Goal: Task Accomplishment & Management: Use online tool/utility

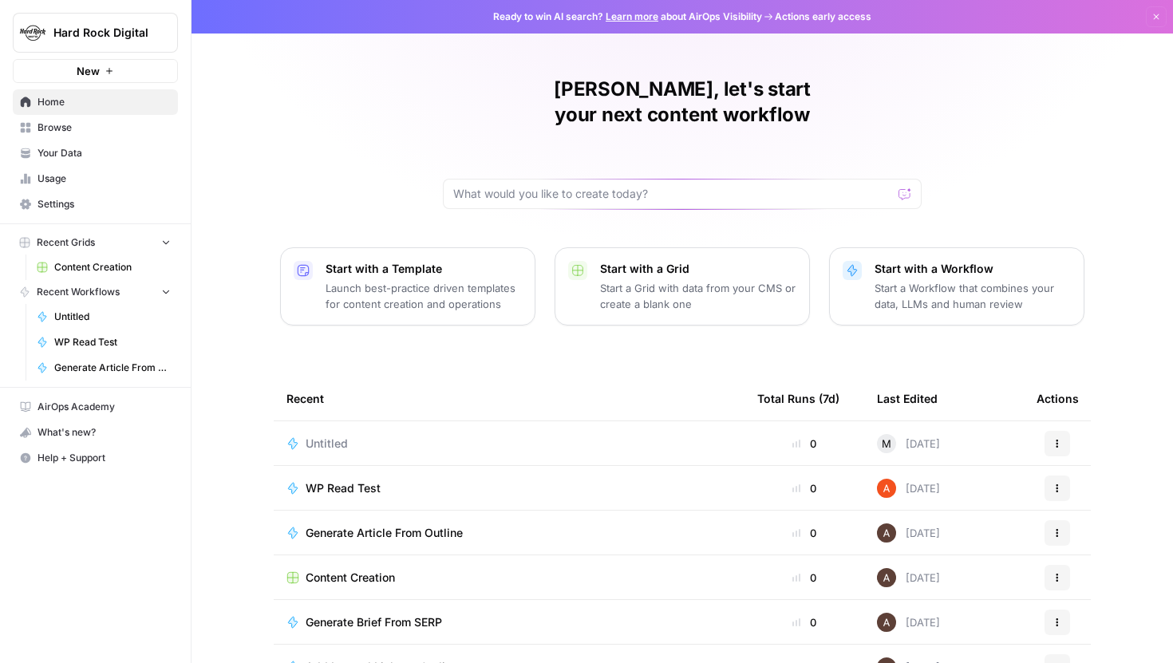
scroll to position [26, 0]
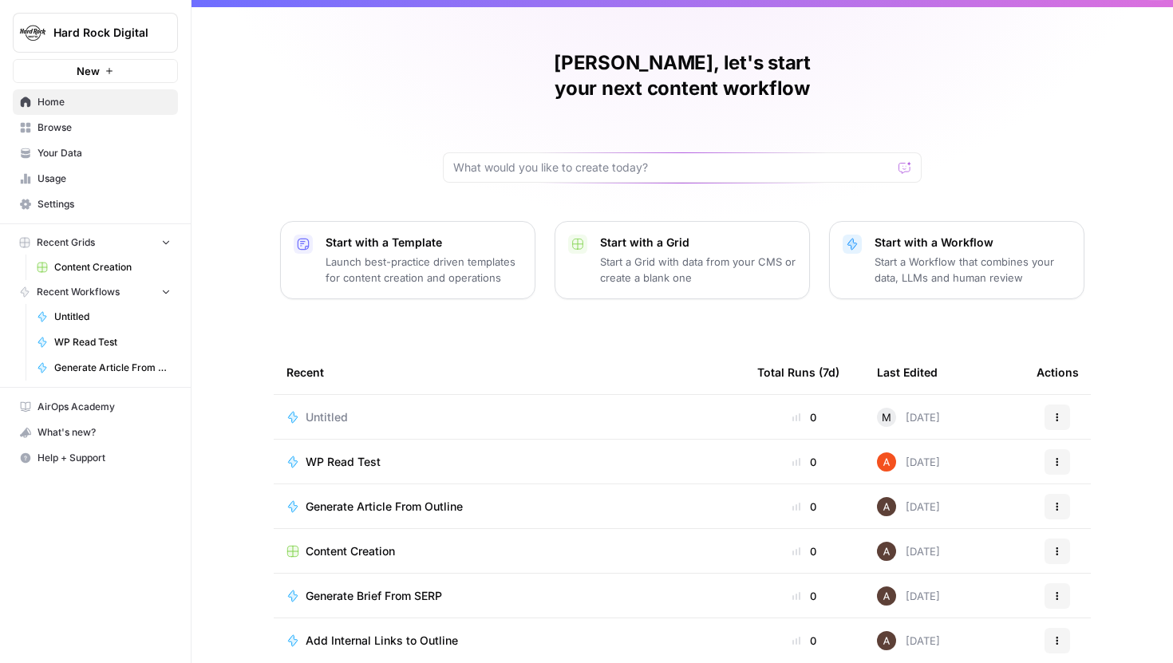
click at [69, 122] on span "Browse" at bounding box center [104, 128] width 133 height 14
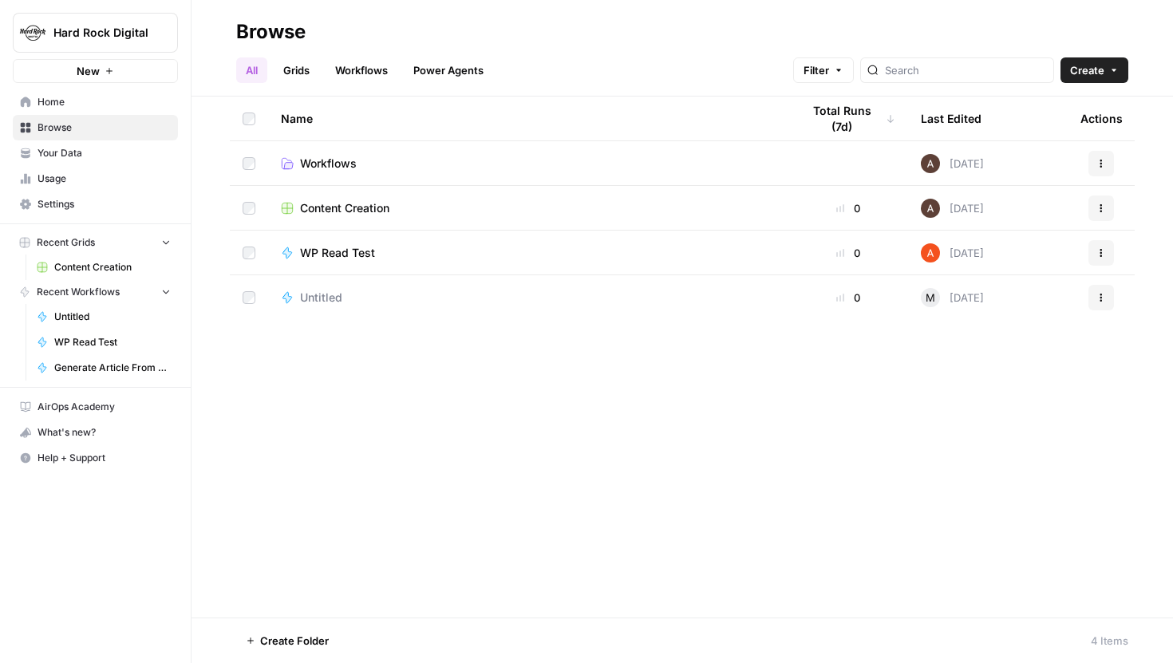
click at [339, 202] on span "Content Creation" at bounding box center [344, 208] width 89 height 16
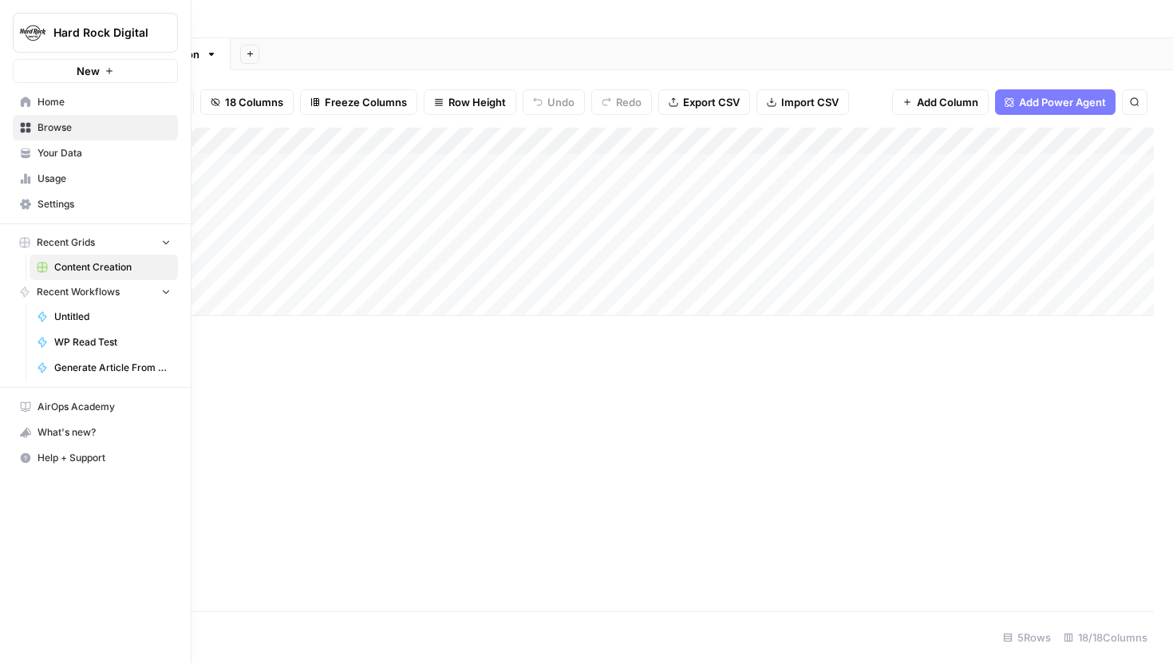
click at [73, 154] on span "Your Data" at bounding box center [104, 153] width 133 height 14
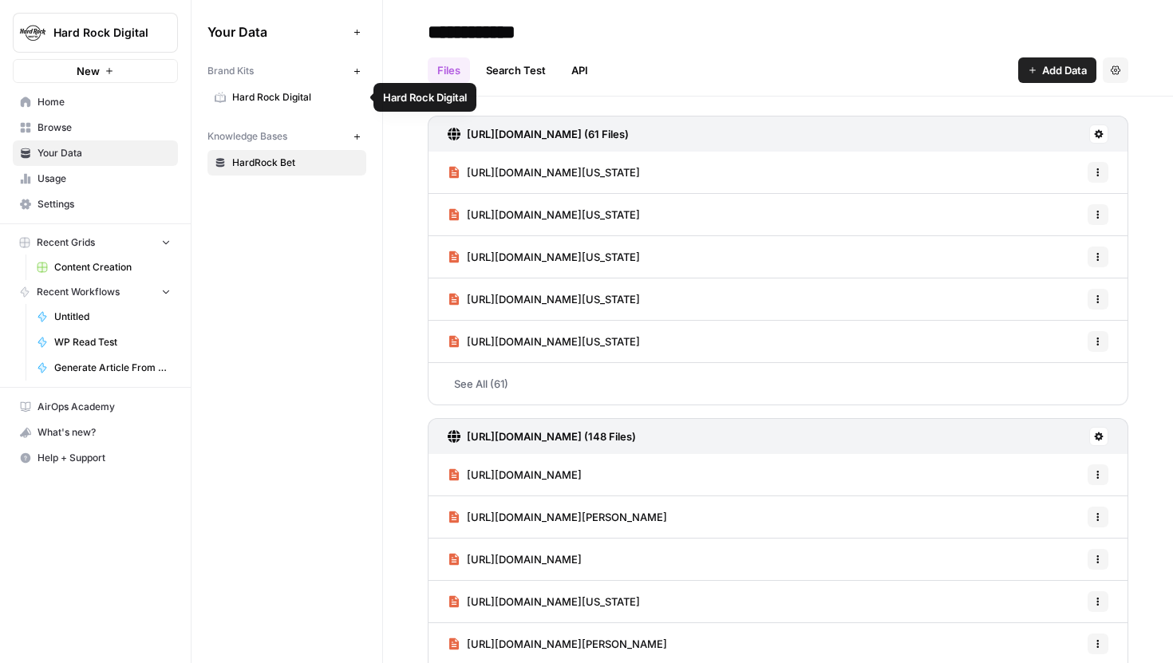
click at [300, 99] on span "Hard Rock Digital" at bounding box center [295, 97] width 127 height 14
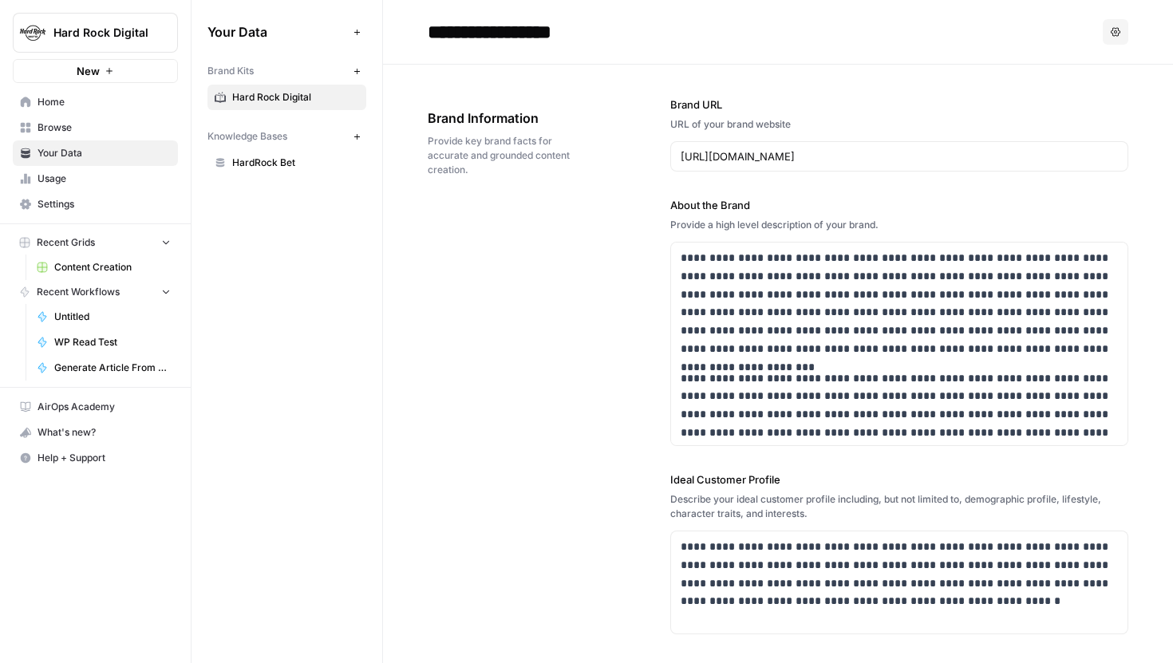
click at [251, 171] on link "HardRock Bet" at bounding box center [287, 163] width 159 height 26
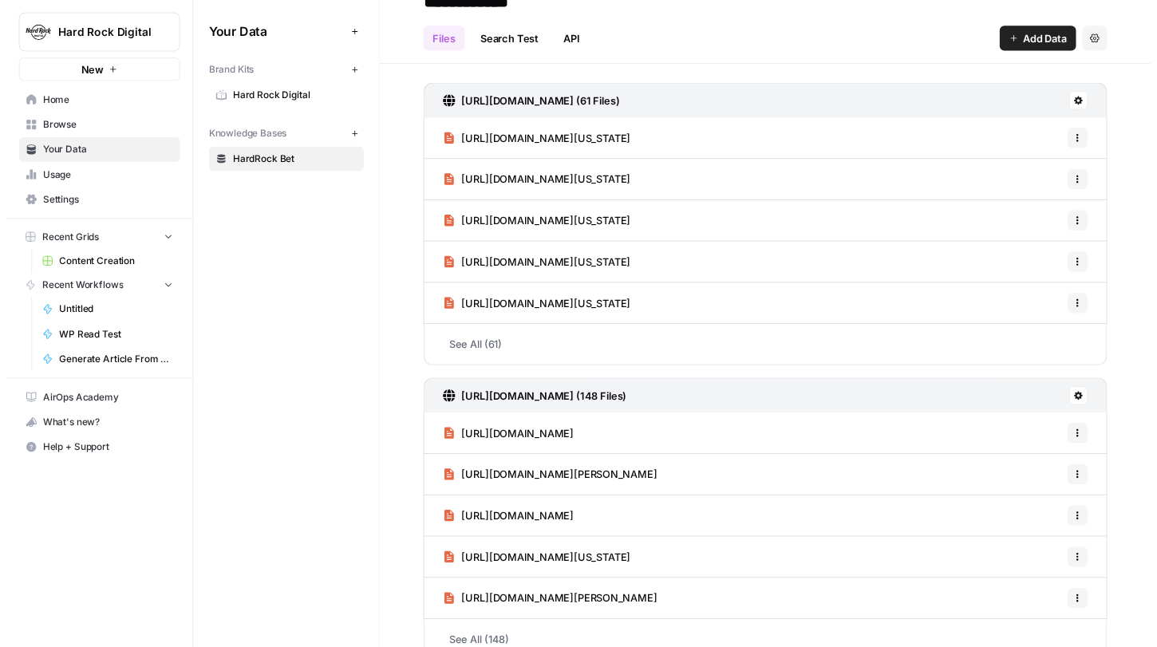
scroll to position [4, 0]
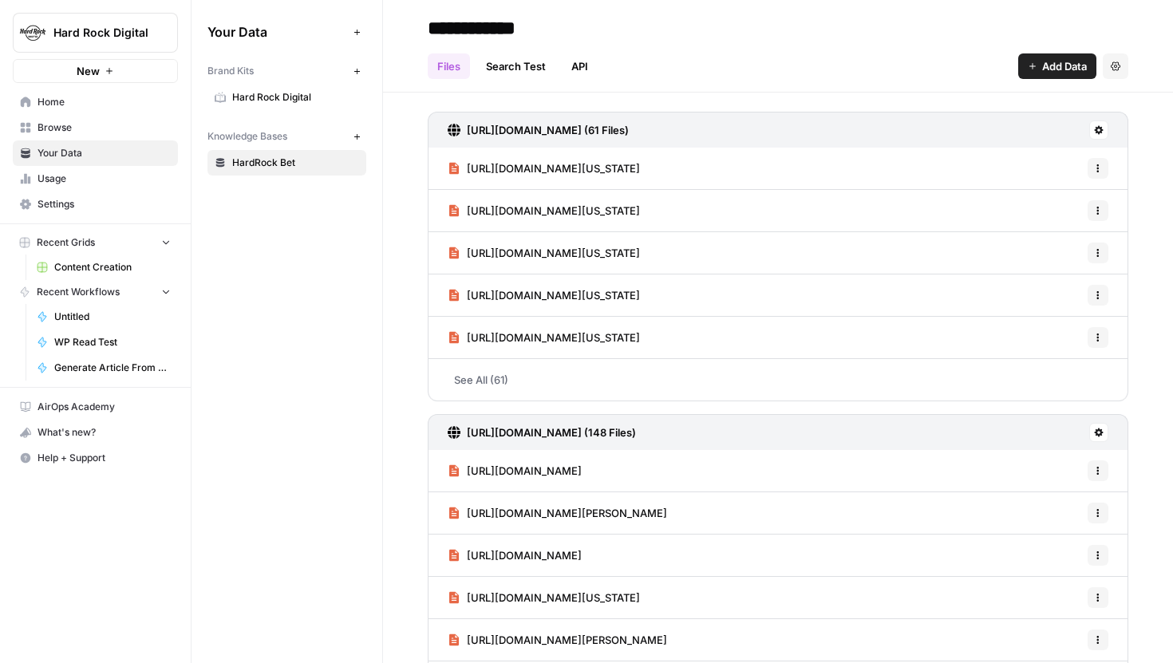
click at [285, 89] on link "Hard Rock Digital" at bounding box center [287, 98] width 159 height 26
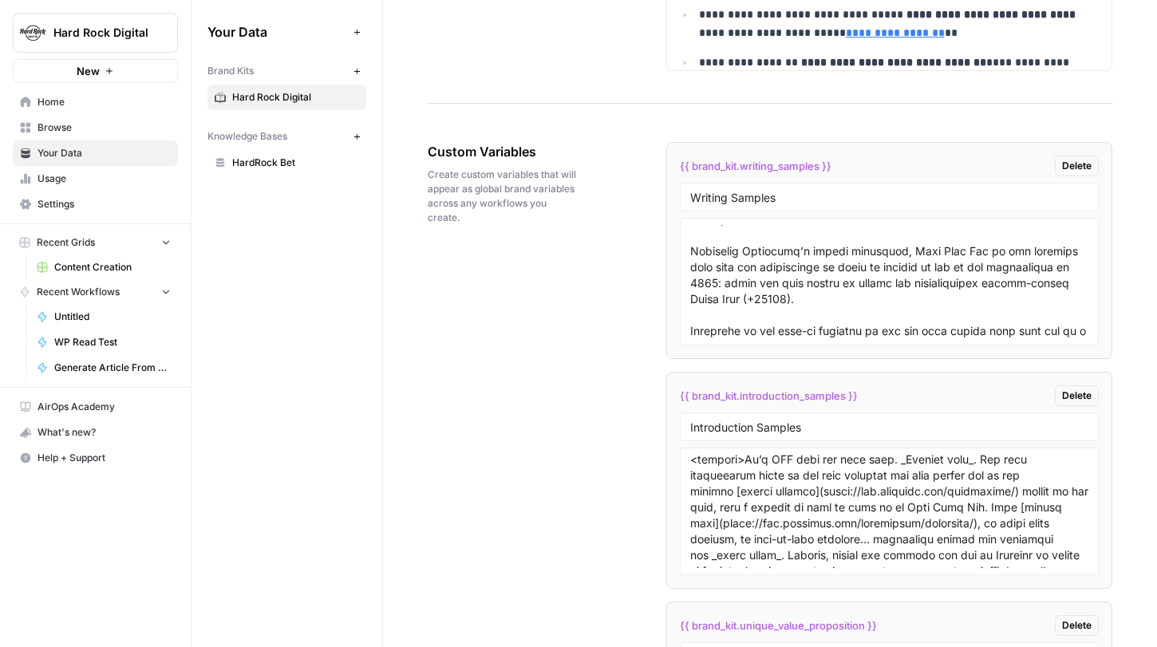
scroll to position [15372, 0]
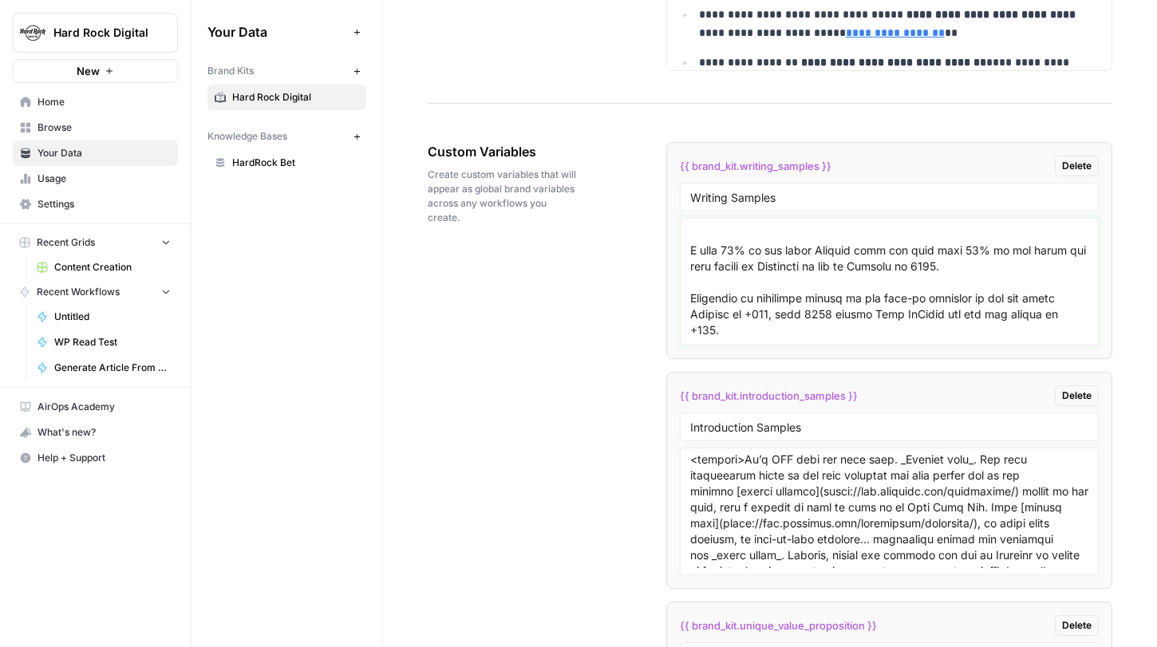
click at [817, 327] on textarea at bounding box center [889, 281] width 399 height 113
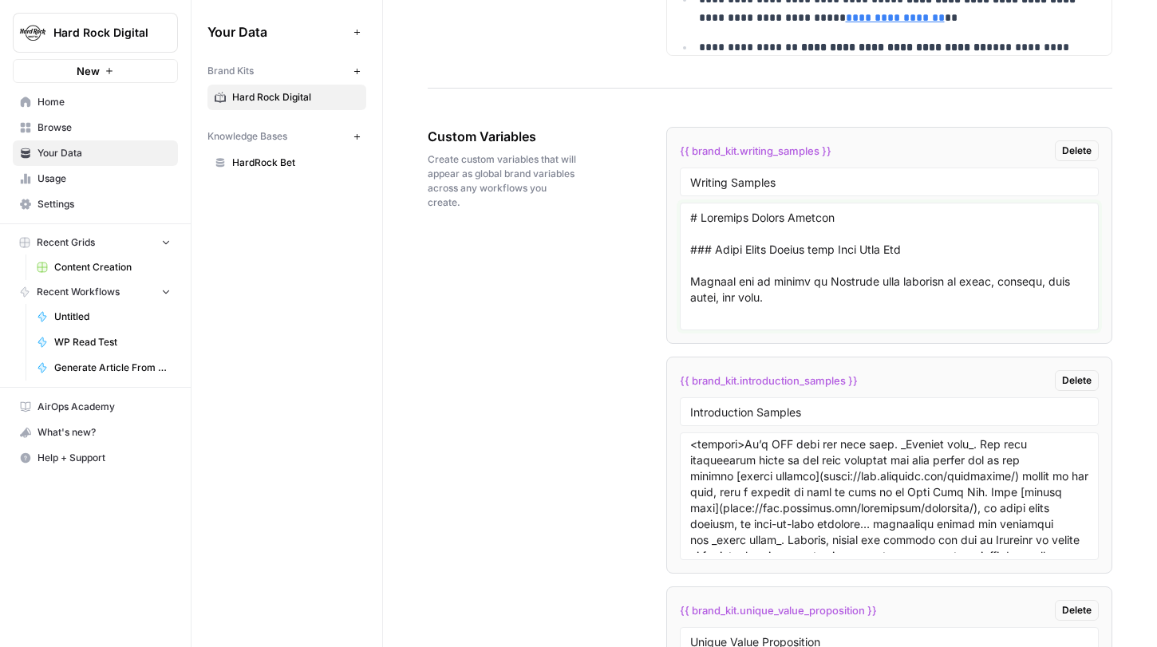
scroll to position [2822, 0]
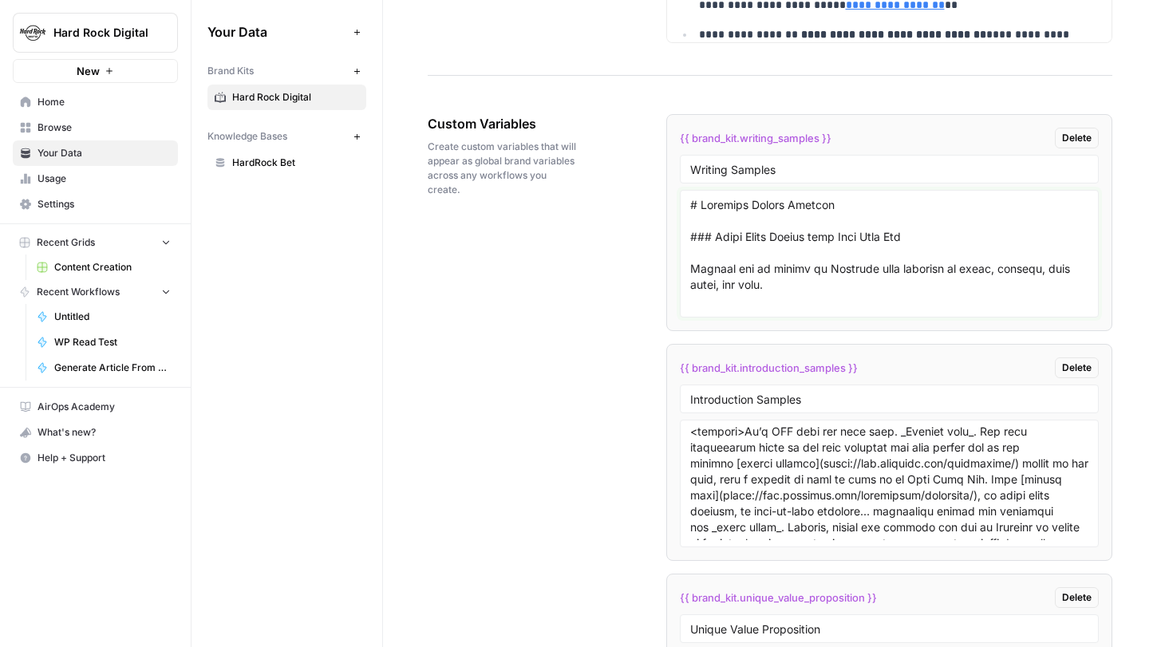
click at [763, 268] on textarea at bounding box center [889, 253] width 399 height 113
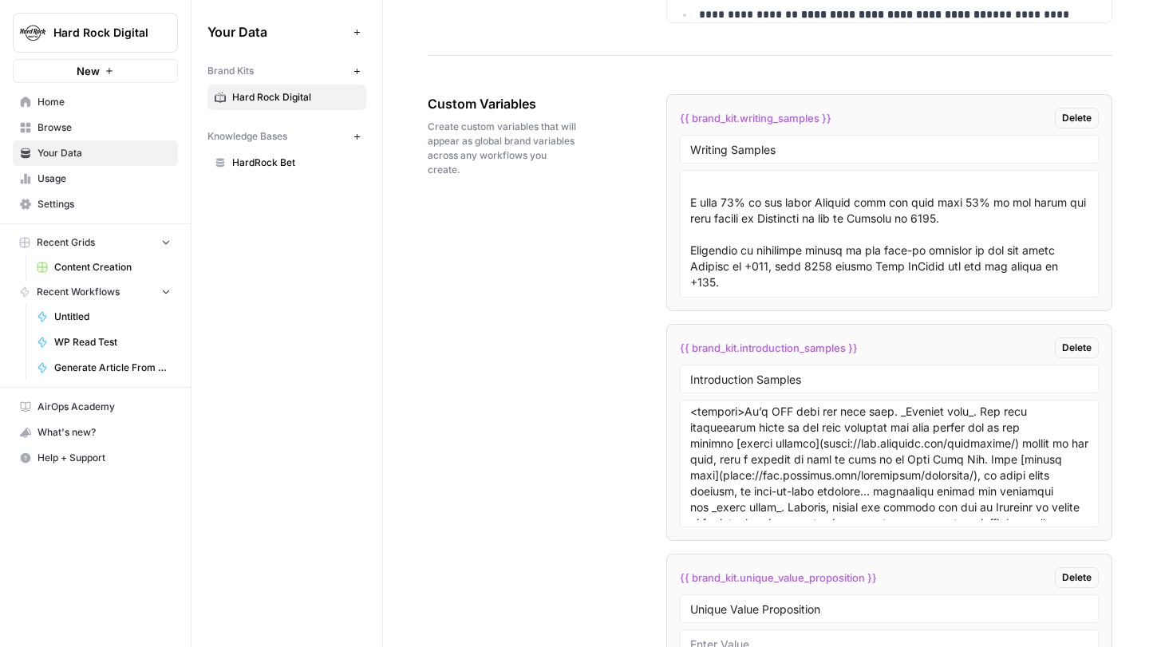
scroll to position [2849, 0]
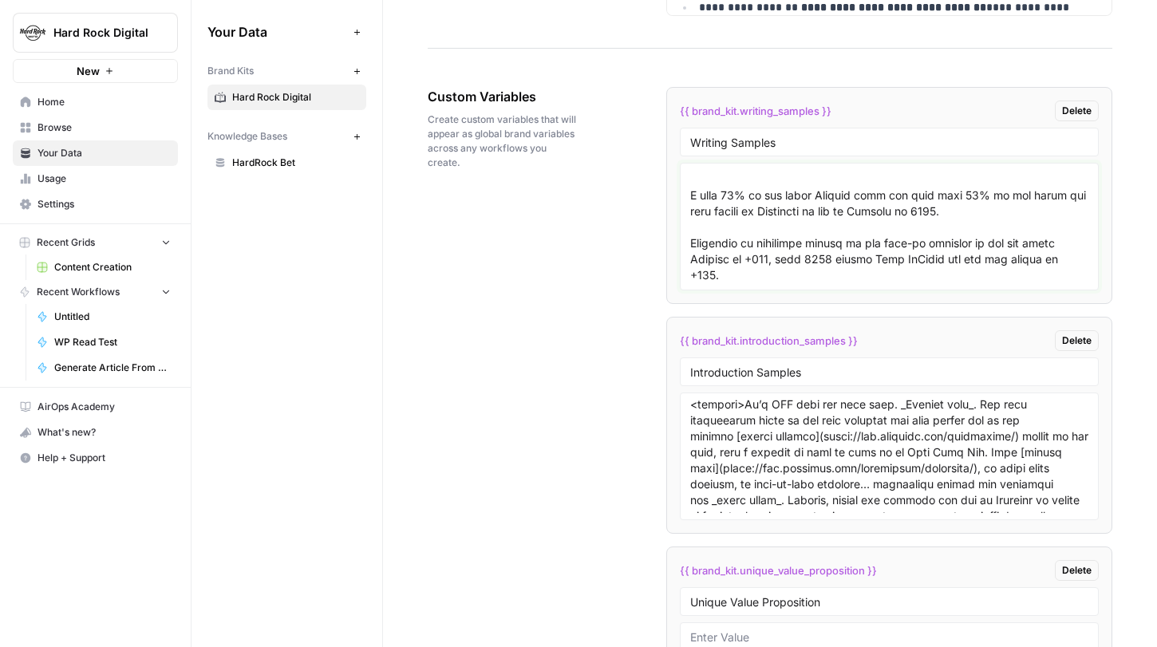
click at [753, 267] on textarea at bounding box center [889, 226] width 399 height 113
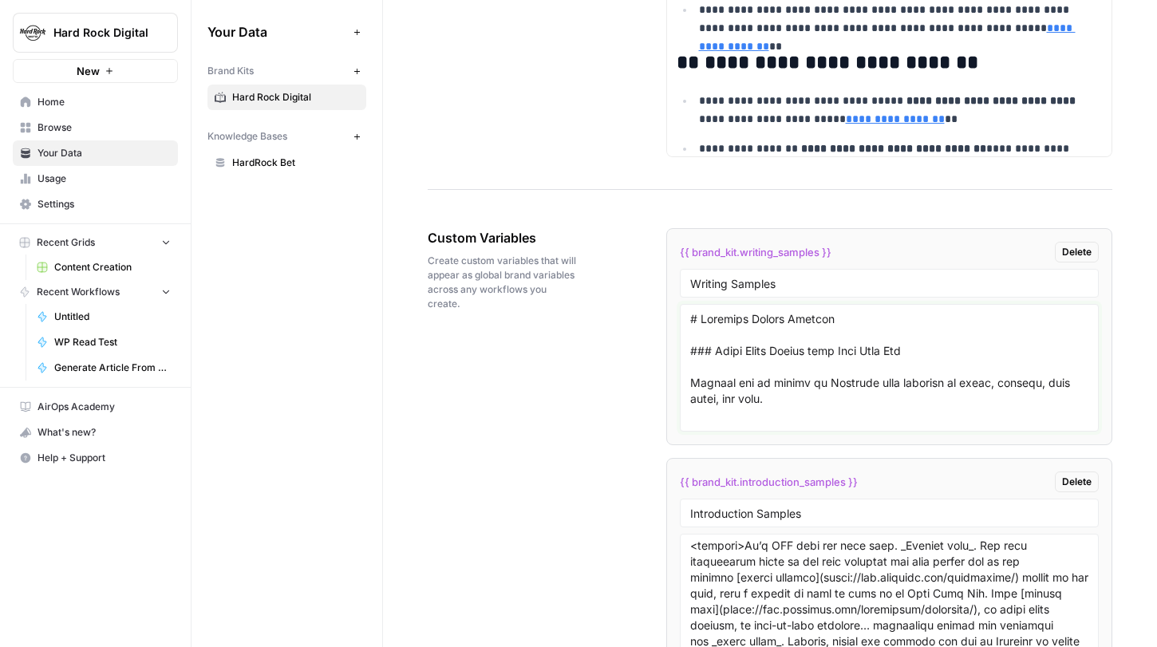
scroll to position [2651, 0]
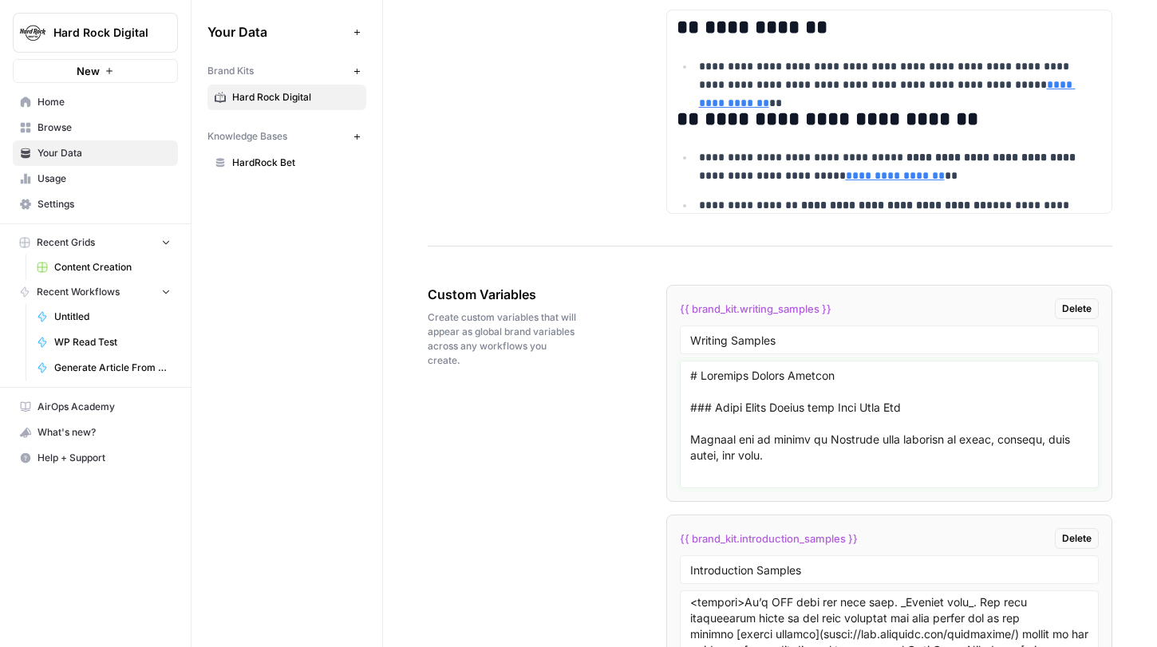
click at [800, 396] on textarea at bounding box center [889, 424] width 399 height 113
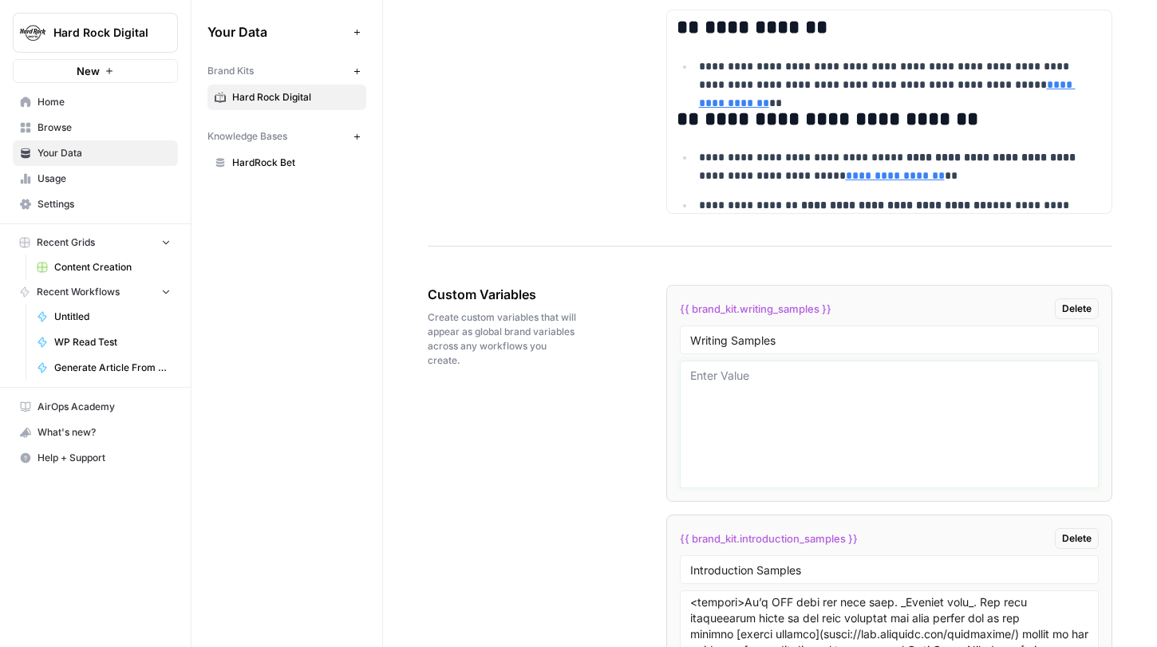
click at [784, 381] on textarea at bounding box center [889, 424] width 399 height 113
paste textarea "michael.sciangula@hardrockdigital.com"
type textarea "michael.sciangula@hardrockdigital.com"
drag, startPoint x: 911, startPoint y: 402, endPoint x: 678, endPoint y: 389, distance: 232.7
click at [680, 389] on div "michael.sciangula@hardrockdigital.com" at bounding box center [890, 425] width 420 height 128
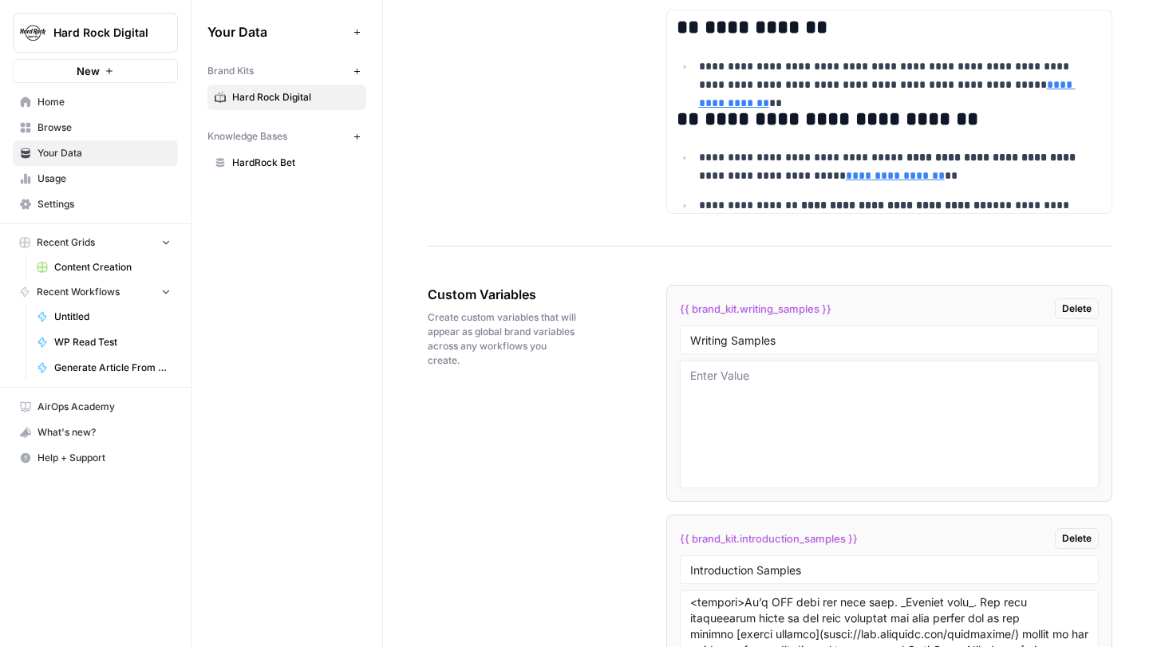
click at [739, 386] on textarea at bounding box center [889, 424] width 399 height 113
paste textarea "# Florida Sports Betting - Exclusively on Hard Rock Bet (2025) Legally sports b…"
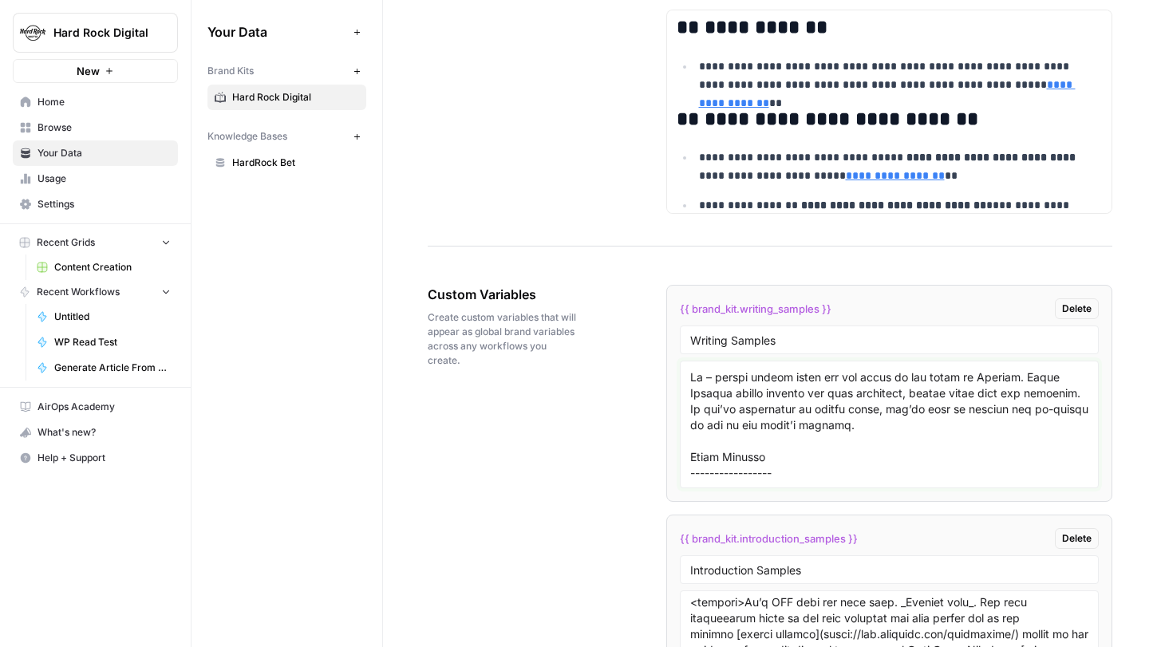
scroll to position [7964, 0]
click at [746, 462] on textarea at bounding box center [889, 424] width 399 height 113
click at [749, 473] on textarea at bounding box center [889, 424] width 399 height 113
paste textarea "Moneyline bets, known simply as ‘winner bets’ on Hard Rock Bet, are an extremel…"
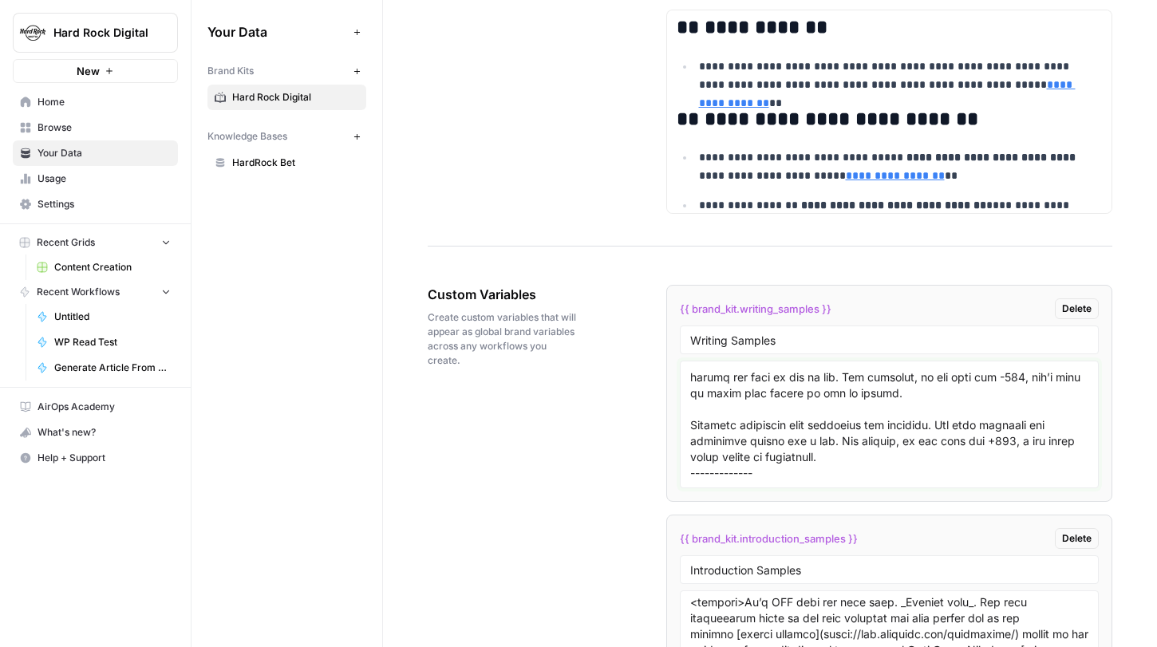
scroll to position [12146, 0]
paste textarea "# Super Bowl Odds: Bet on Super Bowl LX (60) The Super Bowl. The championship g…"
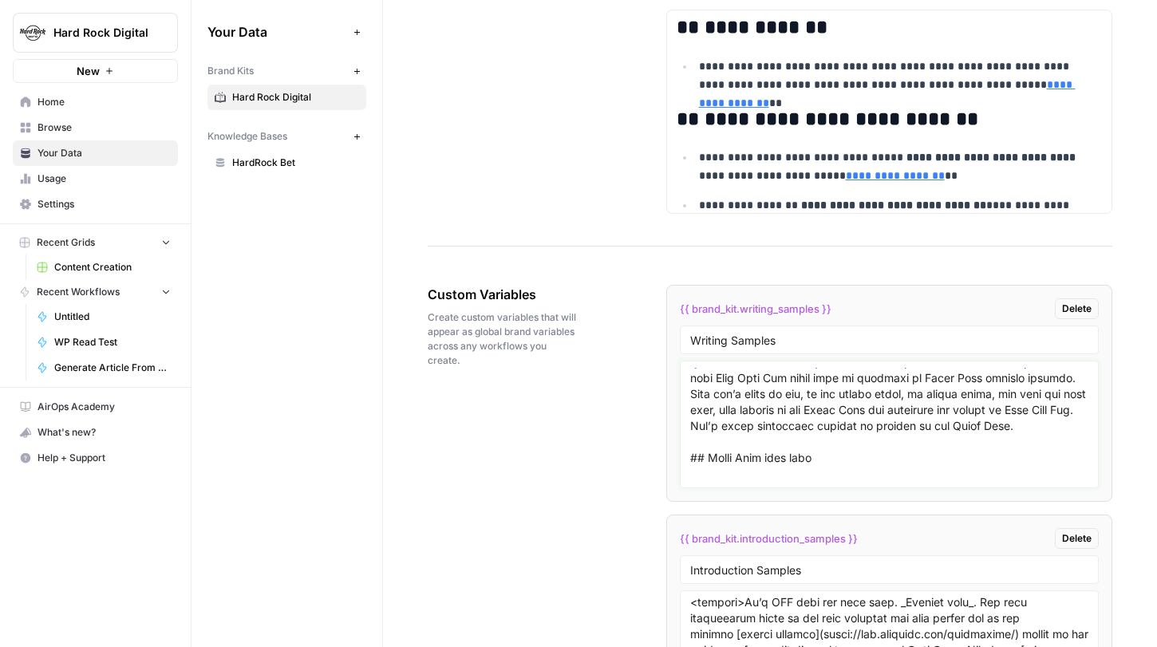
scroll to position [17079, 0]
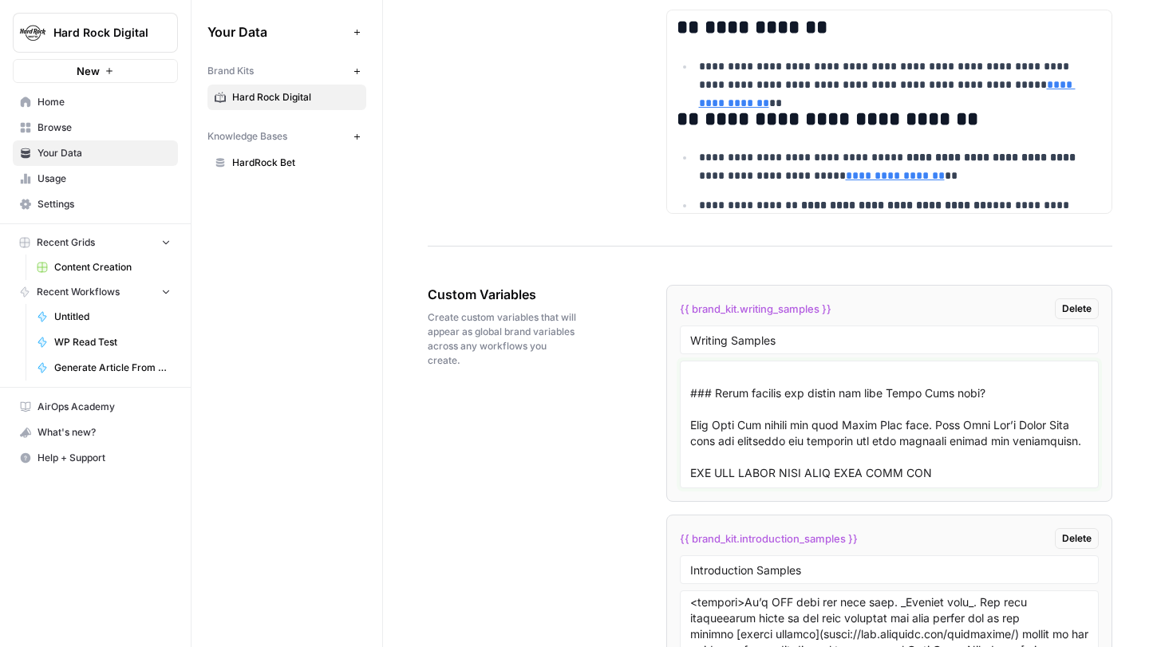
type textarea "# Florida Sports Betting - Exclusively on Hard Rock Bet (2025) Legally sports b…"
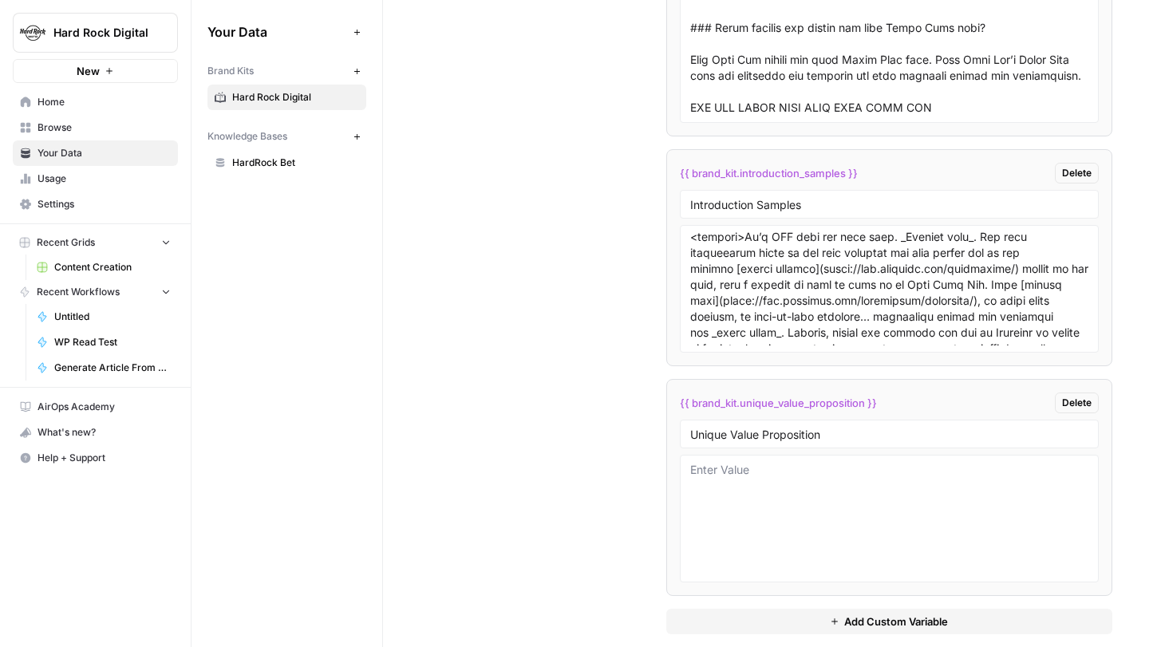
scroll to position [3036, 0]
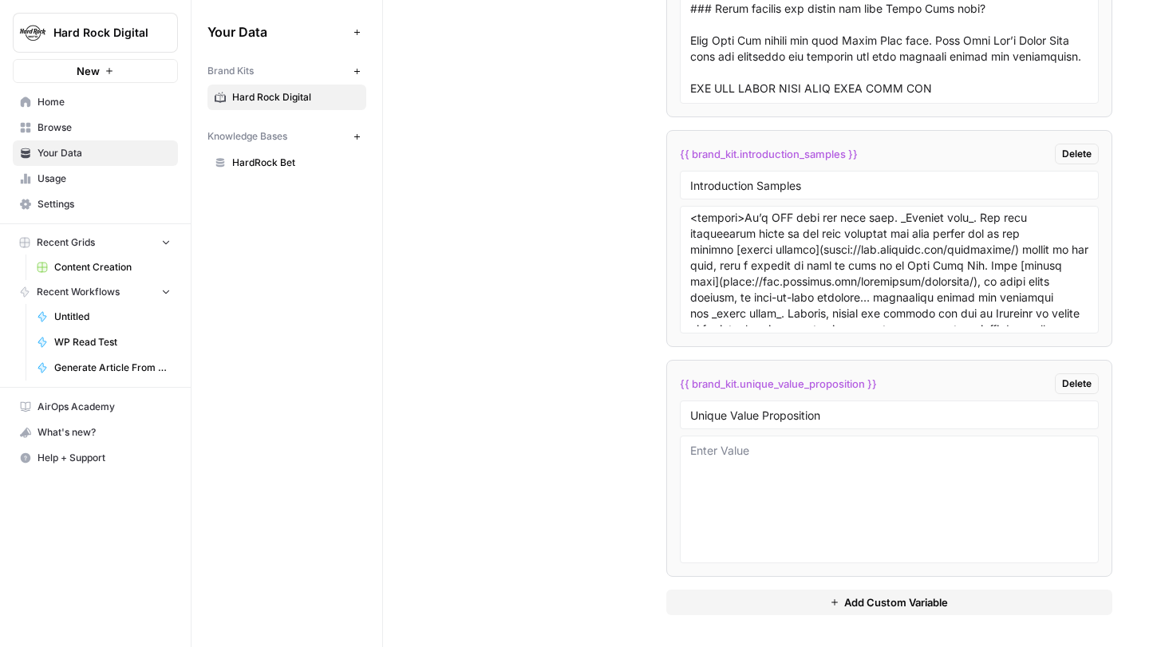
click at [845, 599] on span "Add Custom Variable" at bounding box center [896, 603] width 104 height 16
drag, startPoint x: 824, startPoint y: 611, endPoint x: 631, endPoint y: 489, distance: 227.9
click at [631, 489] on div "Custom Variables Create custom variables that will appear as global brand varia…" at bounding box center [770, 372] width 685 height 1009
click at [595, 538] on div "Custom Variables Create custom variables that will appear as global brand varia…" at bounding box center [770, 372] width 685 height 1009
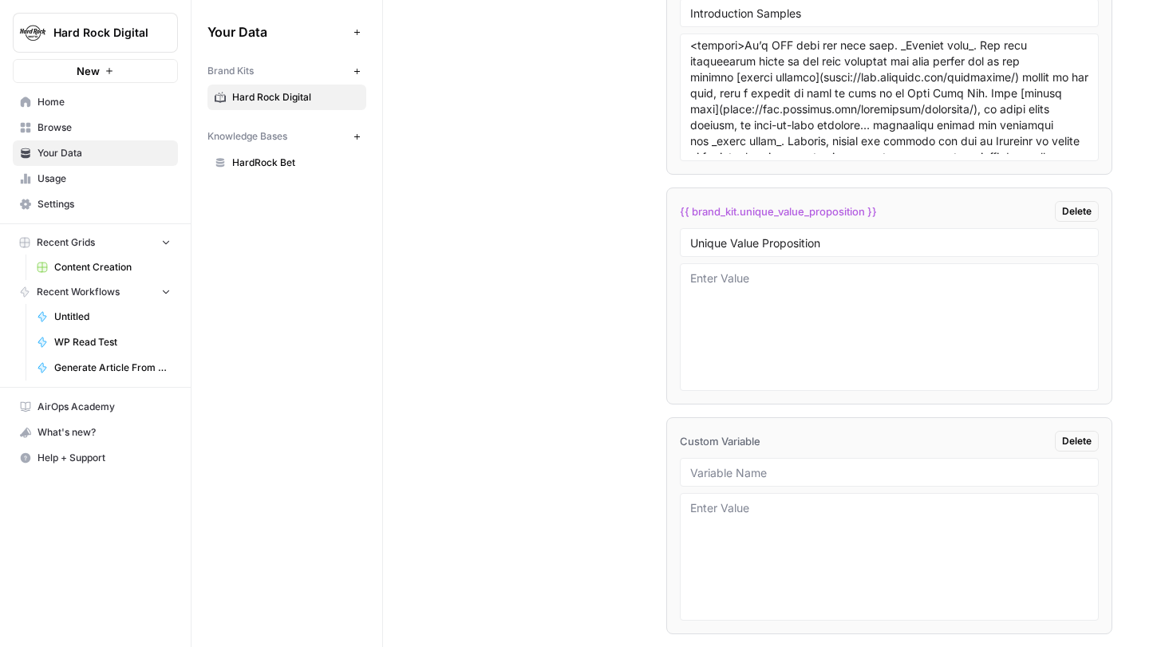
scroll to position [3212, 0]
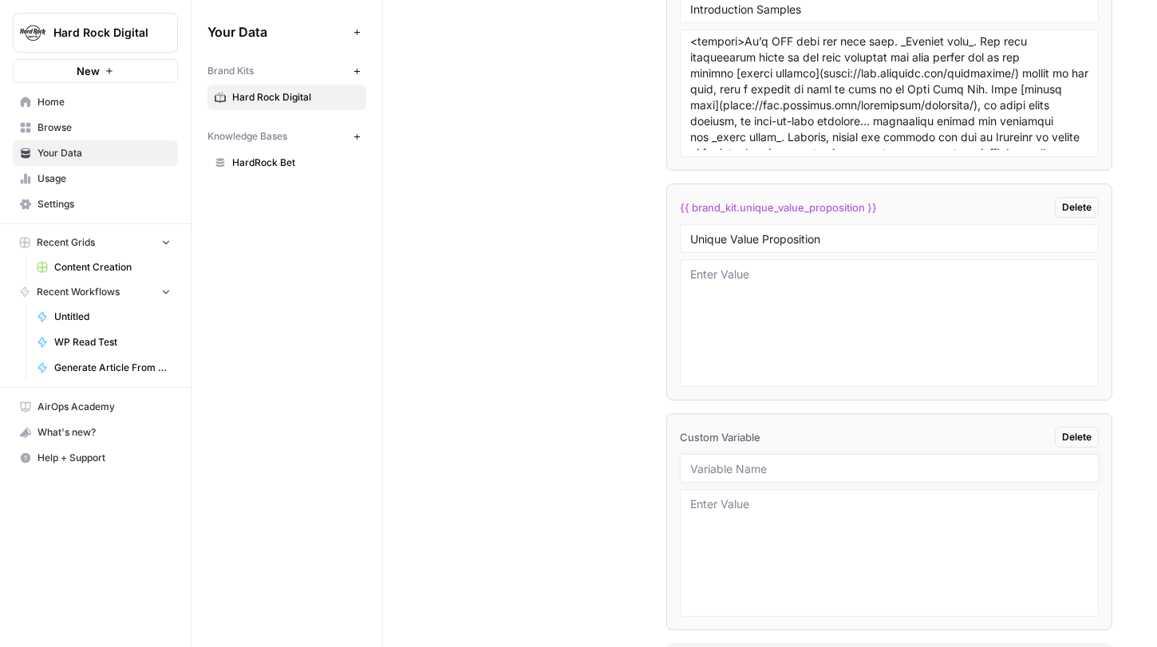
click at [745, 475] on input "text" at bounding box center [889, 468] width 399 height 14
type input "Outline Samples"
click at [762, 517] on textarea at bounding box center [889, 552] width 399 height 113
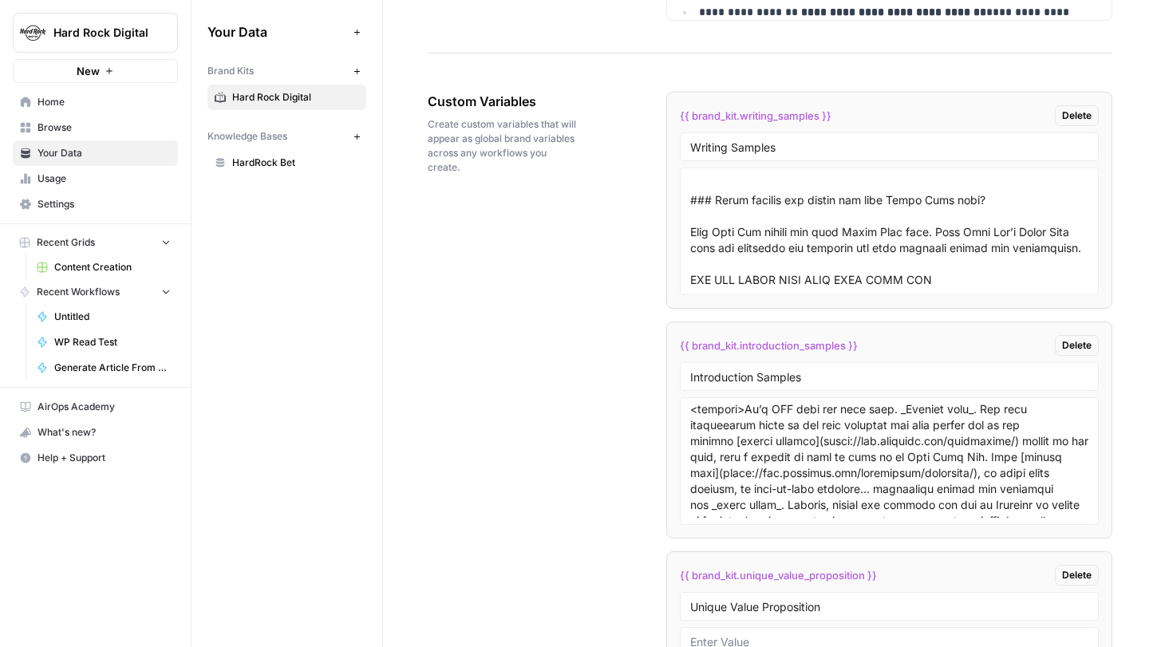
scroll to position [2834, 0]
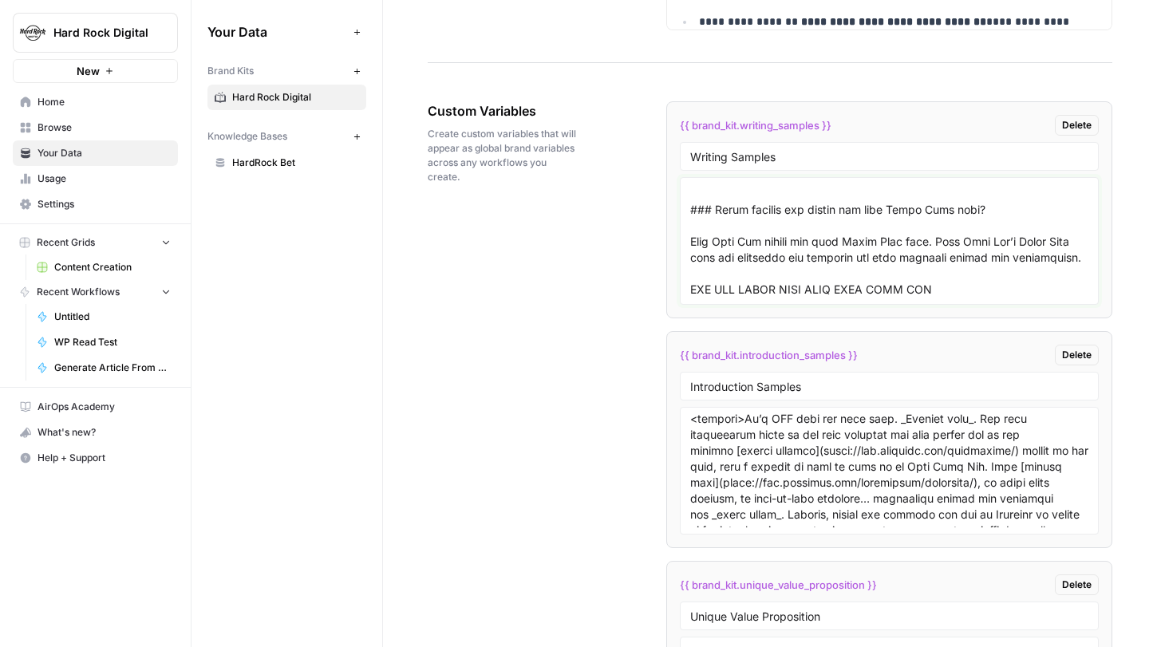
click at [963, 289] on textarea at bounding box center [889, 240] width 399 height 113
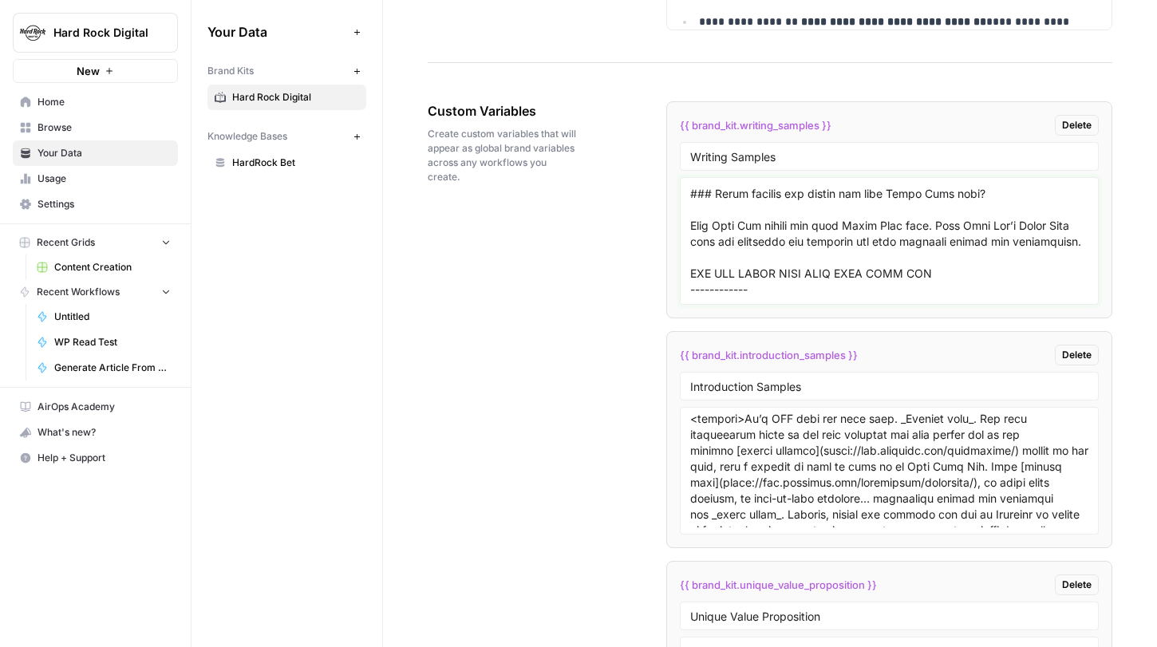
paste textarea "# NJ Online Casino: Play Legal Games Now on Hard Rock Bet New Jersey online cas…"
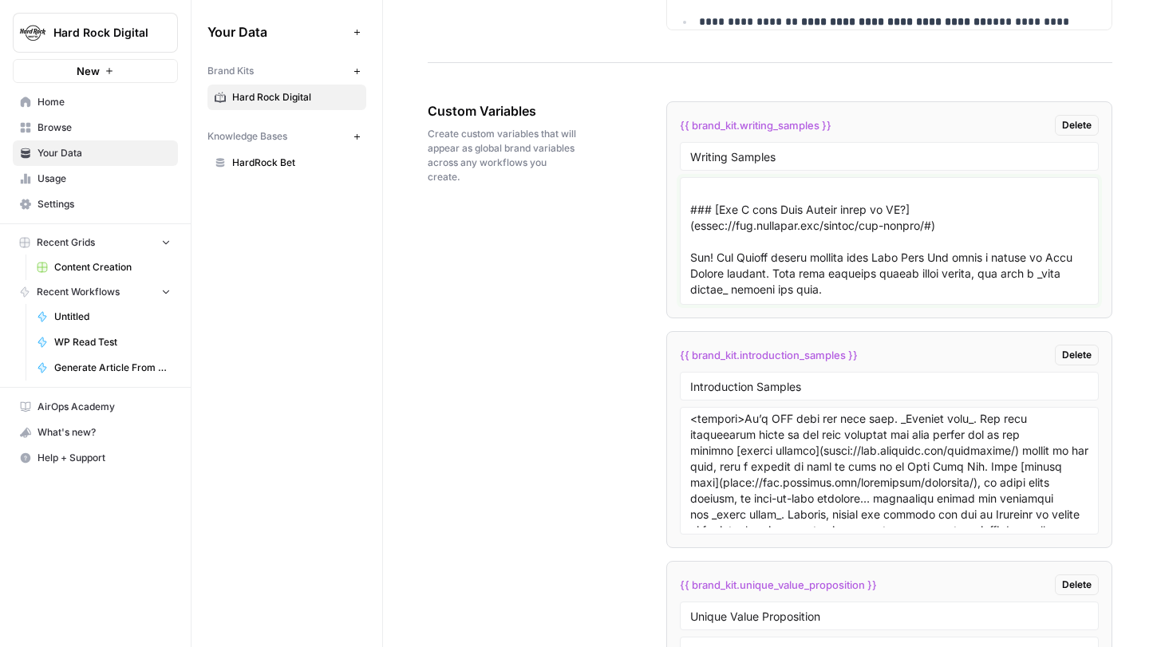
scroll to position [24678, 0]
click at [864, 297] on textarea at bounding box center [889, 240] width 399 height 113
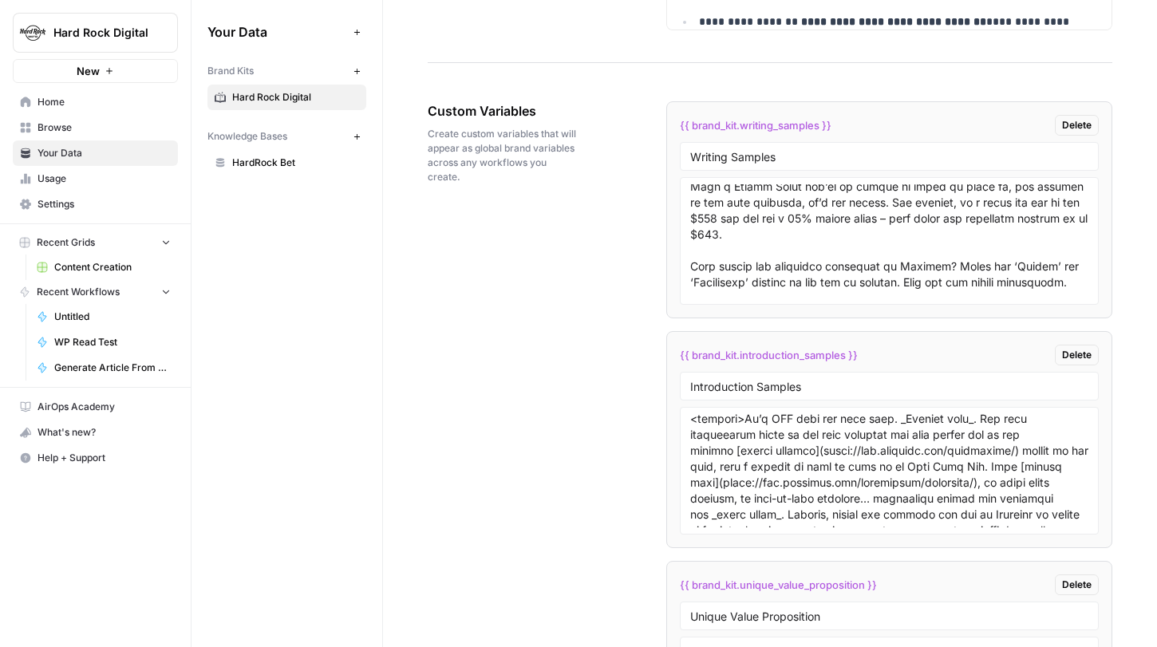
scroll to position [7997, 0]
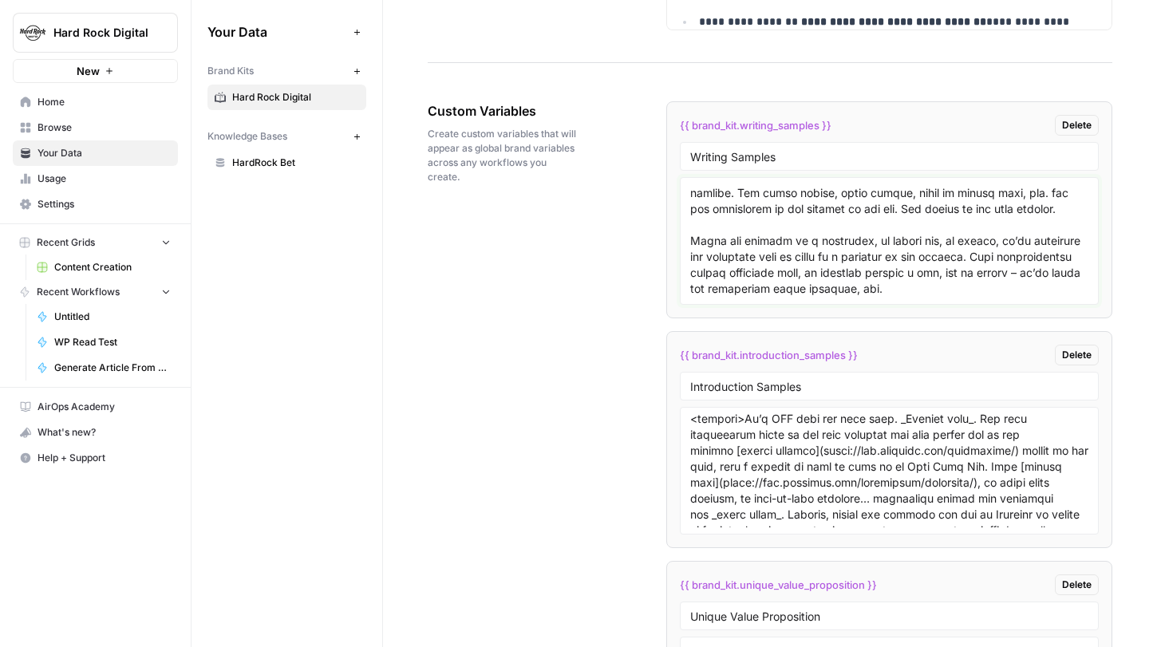
click at [792, 242] on textarea at bounding box center [889, 240] width 399 height 113
click at [789, 238] on textarea at bounding box center [889, 240] width 399 height 113
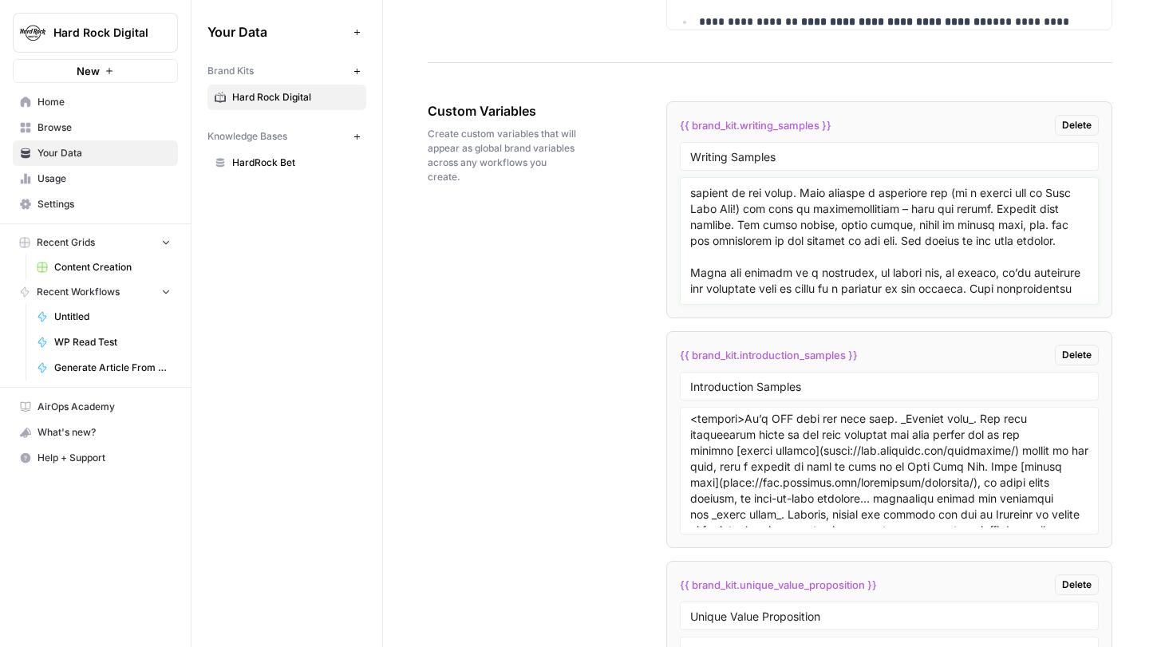
click at [743, 259] on textarea at bounding box center [889, 240] width 399 height 113
paste textarea "# NJ Online Casino: Play Legal Games Now on Hard Rock Bet New Jersey online cas…"
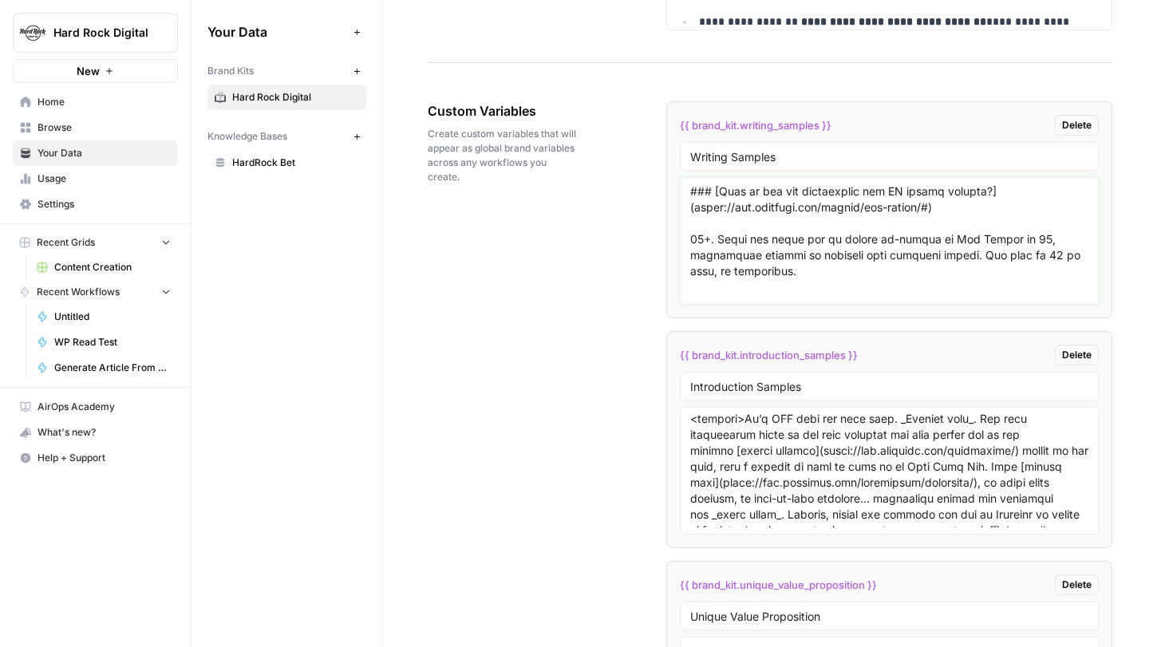
scroll to position [14300, 0]
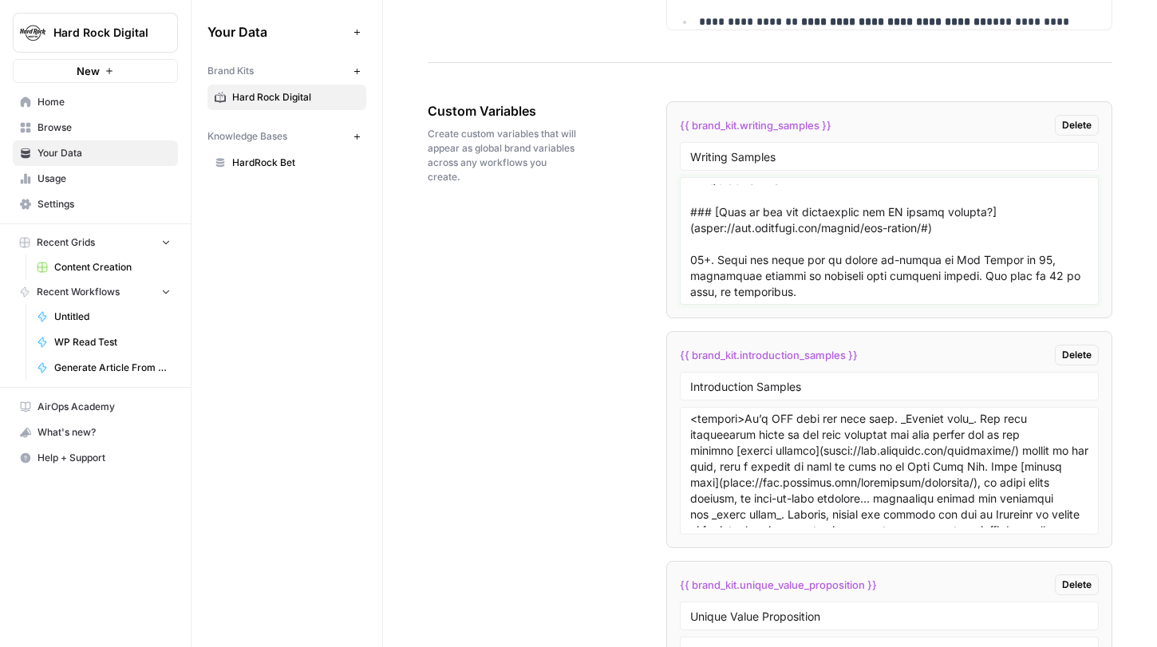
type textarea "# Florida Sports Betting - Exclusively on Hard Rock Bet (2025) Legally sports b…"
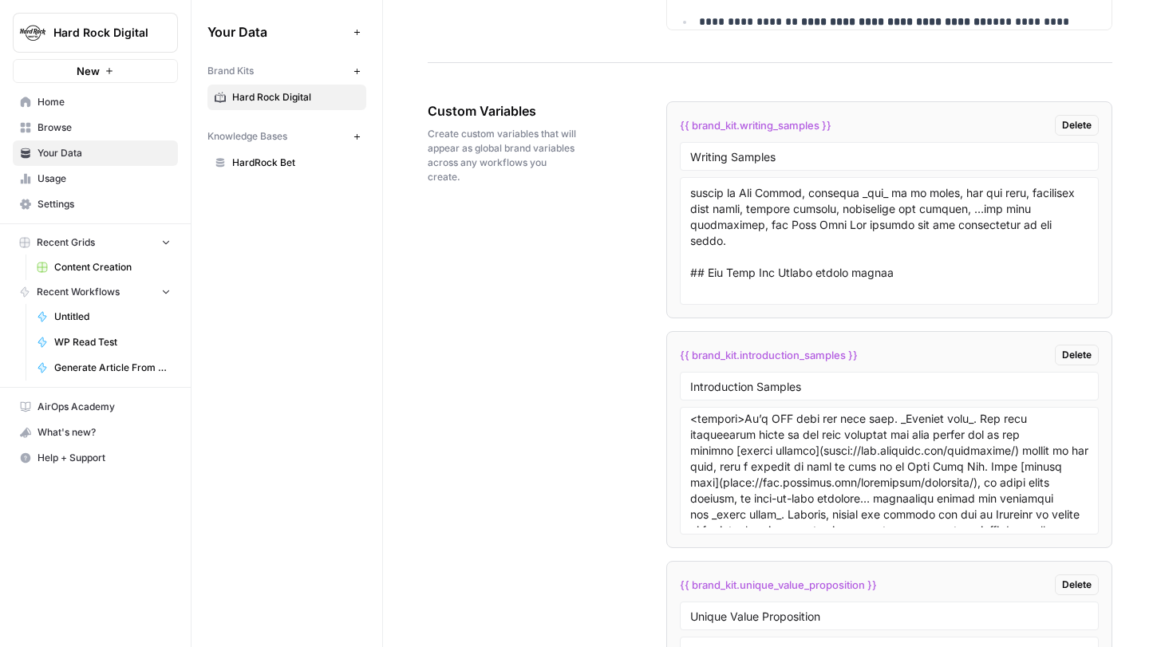
scroll to position [15580, 0]
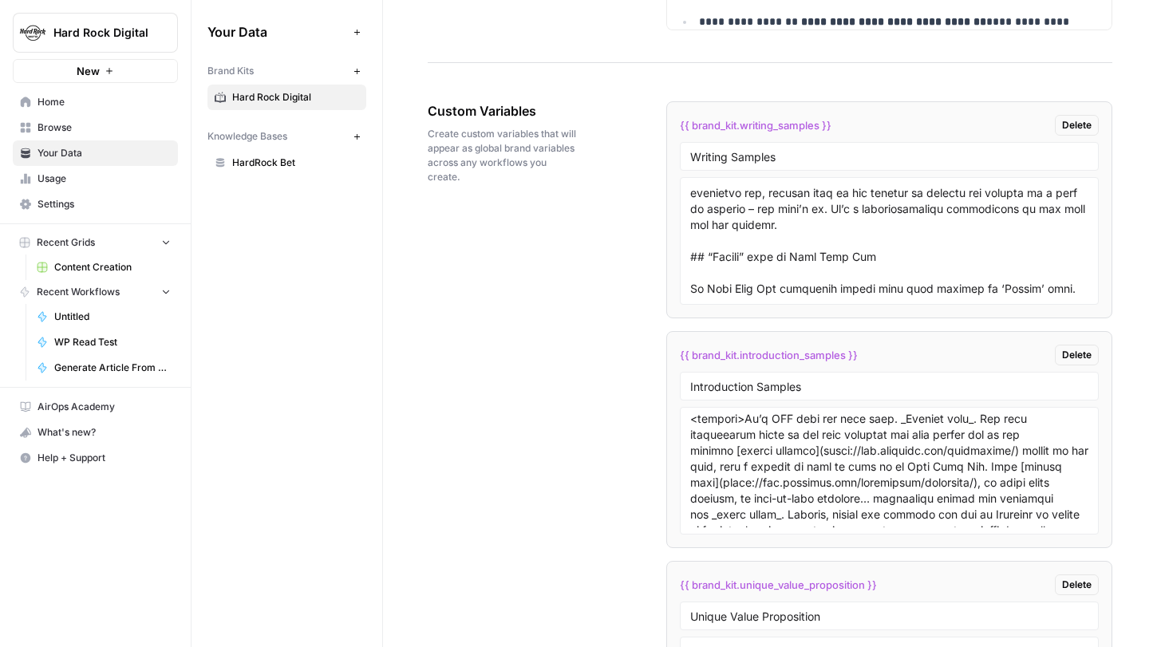
click at [601, 351] on div "Custom Variables Create custom variables that will appear as global brand varia…" at bounding box center [770, 573] width 685 height 1009
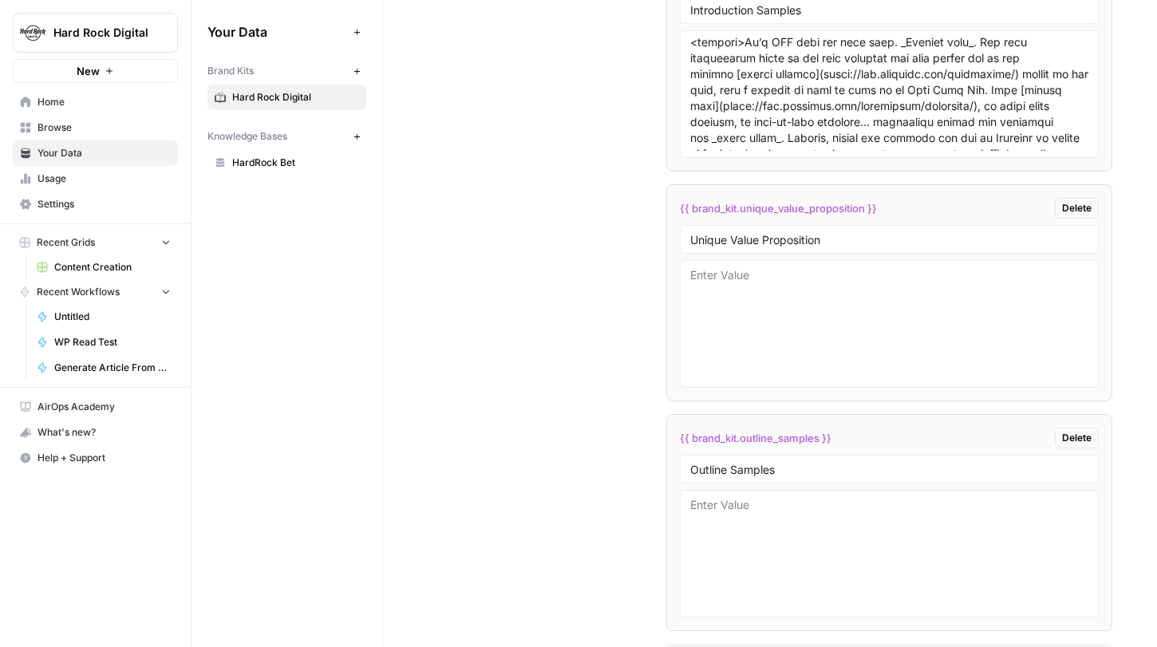
scroll to position [3265, 0]
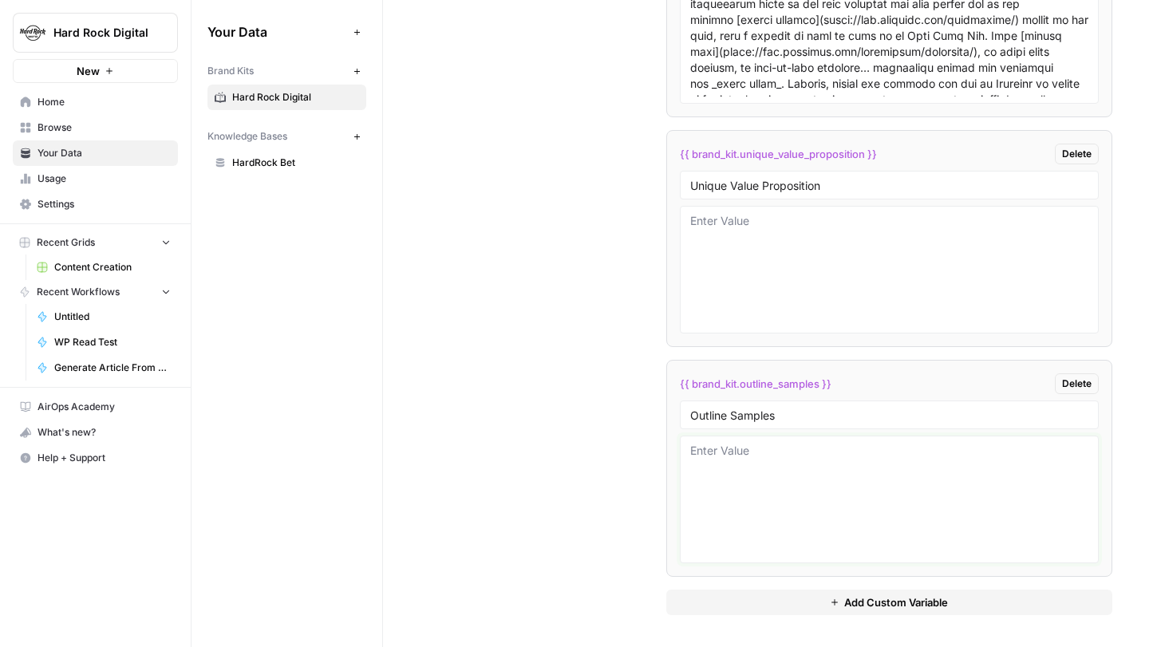
click at [765, 456] on textarea at bounding box center [889, 499] width 399 height 113
paste textarea "# Florida Sports Betting - Exclusively on Hard Rock Bet (2025) ## Hard Rock Bet…"
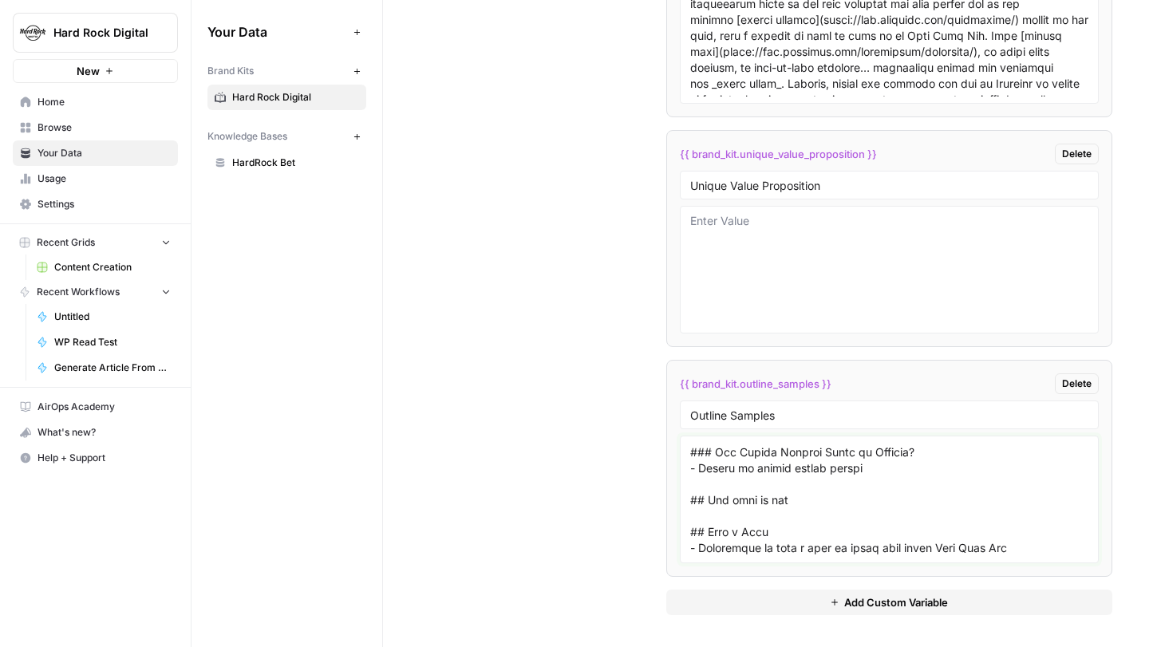
click at [1015, 556] on textarea at bounding box center [889, 499] width 399 height 113
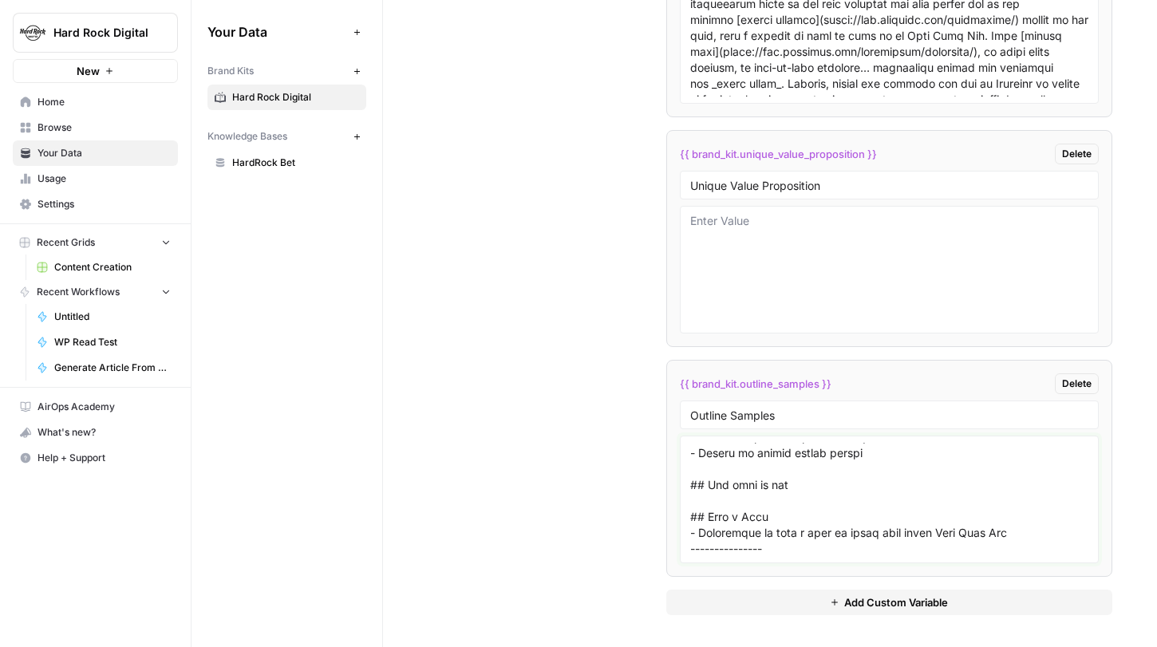
scroll to position [2137, 0]
paste textarea "# Moneyline Bets - What Are They? How to Place Them & FAQ ## What is a moneylin…"
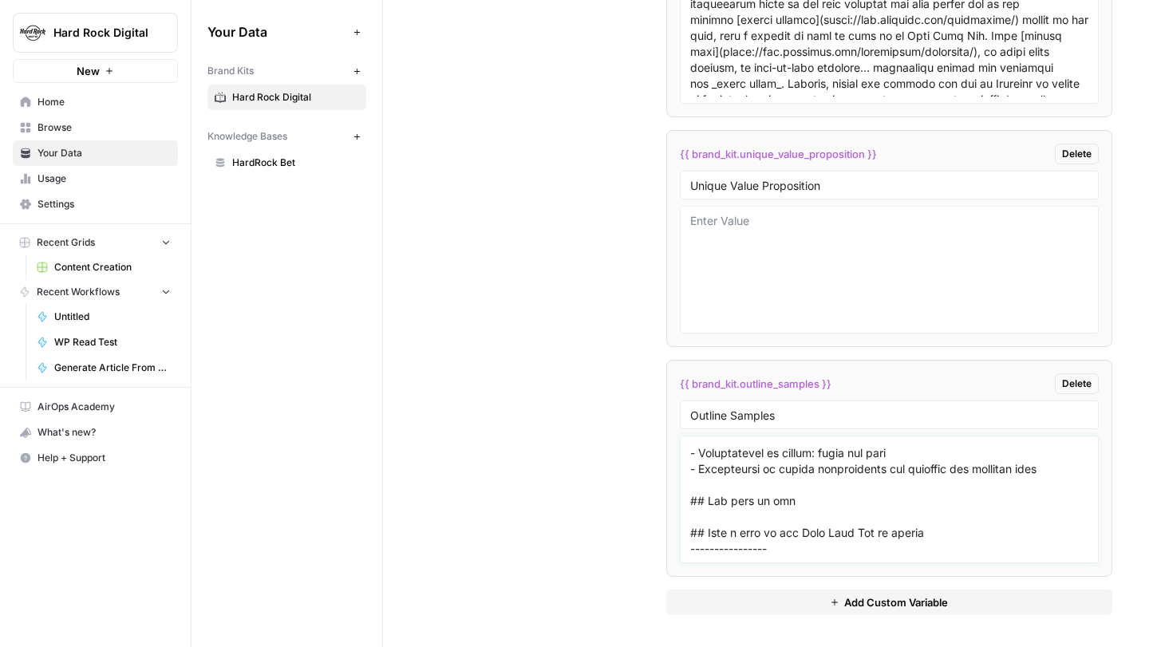
scroll to position [3669, 0]
paste textarea "# Super Bowl Odds: Bet on Super Bowl LX (60) ## Super Bowl live odds ### Super …"
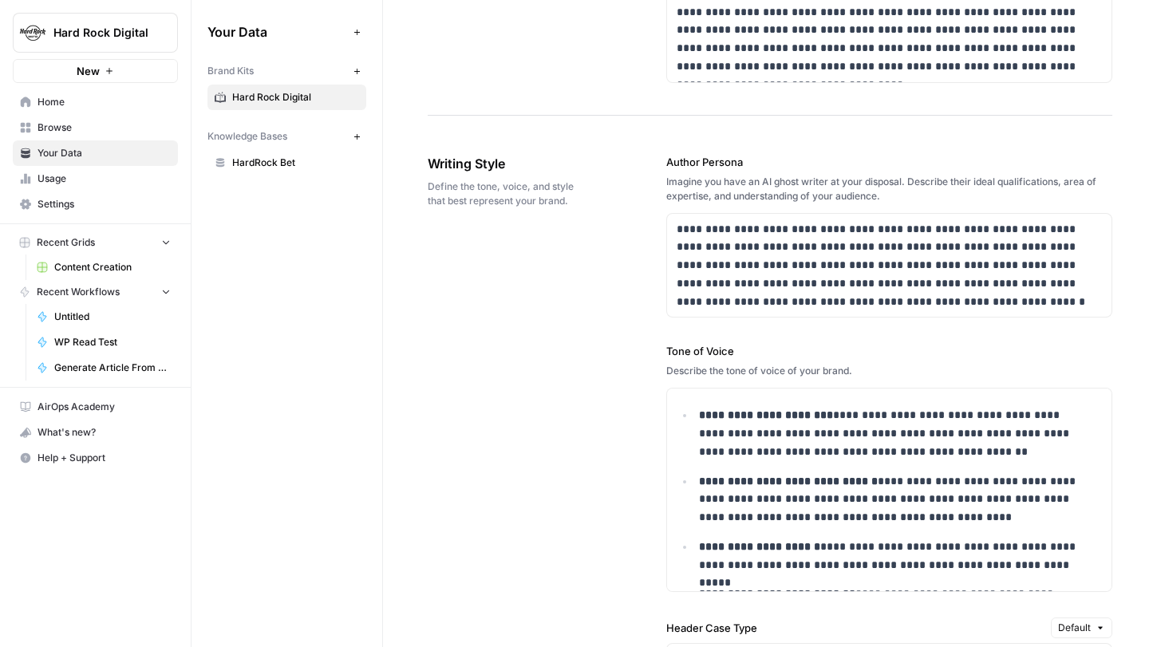
scroll to position [0, 0]
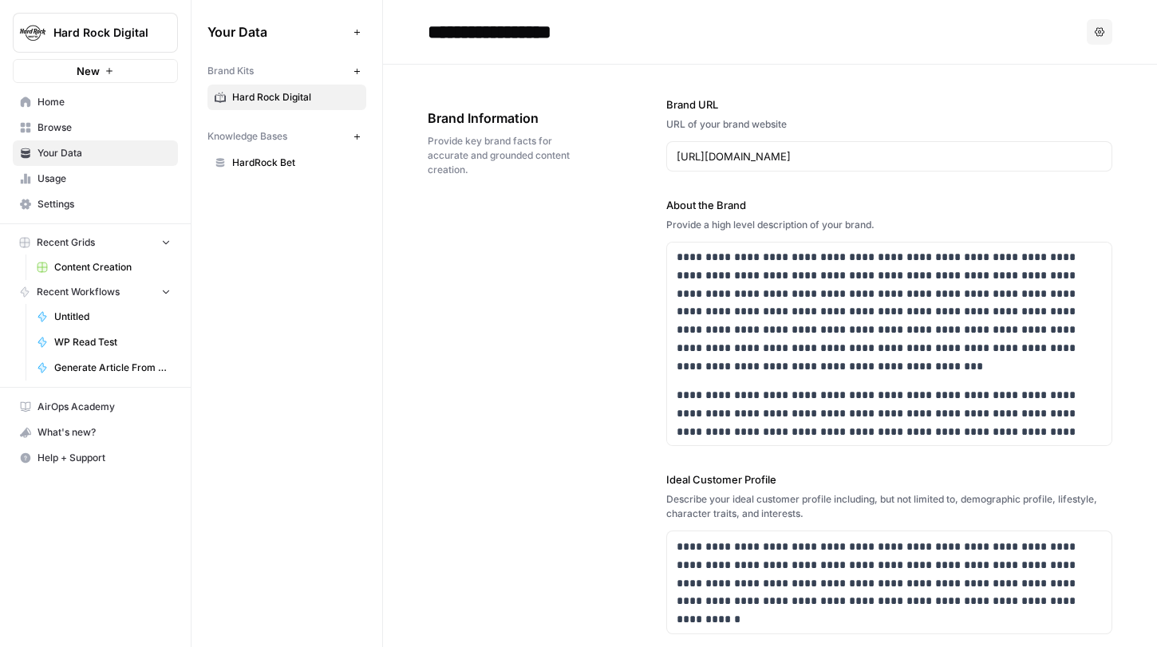
type textarea "# Florida Sports Betting - Exclusively on Hard Rock Bet (2025) ## Hard Rock Bet…"
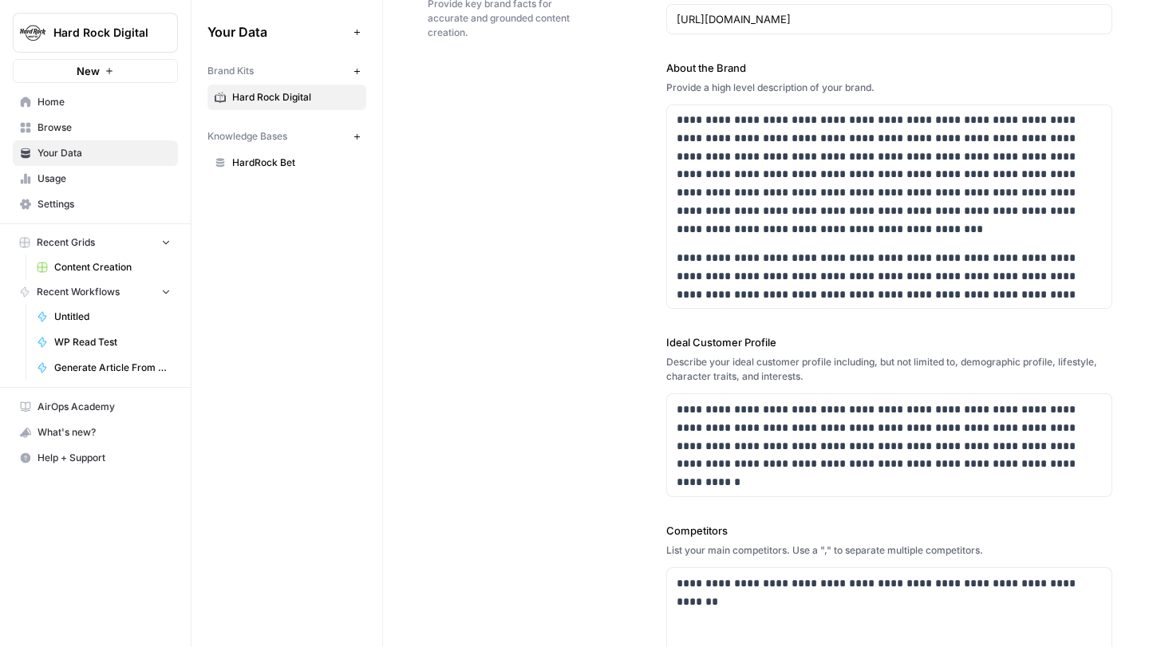
scroll to position [161, 0]
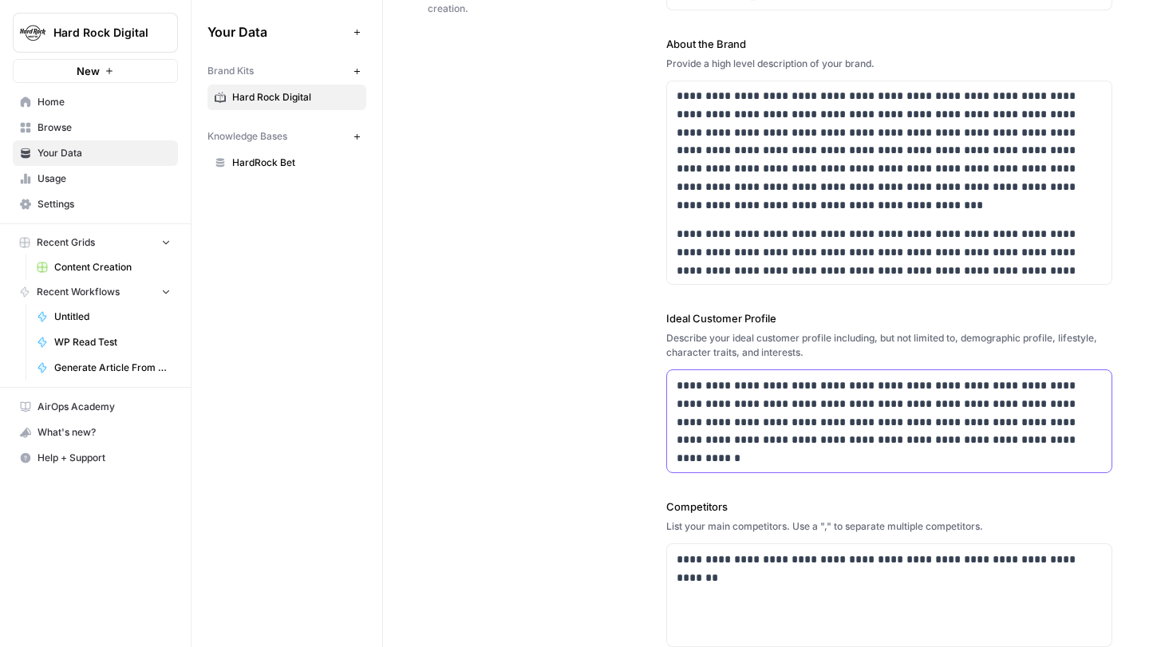
click at [1070, 450] on div "**********" at bounding box center [889, 421] width 445 height 102
drag, startPoint x: 1055, startPoint y: 441, endPoint x: 672, endPoint y: 387, distance: 386.8
click at [677, 387] on p "**********" at bounding box center [885, 413] width 417 height 73
click at [978, 435] on p "**********" at bounding box center [885, 413] width 417 height 73
click at [1046, 438] on p "**********" at bounding box center [885, 413] width 417 height 73
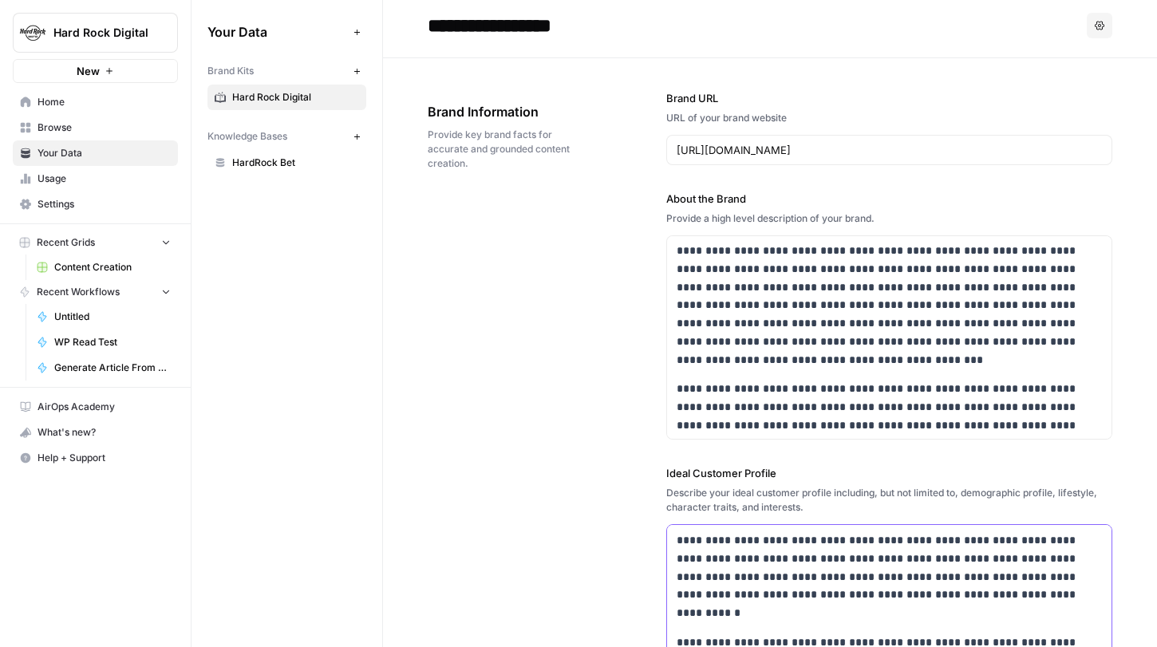
scroll to position [0, 0]
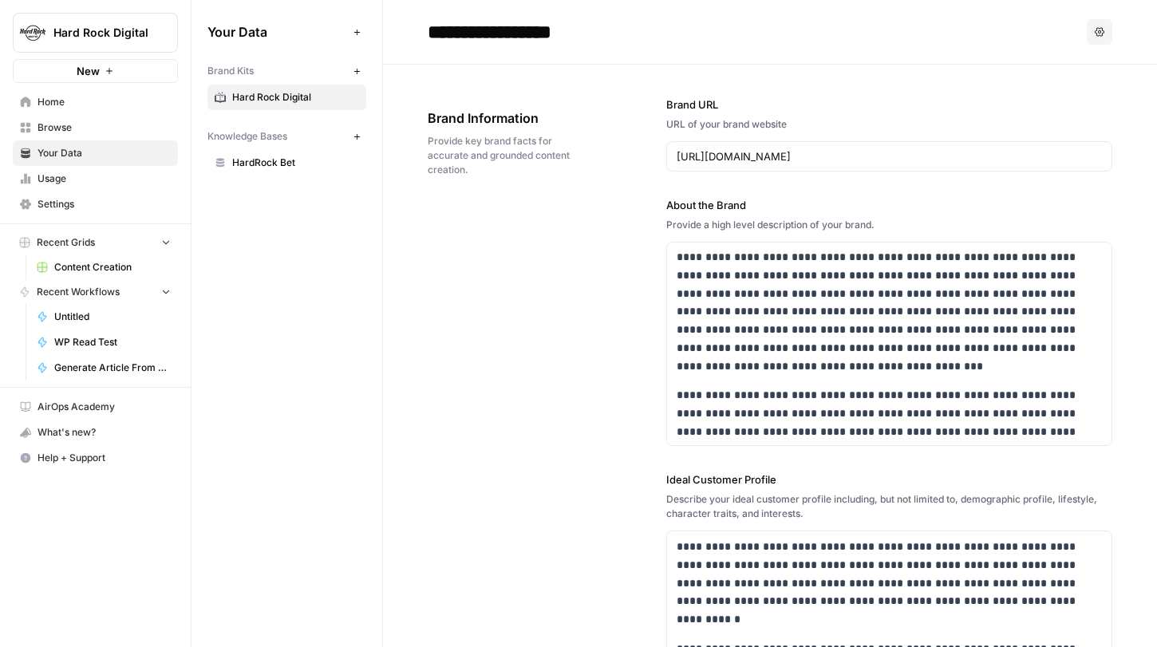
click at [619, 440] on div "**********" at bounding box center [770, 600] width 685 height 1071
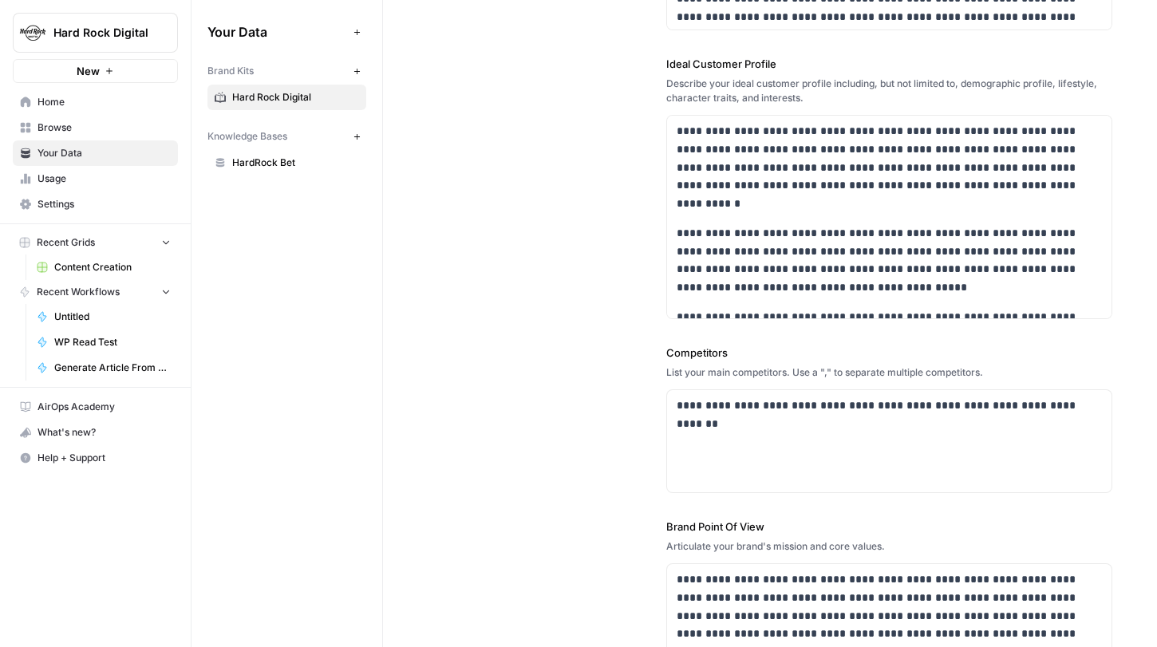
scroll to position [417, 0]
click at [1088, 408] on p "**********" at bounding box center [885, 405] width 417 height 18
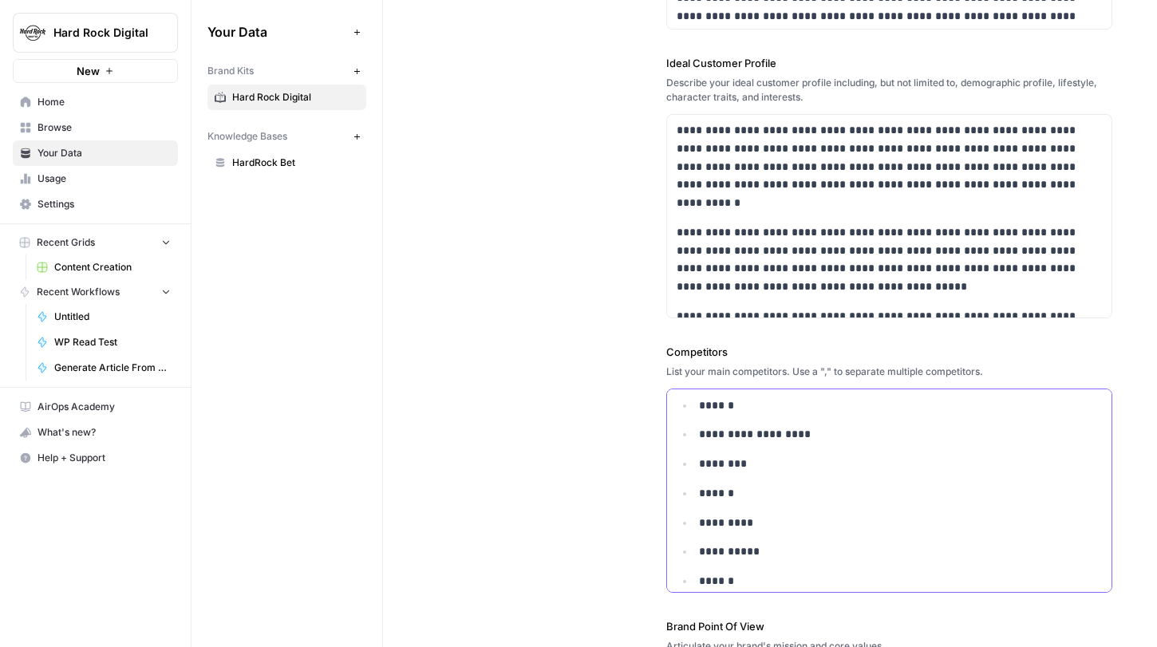
scroll to position [0, 0]
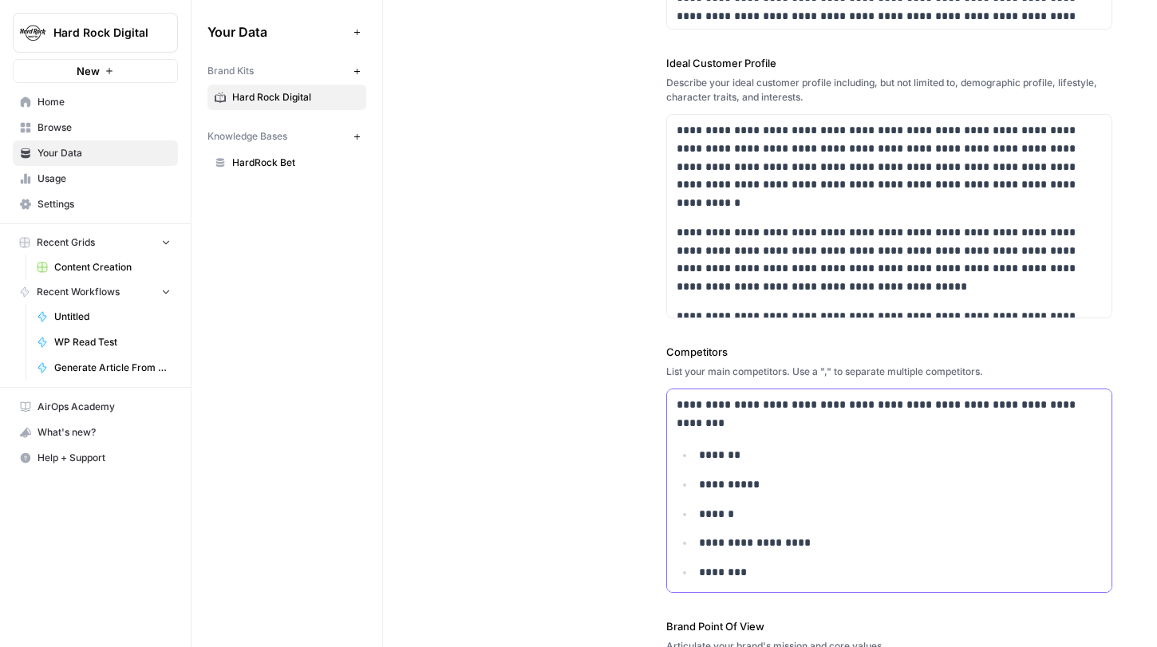
click at [699, 457] on p "*******" at bounding box center [890, 455] width 382 height 18
click at [699, 456] on p "**********" at bounding box center [890, 455] width 382 height 18
click at [694, 461] on li "******" at bounding box center [898, 455] width 408 height 18
click at [699, 457] on p "**********" at bounding box center [890, 455] width 382 height 18
click at [694, 456] on li "********" at bounding box center [898, 455] width 408 height 18
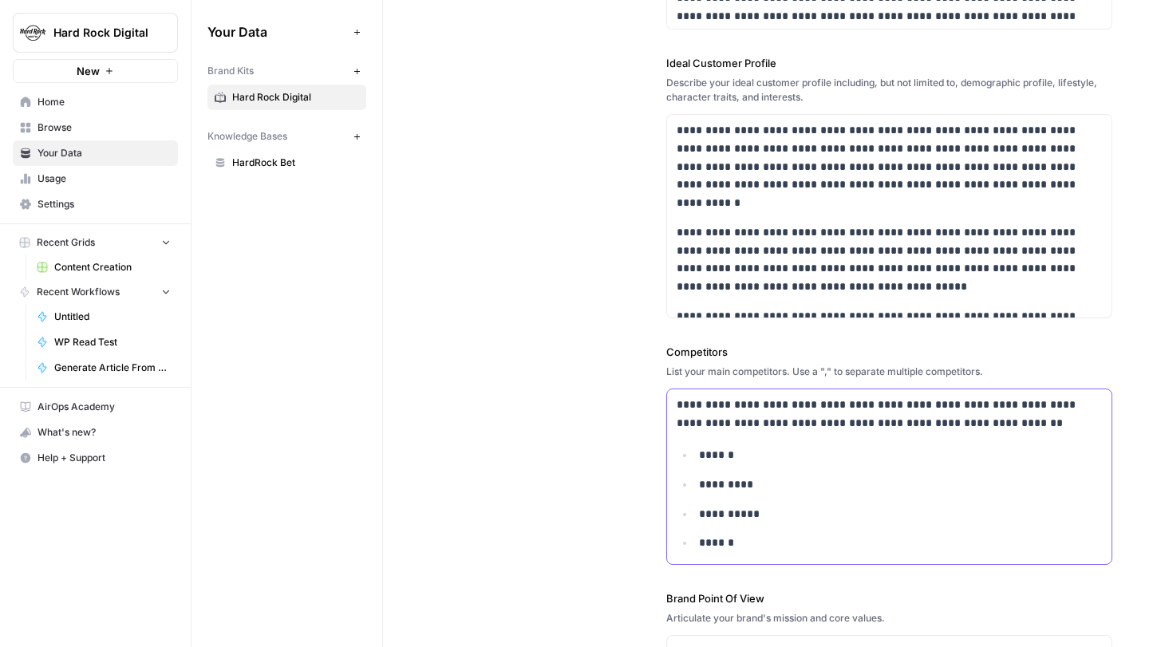
click at [694, 457] on li "******" at bounding box center [898, 455] width 408 height 18
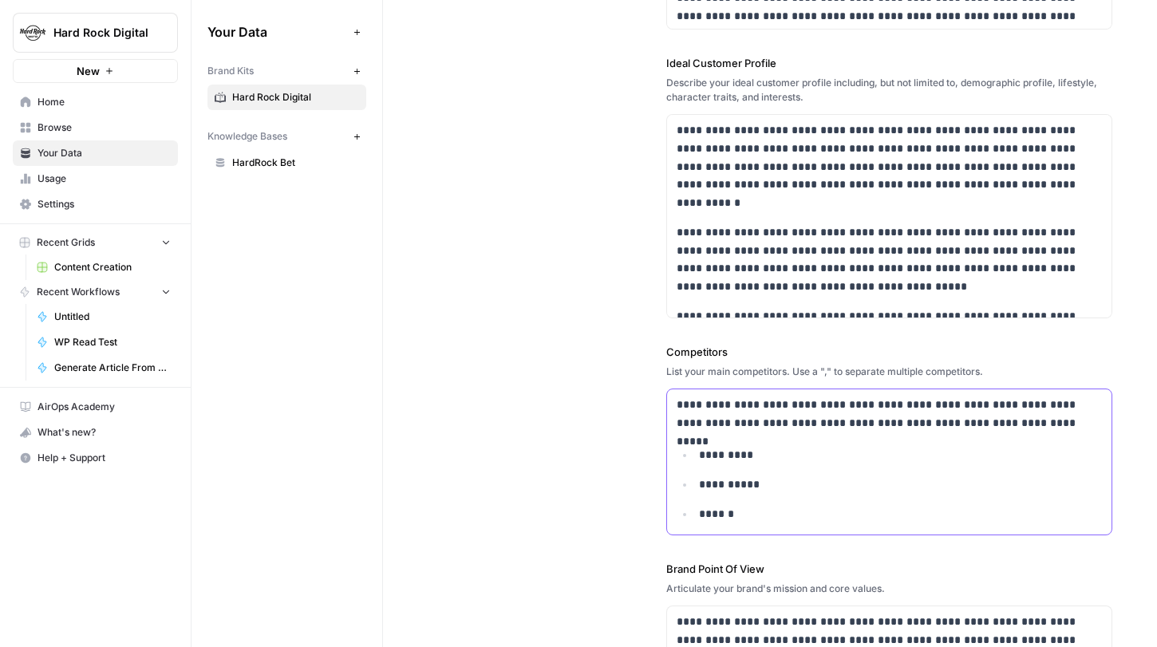
click at [699, 460] on p "*********" at bounding box center [896, 455] width 394 height 18
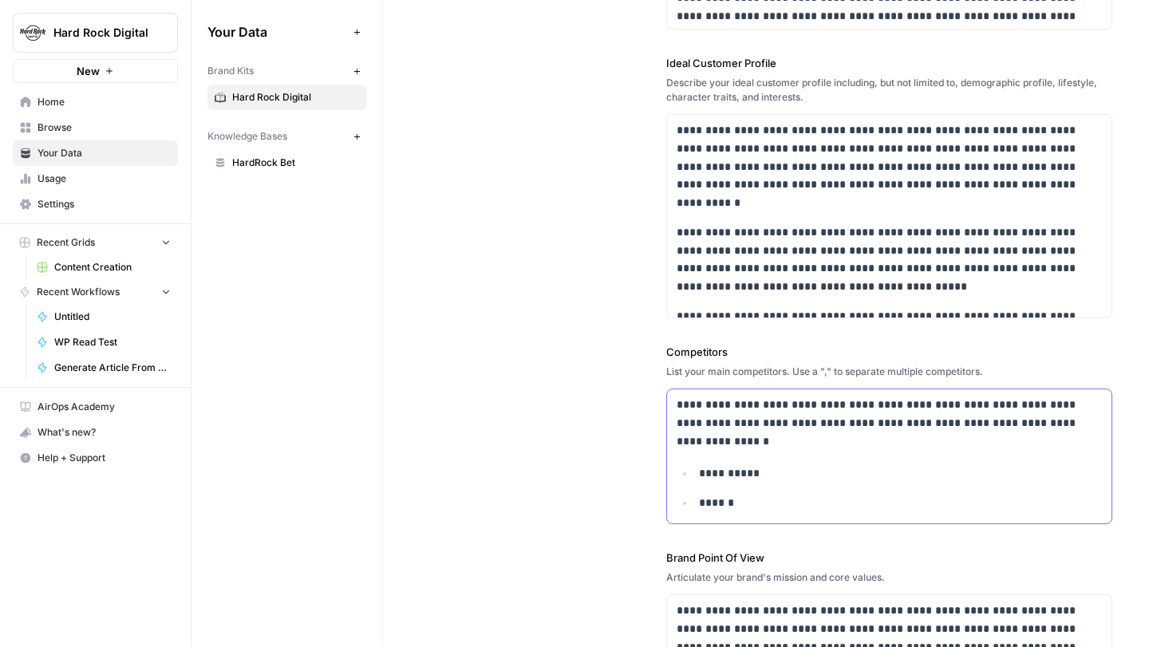
click at [694, 473] on li "**********" at bounding box center [898, 474] width 408 height 18
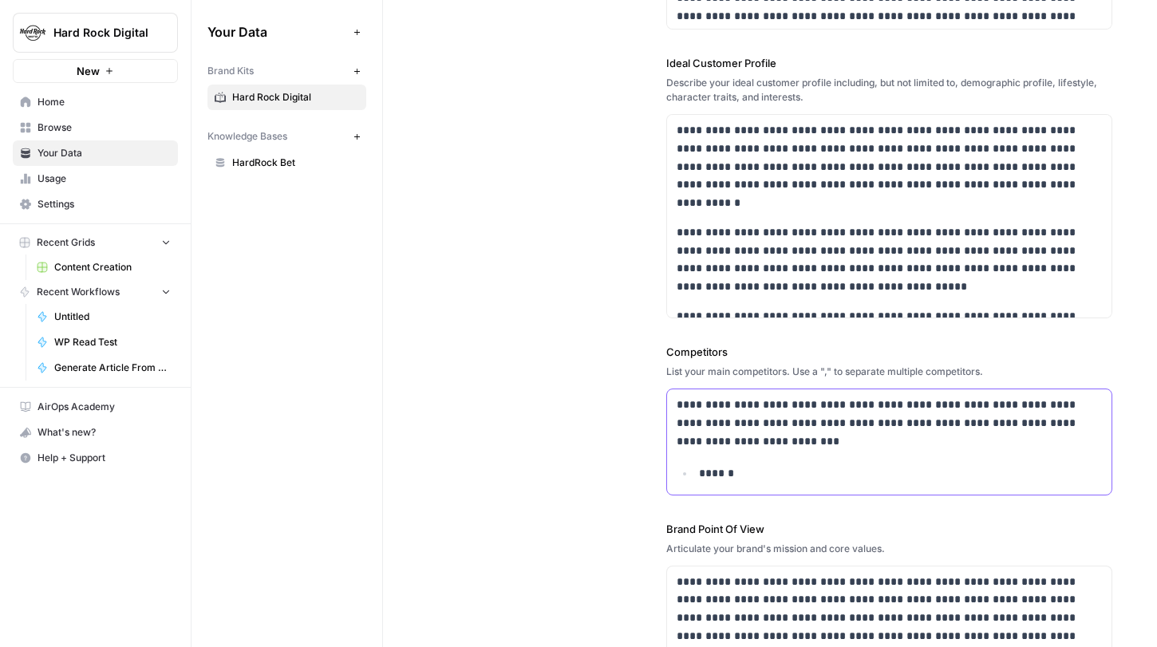
click at [699, 473] on p "******" at bounding box center [896, 474] width 394 height 18
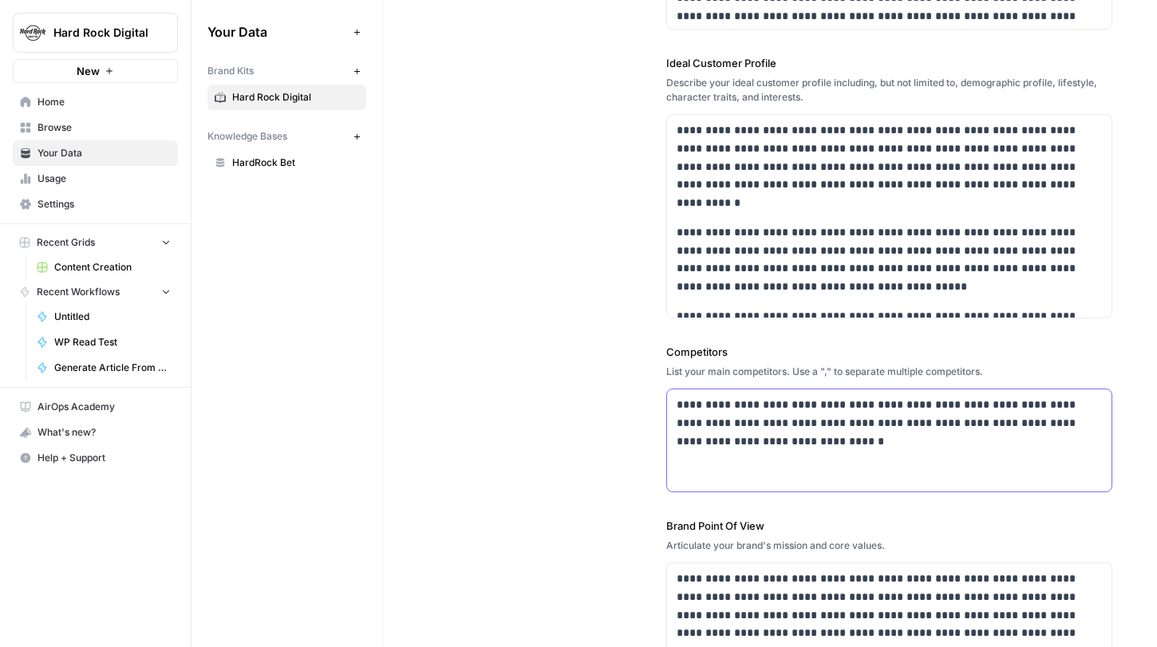
click at [714, 406] on p "**********" at bounding box center [885, 423] width 417 height 54
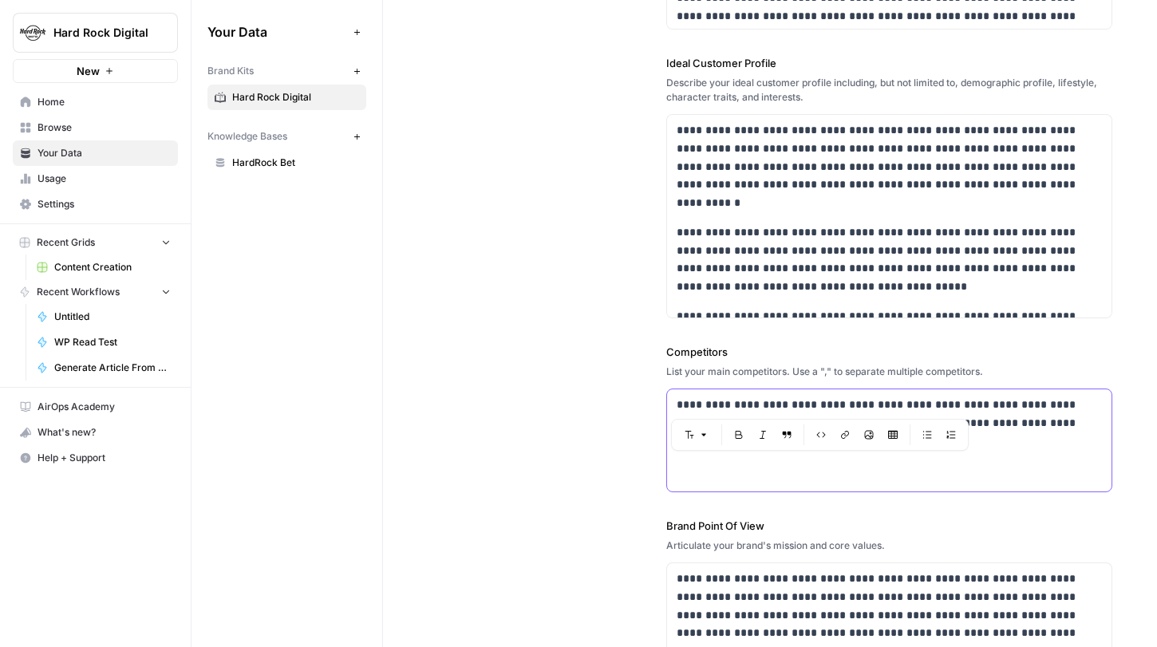
click at [947, 465] on div "**********" at bounding box center [889, 441] width 445 height 102
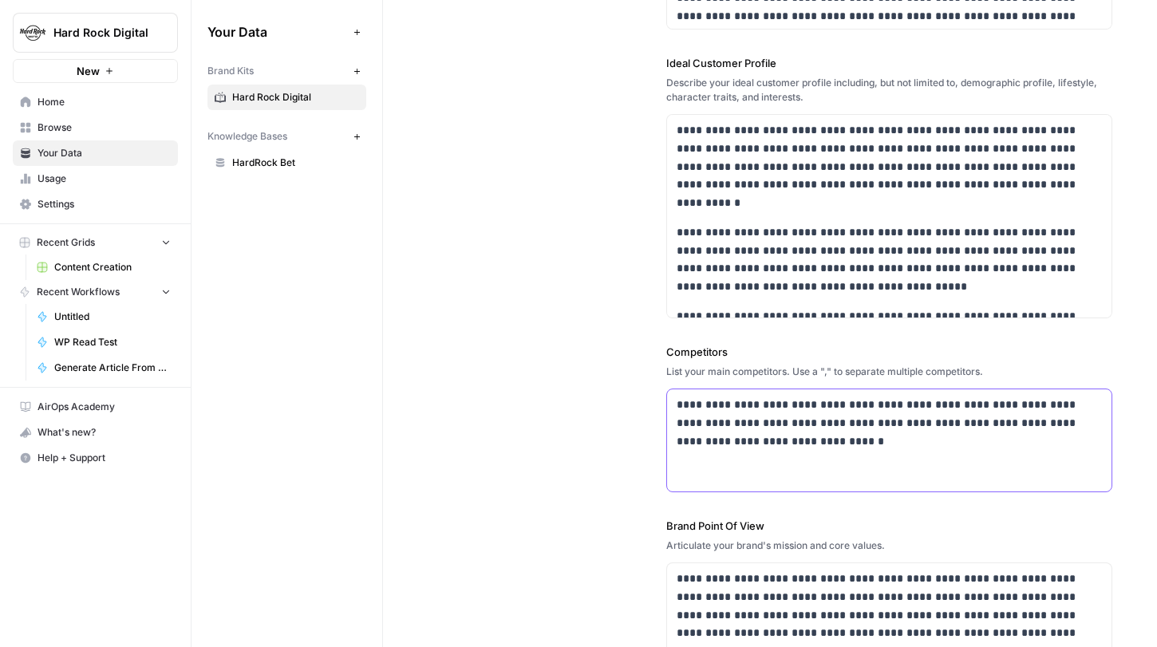
click at [767, 427] on p "**********" at bounding box center [885, 423] width 417 height 54
click at [695, 419] on p "**********" at bounding box center [885, 423] width 417 height 54
click at [699, 425] on p "**********" at bounding box center [885, 414] width 417 height 37
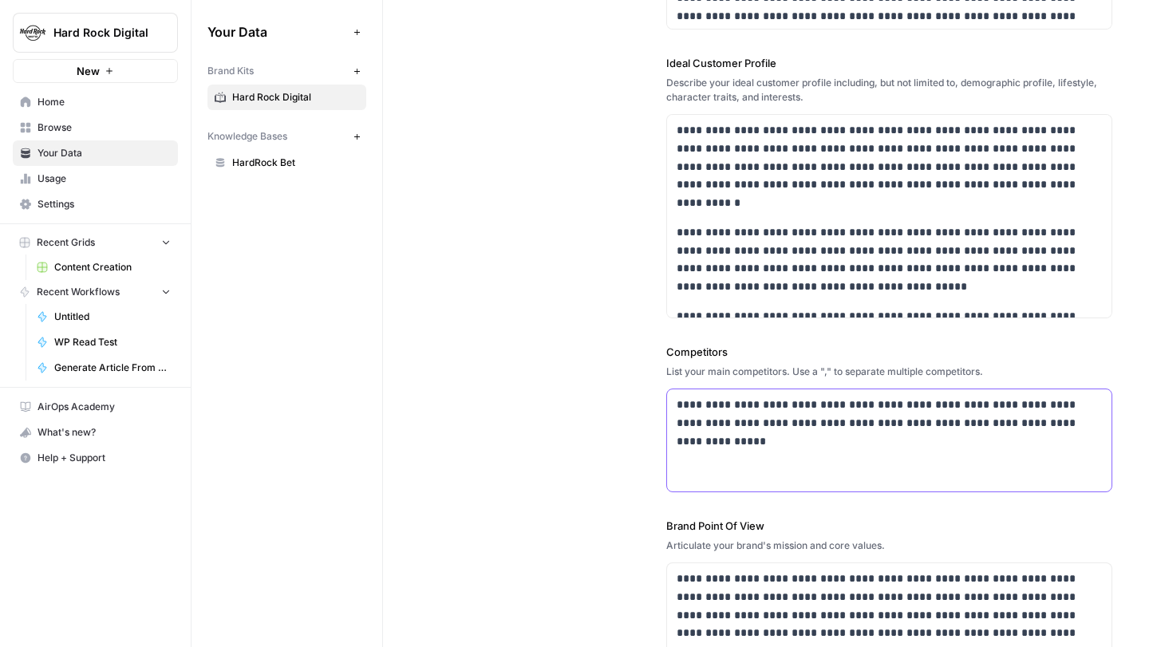
click at [699, 425] on p "**********" at bounding box center [885, 414] width 417 height 37
click at [862, 429] on p "**********" at bounding box center [885, 414] width 417 height 37
click at [1044, 423] on p "**********" at bounding box center [885, 414] width 417 height 37
click at [1007, 425] on p "**********" at bounding box center [885, 414] width 417 height 37
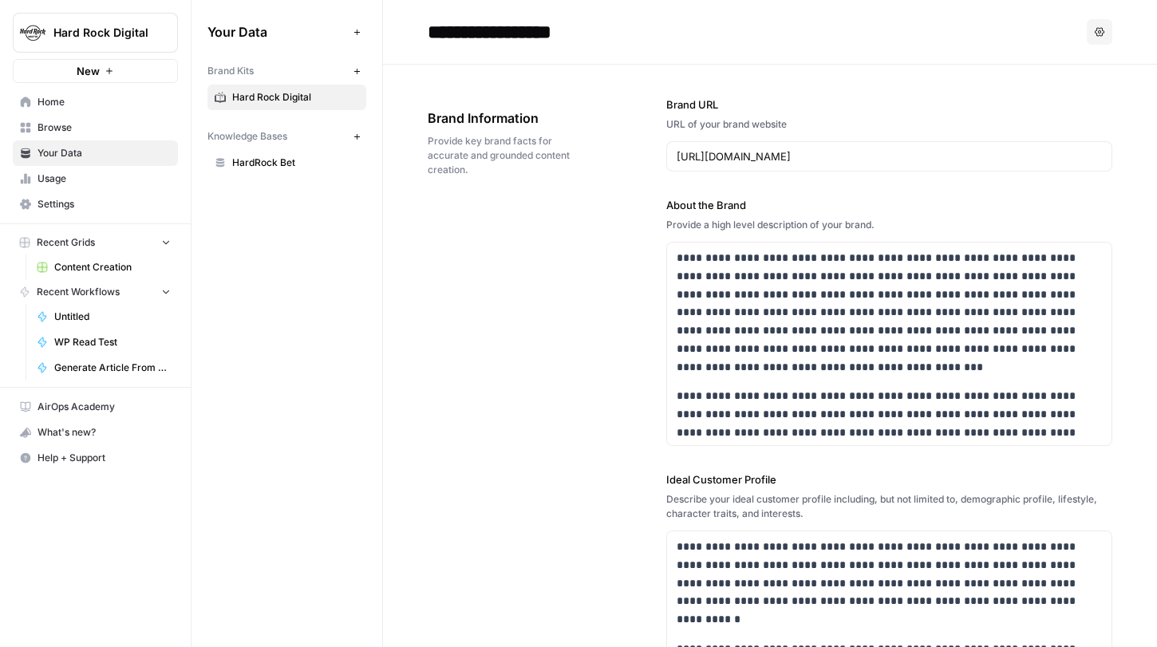
scroll to position [236, 0]
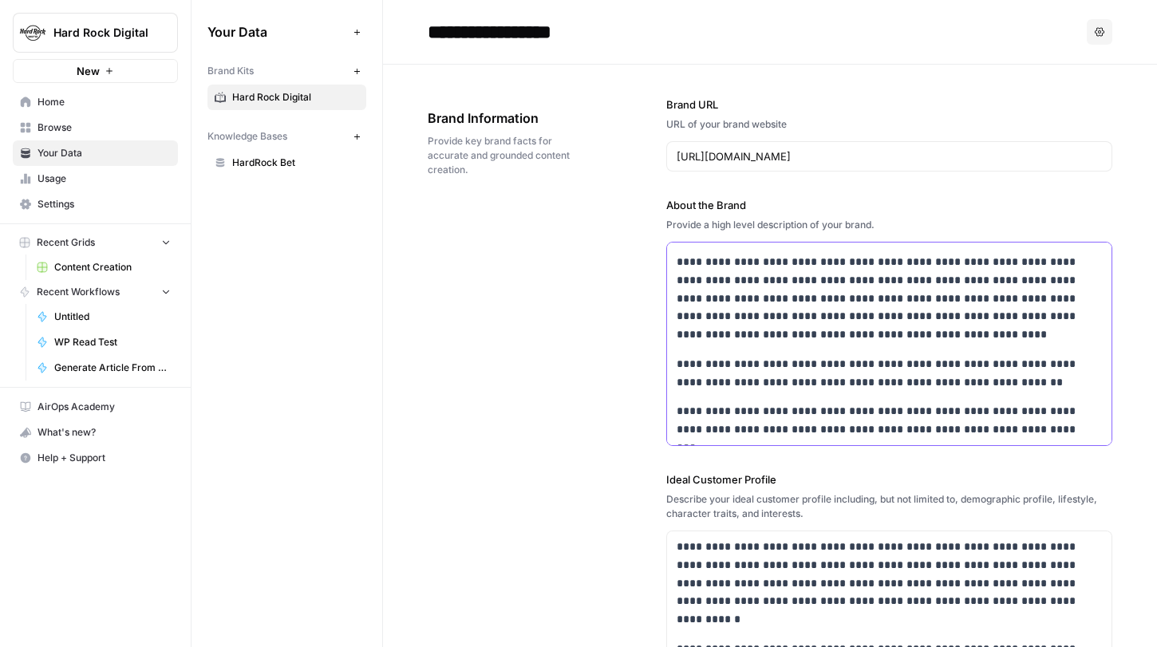
click at [1029, 432] on p "**********" at bounding box center [879, 420] width 405 height 37
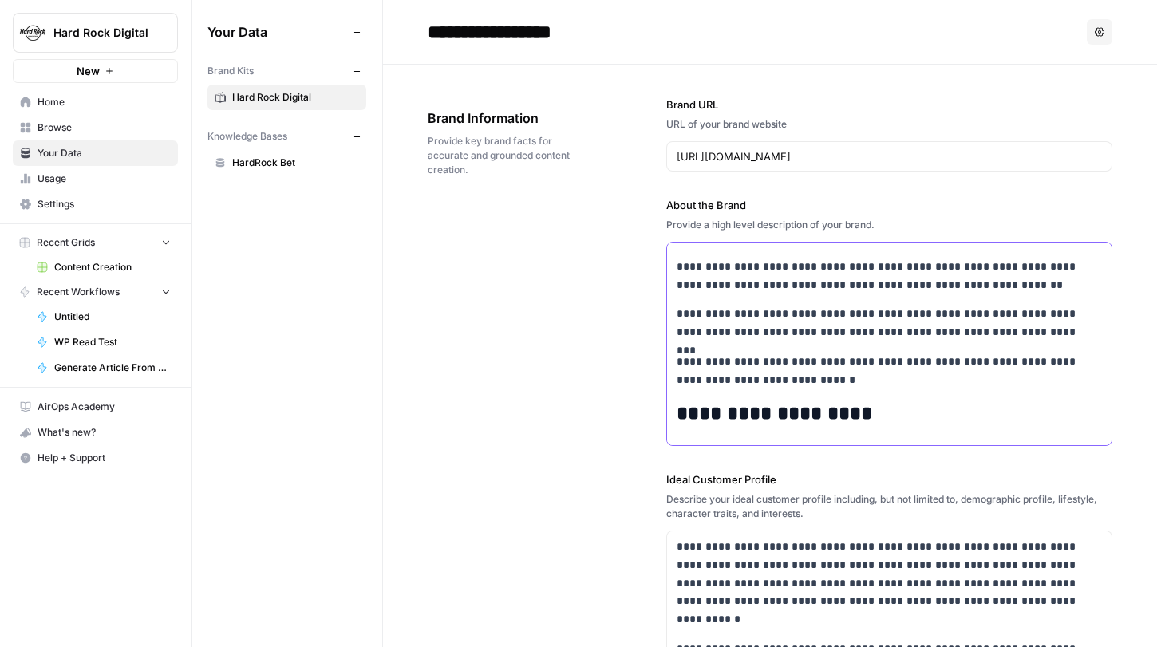
scroll to position [403, 0]
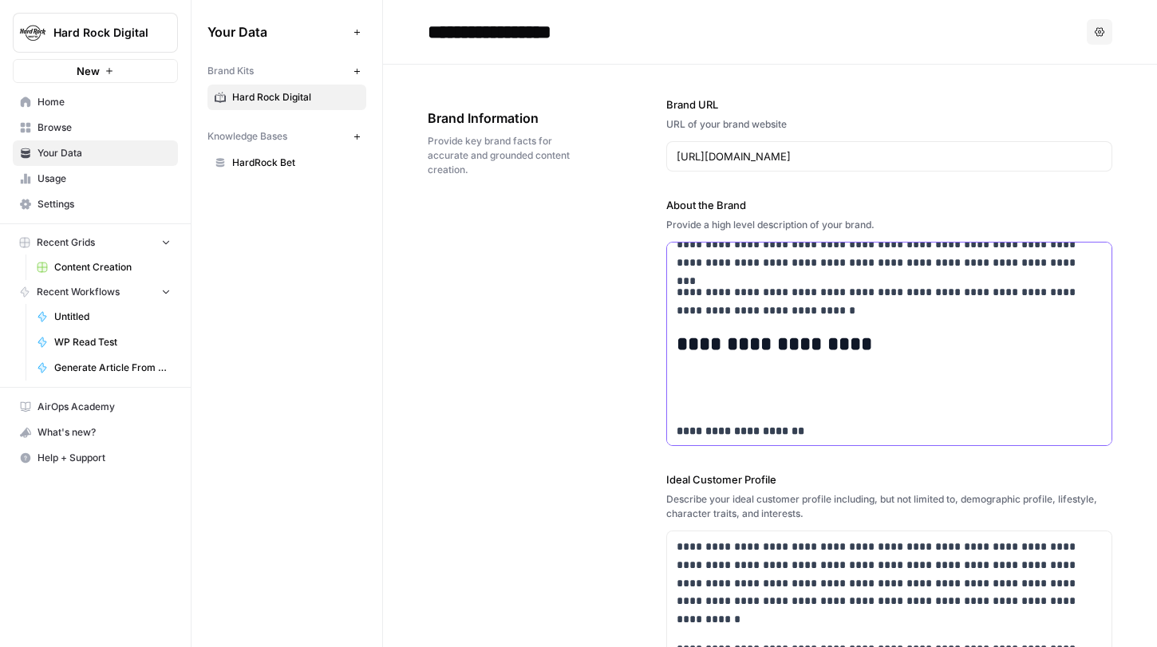
click at [708, 336] on h2 "**********" at bounding box center [879, 345] width 405 height 22
click at [677, 343] on h2 "**********" at bounding box center [879, 345] width 405 height 22
click at [876, 341] on h2 "**********" at bounding box center [879, 345] width 405 height 22
click at [677, 347] on h2 "**********" at bounding box center [879, 345] width 405 height 22
click at [684, 383] on p at bounding box center [890, 392] width 426 height 37
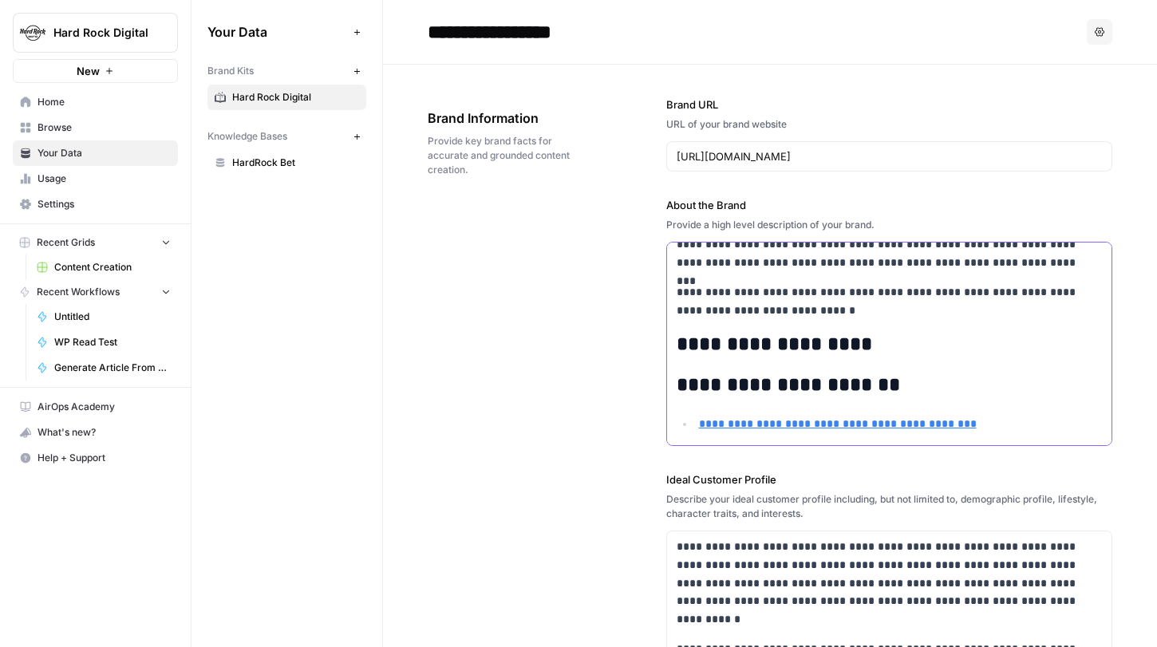
click at [733, 394] on strong "**********" at bounding box center [788, 384] width 223 height 19
click at [753, 389] on strong "**********" at bounding box center [788, 384] width 223 height 19
drag, startPoint x: 915, startPoint y: 380, endPoint x: 662, endPoint y: 383, distance: 253.0
click at [662, 383] on div "**********" at bounding box center [770, 600] width 685 height 1071
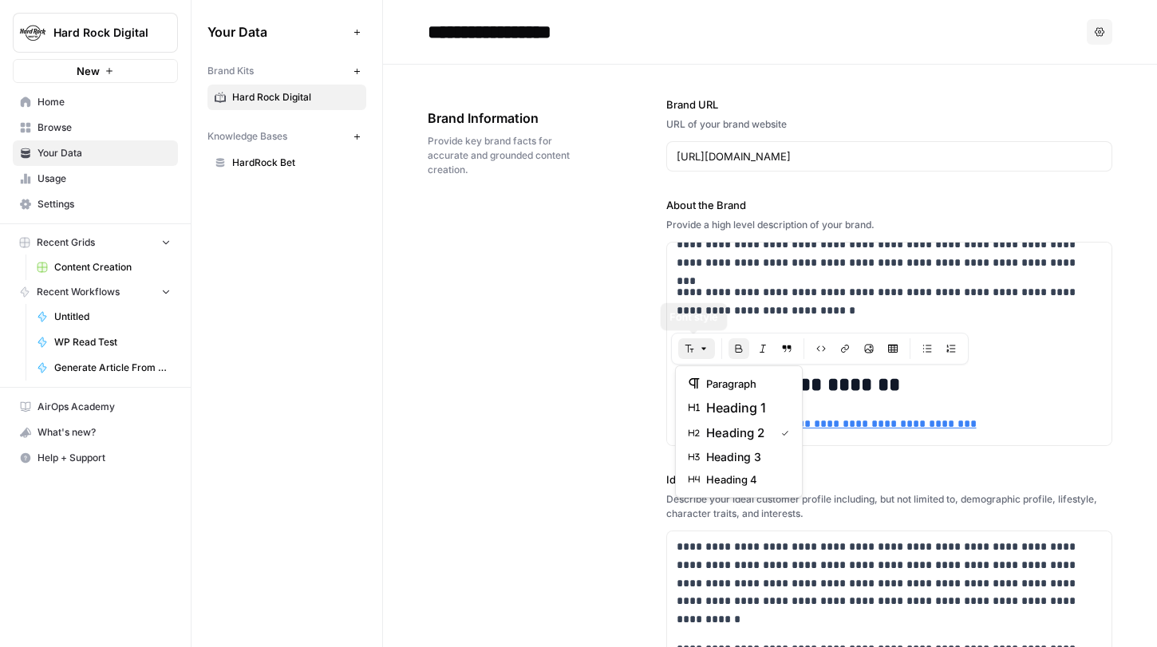
click at [699, 349] on icon "button" at bounding box center [704, 349] width 10 height 10
click at [753, 455] on span "heading 3" at bounding box center [744, 457] width 77 height 16
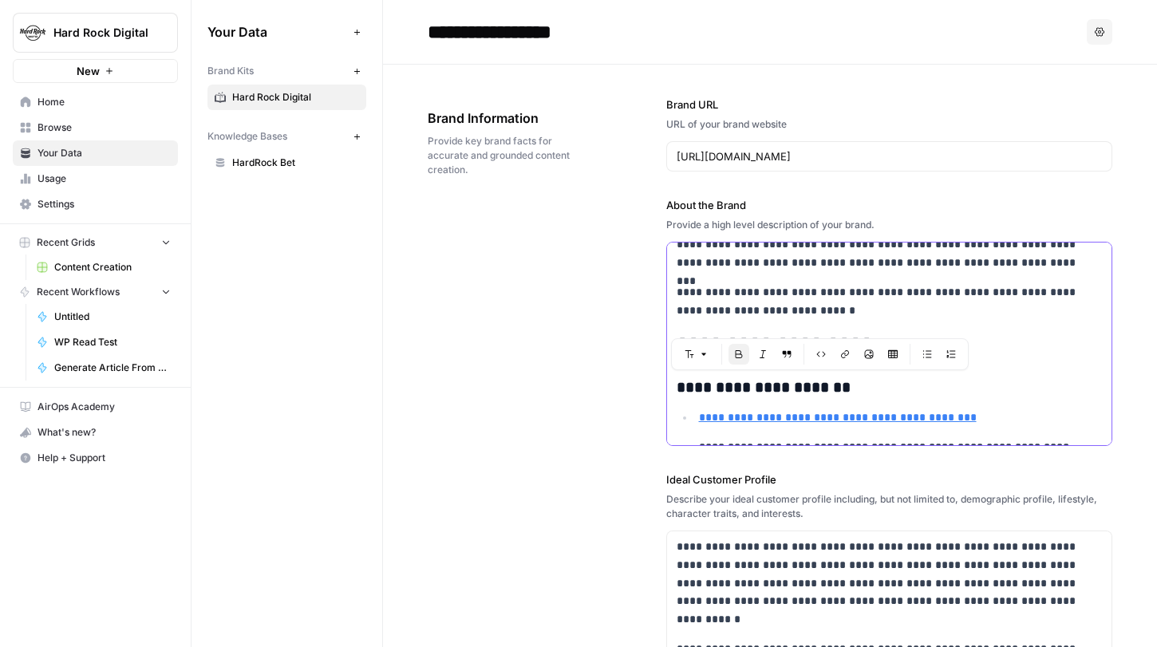
click at [920, 382] on h3 "**********" at bounding box center [890, 387] width 426 height 19
drag, startPoint x: 868, startPoint y: 342, endPoint x: 672, endPoint y: 341, distance: 195.6
click at [677, 341] on h2 "**********" at bounding box center [879, 345] width 405 height 22
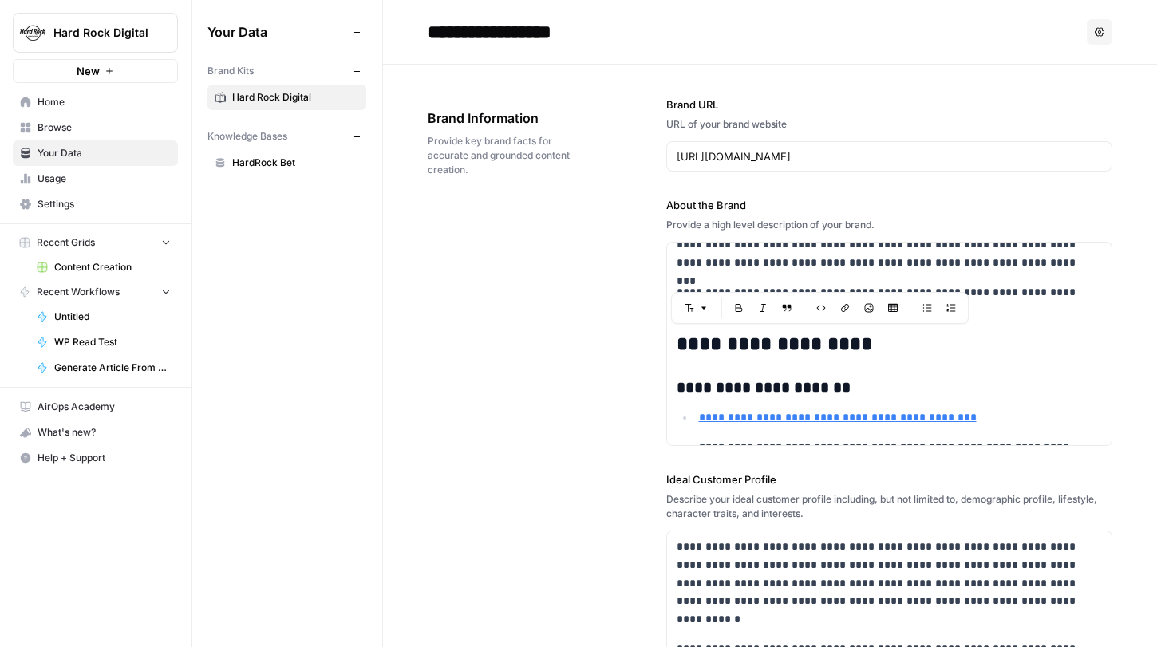
click at [707, 309] on button "Font style" at bounding box center [696, 308] width 37 height 21
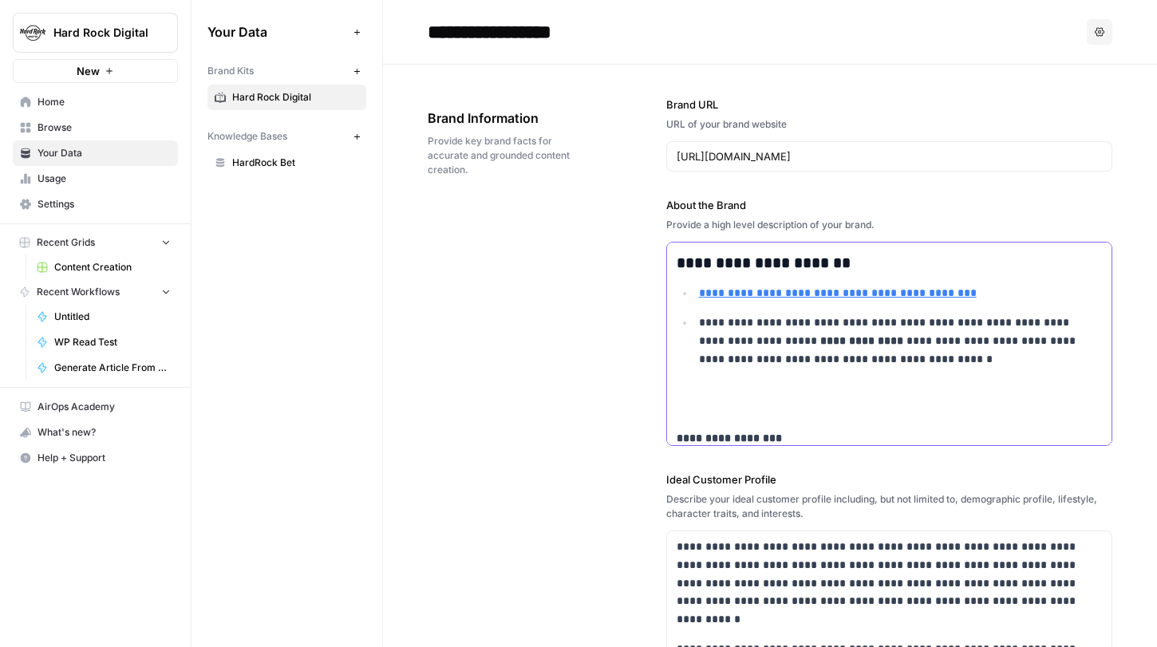
scroll to position [527, 0]
click at [699, 320] on p "**********" at bounding box center [890, 341] width 382 height 54
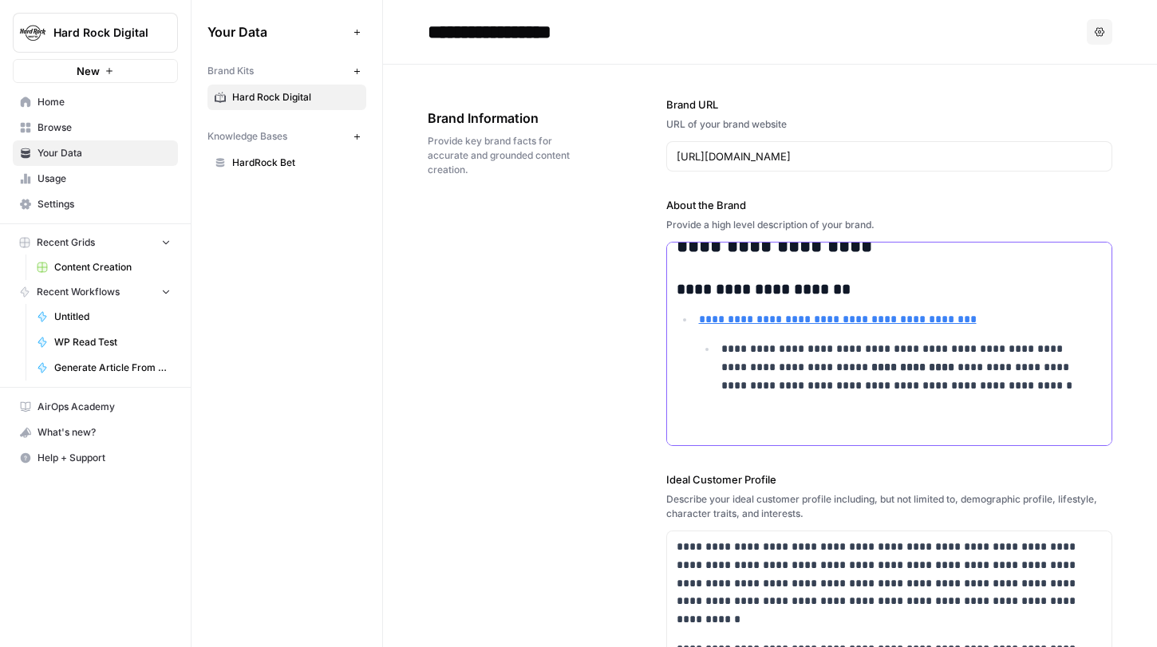
scroll to position [500, 0]
drag, startPoint x: 718, startPoint y: 349, endPoint x: 684, endPoint y: 322, distance: 42.6
click at [684, 322] on ul "**********" at bounding box center [890, 353] width 426 height 84
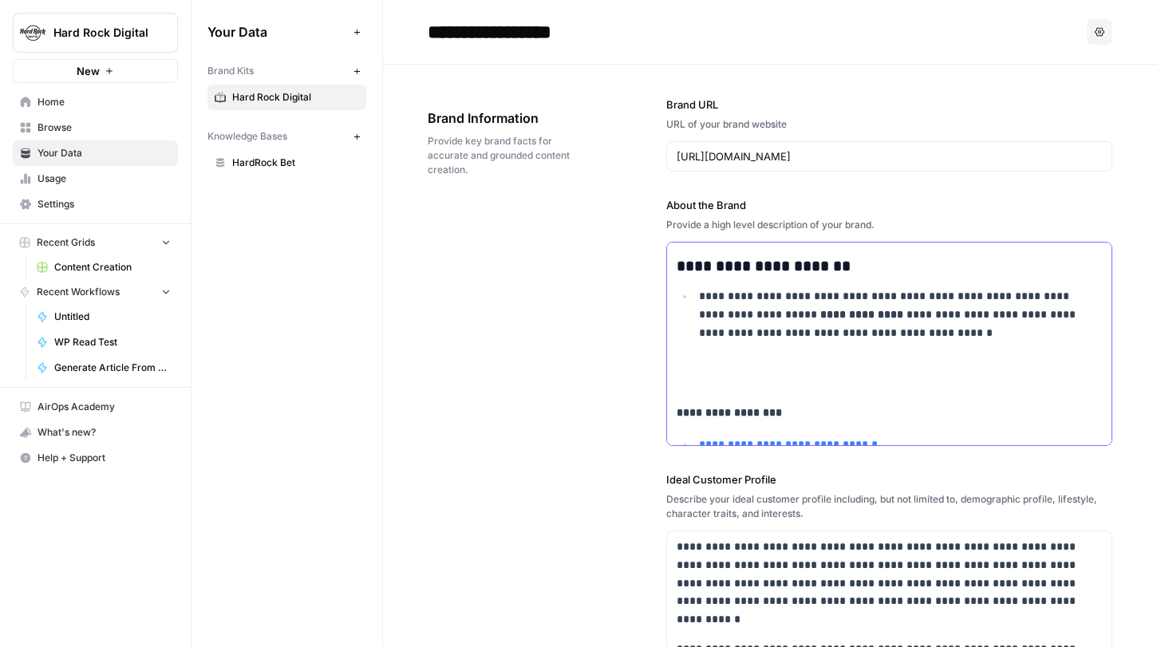
scroll to position [528, 0]
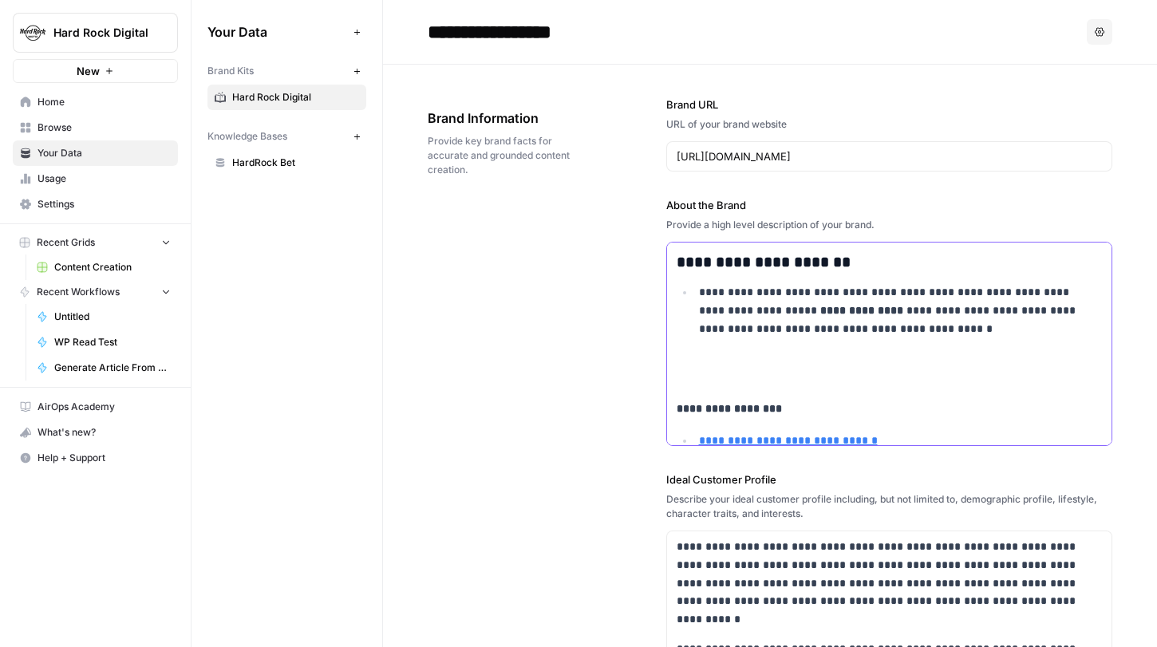
click at [708, 403] on strong "**********" at bounding box center [729, 408] width 105 height 11
click at [707, 407] on strong "**********" at bounding box center [729, 408] width 105 height 11
click at [714, 407] on strong "**********" at bounding box center [729, 408] width 105 height 11
click at [686, 375] on icon "button" at bounding box center [690, 378] width 10 height 10
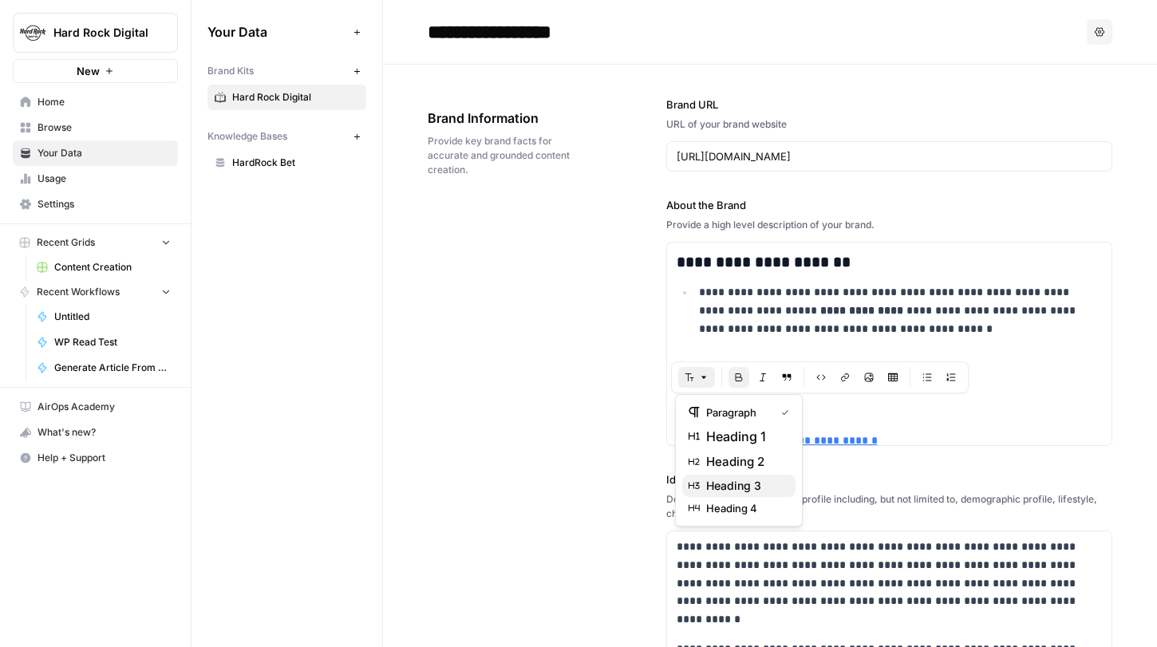
click at [757, 490] on span "heading 3" at bounding box center [744, 486] width 77 height 16
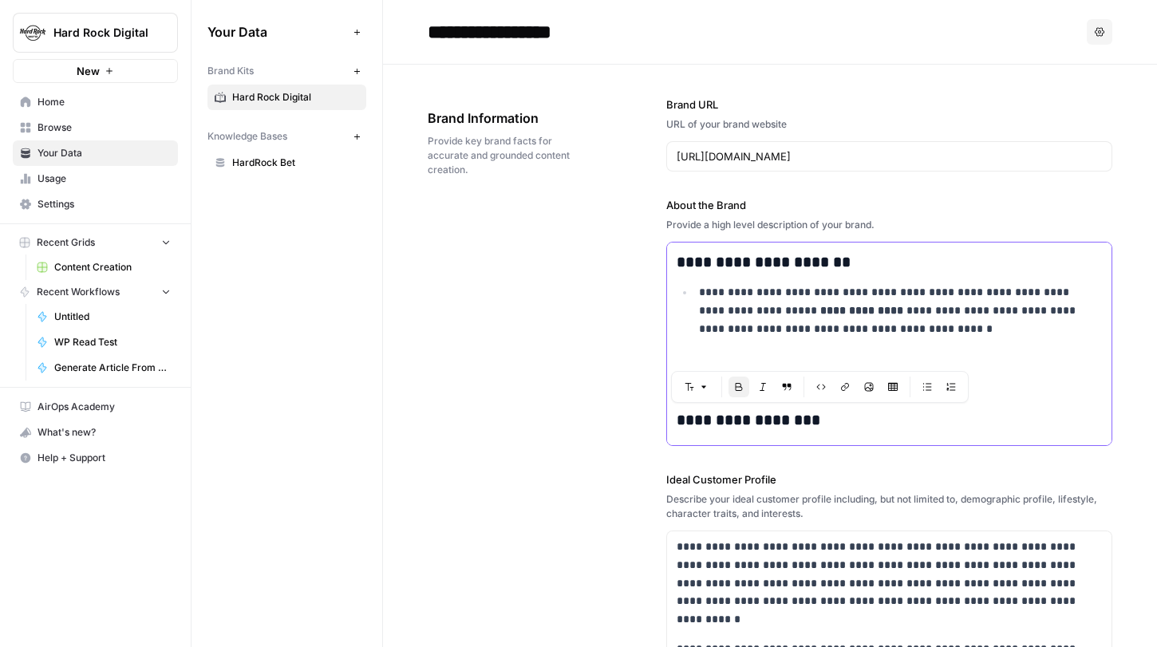
scroll to position [594, 0]
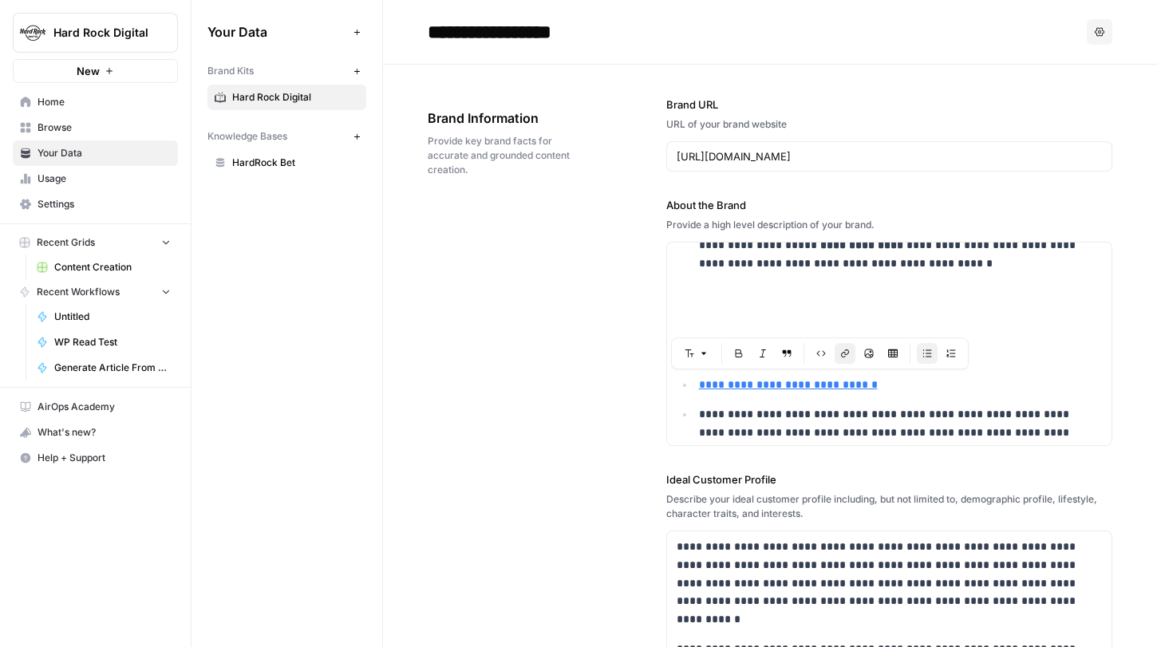
drag, startPoint x: 696, startPoint y: 416, endPoint x: 692, endPoint y: 389, distance: 27.4
click at [692, 389] on ul "**********" at bounding box center [890, 427] width 426 height 102
click at [694, 382] on li "**********" at bounding box center [898, 385] width 408 height 18
drag, startPoint x: 694, startPoint y: 416, endPoint x: 694, endPoint y: 393, distance: 23.1
click at [694, 393] on ul "**********" at bounding box center [890, 427] width 426 height 102
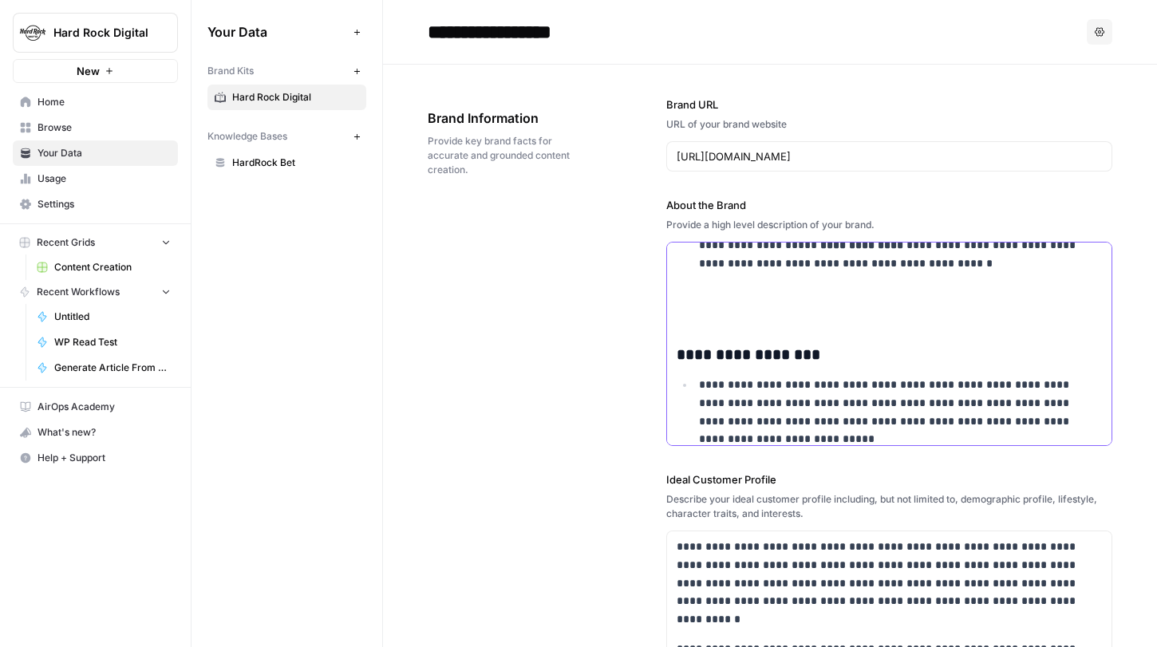
click at [677, 361] on strong "**********" at bounding box center [749, 354] width 144 height 15
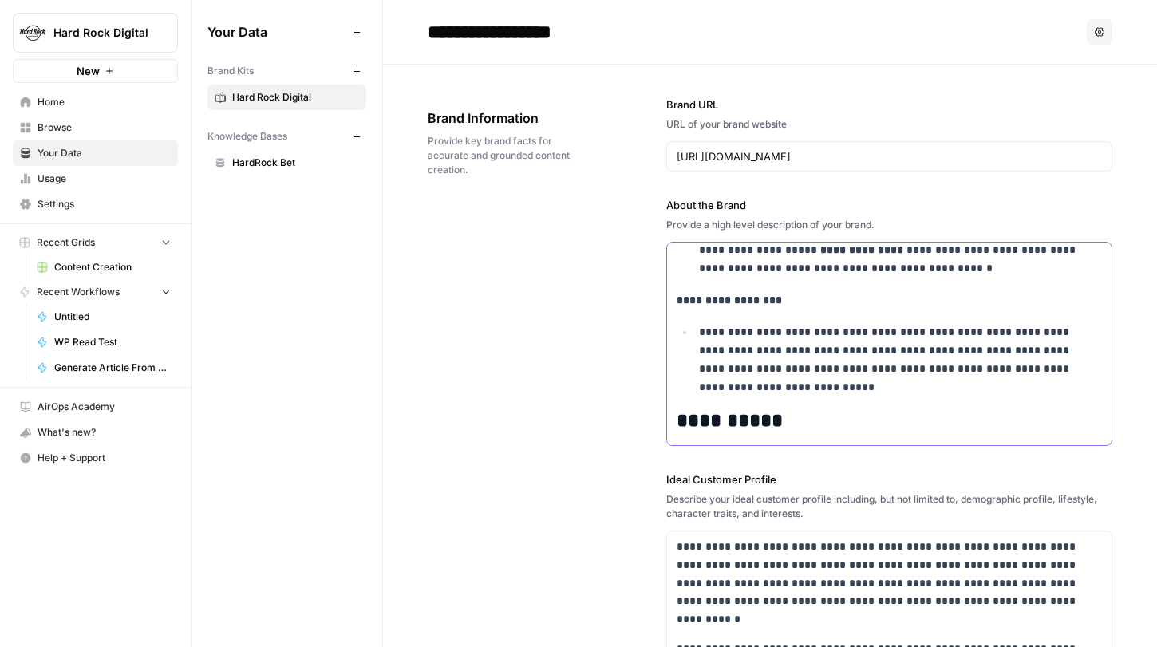
scroll to position [614, 0]
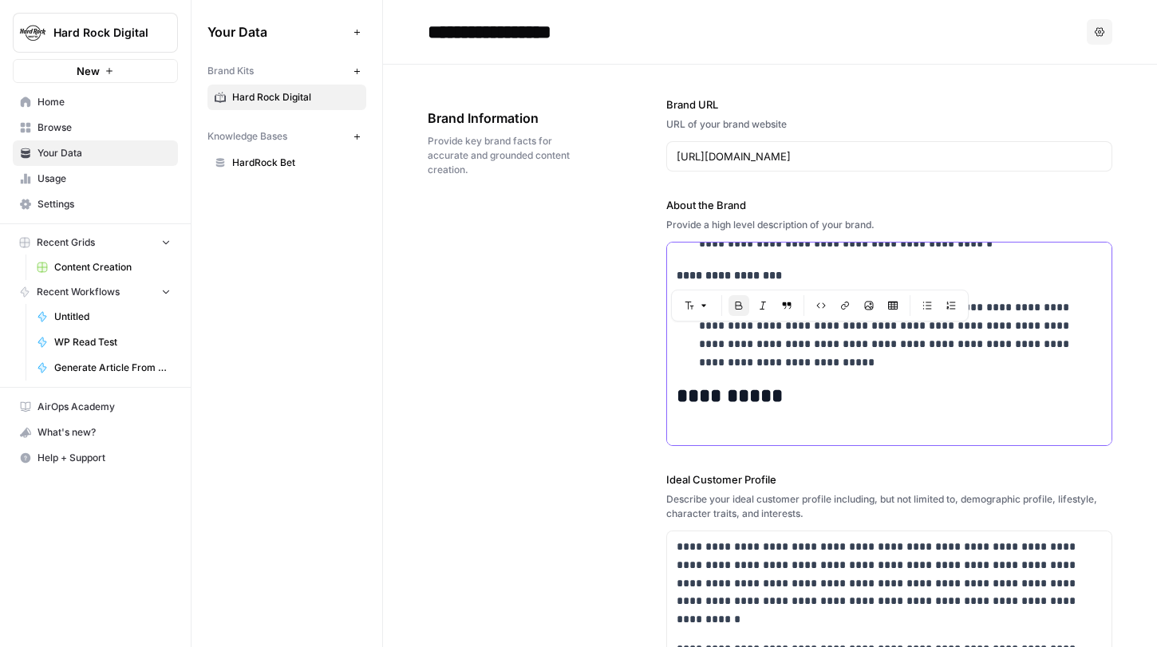
drag, startPoint x: 776, startPoint y: 433, endPoint x: 667, endPoint y: 277, distance: 189.8
click at [708, 303] on button "Font style" at bounding box center [696, 305] width 37 height 21
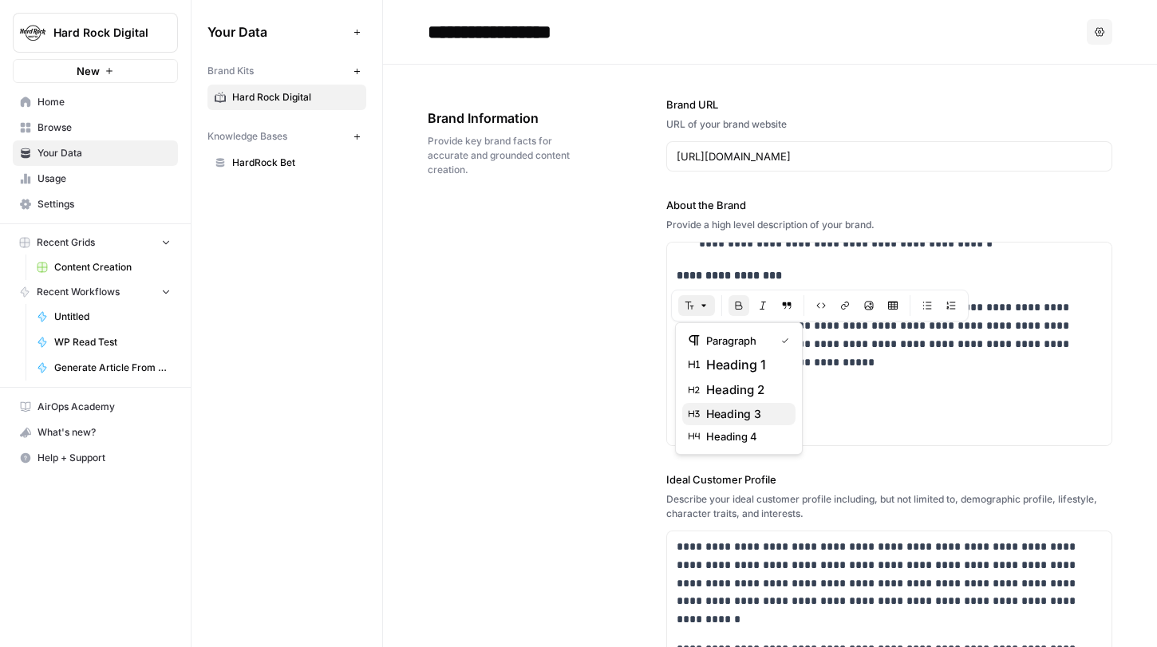
click at [734, 411] on span "heading 3" at bounding box center [744, 414] width 77 height 16
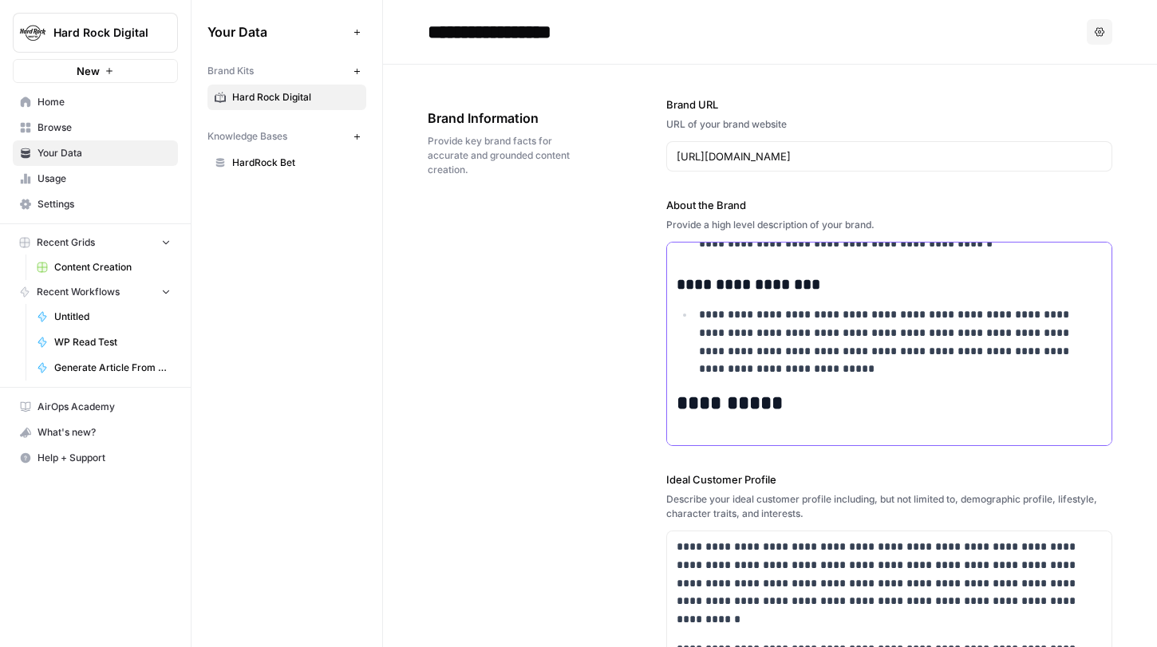
click at [840, 370] on p "**********" at bounding box center [890, 342] width 382 height 73
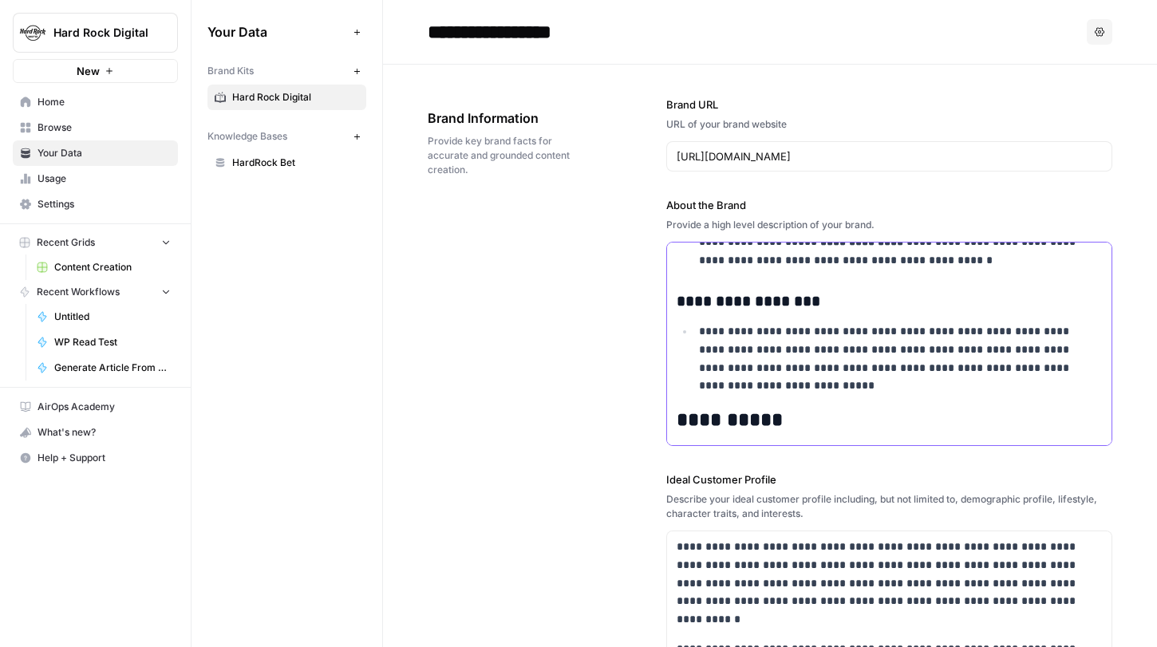
scroll to position [657, 0]
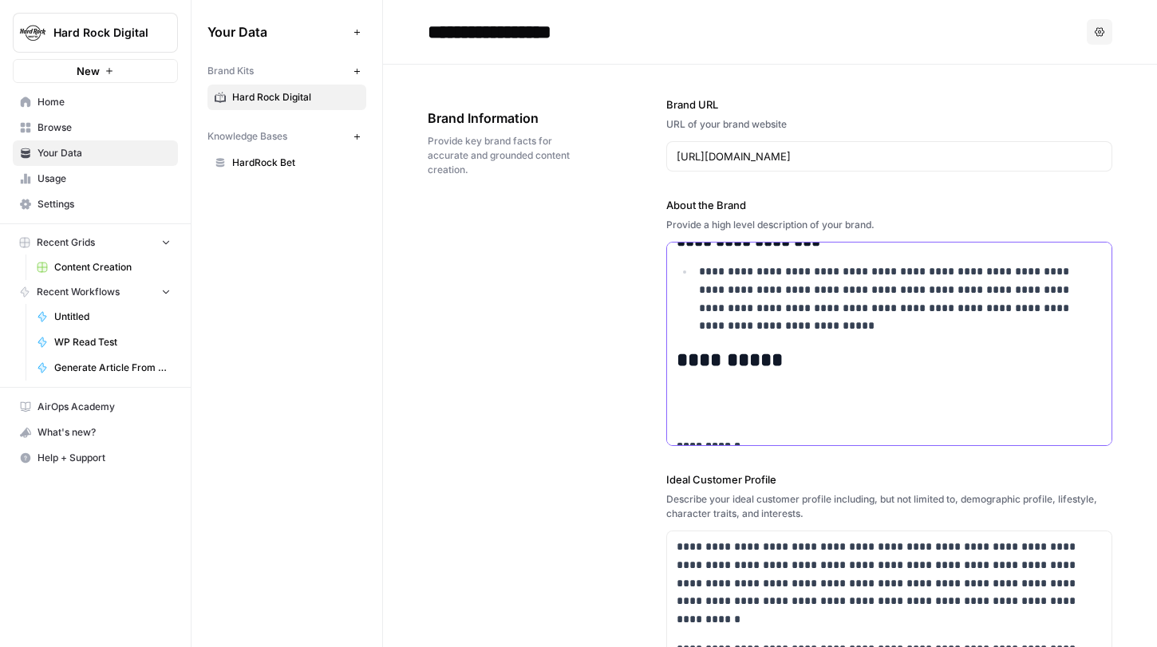
click at [746, 370] on h2 "**********" at bounding box center [879, 361] width 405 height 22
click at [696, 331] on button "Font style" at bounding box center [696, 324] width 37 height 21
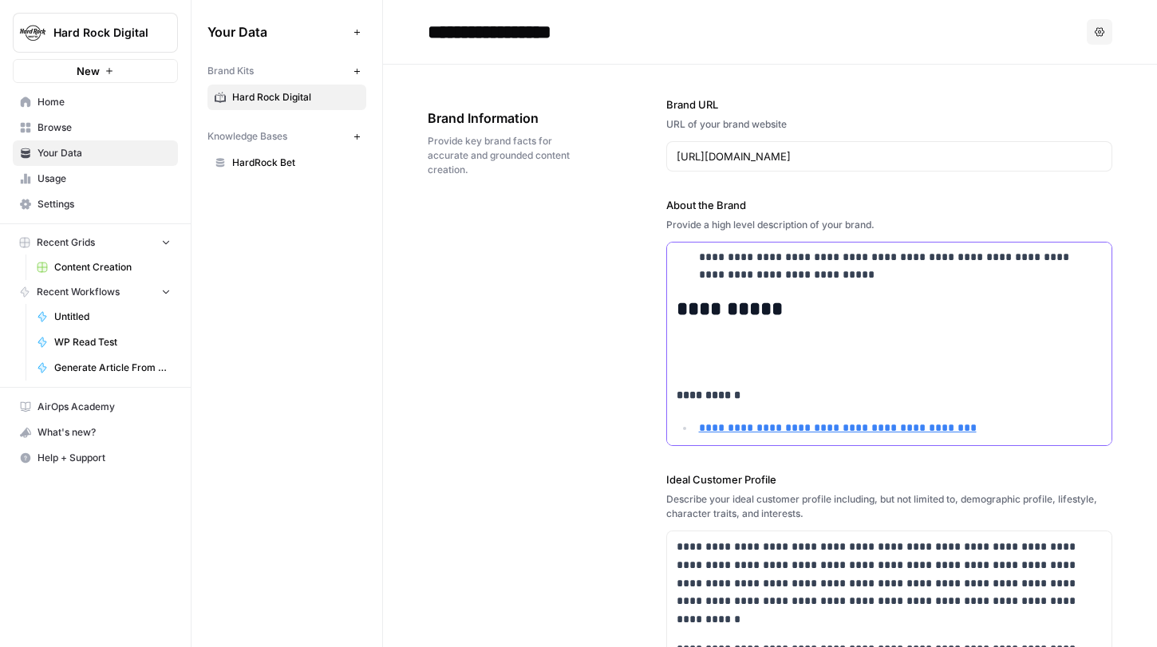
scroll to position [721, 0]
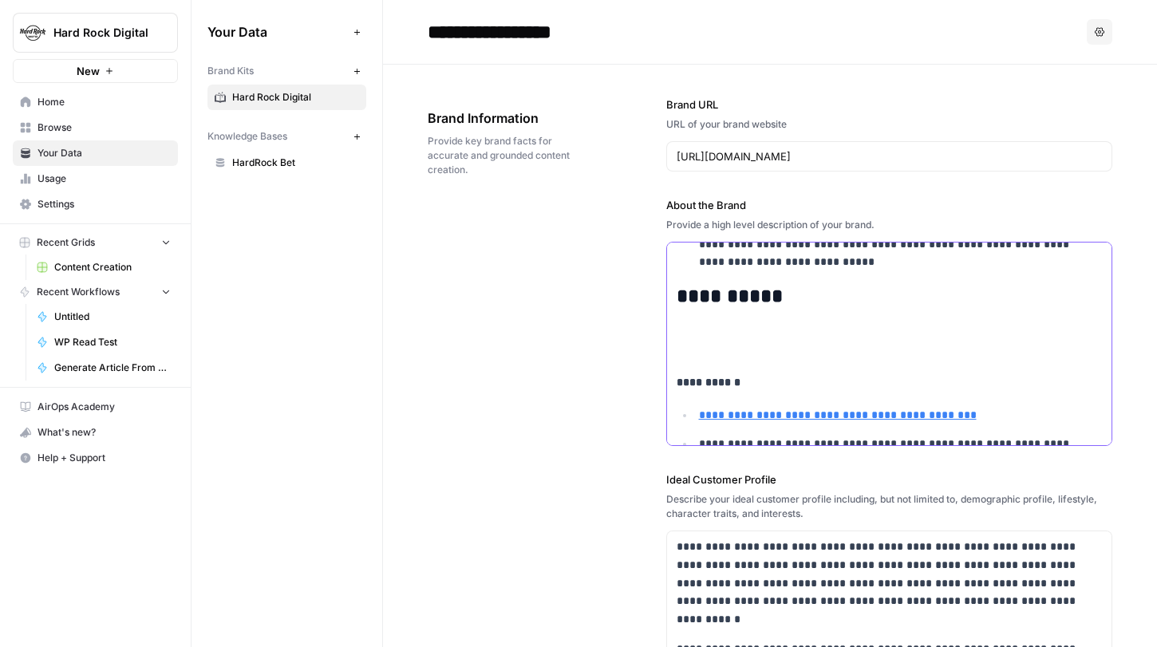
click at [677, 385] on strong "**********" at bounding box center [709, 382] width 64 height 11
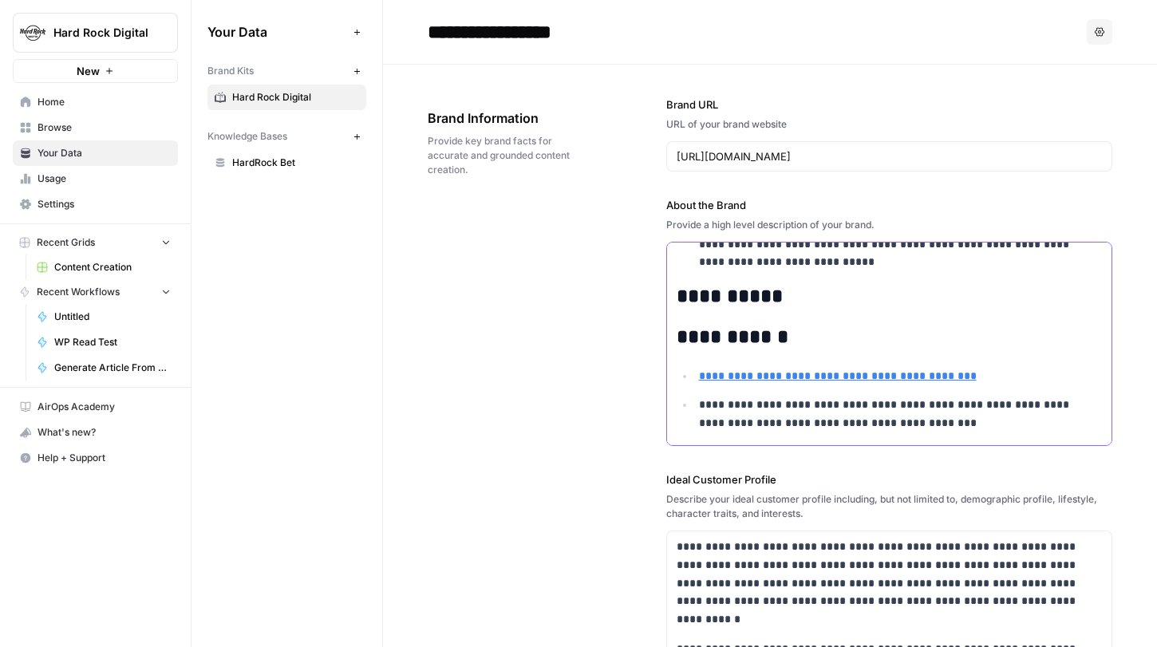
drag, startPoint x: 792, startPoint y: 339, endPoint x: 657, endPoint y: 338, distance: 134.9
click at [657, 338] on div "**********" at bounding box center [770, 600] width 685 height 1071
click at [711, 308] on div "Font style Bold Italic Block quote Code block Link Image Insert Table Bulleted …" at bounding box center [820, 301] width 298 height 32
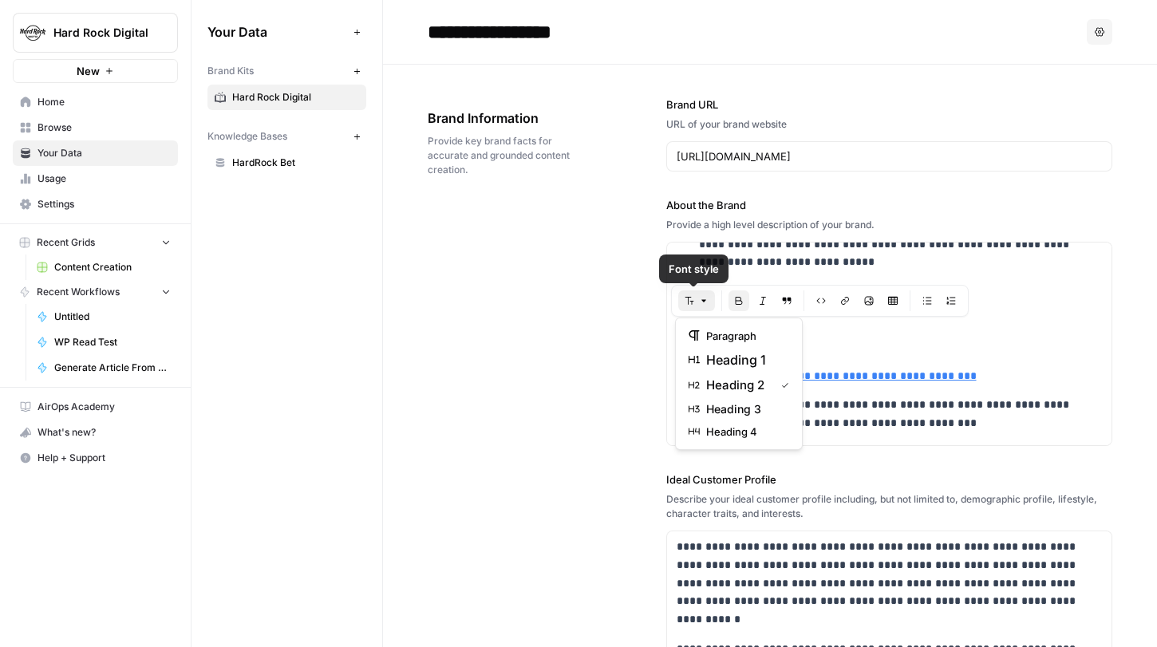
click at [701, 307] on button "Font style" at bounding box center [696, 301] width 37 height 21
click at [753, 410] on span "heading 3" at bounding box center [744, 409] width 77 height 16
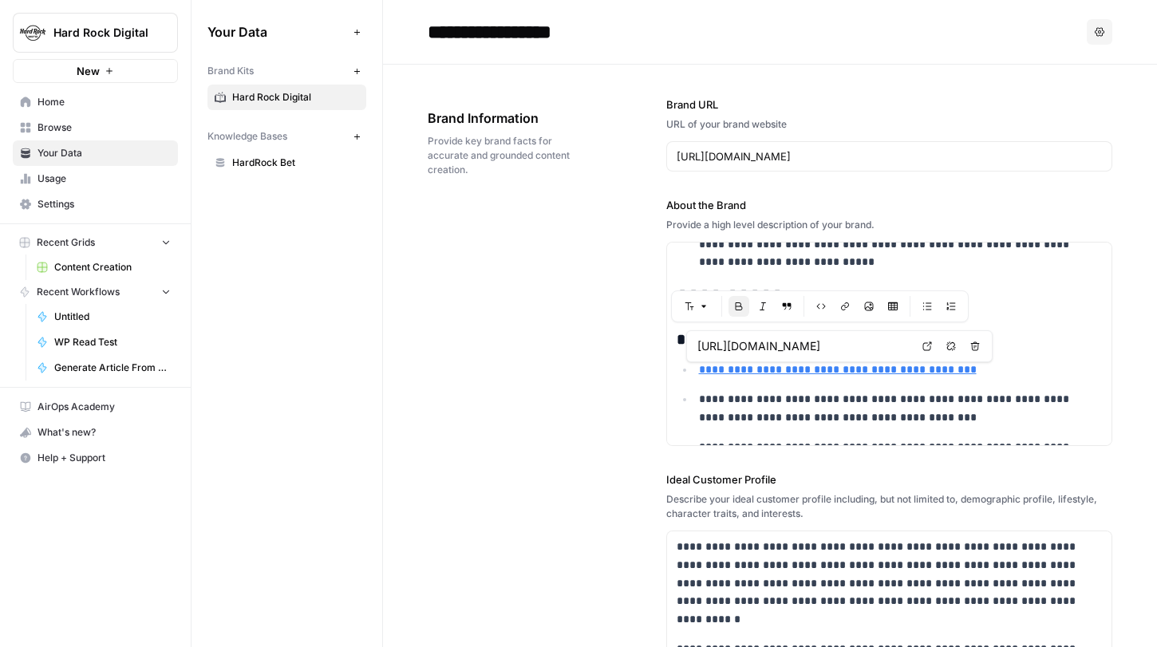
click at [817, 342] on input "https://www.hardrock.bet/sportsbook/the-hundred/" at bounding box center [804, 346] width 212 height 16
click at [824, 389] on ul "**********" at bounding box center [890, 417] width 426 height 113
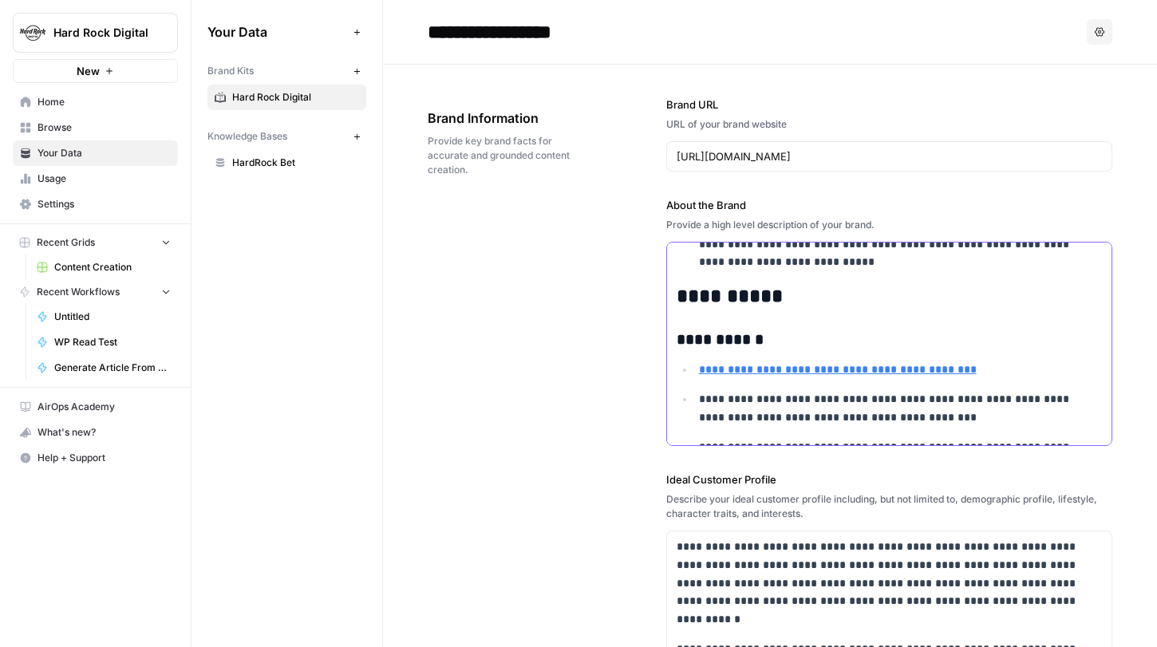
drag, startPoint x: 696, startPoint y: 400, endPoint x: 694, endPoint y: 373, distance: 27.2
click at [694, 373] on ul "**********" at bounding box center [890, 417] width 426 height 113
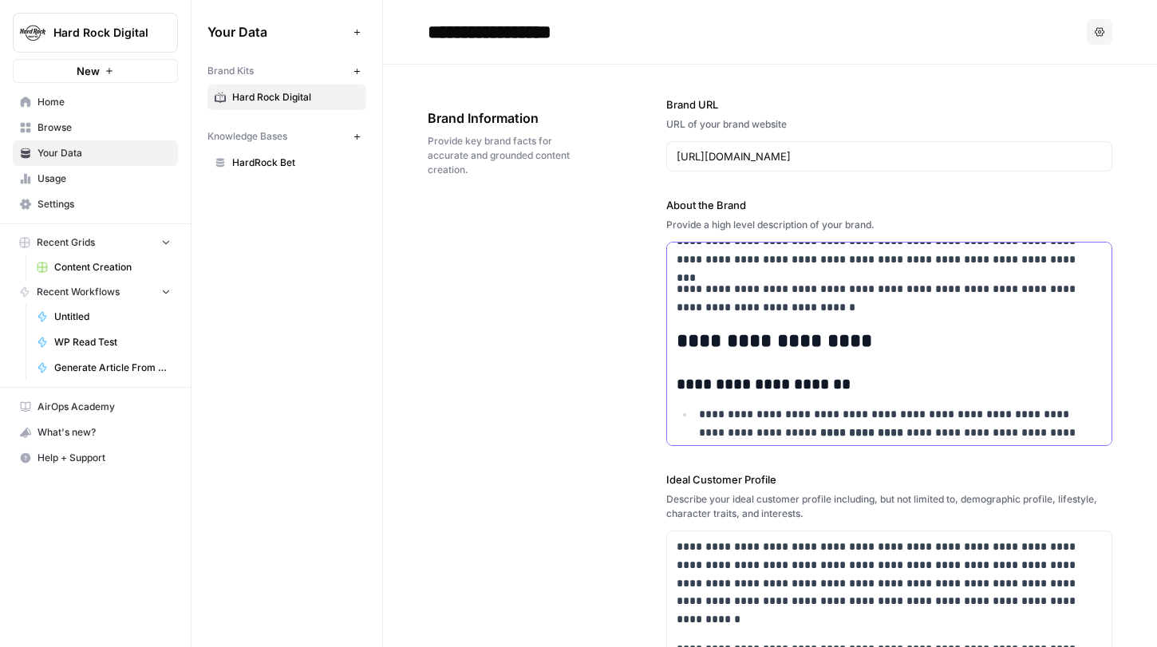
scroll to position [428, 0]
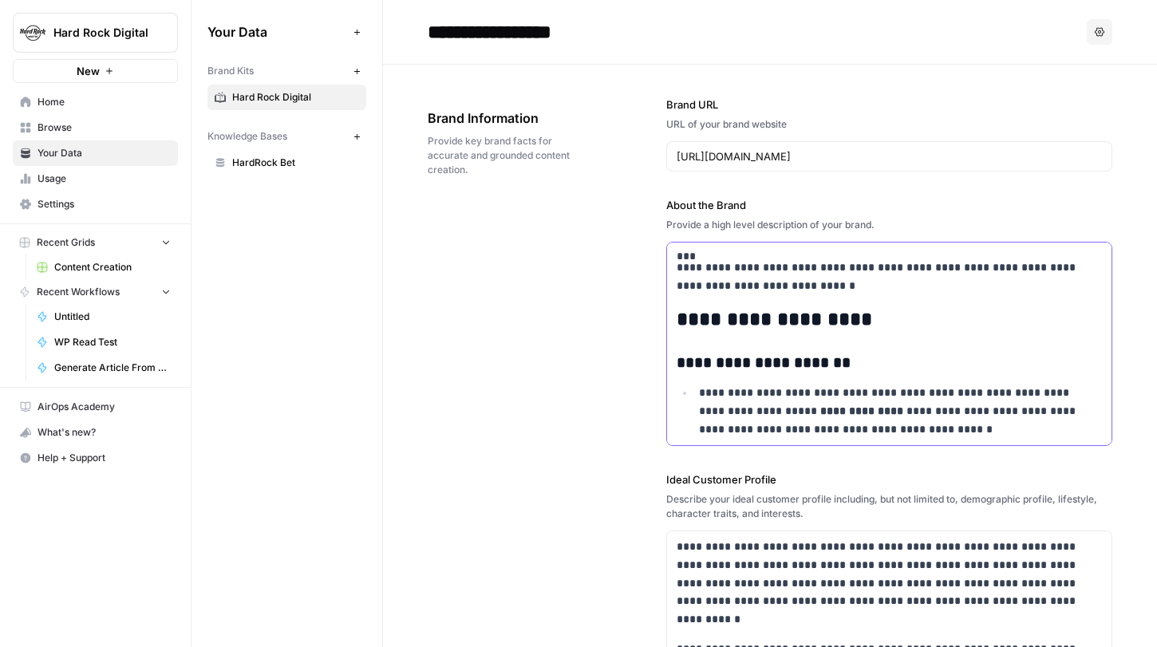
click at [852, 267] on p "**********" at bounding box center [879, 277] width 405 height 37
click at [917, 283] on p "**********" at bounding box center [879, 277] width 405 height 37
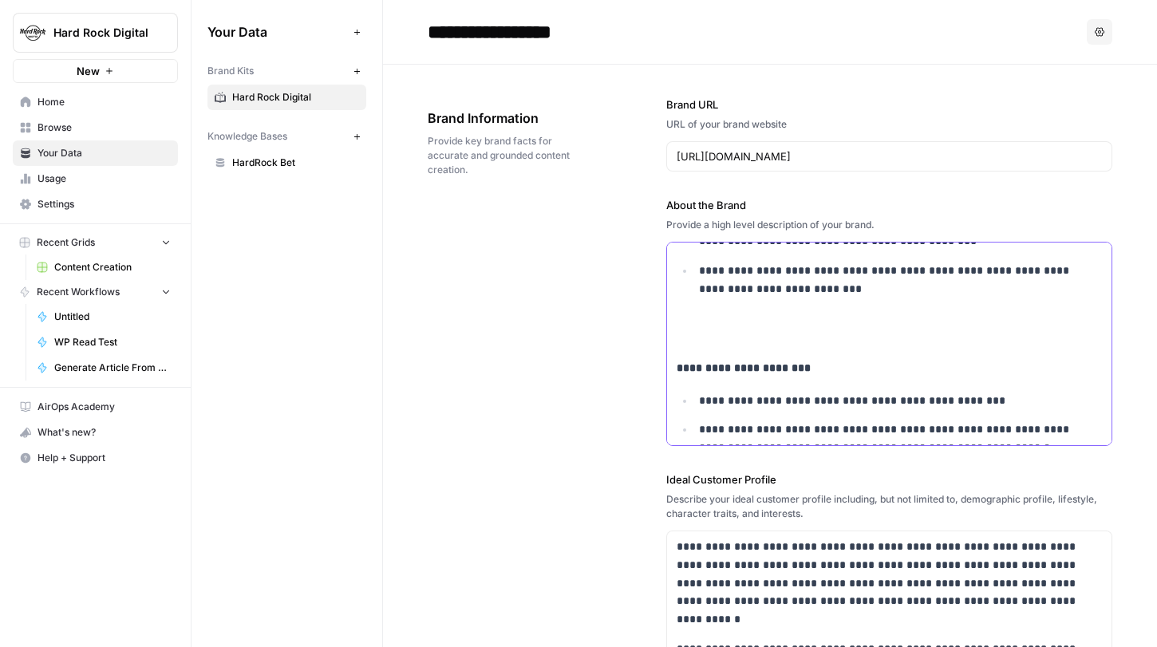
scroll to position [867, 0]
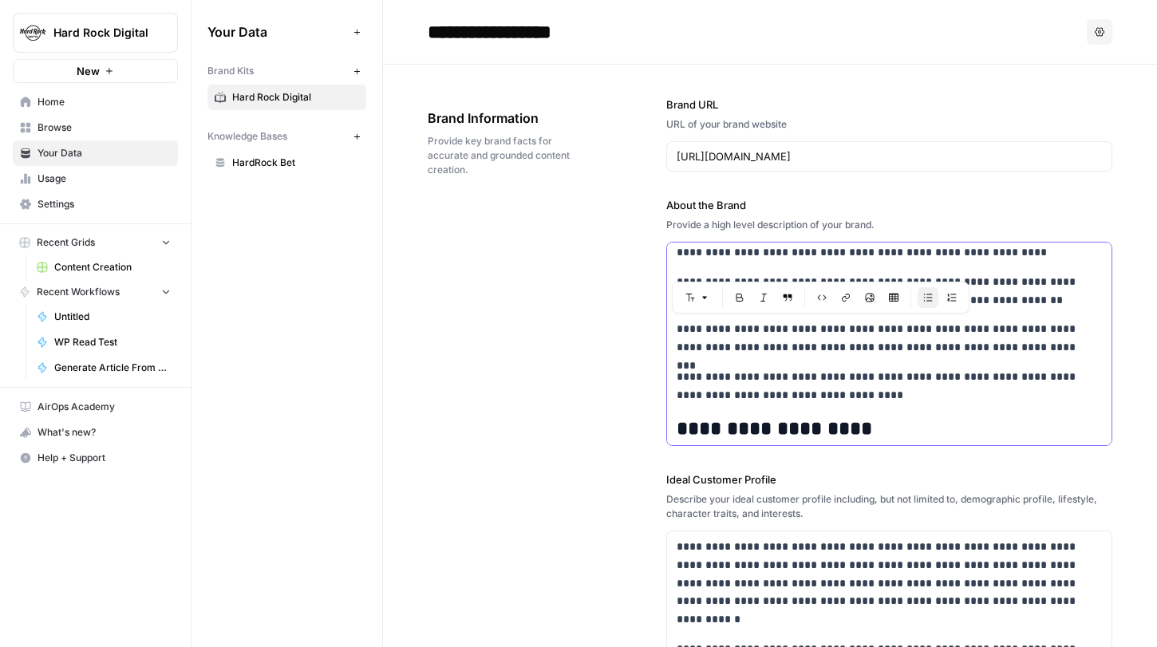
scroll to position [485, 0]
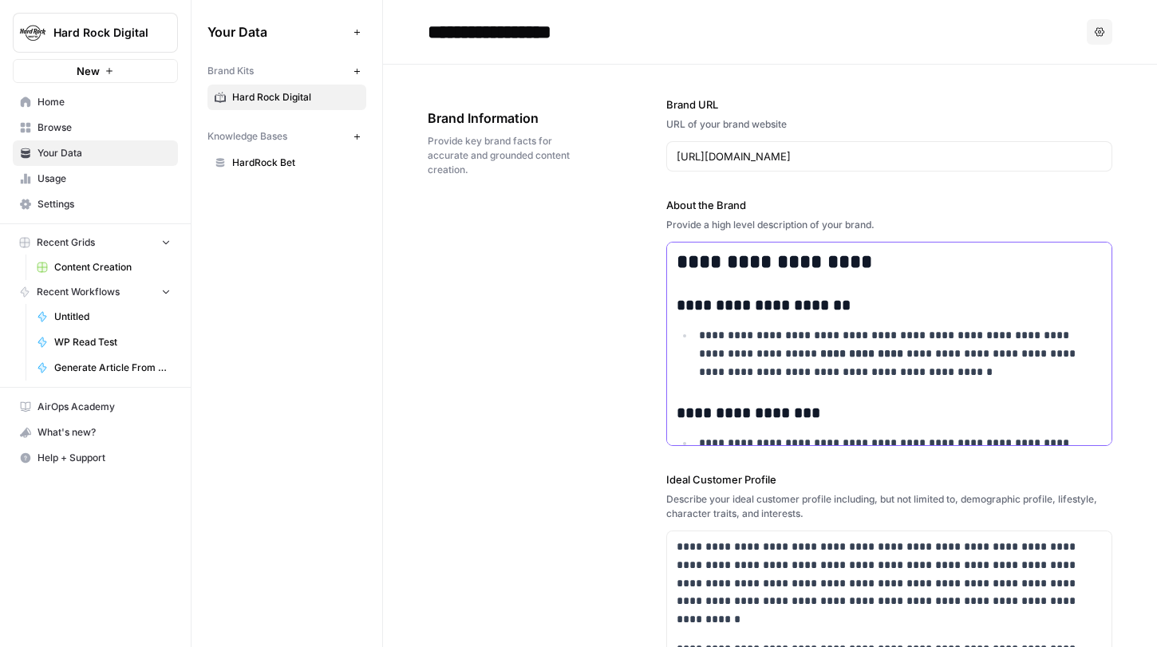
drag, startPoint x: 980, startPoint y: 428, endPoint x: 670, endPoint y: 273, distance: 346.3
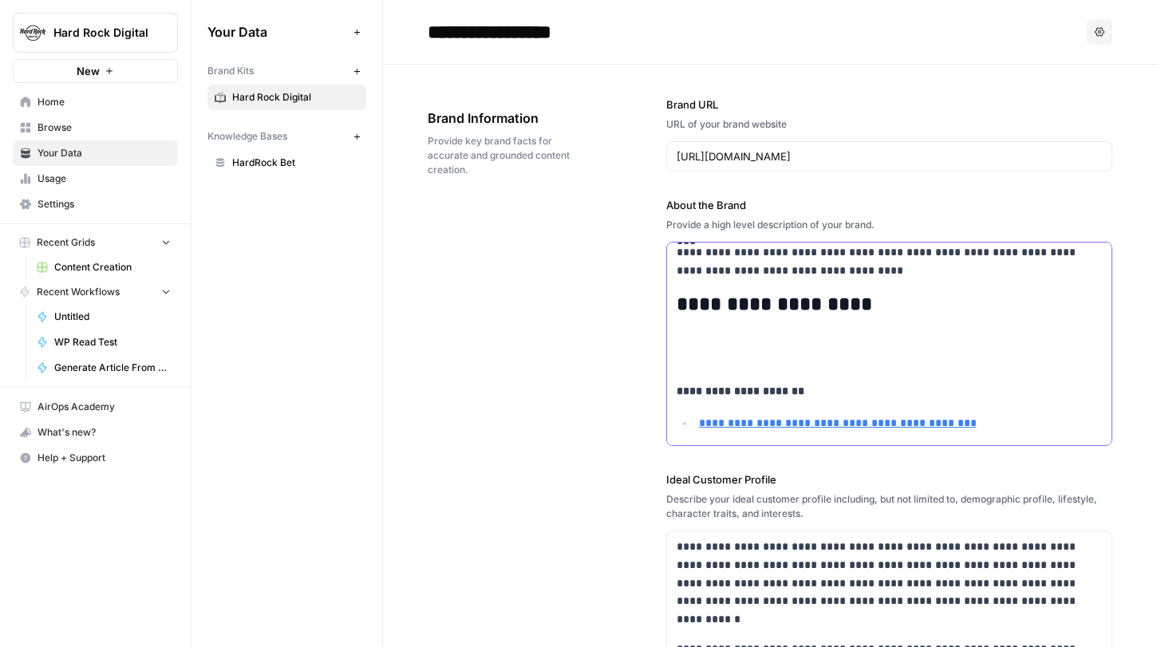
scroll to position [420, 0]
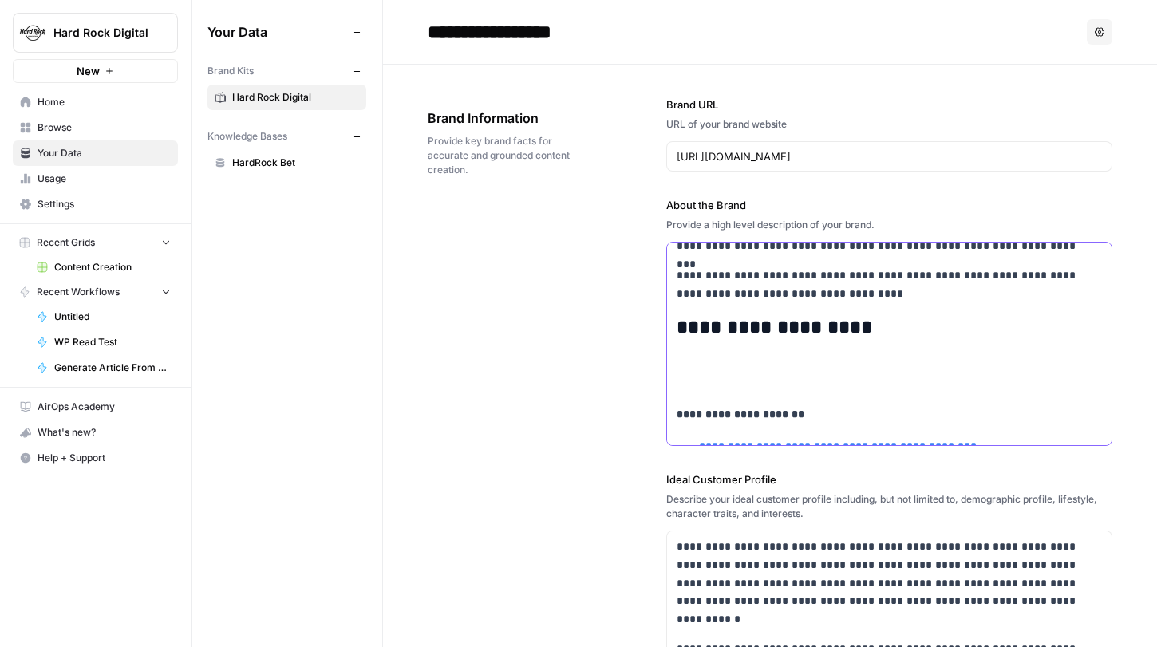
click at [677, 412] on strong "**********" at bounding box center [741, 414] width 128 height 11
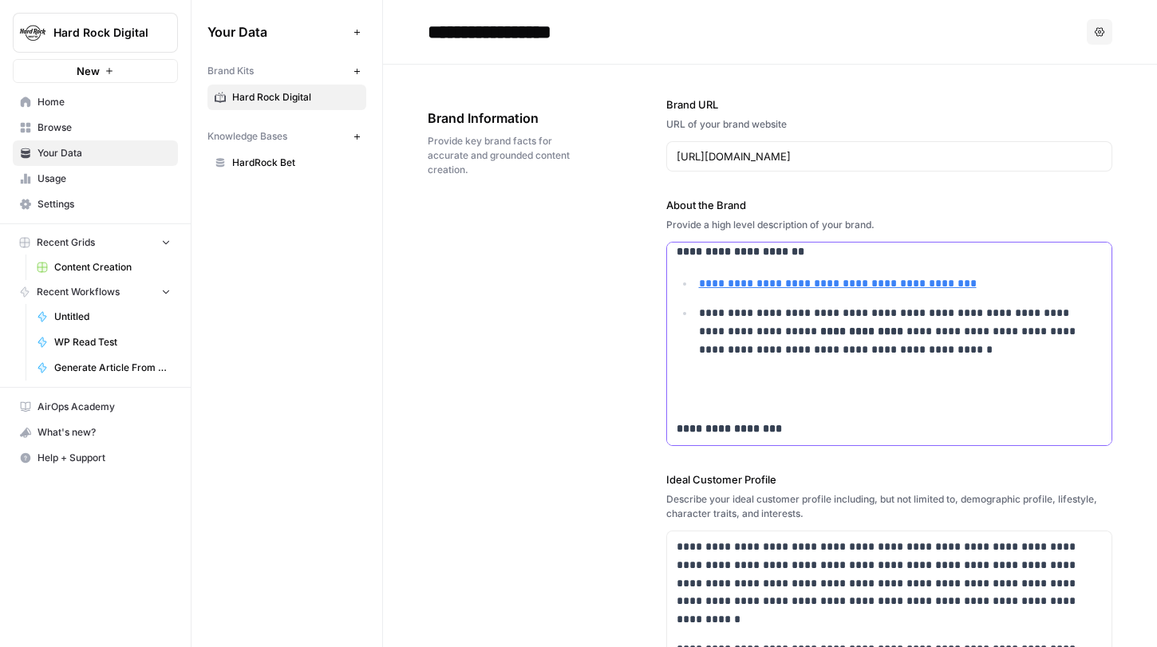
scroll to position [552, 0]
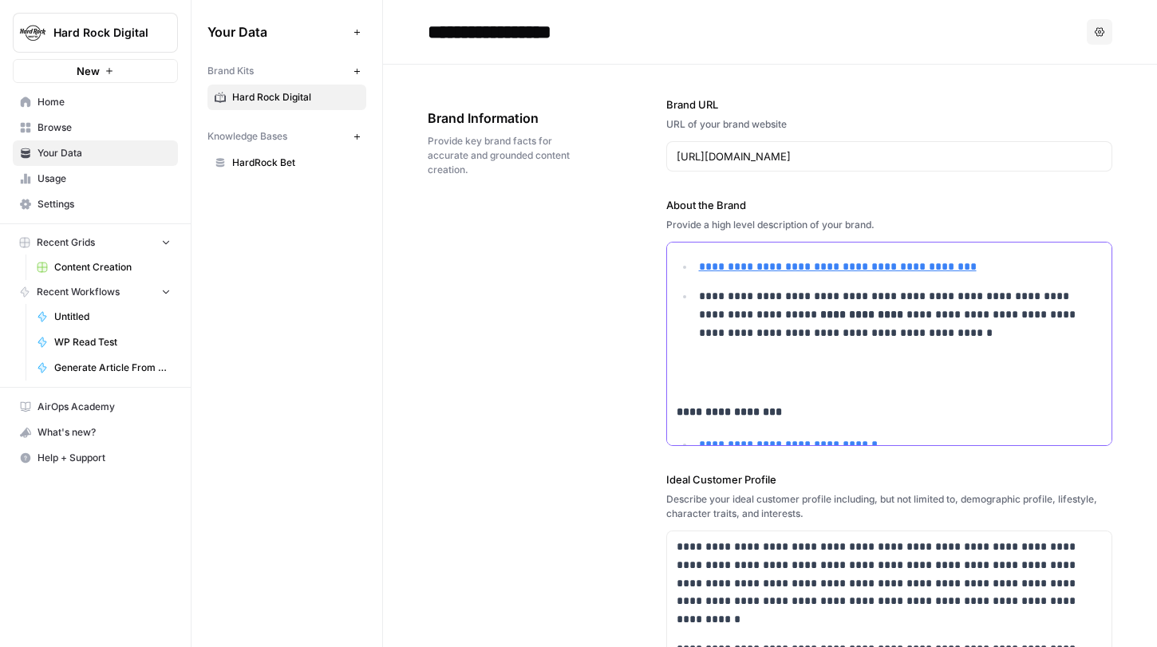
click at [677, 410] on strong "**********" at bounding box center [729, 411] width 105 height 11
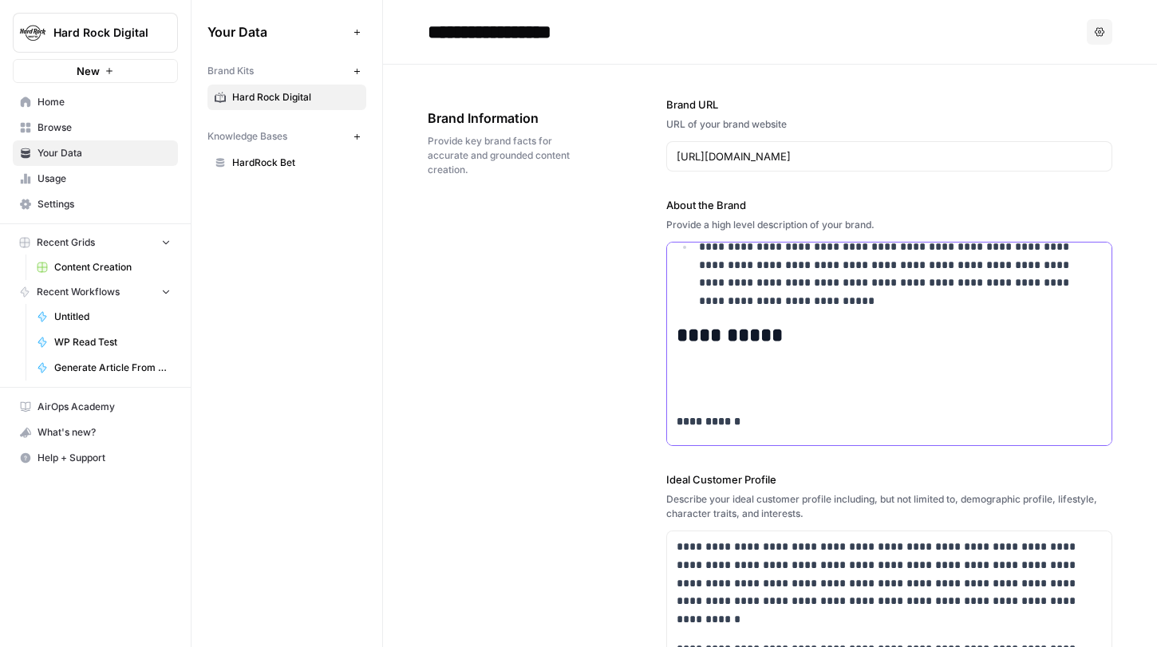
scroll to position [733, 0]
click at [677, 417] on strong "**********" at bounding box center [709, 419] width 64 height 11
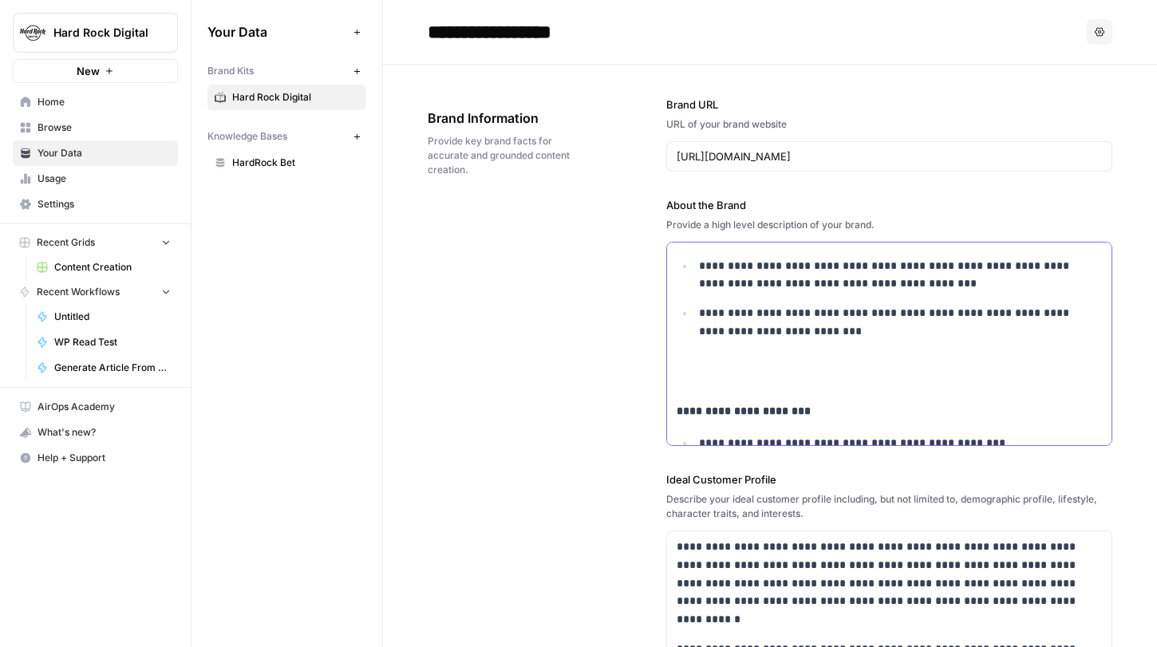
scroll to position [903, 0]
click at [677, 411] on strong "**********" at bounding box center [744, 409] width 134 height 11
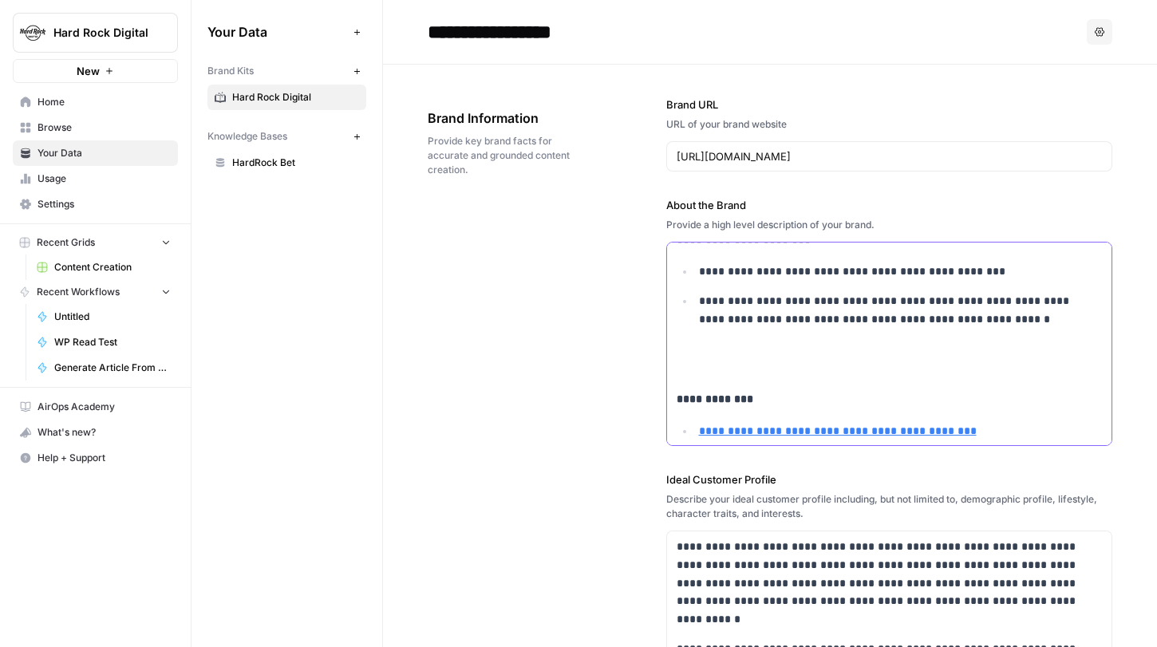
scroll to position [1030, 0]
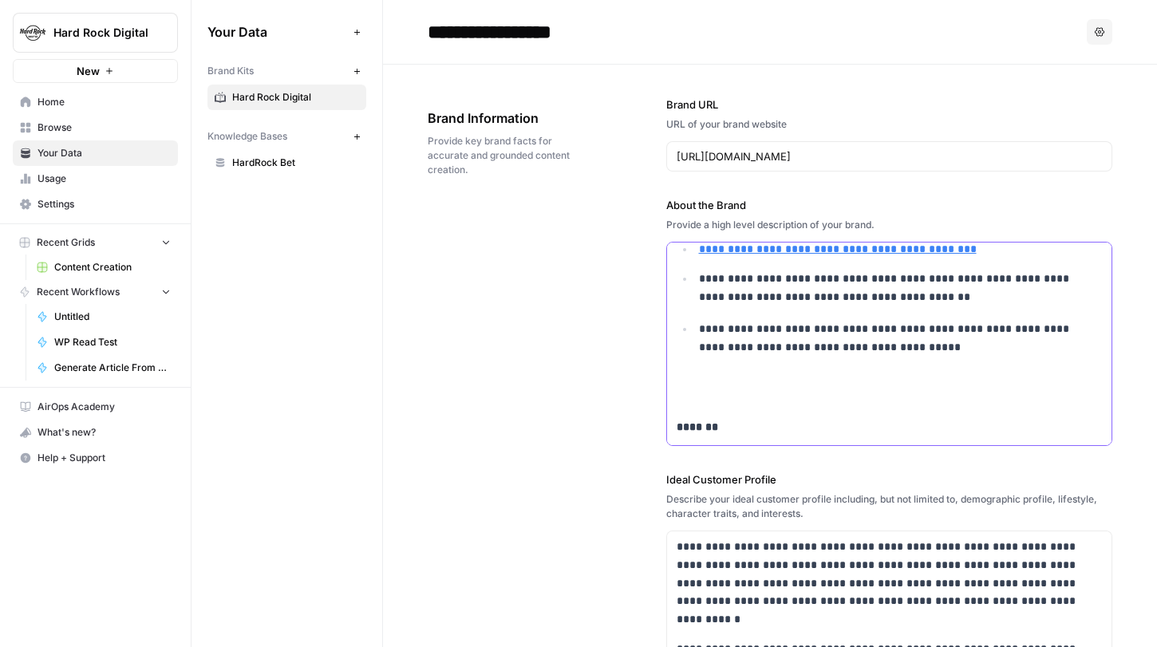
scroll to position [1160, 0]
click at [677, 425] on strong "*******" at bounding box center [698, 426] width 42 height 11
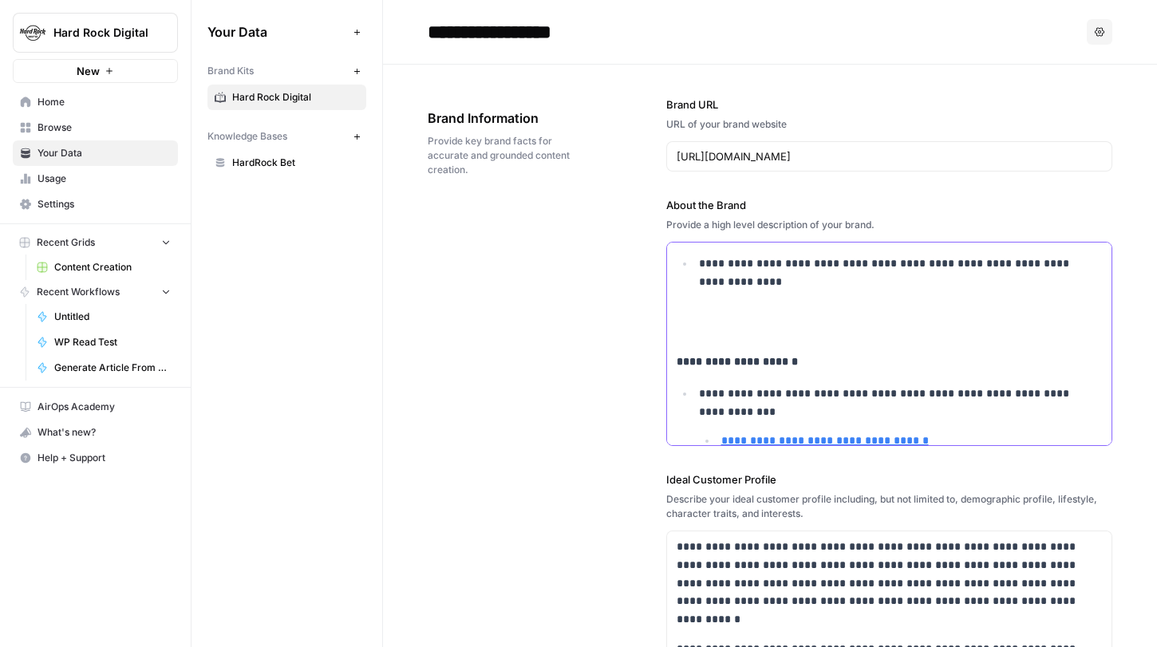
scroll to position [1338, 0]
click at [677, 359] on strong "**********" at bounding box center [737, 359] width 121 height 11
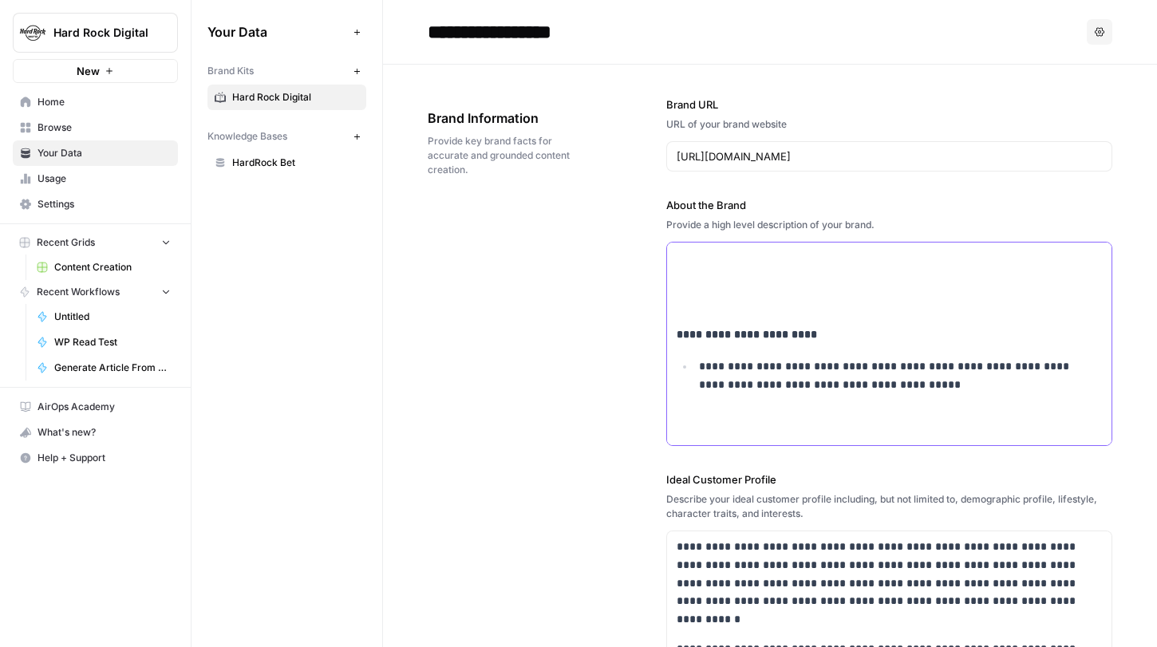
scroll to position [2459, 0]
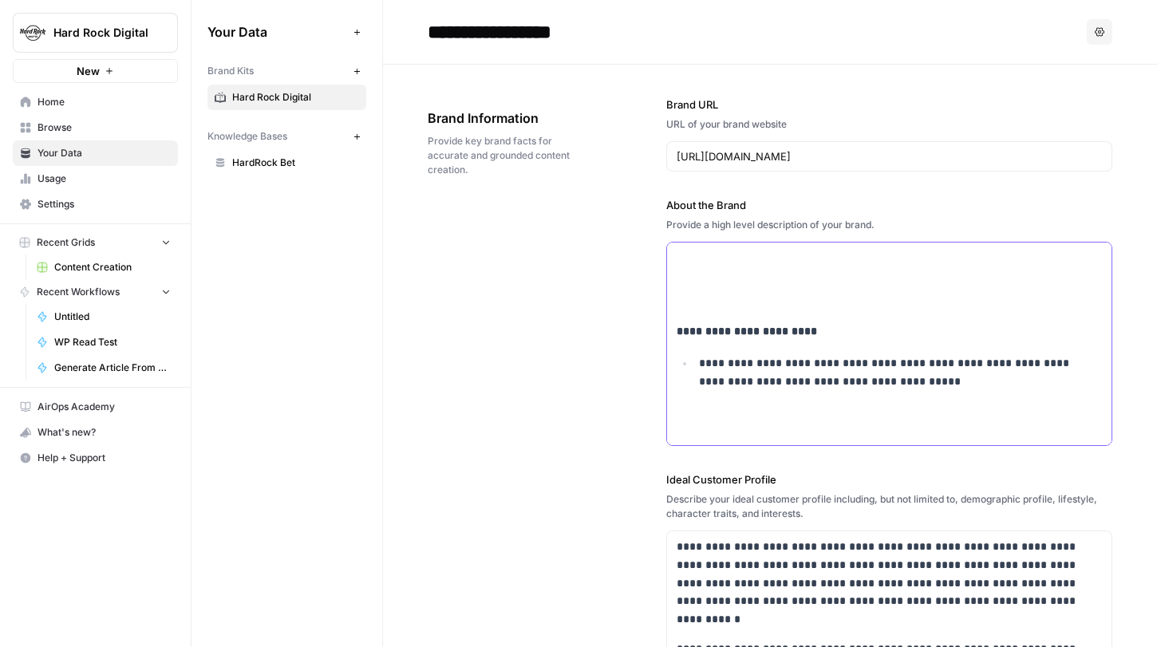
click at [677, 329] on strong "**********" at bounding box center [747, 331] width 140 height 11
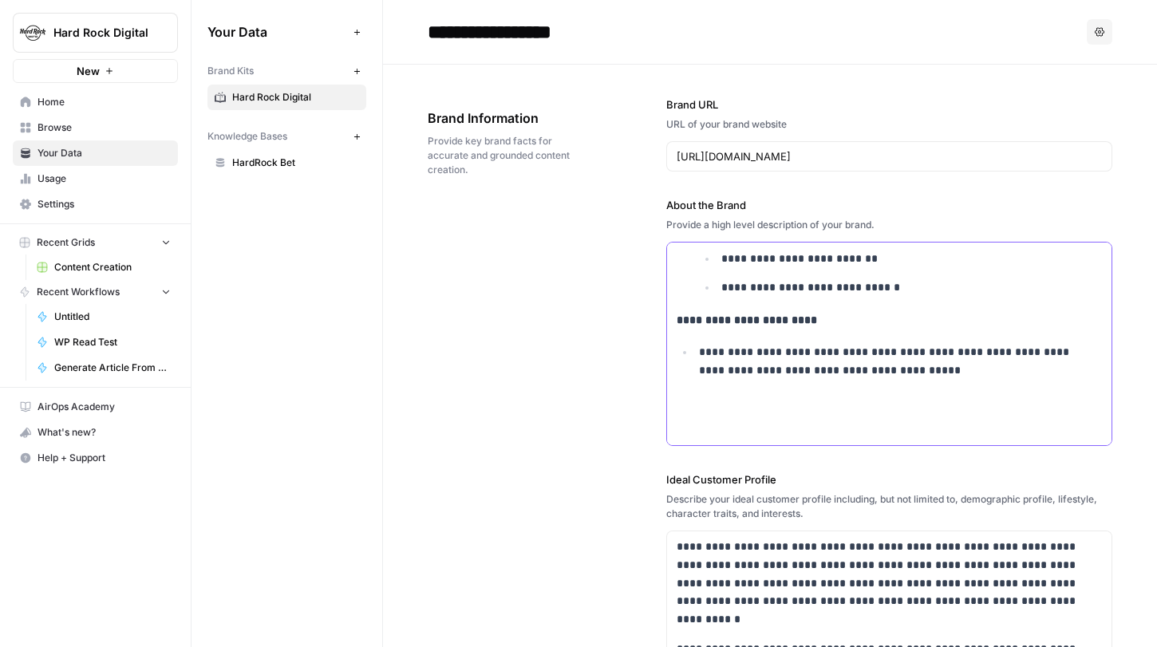
scroll to position [2442, 0]
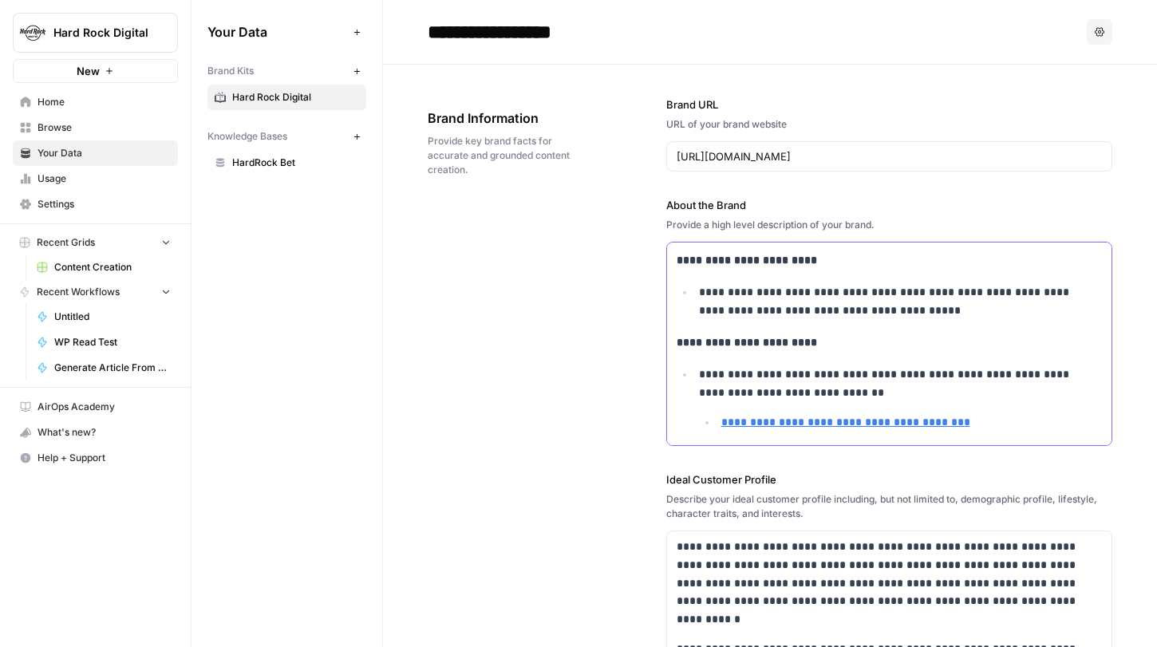
scroll to position [41, 0]
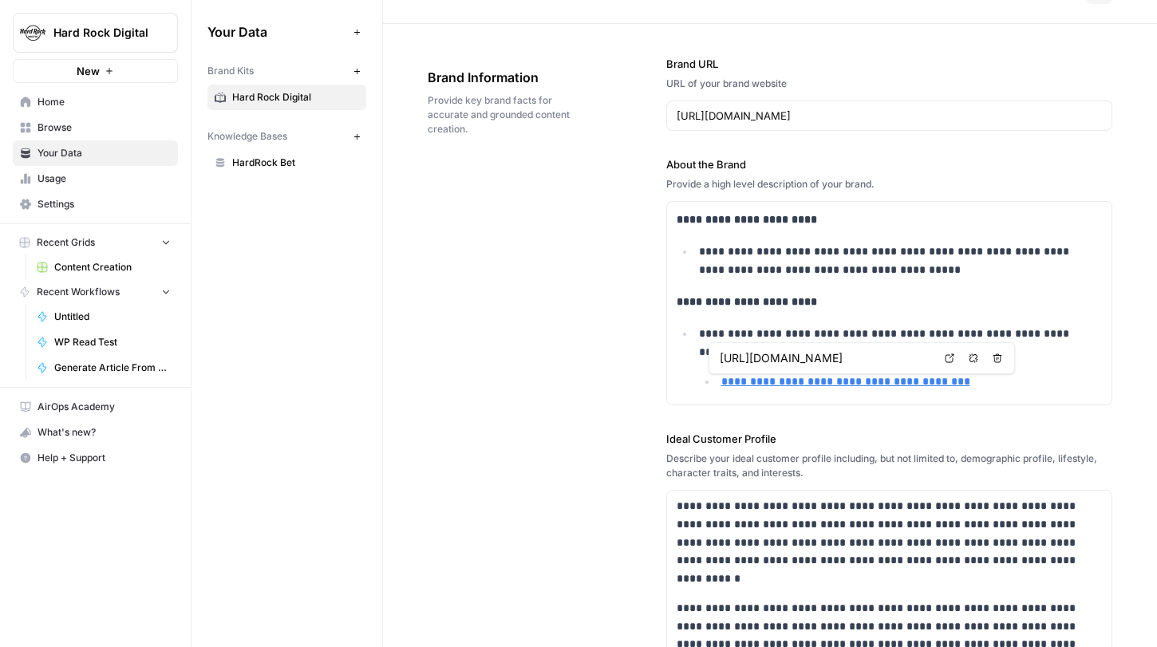
click at [885, 366] on input "https://www.hardrock.bet/casino/promo-code/" at bounding box center [826, 358] width 212 height 16
click at [954, 364] on body "**********" at bounding box center [578, 323] width 1157 height 647
click at [945, 358] on icon at bounding box center [950, 359] width 10 height 10
click at [581, 235] on div "**********" at bounding box center [770, 559] width 685 height 1071
click at [746, 305] on strong "**********" at bounding box center [747, 301] width 140 height 11
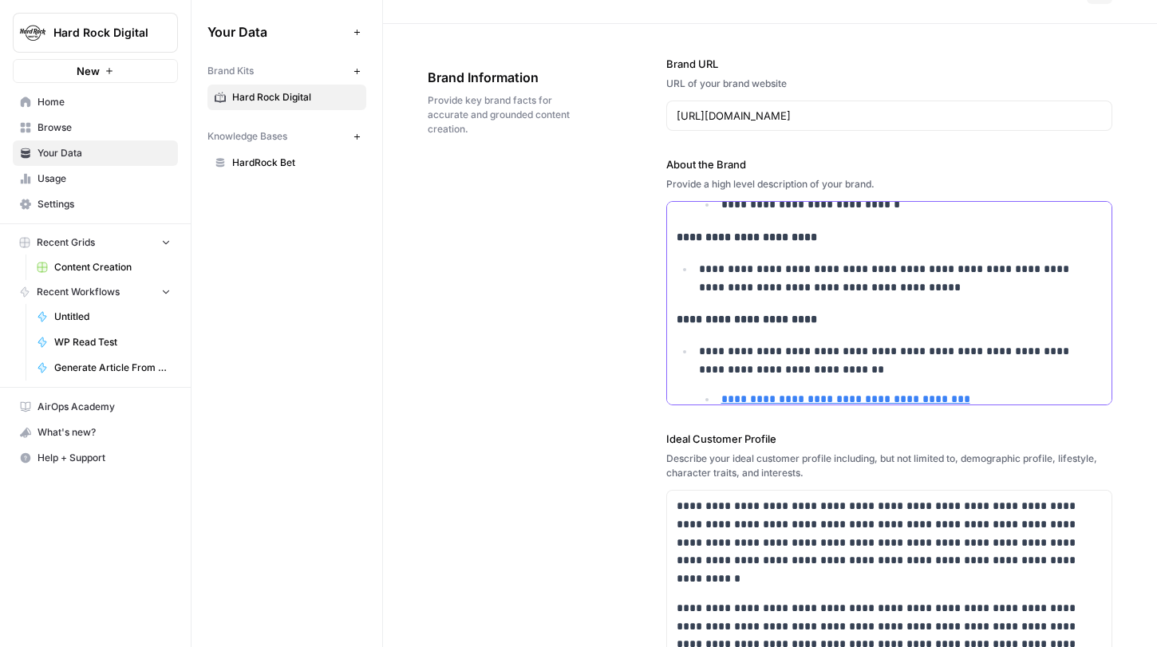
scroll to position [2447, 0]
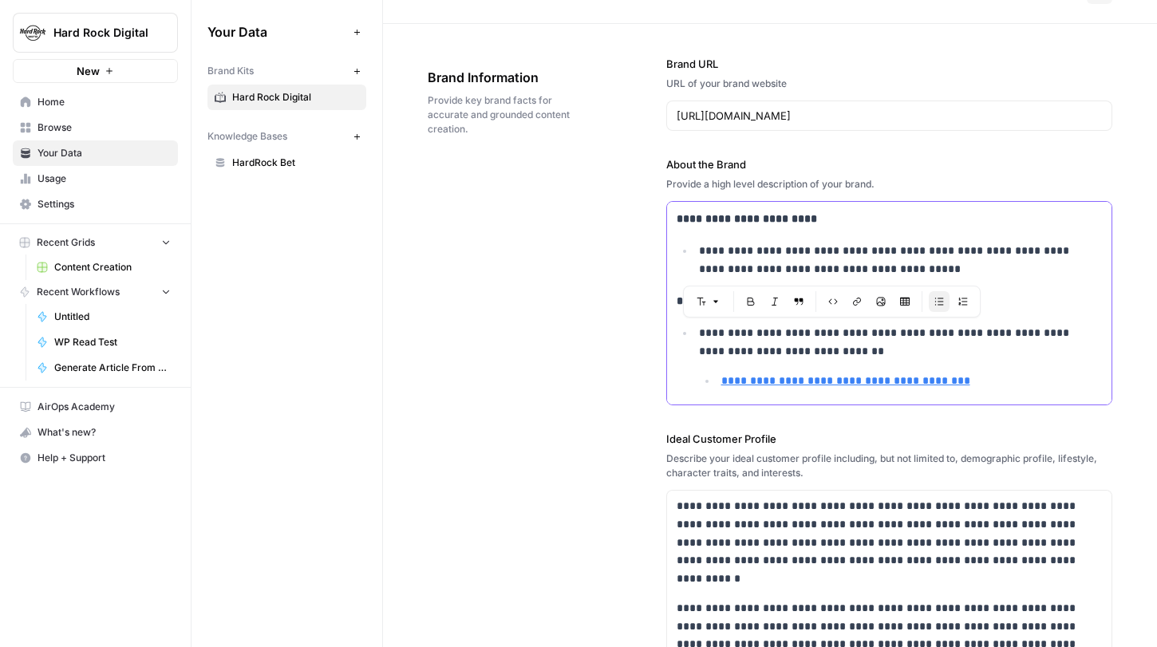
drag, startPoint x: 983, startPoint y: 384, endPoint x: 670, endPoint y: 306, distance: 322.5
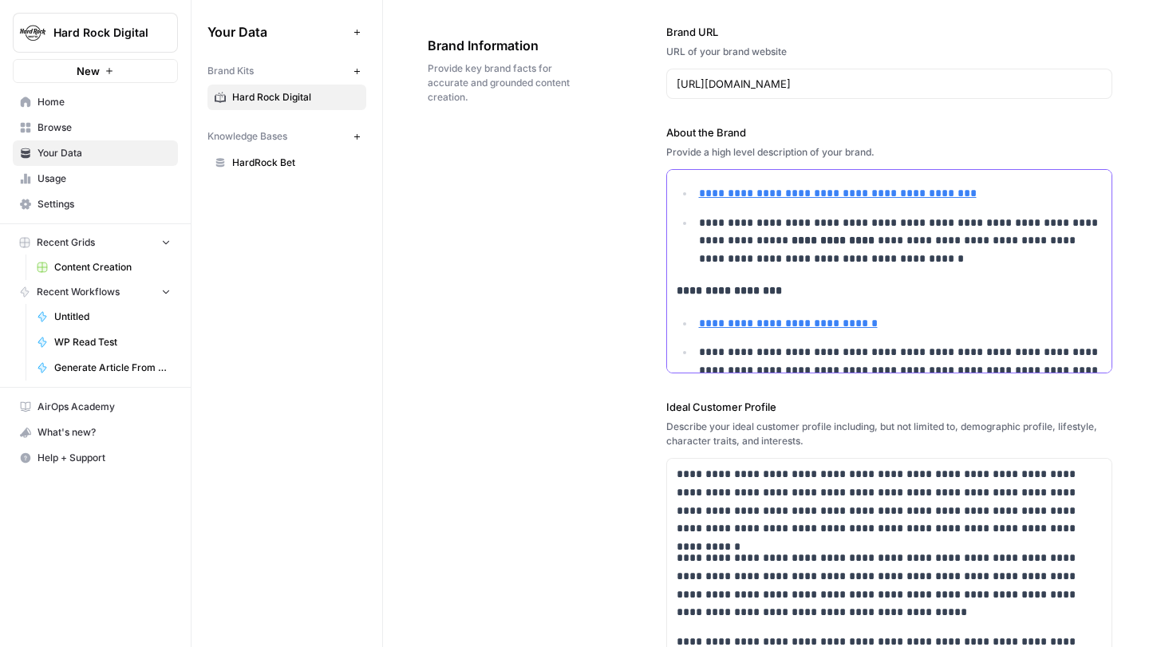
scroll to position [73, 0]
click at [588, 387] on div "**********" at bounding box center [770, 526] width 685 height 1071
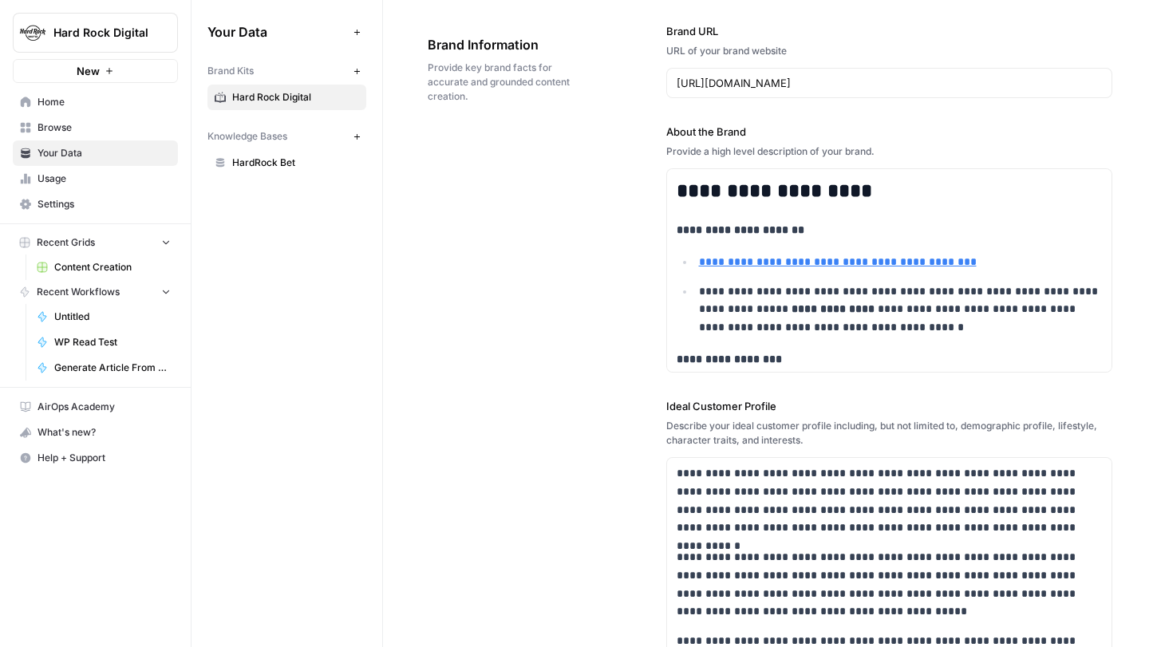
scroll to position [445, 0]
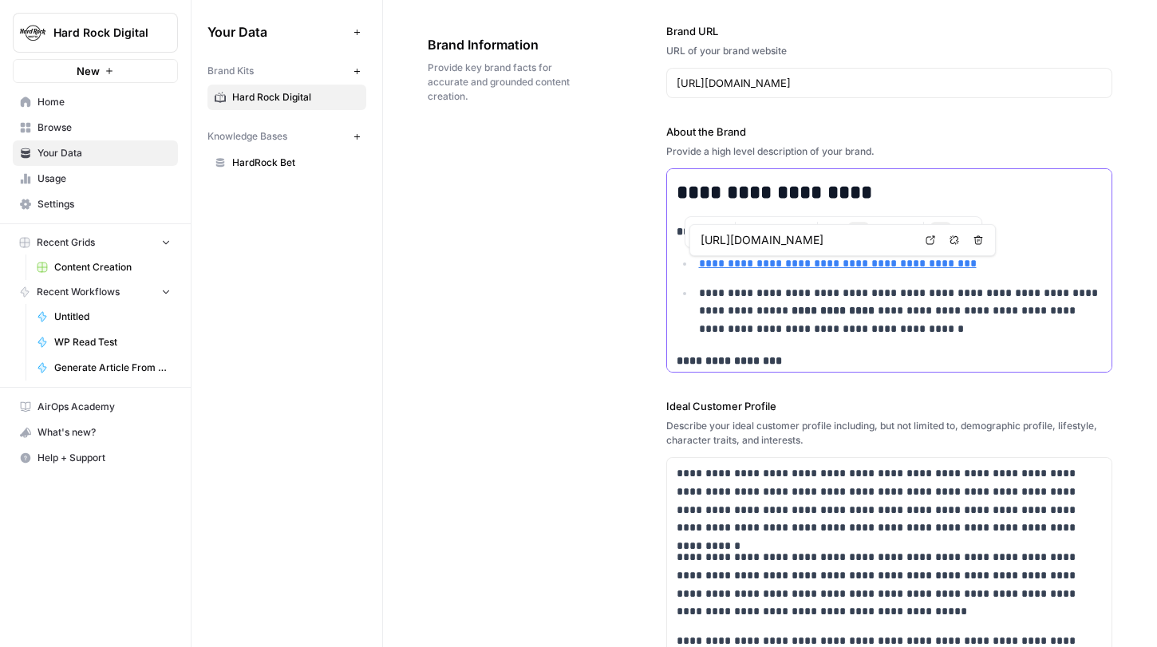
drag, startPoint x: 988, startPoint y: 263, endPoint x: 694, endPoint y: 260, distance: 294.5
click at [694, 260] on li "**********" at bounding box center [898, 264] width 408 height 18
copy link "**********"
click at [620, 291] on div "**********" at bounding box center [770, 526] width 685 height 1071
click at [939, 329] on p "**********" at bounding box center [901, 311] width 404 height 54
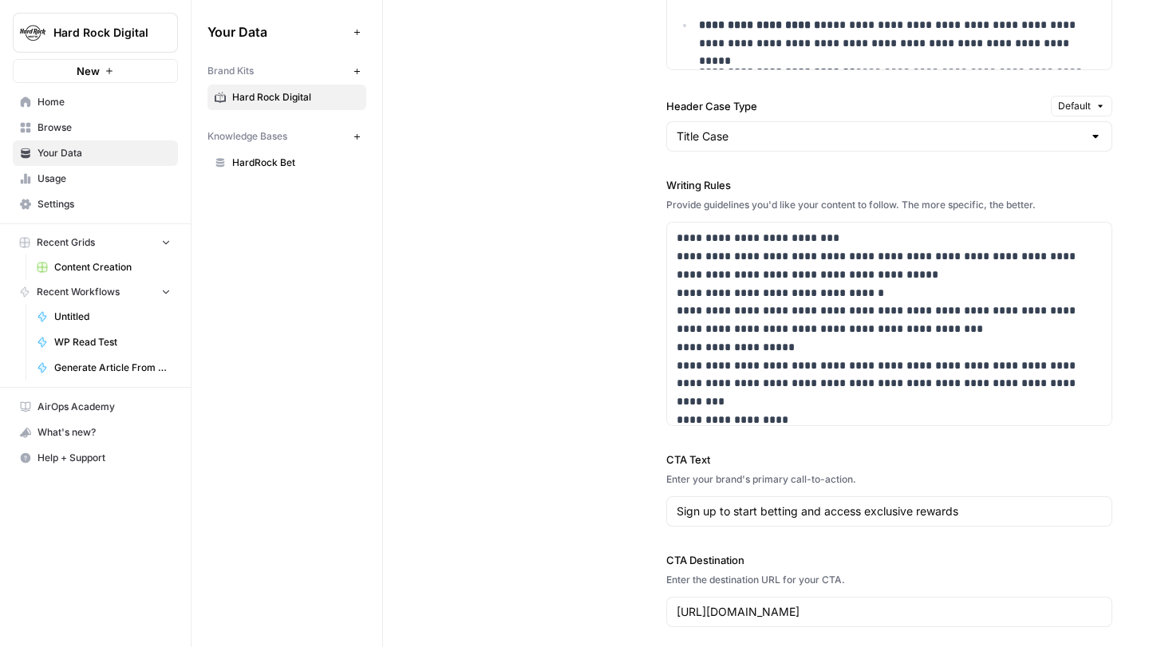
scroll to position [137, 0]
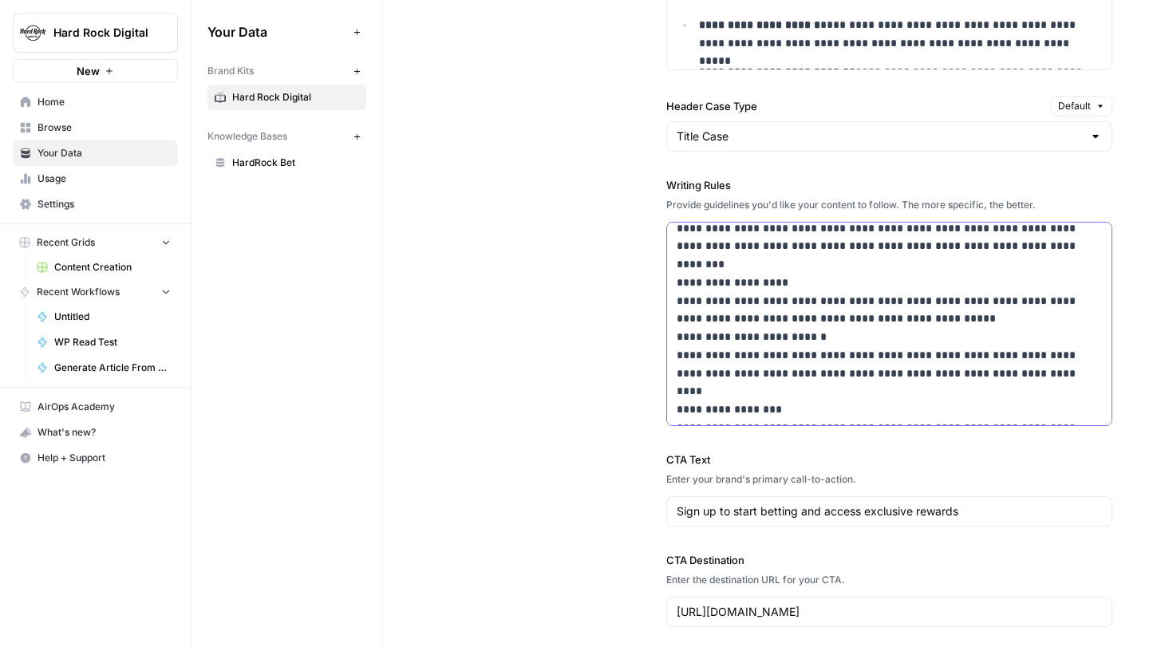
click at [875, 414] on p "**********" at bounding box center [890, 255] width 426 height 327
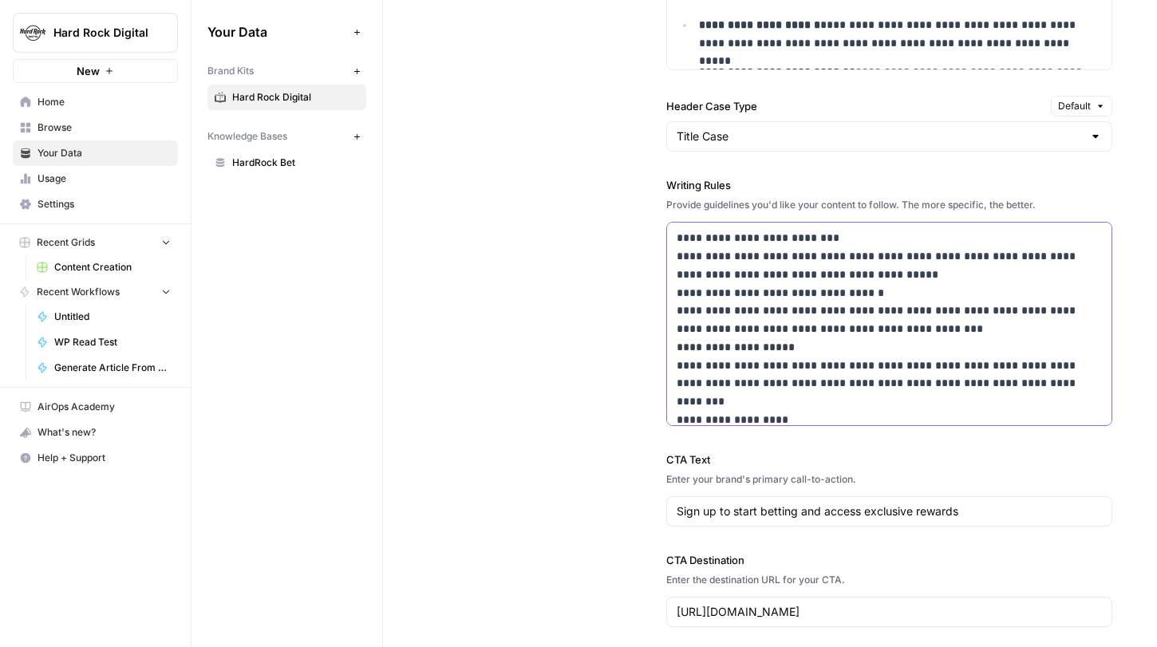
click at [685, 243] on p "**********" at bounding box center [890, 392] width 426 height 327
click at [682, 292] on p "**********" at bounding box center [890, 392] width 426 height 327
click at [682, 239] on p "**********" at bounding box center [890, 392] width 426 height 327
click at [880, 277] on p "**********" at bounding box center [890, 392] width 426 height 327
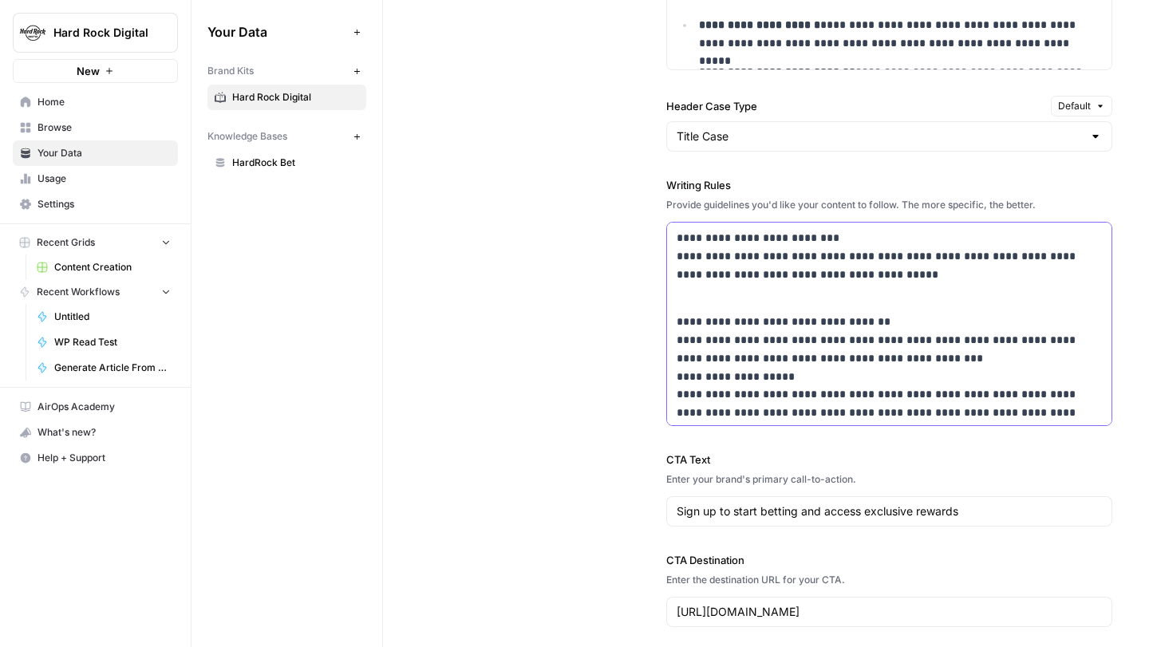
click at [683, 238] on p "**********" at bounding box center [890, 256] width 426 height 54
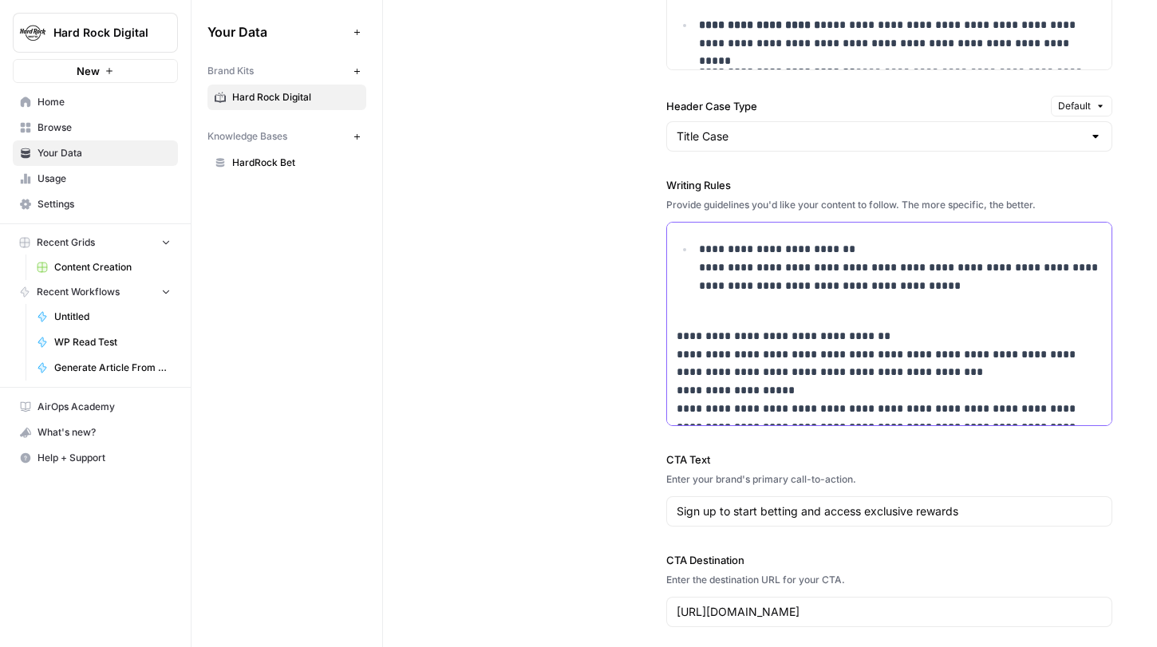
click at [699, 269] on p "**********" at bounding box center [901, 267] width 404 height 54
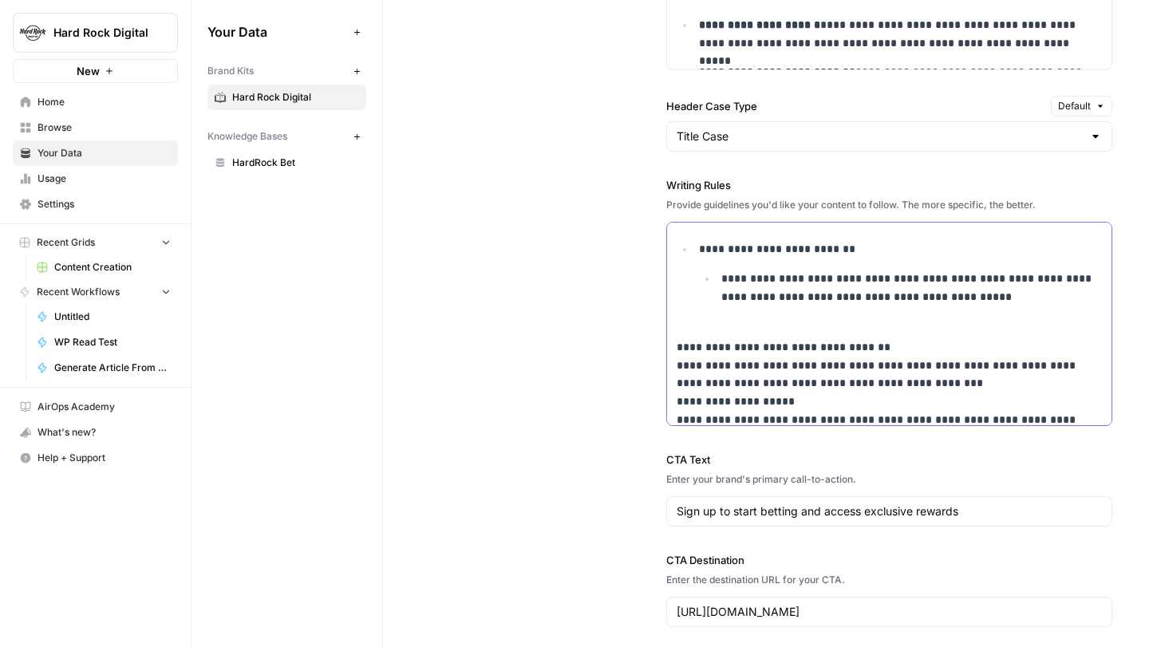
click at [683, 344] on p "**********" at bounding box center [890, 465] width 426 height 291
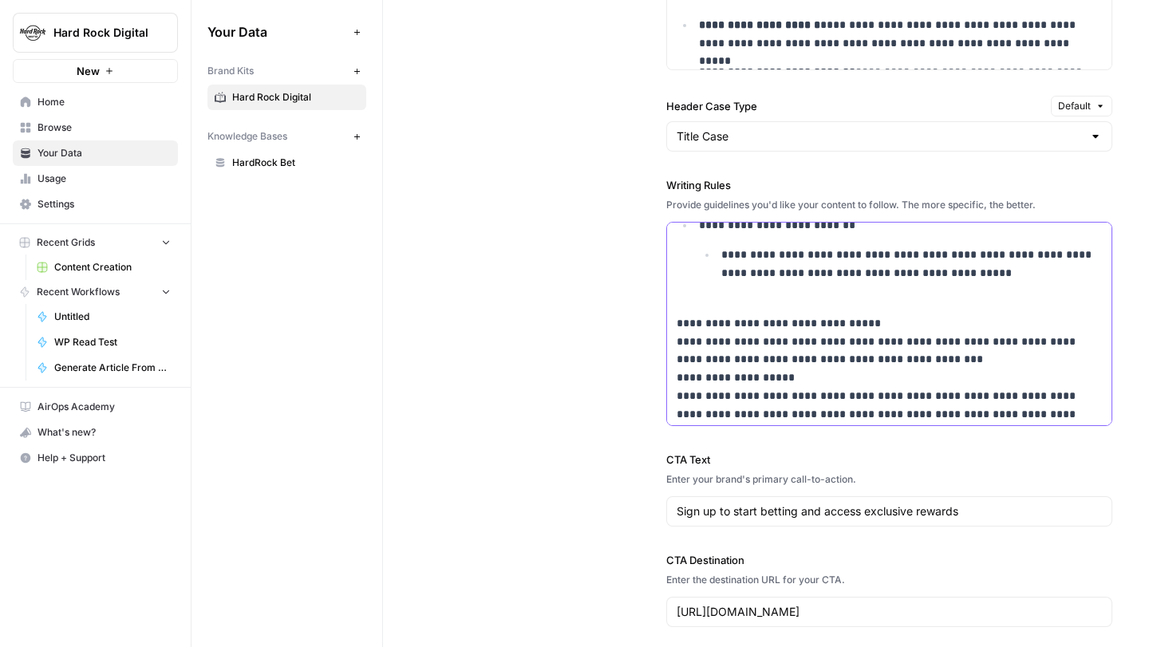
scroll to position [53, 0]
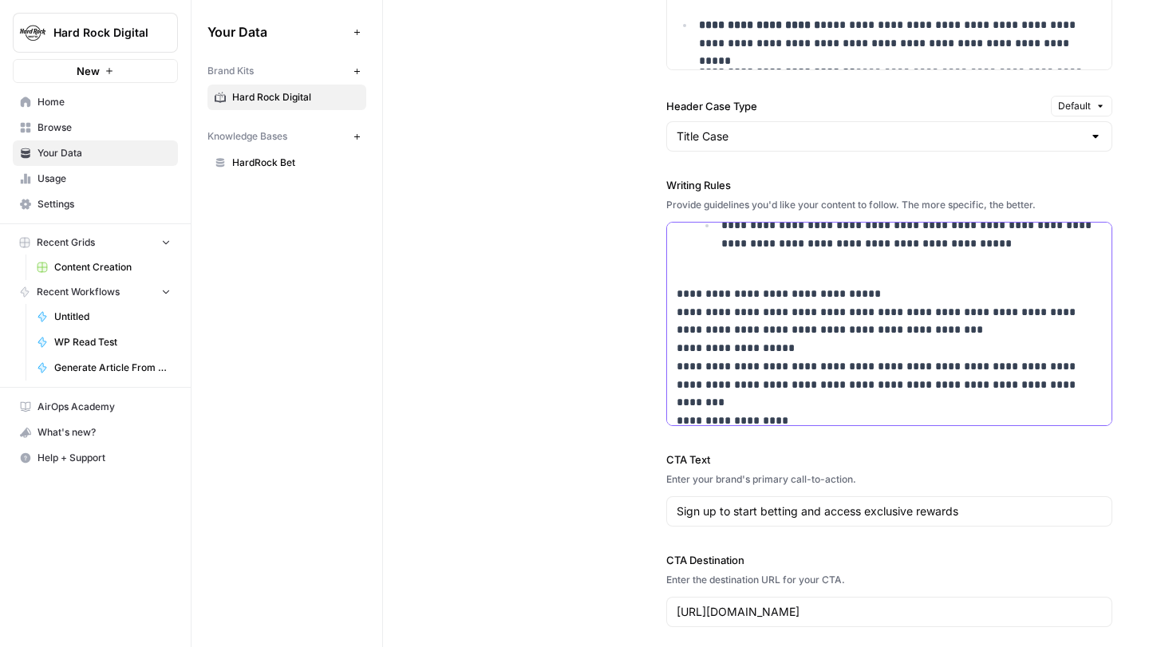
click at [894, 326] on p "**********" at bounding box center [890, 412] width 426 height 291
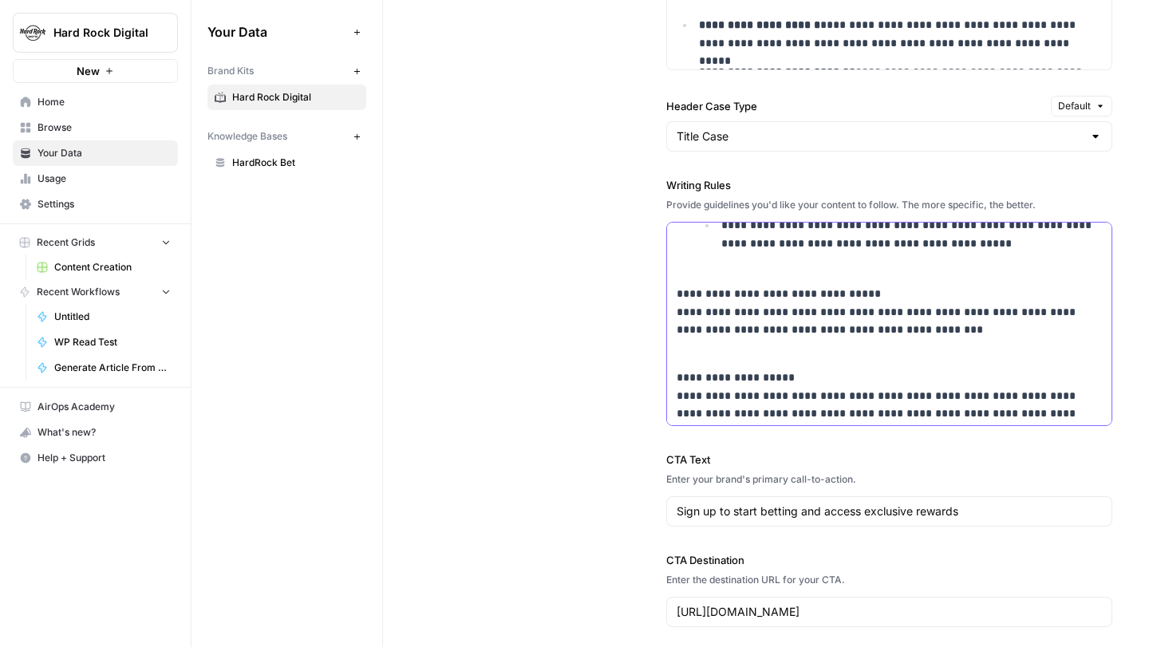
scroll to position [121, 0]
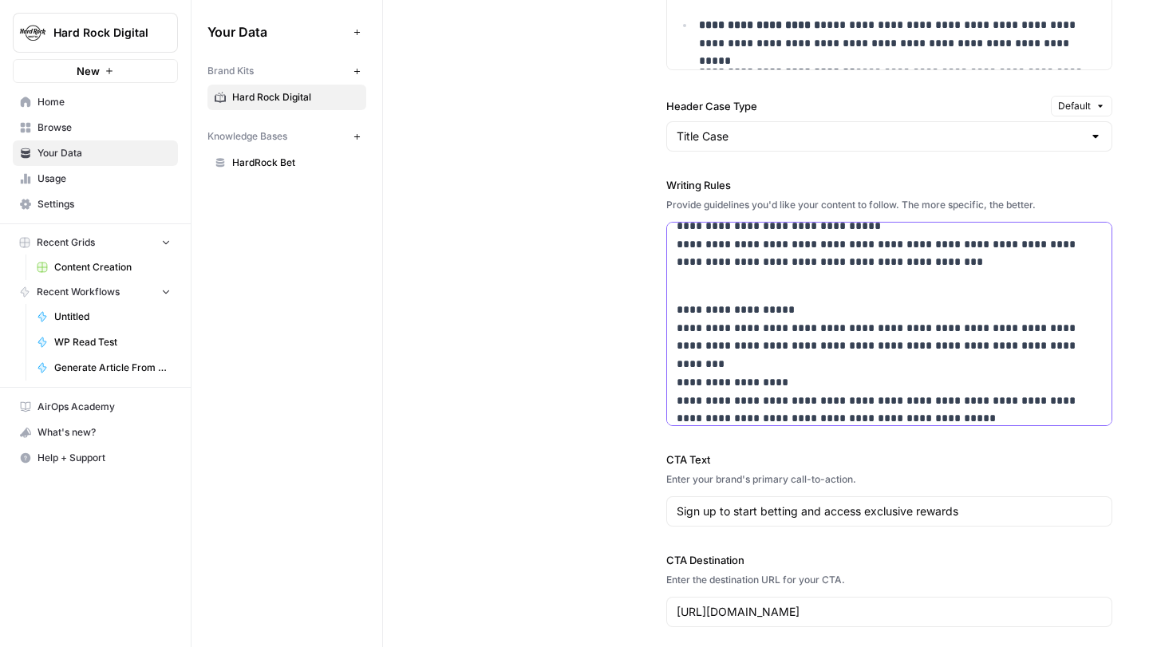
click at [1048, 342] on p "**********" at bounding box center [890, 401] width 426 height 236
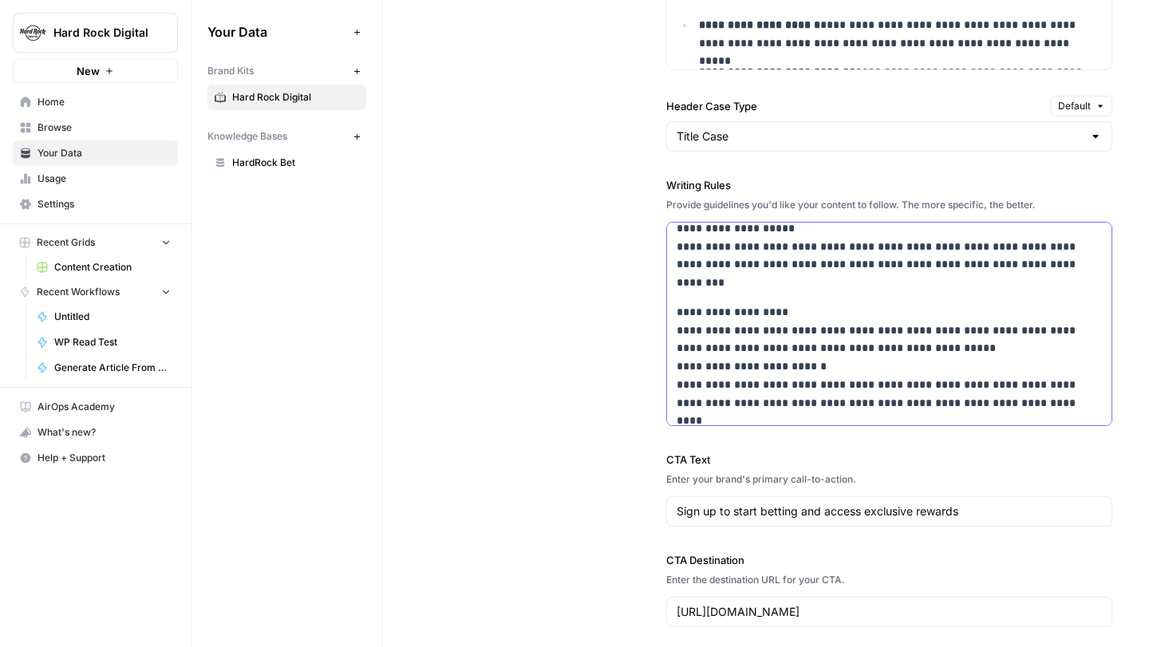
scroll to position [209, 0]
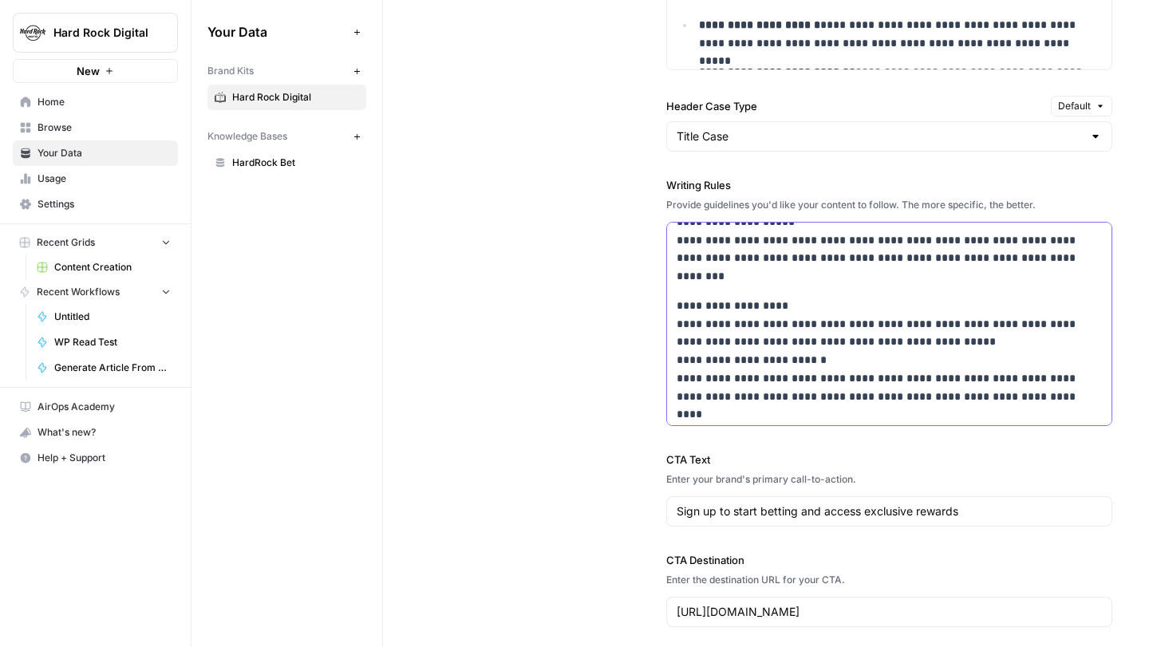
click at [966, 340] on p "**********" at bounding box center [890, 370] width 426 height 182
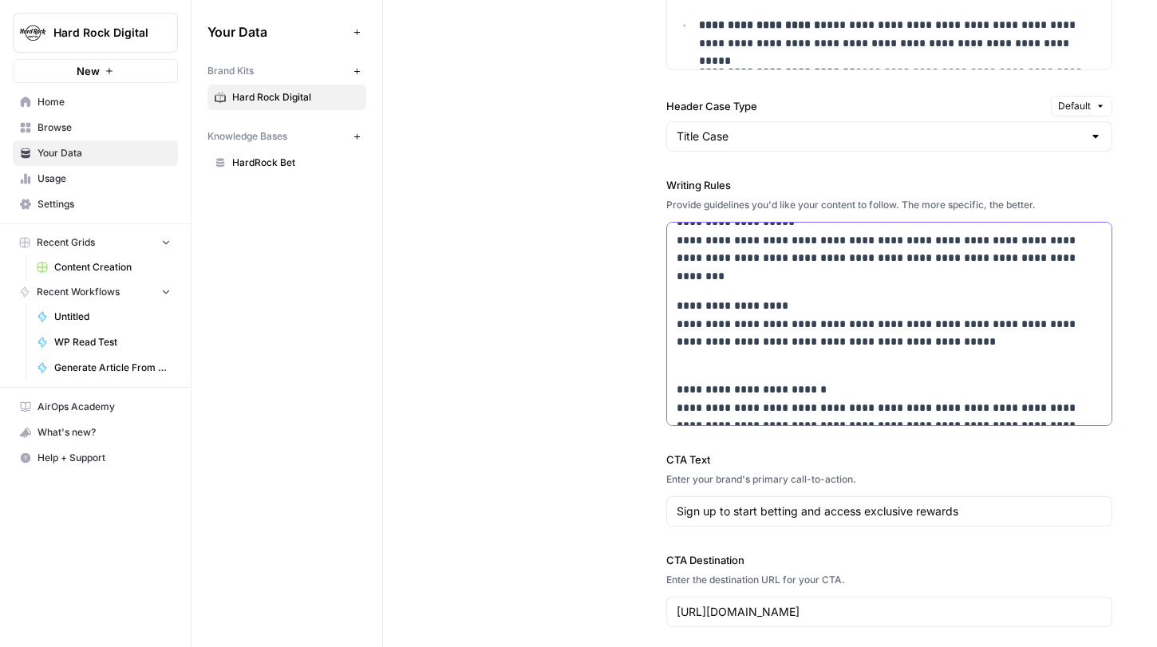
scroll to position [279, 0]
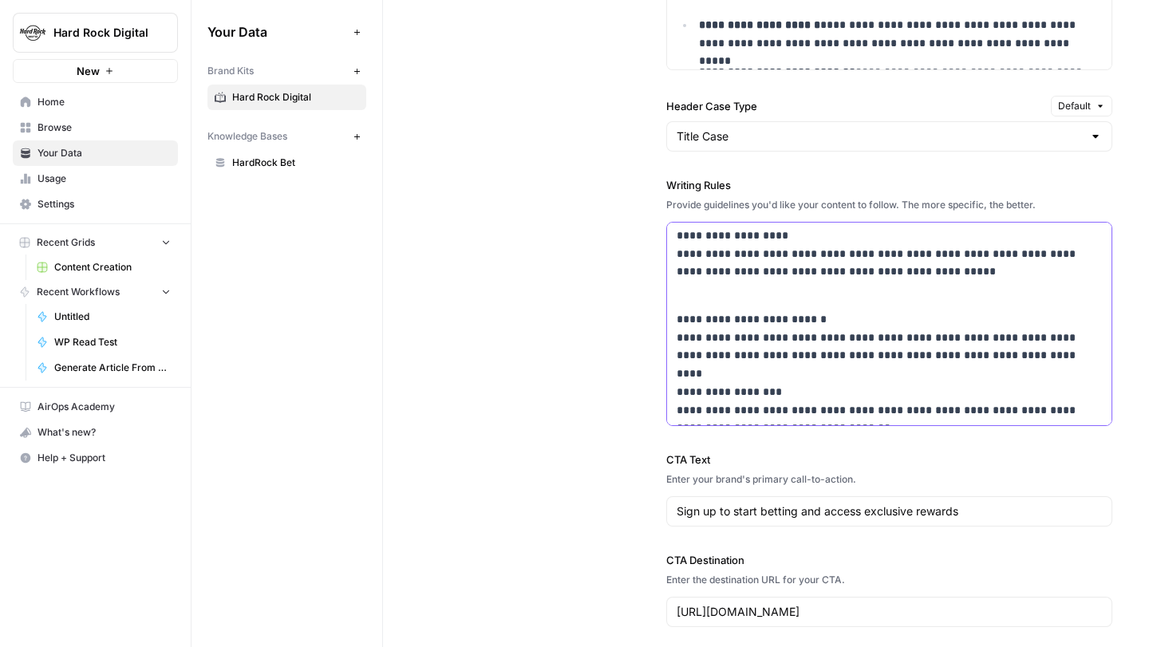
click at [970, 354] on p "**********" at bounding box center [890, 355] width 426 height 127
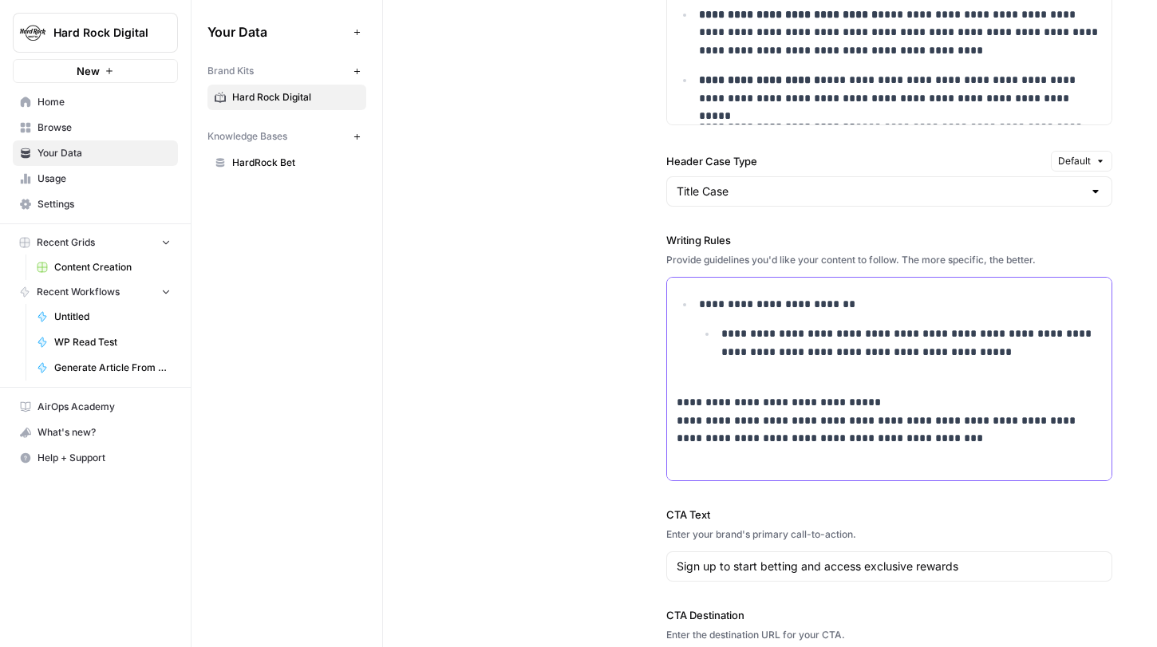
scroll to position [1485, 0]
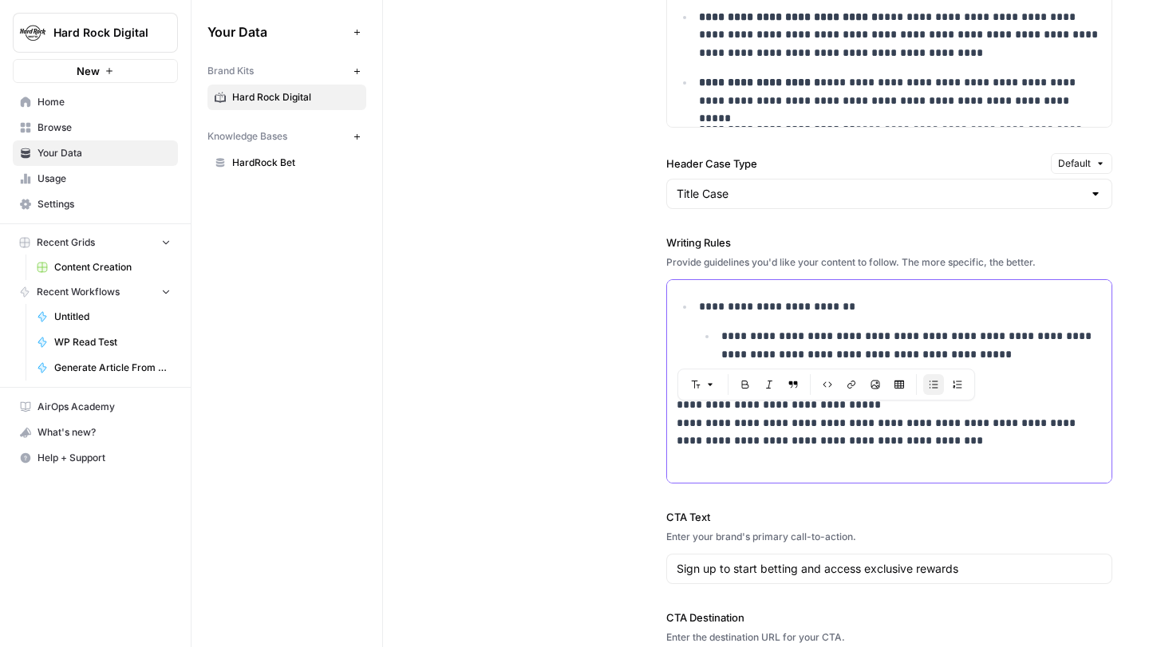
drag, startPoint x: 968, startPoint y: 358, endPoint x: 640, endPoint y: 299, distance: 333.5
click at [640, 299] on div "**********" at bounding box center [770, 188] width 685 height 1061
click at [967, 447] on p "**********" at bounding box center [890, 414] width 426 height 73
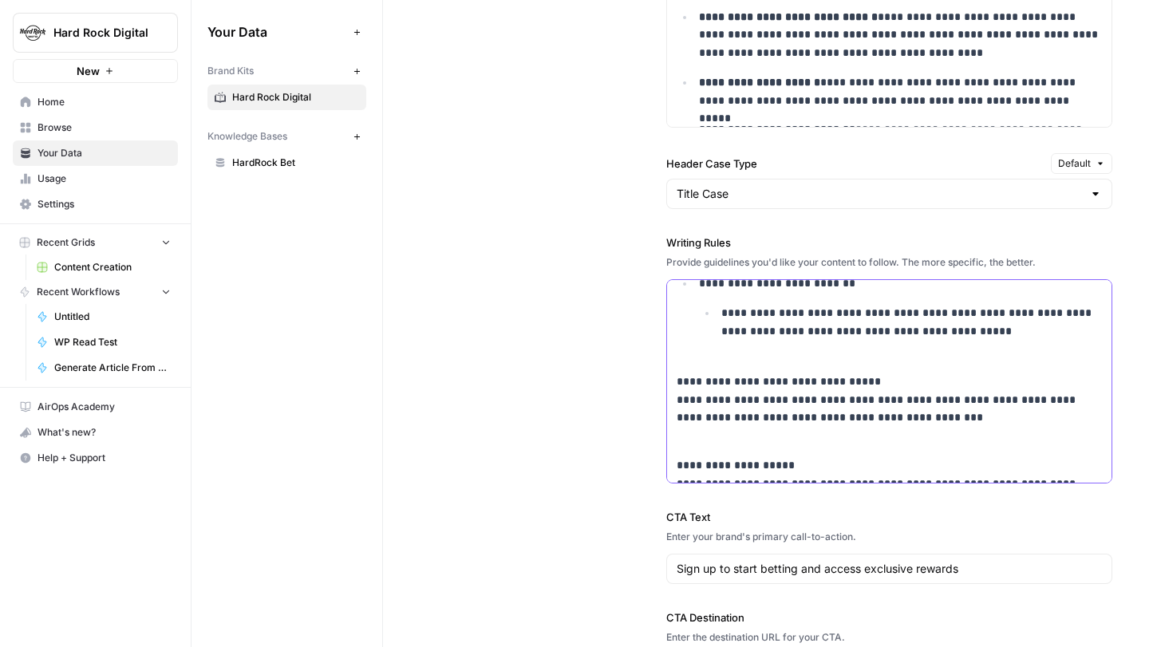
scroll to position [0, 0]
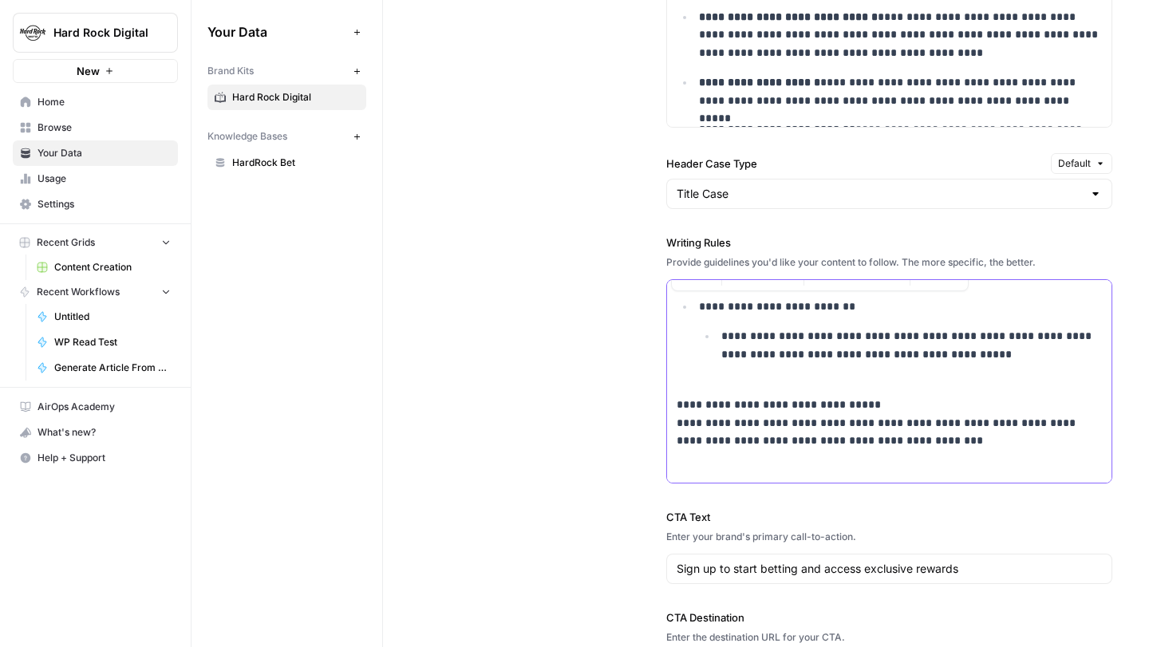
drag, startPoint x: 892, startPoint y: 469, endPoint x: 647, endPoint y: 210, distance: 356.3
click at [647, 210] on div "**********" at bounding box center [770, 188] width 685 height 1061
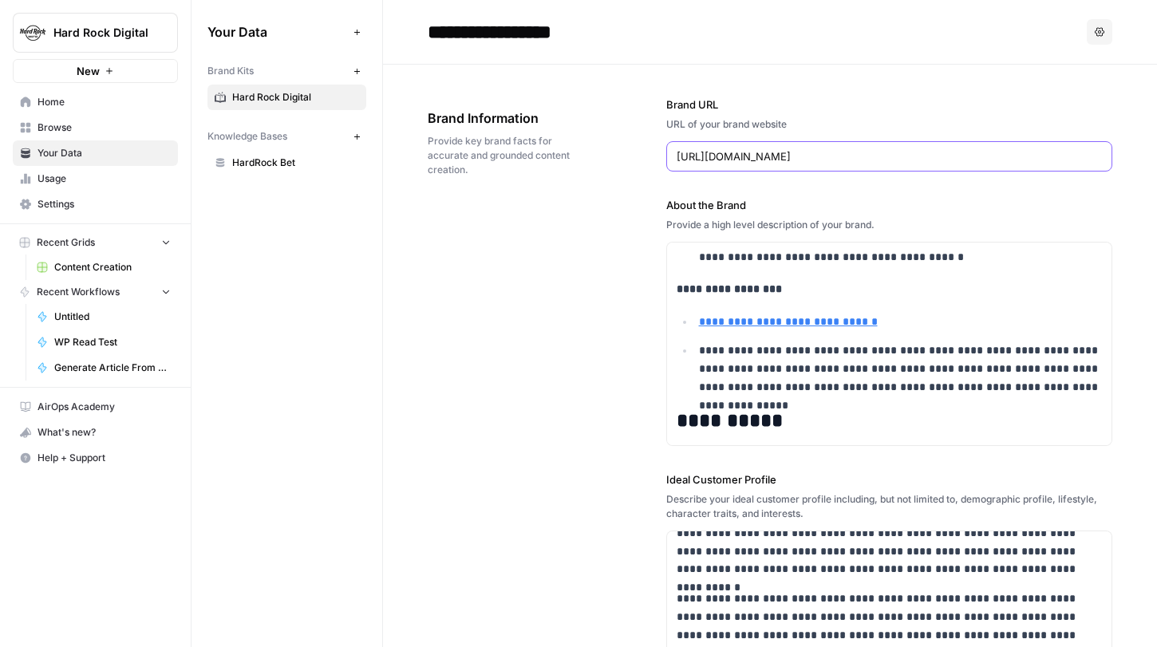
drag, startPoint x: 849, startPoint y: 156, endPoint x: 607, endPoint y: 151, distance: 242.7
click at [607, 151] on div "**********" at bounding box center [770, 600] width 685 height 1071
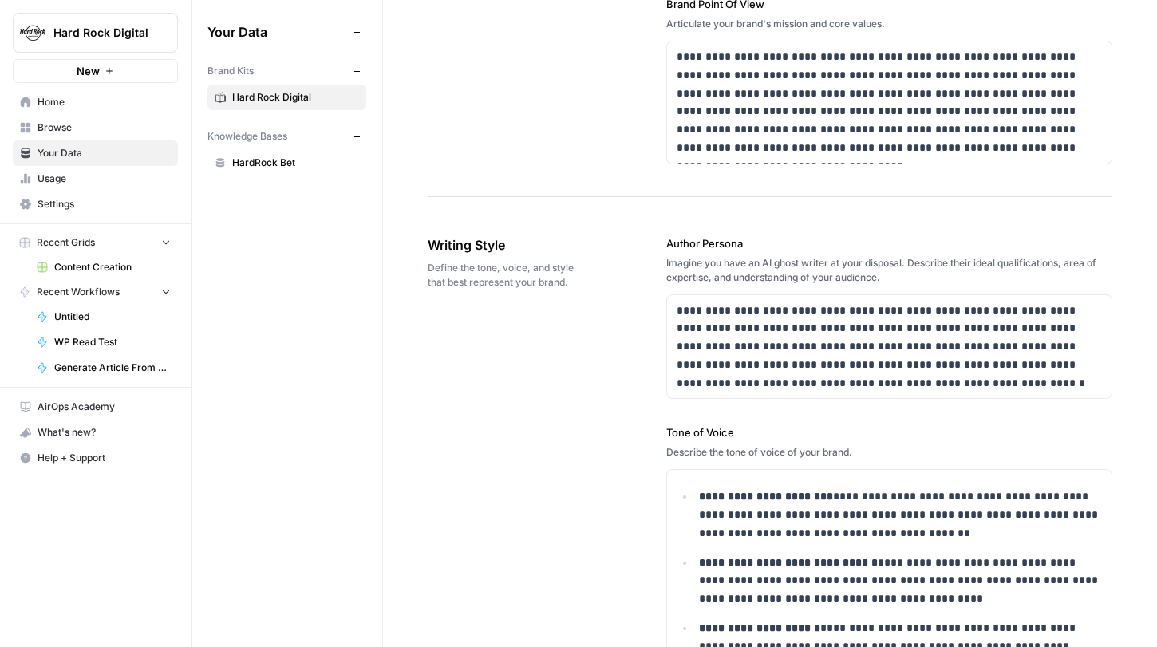
scroll to position [880, 0]
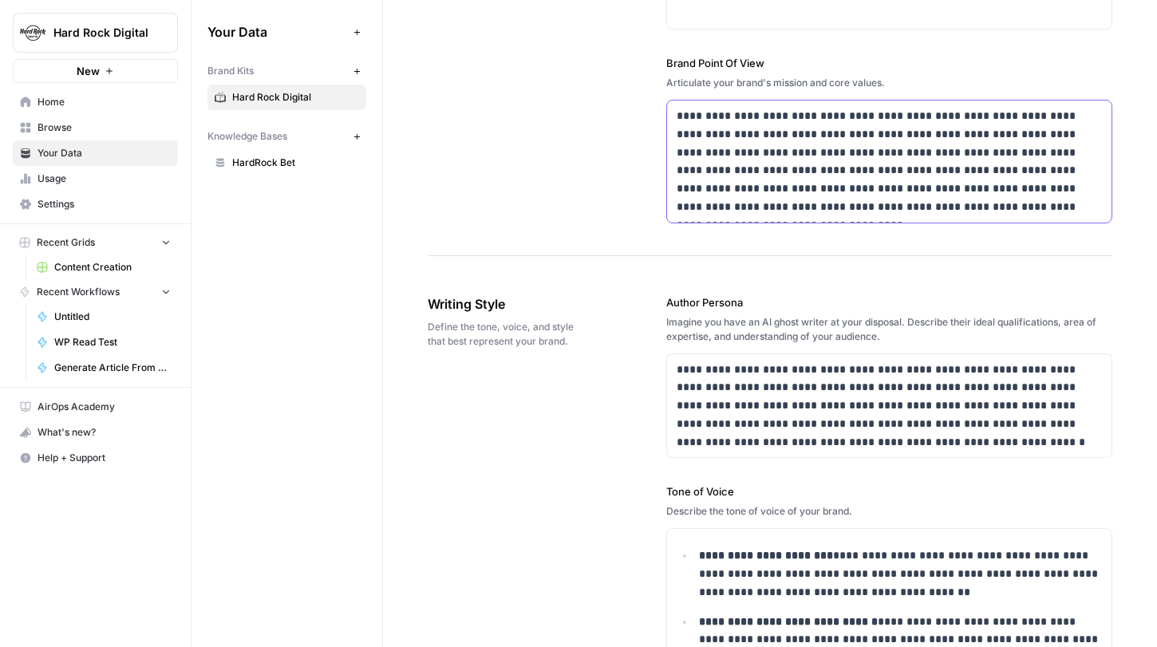
click at [1060, 216] on div "**********" at bounding box center [889, 162] width 445 height 122
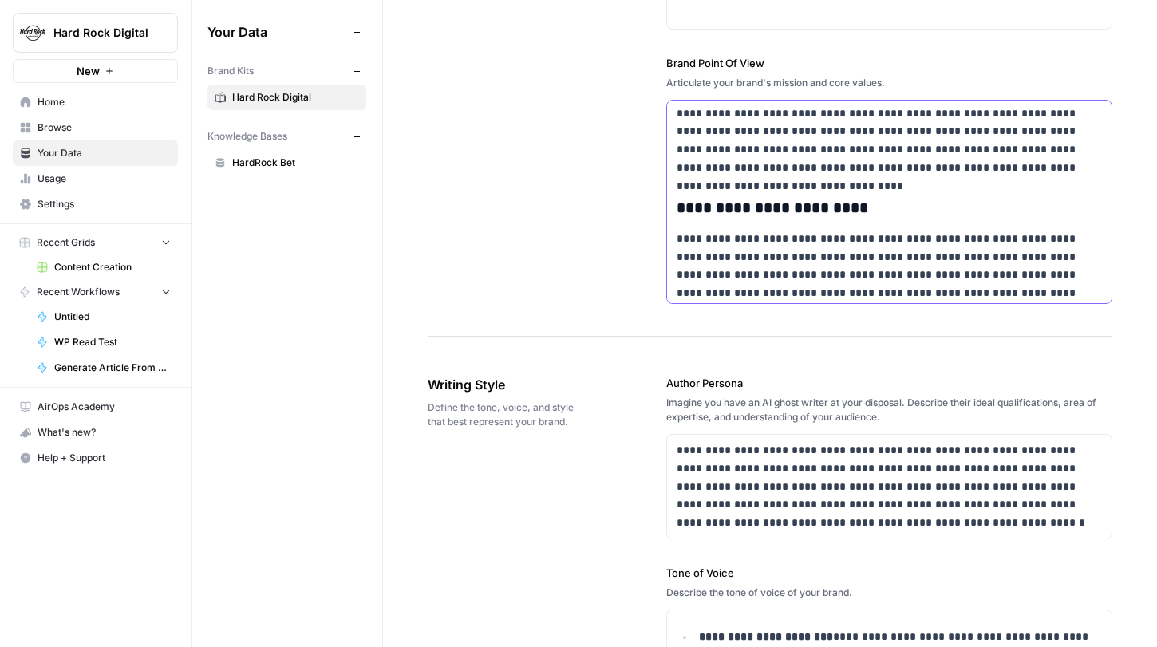
scroll to position [45, 0]
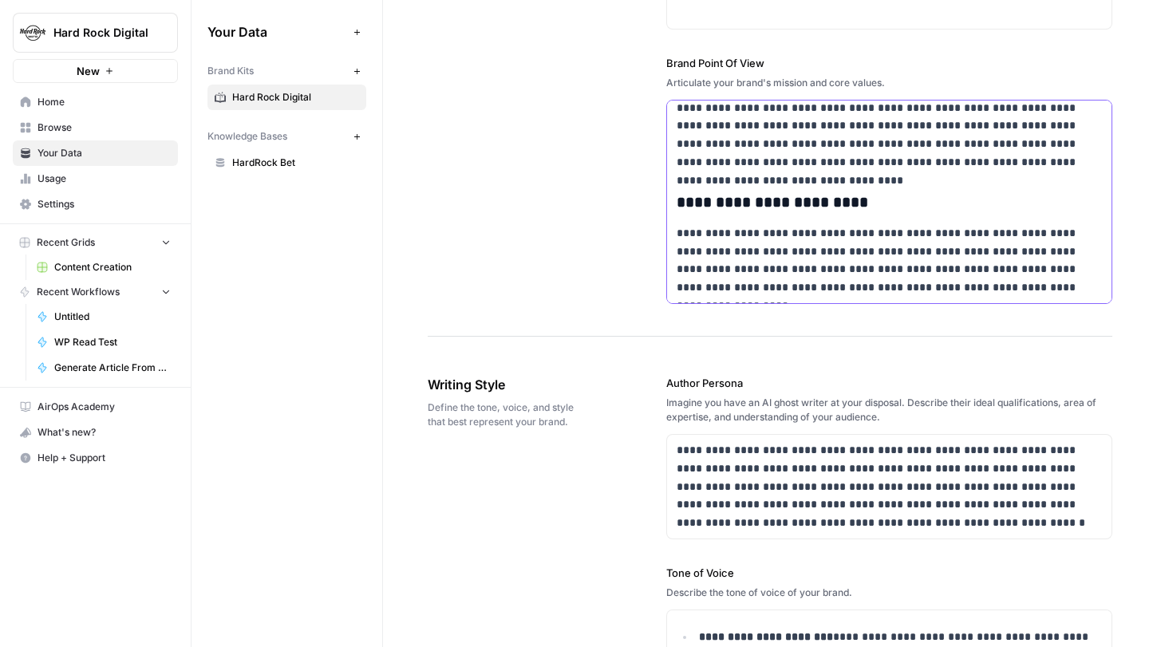
click at [901, 170] on p "**********" at bounding box center [890, 116] width 426 height 109
click at [925, 276] on p "**********" at bounding box center [890, 260] width 426 height 73
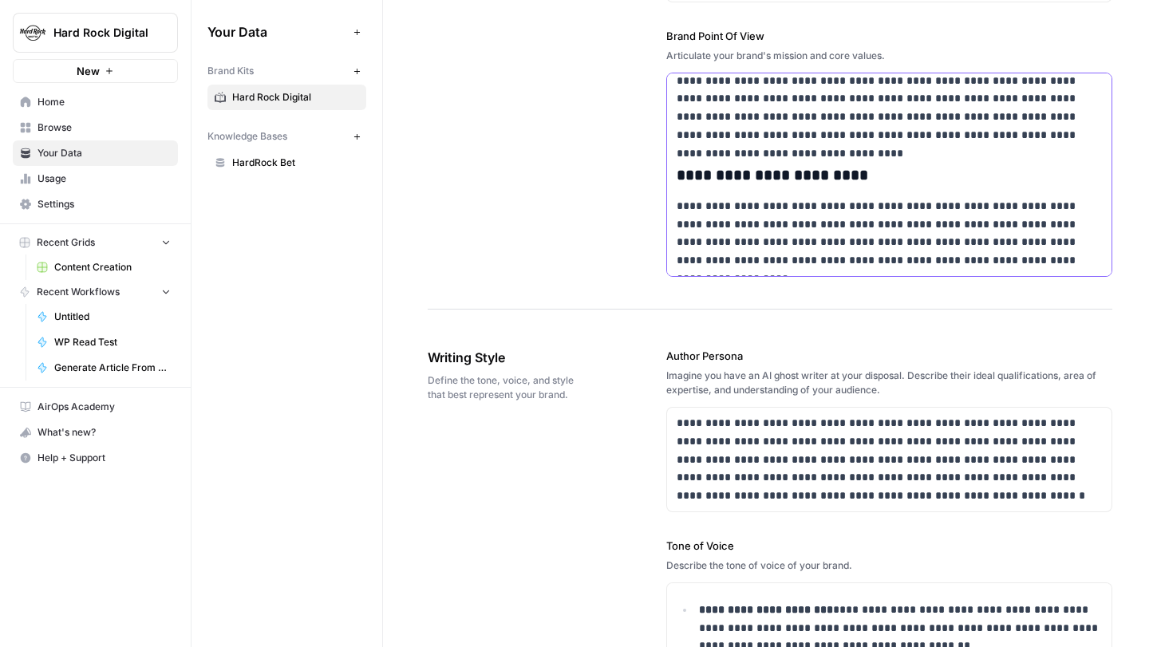
scroll to position [908, 0]
drag, startPoint x: 679, startPoint y: 206, endPoint x: 1003, endPoint y: 239, distance: 325.8
click at [1003, 239] on p "**********" at bounding box center [890, 232] width 426 height 73
drag, startPoint x: 906, startPoint y: 241, endPoint x: 670, endPoint y: 209, distance: 238.4
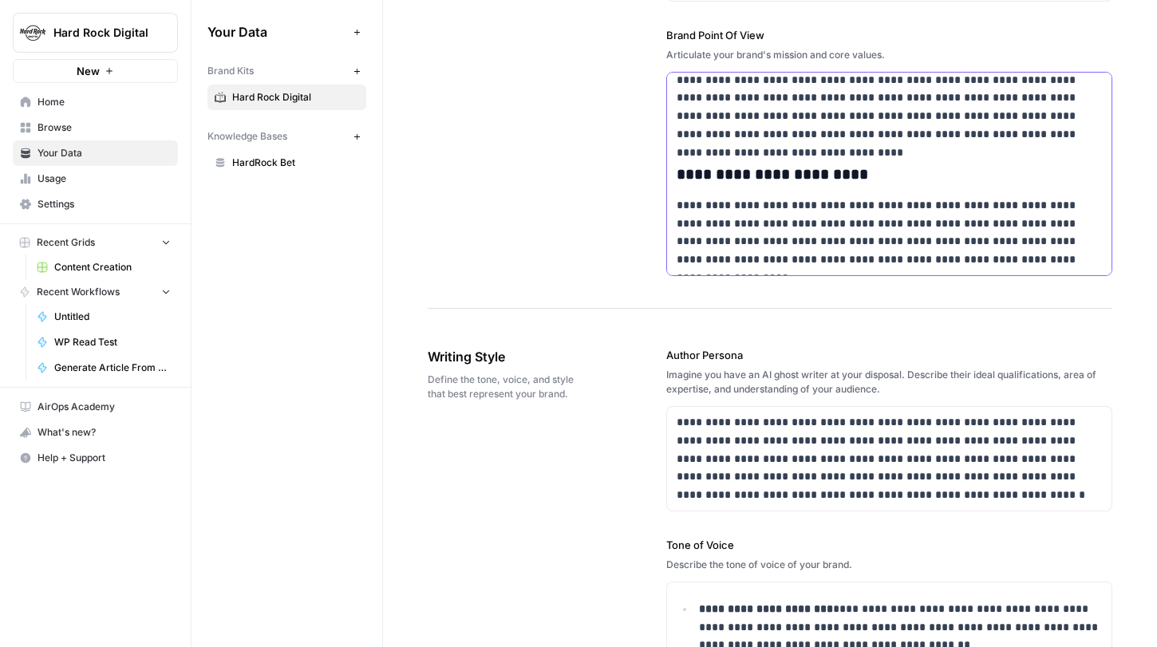
click at [670, 209] on div "**********" at bounding box center [889, 151] width 445 height 247
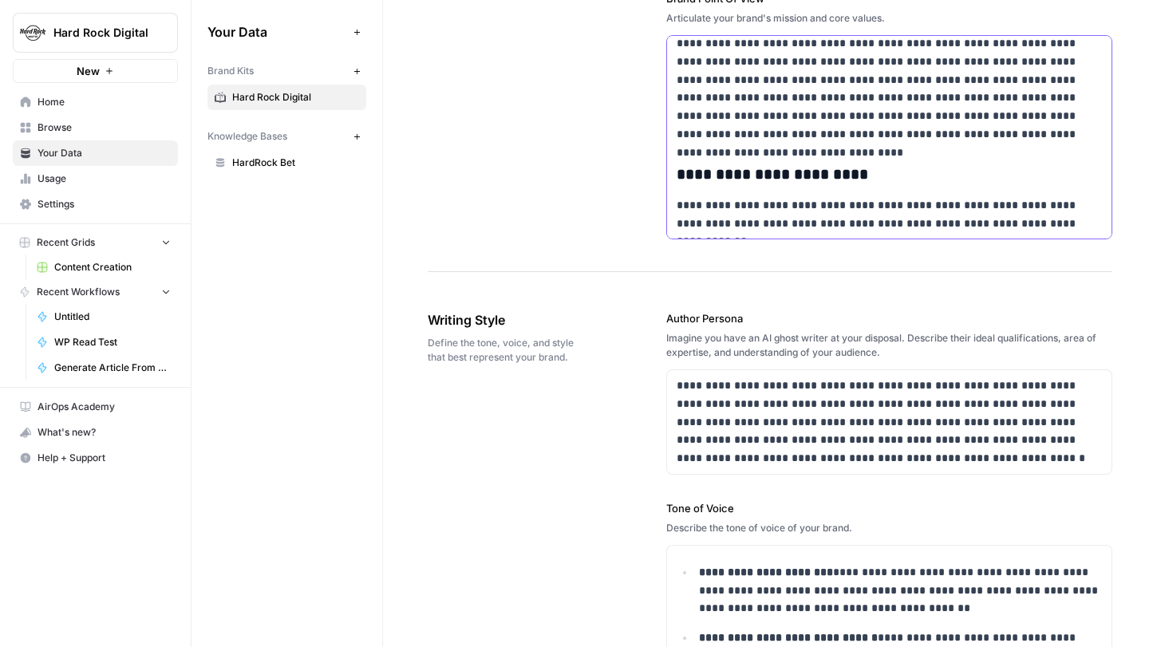
click at [823, 226] on p "**********" at bounding box center [890, 214] width 426 height 37
click at [1044, 222] on p "**********" at bounding box center [890, 214] width 426 height 37
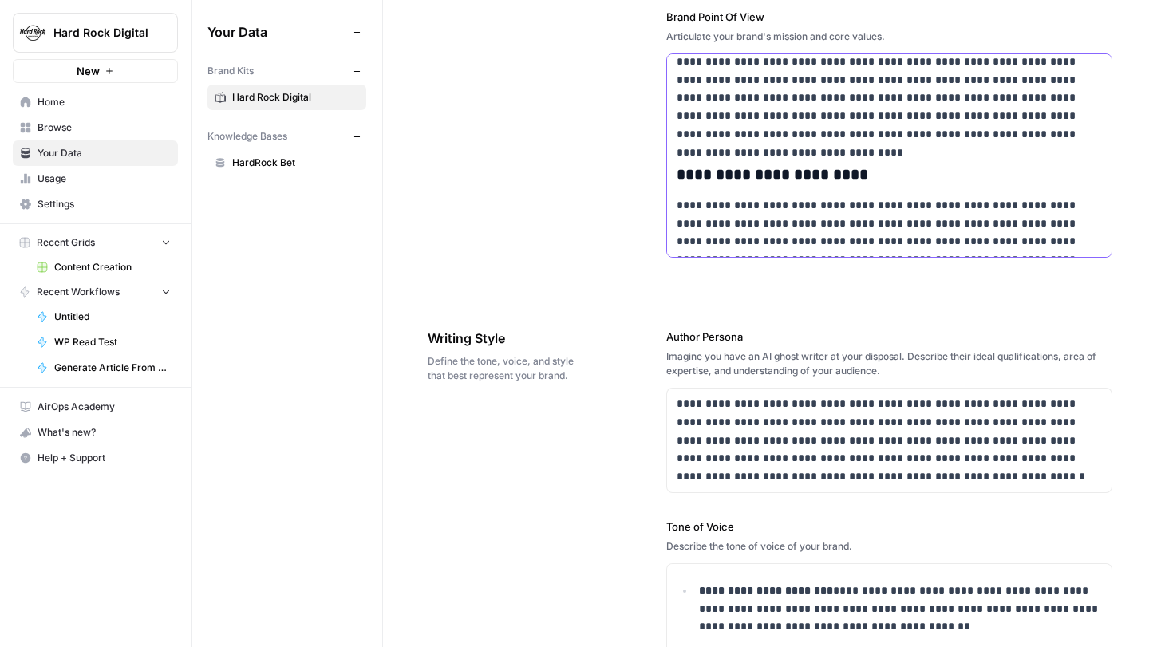
scroll to position [908, 0]
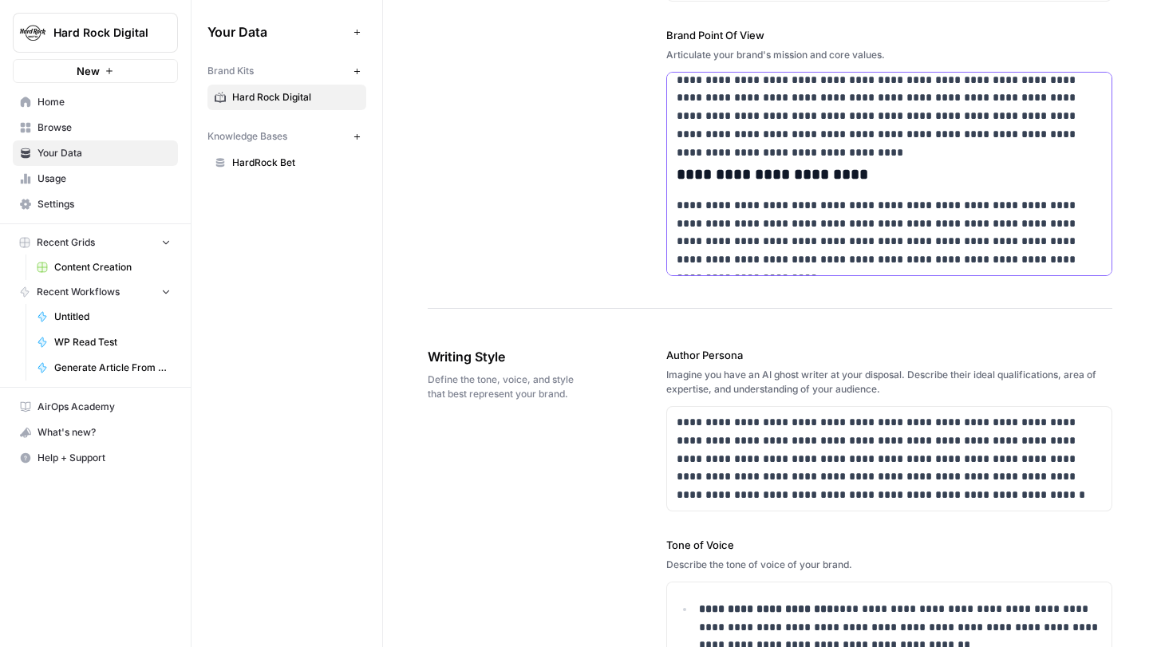
click at [1046, 239] on p "**********" at bounding box center [890, 232] width 426 height 73
click at [1059, 260] on p "**********" at bounding box center [890, 232] width 426 height 73
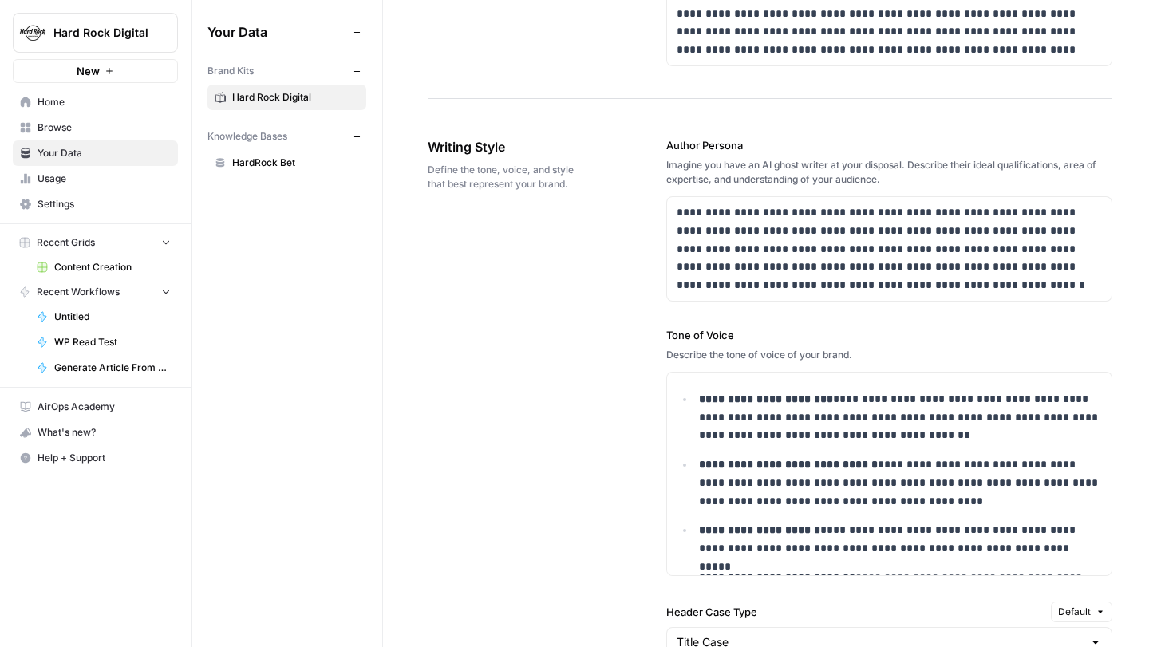
scroll to position [1141, 0]
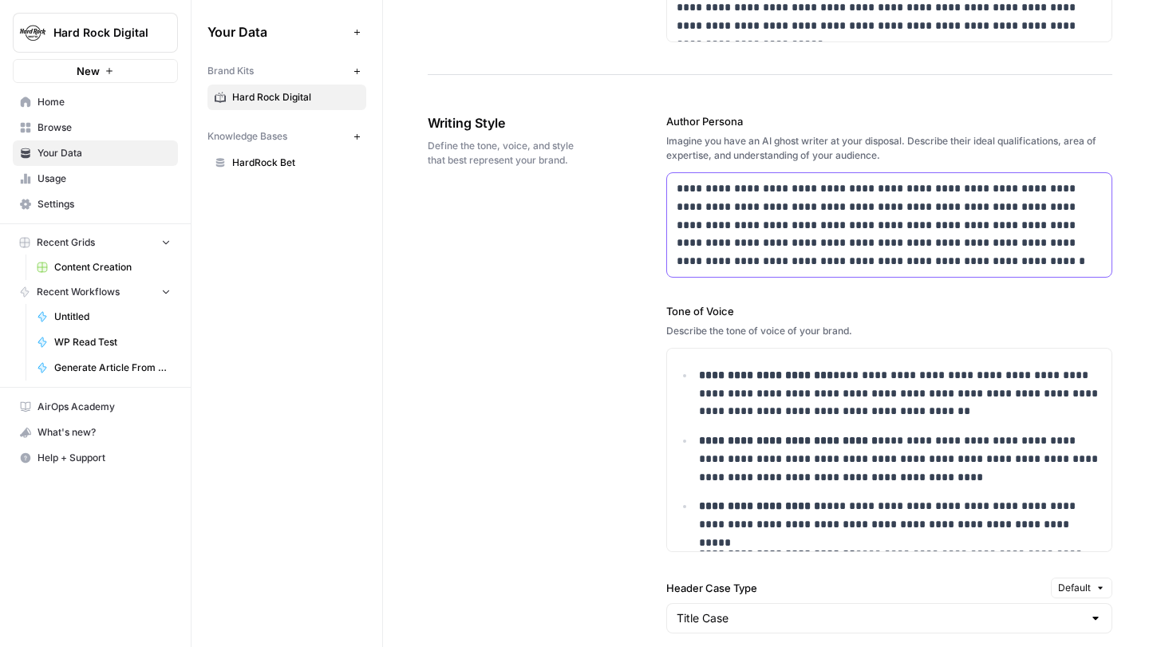
click at [847, 258] on p "**********" at bounding box center [890, 225] width 426 height 91
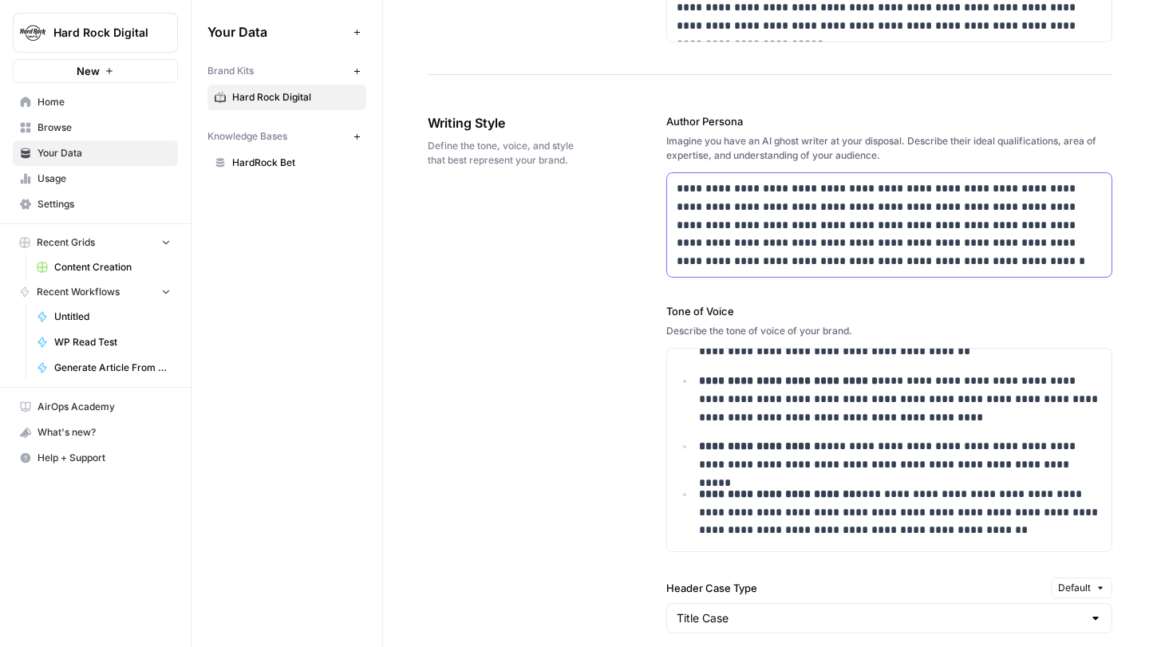
scroll to position [0, 0]
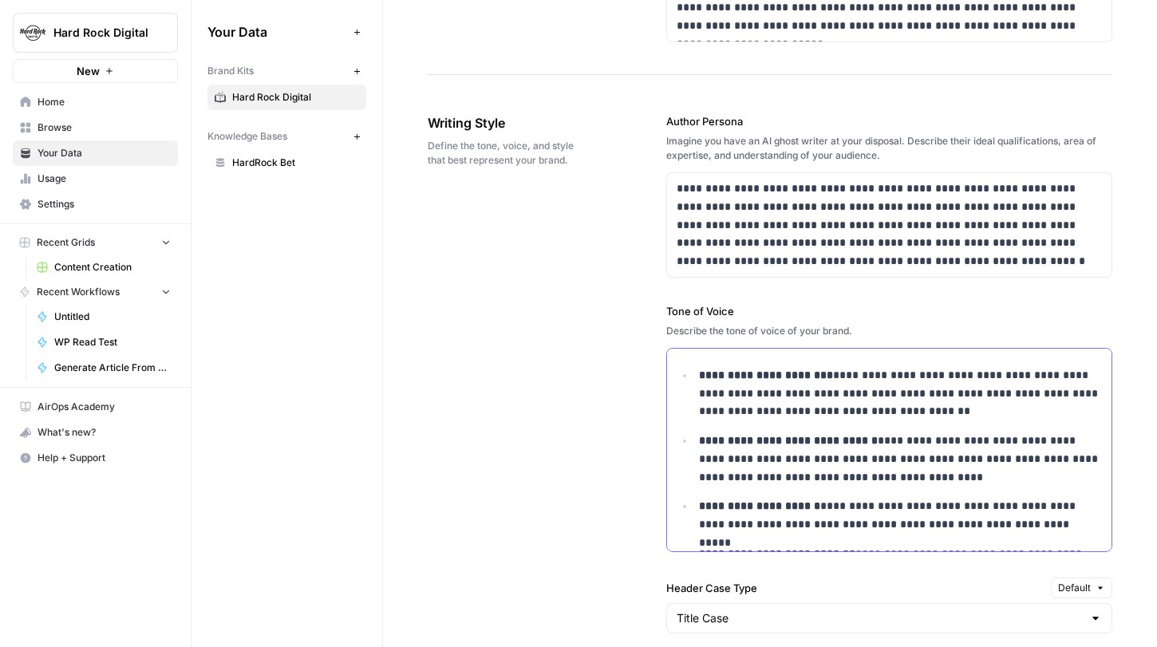
click at [699, 374] on strong "**********" at bounding box center [766, 375] width 134 height 11
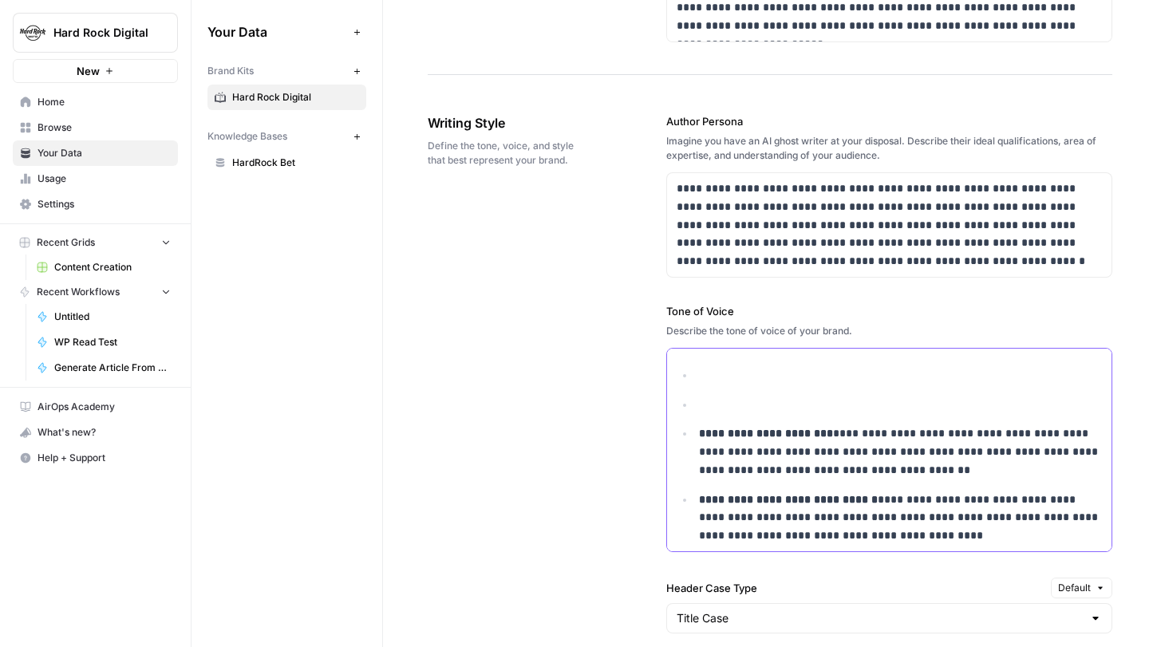
click at [697, 403] on li at bounding box center [898, 405] width 408 height 18
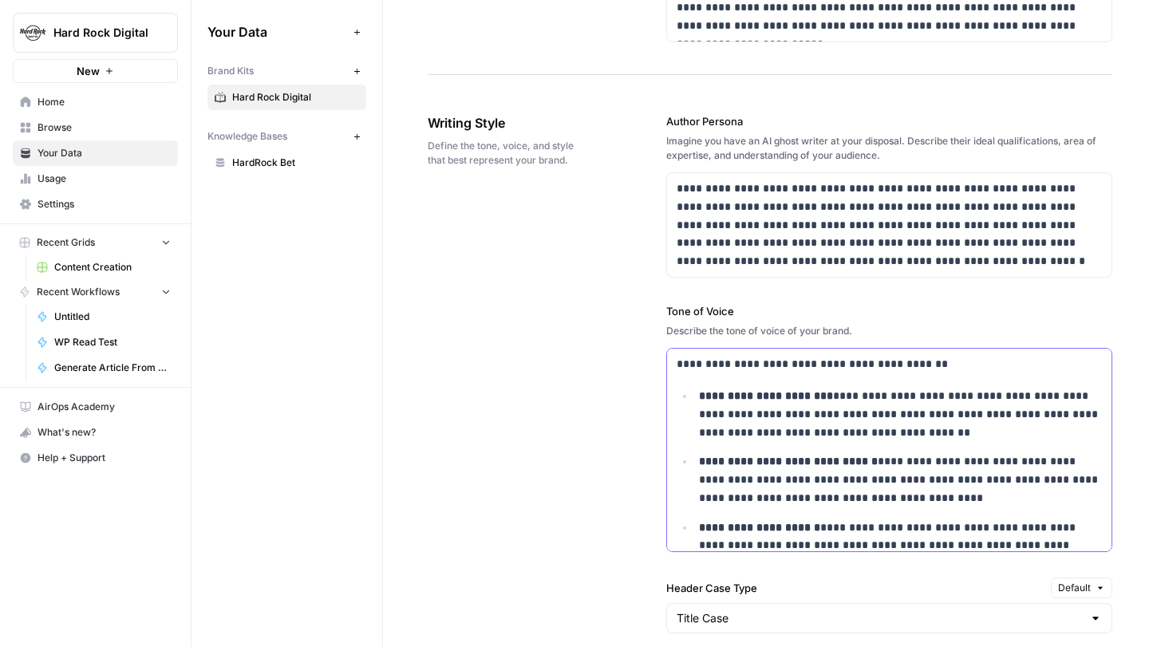
click at [890, 363] on p "**********" at bounding box center [890, 364] width 426 height 18
click at [946, 366] on p "**********" at bounding box center [890, 364] width 426 height 18
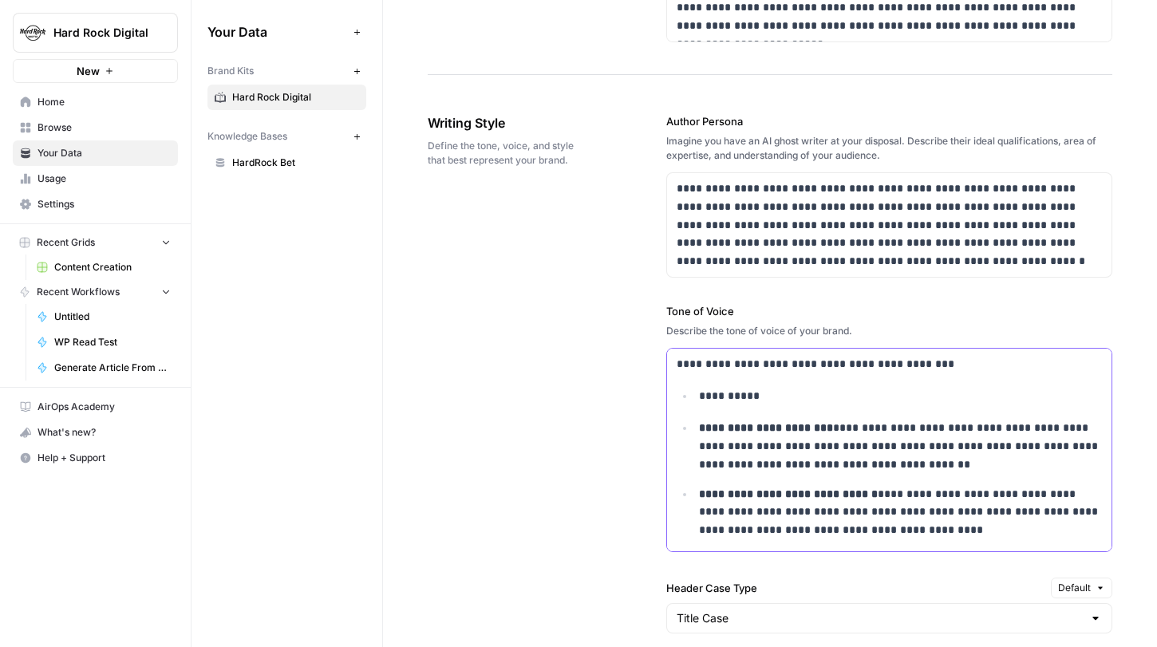
click at [762, 398] on p "**********" at bounding box center [901, 396] width 404 height 18
click at [753, 396] on p "**********" at bounding box center [901, 396] width 404 height 18
click at [802, 391] on p "**********" at bounding box center [901, 396] width 404 height 18
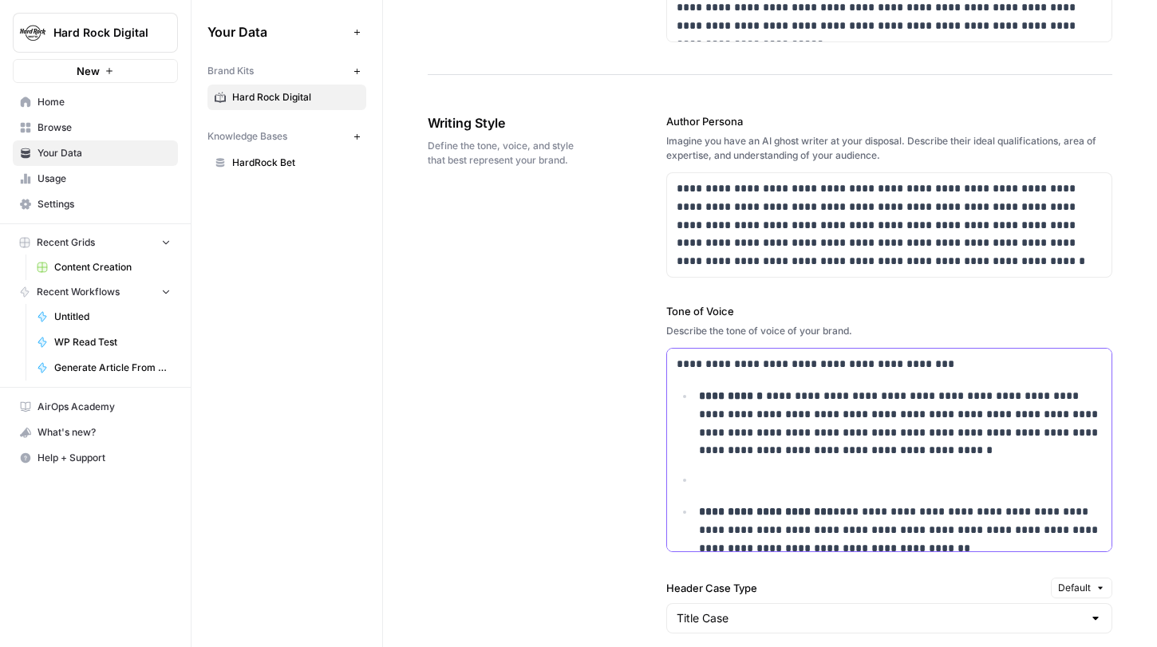
click at [773, 397] on p "**********" at bounding box center [901, 423] width 404 height 73
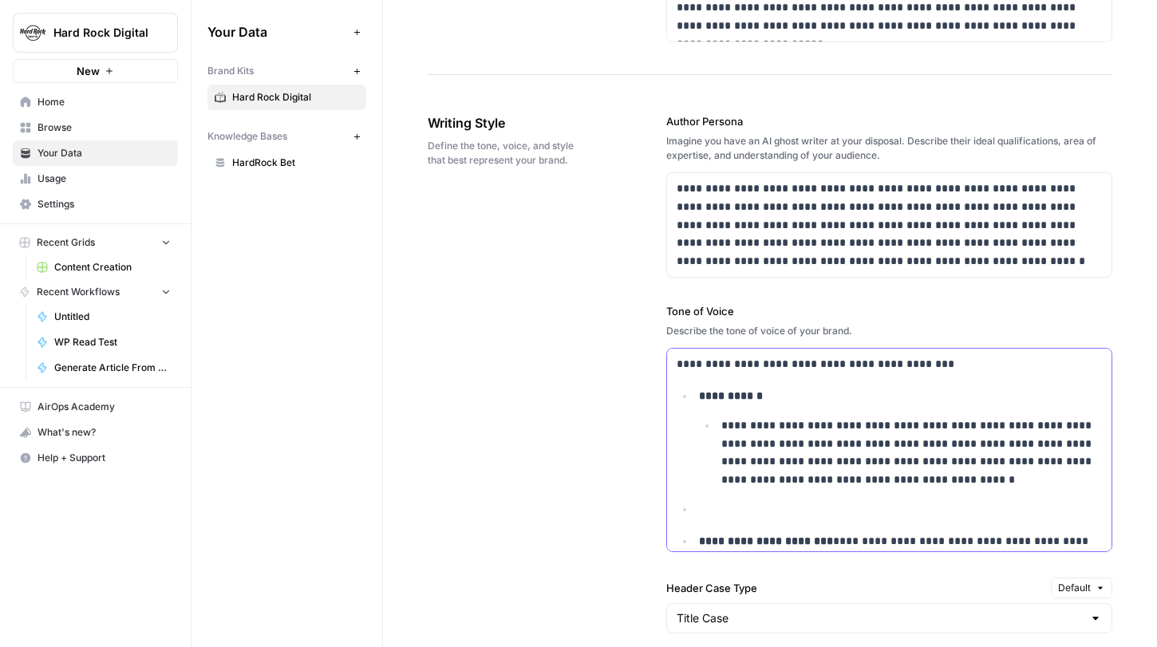
click at [809, 398] on p "**********" at bounding box center [901, 396] width 404 height 18
click at [822, 516] on p at bounding box center [901, 509] width 404 height 18
drag, startPoint x: 779, startPoint y: 509, endPoint x: 701, endPoint y: 509, distance: 78.2
click at [701, 509] on p "**********" at bounding box center [901, 509] width 404 height 18
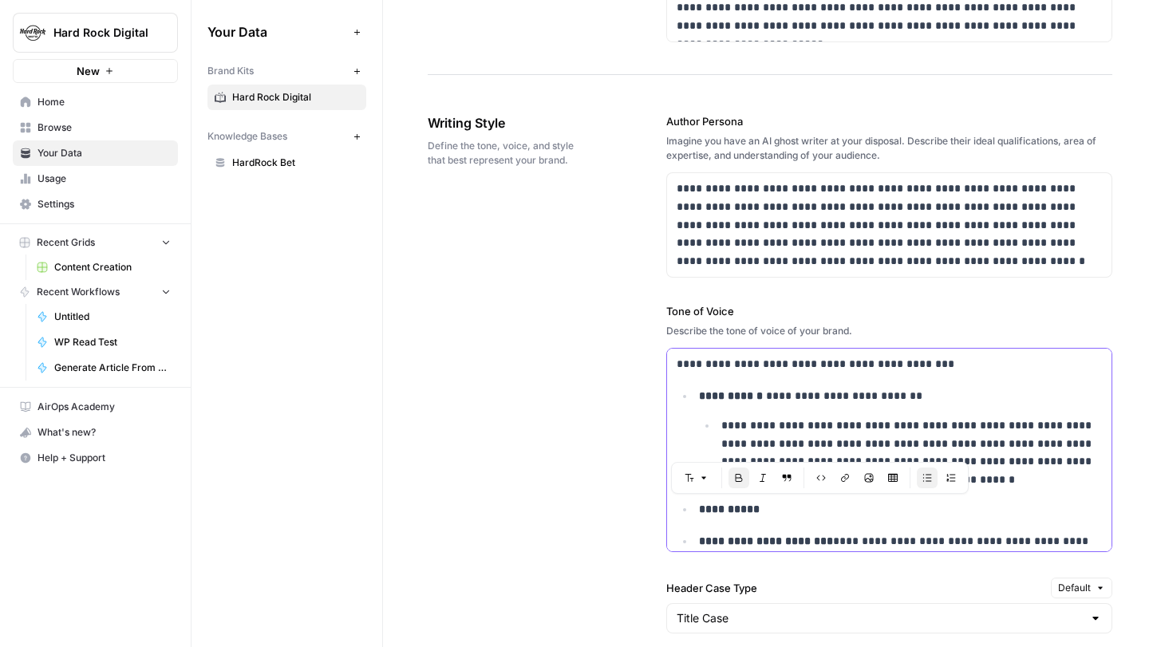
click at [824, 503] on p "**********" at bounding box center [901, 509] width 404 height 18
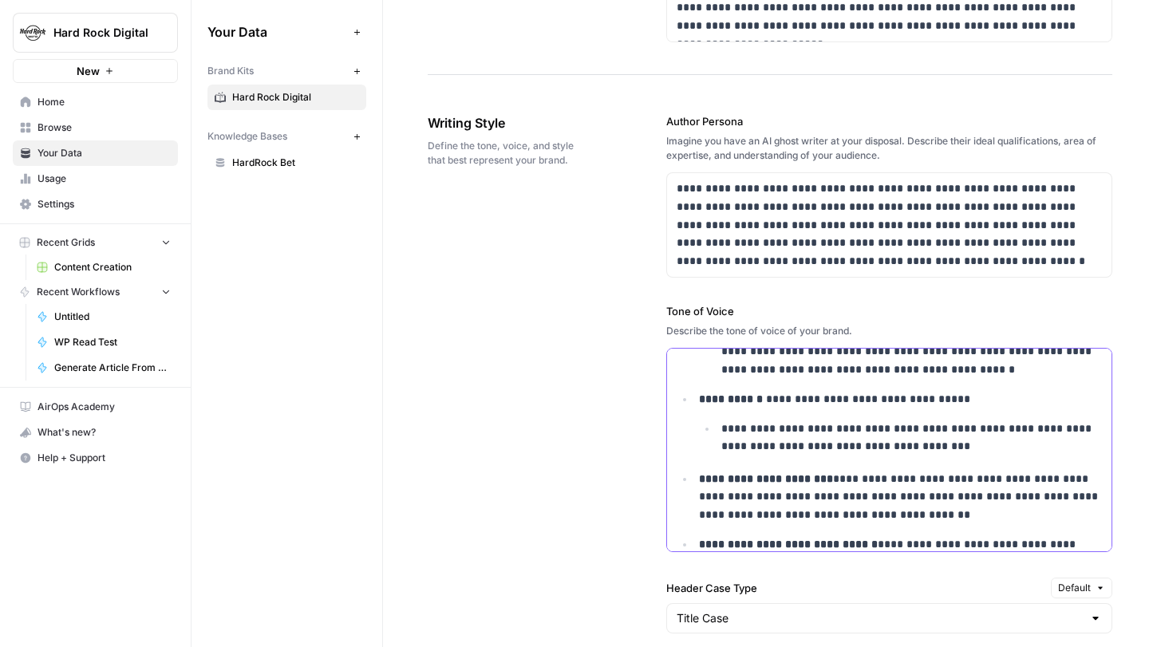
scroll to position [132, 0]
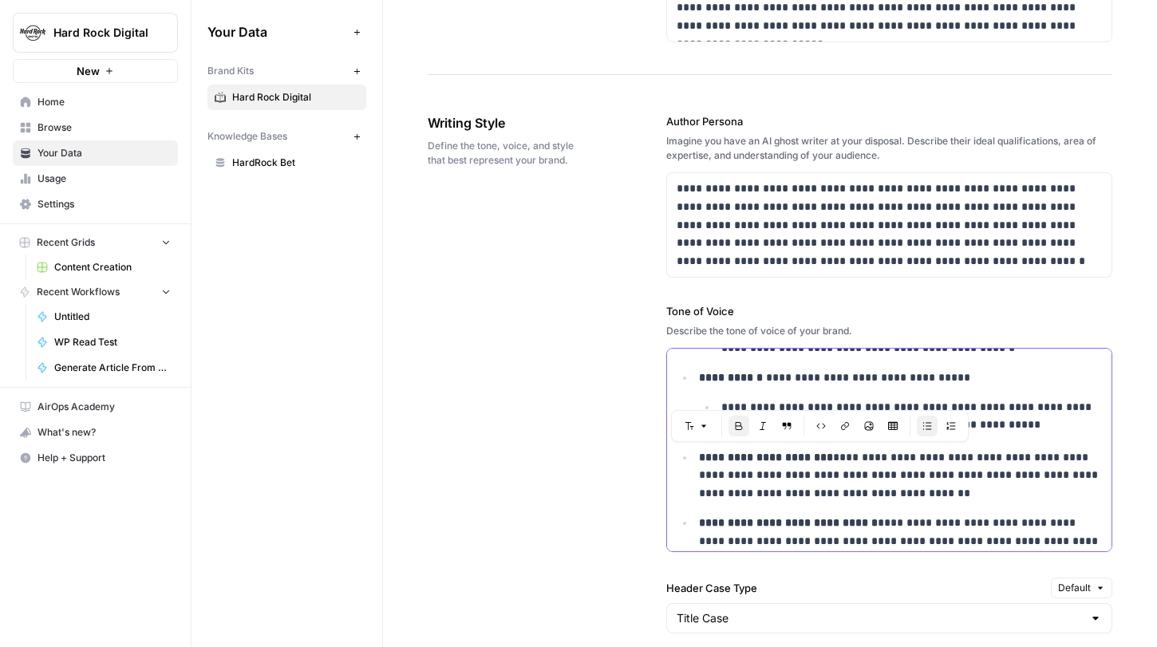
drag, startPoint x: 827, startPoint y: 457, endPoint x: 702, endPoint y: 456, distance: 125.3
click at [702, 456] on p "**********" at bounding box center [901, 476] width 404 height 54
click at [717, 457] on p "**********" at bounding box center [901, 476] width 404 height 54
click at [730, 458] on p "**********" at bounding box center [901, 476] width 404 height 54
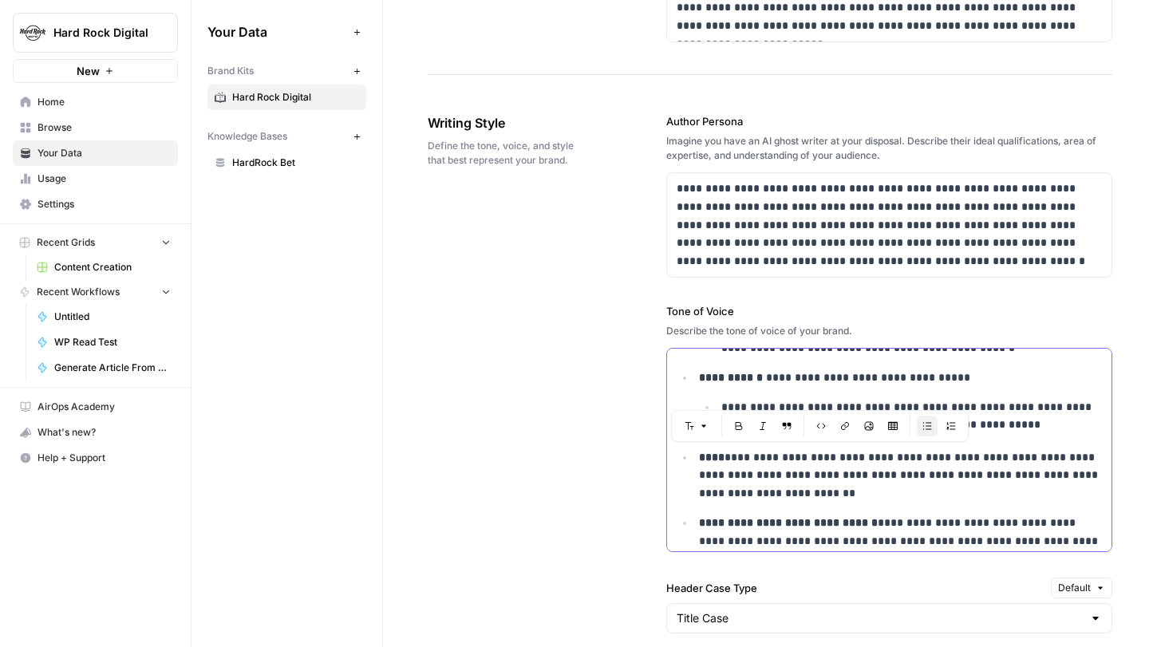
drag, startPoint x: 730, startPoint y: 460, endPoint x: 696, endPoint y: 460, distance: 33.5
click at [696, 460] on li "**********" at bounding box center [898, 476] width 408 height 54
click at [767, 458] on p "**********" at bounding box center [901, 476] width 404 height 54
drag, startPoint x: 810, startPoint y: 496, endPoint x: 735, endPoint y: 462, distance: 82.2
click at [735, 462] on p "**********" at bounding box center [901, 476] width 404 height 54
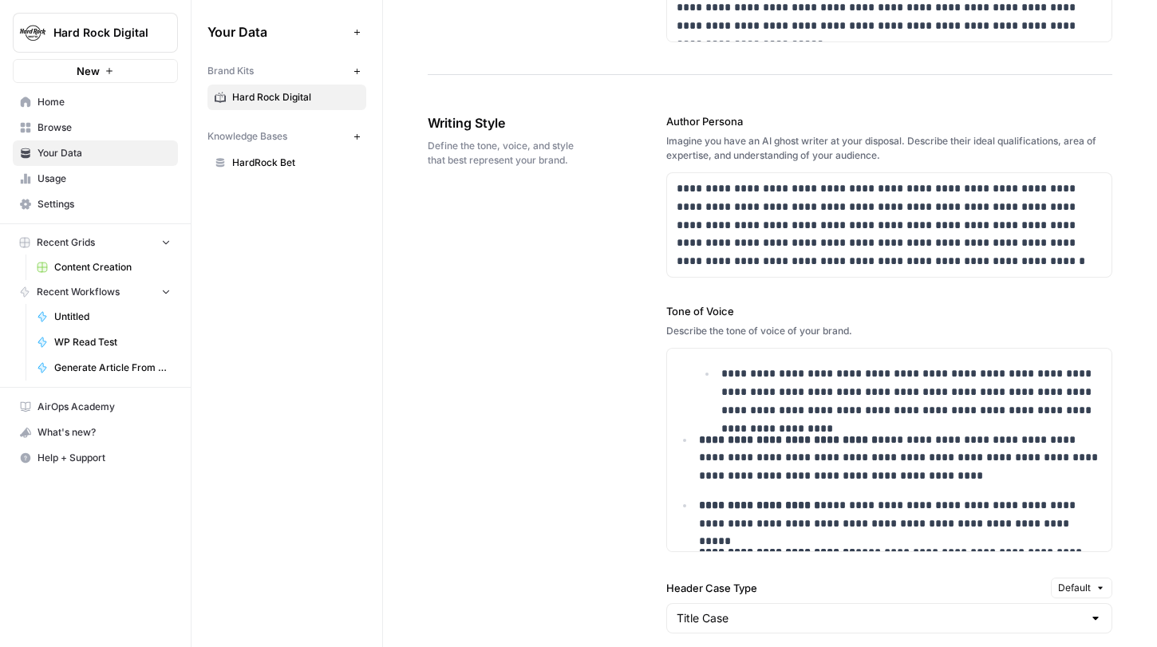
scroll to position [232, 0]
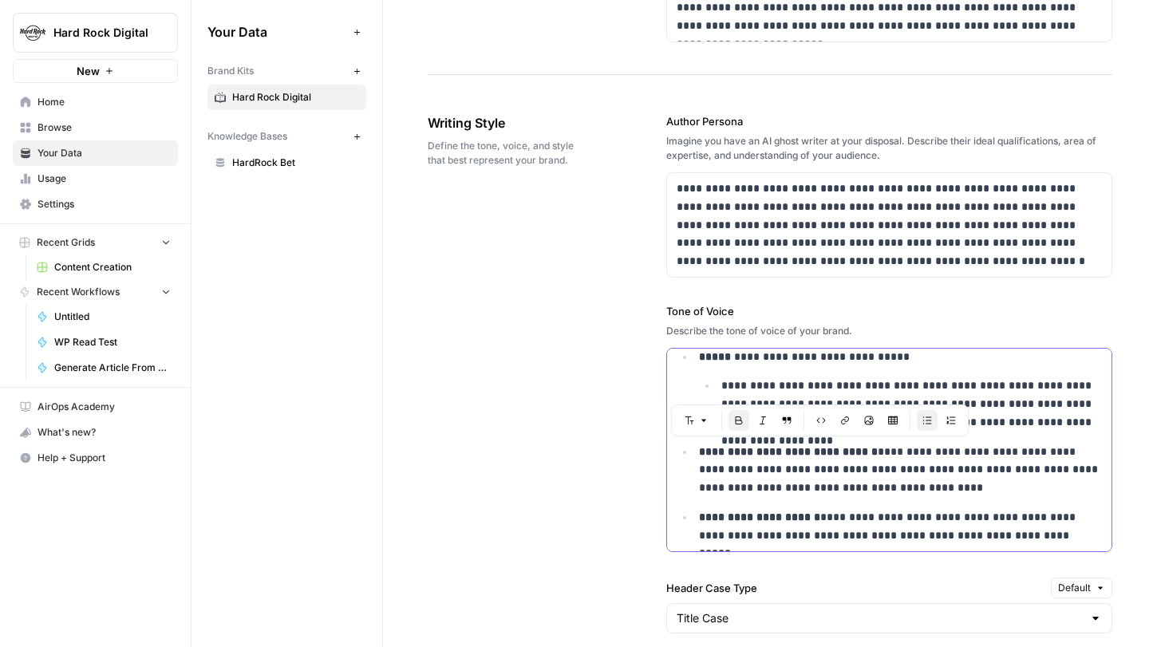
drag, startPoint x: 875, startPoint y: 454, endPoint x: 703, endPoint y: 447, distance: 171.8
click at [703, 447] on p "**********" at bounding box center [901, 470] width 404 height 54
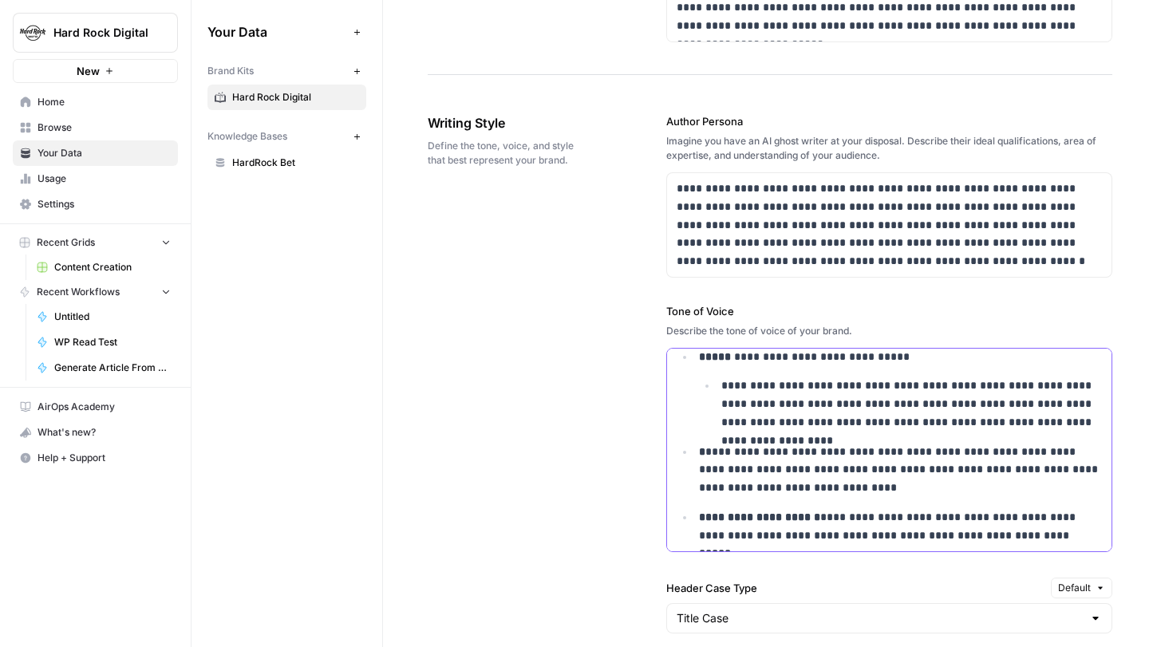
click at [705, 454] on strong "*" at bounding box center [702, 451] width 6 height 11
drag, startPoint x: 700, startPoint y: 454, endPoint x: 797, endPoint y: 456, distance: 97.4
click at [797, 456] on p "**********" at bounding box center [901, 470] width 404 height 54
drag, startPoint x: 797, startPoint y: 451, endPoint x: 701, endPoint y: 452, distance: 96.6
click at [701, 452] on p "**********" at bounding box center [901, 470] width 404 height 54
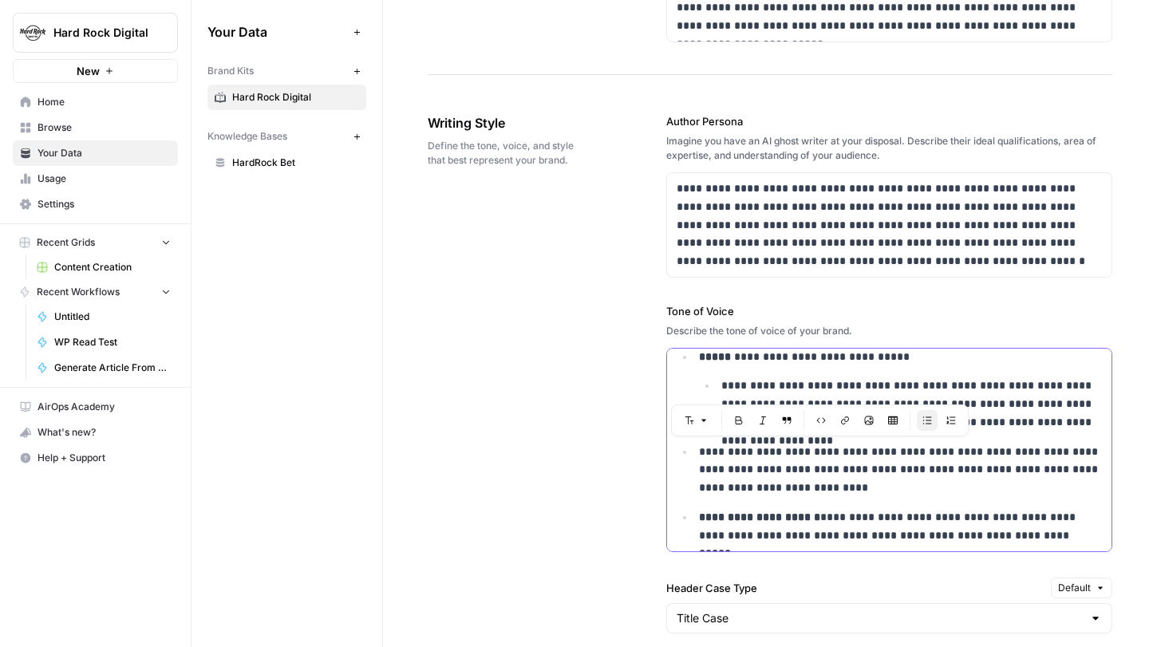
drag, startPoint x: 797, startPoint y: 453, endPoint x: 698, endPoint y: 455, distance: 98.2
click at [699, 455] on p "**********" at bounding box center [901, 470] width 404 height 54
click at [876, 479] on p "**********" at bounding box center [901, 470] width 404 height 54
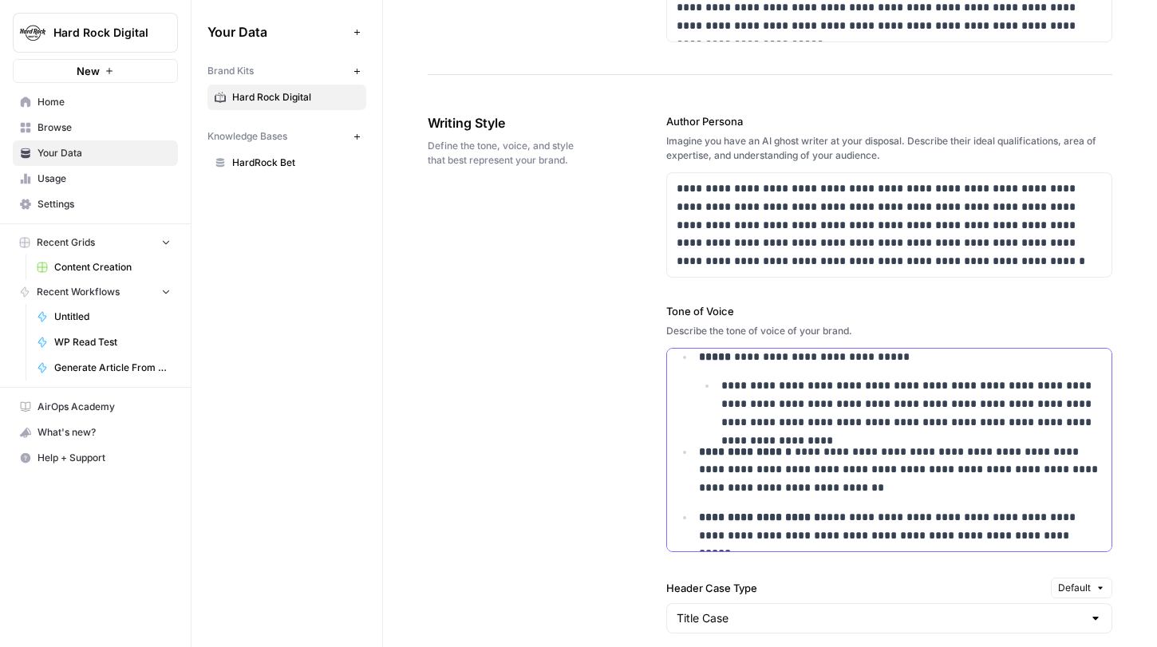
drag, startPoint x: 837, startPoint y: 489, endPoint x: 801, endPoint y: 456, distance: 48.6
click at [801, 456] on p "**********" at bounding box center [901, 470] width 404 height 54
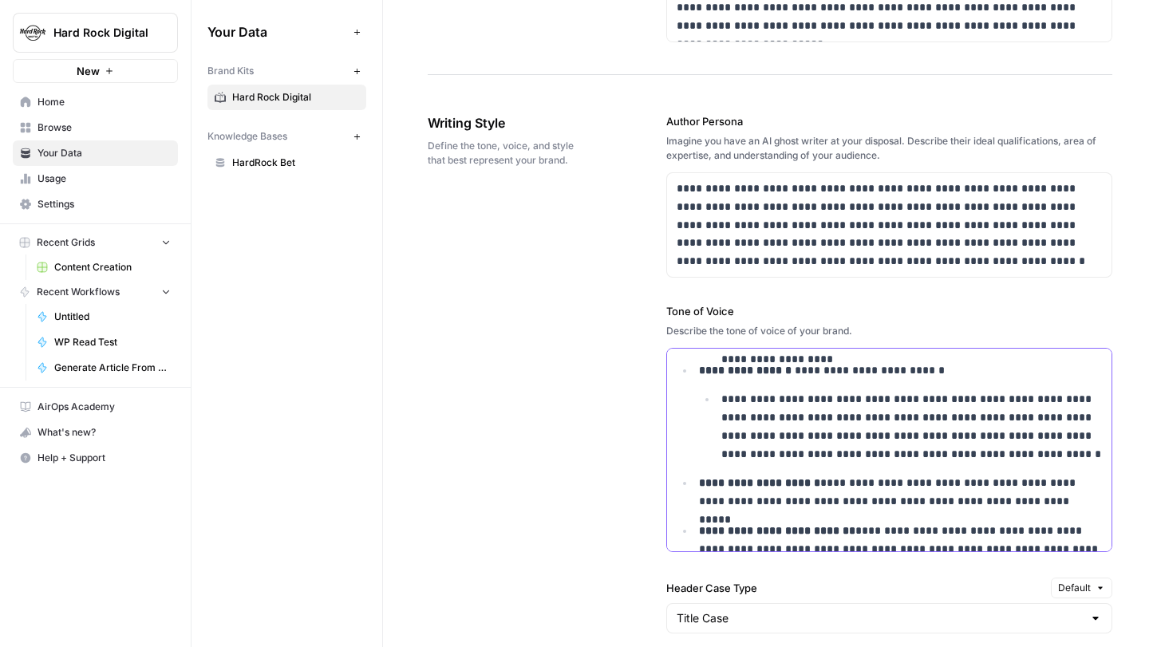
scroll to position [320, 0]
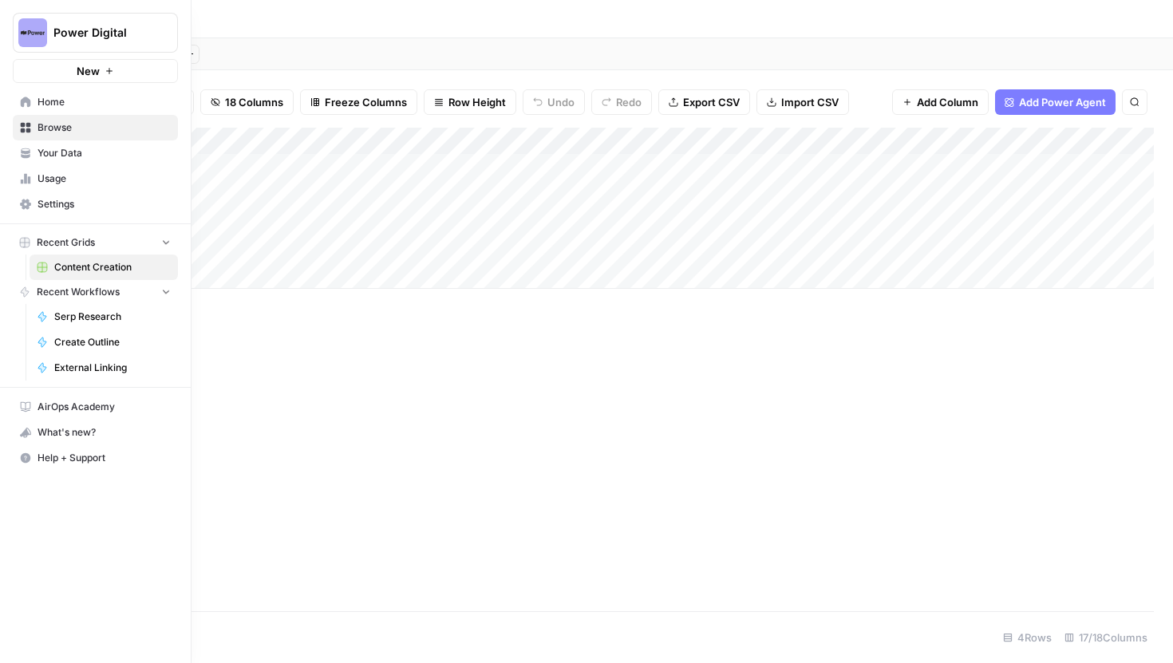
scroll to position [0, 65]
click at [56, 31] on span "Power Digital" at bounding box center [101, 33] width 97 height 16
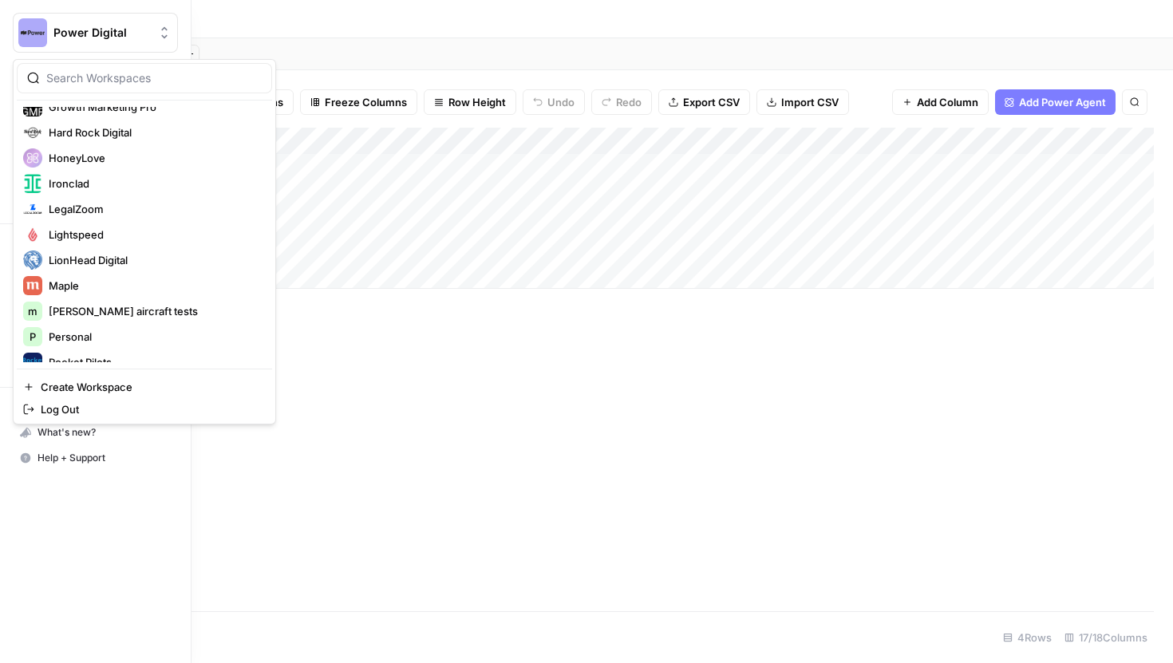
scroll to position [358, 0]
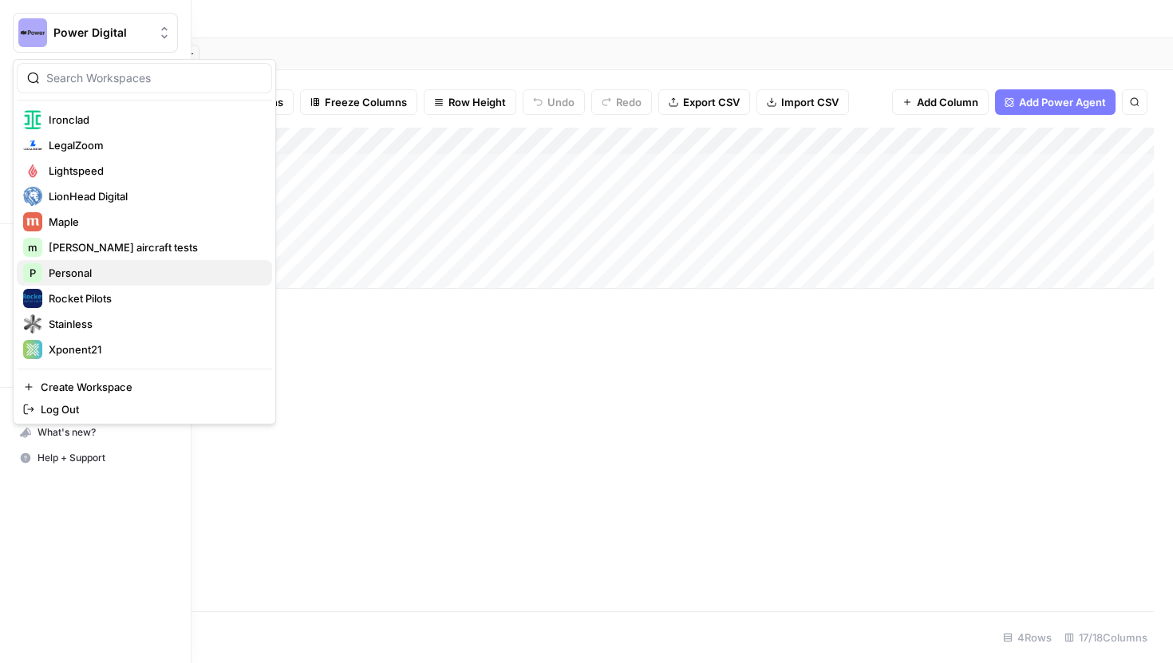
click at [92, 272] on span "Personal" at bounding box center [154, 273] width 211 height 16
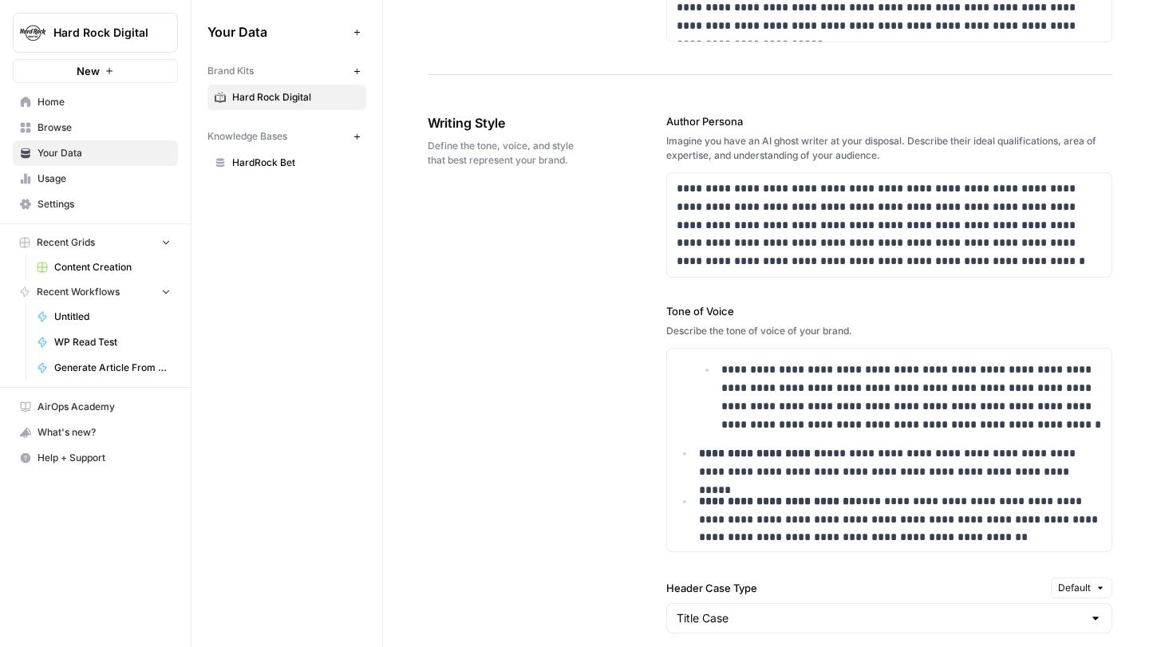
scroll to position [350, 0]
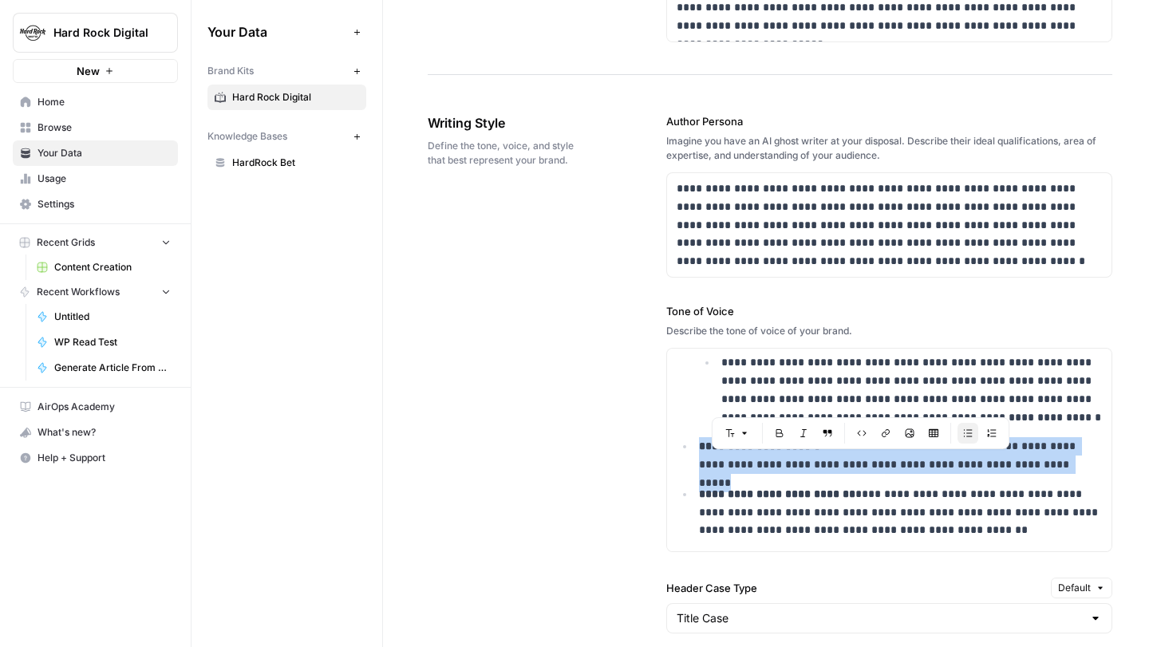
drag, startPoint x: 1036, startPoint y: 469, endPoint x: 688, endPoint y: 448, distance: 348.7
click at [688, 448] on ul "**********" at bounding box center [890, 385] width 426 height 310
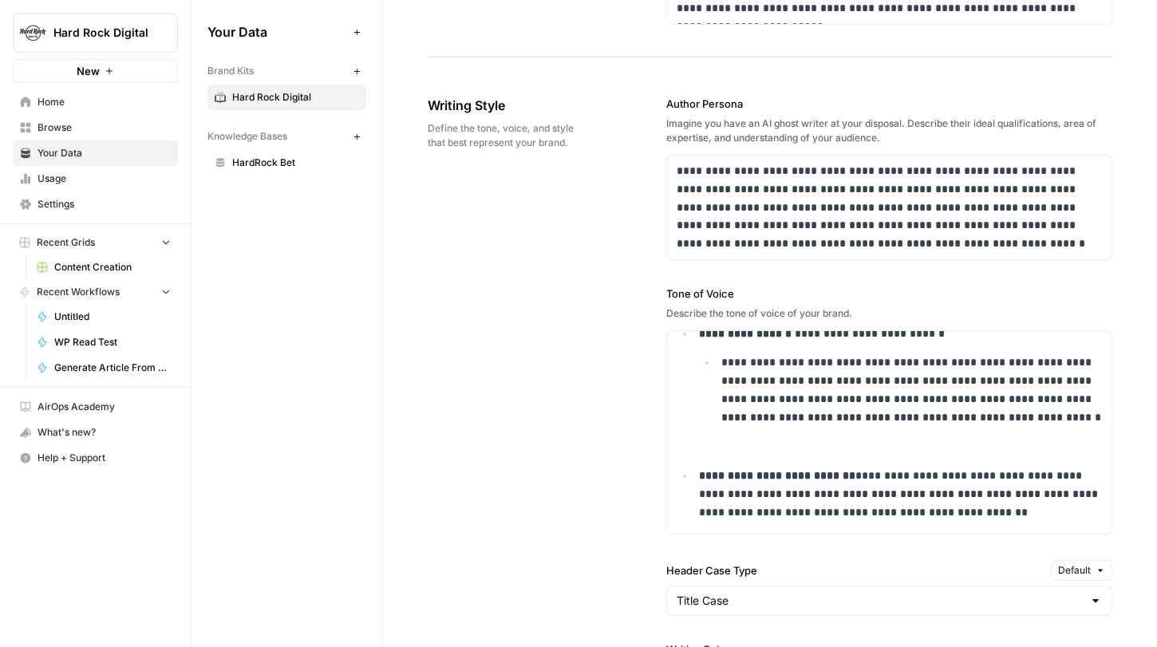
scroll to position [1189, 0]
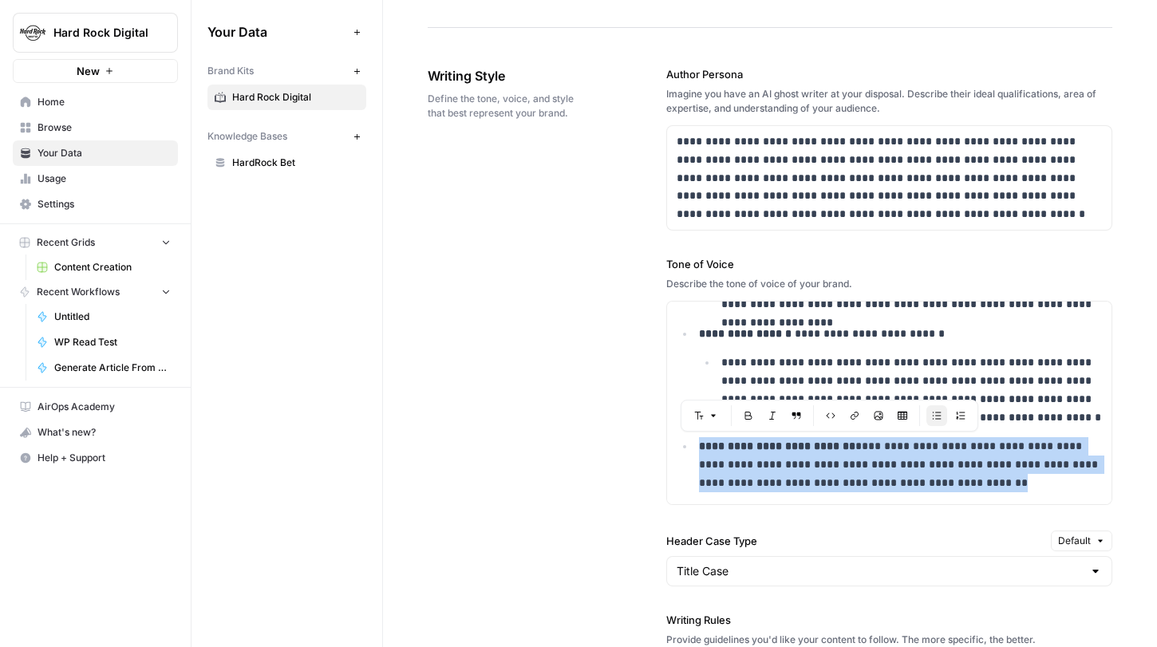
drag, startPoint x: 975, startPoint y: 483, endPoint x: 691, endPoint y: 445, distance: 286.7
click at [691, 445] on ul "**********" at bounding box center [890, 361] width 426 height 263
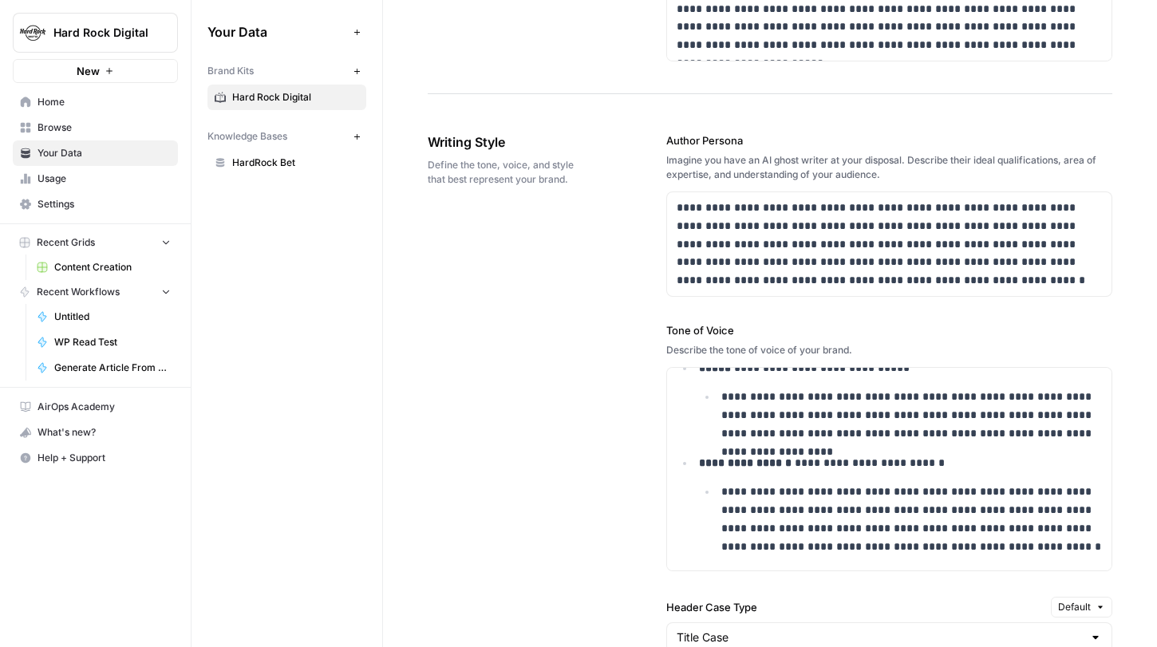
scroll to position [1138, 0]
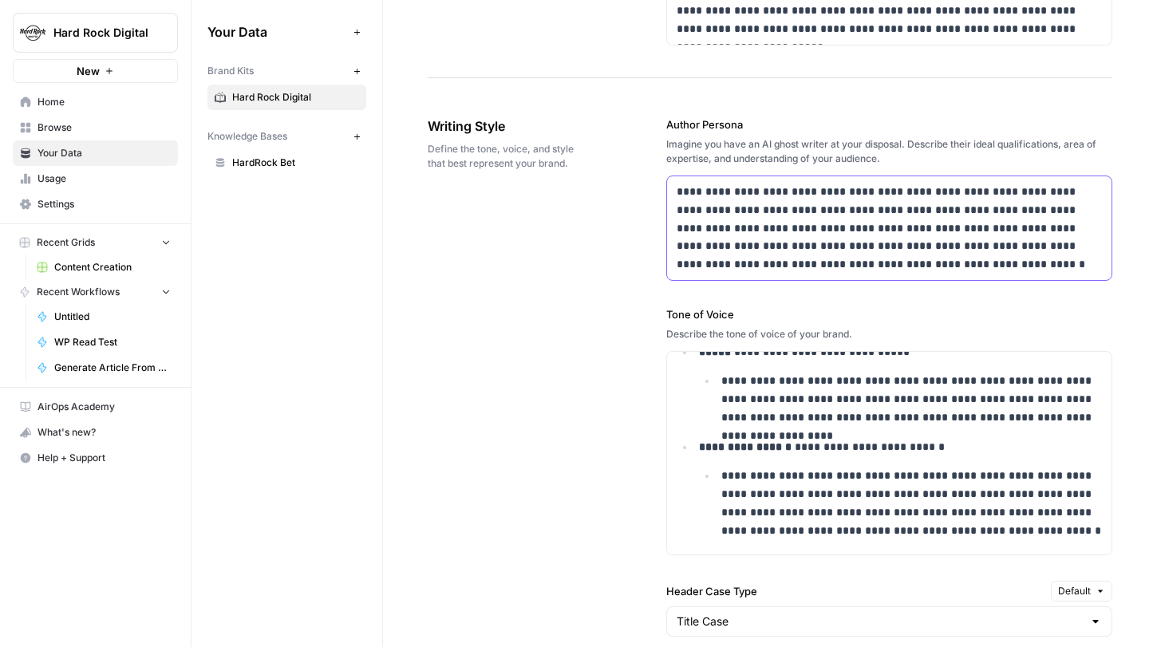
click at [873, 260] on p "**********" at bounding box center [890, 228] width 426 height 91
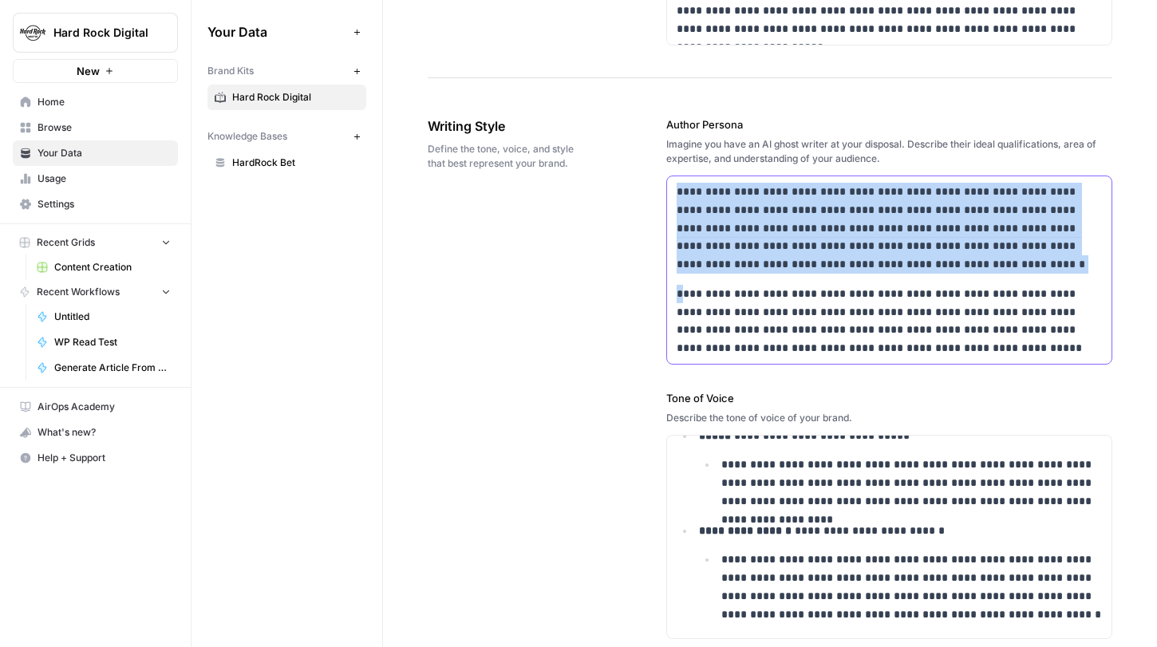
drag, startPoint x: 680, startPoint y: 295, endPoint x: 671, endPoint y: 196, distance: 99.4
click at [671, 196] on div "**********" at bounding box center [889, 270] width 445 height 188
click at [686, 299] on p "**********" at bounding box center [890, 321] width 426 height 73
drag, startPoint x: 678, startPoint y: 297, endPoint x: 673, endPoint y: 178, distance: 119.0
click at [673, 178] on div "**********" at bounding box center [889, 270] width 445 height 188
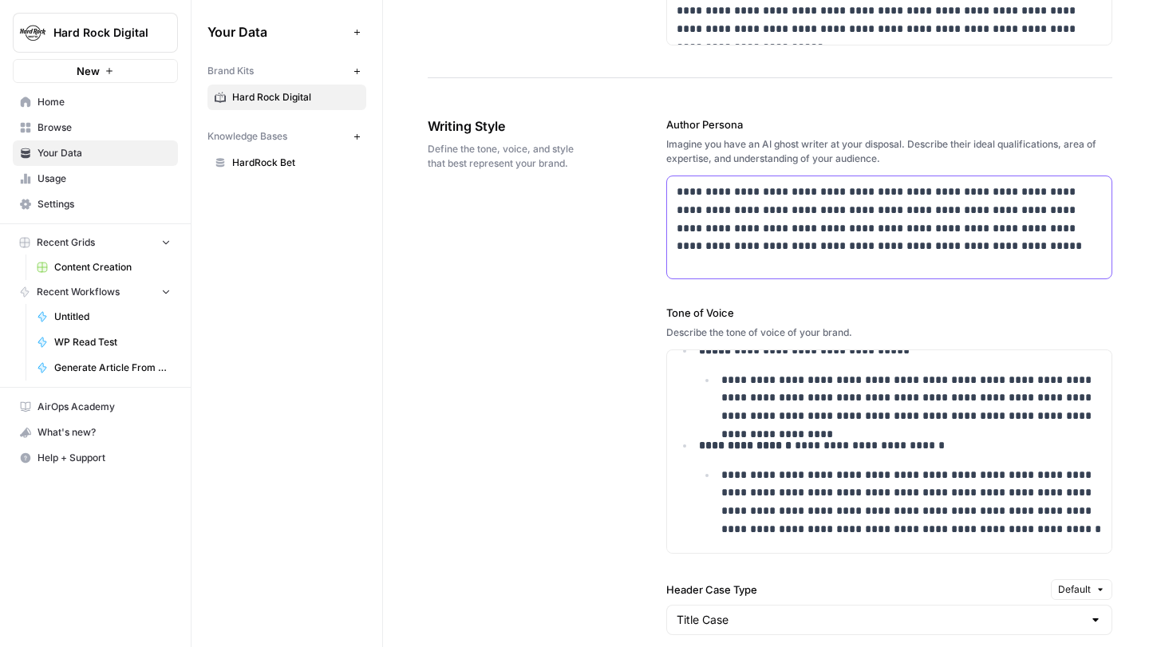
click at [873, 252] on p "**********" at bounding box center [890, 219] width 426 height 73
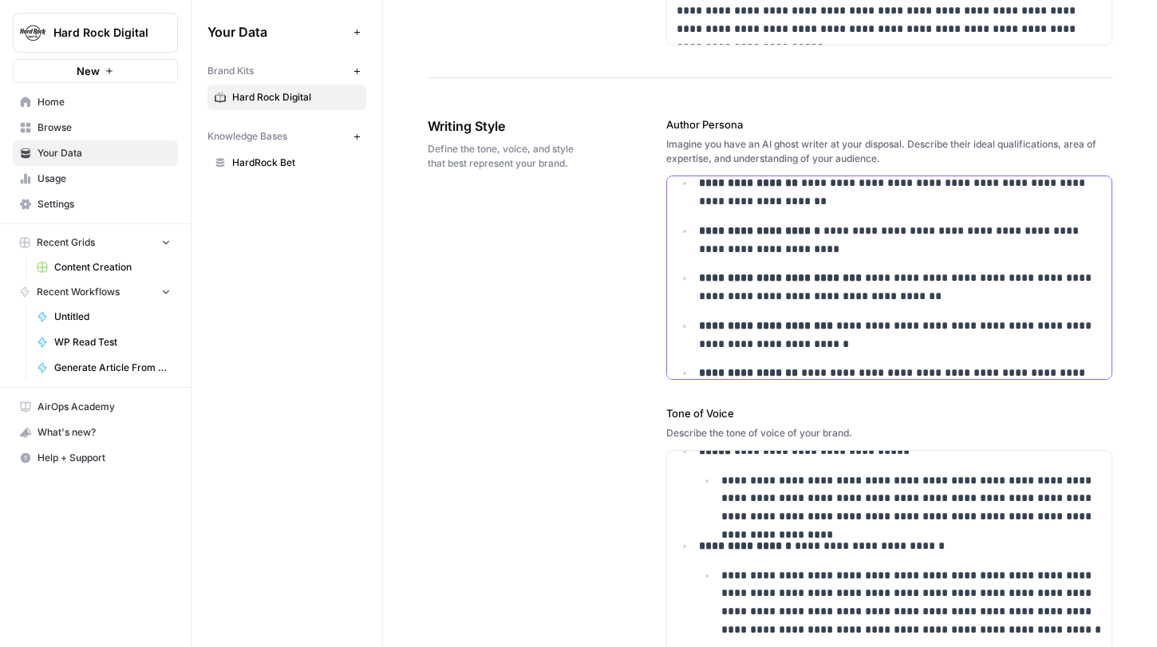
scroll to position [141, 0]
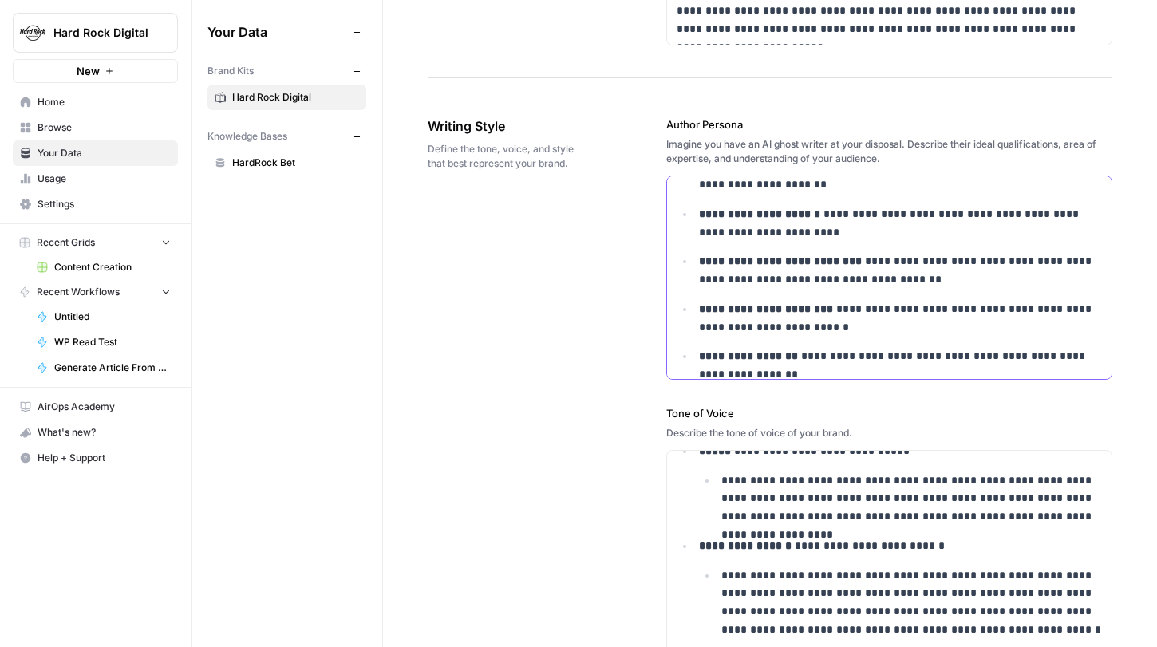
click at [912, 283] on p "**********" at bounding box center [901, 270] width 404 height 37
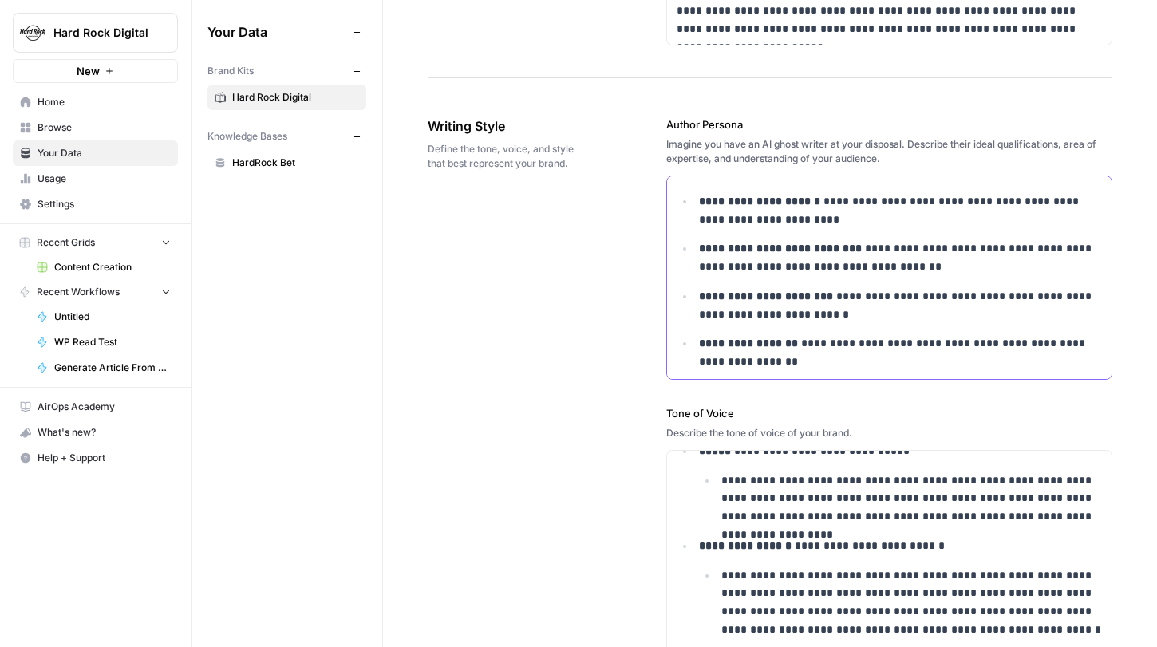
scroll to position [158, 0]
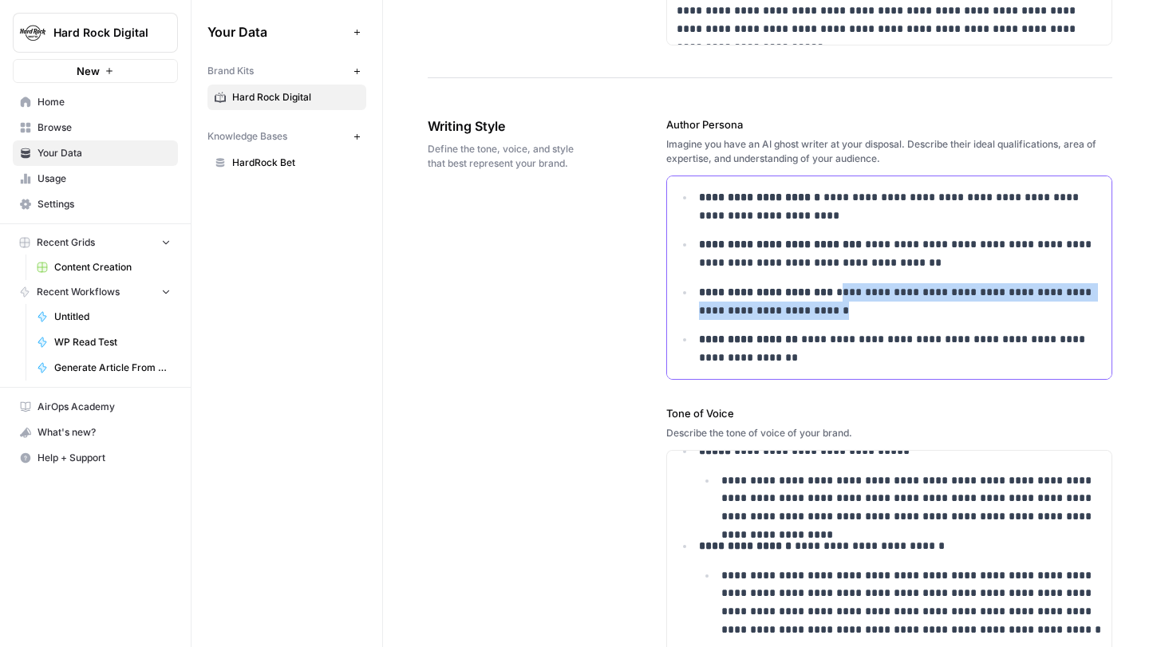
drag, startPoint x: 852, startPoint y: 310, endPoint x: 828, endPoint y: 291, distance: 30.2
click at [828, 291] on p "**********" at bounding box center [901, 301] width 404 height 37
click at [840, 310] on p "**********" at bounding box center [901, 301] width 404 height 37
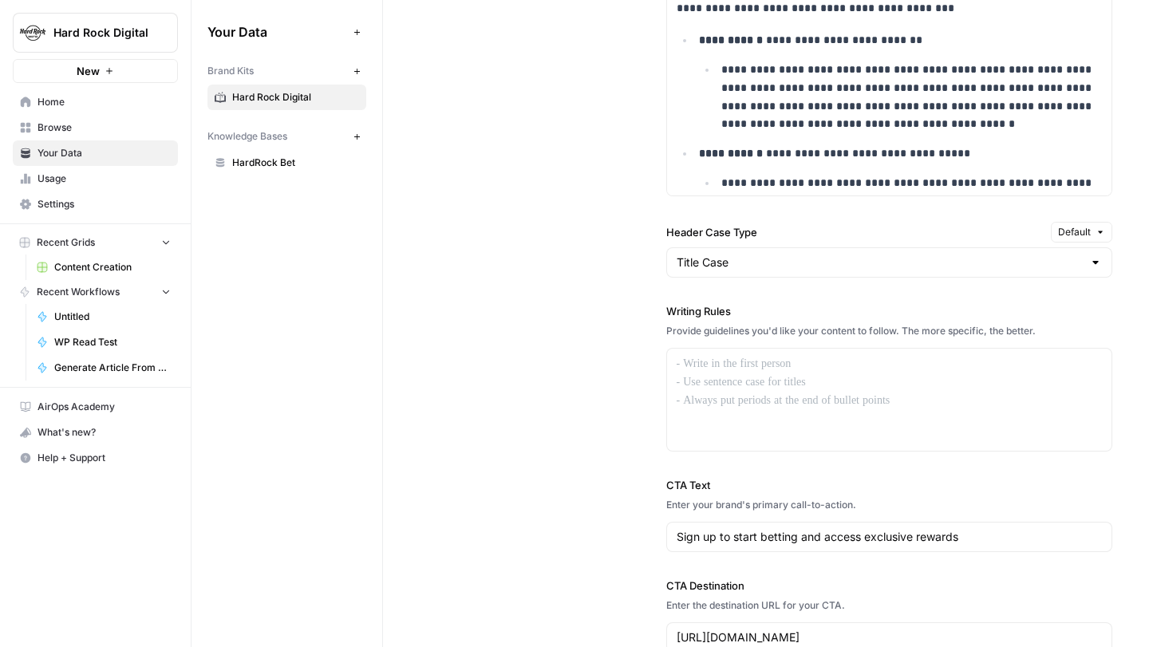
scroll to position [1592, 0]
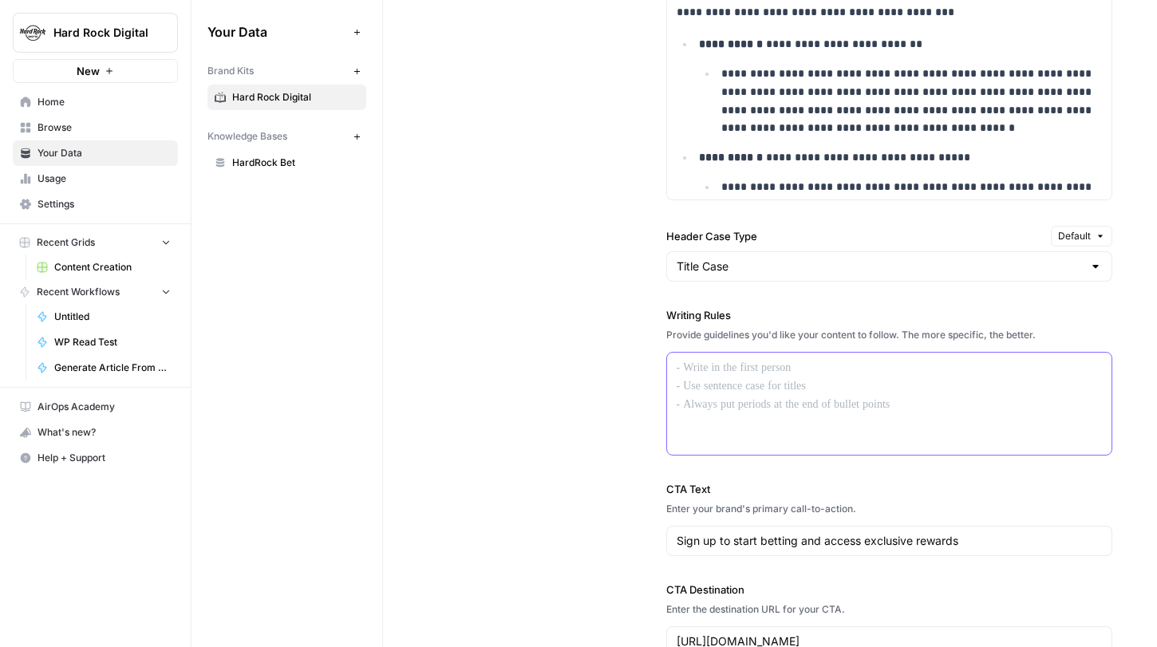
click at [721, 400] on div at bounding box center [889, 404] width 445 height 102
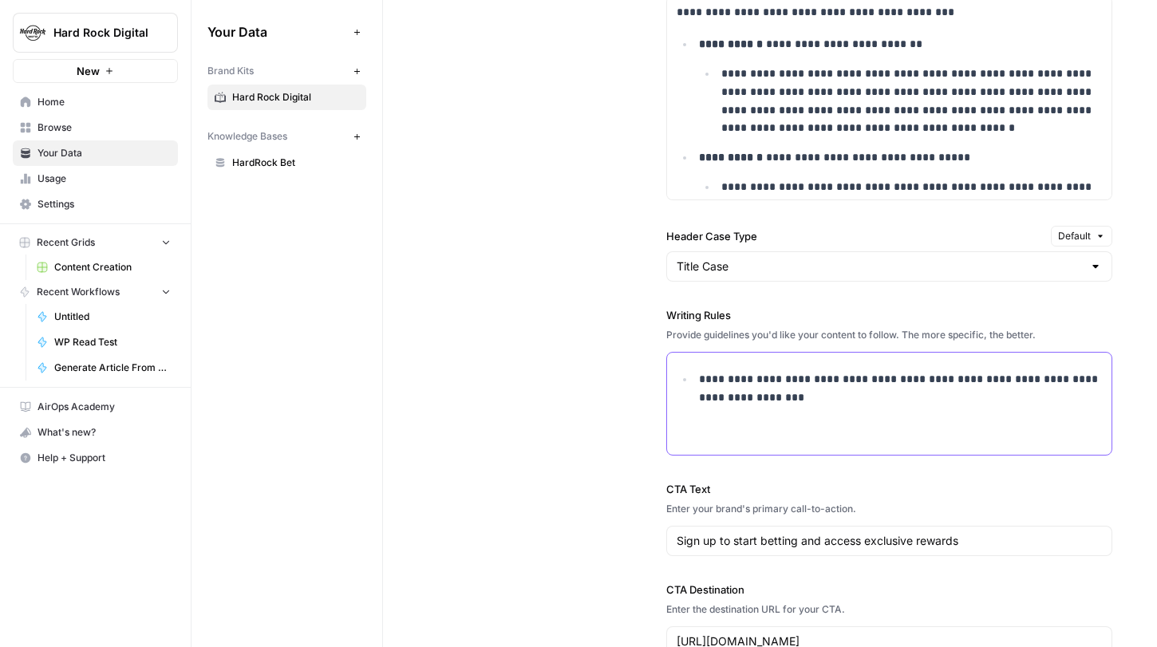
click at [737, 379] on p "**********" at bounding box center [901, 388] width 404 height 37
click at [862, 398] on p "**********" at bounding box center [901, 388] width 404 height 37
click at [785, 429] on p "**********" at bounding box center [901, 427] width 404 height 18
click at [1049, 424] on p "**********" at bounding box center [901, 427] width 404 height 18
drag, startPoint x: 1040, startPoint y: 430, endPoint x: 965, endPoint y: 431, distance: 75.0
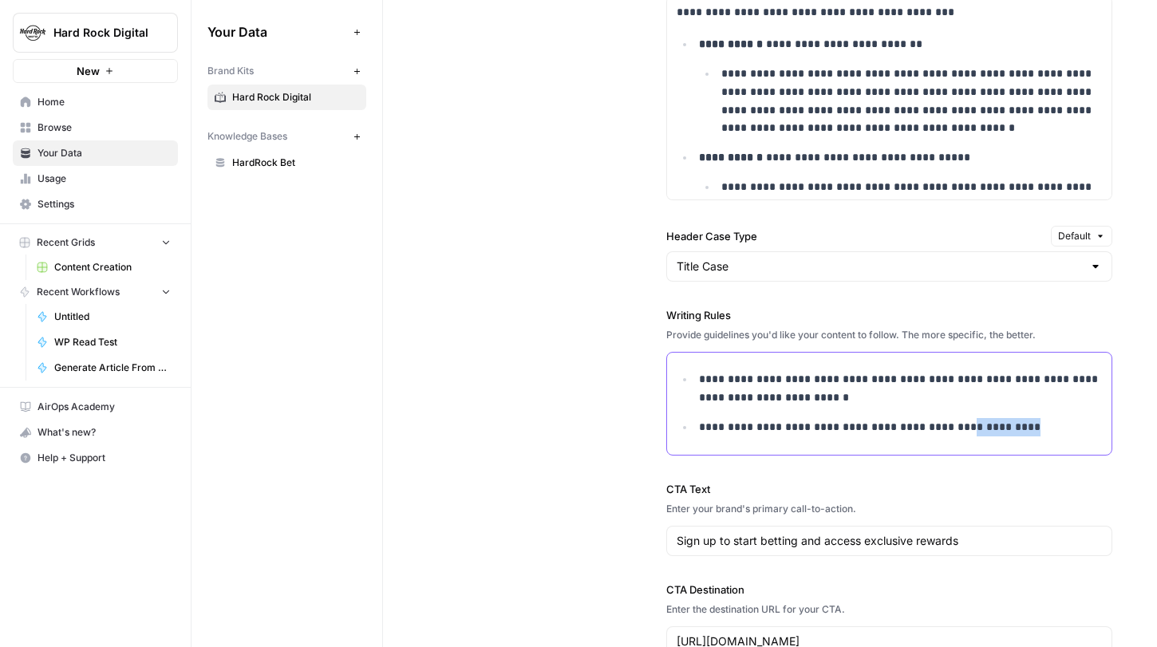
click at [965, 431] on p "**********" at bounding box center [901, 427] width 404 height 18
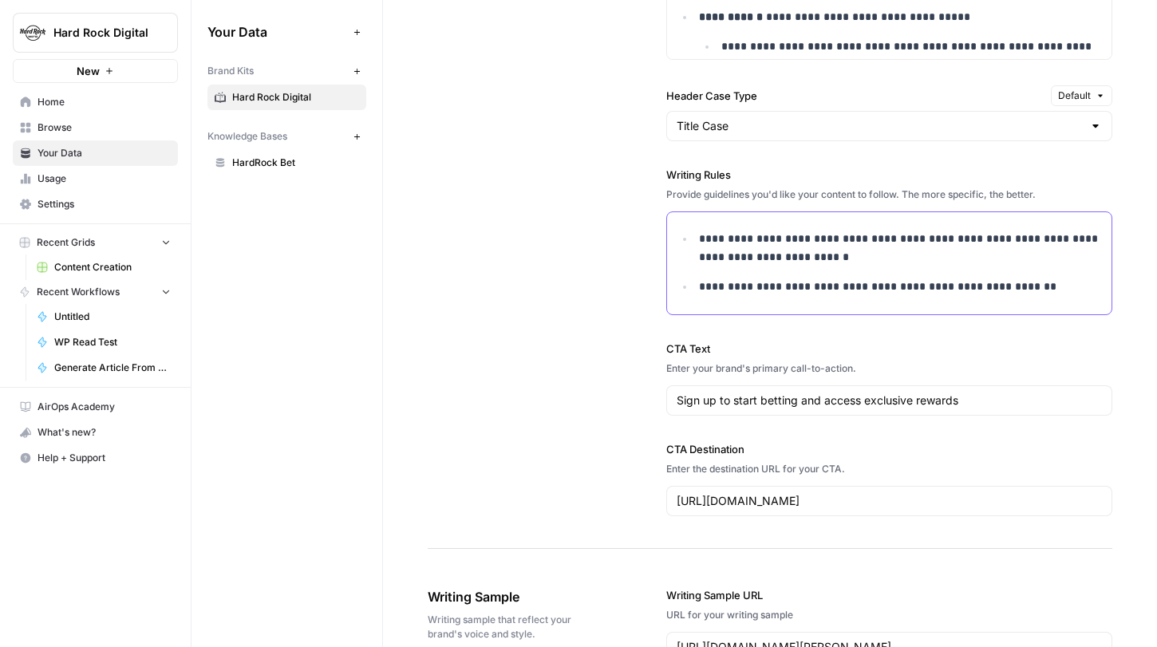
scroll to position [1750, 0]
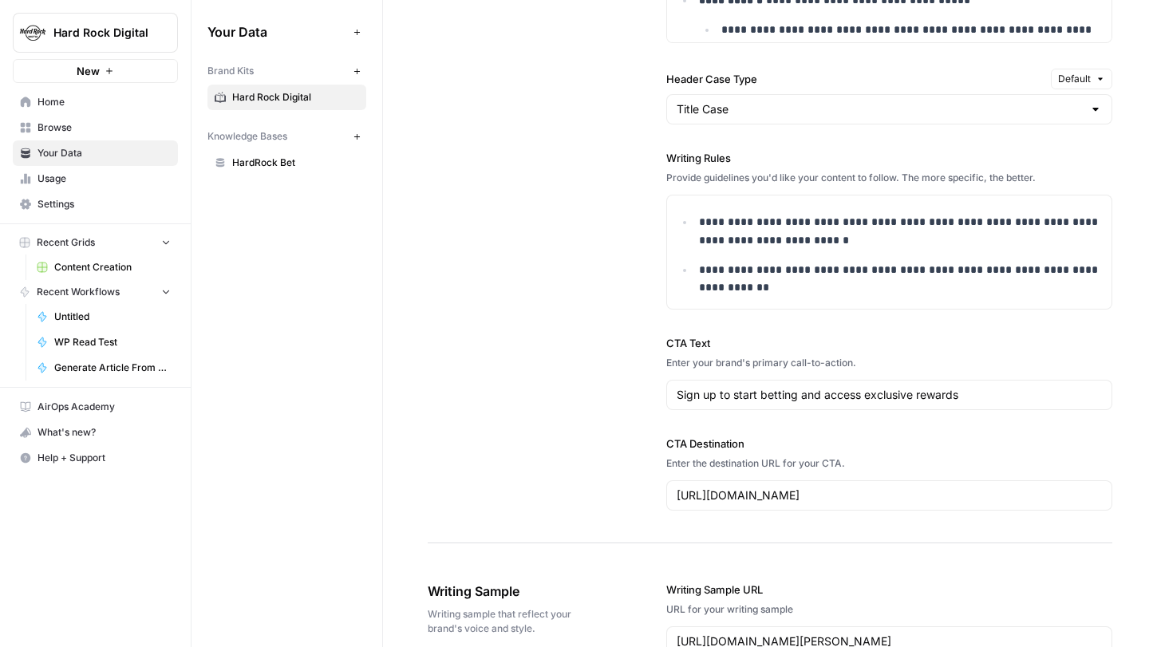
click at [560, 336] on div "**********" at bounding box center [770, 8] width 685 height 1070
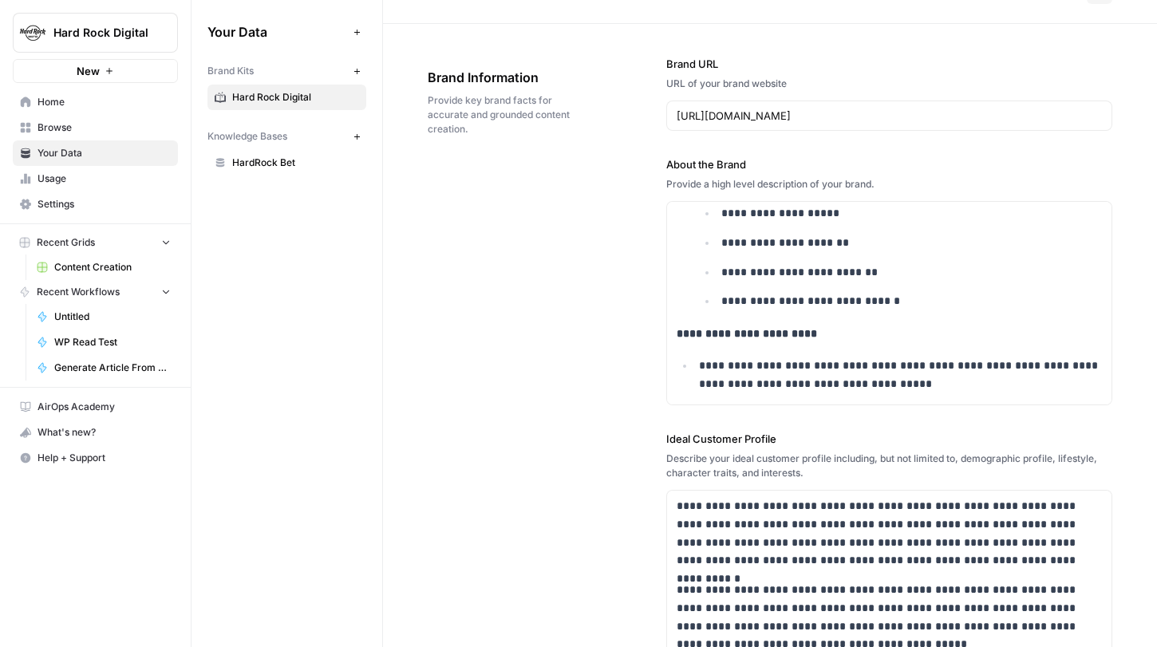
scroll to position [0, 0]
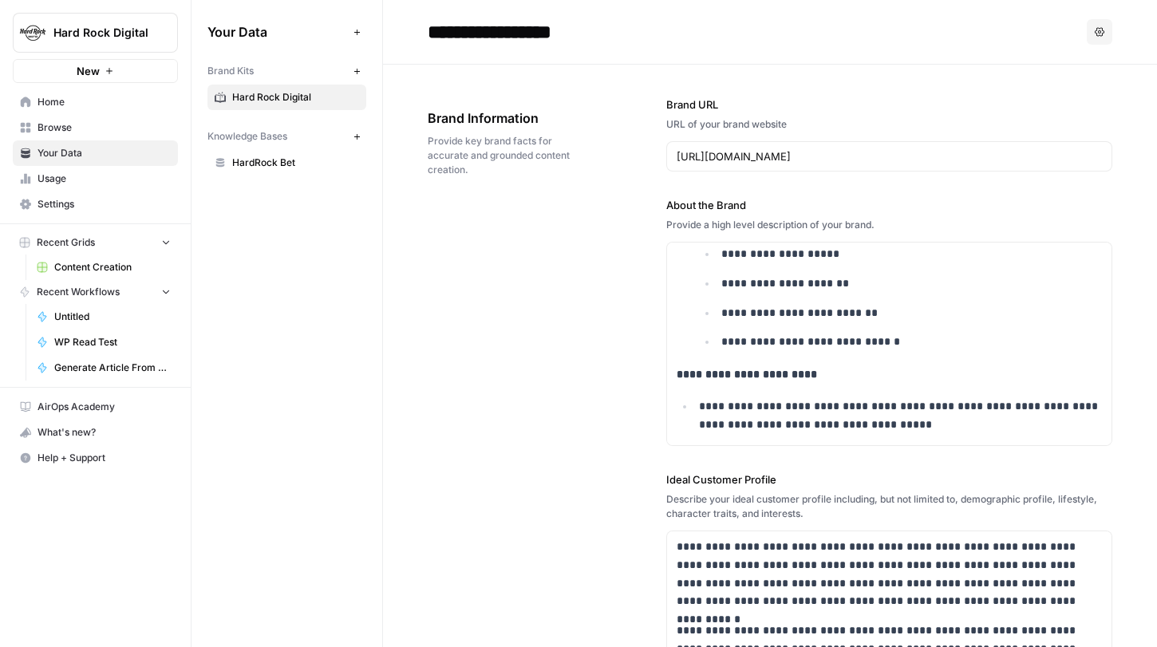
click at [296, 173] on link "HardRock Bet" at bounding box center [287, 163] width 159 height 26
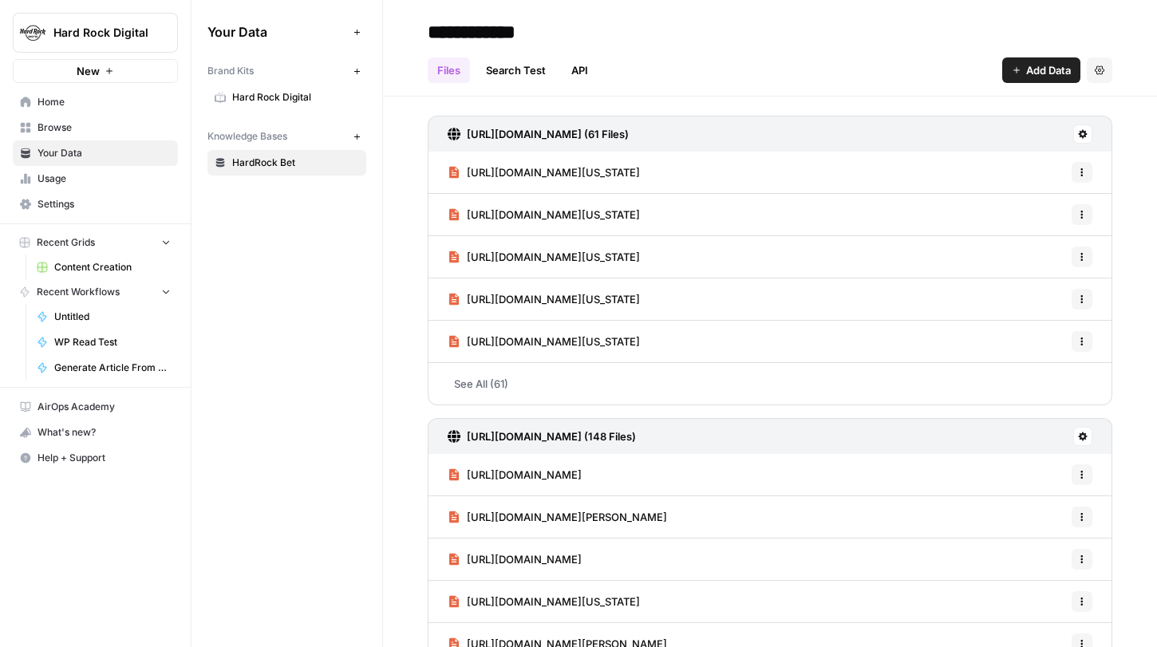
scroll to position [73, 0]
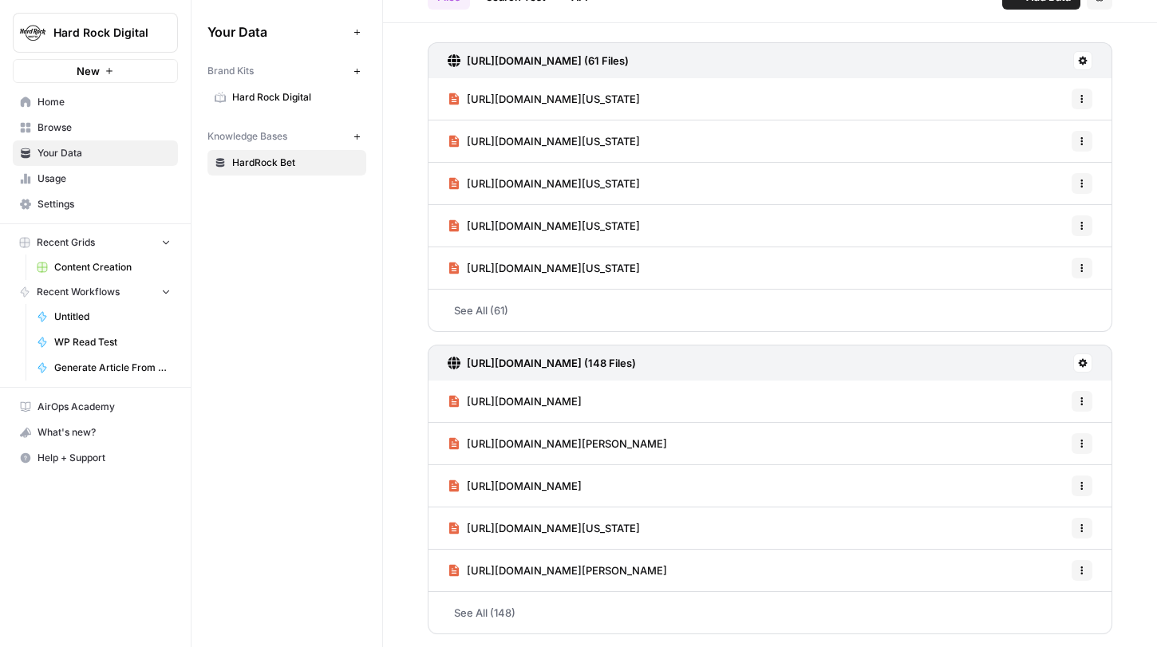
click at [91, 45] on button "Hard Rock Digital" at bounding box center [95, 33] width 165 height 40
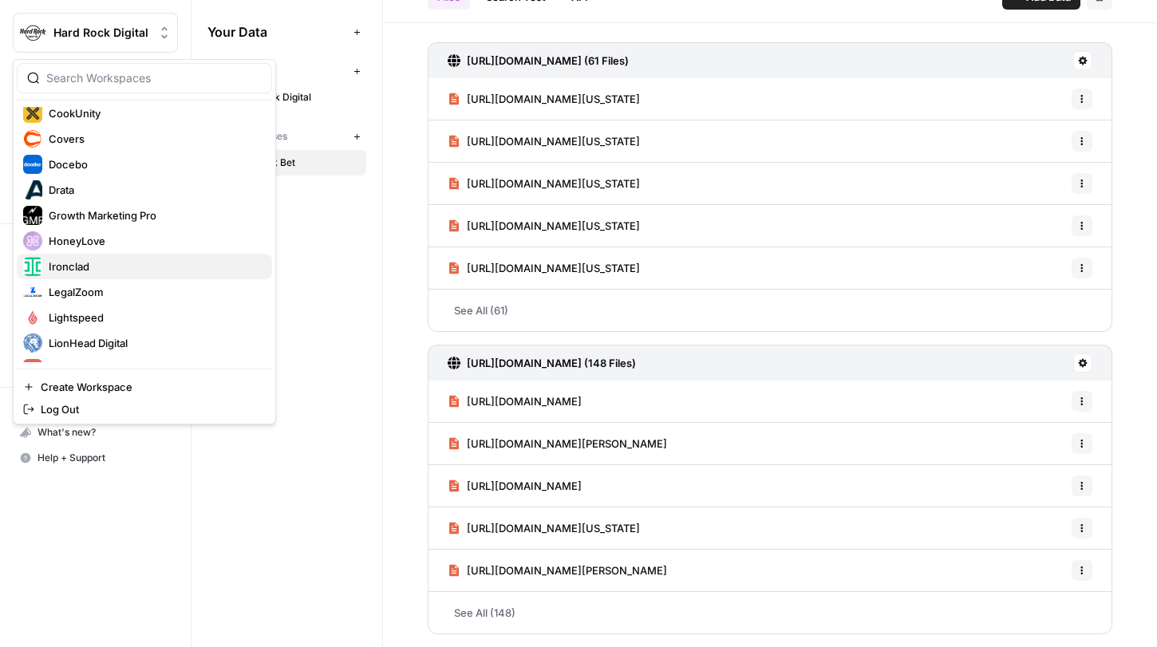
scroll to position [358, 0]
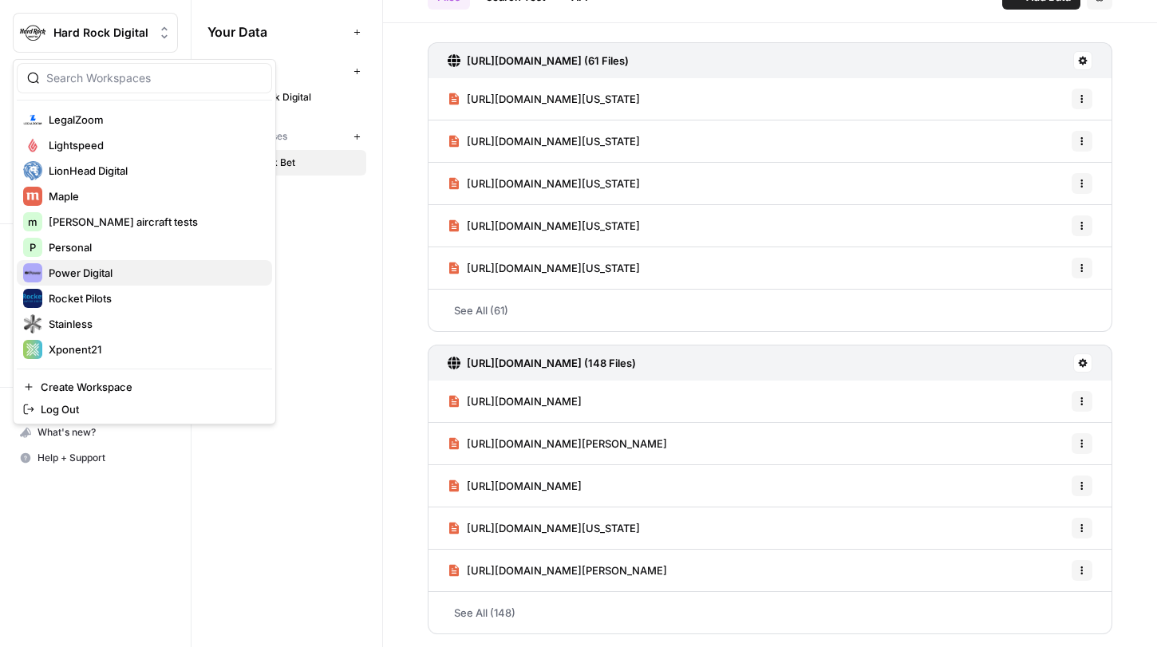
click at [98, 271] on span "Power Digital" at bounding box center [154, 273] width 211 height 16
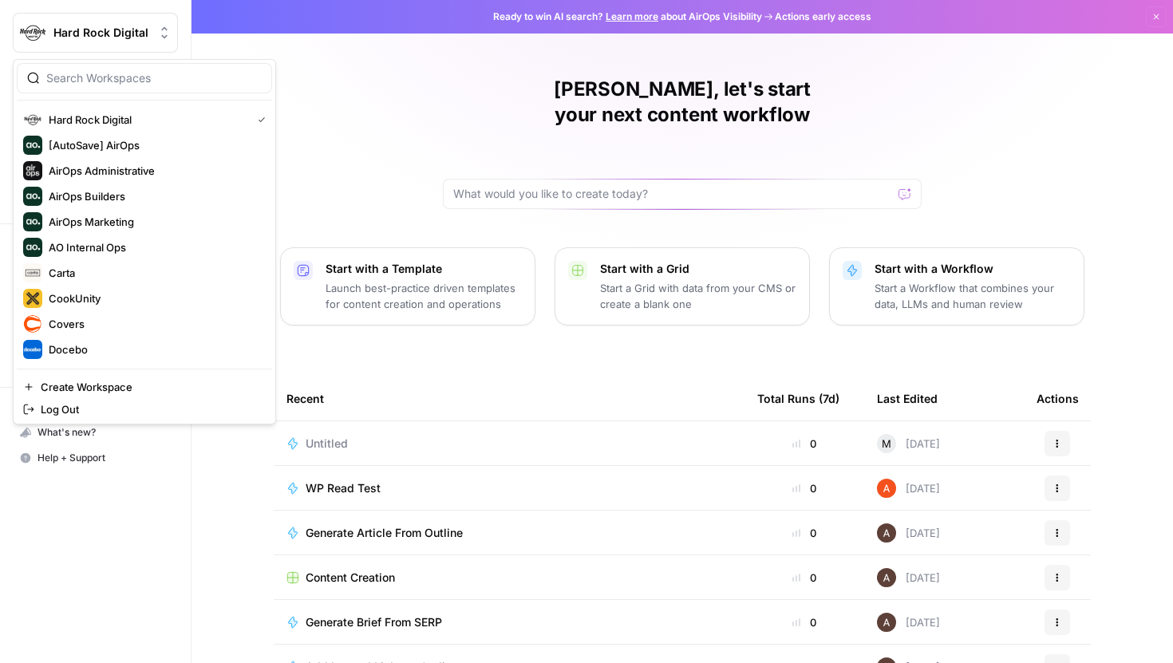
click at [91, 29] on span "Hard Rock Digital" at bounding box center [101, 33] width 97 height 16
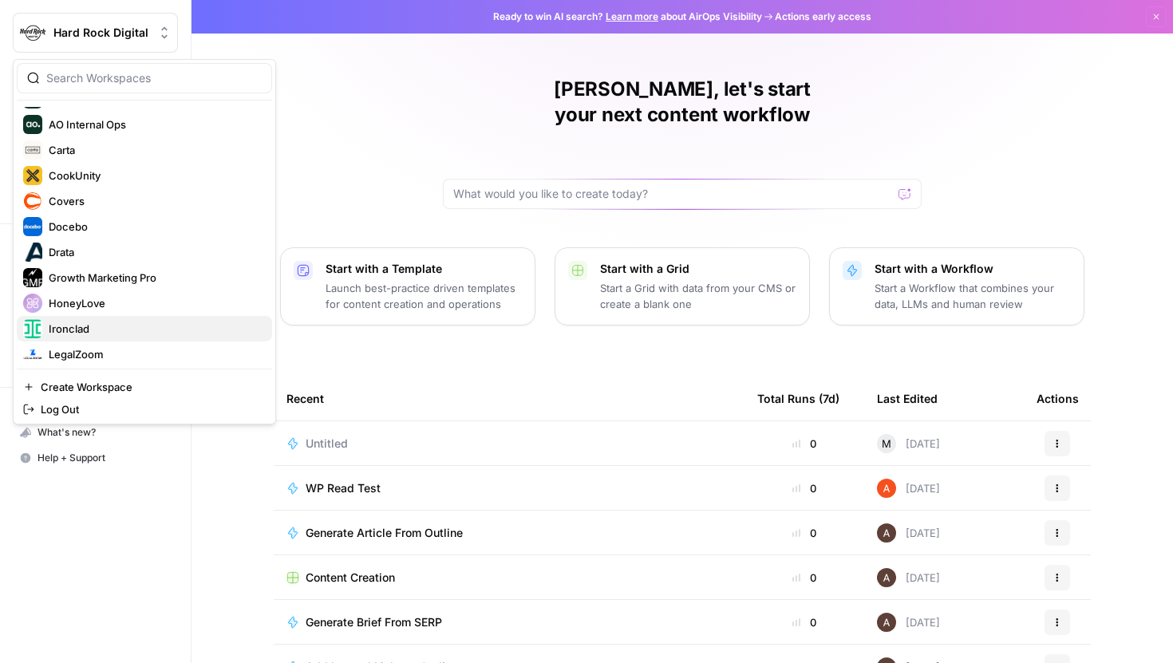
scroll to position [122, 0]
click at [107, 251] on span "Drata" at bounding box center [154, 253] width 211 height 16
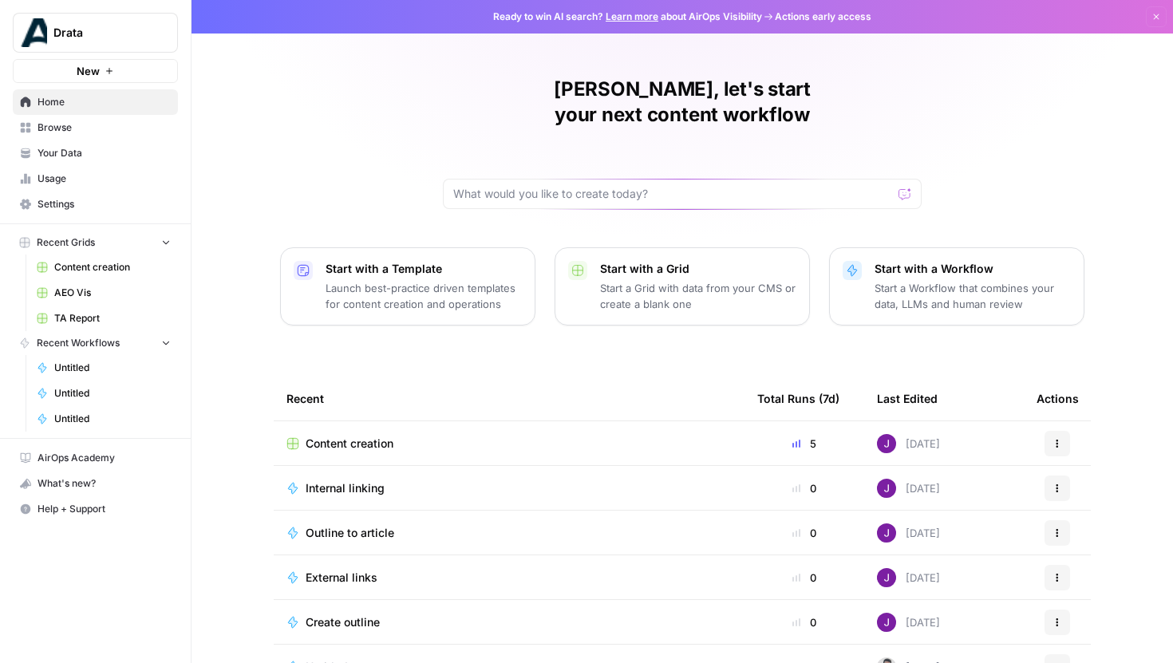
click at [85, 128] on span "Browse" at bounding box center [104, 128] width 133 height 14
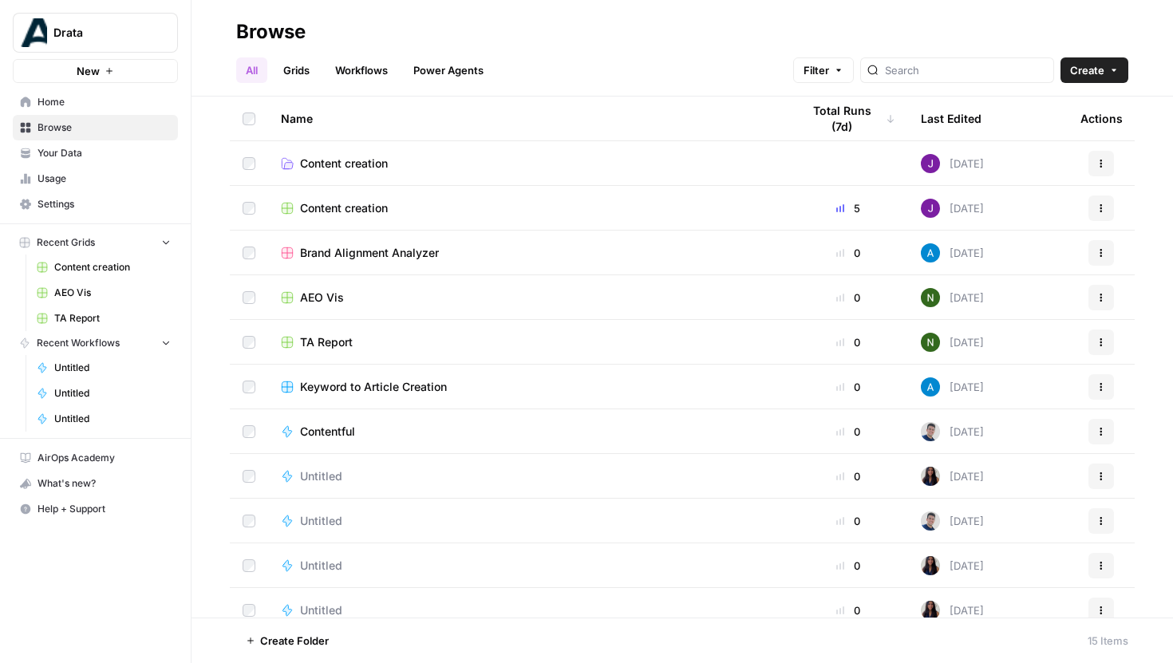
click at [71, 161] on link "Your Data" at bounding box center [95, 153] width 165 height 26
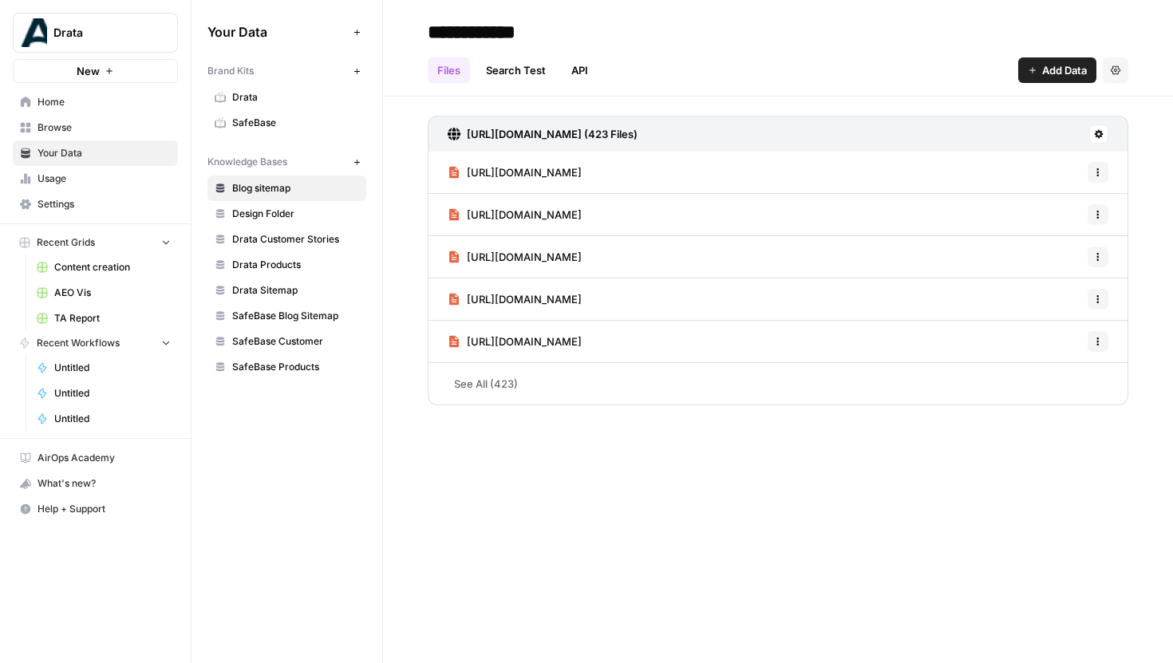
click at [265, 96] on span "Drata" at bounding box center [295, 97] width 127 height 14
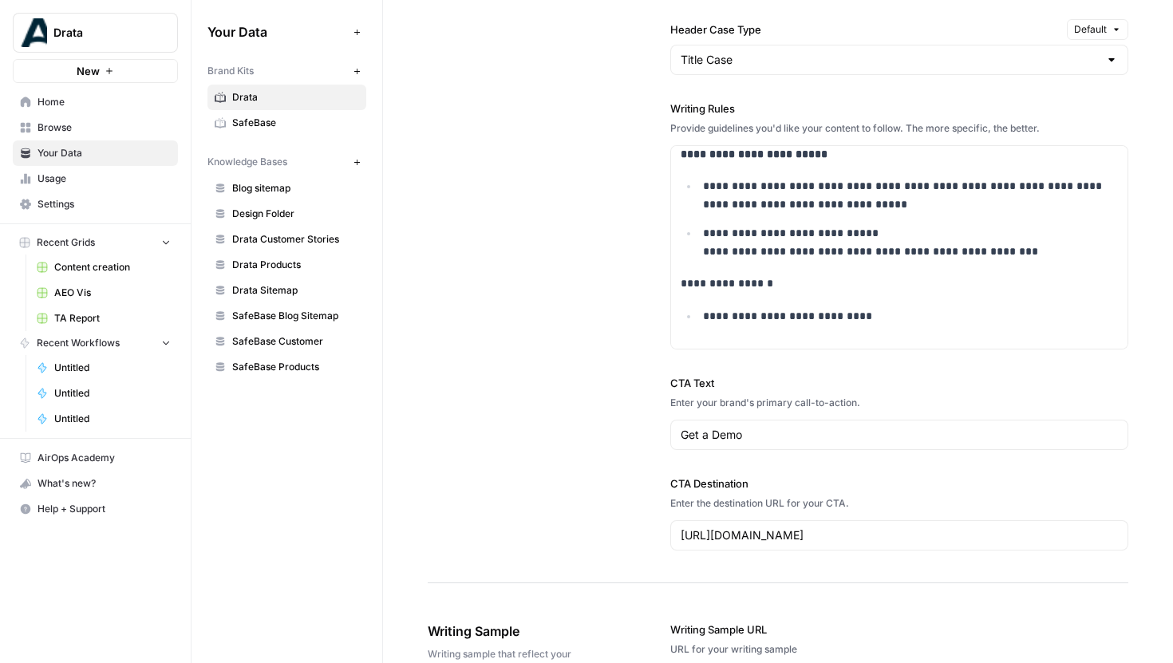
scroll to position [1021, 0]
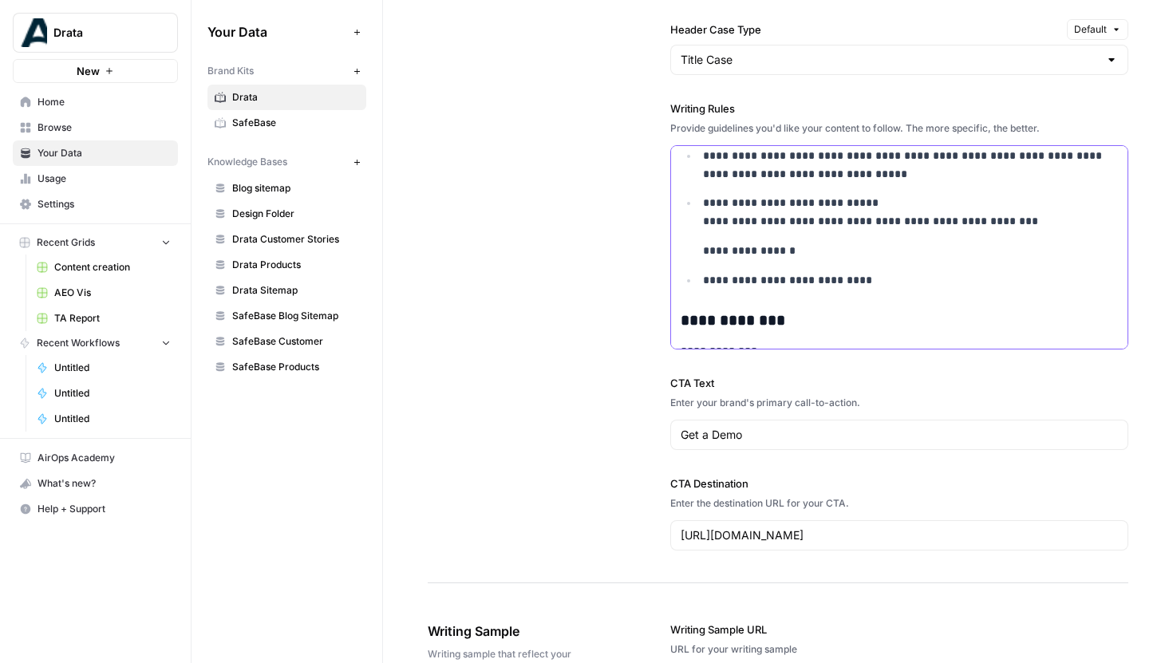
scroll to position [1094, 0]
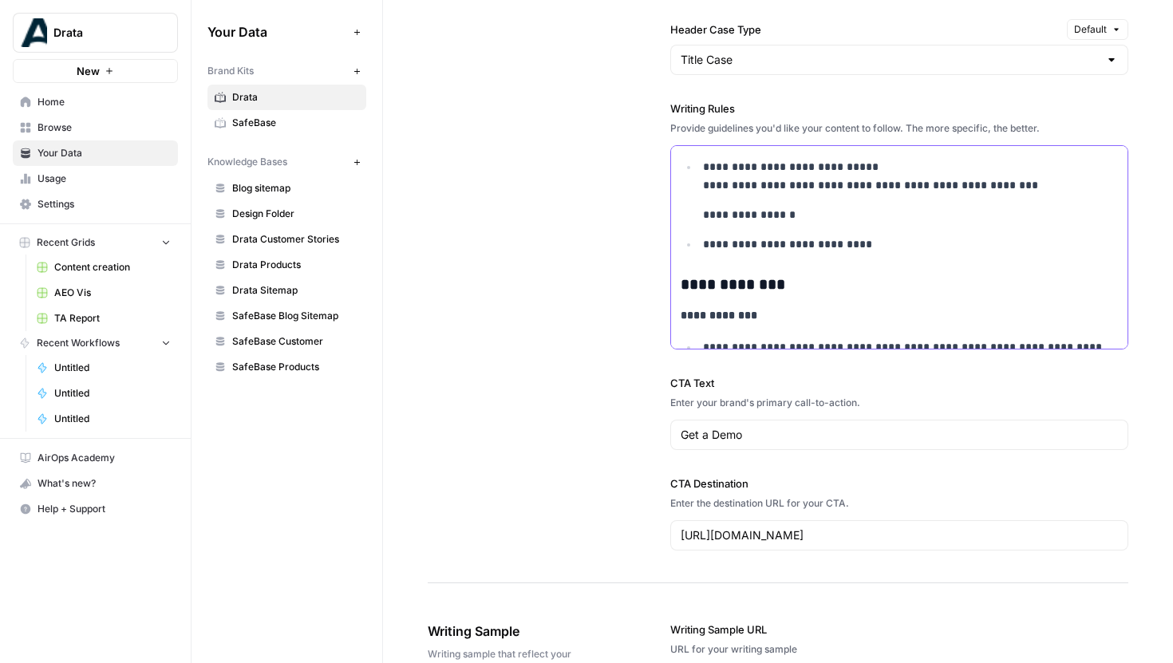
click at [682, 281] on h3 "**********" at bounding box center [900, 284] width 438 height 19
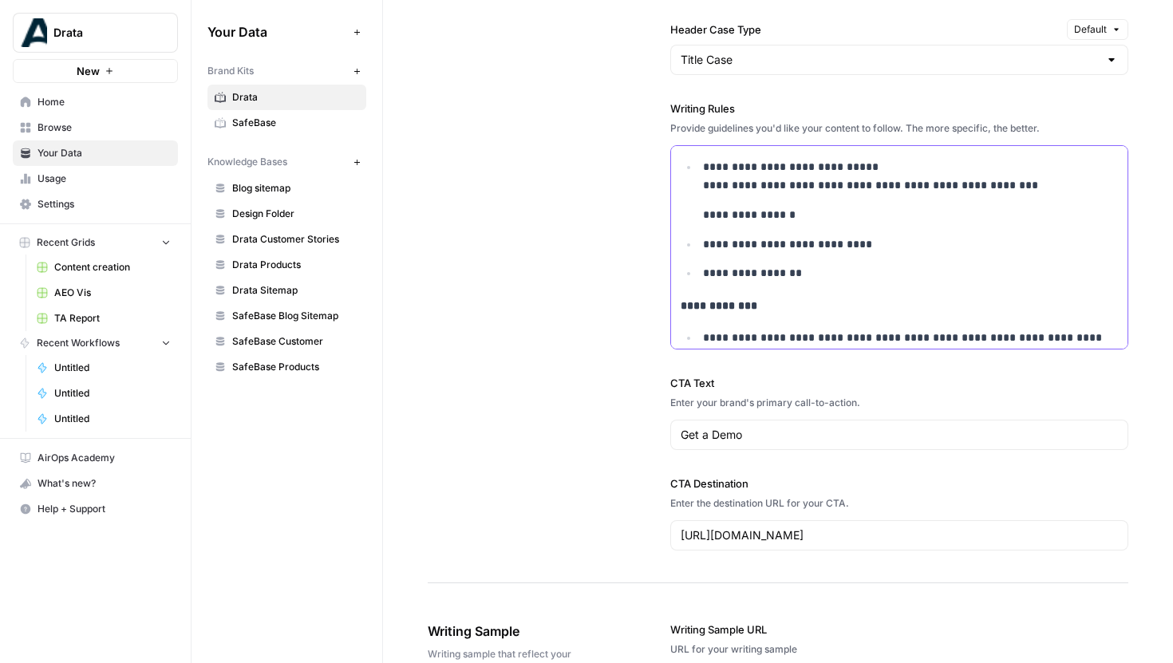
click at [701, 275] on li "**********" at bounding box center [908, 273] width 420 height 18
click at [833, 280] on p "**********" at bounding box center [911, 273] width 416 height 18
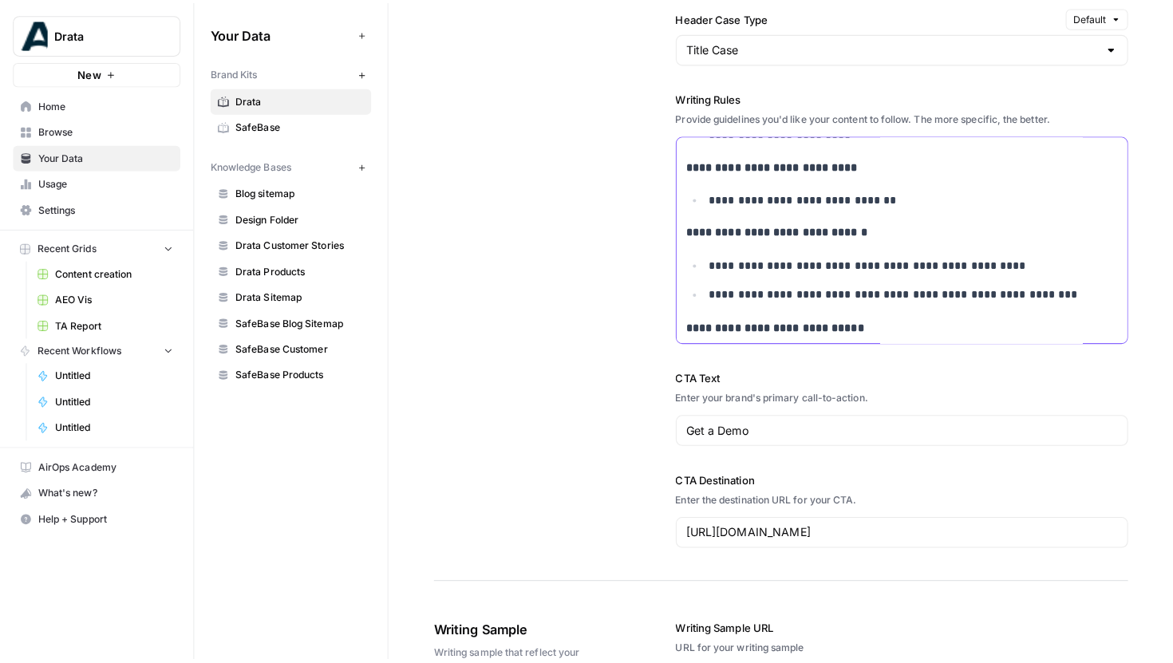
scroll to position [138, 0]
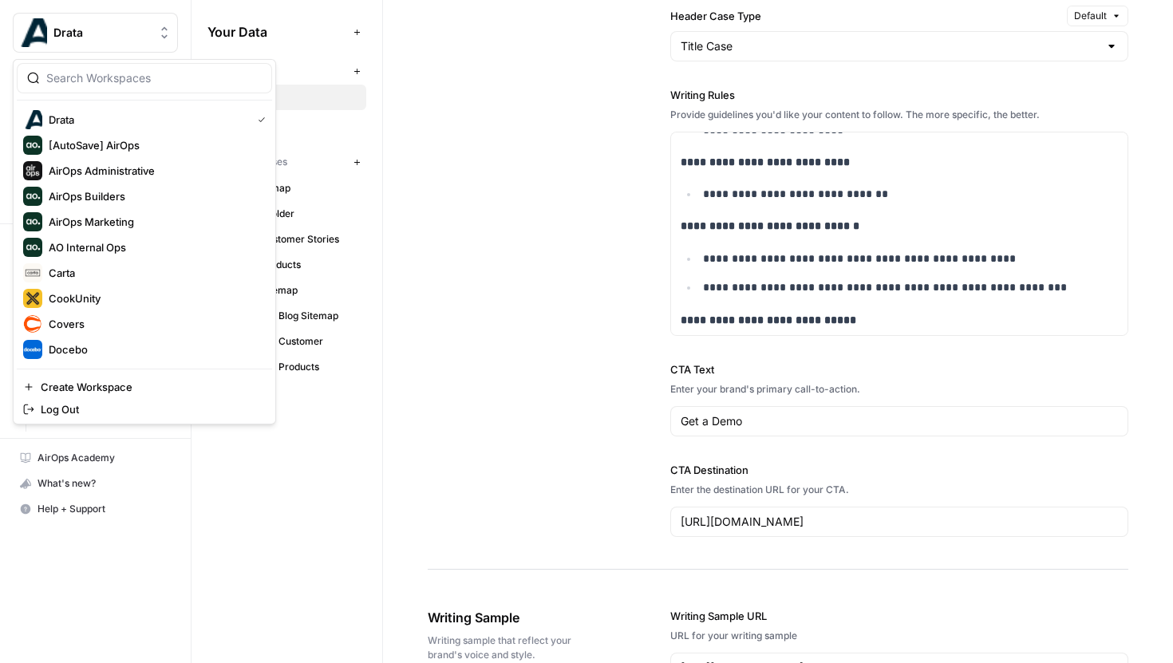
click at [139, 34] on span "Drata" at bounding box center [101, 33] width 97 height 16
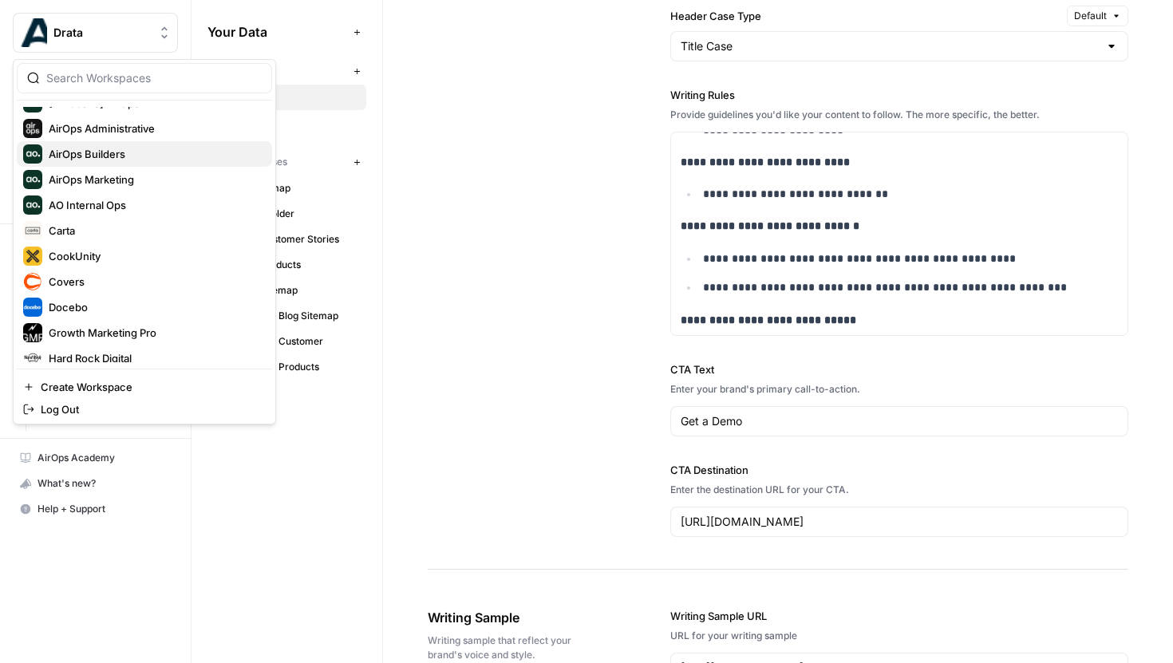
click at [136, 151] on span "AirOps Builders" at bounding box center [154, 154] width 211 height 16
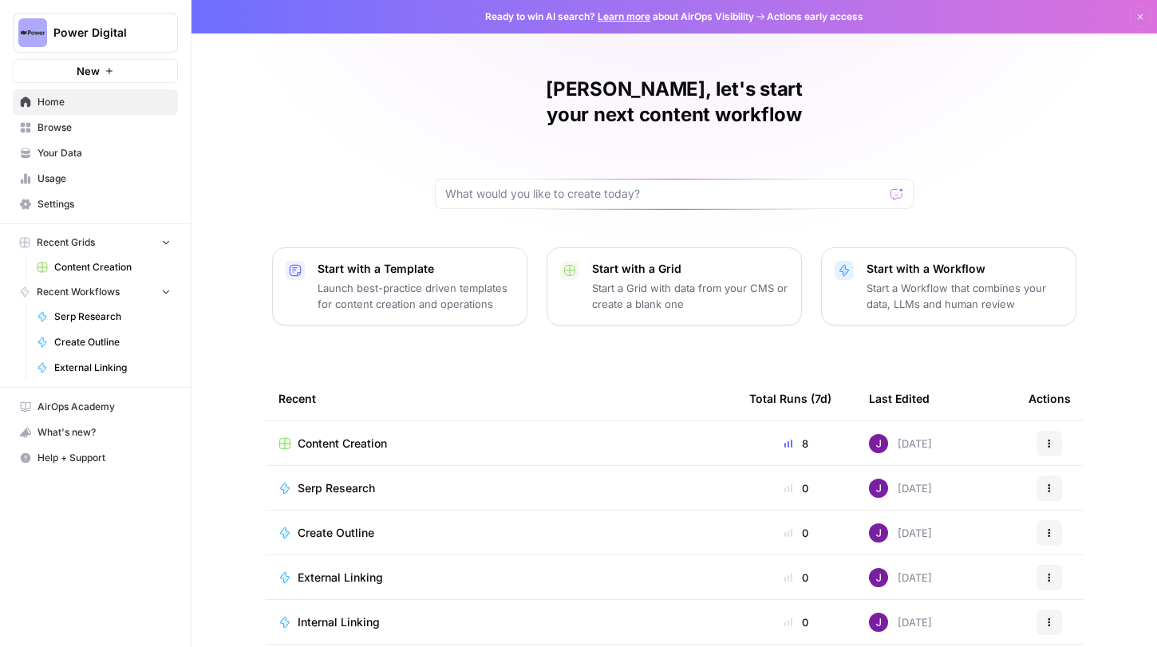
click at [90, 155] on span "Your Data" at bounding box center [104, 153] width 133 height 14
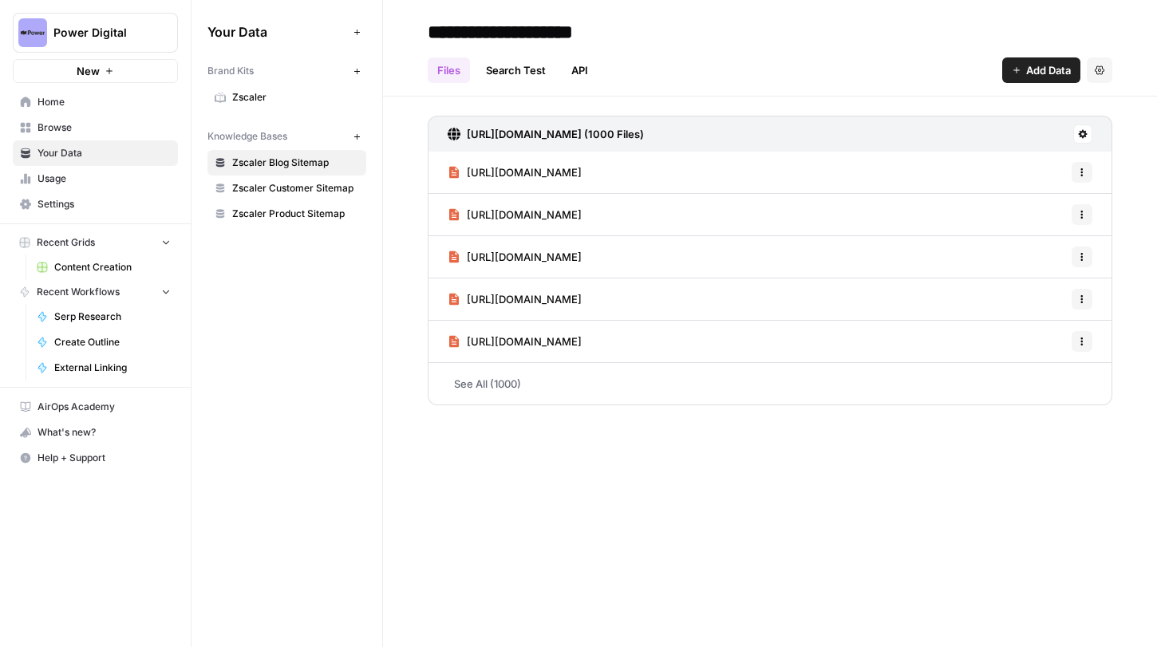
click at [295, 184] on span "Zscaler Customer Sitemap" at bounding box center [295, 188] width 127 height 14
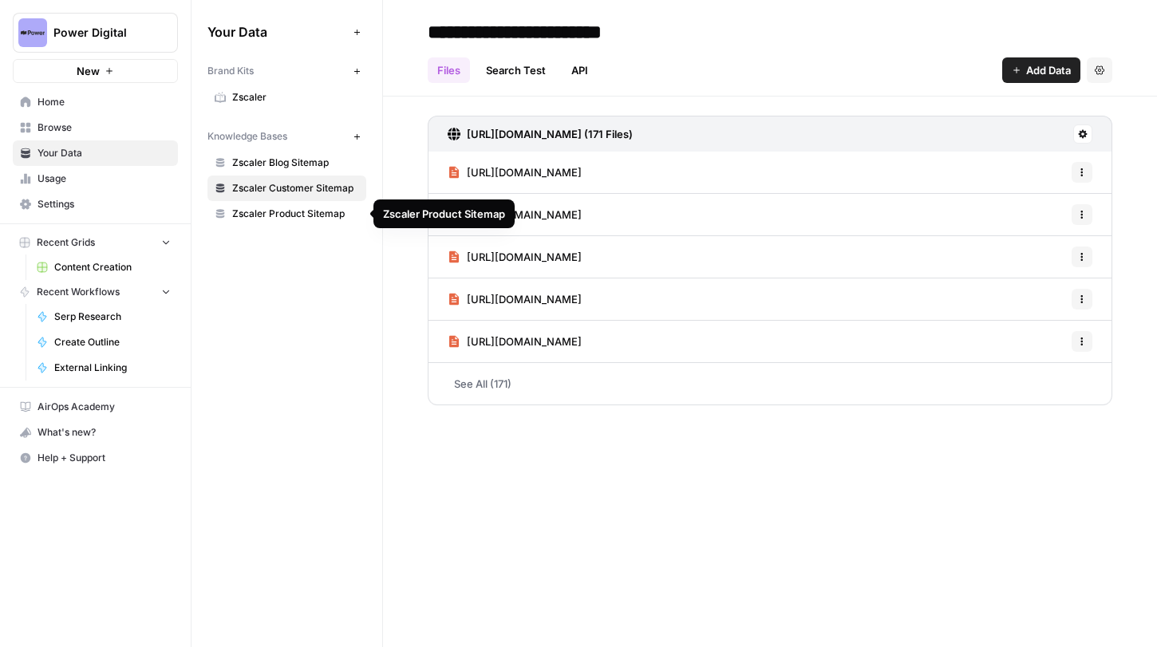
click at [293, 212] on span "Zscaler Product Sitemap" at bounding box center [295, 214] width 127 height 14
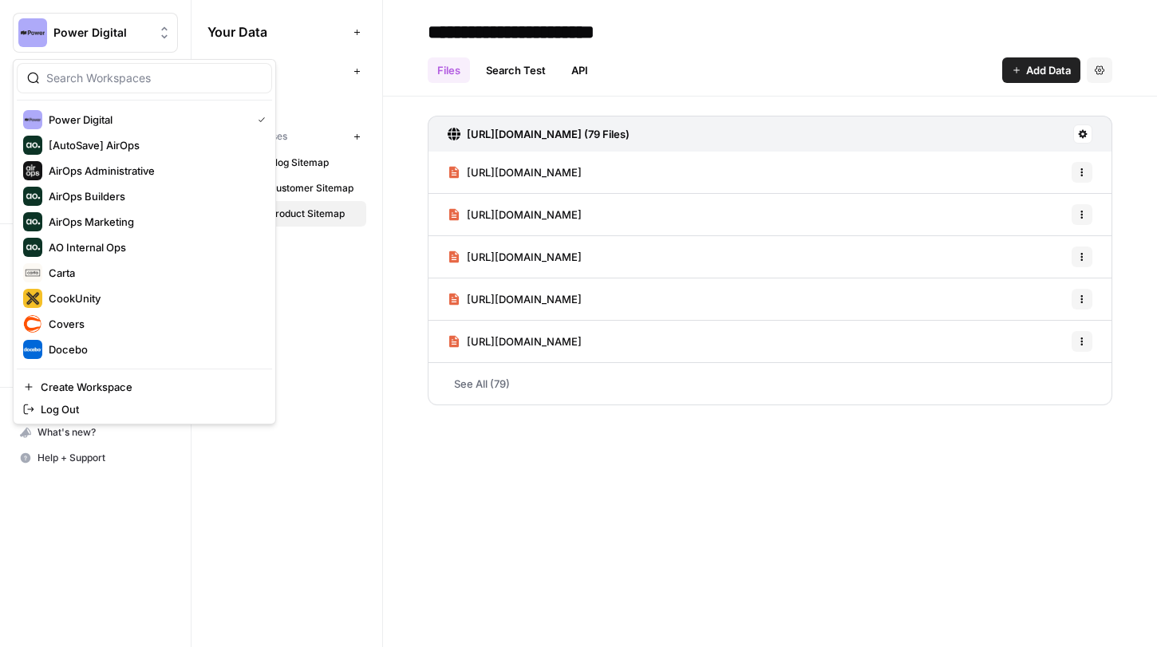
click at [109, 45] on button "Power Digital" at bounding box center [95, 33] width 165 height 40
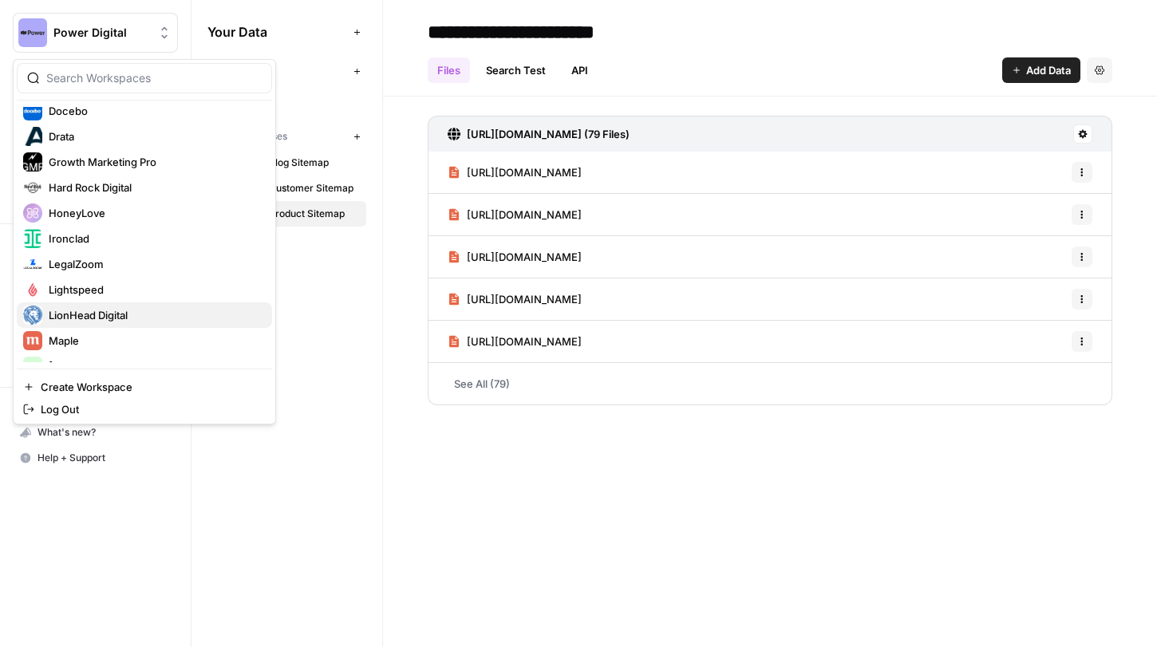
scroll to position [233, 0]
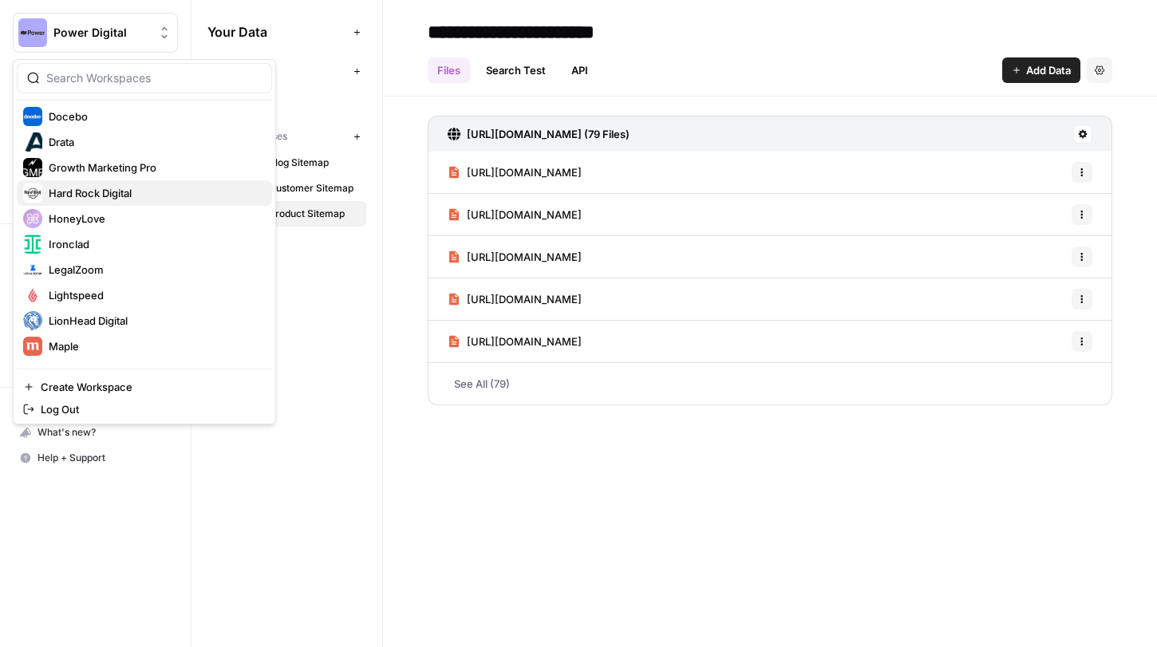
click at [129, 189] on span "Hard Rock Digital" at bounding box center [154, 193] width 211 height 16
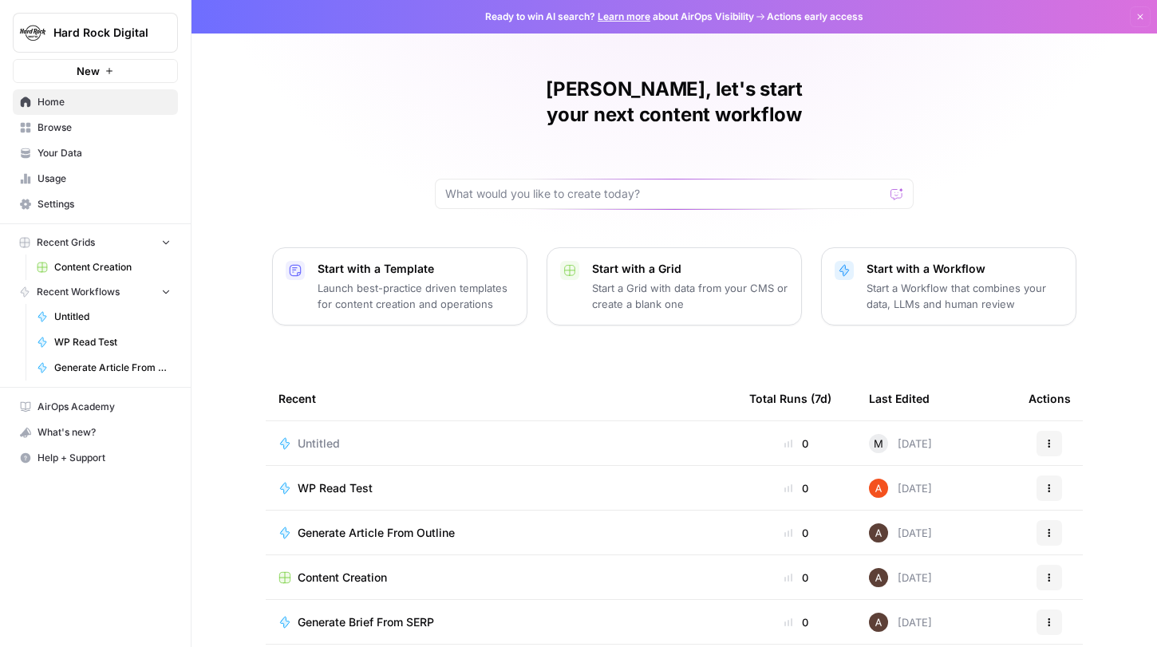
click at [60, 156] on span "Your Data" at bounding box center [104, 153] width 133 height 14
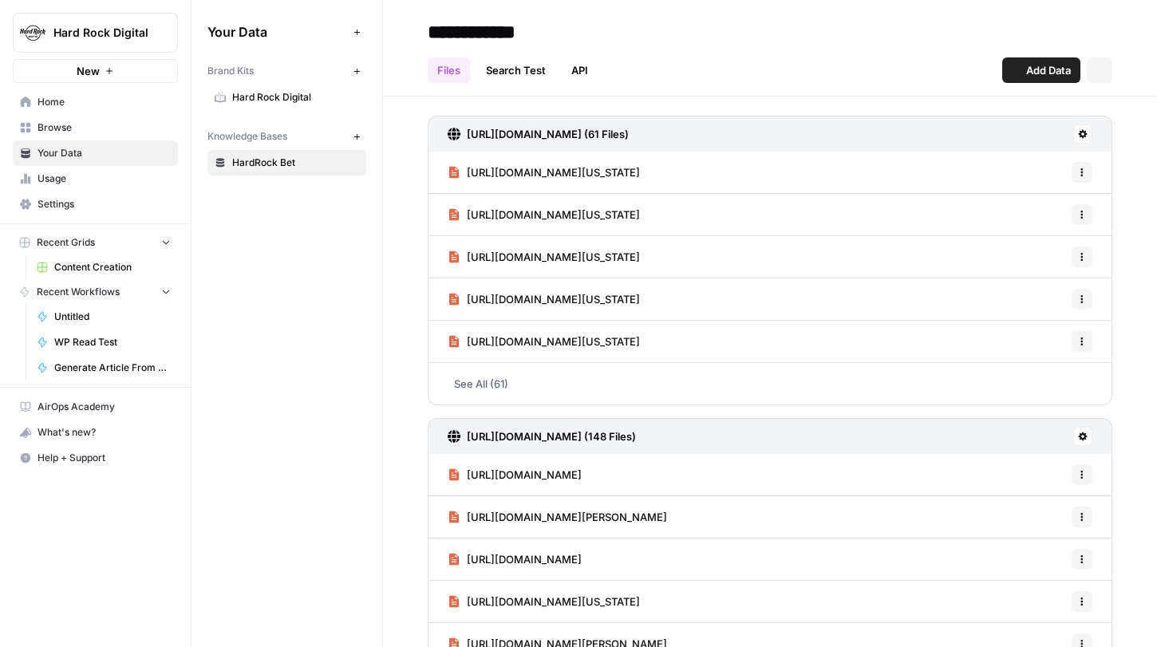
click at [287, 152] on link "HardRock Bet" at bounding box center [287, 163] width 159 height 26
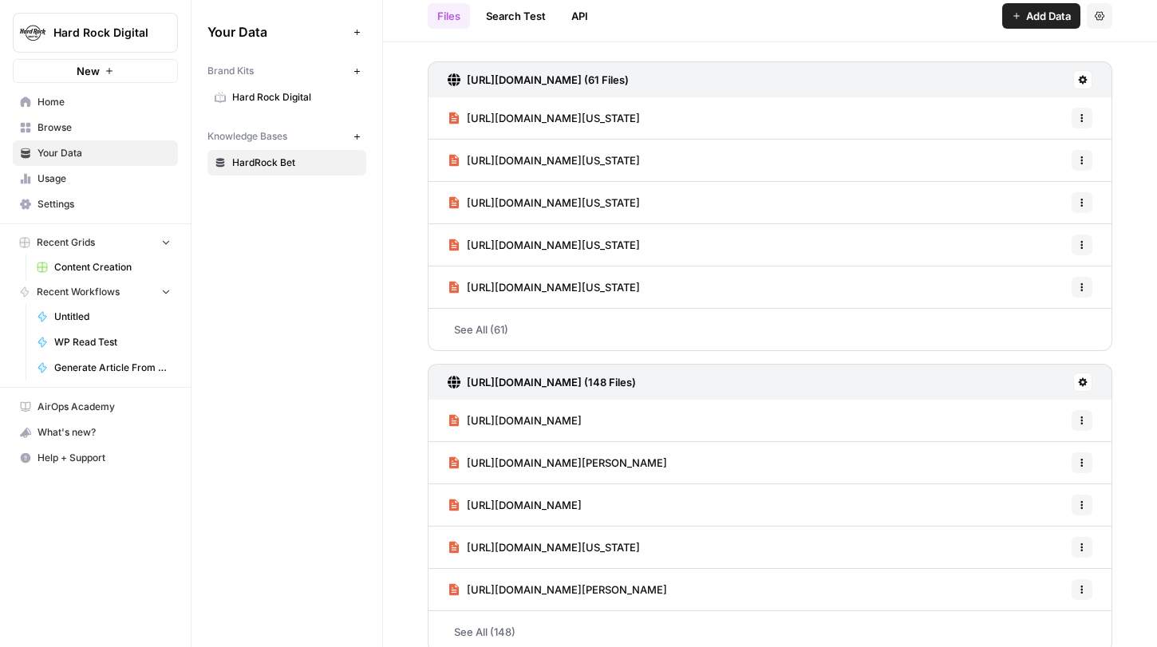
scroll to position [73, 0]
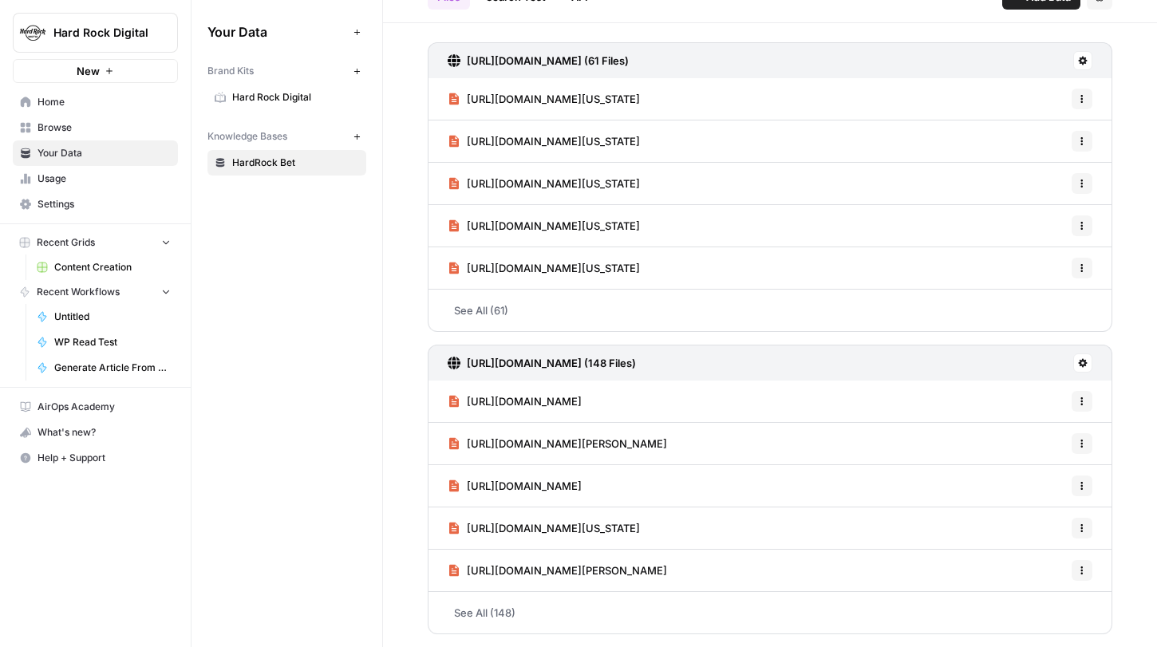
click at [568, 333] on div "[URL][DOMAIN_NAME] (61 Files) [URL][DOMAIN_NAME][US_STATE] Options [URL][DOMAIN…" at bounding box center [770, 344] width 685 height 605
click at [274, 95] on span "Hard Rock Digital" at bounding box center [295, 97] width 127 height 14
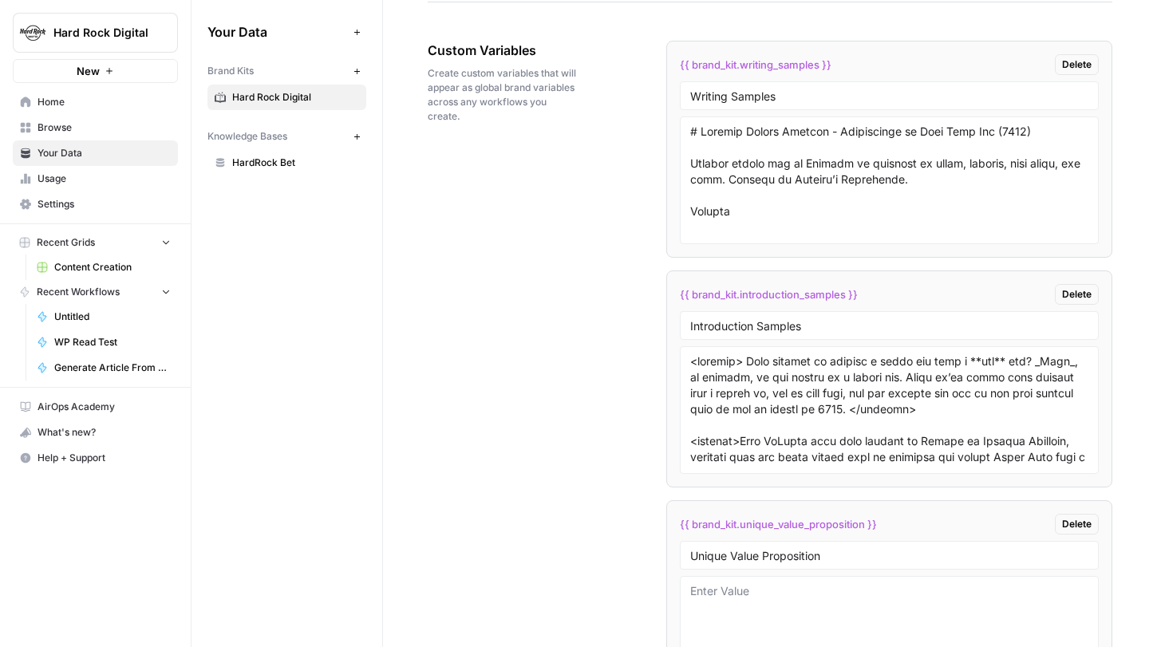
scroll to position [3457, 0]
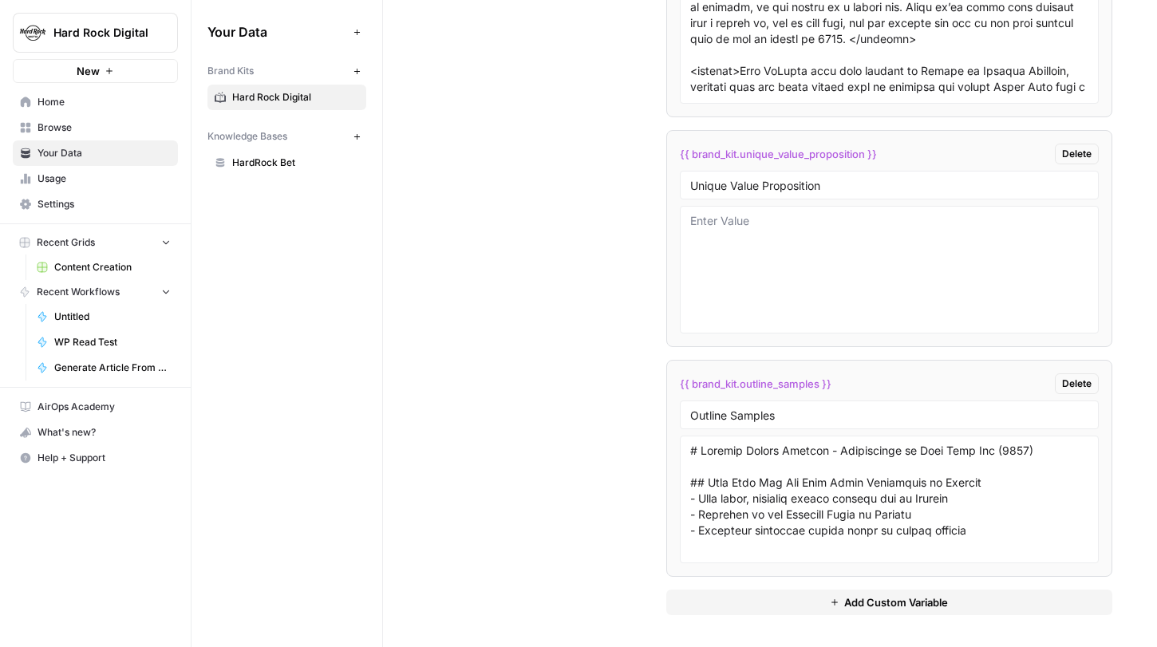
click at [93, 133] on span "Browse" at bounding box center [104, 128] width 133 height 14
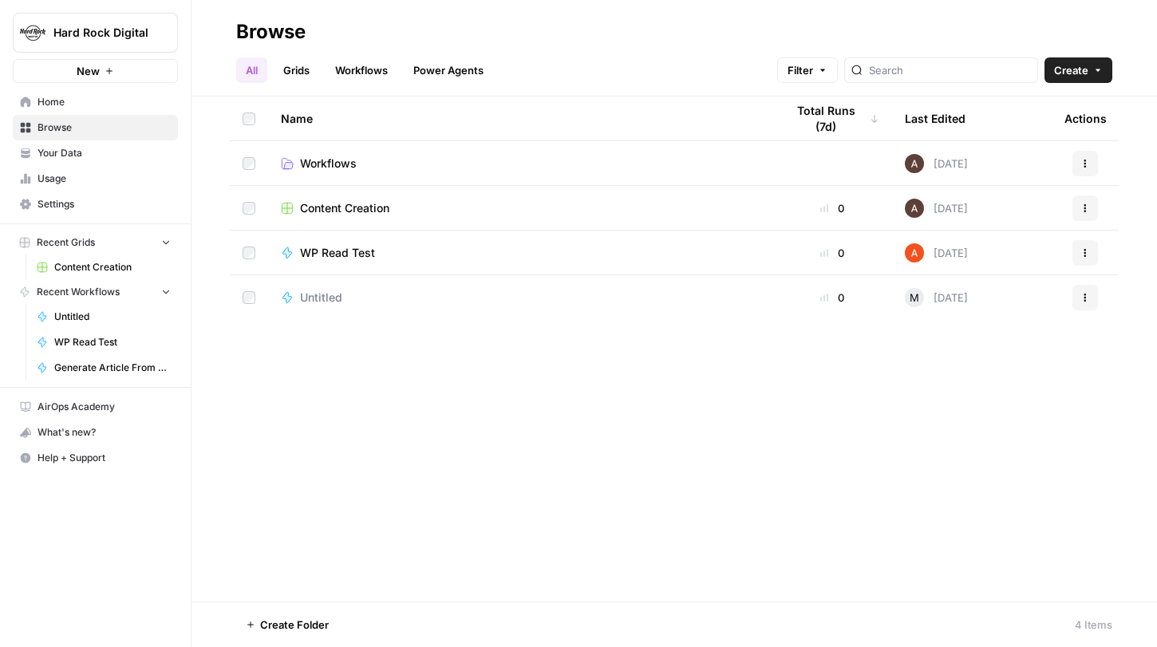
click at [347, 167] on span "Workflows" at bounding box center [328, 164] width 57 height 16
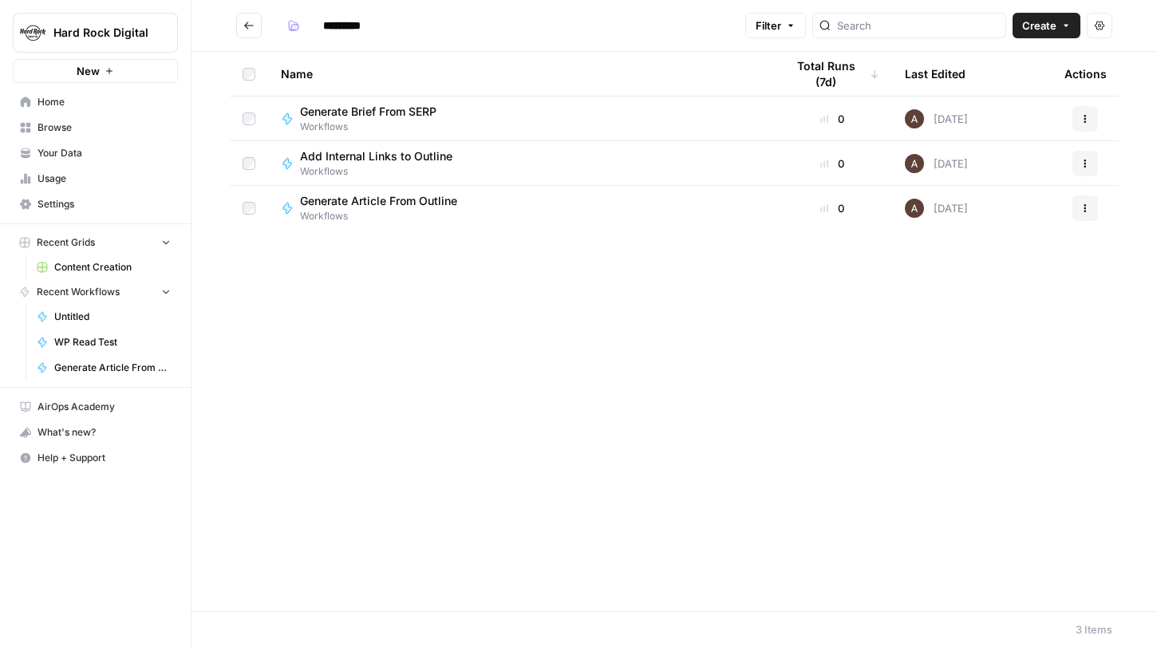
click at [242, 24] on button "Go back" at bounding box center [249, 26] width 26 height 26
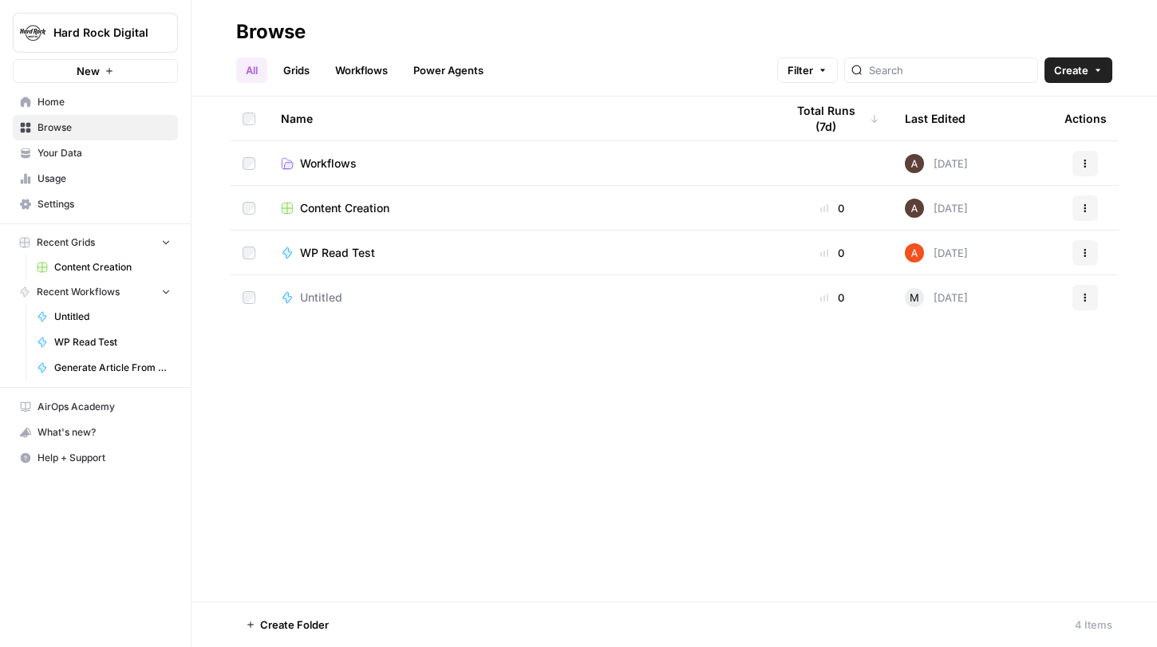
click at [363, 205] on span "Content Creation" at bounding box center [344, 208] width 89 height 16
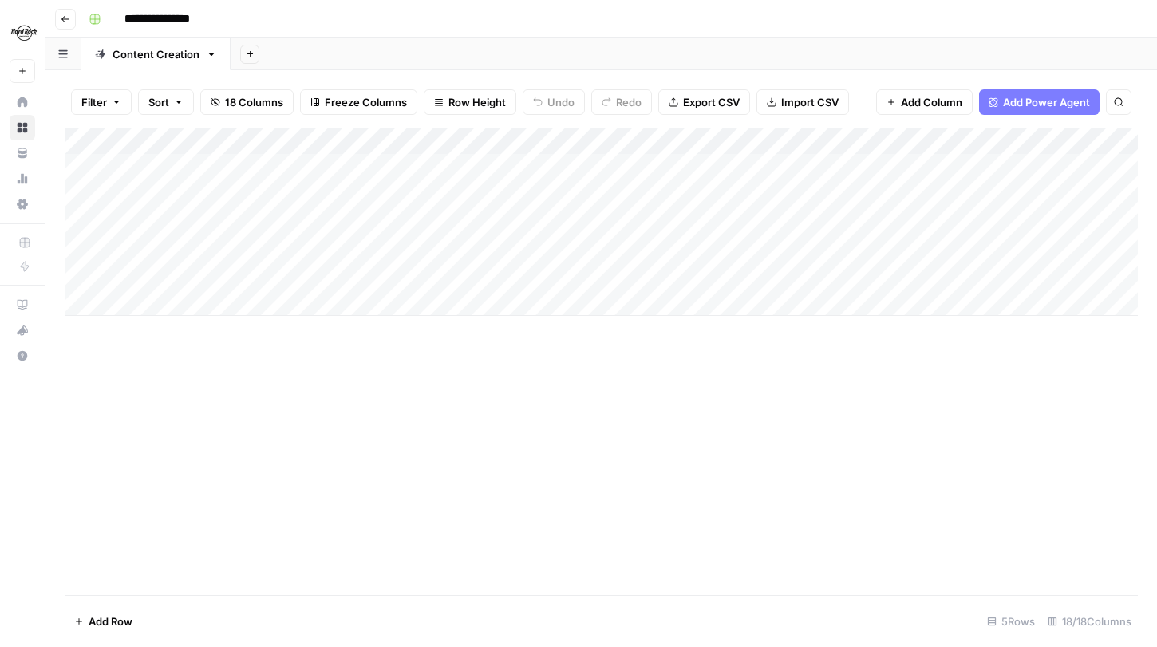
click at [178, 167] on div "Add Column" at bounding box center [602, 222] width 1074 height 188
drag, startPoint x: 234, startPoint y: 136, endPoint x: 331, endPoint y: 144, distance: 97.7
click at [331, 144] on div "Add Column" at bounding box center [602, 222] width 1074 height 188
click at [261, 259] on div "Add Column" at bounding box center [602, 222] width 1074 height 188
click at [401, 249] on div "Add Column" at bounding box center [602, 222] width 1074 height 188
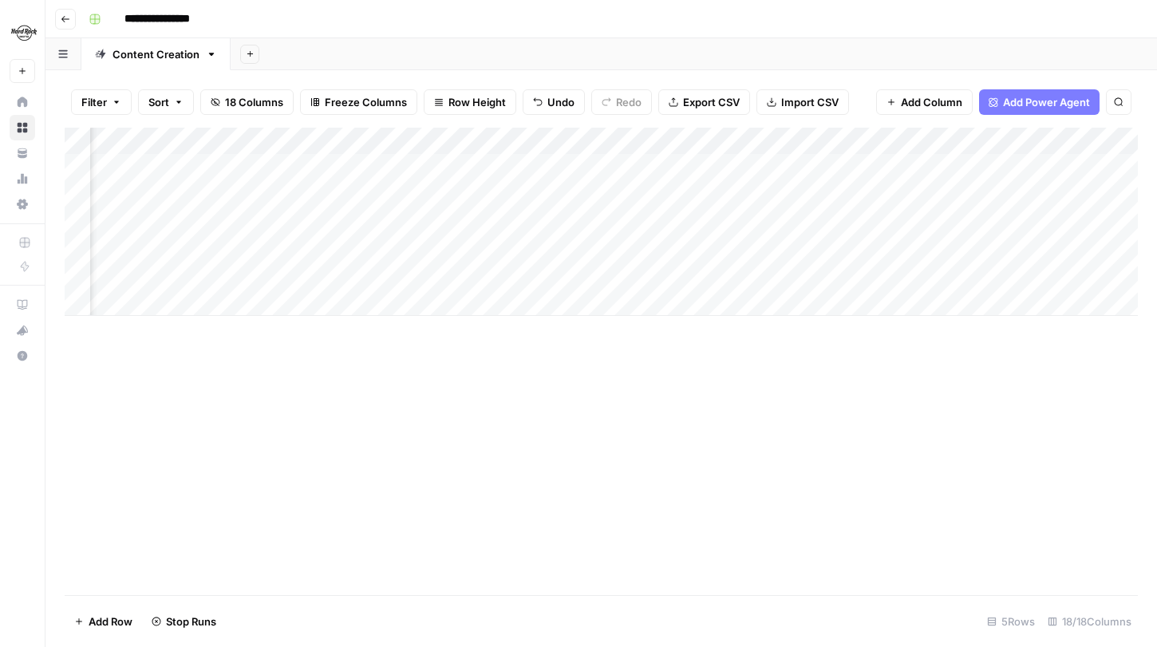
scroll to position [0, 275]
click at [803, 141] on div "Add Column" at bounding box center [602, 222] width 1074 height 188
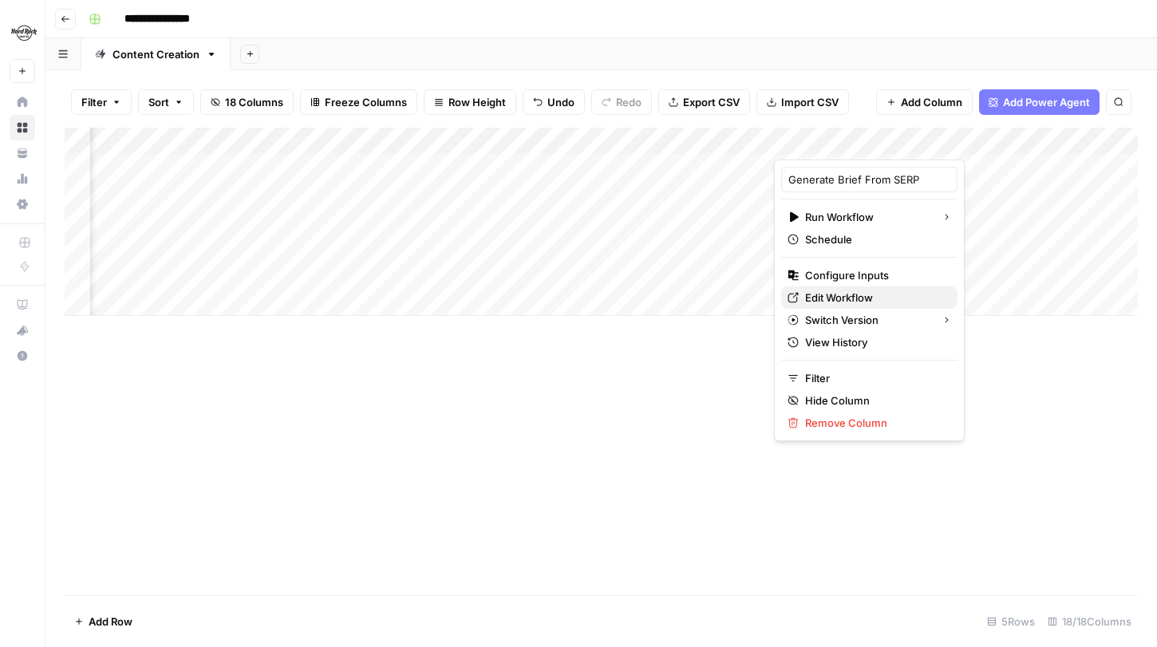
click at [856, 300] on span "Edit Workflow" at bounding box center [875, 298] width 140 height 16
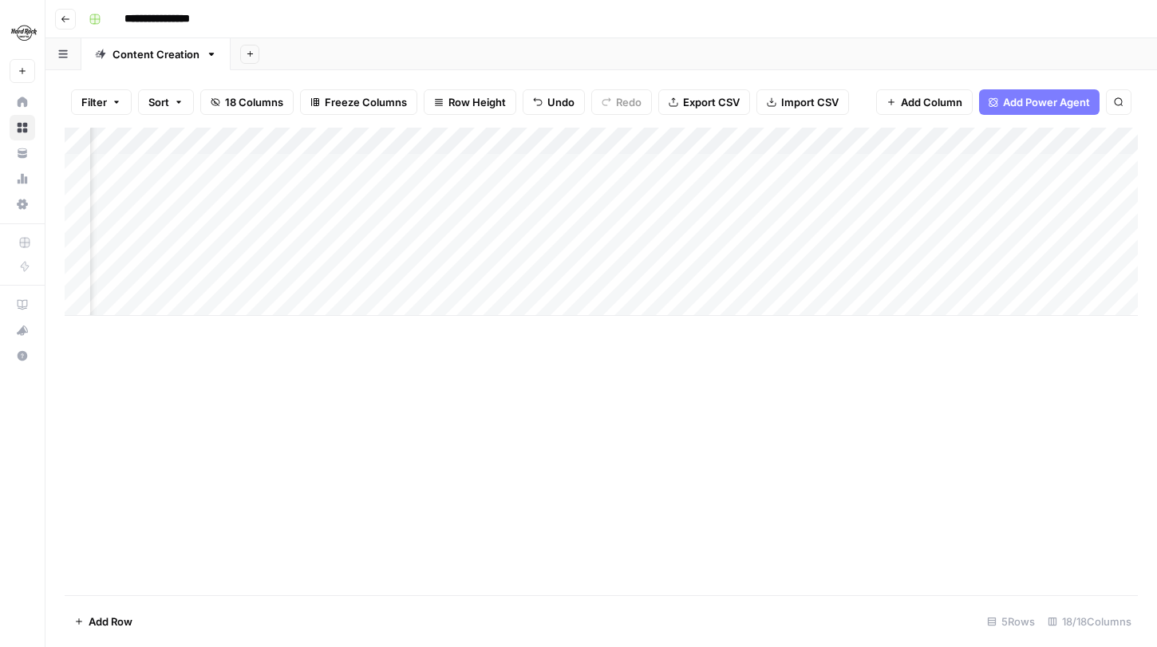
click at [941, 108] on span "Add Column" at bounding box center [931, 102] width 61 height 16
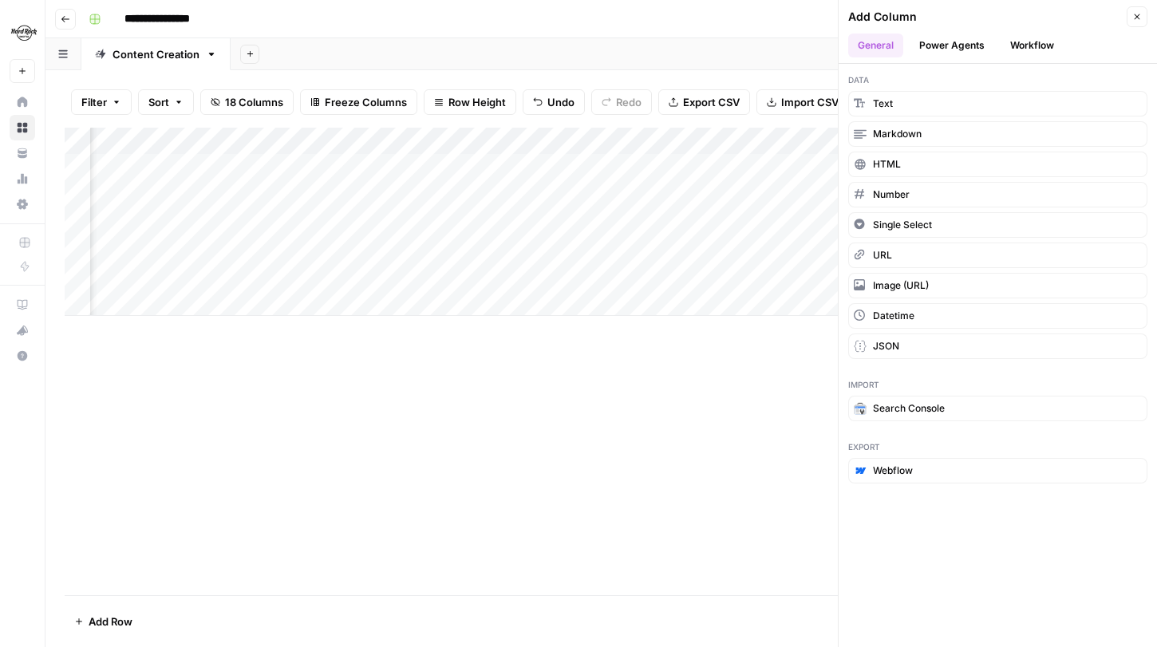
click at [1048, 45] on button "Workflow" at bounding box center [1032, 46] width 63 height 24
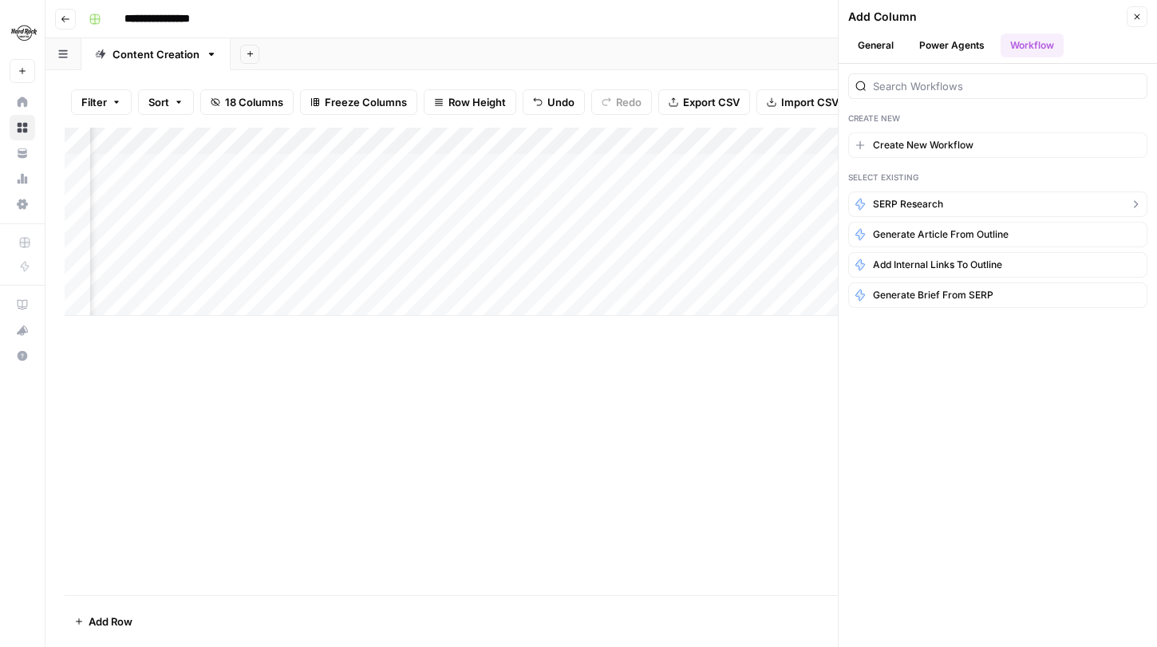
click at [929, 204] on span "SERP Research" at bounding box center [908, 204] width 70 height 14
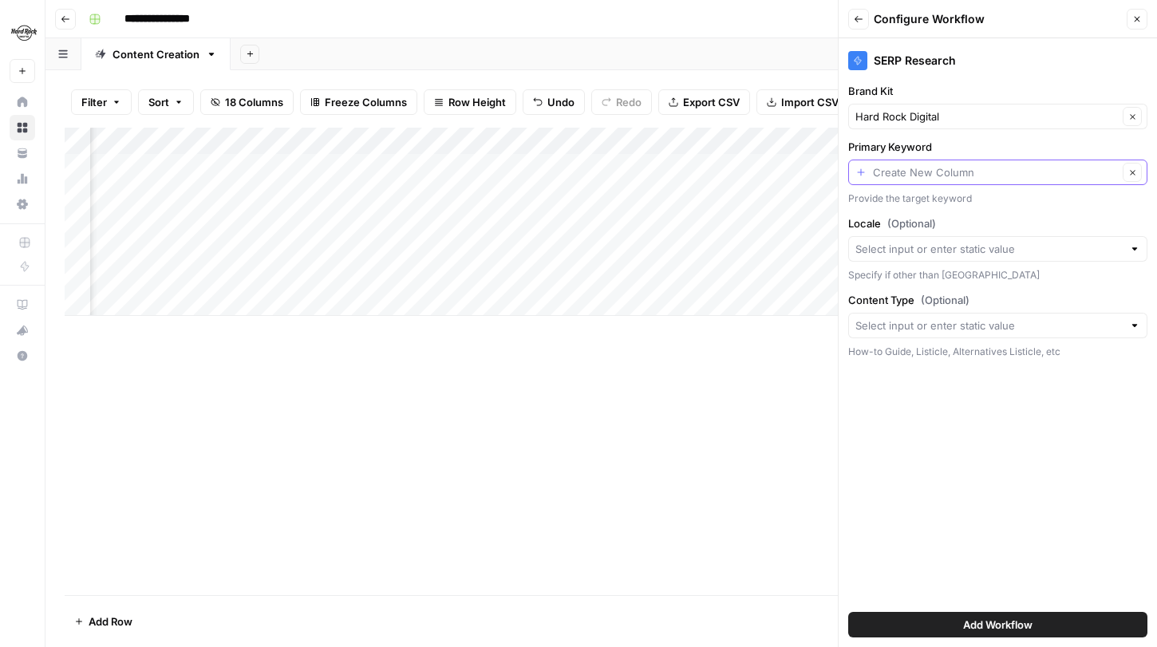
click at [982, 173] on input "Primary Keyword" at bounding box center [995, 172] width 245 height 16
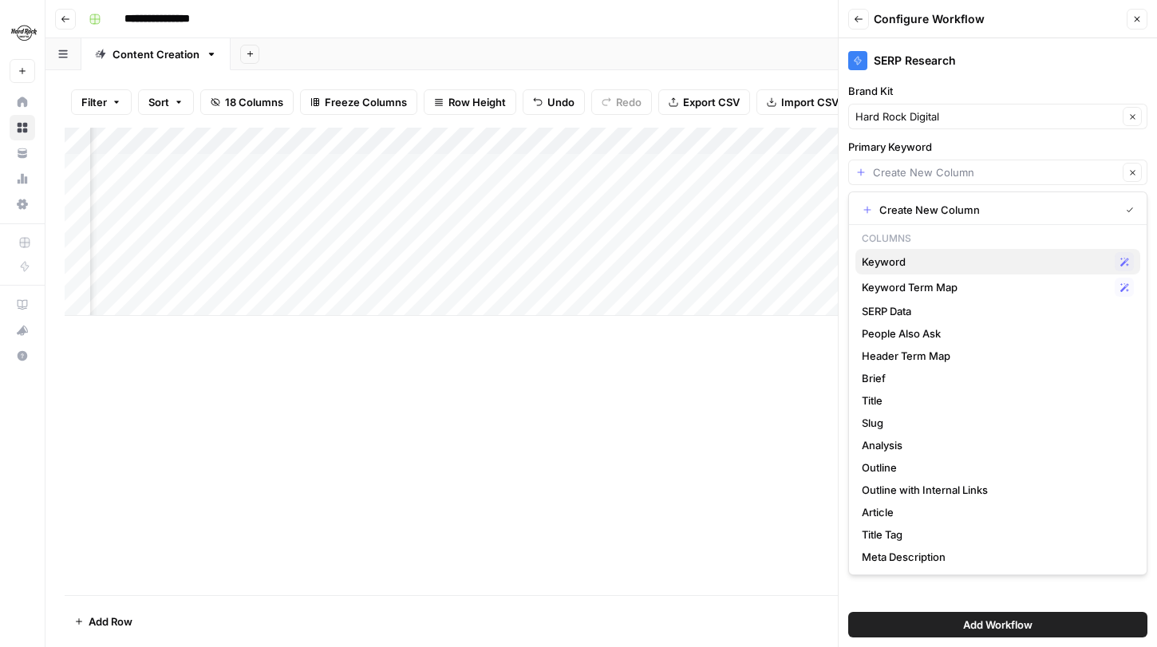
click at [939, 260] on span "Keyword" at bounding box center [985, 262] width 247 height 16
type input "Keyword"
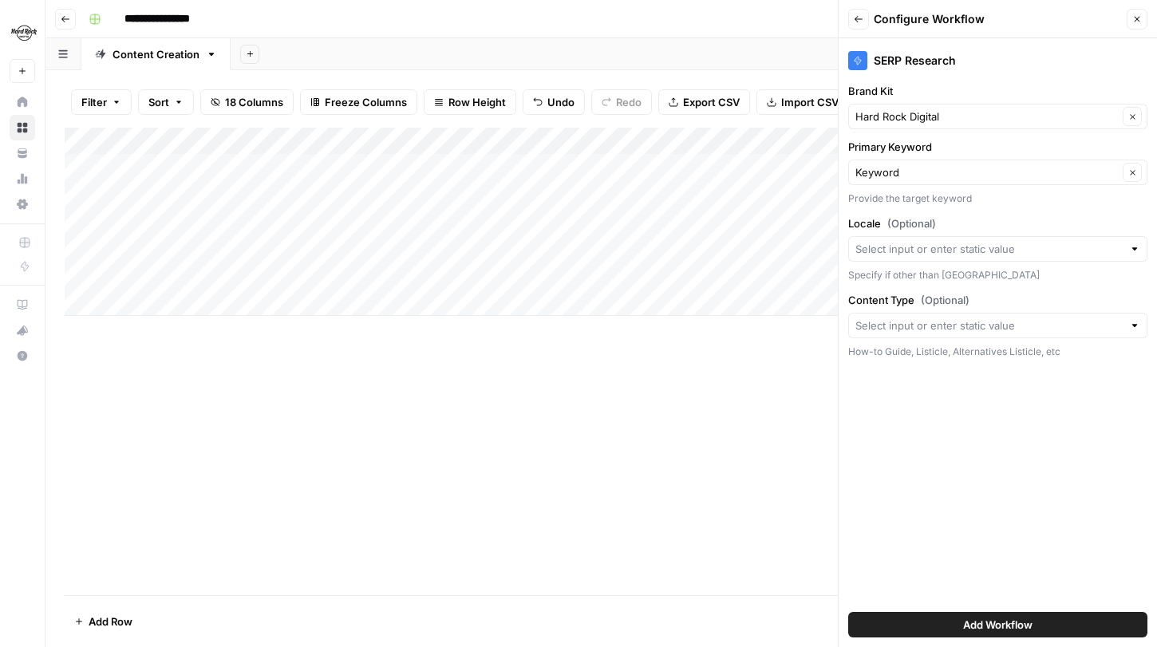
scroll to position [0, 0]
click at [1135, 329] on div at bounding box center [1134, 326] width 11 height 16
click at [1082, 288] on div "SERP Research Brand Kit Hard Rock Digital Clear Primary Keyword Keyword Clear P…" at bounding box center [998, 342] width 318 height 609
click at [1018, 632] on span "Add Workflow" at bounding box center [997, 625] width 69 height 16
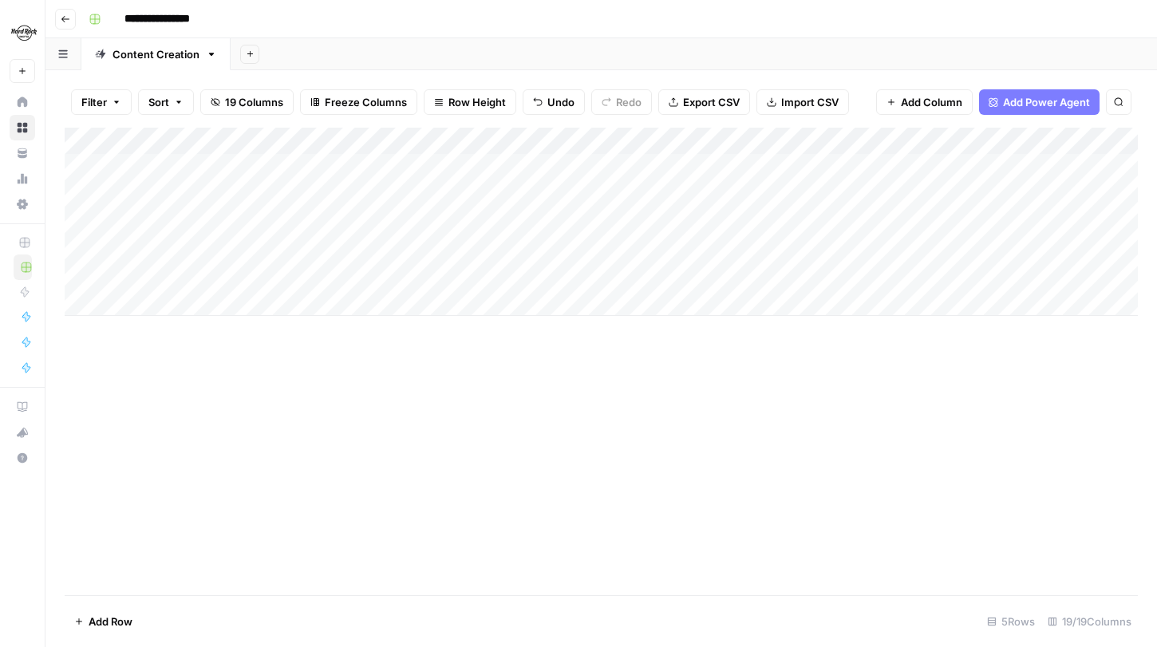
drag, startPoint x: 968, startPoint y: 143, endPoint x: 730, endPoint y: 196, distance: 243.8
click at [730, 196] on div "Add Column" at bounding box center [602, 222] width 1074 height 188
drag, startPoint x: 520, startPoint y: 140, endPoint x: 916, endPoint y: 159, distance: 396.4
click at [916, 159] on div "Add Column" at bounding box center [602, 222] width 1074 height 188
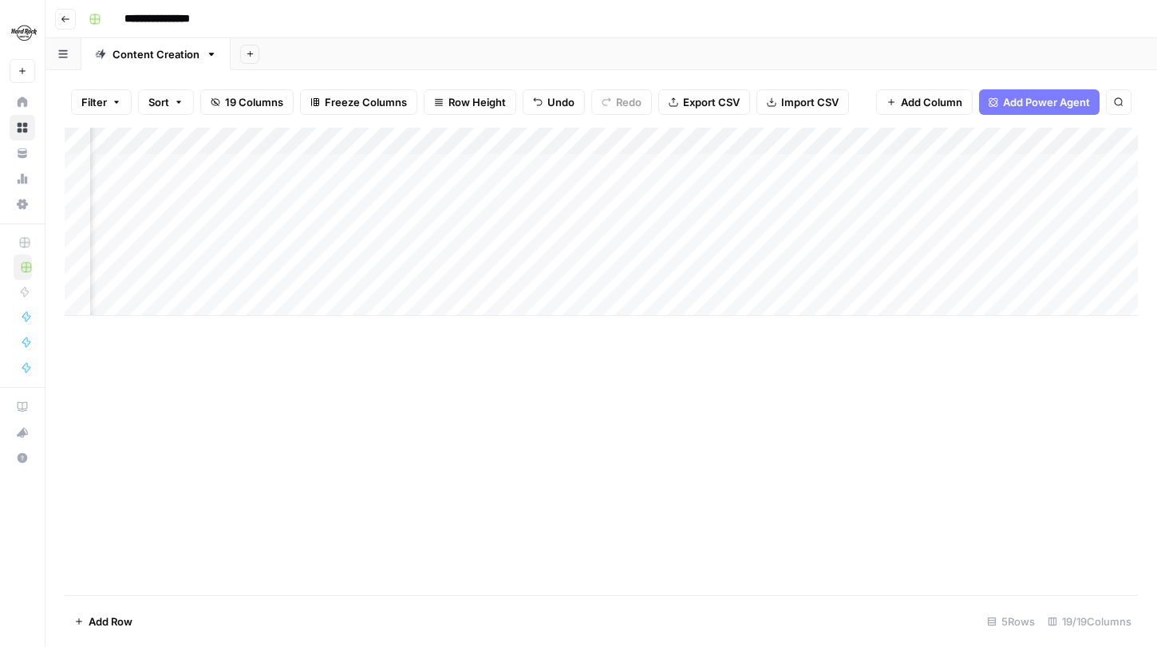
scroll to position [0, 242]
click at [880, 248] on div "Add Column" at bounding box center [602, 222] width 1074 height 188
click at [912, 248] on div "Add Column" at bounding box center [602, 222] width 1074 height 188
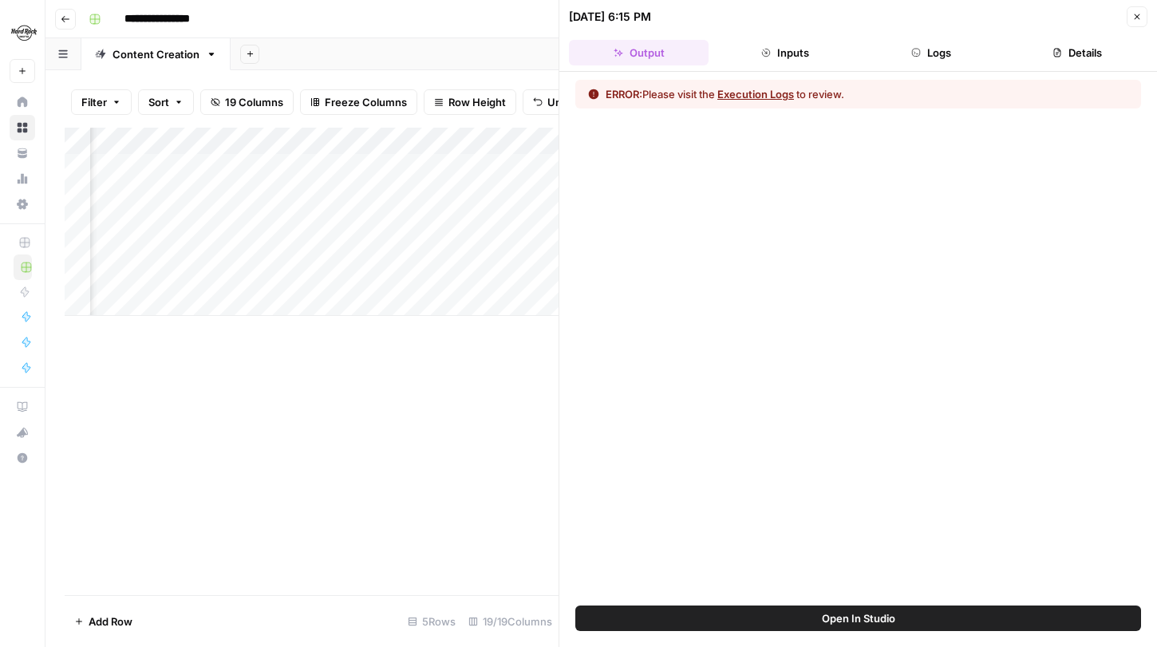
click at [938, 50] on button "Logs" at bounding box center [932, 53] width 140 height 26
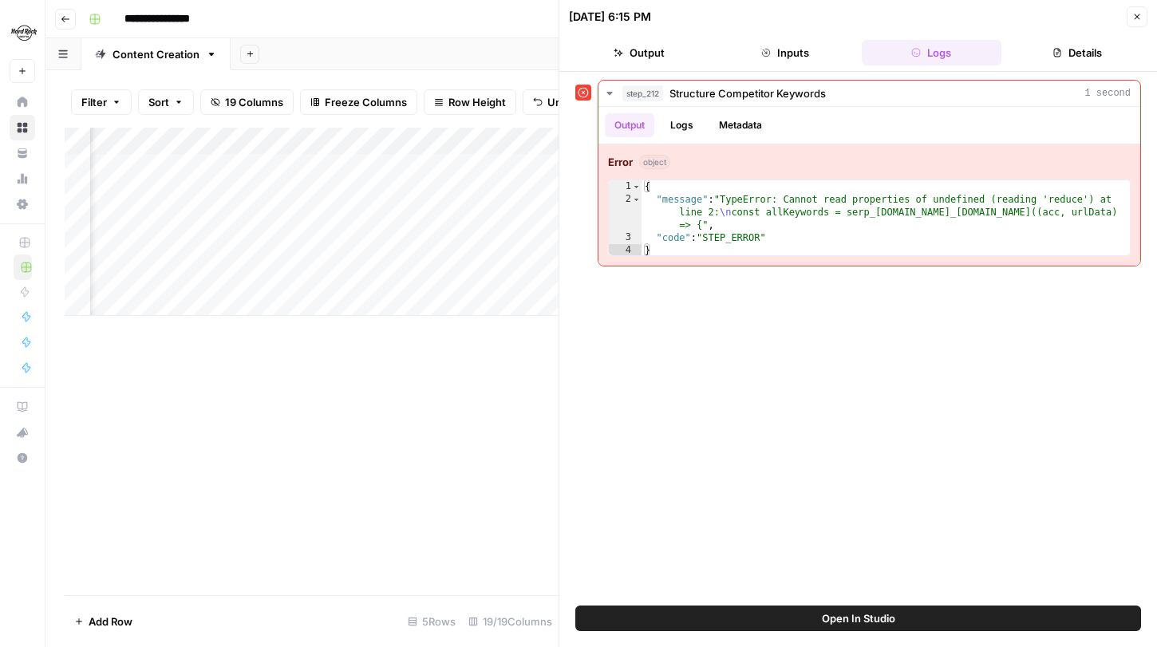
scroll to position [0, 718]
click at [1136, 20] on icon "button" at bounding box center [1138, 17] width 10 height 10
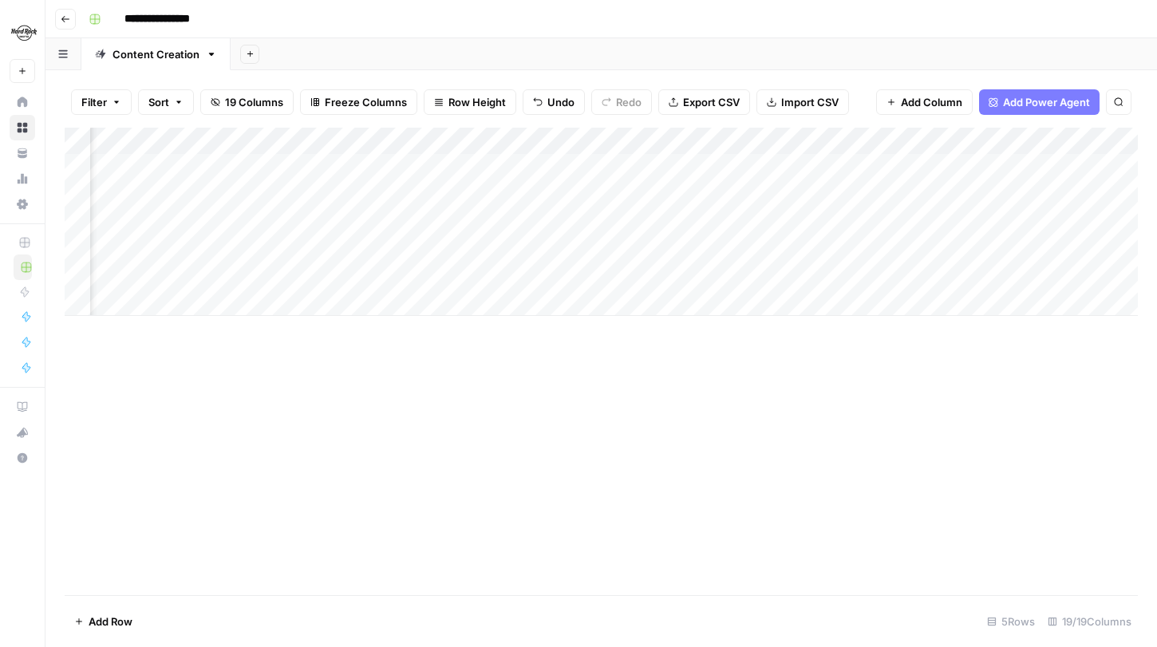
scroll to position [0, 627]
click at [643, 141] on div "Add Column" at bounding box center [602, 222] width 1074 height 188
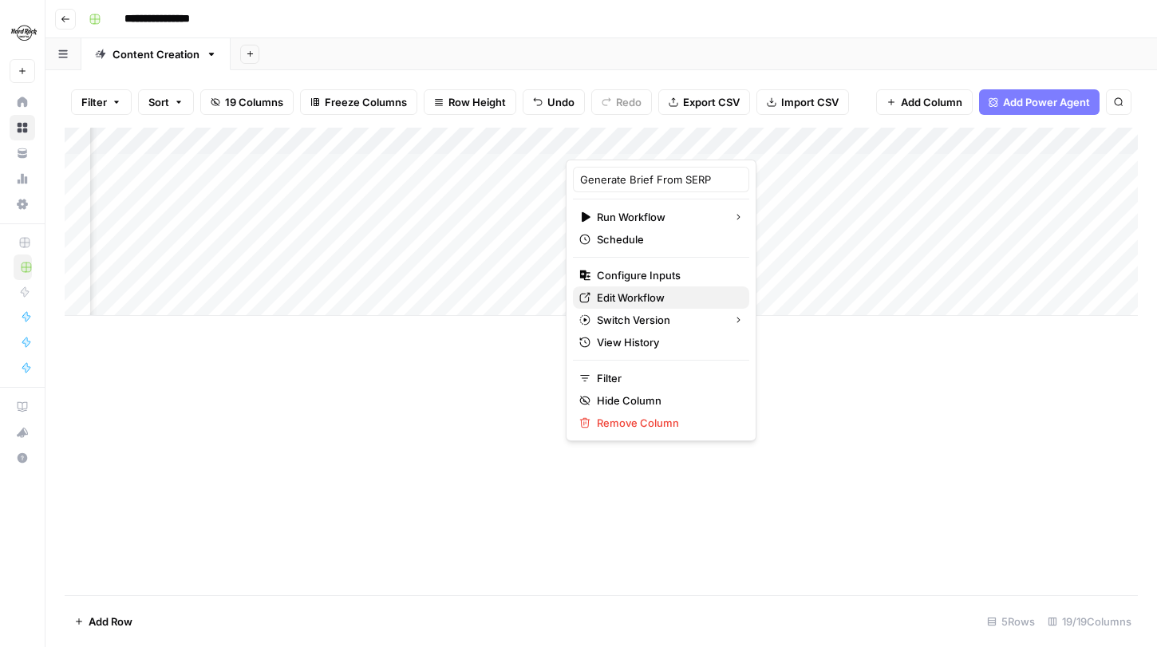
click at [654, 295] on span "Edit Workflow" at bounding box center [667, 298] width 140 height 16
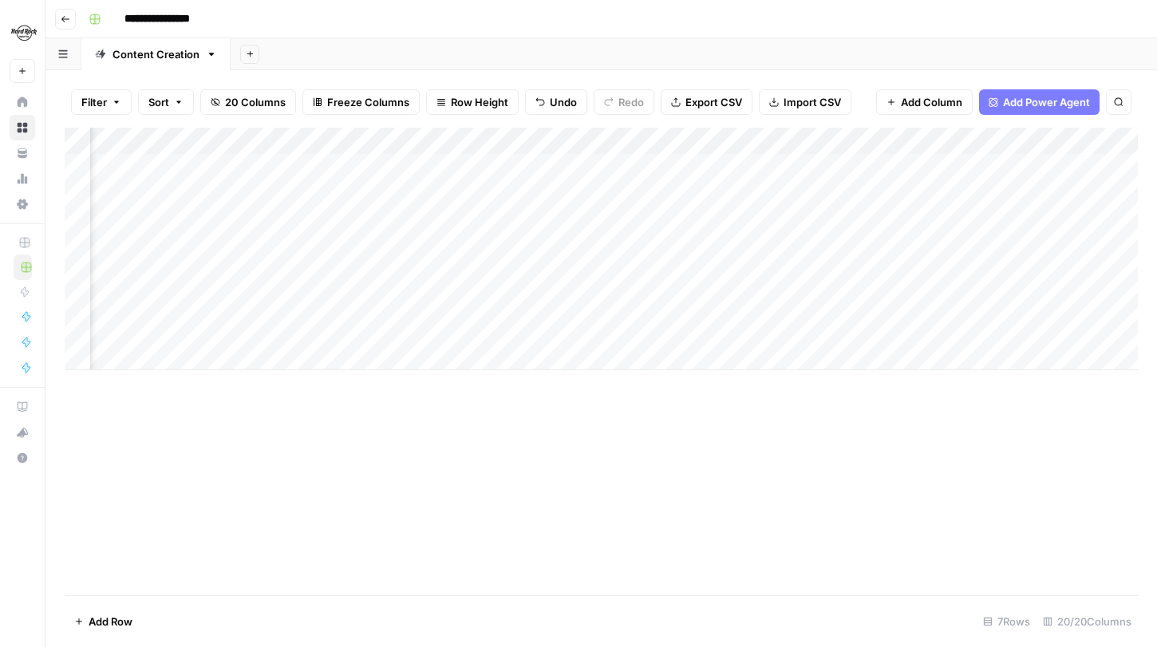
click at [772, 140] on div "Add Column" at bounding box center [602, 249] width 1074 height 243
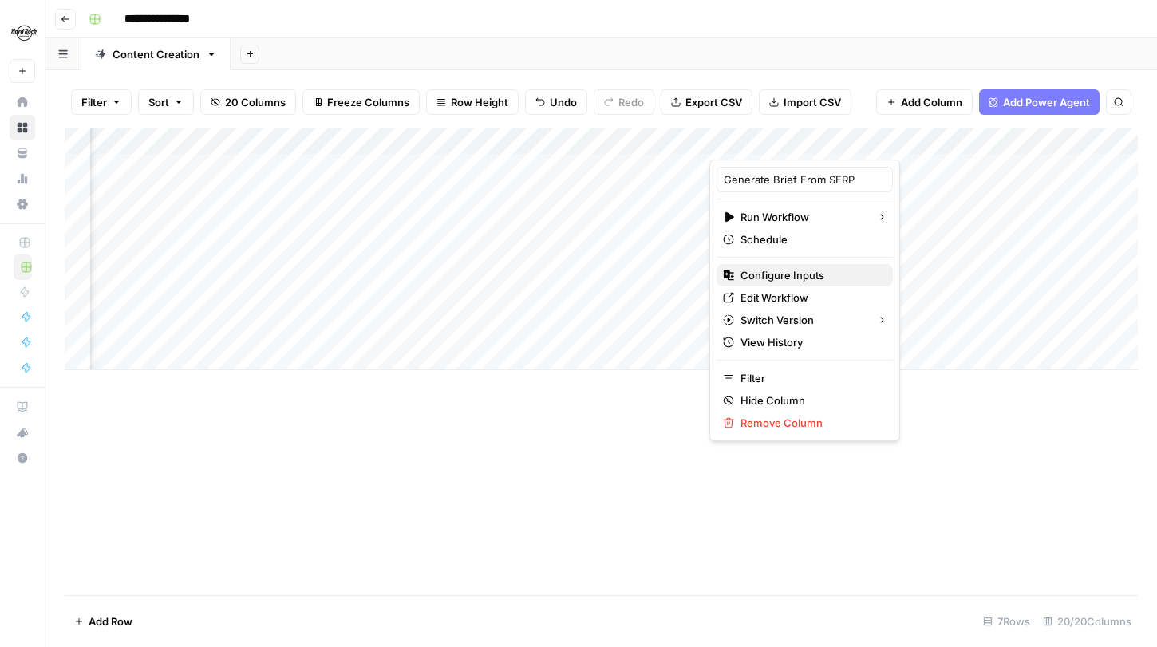
click at [777, 279] on span "Configure Inputs" at bounding box center [811, 275] width 140 height 16
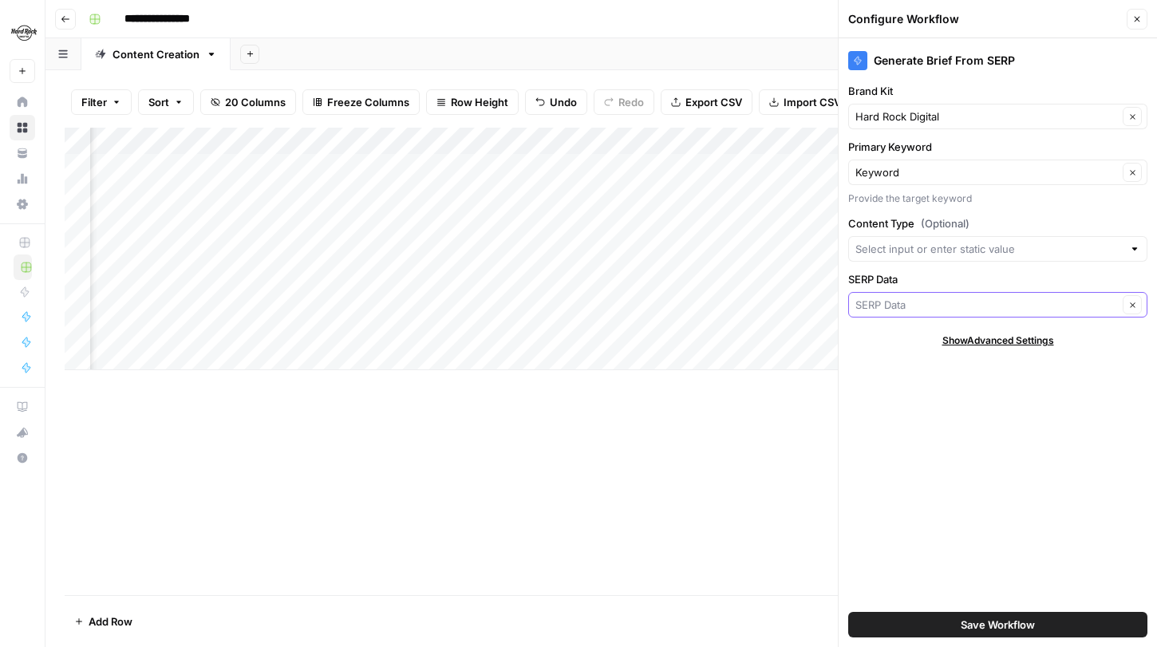
click at [940, 301] on input "SERP Data" at bounding box center [987, 305] width 263 height 16
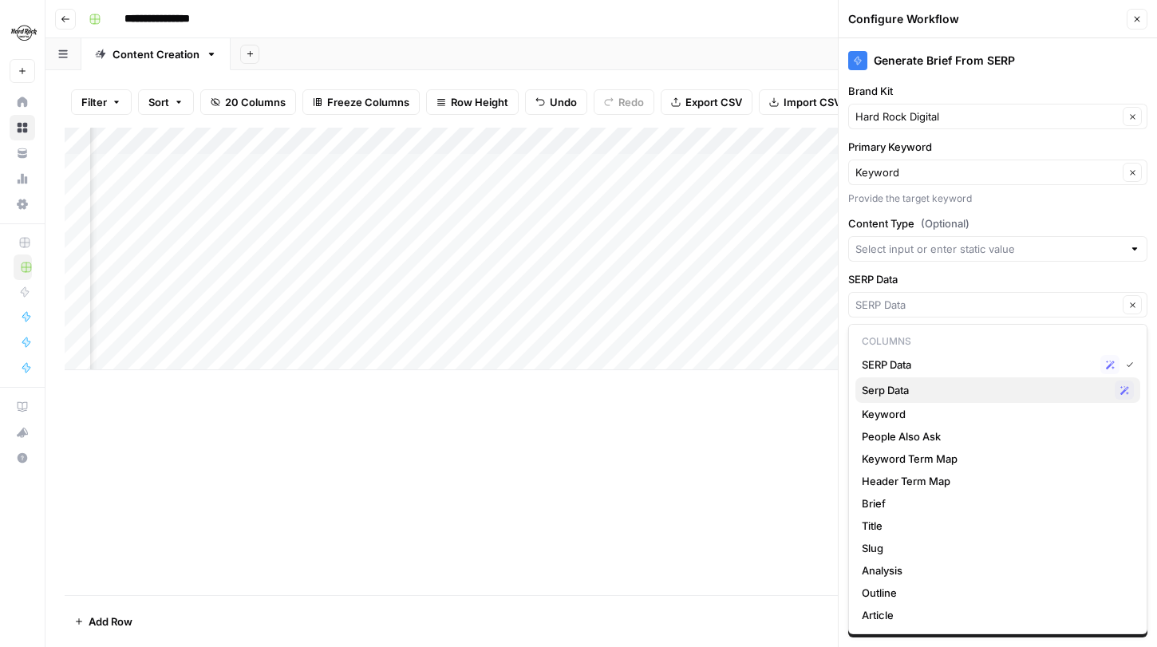
click at [915, 394] on span "Serp Data" at bounding box center [985, 390] width 247 height 16
type input "Serp Data"
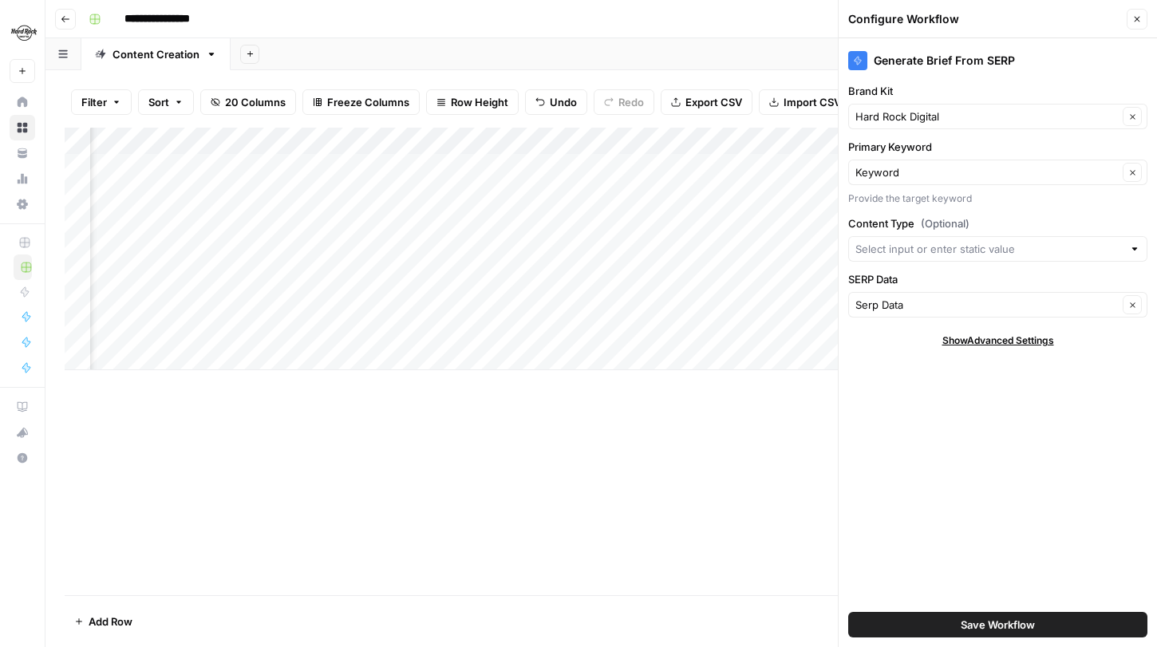
click at [973, 619] on span "Save Workflow" at bounding box center [998, 625] width 74 height 16
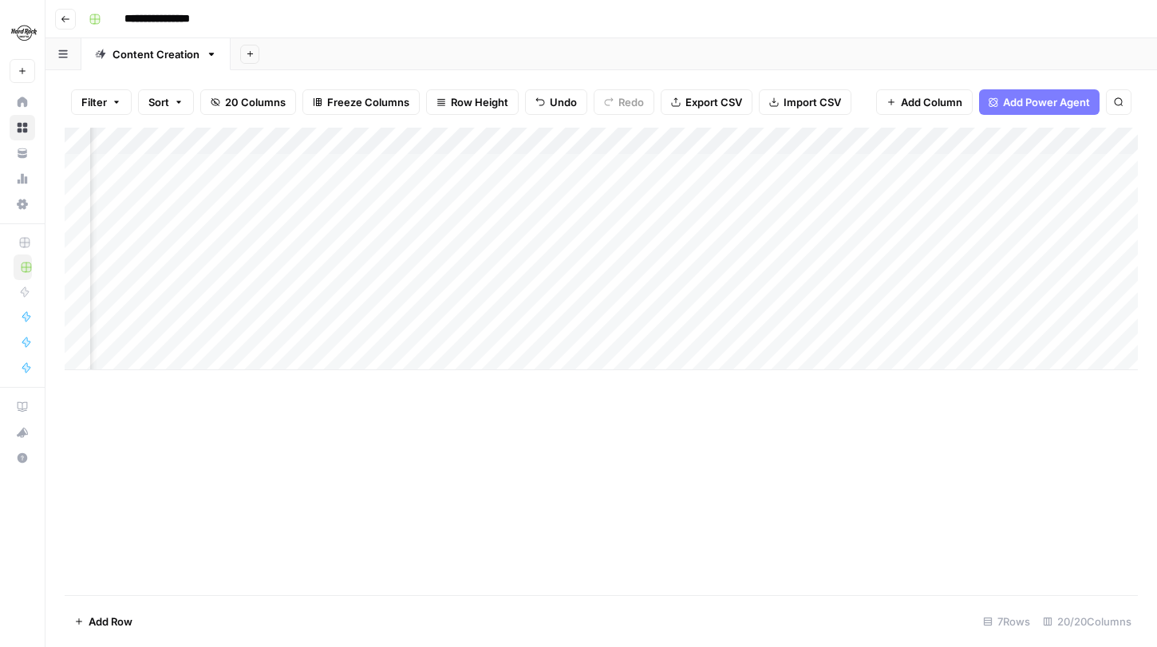
click at [838, 252] on div "Add Column" at bounding box center [602, 249] width 1074 height 243
click at [395, 251] on div "Add Column" at bounding box center [602, 249] width 1074 height 243
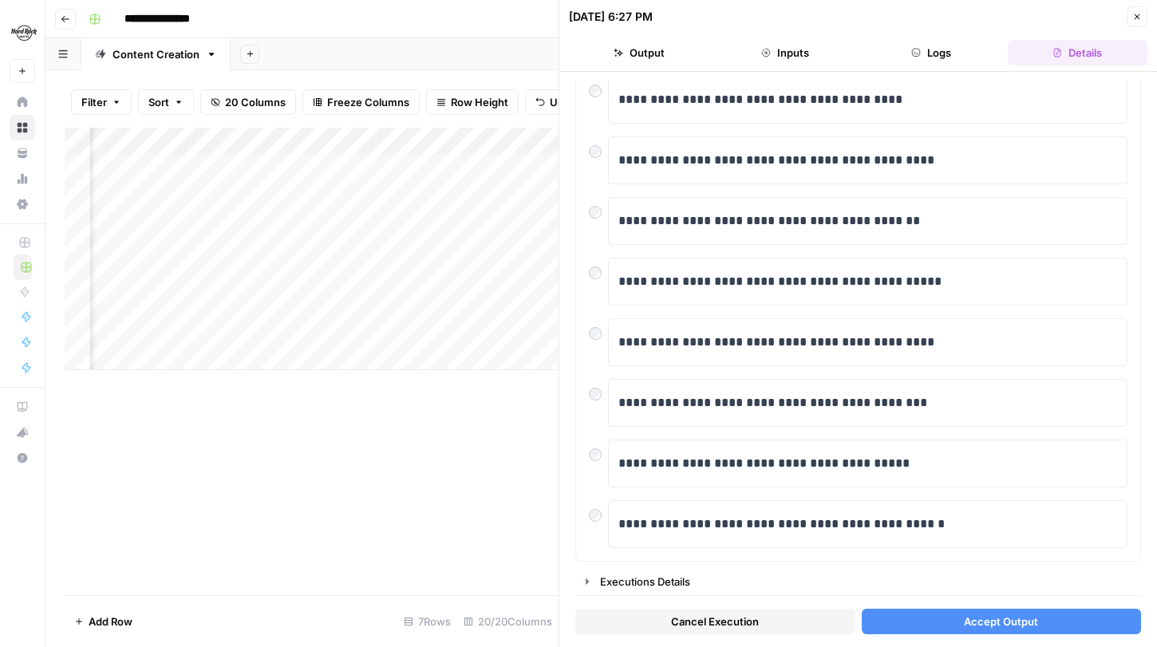
scroll to position [124, 0]
click at [585, 583] on icon "button" at bounding box center [587, 581] width 13 height 13
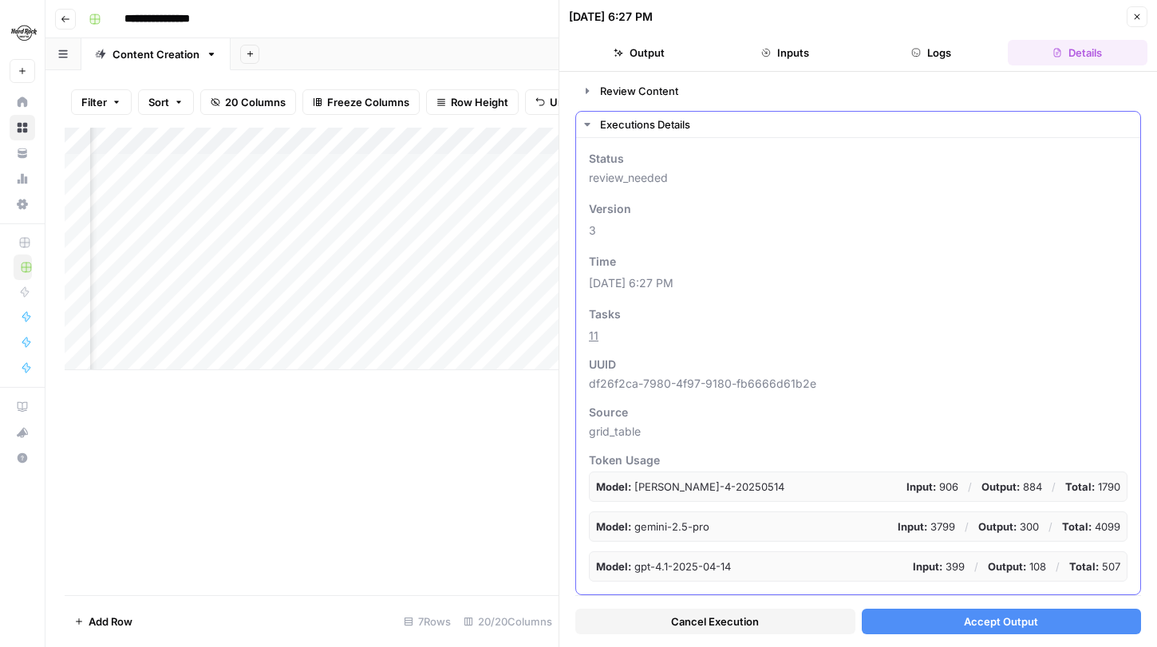
scroll to position [0, 0]
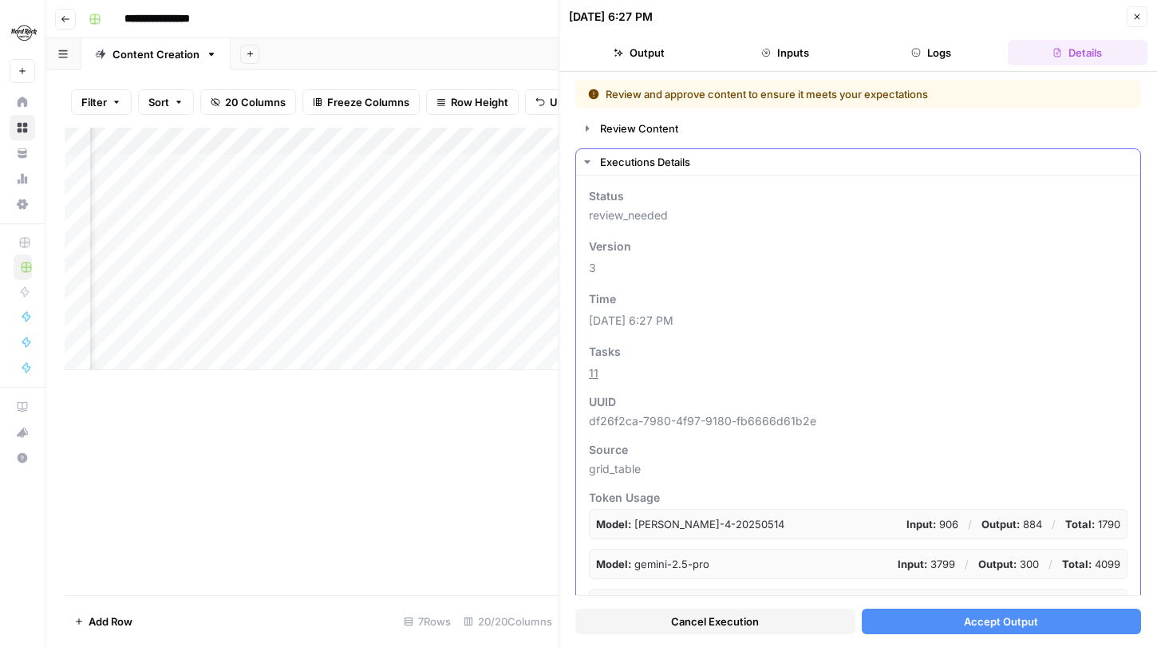
click at [588, 159] on icon "button" at bounding box center [587, 162] width 13 height 13
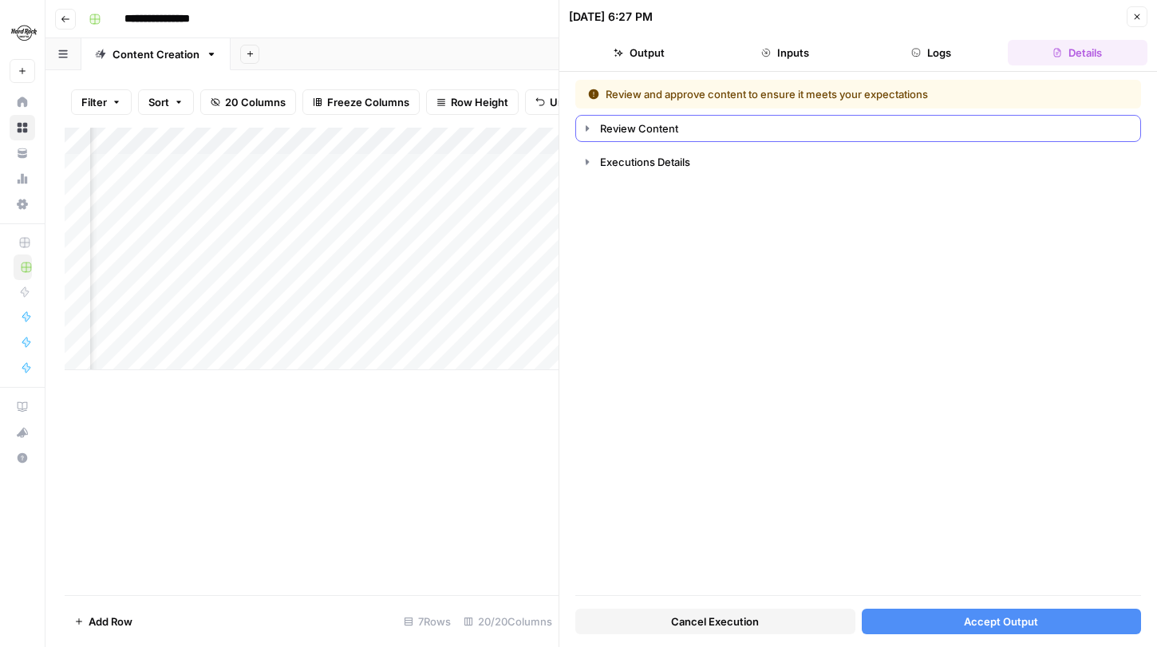
click at [588, 132] on icon "button" at bounding box center [587, 128] width 13 height 13
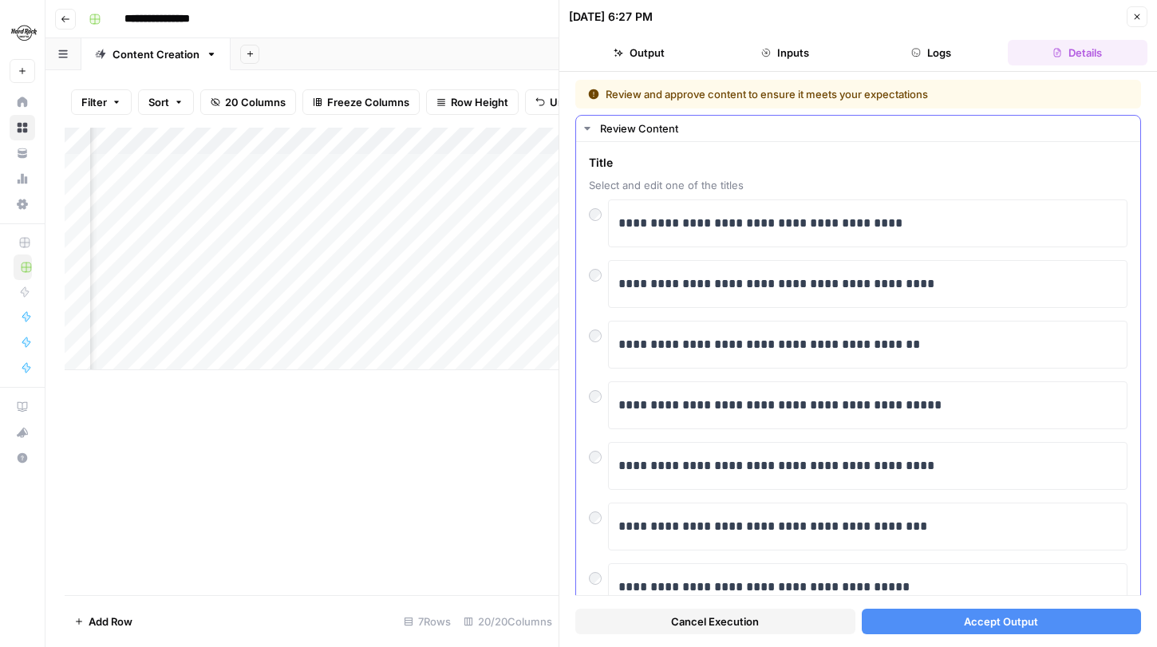
drag, startPoint x: 762, startPoint y: 183, endPoint x: 588, endPoint y: 159, distance: 175.6
click at [589, 159] on div "Title Select and edit one of the titles" at bounding box center [858, 174] width 539 height 38
click at [783, 182] on span "Select and edit one of the titles" at bounding box center [858, 185] width 539 height 16
click at [813, 198] on div "**********" at bounding box center [858, 413] width 539 height 517
click at [930, 617] on button "Accept Output" at bounding box center [1002, 622] width 280 height 26
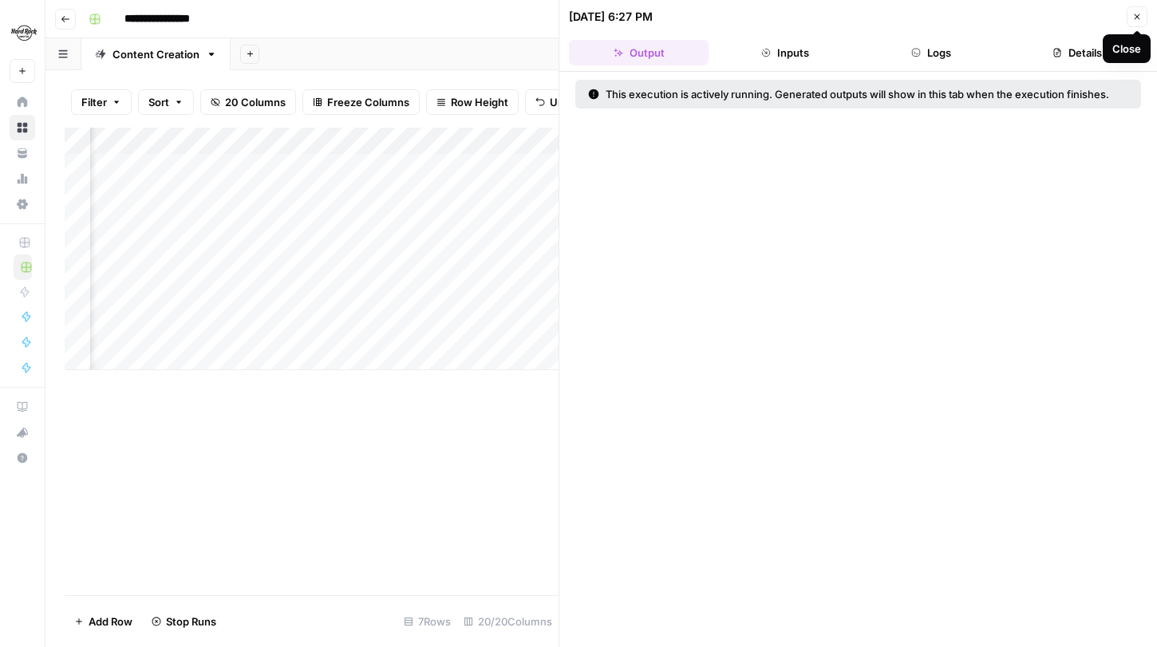
click at [1140, 12] on icon "button" at bounding box center [1138, 17] width 10 height 10
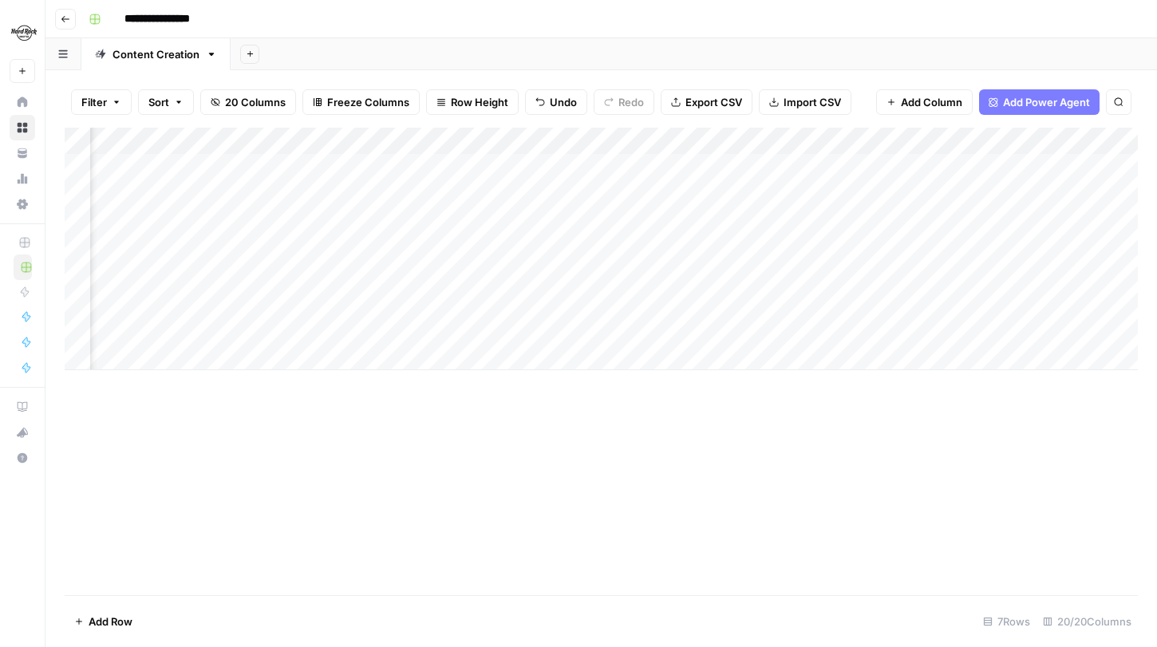
scroll to position [0, 1157]
click at [561, 241] on div "Add Column" at bounding box center [602, 249] width 1074 height 243
click at [621, 280] on div "Add Column" at bounding box center [602, 249] width 1074 height 243
click at [667, 247] on div "Add Column" at bounding box center [602, 249] width 1074 height 243
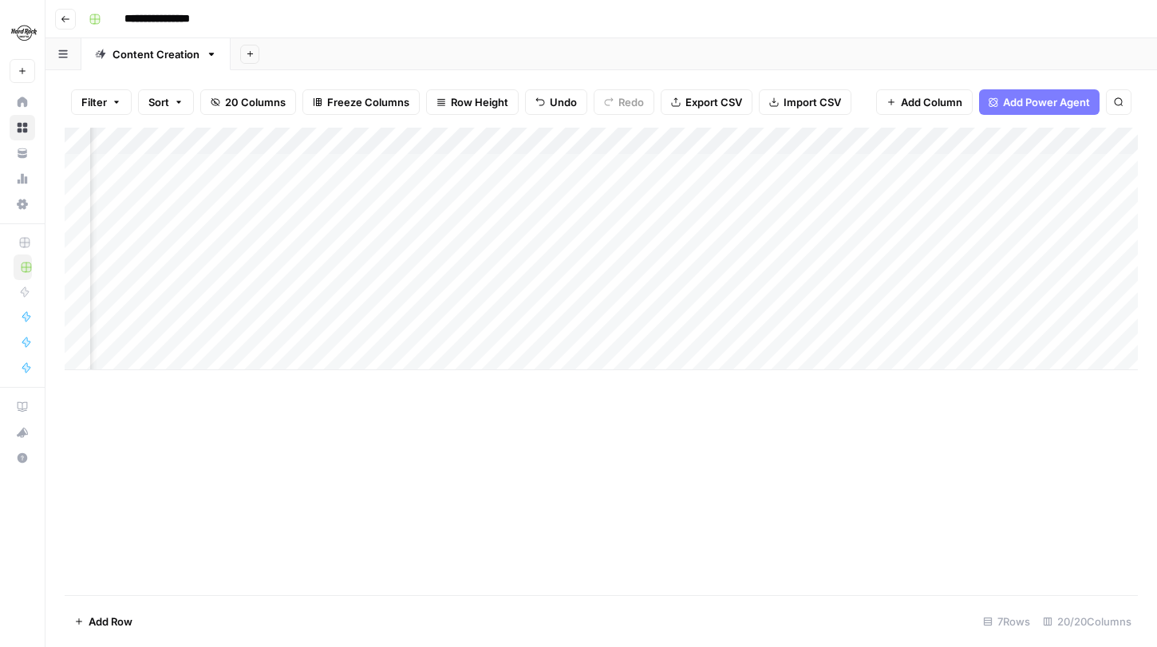
click at [667, 247] on div "Add Column" at bounding box center [602, 249] width 1074 height 243
click at [690, 280] on div "Add Column" at bounding box center [602, 249] width 1074 height 243
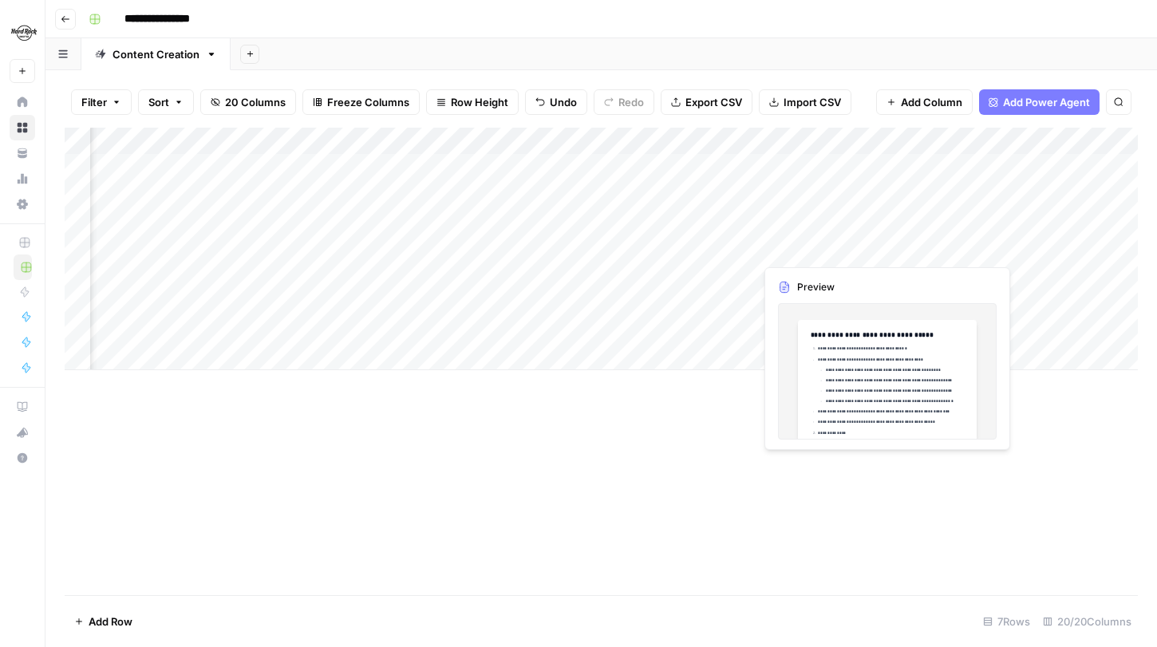
click at [798, 244] on div "Add Column" at bounding box center [602, 249] width 1074 height 243
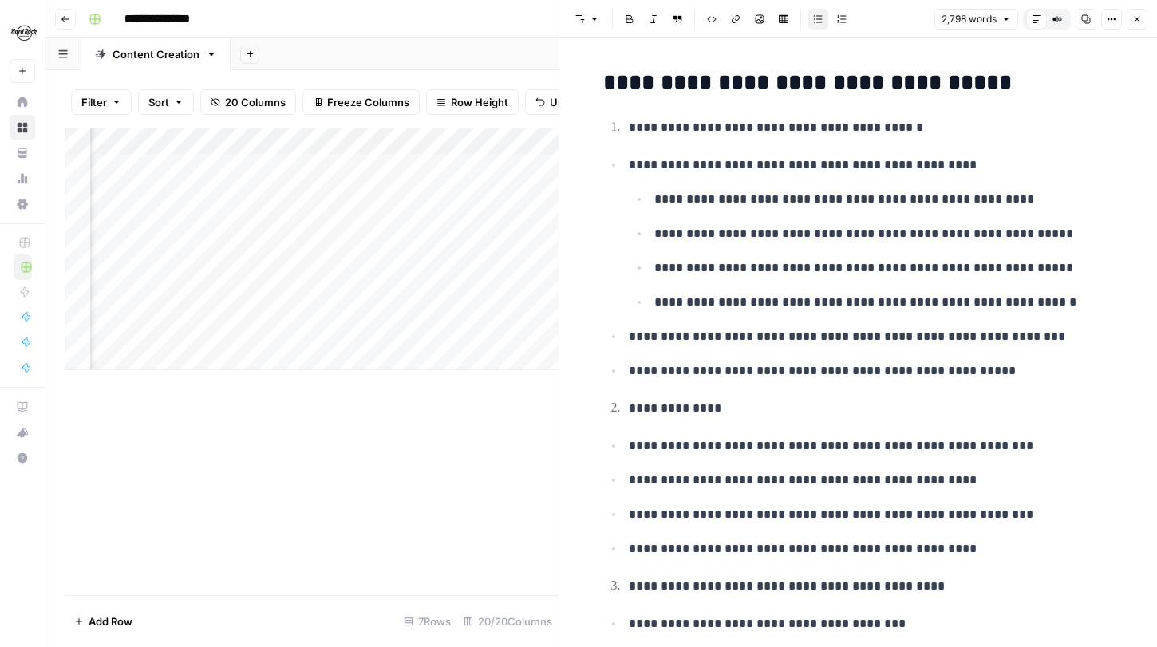
click at [1133, 26] on button "Close" at bounding box center [1137, 19] width 21 height 21
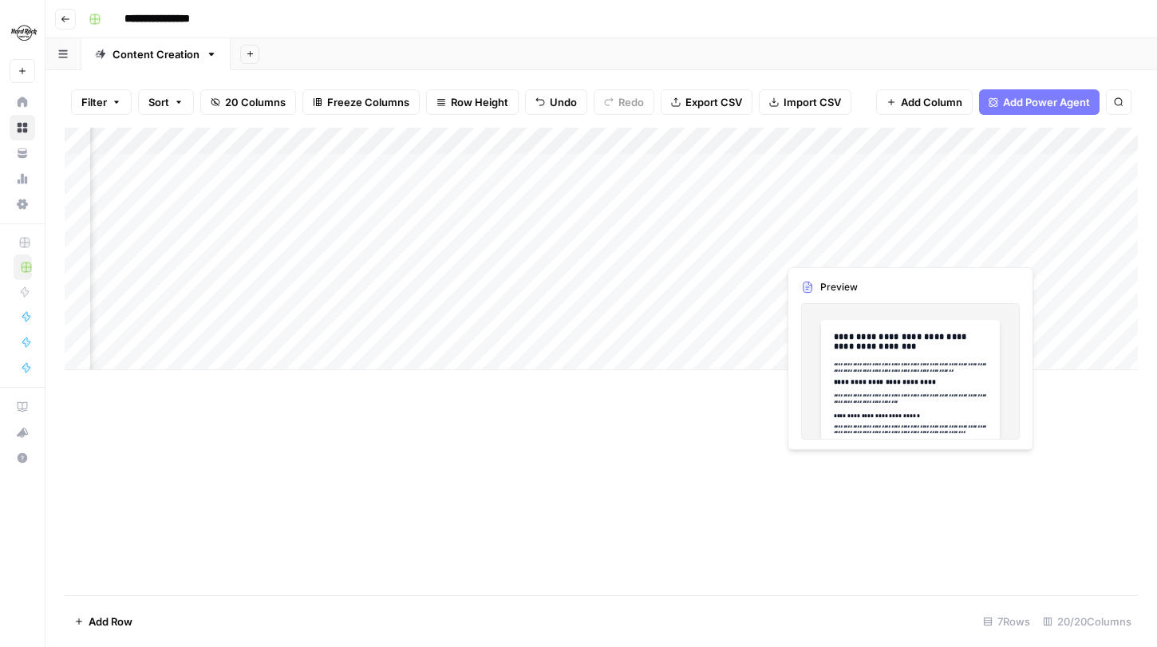
click at [952, 247] on div "Add Column" at bounding box center [602, 249] width 1074 height 243
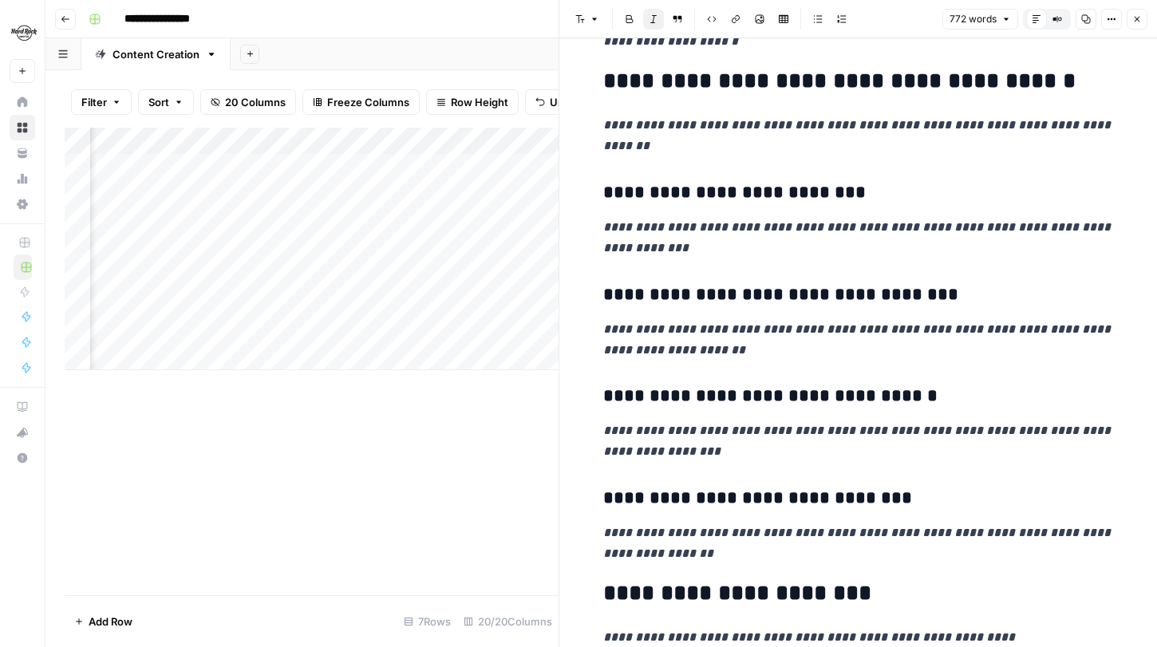
scroll to position [2284, 0]
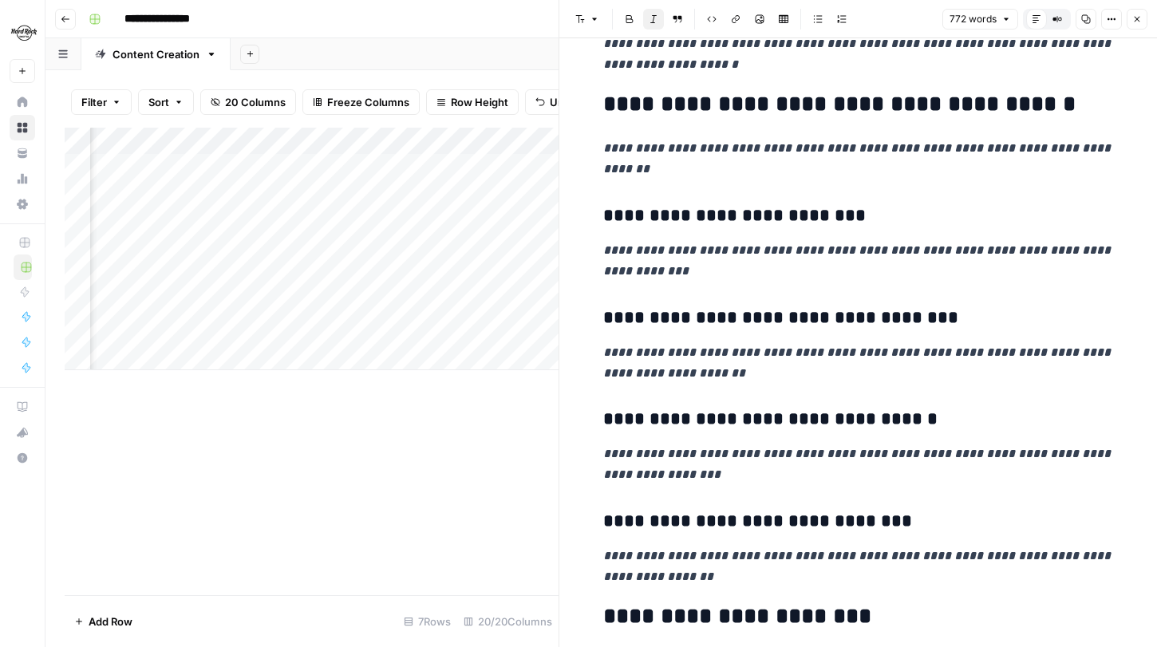
click at [1139, 15] on icon "button" at bounding box center [1138, 19] width 10 height 10
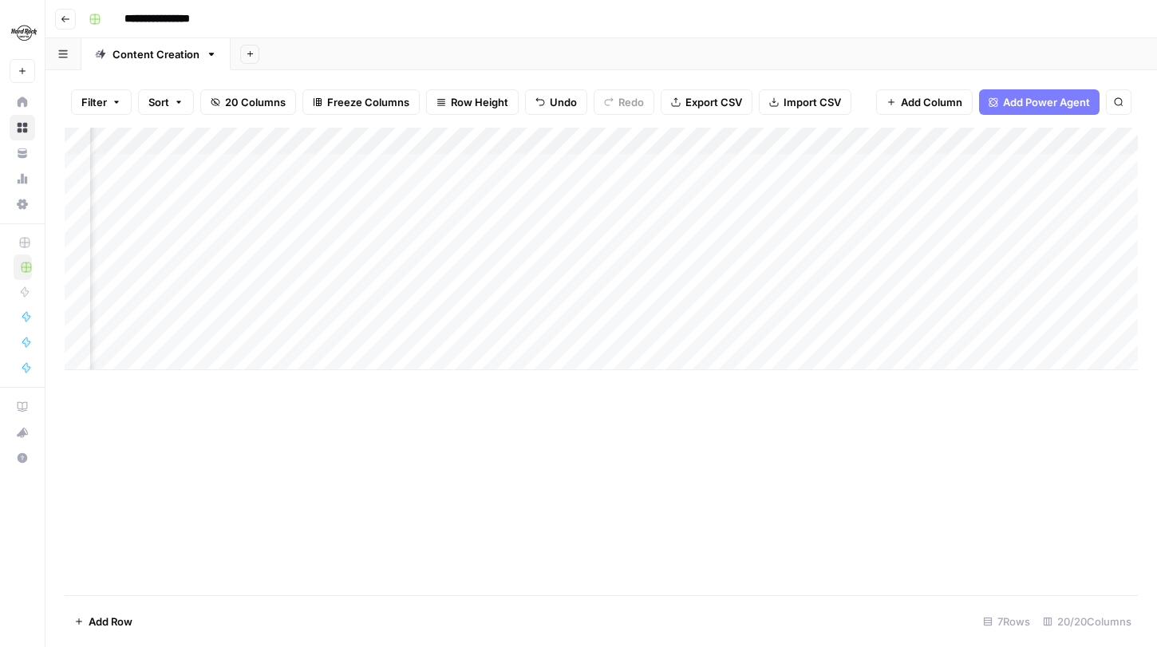
scroll to position [0, 1337]
click at [938, 250] on div "Add Column" at bounding box center [602, 249] width 1074 height 243
click at [736, 138] on div "Add Column" at bounding box center [602, 249] width 1074 height 243
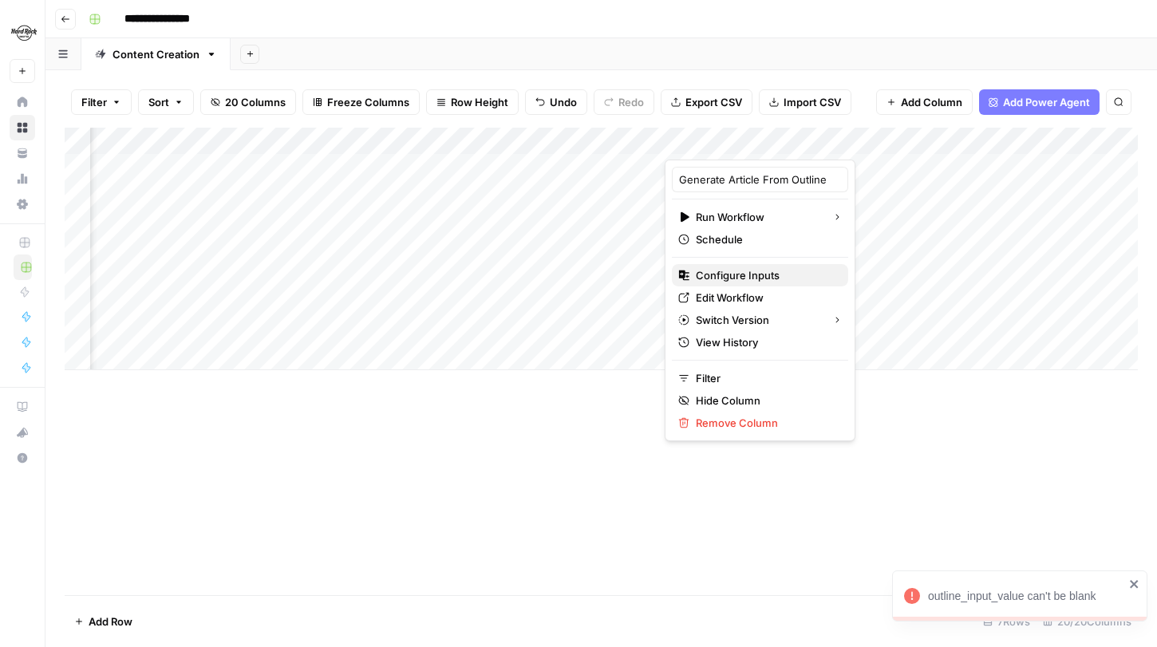
click at [746, 275] on span "Configure Inputs" at bounding box center [766, 275] width 140 height 16
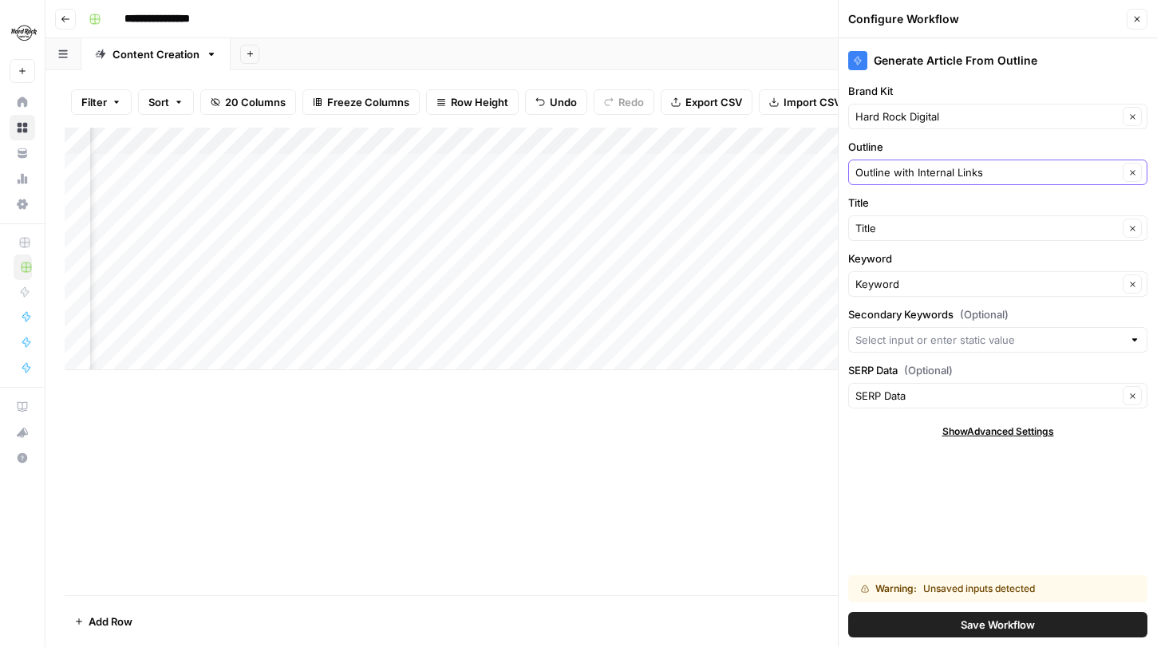
click at [1130, 174] on icon "button" at bounding box center [1132, 172] width 5 height 5
click at [1135, 172] on icon "button" at bounding box center [1133, 172] width 9 height 9
click at [1138, 175] on button "Clear" at bounding box center [1132, 172] width 19 height 19
drag, startPoint x: 1064, startPoint y: 174, endPoint x: 876, endPoint y: 176, distance: 188.4
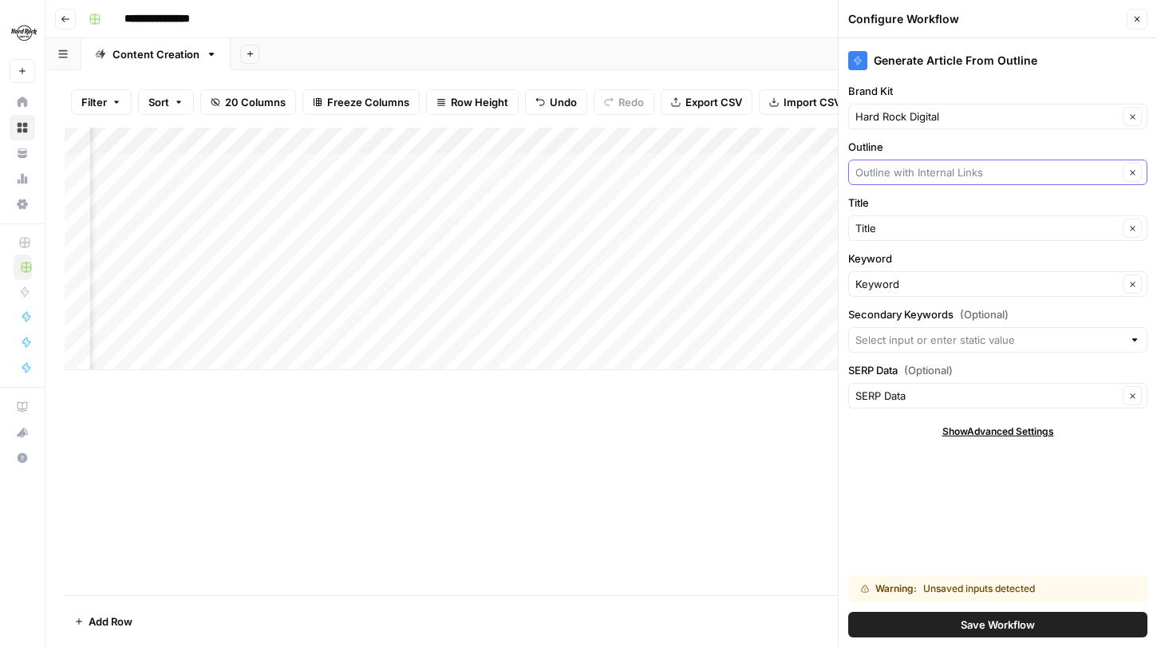
click at [875, 175] on input "Outline" at bounding box center [987, 172] width 263 height 16
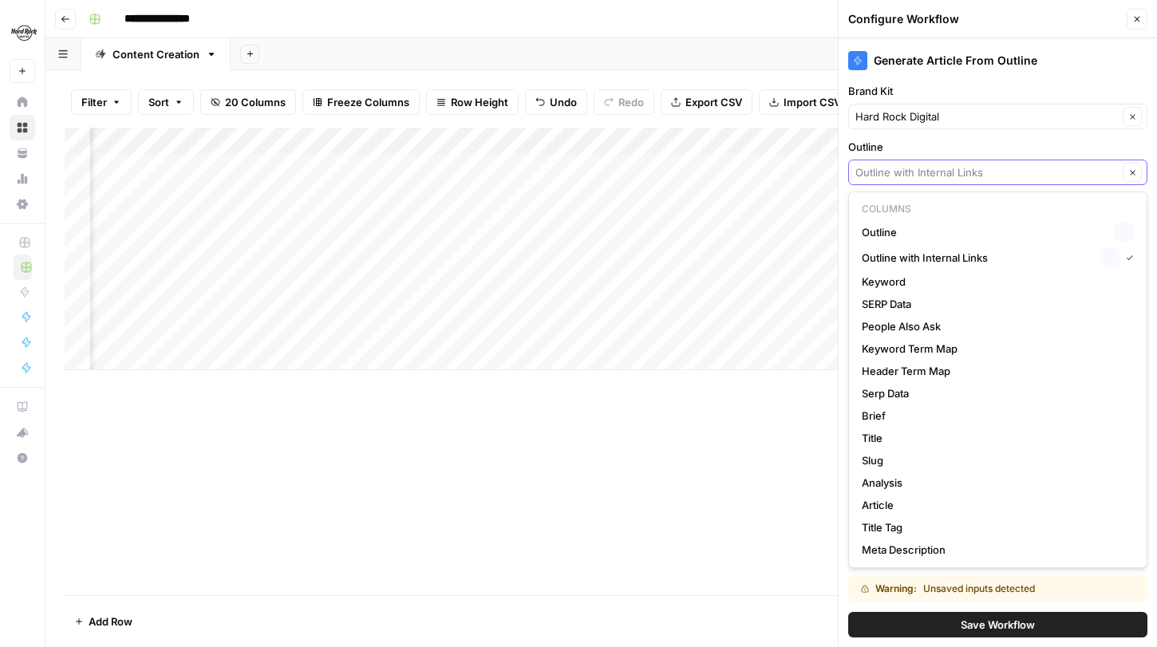
click at [876, 176] on input "Outline" at bounding box center [987, 172] width 263 height 16
click at [921, 231] on span "Outline" at bounding box center [985, 232] width 247 height 16
type input "Outline"
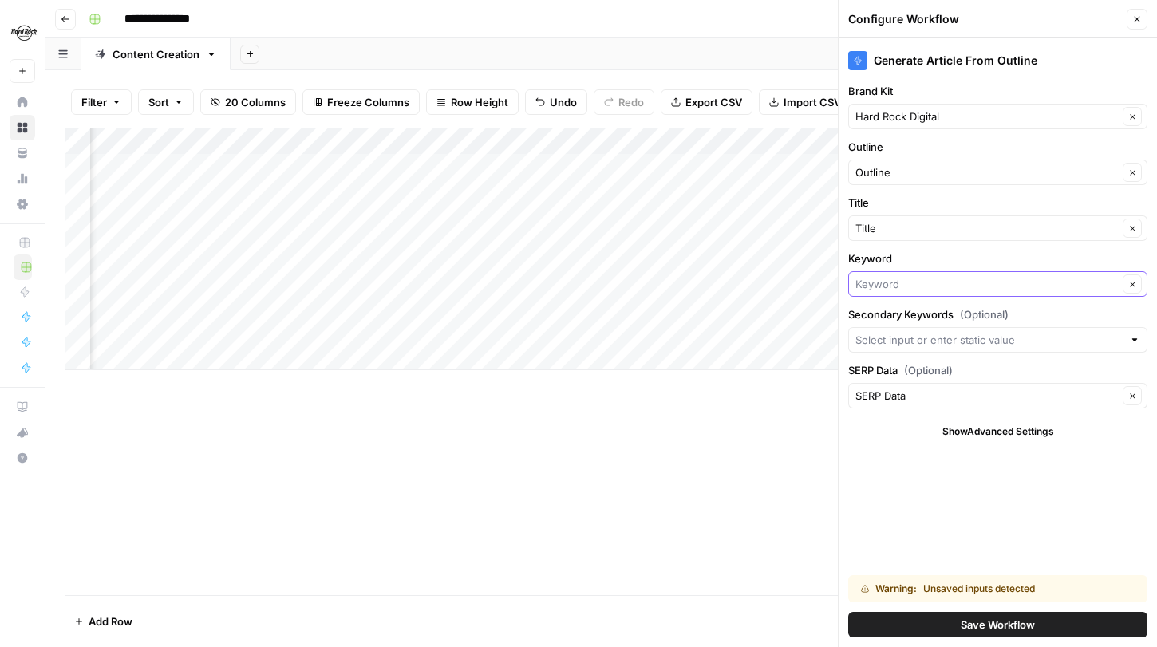
click at [897, 280] on input "Keyword" at bounding box center [987, 284] width 263 height 16
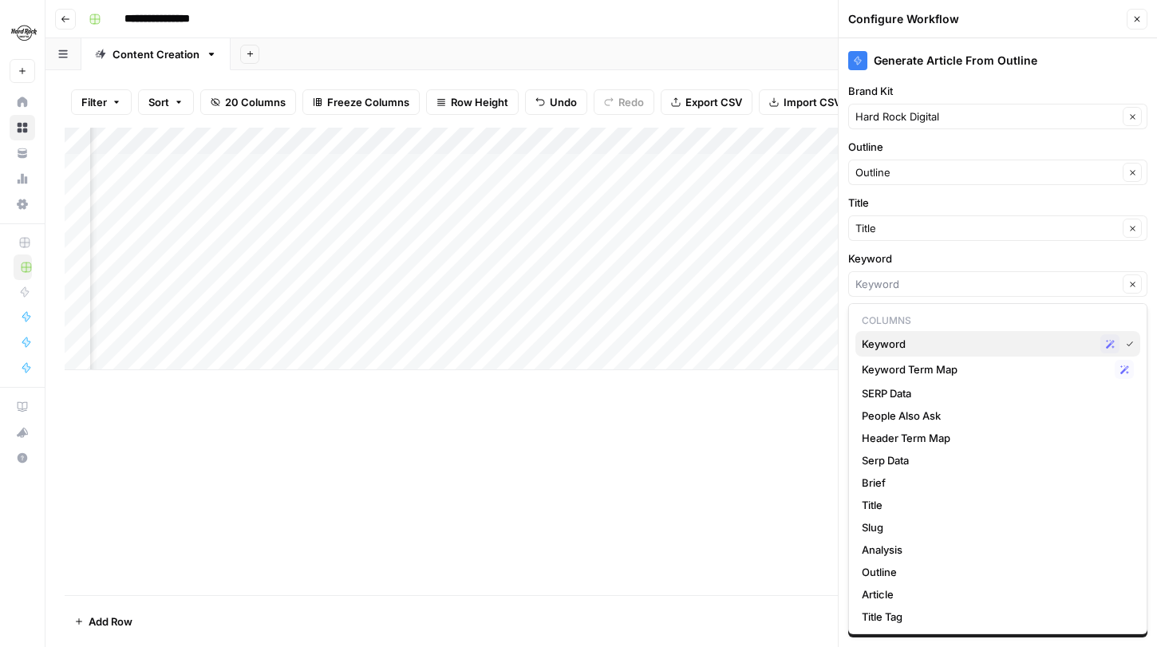
click at [932, 346] on span "Keyword" at bounding box center [978, 344] width 232 height 16
type input "Keyword"
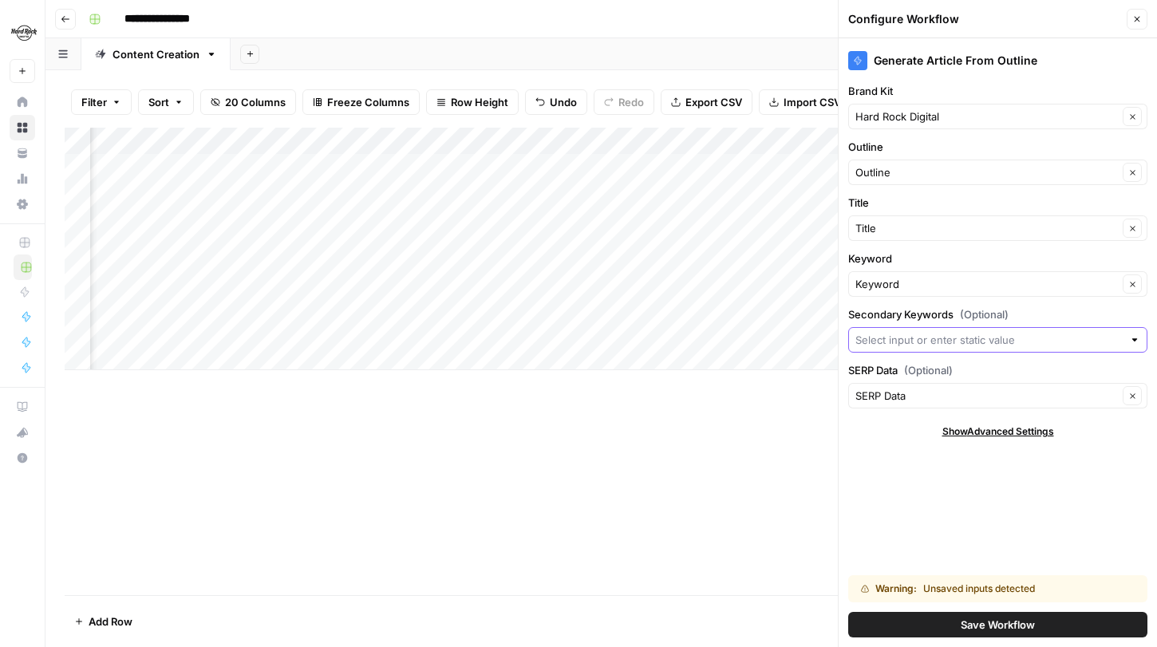
click at [939, 336] on input "Secondary Keywords (Optional)" at bounding box center [989, 340] width 267 height 16
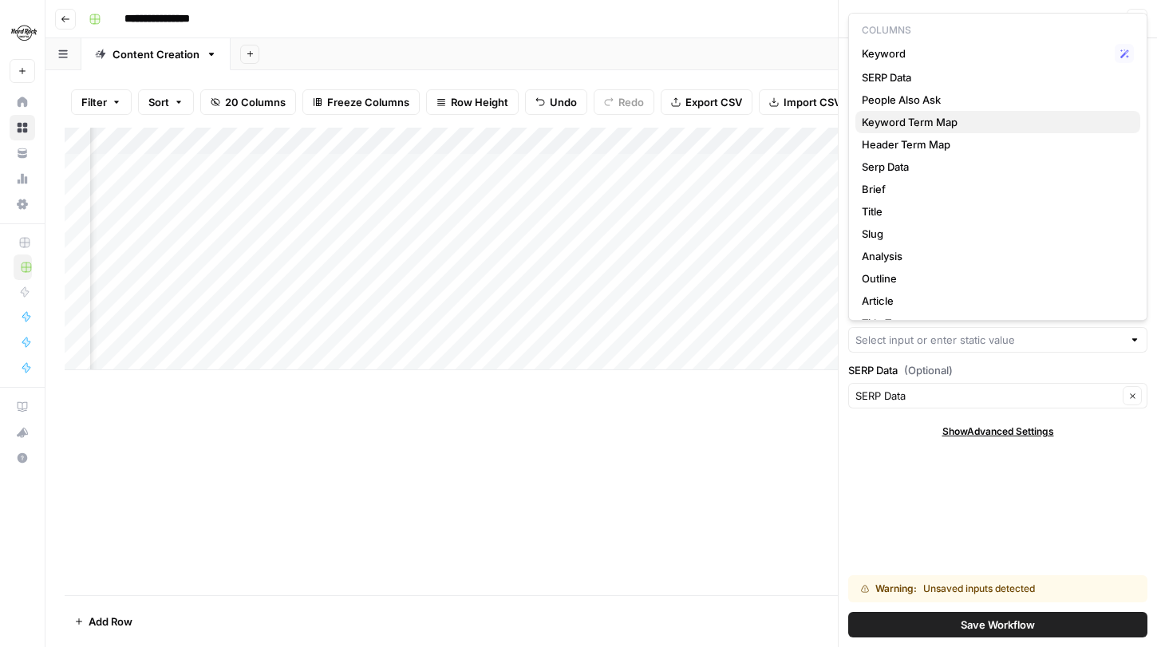
click at [951, 123] on span "Keyword Term Map" at bounding box center [995, 122] width 266 height 16
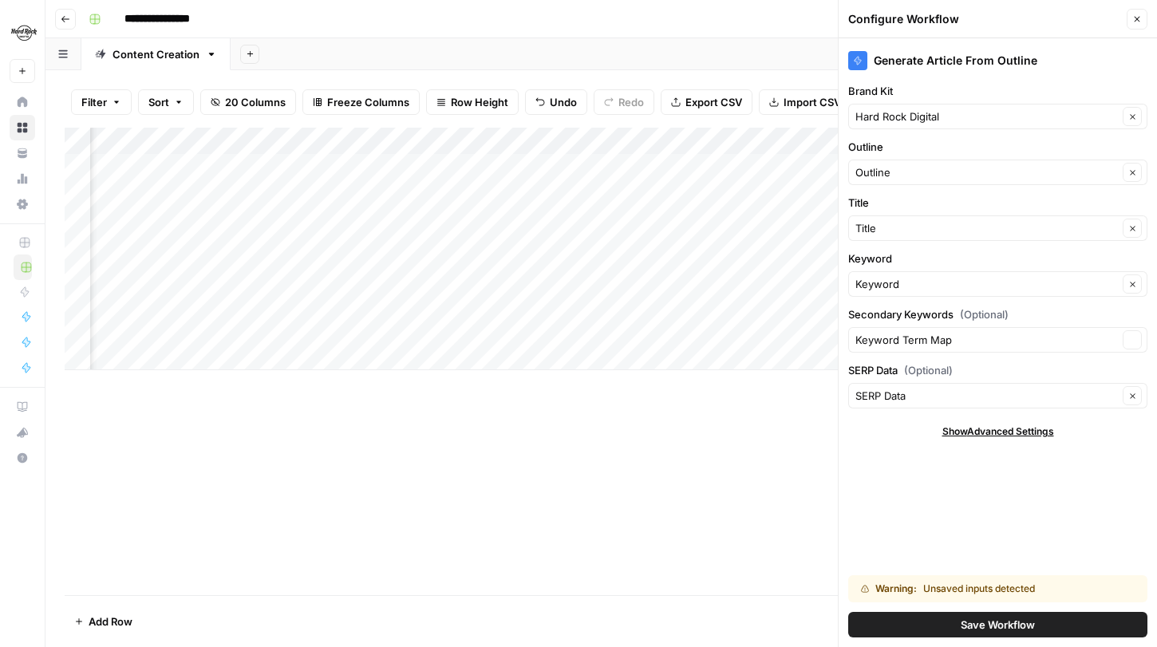
type input "Keyword Term Map"
click at [962, 337] on input "Secondary Keywords (Optional)" at bounding box center [987, 340] width 263 height 16
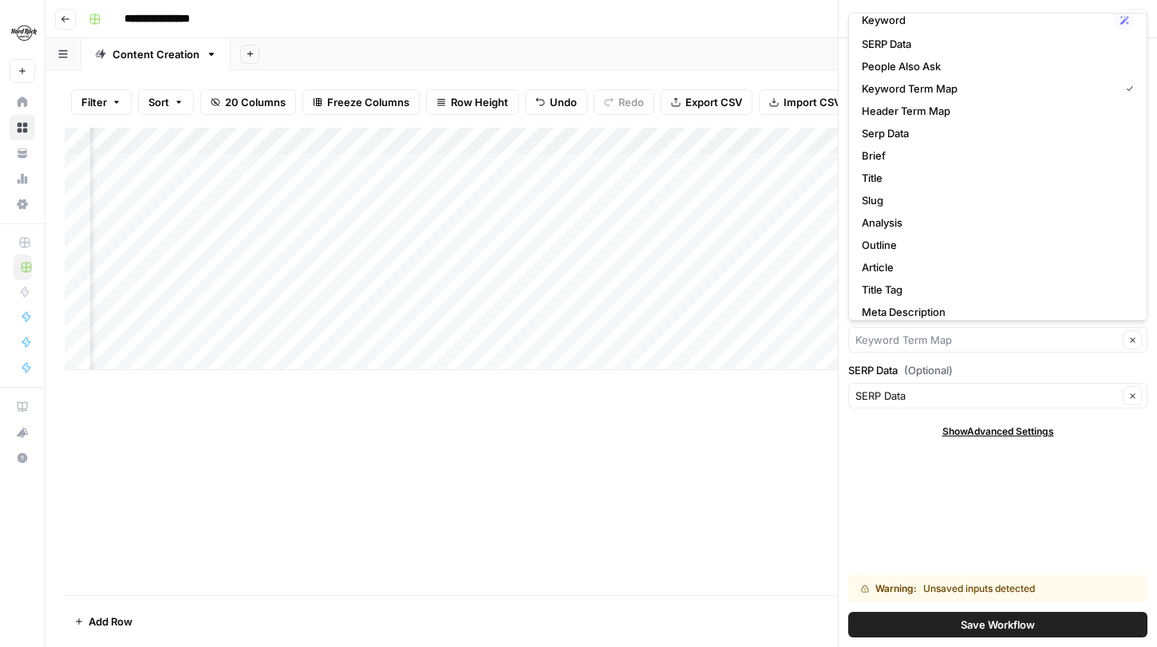
scroll to position [65, 0]
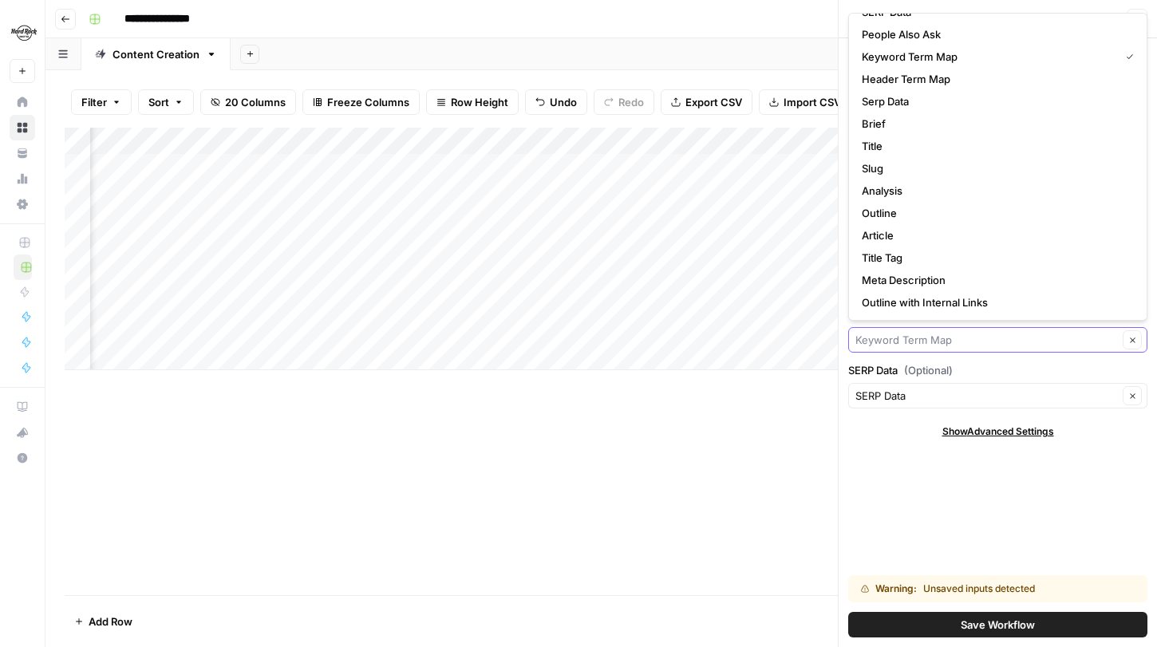
click at [912, 342] on input "Secondary Keywords (Optional)" at bounding box center [987, 340] width 263 height 16
type input "Keyword Term Map"
click at [943, 362] on span "(Optional)" at bounding box center [928, 370] width 49 height 16
click at [943, 388] on input "SERP Data" at bounding box center [987, 396] width 263 height 16
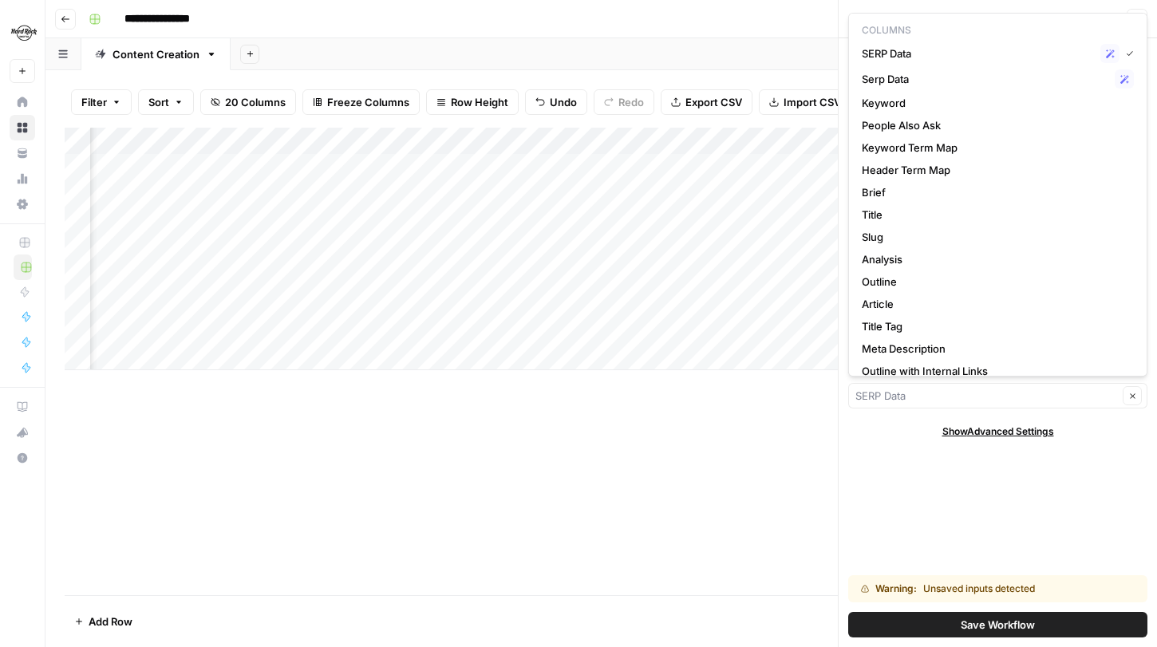
type input "SERP Data"
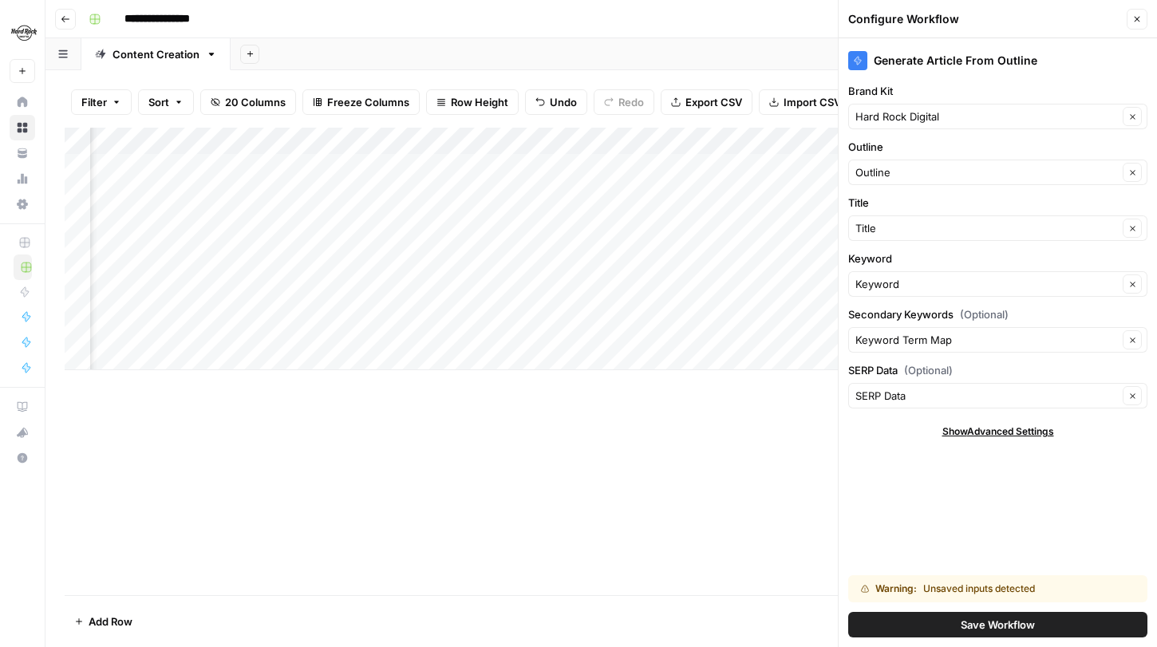
click at [892, 510] on div "Generate Article From Outline Brand Kit Hard Rock Digital Clear Outline Outline…" at bounding box center [998, 342] width 318 height 609
click at [1131, 342] on icon "button" at bounding box center [1133, 340] width 9 height 9
click at [940, 623] on button "Save Workflow" at bounding box center [997, 625] width 299 height 26
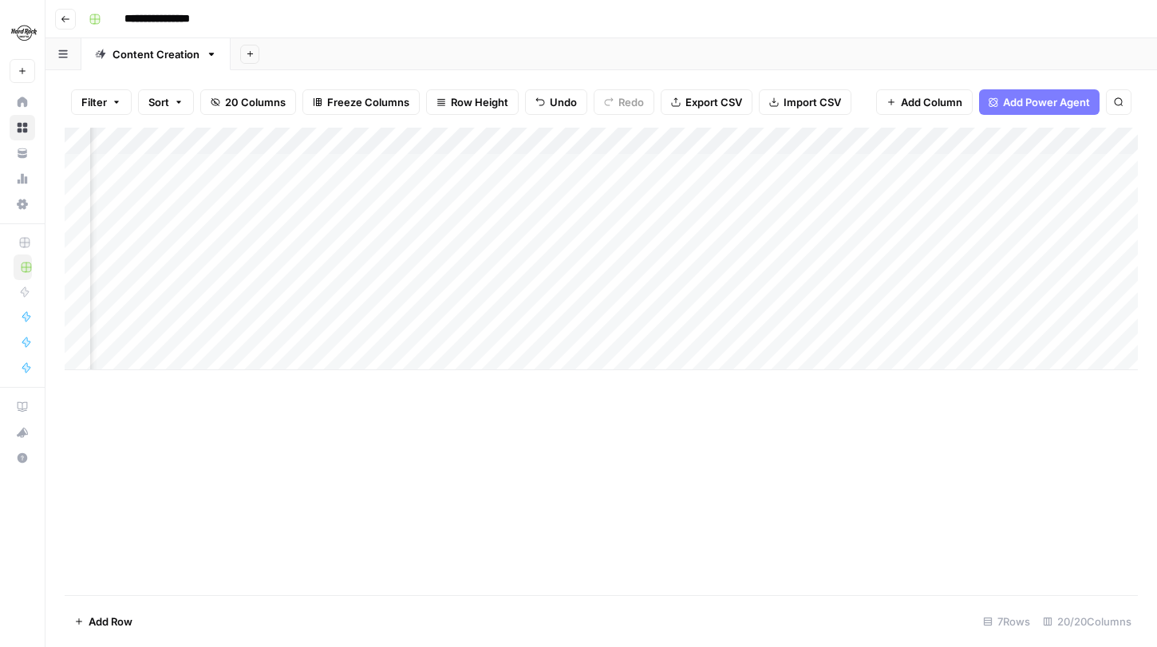
scroll to position [0, 1335]
click at [932, 243] on div "Add Column" at bounding box center [602, 249] width 1074 height 243
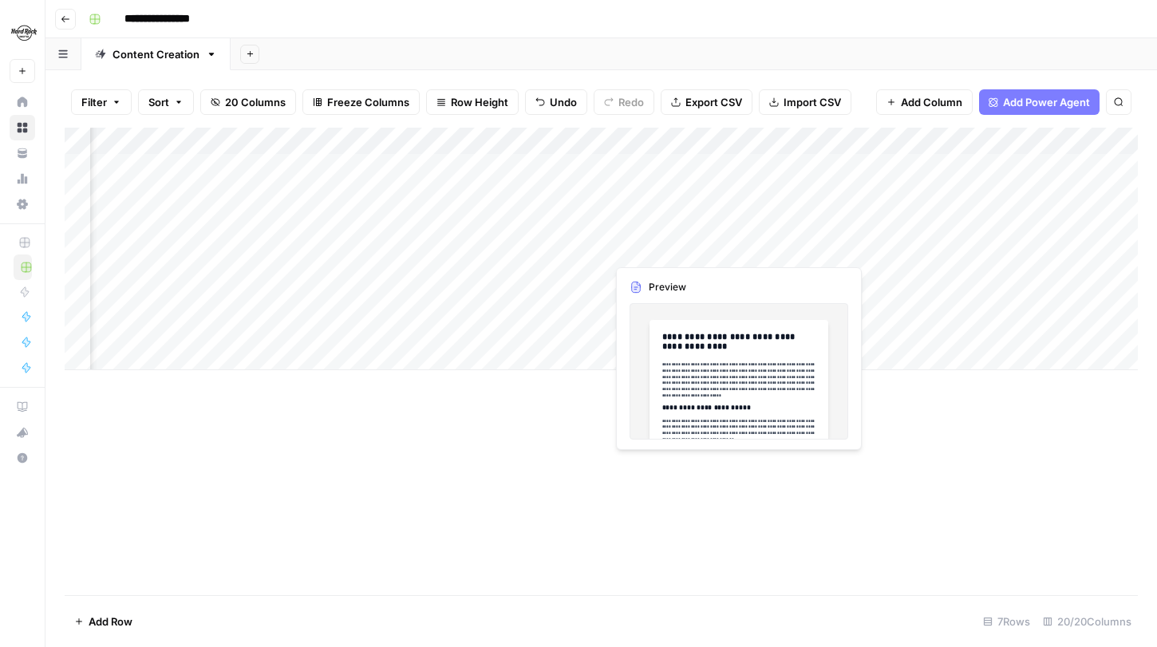
scroll to position [0, 1811]
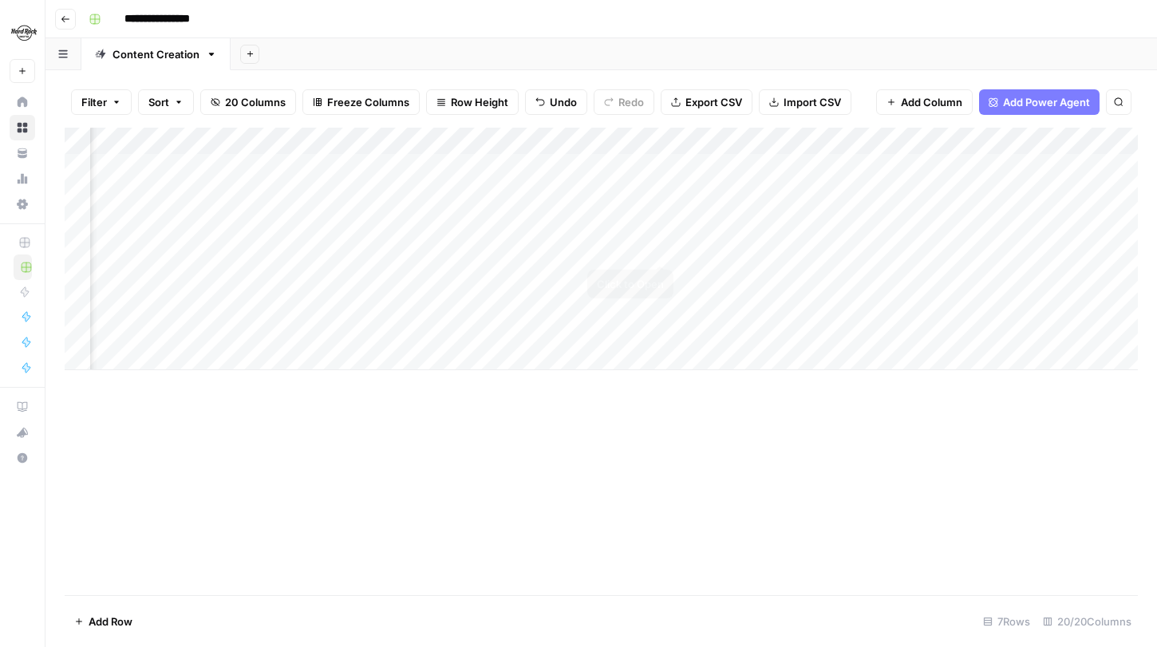
click at [664, 246] on div "Add Column" at bounding box center [602, 249] width 1074 height 243
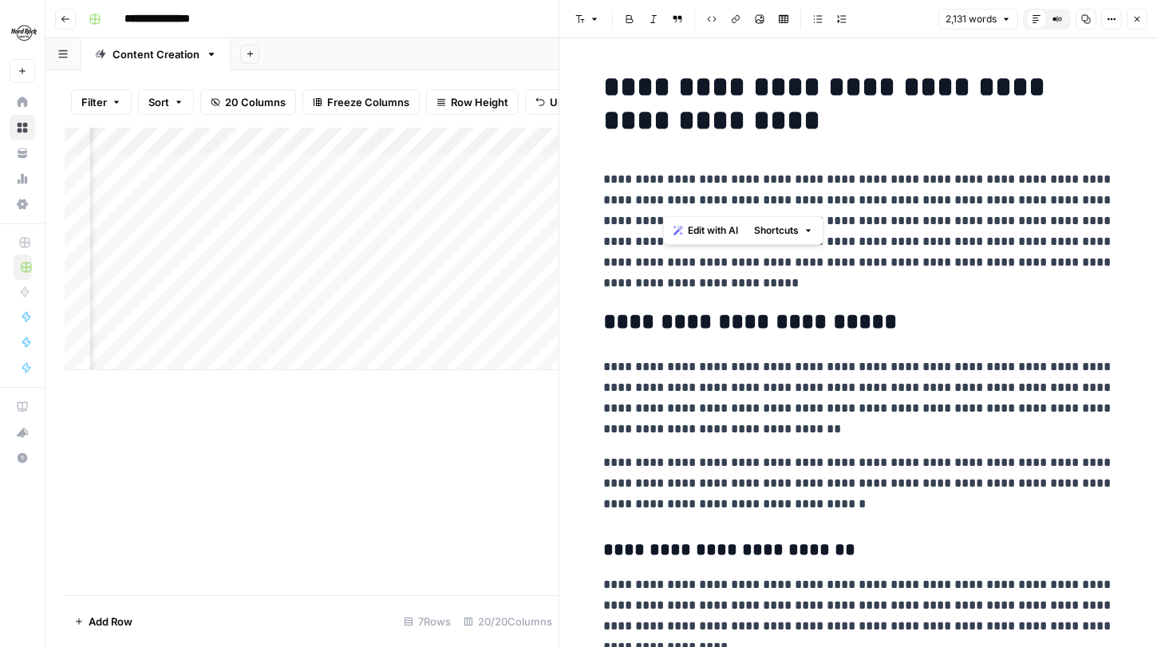
drag, startPoint x: 663, startPoint y: 201, endPoint x: 859, endPoint y: 200, distance: 195.6
click at [859, 200] on p "**********" at bounding box center [858, 231] width 511 height 125
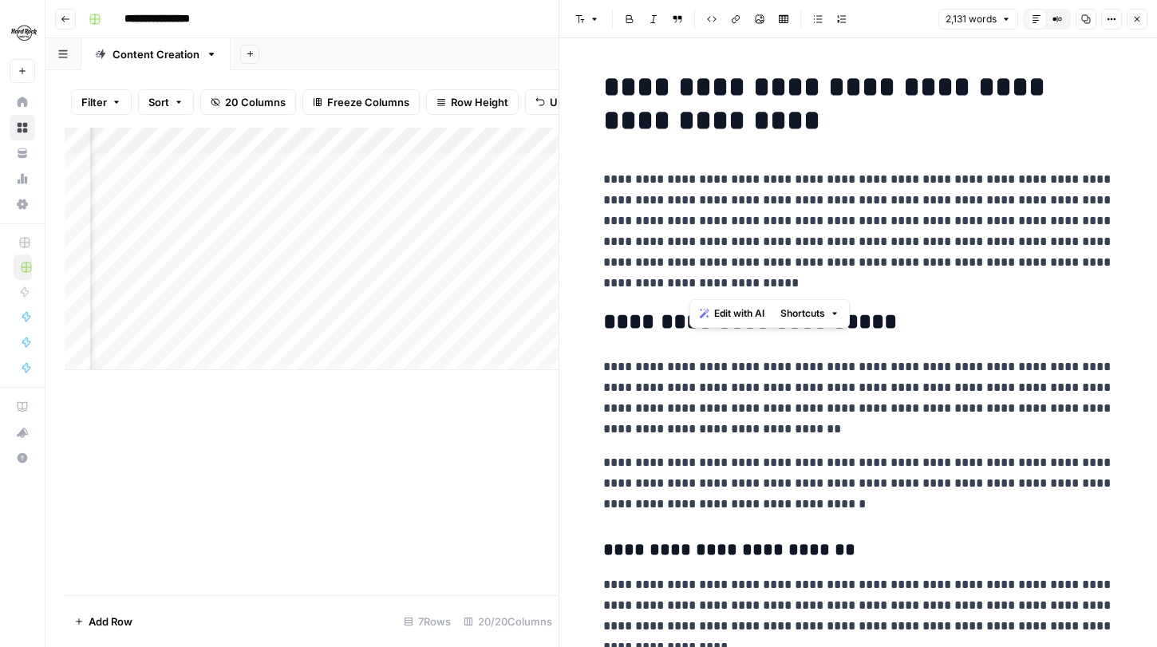
drag, startPoint x: 757, startPoint y: 287, endPoint x: 687, endPoint y: 202, distance: 109.5
click at [686, 202] on p "**********" at bounding box center [858, 231] width 511 height 125
click at [687, 202] on p "**********" at bounding box center [858, 231] width 511 height 125
drag, startPoint x: 670, startPoint y: 220, endPoint x: 816, endPoint y: 213, distance: 145.4
click at [817, 214] on p "**********" at bounding box center [858, 231] width 511 height 125
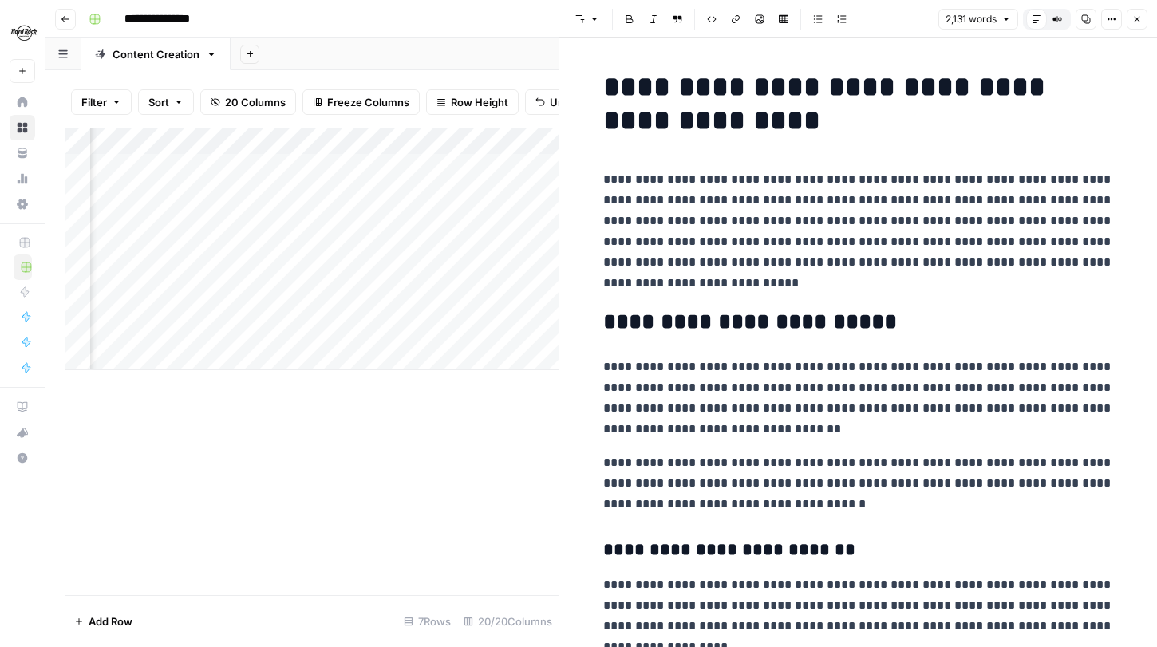
click at [816, 213] on p "**********" at bounding box center [858, 231] width 511 height 125
drag, startPoint x: 724, startPoint y: 222, endPoint x: 801, endPoint y: 286, distance: 99.7
click at [801, 286] on p "**********" at bounding box center [858, 231] width 511 height 125
drag, startPoint x: 746, startPoint y: 287, endPoint x: 722, endPoint y: 225, distance: 66.0
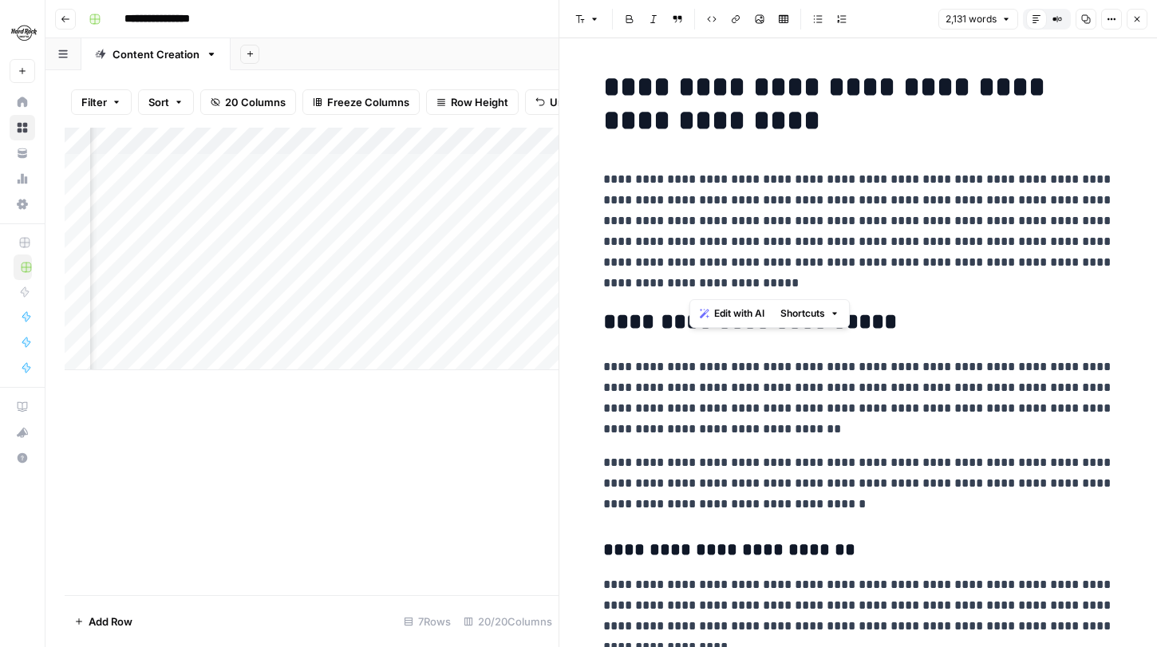
click at [722, 225] on p "**********" at bounding box center [858, 231] width 511 height 125
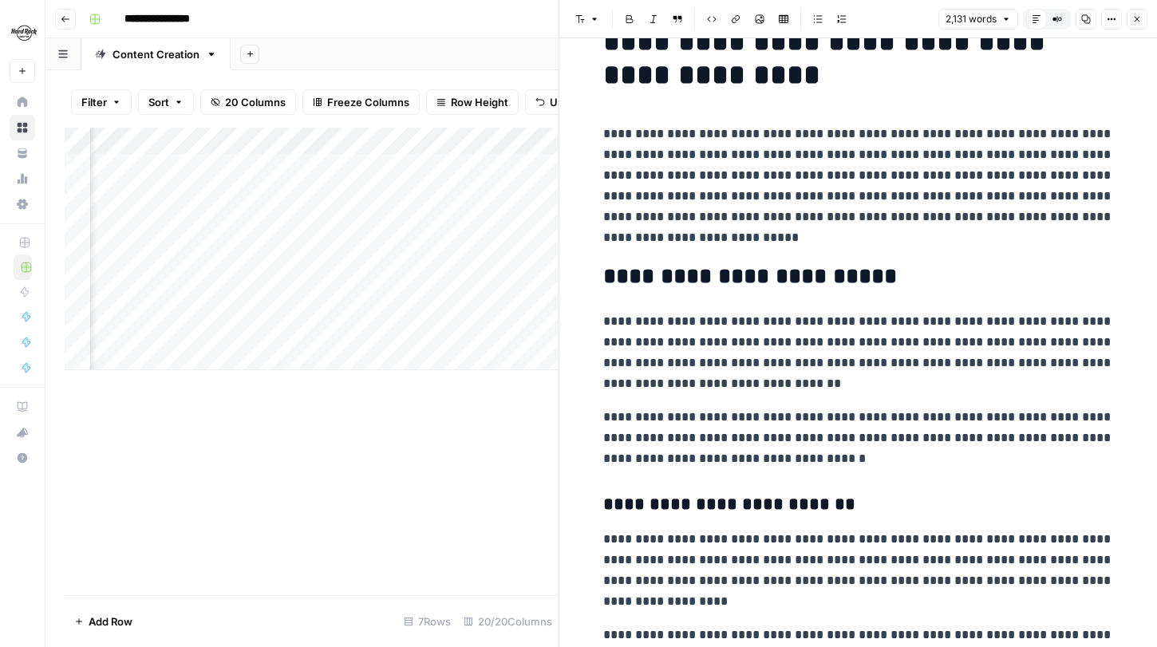
scroll to position [80, 0]
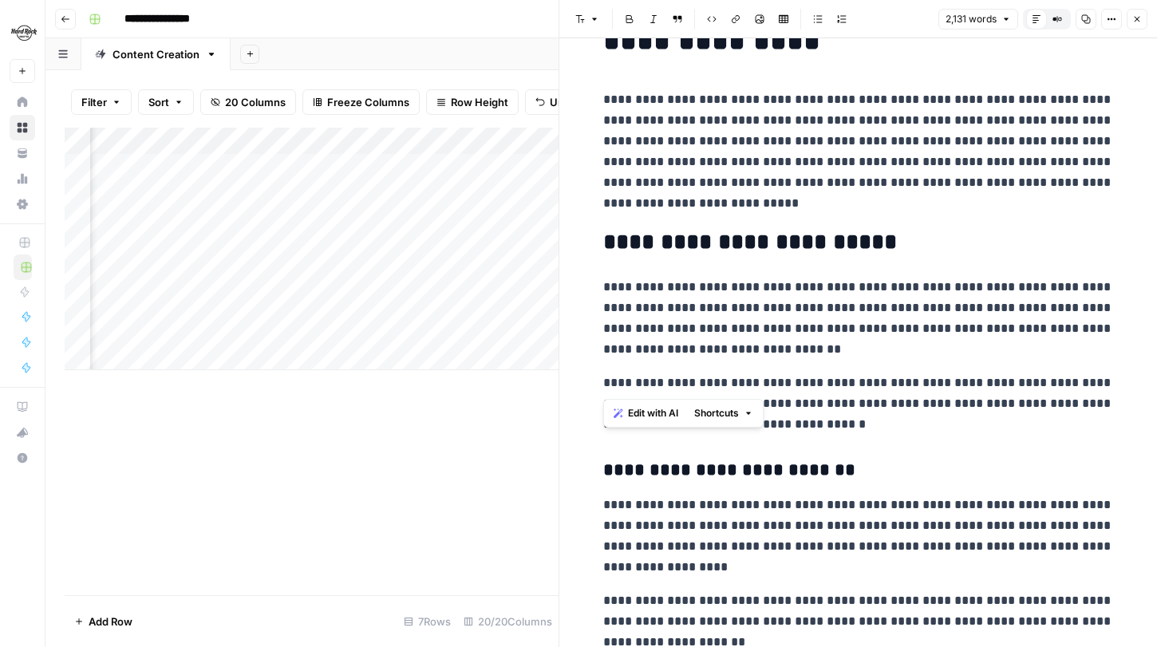
drag, startPoint x: 775, startPoint y: 361, endPoint x: 604, endPoint y: 285, distance: 186.9
click at [604, 285] on p "**********" at bounding box center [858, 318] width 511 height 83
drag, startPoint x: 599, startPoint y: 280, endPoint x: 755, endPoint y: 350, distance: 170.4
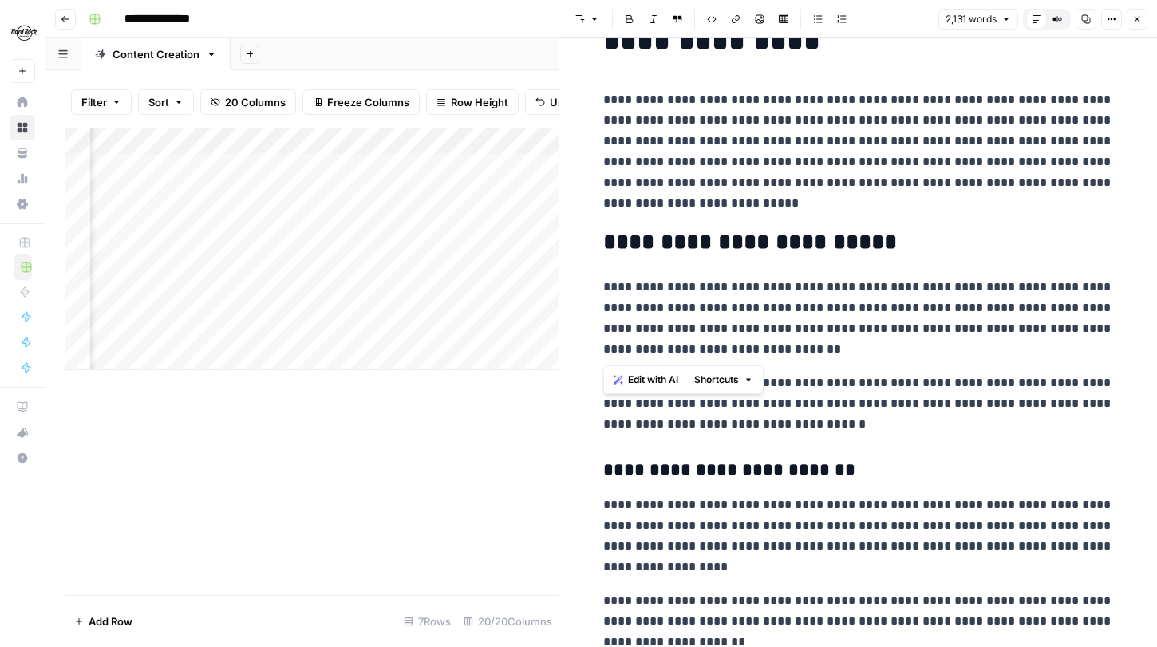
click at [755, 350] on p "**********" at bounding box center [858, 318] width 511 height 83
drag, startPoint x: 608, startPoint y: 382, endPoint x: 880, endPoint y: 401, distance: 272.1
click at [880, 401] on p "**********" at bounding box center [858, 404] width 511 height 62
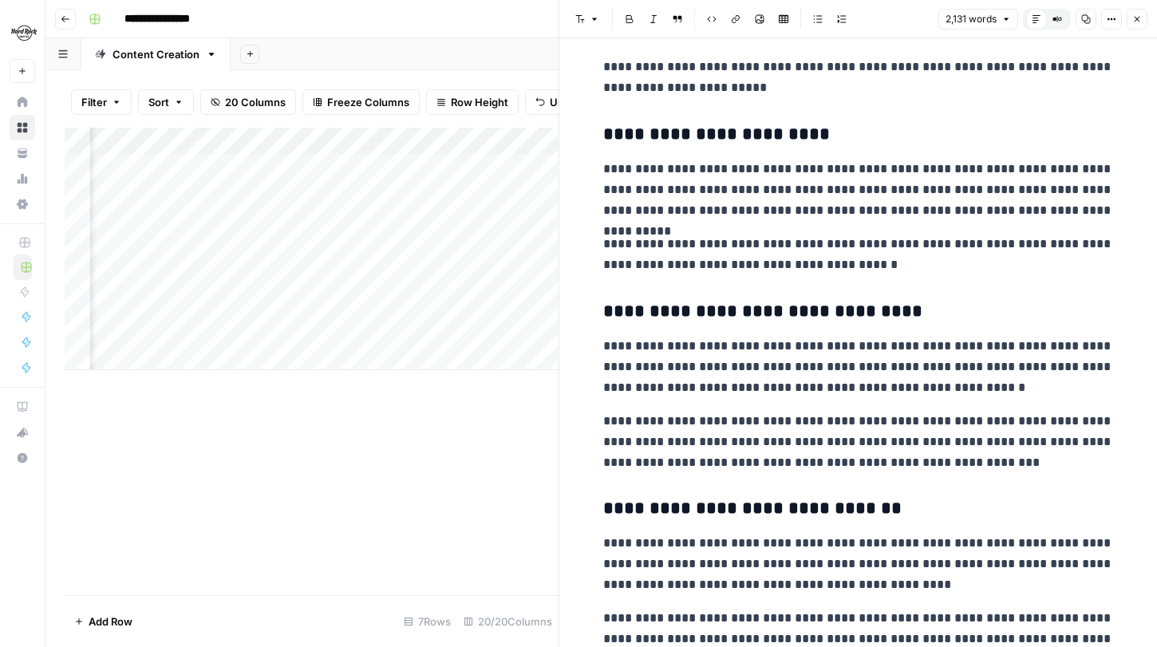
scroll to position [4496, 0]
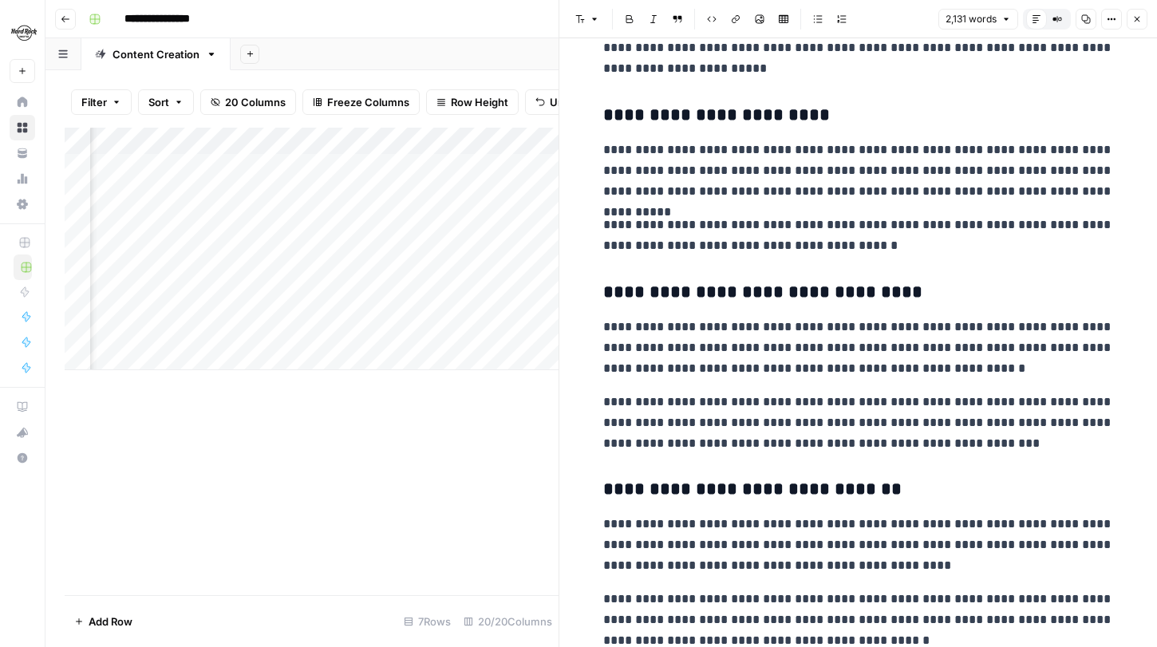
click at [1141, 11] on button "Close" at bounding box center [1137, 19] width 21 height 21
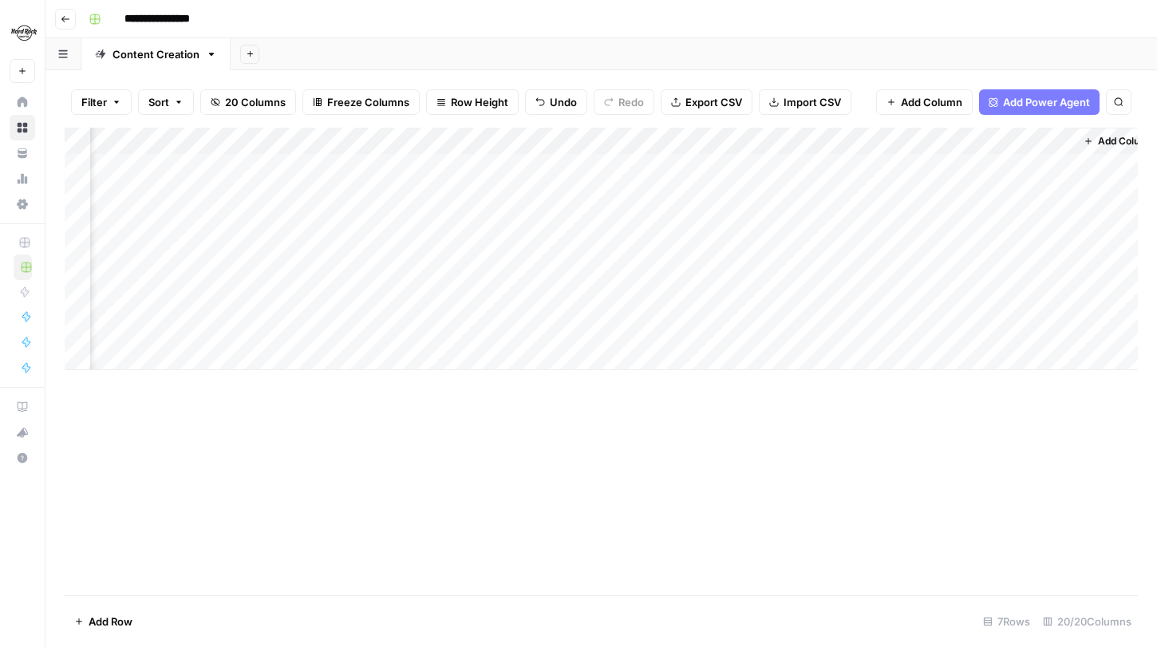
scroll to position [0, 2003]
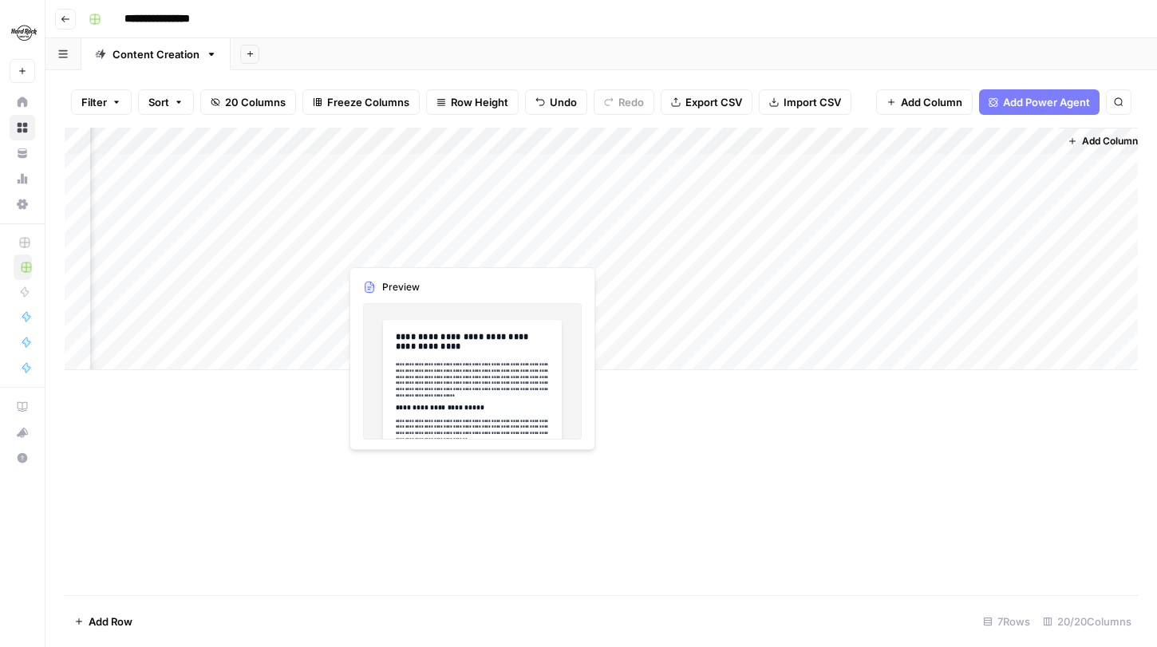
click at [469, 247] on div "Add Column" at bounding box center [602, 249] width 1074 height 243
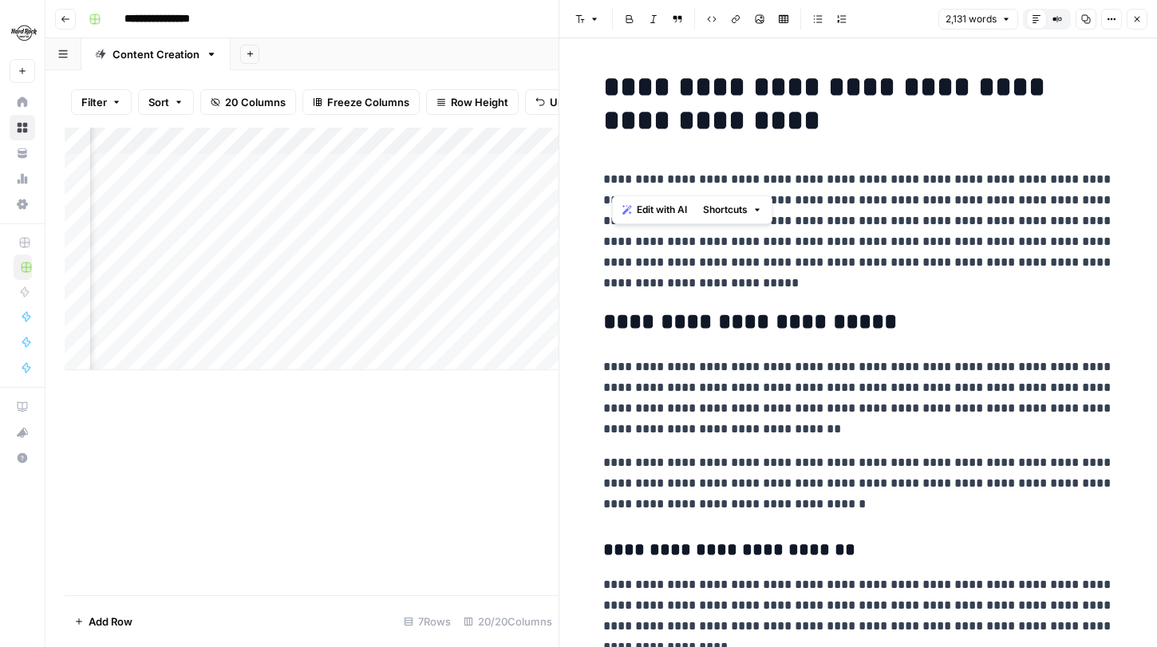
drag, startPoint x: 613, startPoint y: 177, endPoint x: 893, endPoint y: 261, distance: 292.4
click at [895, 260] on p "**********" at bounding box center [858, 231] width 511 height 125
click at [893, 261] on p "**********" at bounding box center [858, 231] width 511 height 125
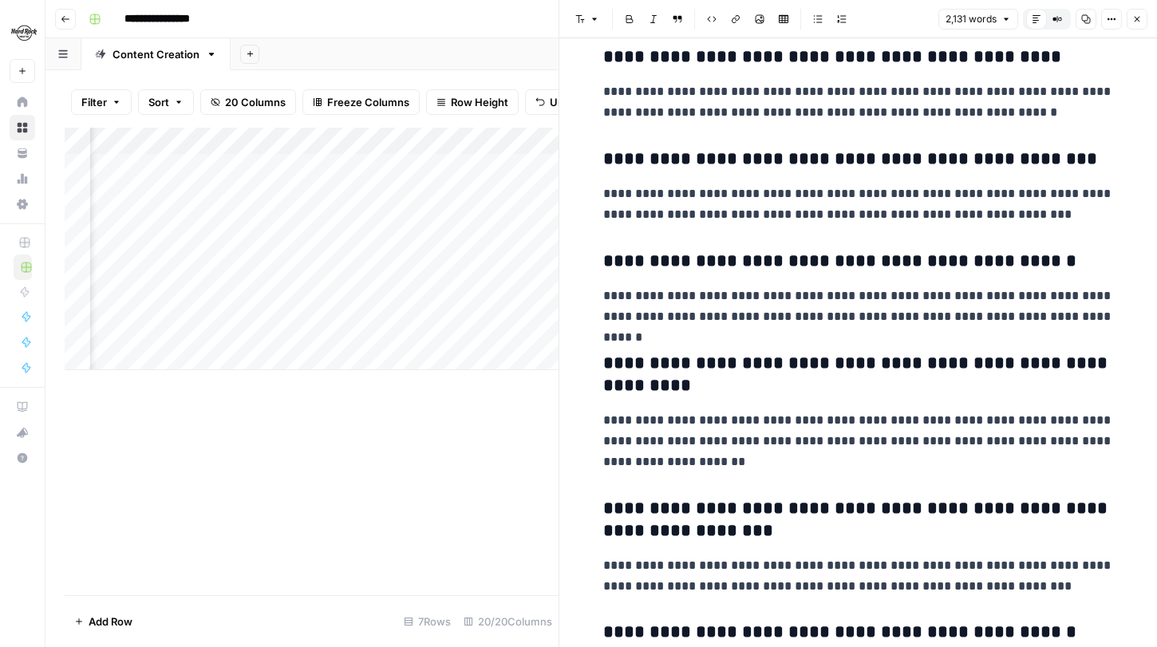
scroll to position [5678, 0]
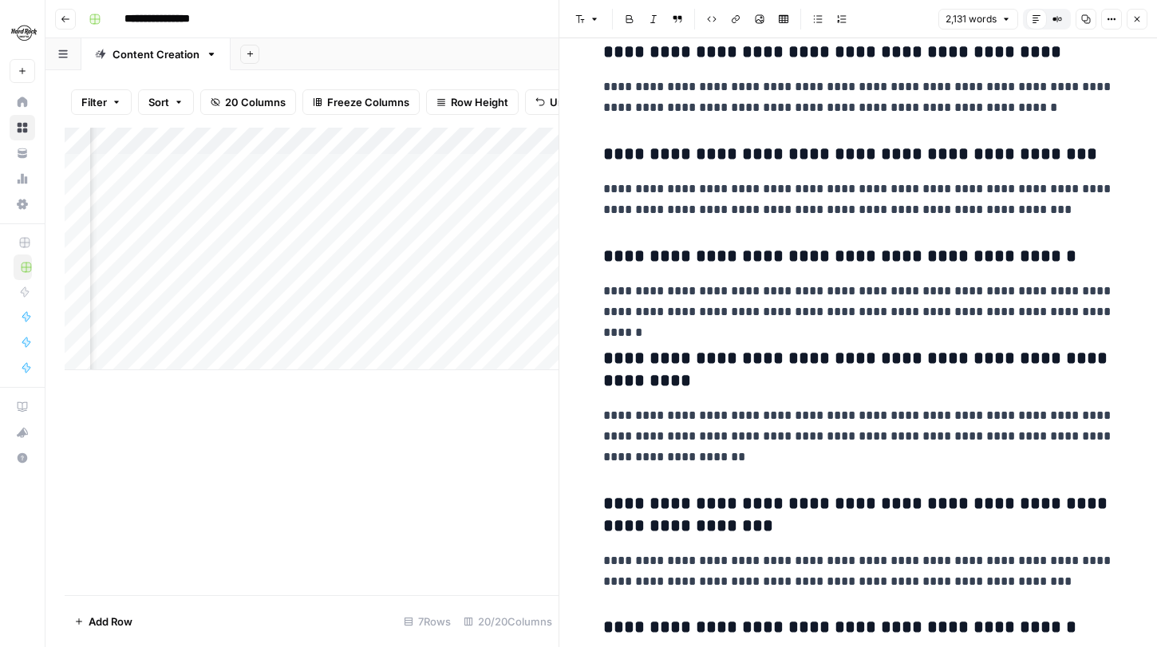
click at [1131, 18] on button "Close" at bounding box center [1137, 19] width 21 height 21
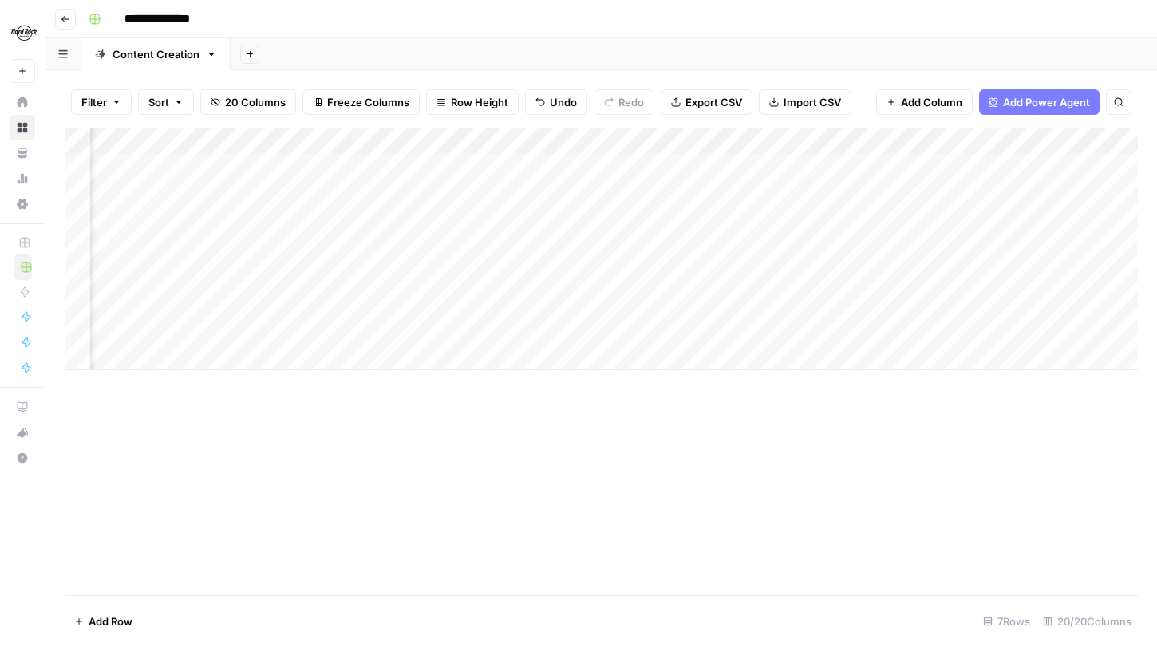
scroll to position [0, 548]
click at [573, 221] on div "Add Column" at bounding box center [602, 249] width 1074 height 243
click at [316, 137] on div "Add Column" at bounding box center [602, 249] width 1074 height 243
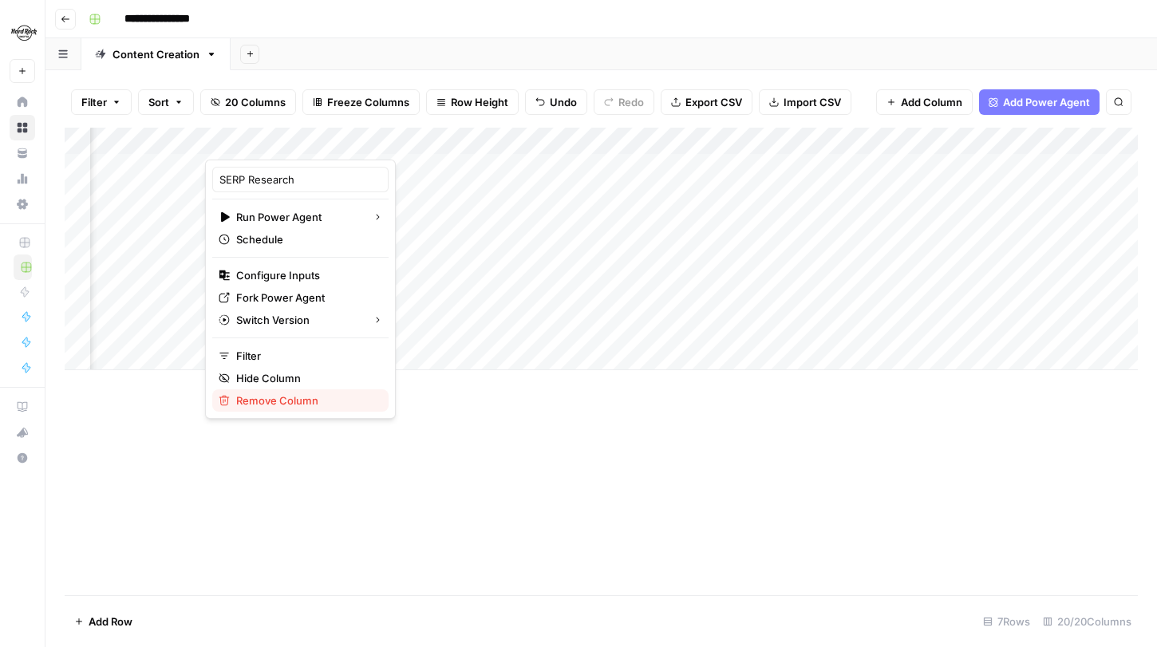
click at [299, 401] on span "Remove Column" at bounding box center [306, 401] width 140 height 16
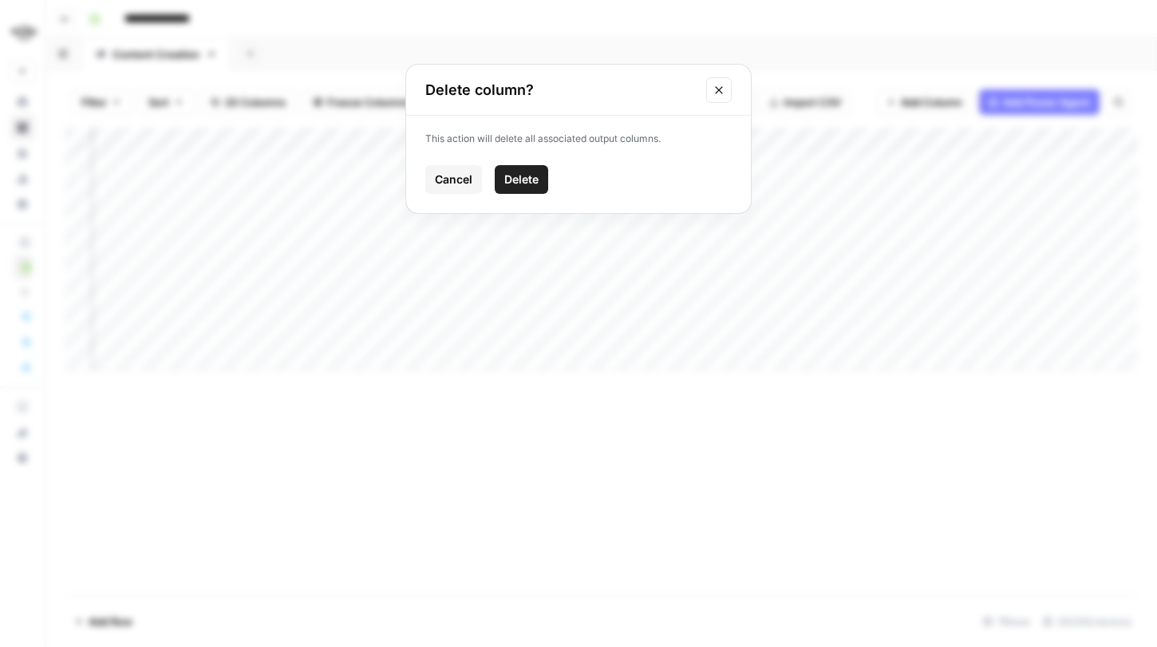
click at [526, 165] on button "Delete" at bounding box center [521, 179] width 53 height 29
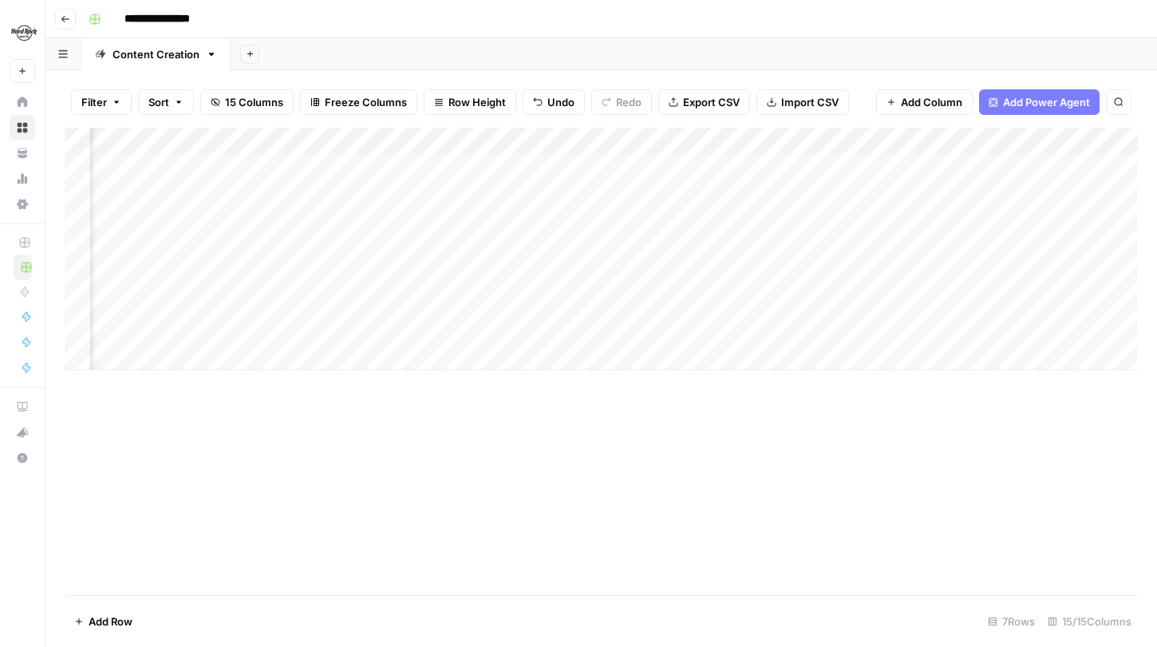
scroll to position [0, 322]
click at [570, 186] on div "Add Column" at bounding box center [602, 249] width 1074 height 243
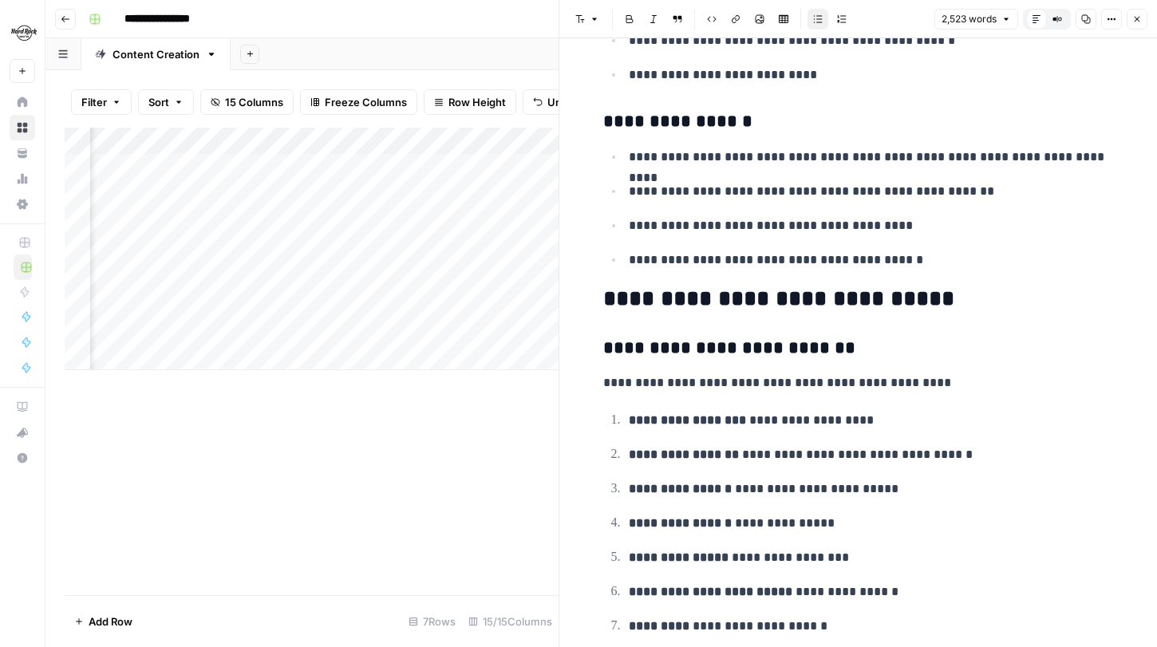
scroll to position [2119, 0]
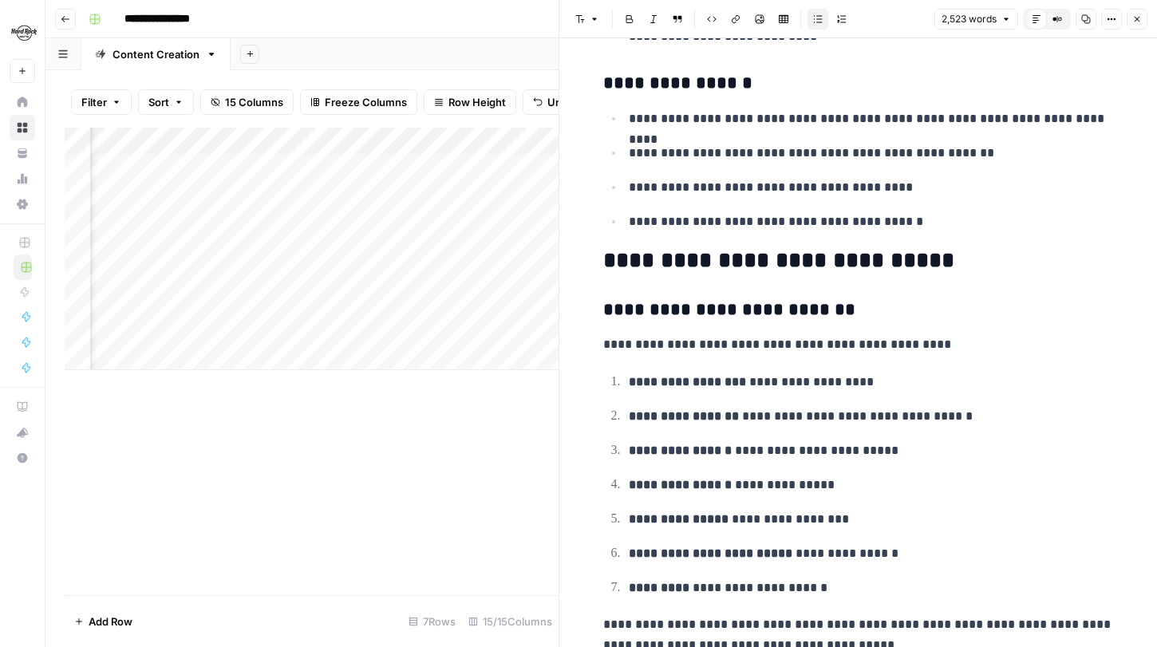
click at [1135, 24] on button "Close" at bounding box center [1137, 19] width 21 height 21
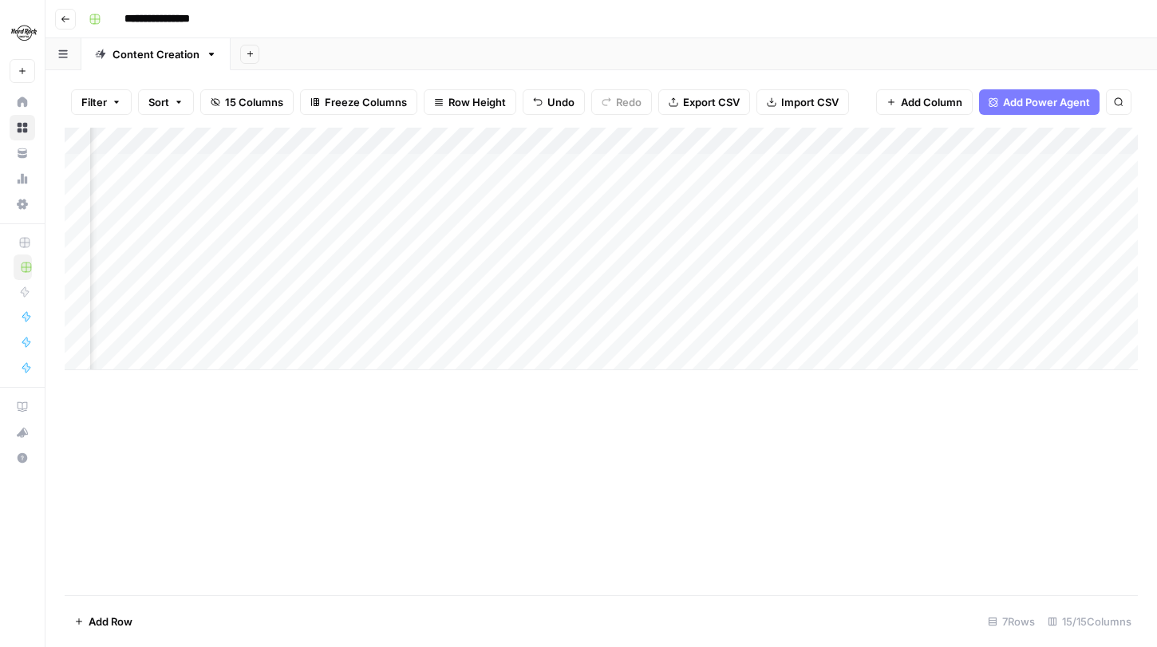
click at [567, 247] on div "Add Column" at bounding box center [602, 249] width 1074 height 243
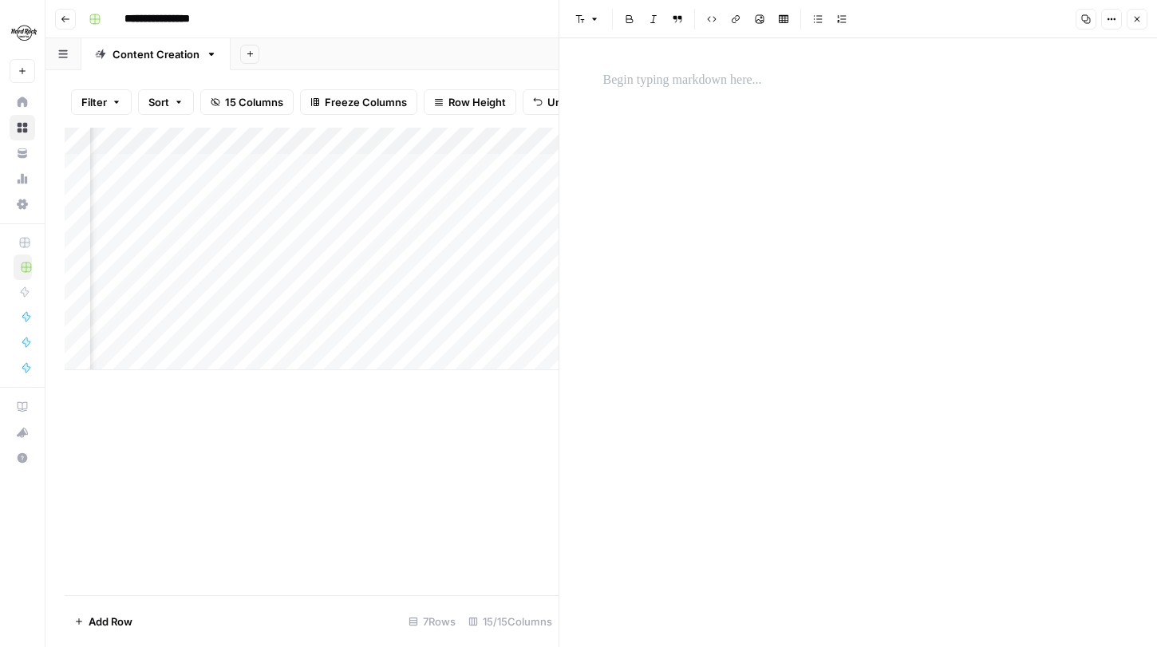
click at [1138, 10] on button "Close" at bounding box center [1137, 19] width 21 height 21
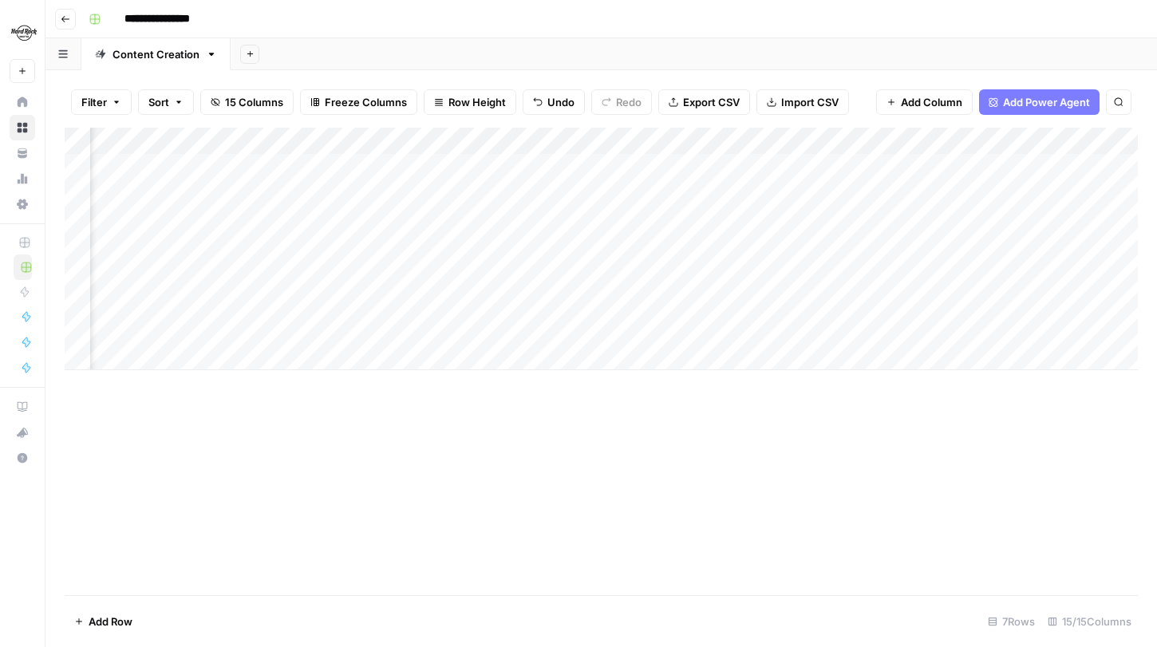
click at [386, 239] on div "Add Column" at bounding box center [602, 249] width 1074 height 243
click at [410, 244] on div "Add Column" at bounding box center [602, 249] width 1074 height 243
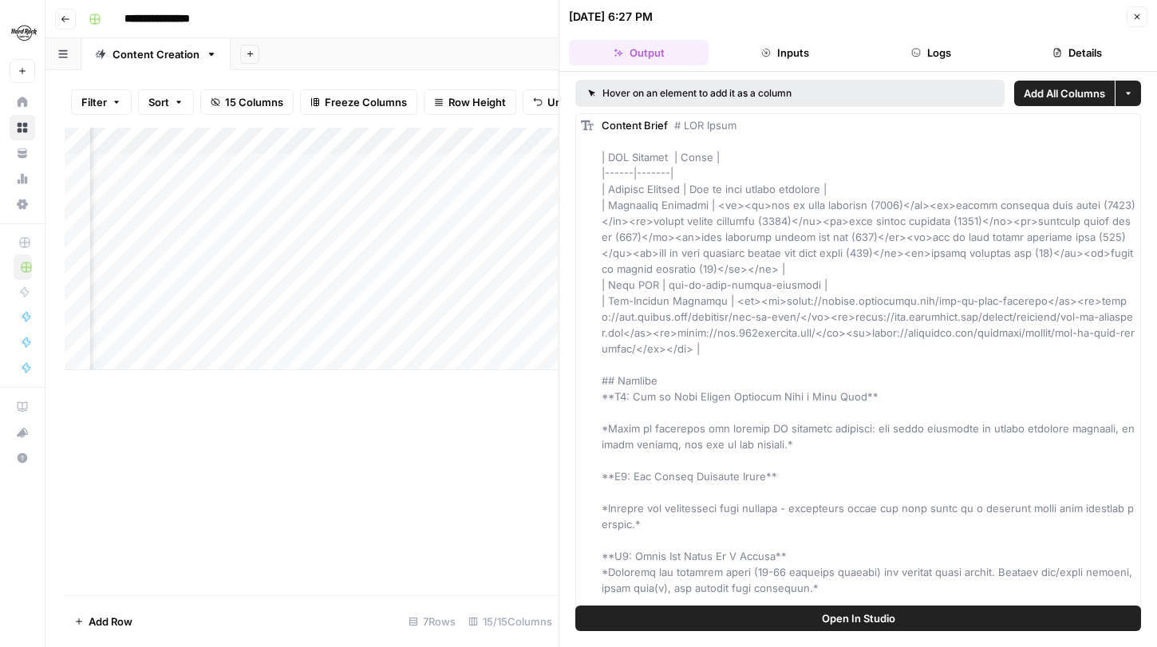
click at [1133, 17] on icon "button" at bounding box center [1138, 17] width 10 height 10
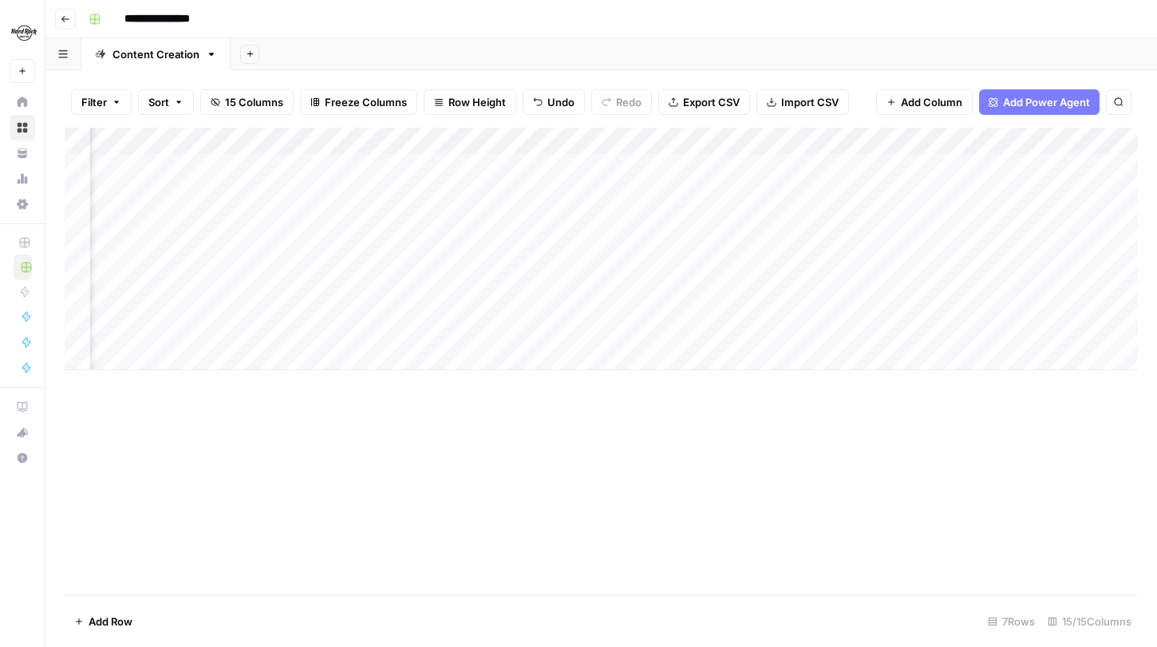
click at [374, 132] on div "Add Column" at bounding box center [602, 249] width 1074 height 243
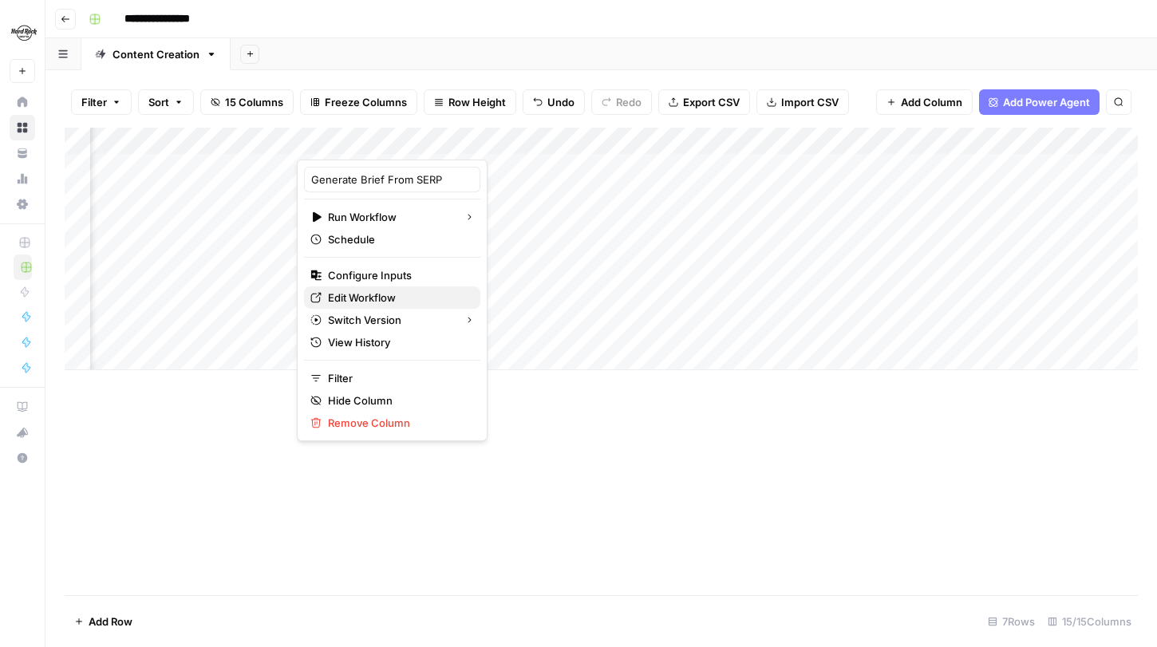
click at [368, 297] on span "Edit Workflow" at bounding box center [398, 298] width 140 height 16
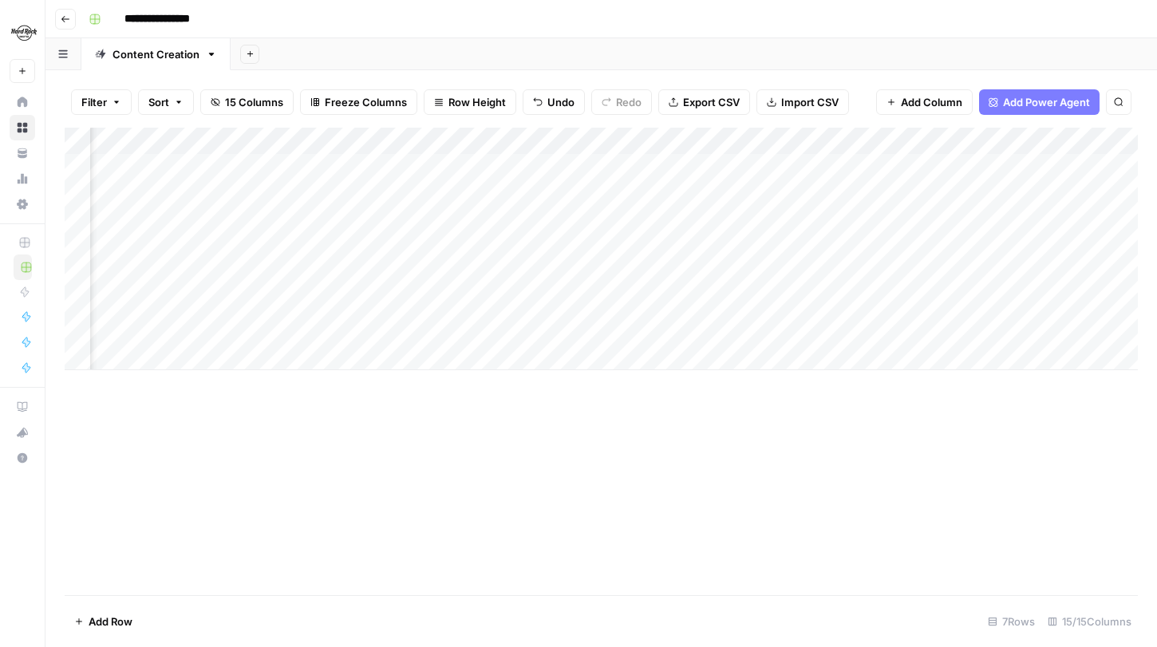
scroll to position [0, 467]
click at [261, 247] on div "Add Column" at bounding box center [602, 249] width 1074 height 243
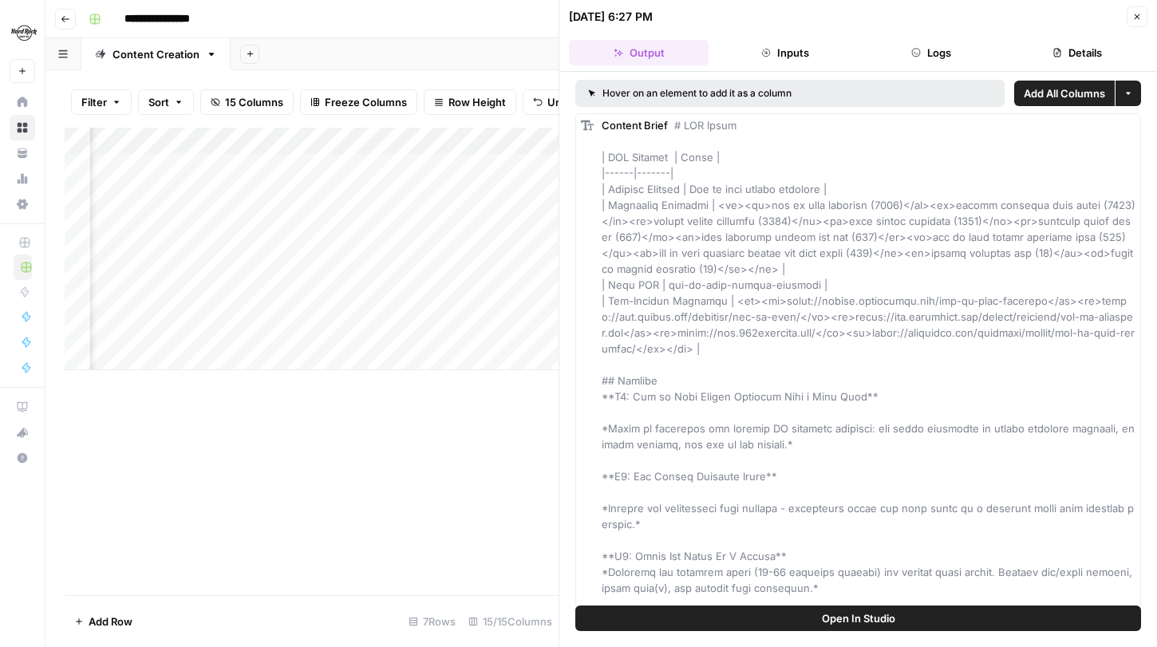
click at [1045, 91] on span "Add All Columns" at bounding box center [1064, 93] width 81 height 16
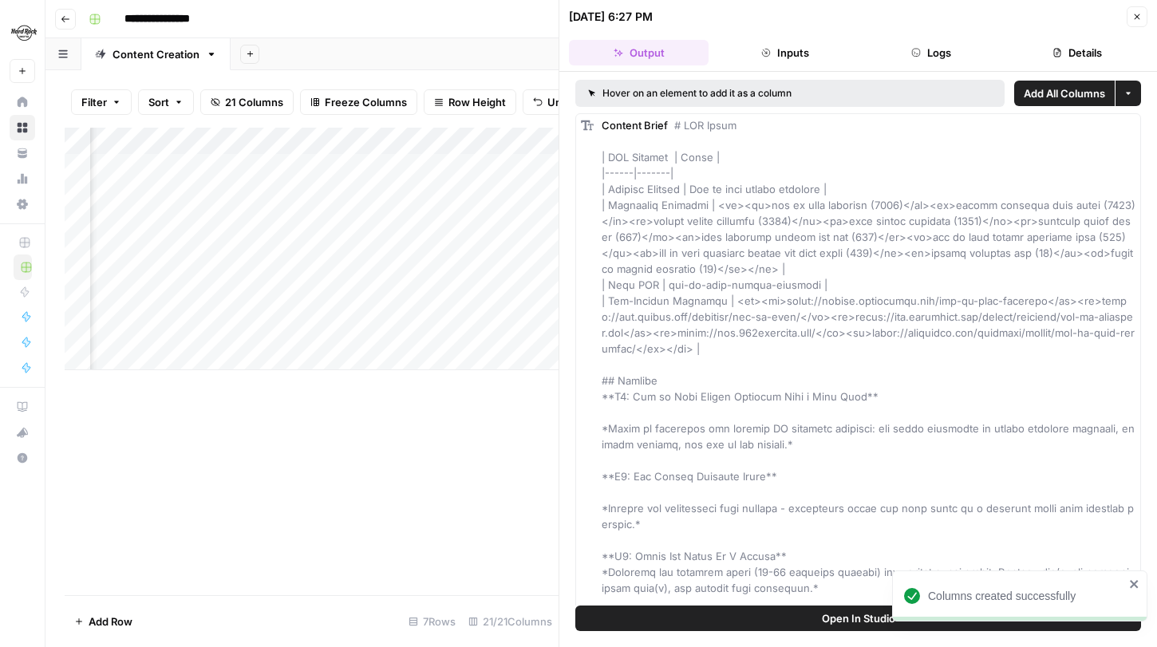
click at [1133, 17] on icon "button" at bounding box center [1138, 17] width 10 height 10
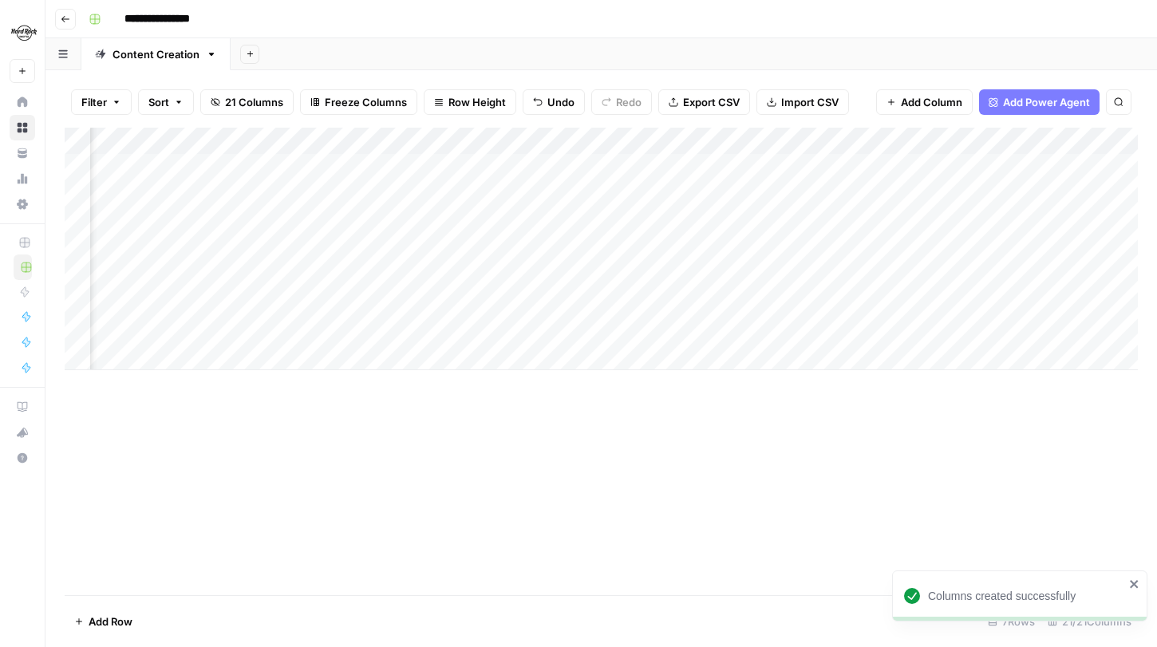
scroll to position [0, 107]
click at [548, 135] on div "Add Column" at bounding box center [602, 249] width 1074 height 243
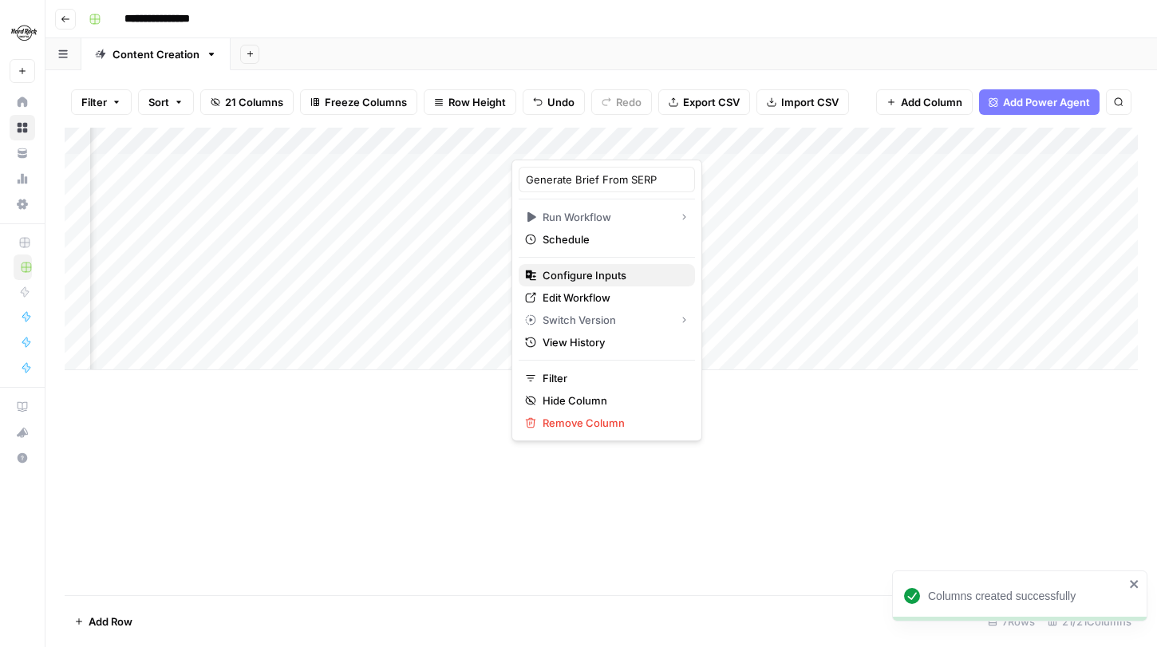
click at [601, 266] on button "Configure Inputs" at bounding box center [607, 275] width 176 height 22
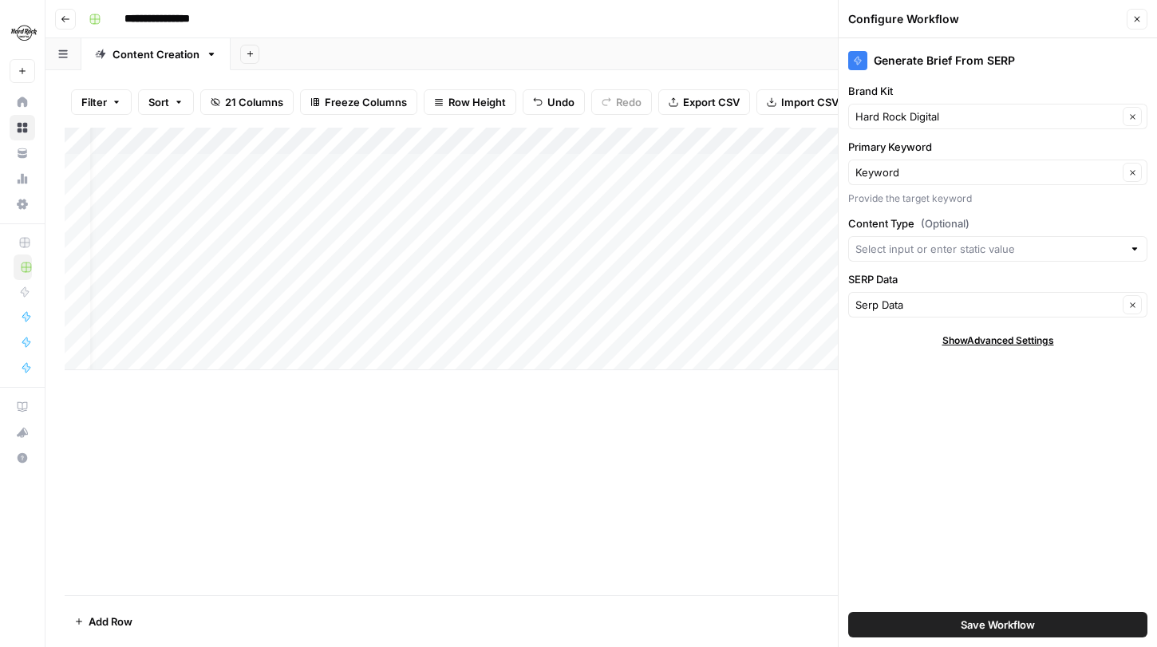
scroll to position [0, 0]
click at [1140, 19] on icon "button" at bounding box center [1138, 19] width 10 height 10
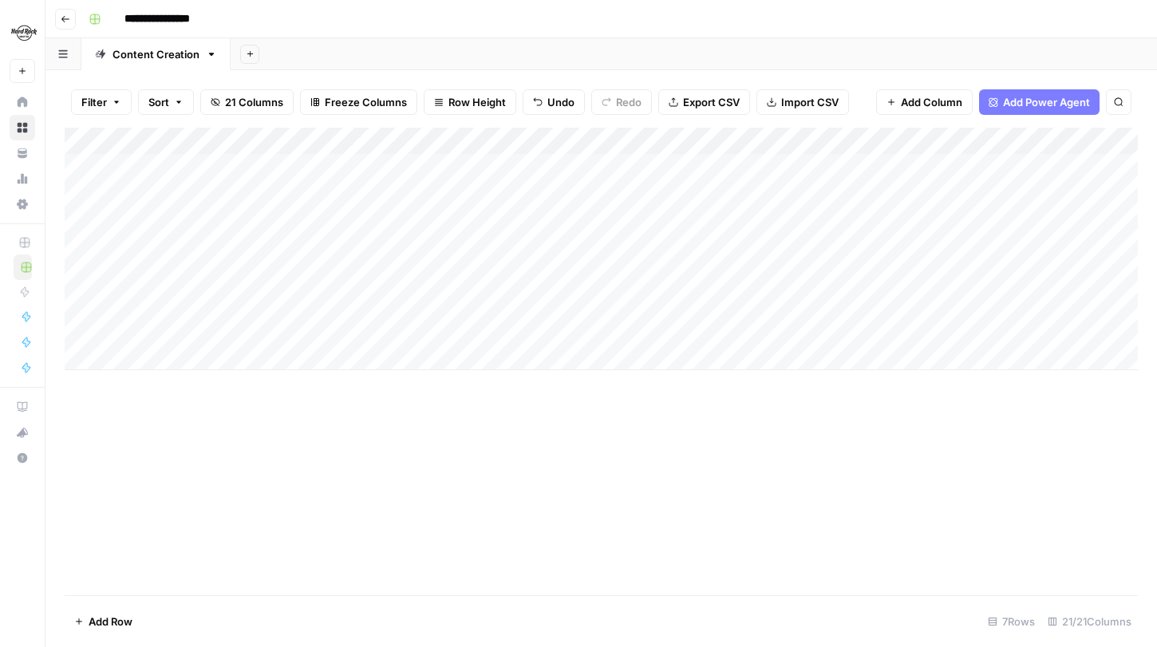
click at [626, 141] on div "Add Column" at bounding box center [602, 249] width 1074 height 243
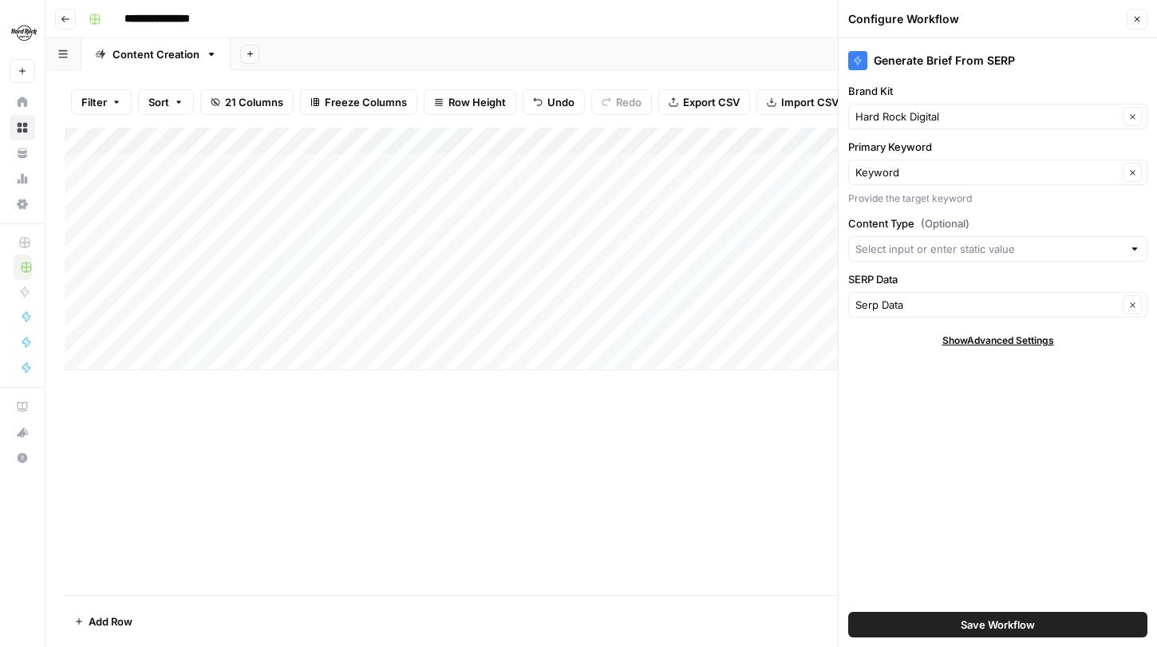
click at [944, 624] on button "Save Workflow" at bounding box center [997, 625] width 299 height 26
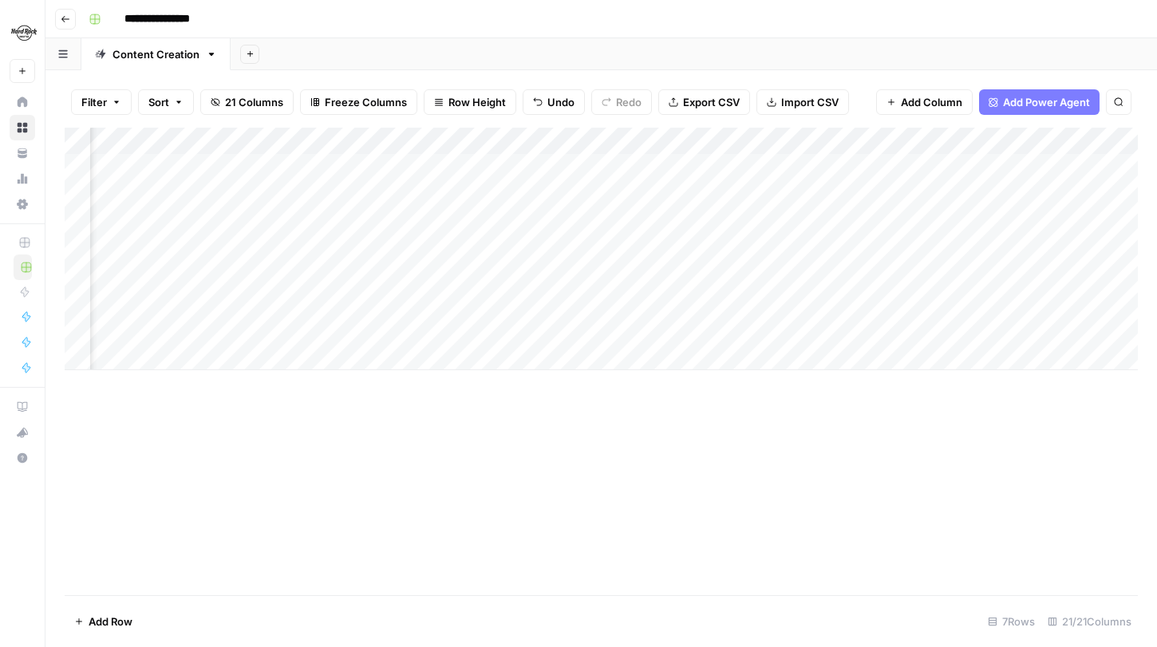
scroll to position [0, 1220]
click at [678, 139] on div "Add Column" at bounding box center [602, 249] width 1074 height 243
click at [624, 301] on span "Remove Column" at bounding box center [649, 298] width 140 height 16
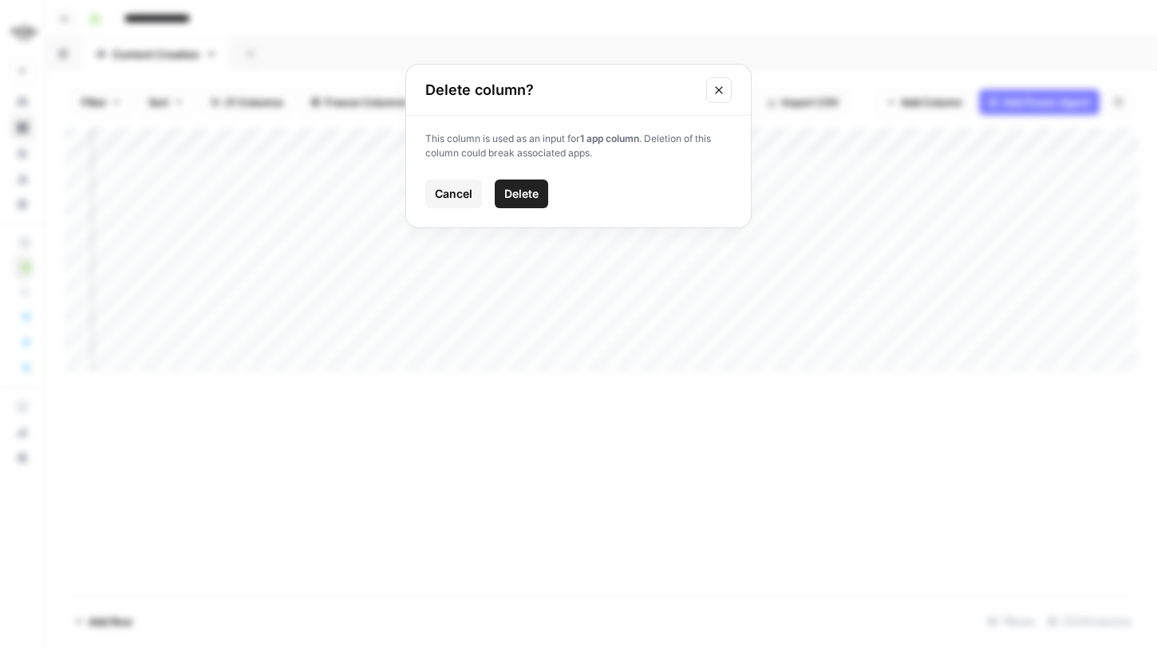
click at [535, 197] on span "Delete" at bounding box center [521, 194] width 34 height 16
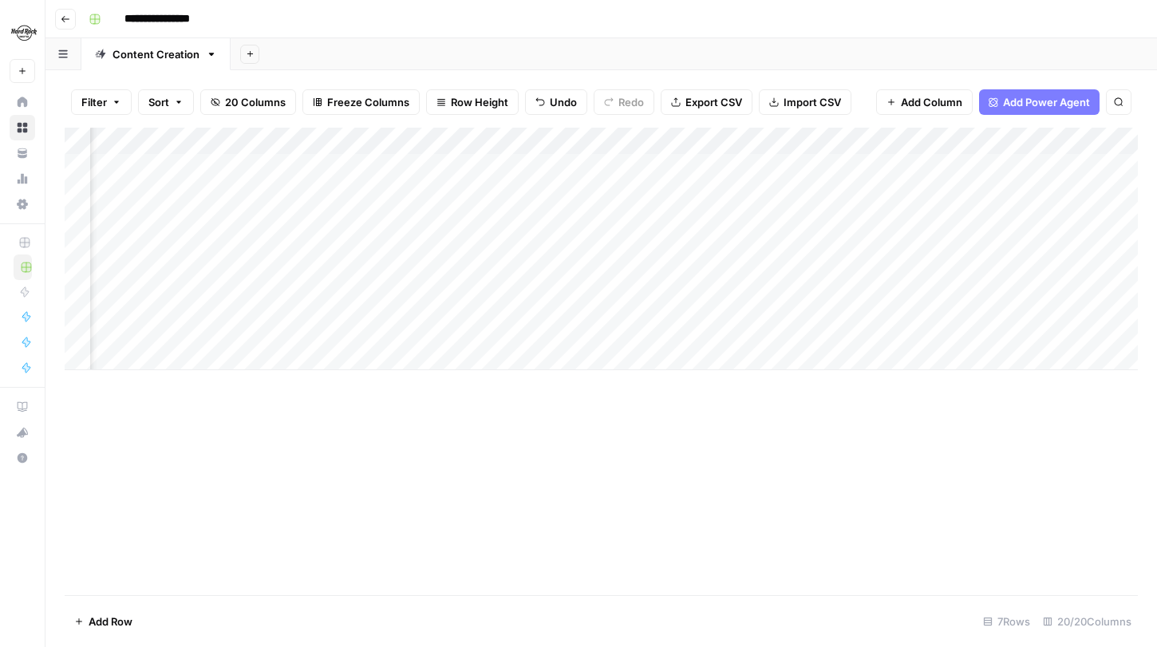
scroll to position [0, 1002]
click at [900, 136] on div "Add Column" at bounding box center [602, 249] width 1074 height 243
click at [822, 293] on span "Remove Column" at bounding box center [867, 298] width 140 height 16
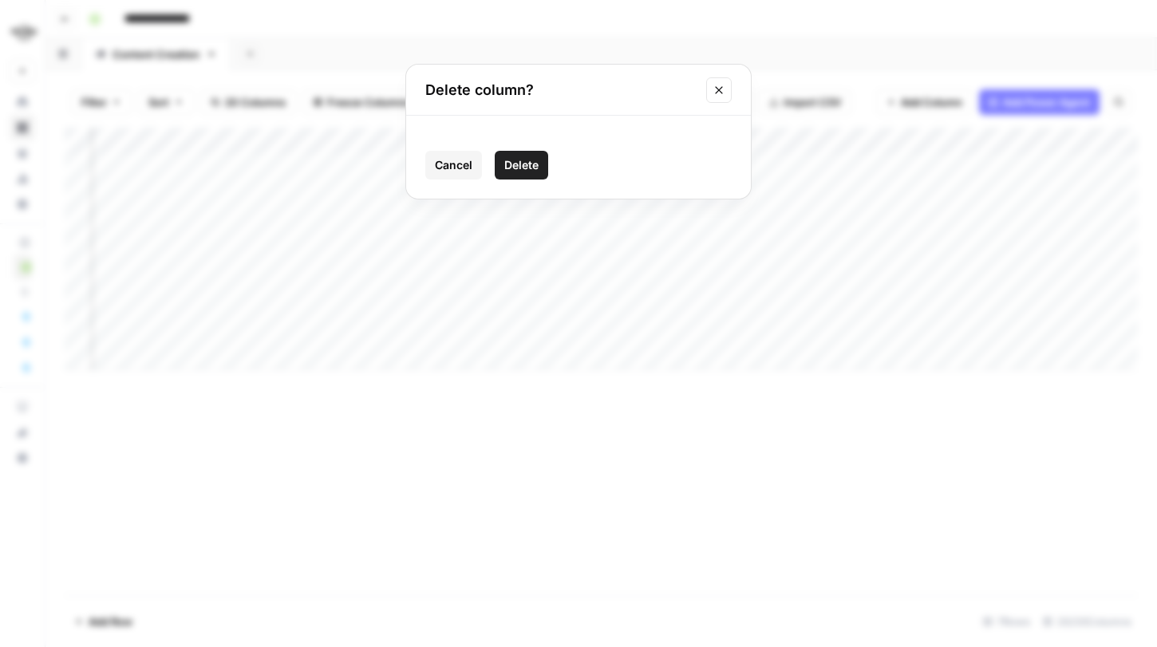
click at [536, 163] on span "Delete" at bounding box center [521, 165] width 34 height 16
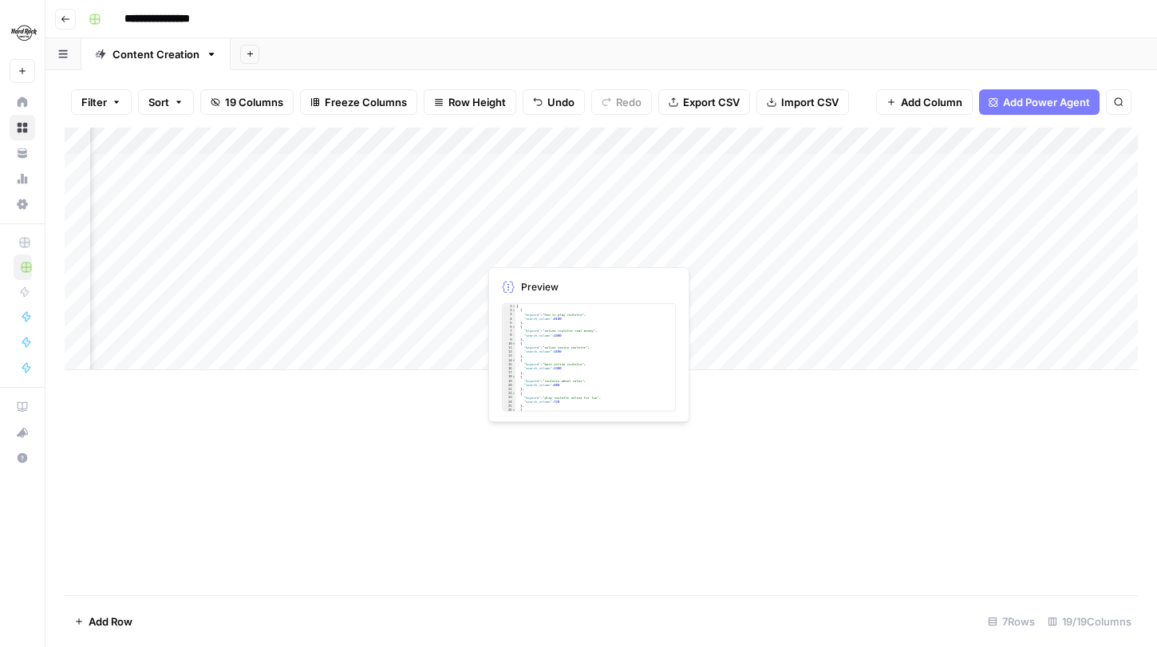
scroll to position [0, 1090]
click at [805, 140] on div "Add Column" at bounding box center [602, 249] width 1074 height 243
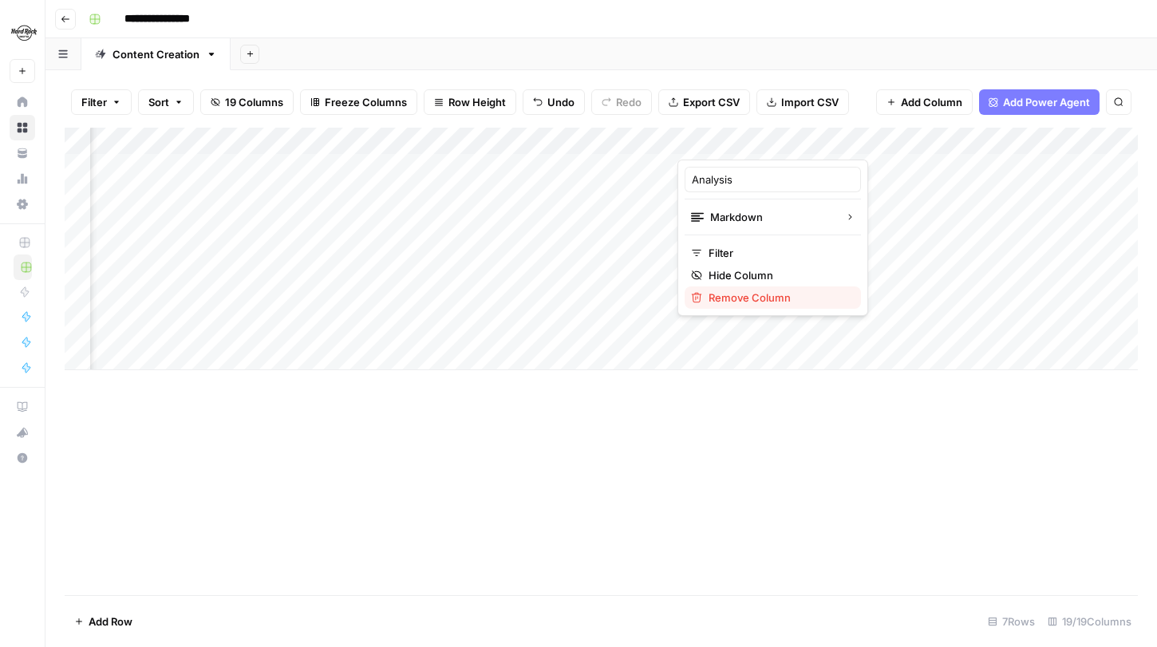
click at [742, 300] on span "Remove Column" at bounding box center [779, 298] width 140 height 16
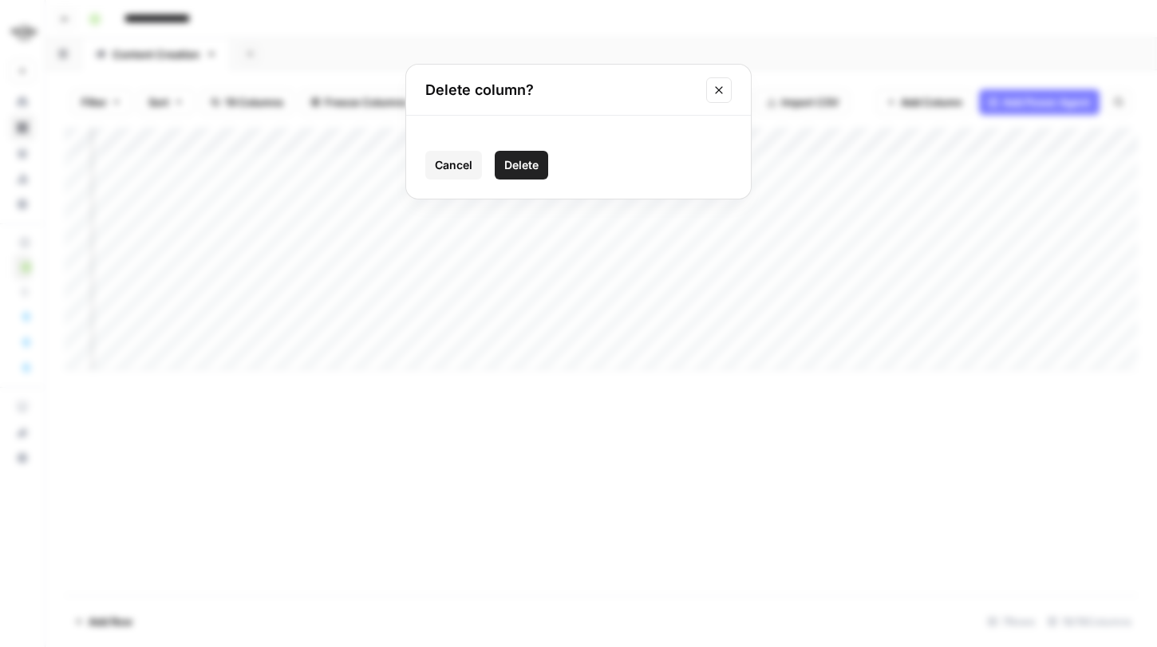
click at [522, 155] on button "Delete" at bounding box center [521, 165] width 53 height 29
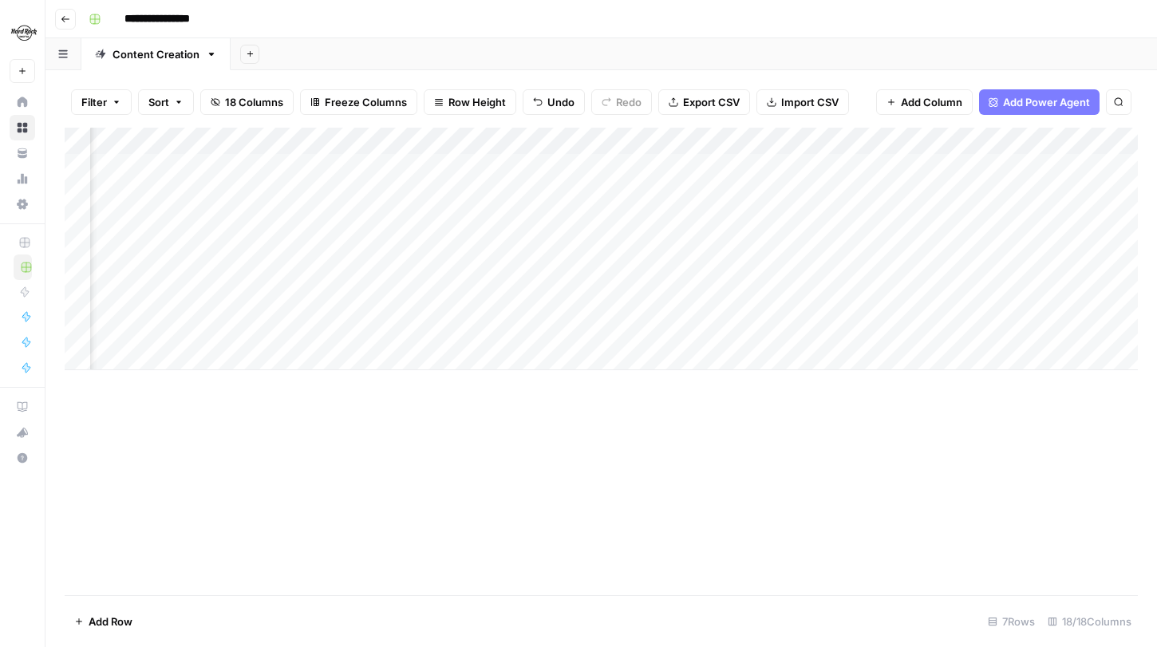
click at [814, 137] on div "Add Column" at bounding box center [602, 249] width 1074 height 243
click at [765, 292] on span "Remove Column" at bounding box center [779, 298] width 140 height 16
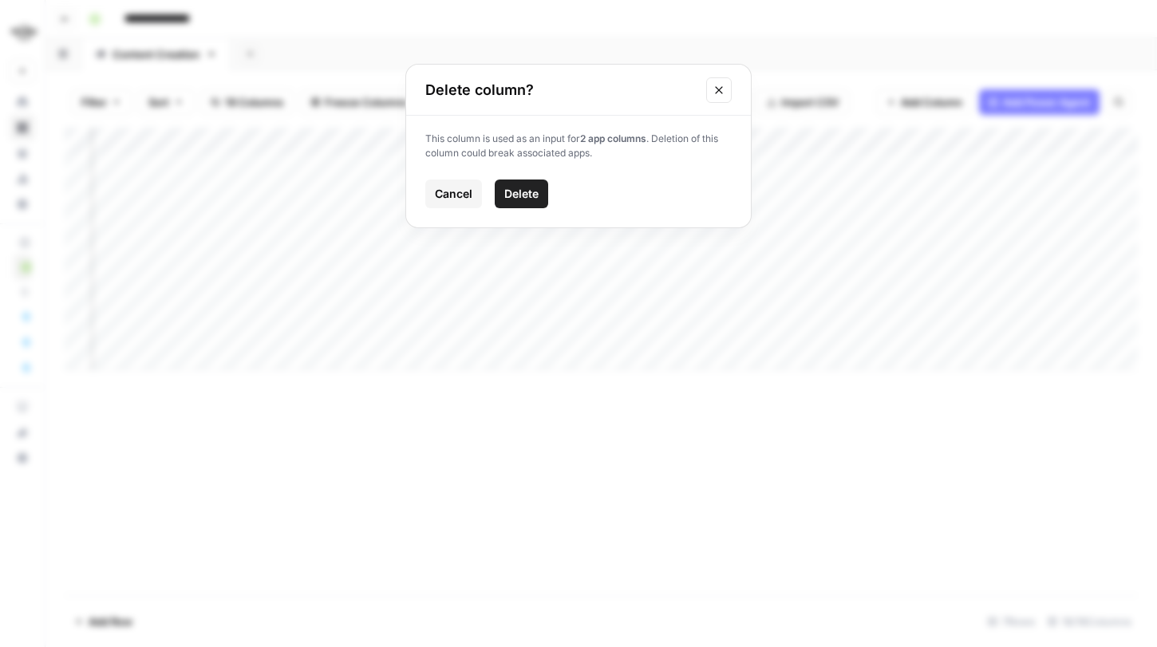
click at [524, 192] on span "Delete" at bounding box center [521, 194] width 34 height 16
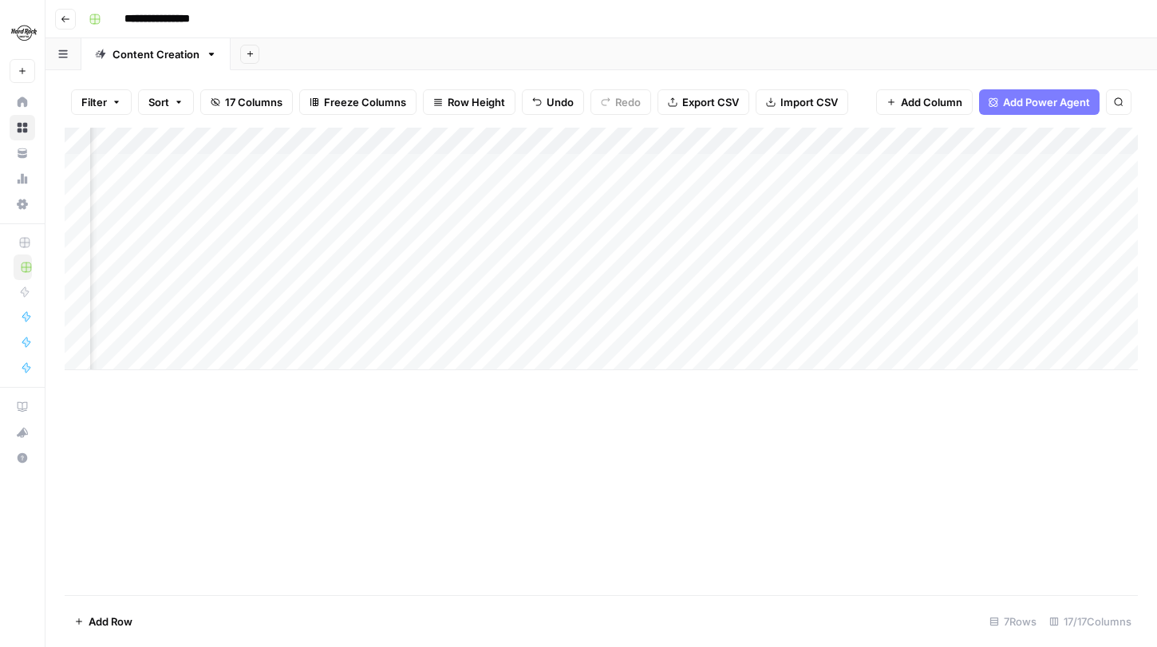
scroll to position [0, 552]
click at [987, 248] on div "Add Column" at bounding box center [602, 249] width 1074 height 243
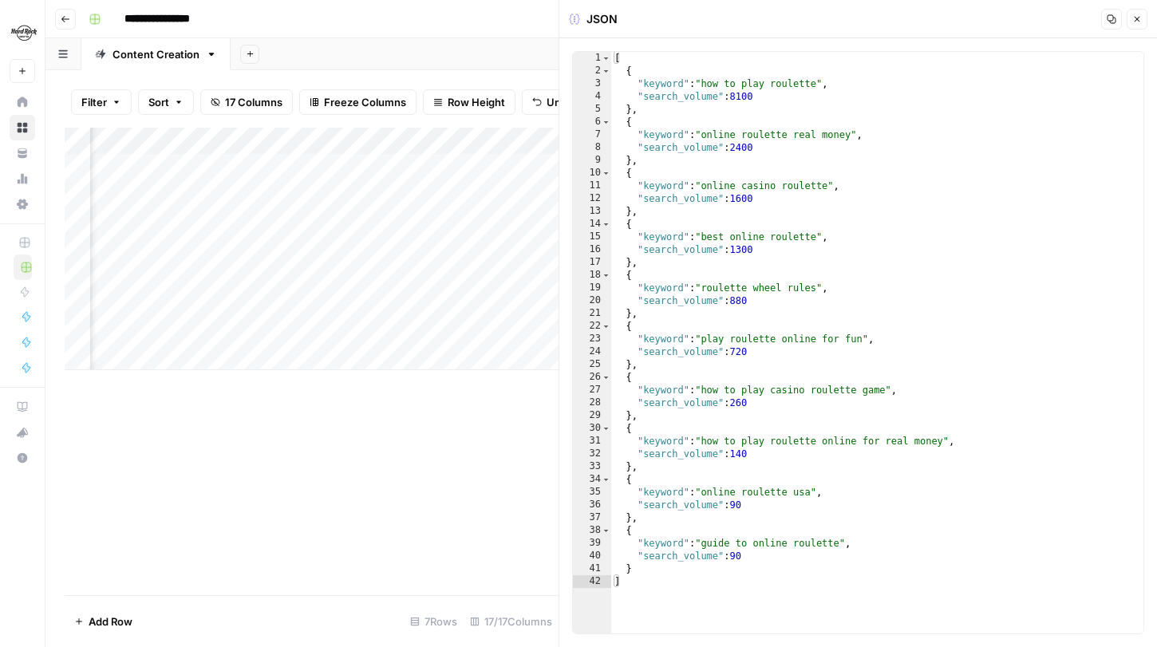
click at [1139, 19] on icon "button" at bounding box center [1138, 19] width 10 height 10
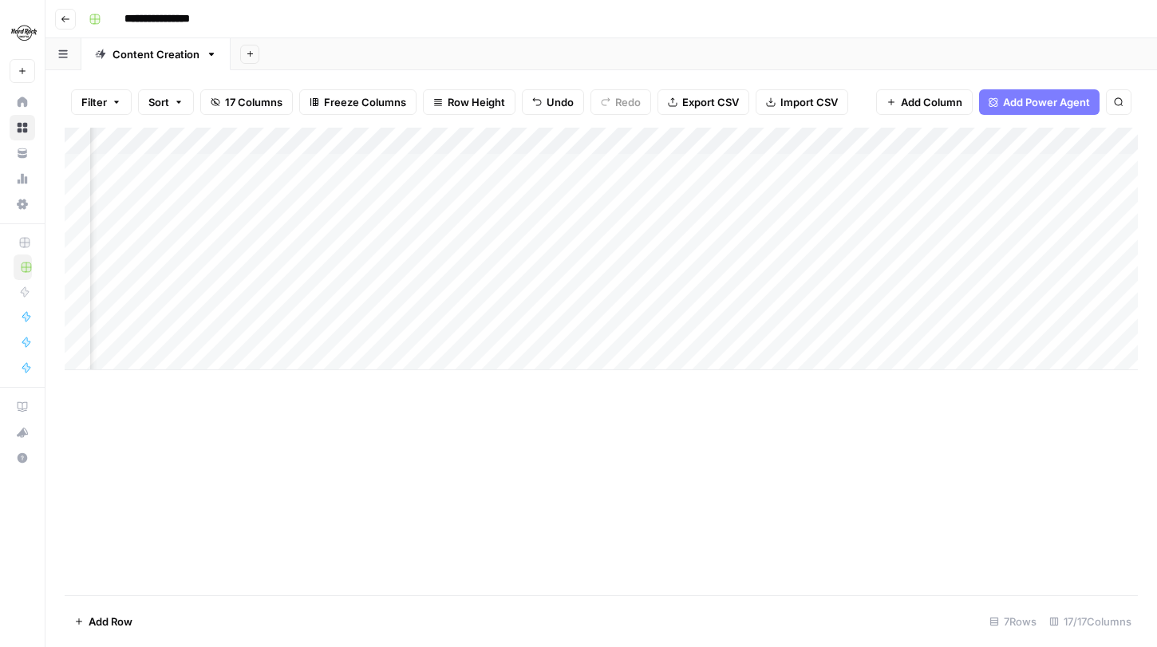
click at [334, 245] on div "Add Column" at bounding box center [602, 249] width 1074 height 243
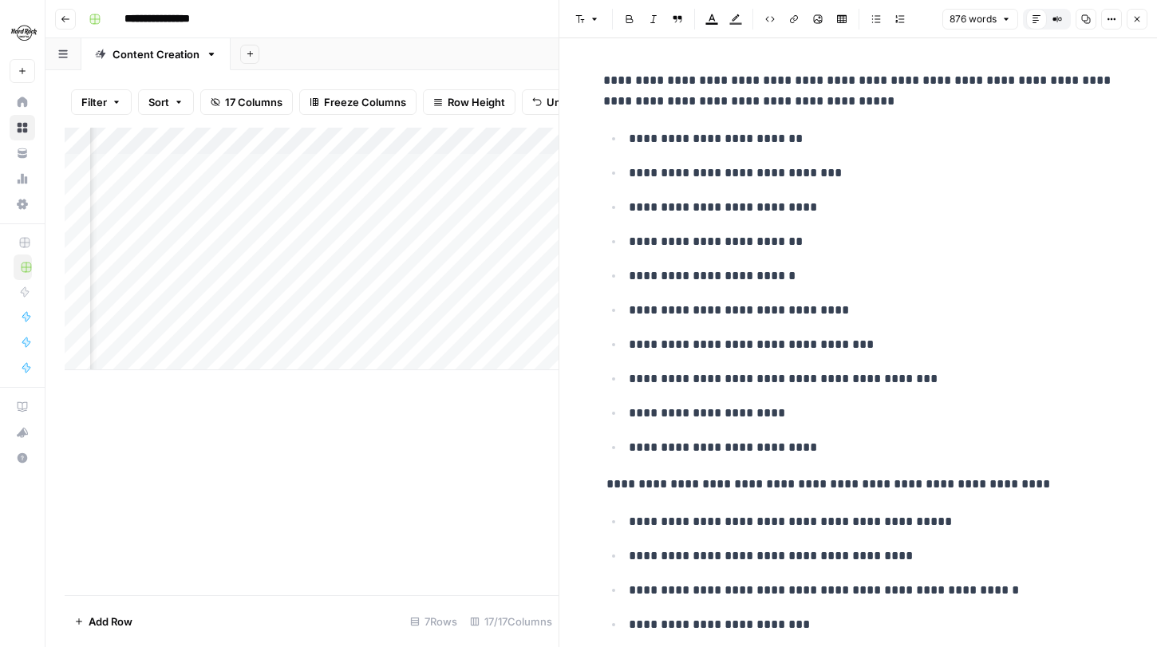
click at [339, 138] on div "Add Column" at bounding box center [312, 249] width 494 height 243
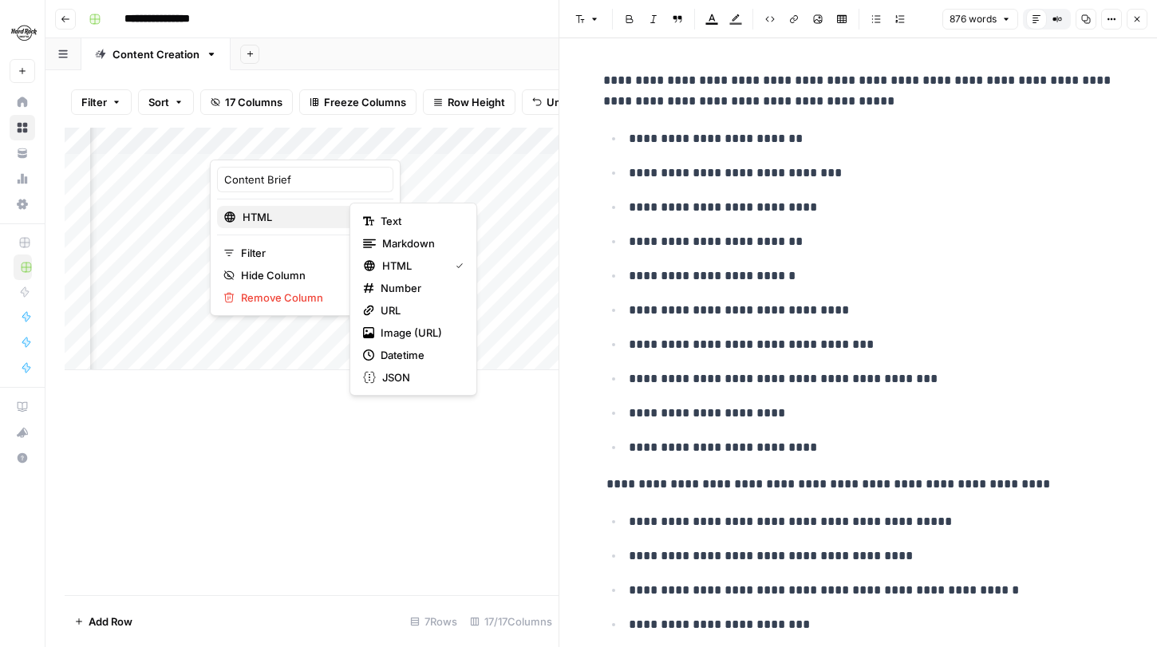
click at [319, 209] on span "HTML" at bounding box center [304, 217] width 122 height 16
click at [409, 245] on span "Markdown" at bounding box center [419, 243] width 75 height 16
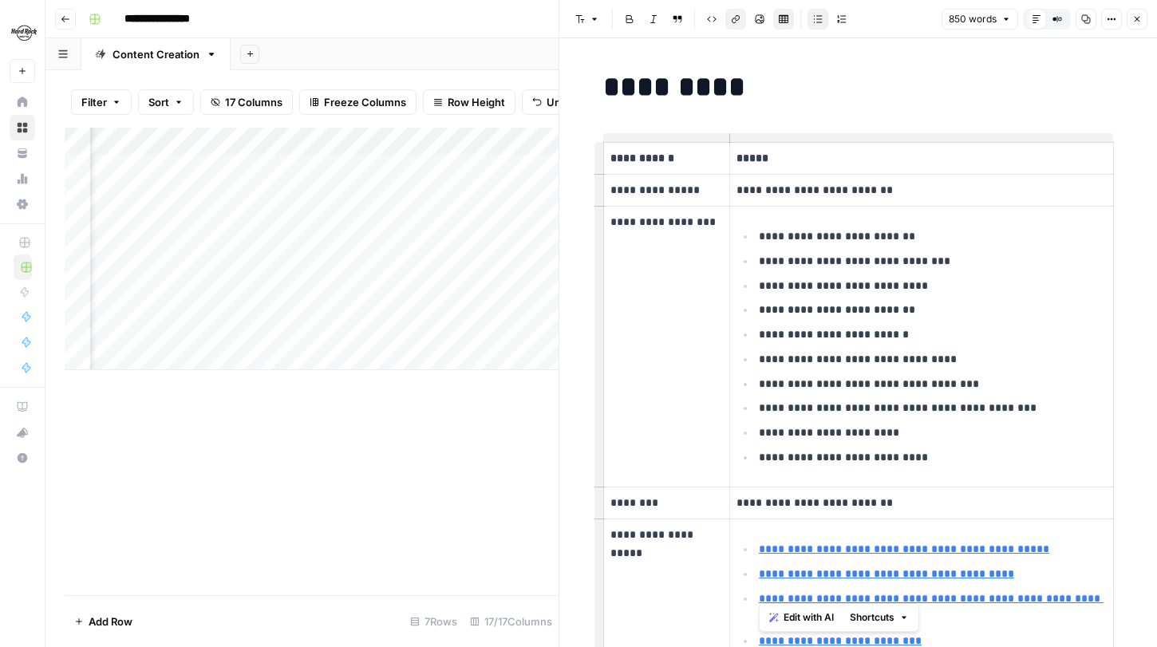
click at [1137, 15] on icon "button" at bounding box center [1138, 19] width 10 height 10
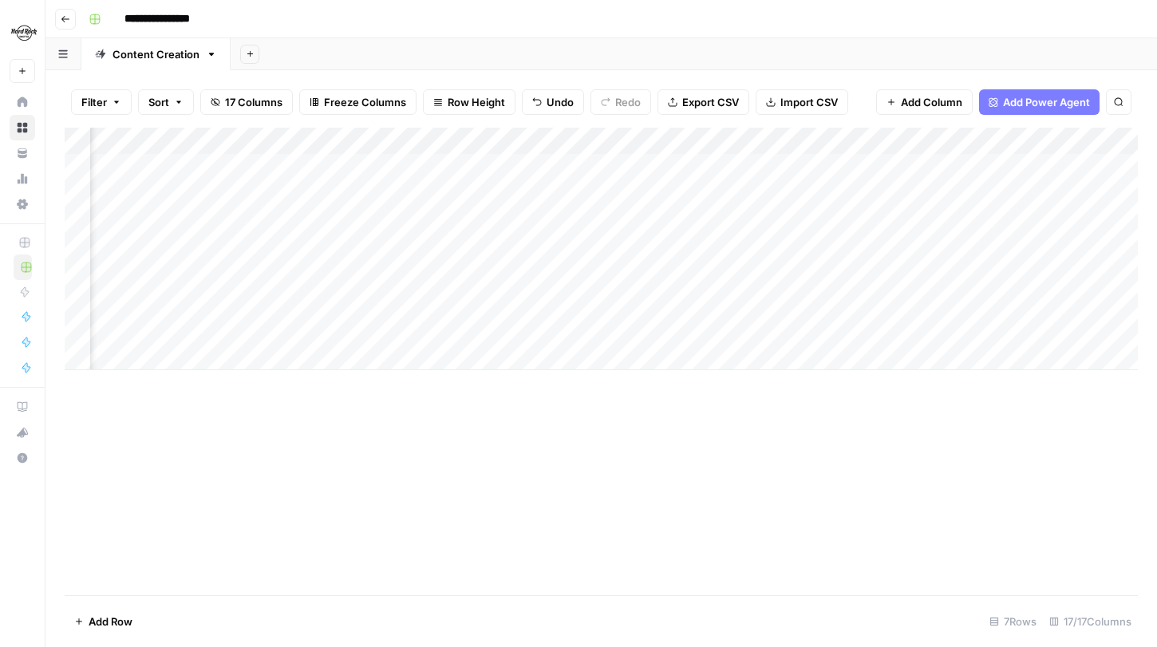
scroll to position [0, 586]
click at [736, 247] on div "Add Column" at bounding box center [602, 249] width 1074 height 243
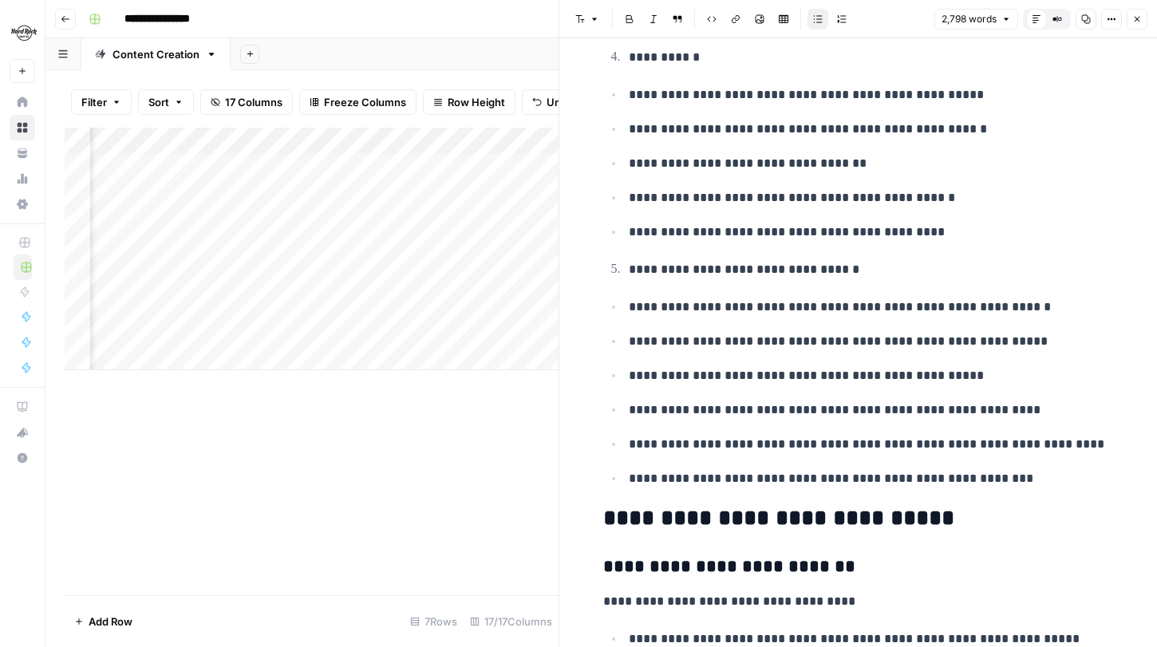
scroll to position [1083, 0]
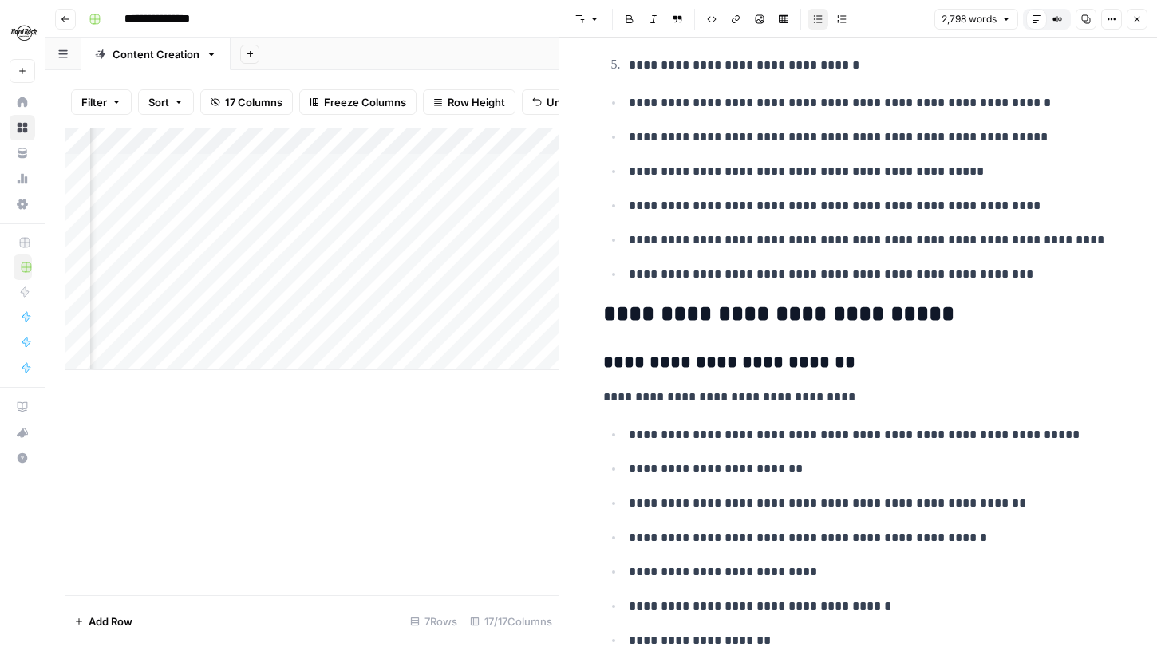
click at [1137, 18] on icon "button" at bounding box center [1138, 19] width 10 height 10
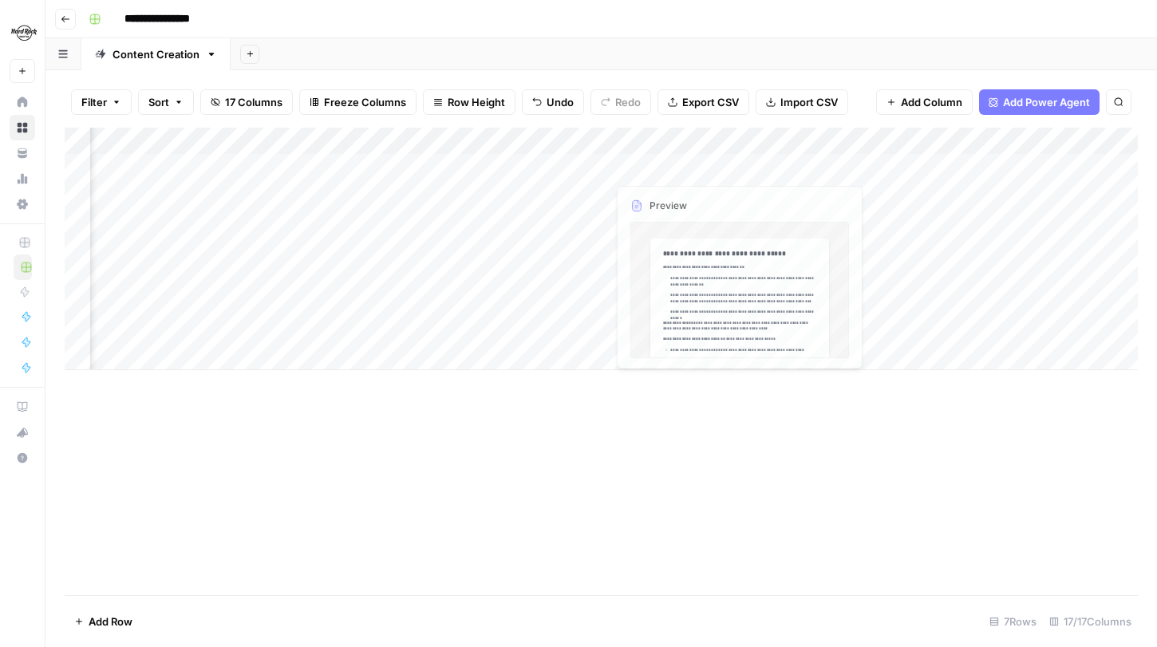
click at [741, 140] on div "Add Column" at bounding box center [602, 249] width 1074 height 243
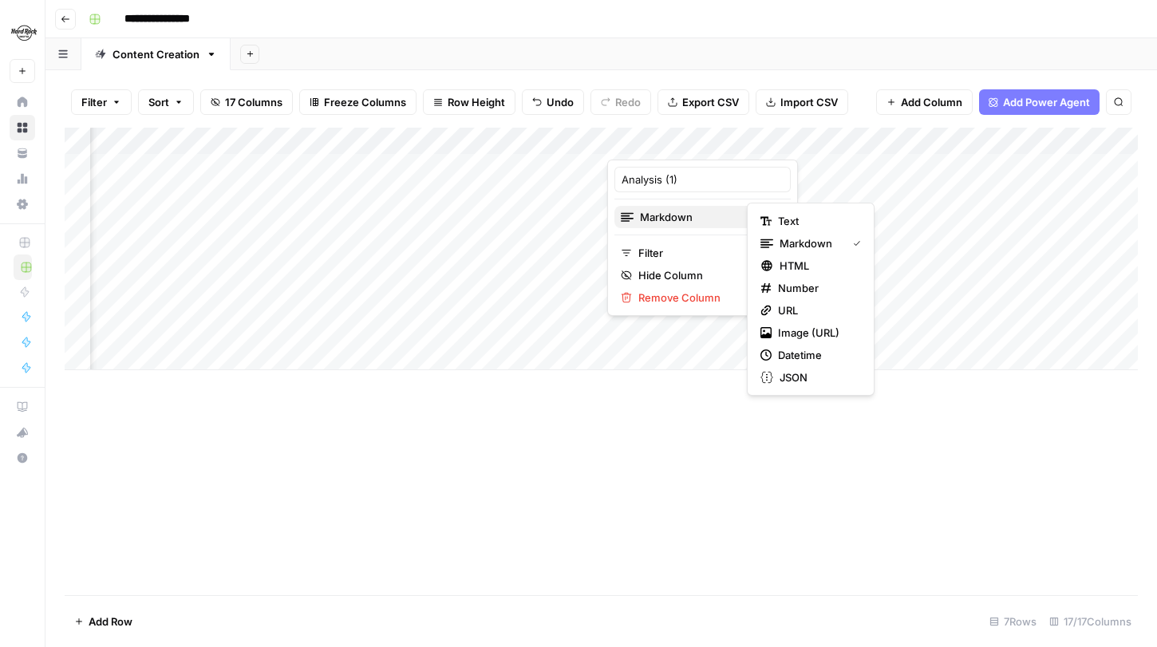
click at [722, 218] on div "Markdown" at bounding box center [703, 217] width 164 height 16
click at [794, 243] on span "Markdown" at bounding box center [810, 243] width 61 height 16
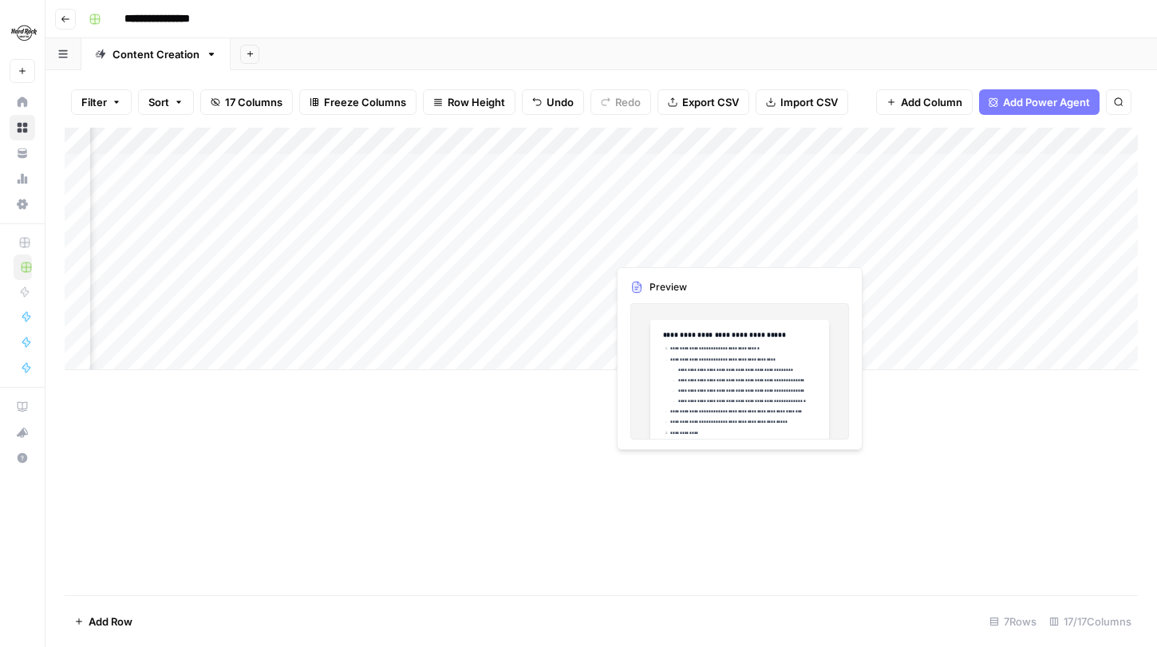
click at [735, 246] on div "Add Column" at bounding box center [602, 249] width 1074 height 243
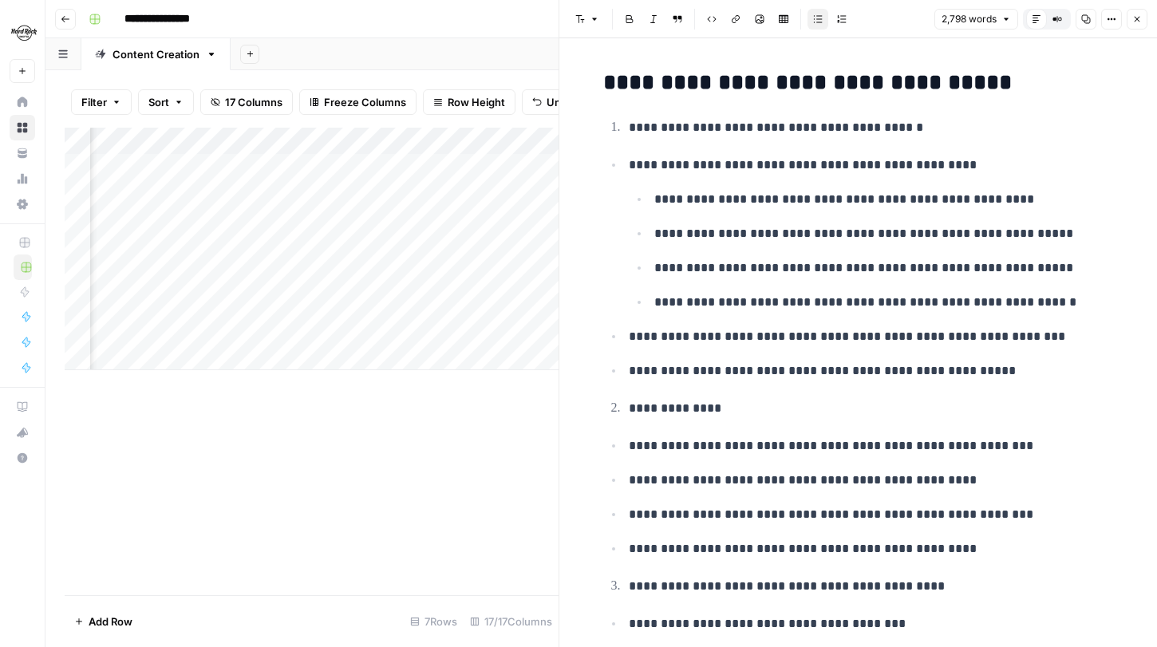
click at [1110, 17] on icon "button" at bounding box center [1112, 19] width 10 height 10
click at [1063, 168] on span "Code" at bounding box center [1064, 169] width 77 height 16
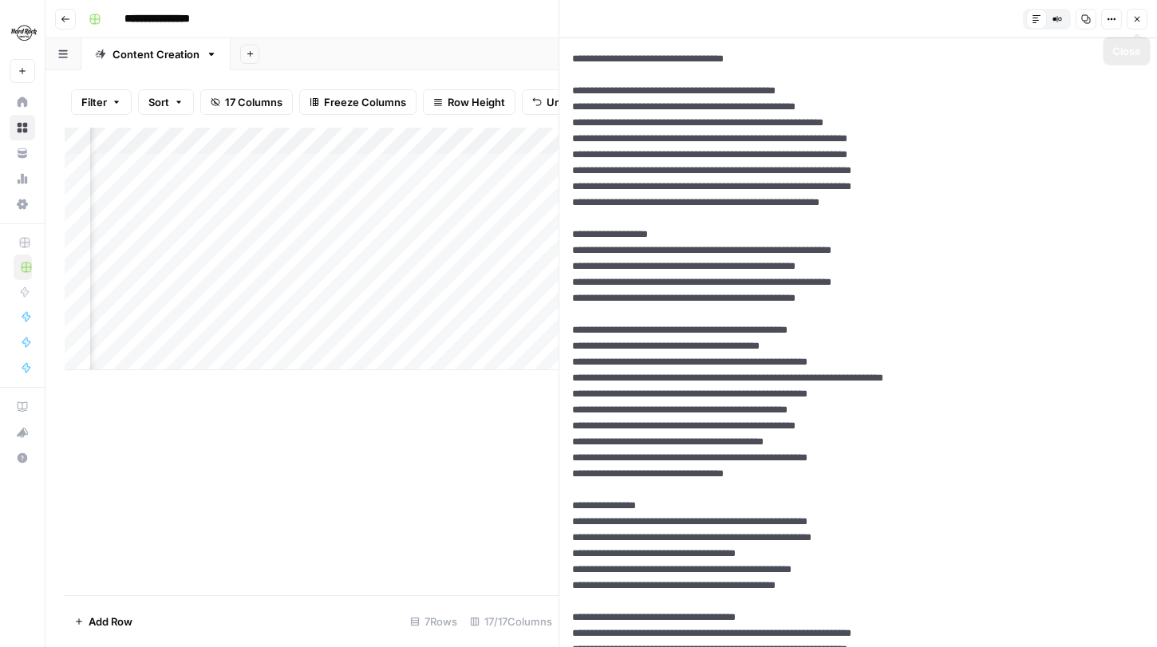
click at [1115, 18] on icon "button" at bounding box center [1115, 19] width 2 height 2
click at [1051, 120] on span "Markdown" at bounding box center [1064, 125] width 77 height 16
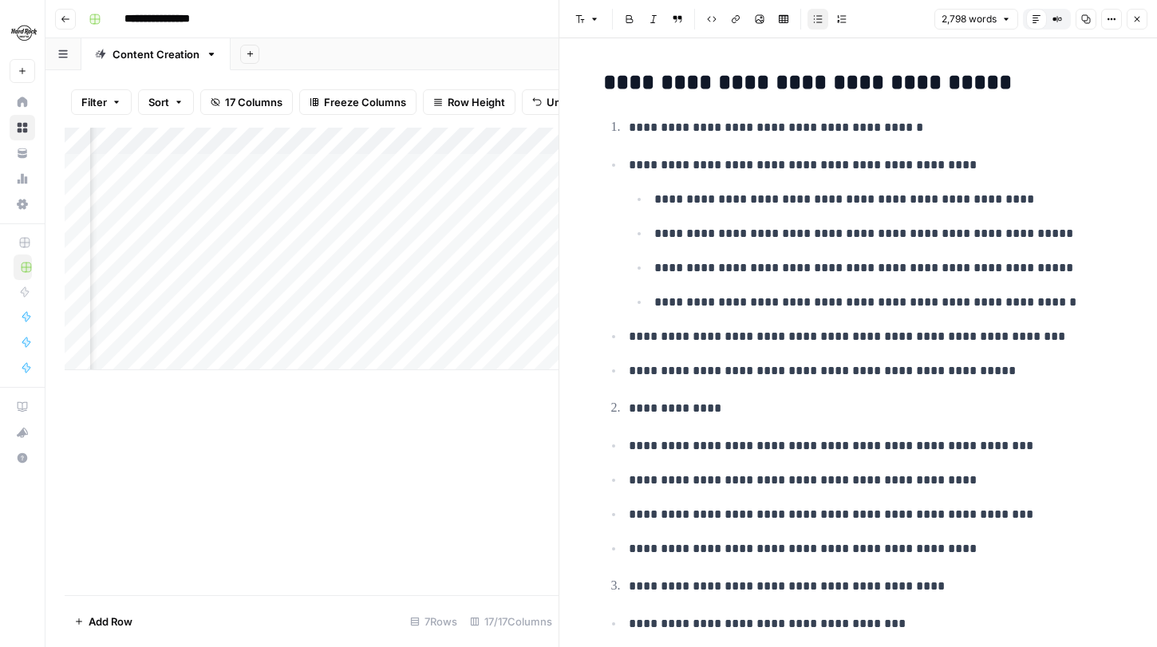
click at [853, 353] on ul "**********" at bounding box center [858, 267] width 511 height 227
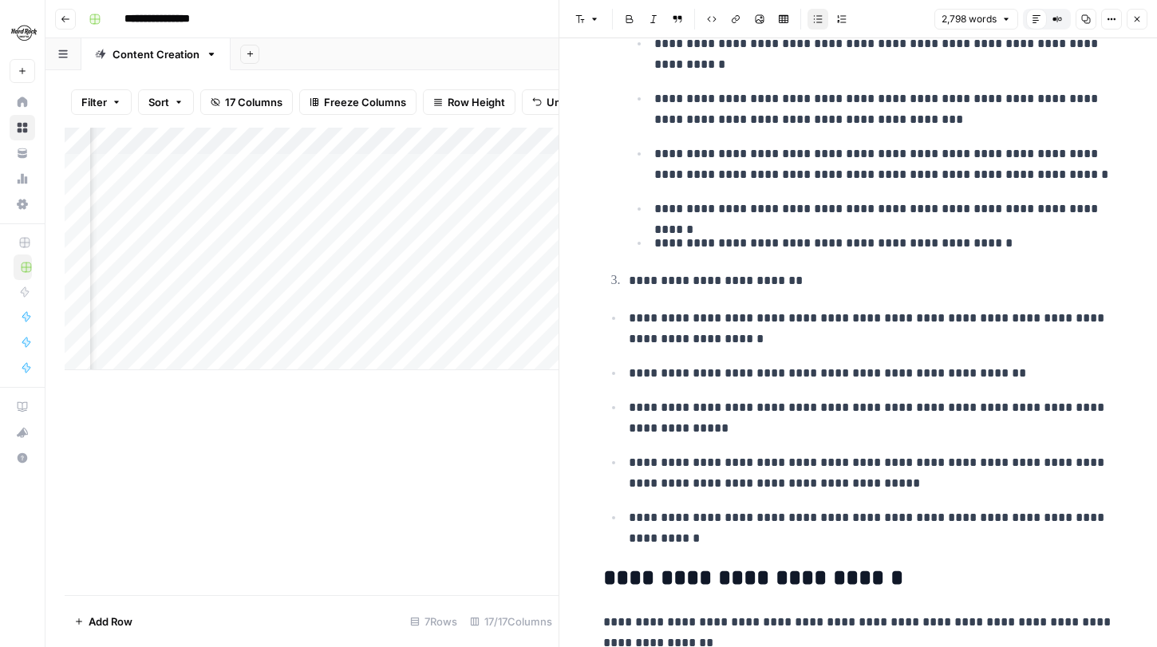
scroll to position [7016, 0]
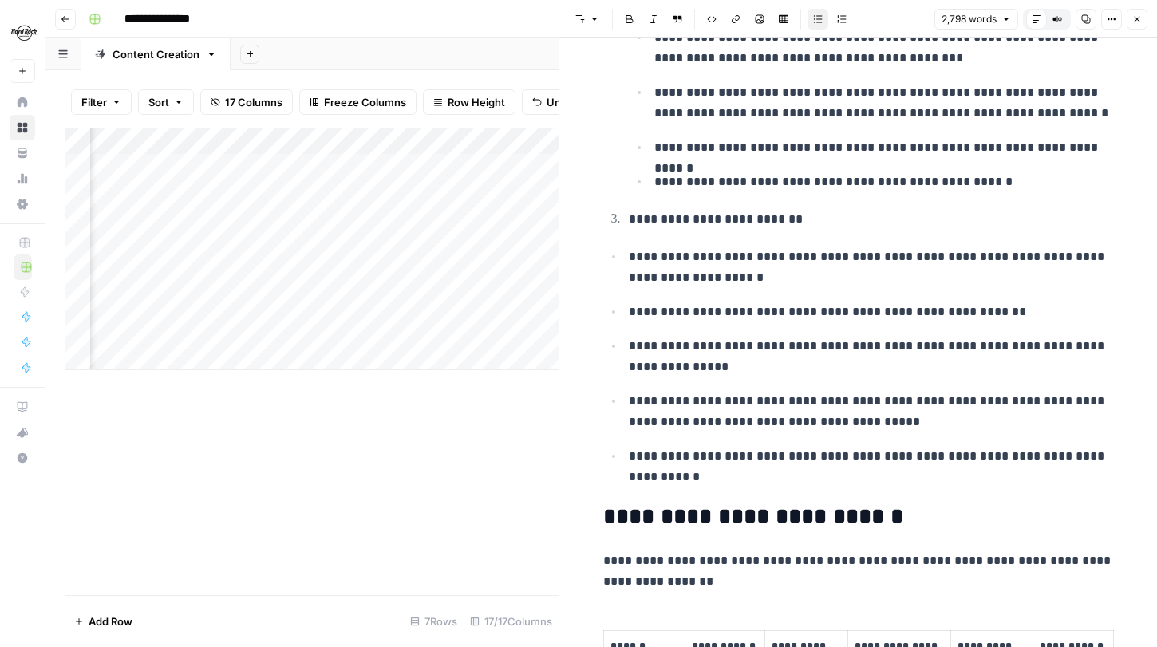
click at [1141, 15] on icon "button" at bounding box center [1138, 19] width 10 height 10
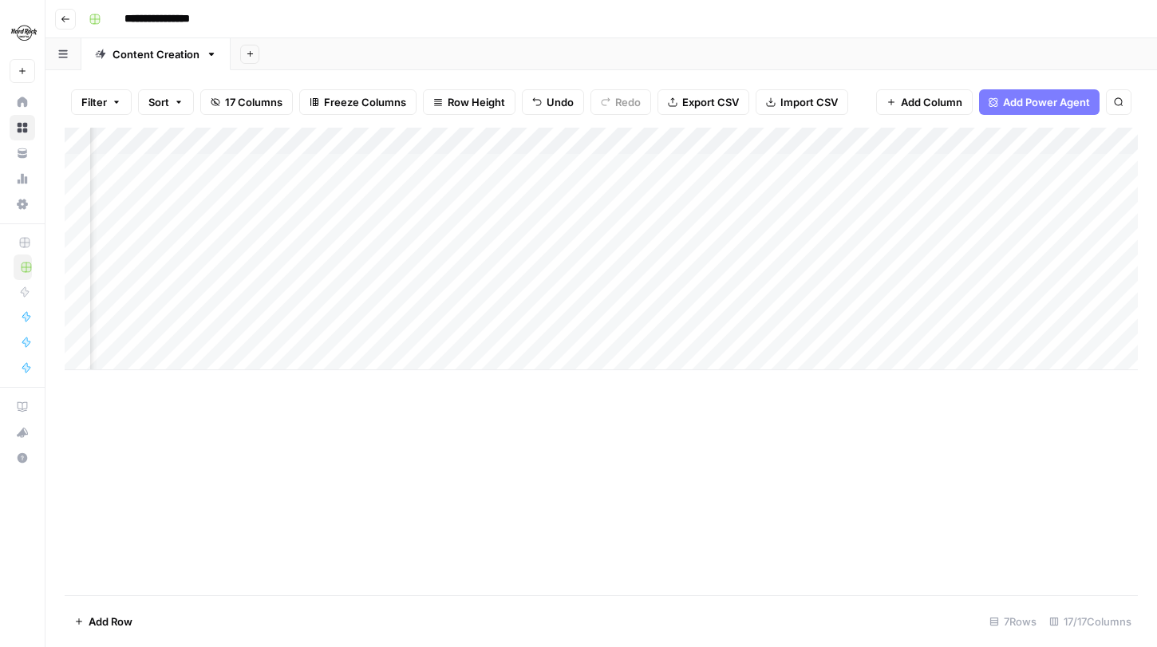
scroll to position [0, 1279]
click at [564, 136] on div "Add Column" at bounding box center [602, 249] width 1074 height 243
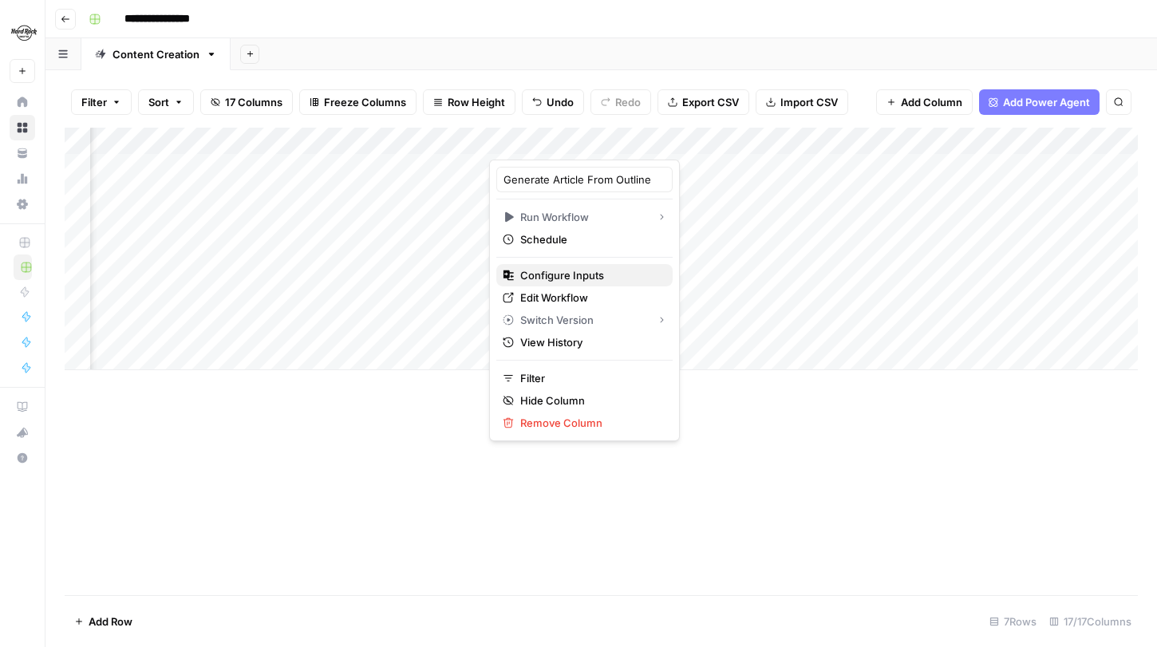
click at [573, 269] on span "Configure Inputs" at bounding box center [590, 275] width 140 height 16
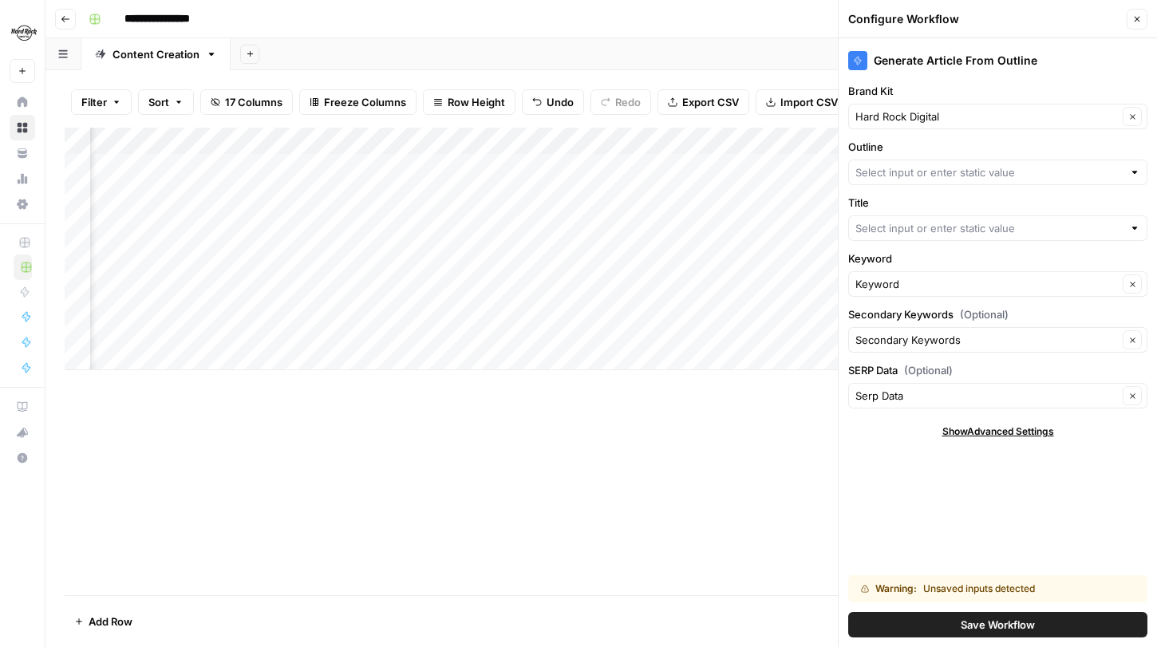
click at [988, 184] on div at bounding box center [997, 173] width 299 height 26
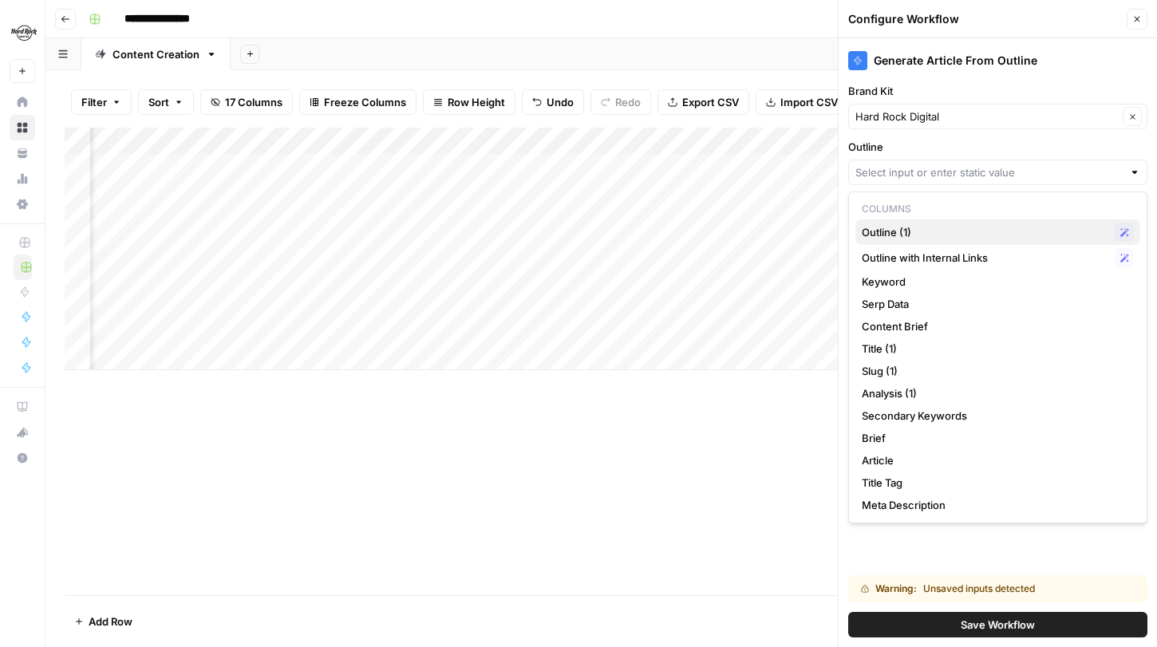
click at [933, 235] on span "Outline (1)" at bounding box center [985, 232] width 247 height 16
type input "Outline (1)"
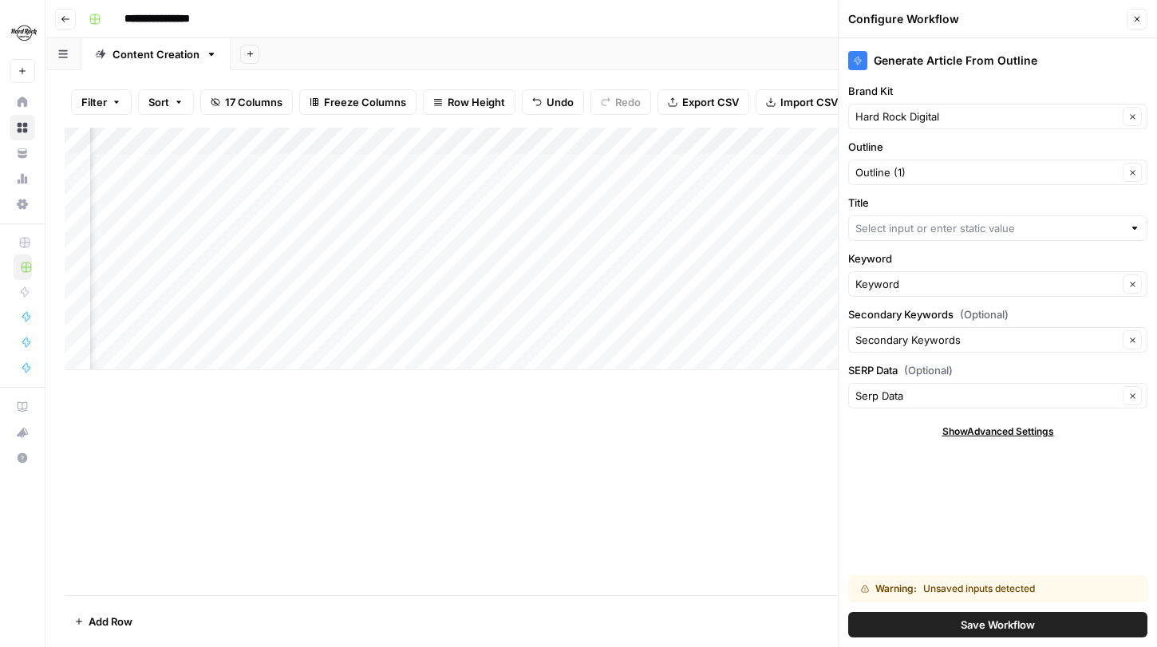
click at [1140, 12] on button "Close" at bounding box center [1137, 19] width 21 height 21
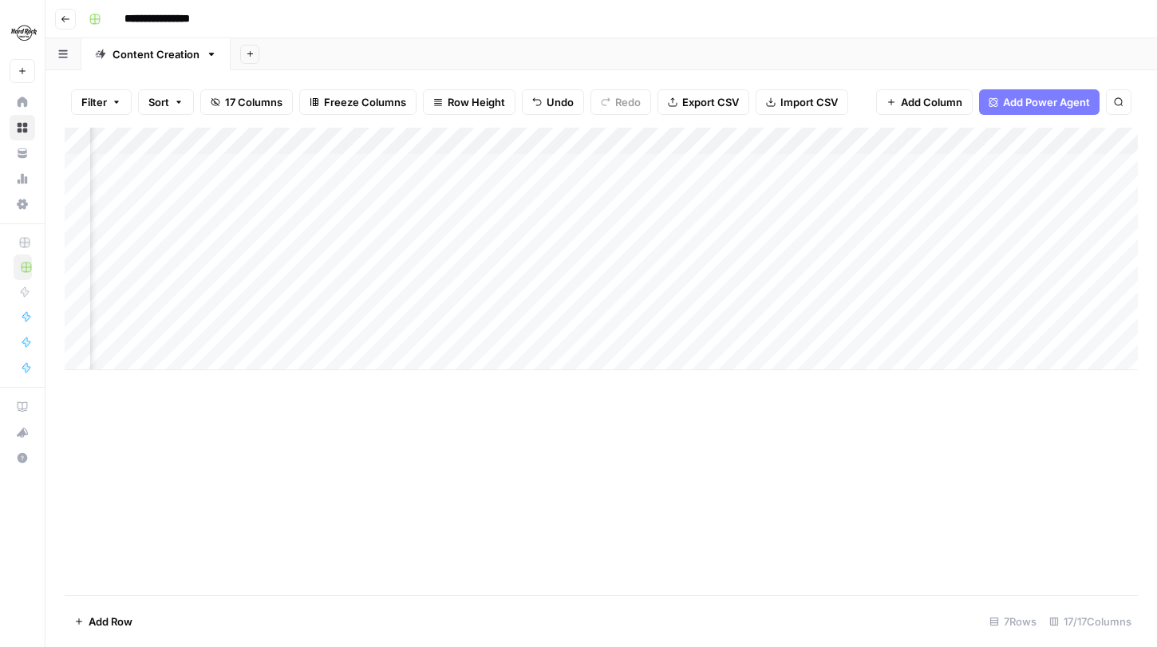
scroll to position [0, 341]
click at [640, 139] on div "Add Column" at bounding box center [602, 249] width 1074 height 243
click at [630, 176] on input "Title (1)" at bounding box center [660, 180] width 162 height 16
type input "Title"
click at [765, 139] on div "Add Column" at bounding box center [602, 249] width 1074 height 243
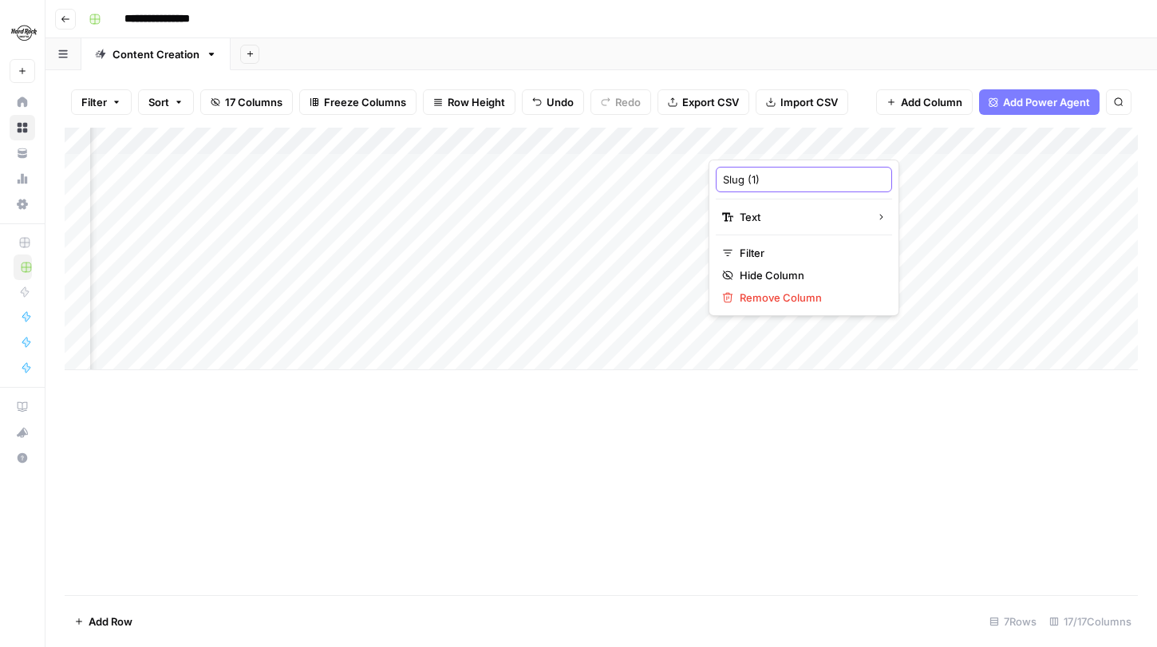
click at [771, 174] on input "Slug (1)" at bounding box center [804, 180] width 162 height 16
type input "Slug"
click at [912, 148] on div "Add Column" at bounding box center [602, 249] width 1074 height 243
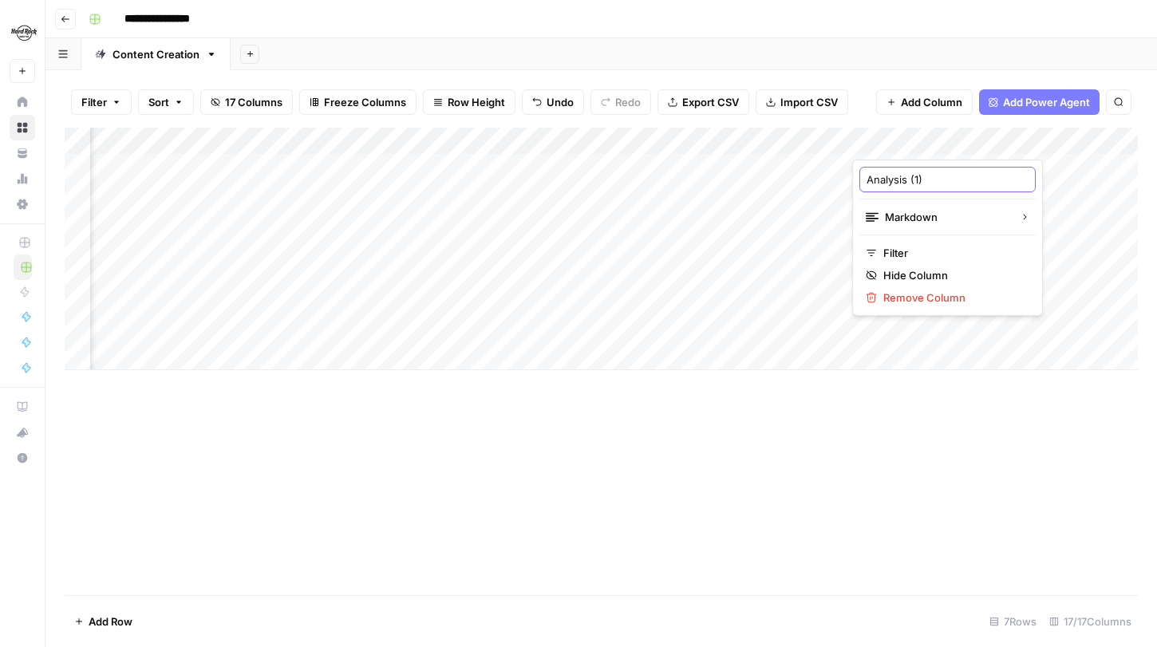
click at [934, 176] on input "Analysis (1)" at bounding box center [948, 180] width 162 height 16
type input "Analysis"
click at [1064, 150] on div "Add Column" at bounding box center [602, 249] width 1074 height 243
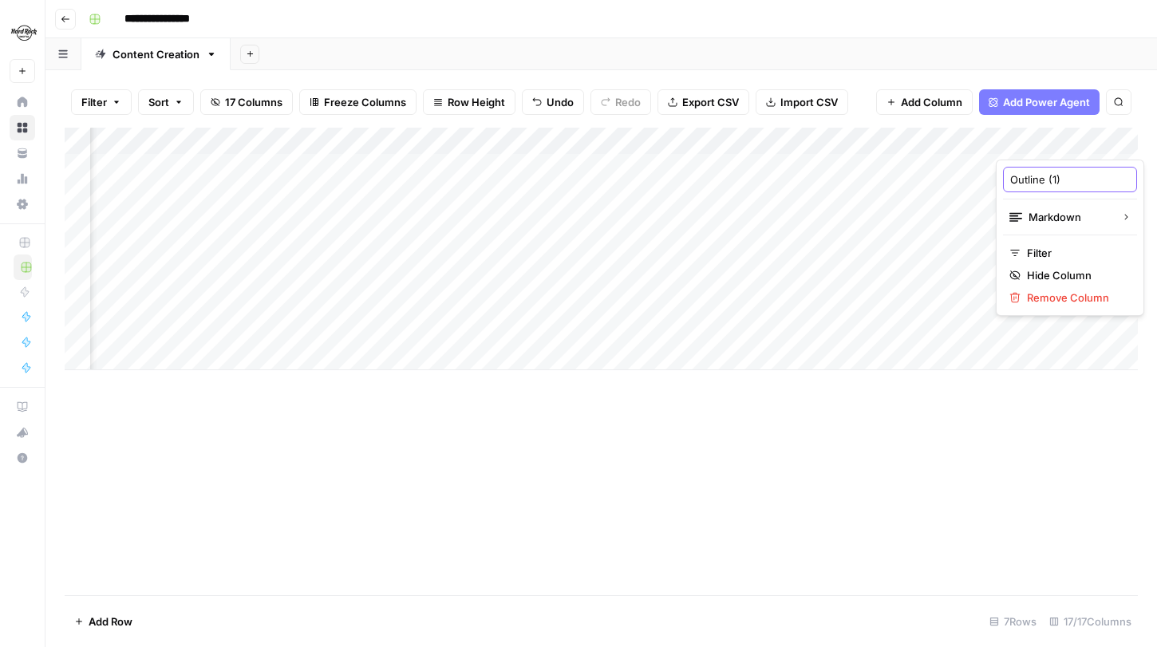
click at [1063, 184] on input "Outline (1)" at bounding box center [1071, 180] width 120 height 16
type input "Outline"
click at [935, 143] on div "Add Column" at bounding box center [602, 249] width 1074 height 243
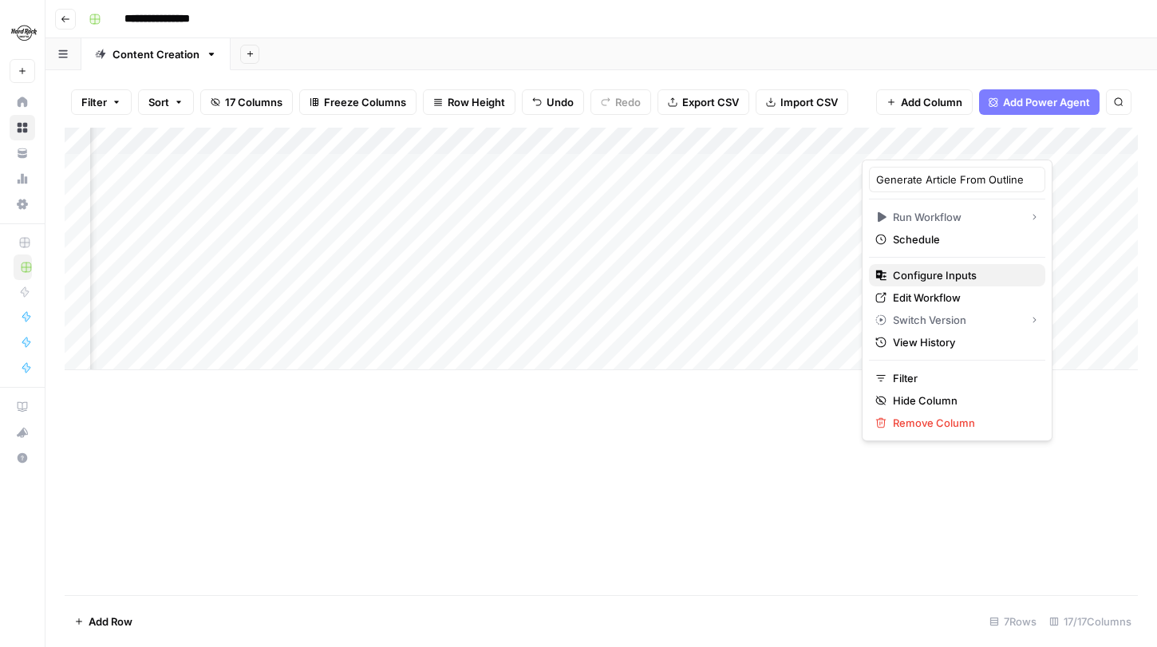
click at [937, 270] on span "Configure Inputs" at bounding box center [963, 275] width 140 height 16
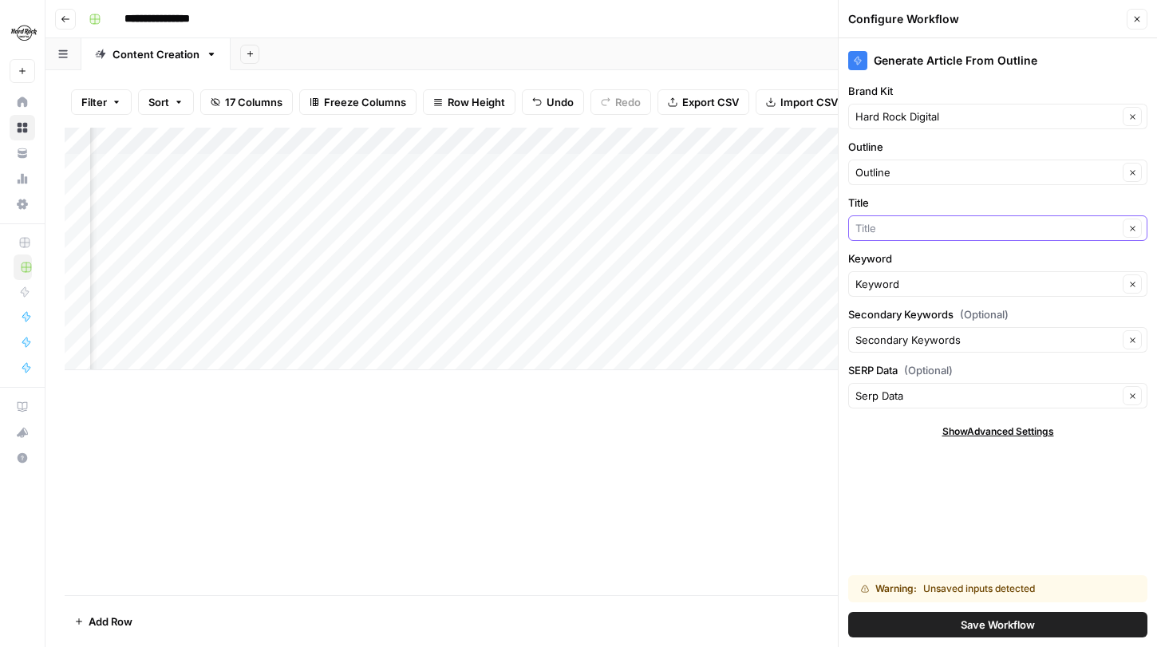
click at [921, 226] on input "Title" at bounding box center [987, 228] width 263 height 16
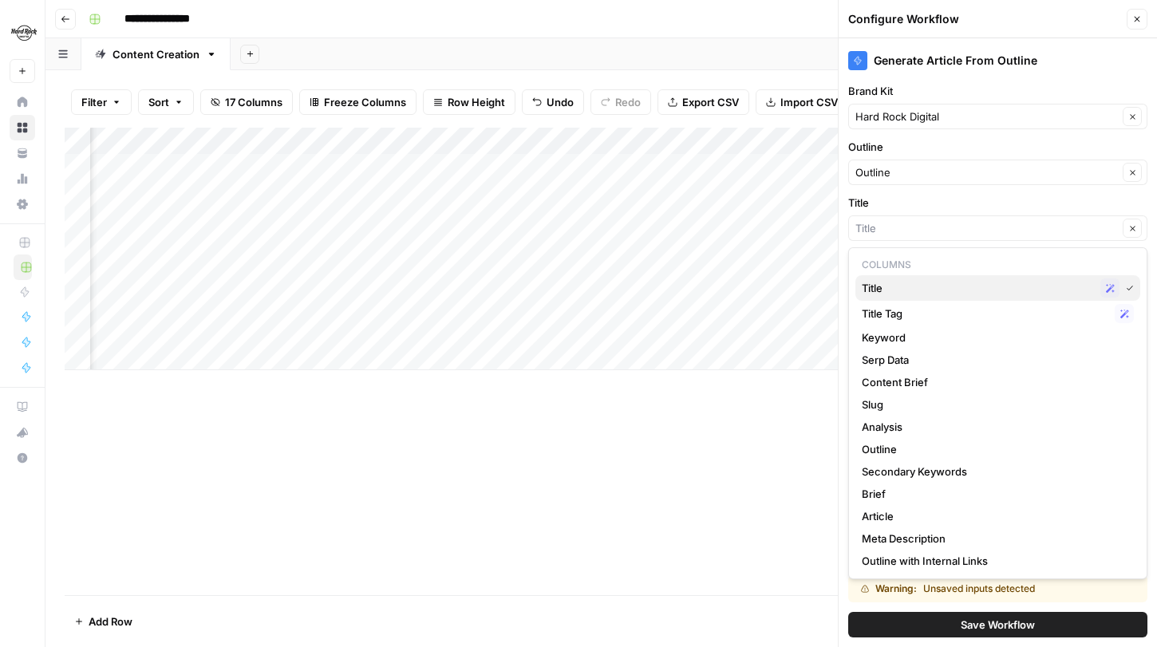
click at [899, 288] on span "Title" at bounding box center [978, 288] width 232 height 16
type input "Title"
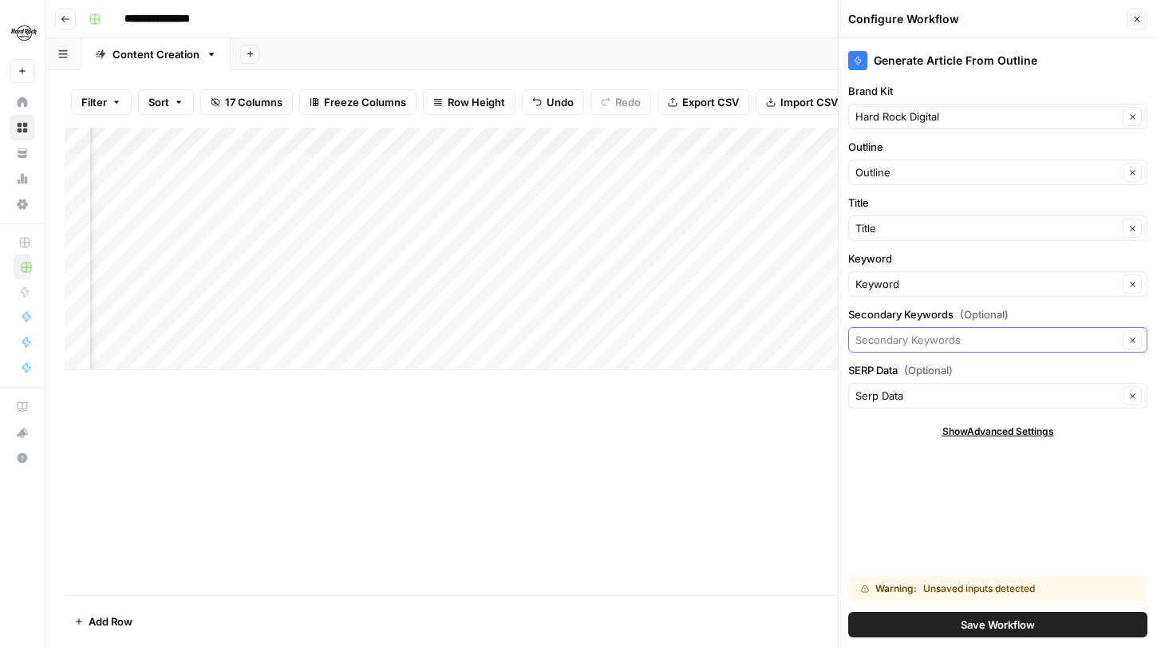
click at [931, 344] on input "Secondary Keywords (Optional)" at bounding box center [987, 340] width 263 height 16
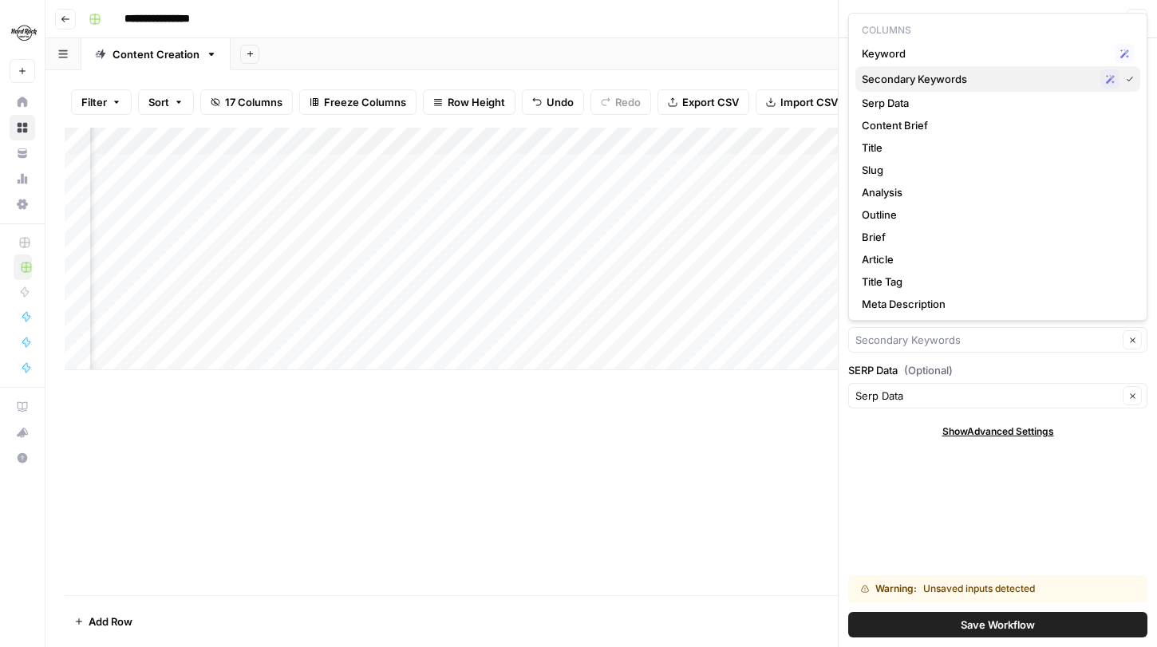
click at [898, 81] on span "Secondary Keywords" at bounding box center [978, 79] width 232 height 16
type input "Secondary Keywords"
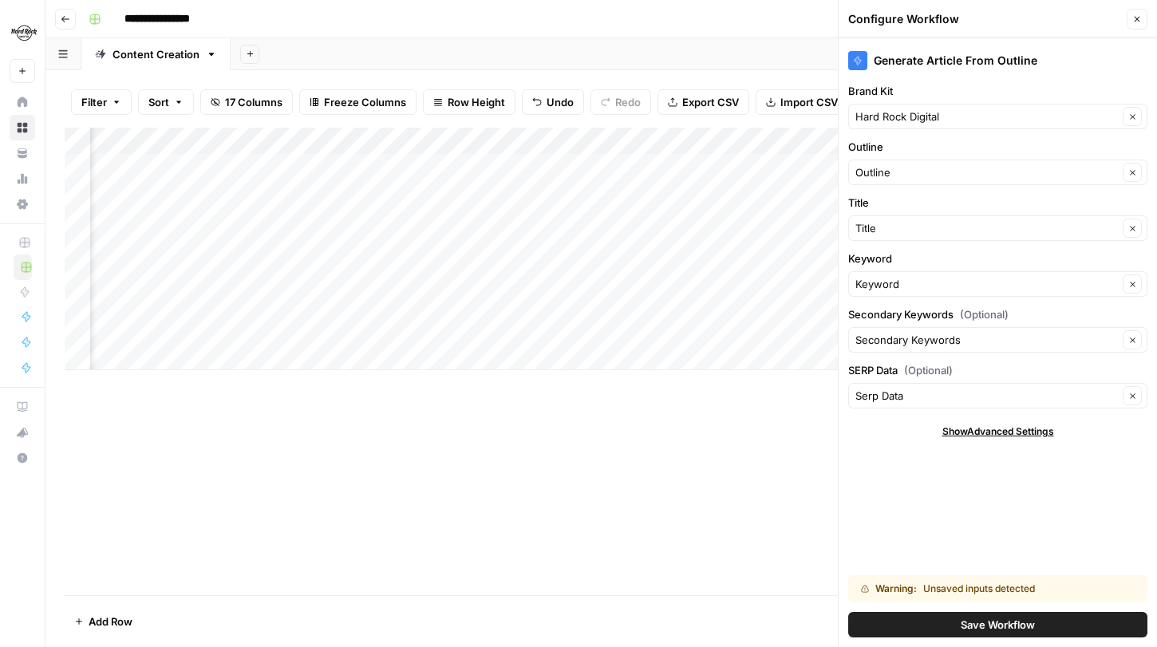
click at [966, 615] on button "Save Workflow" at bounding box center [997, 625] width 299 height 26
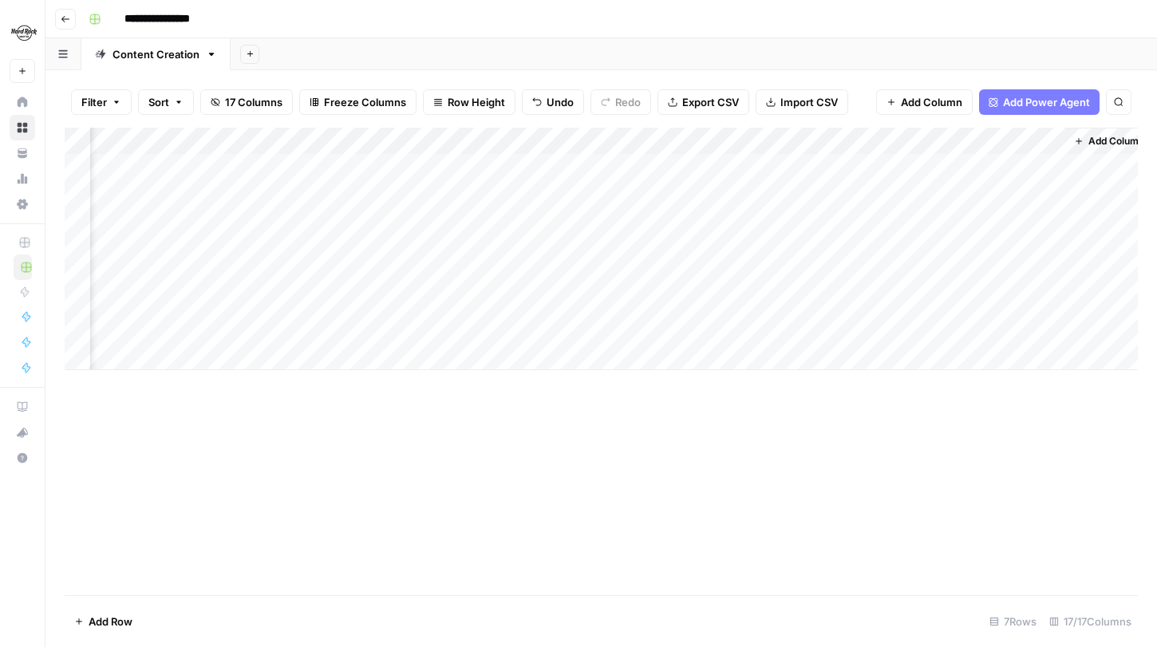
scroll to position [0, 1581]
click at [808, 149] on div "Add Column" at bounding box center [602, 249] width 1074 height 243
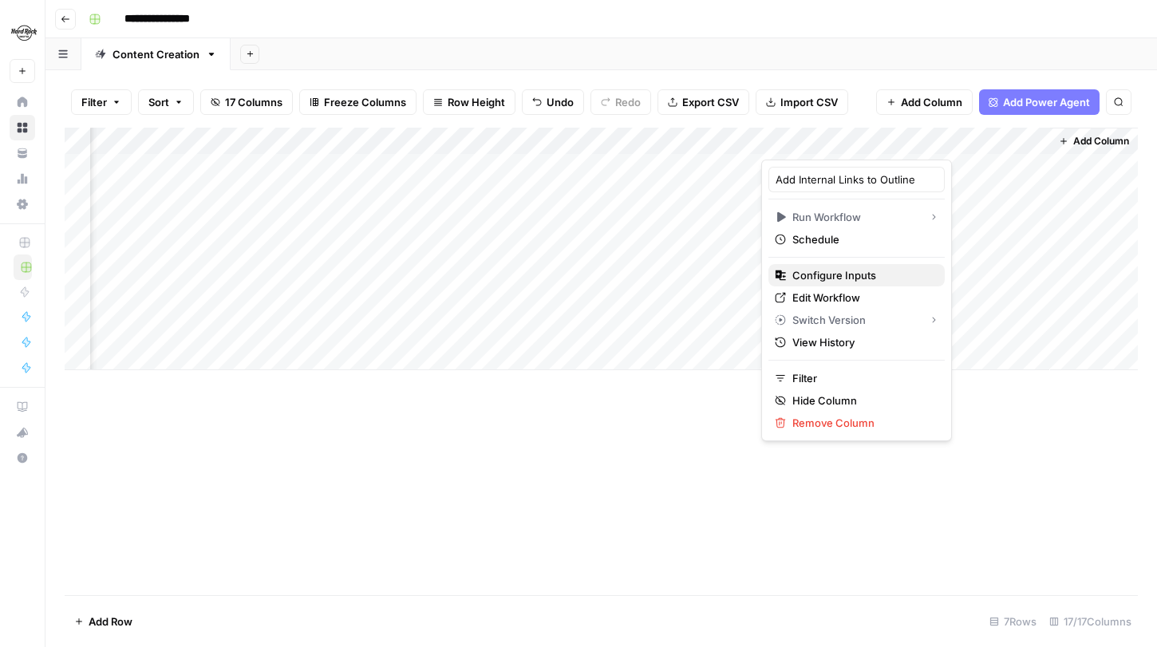
click at [836, 271] on span "Configure Inputs" at bounding box center [863, 275] width 140 height 16
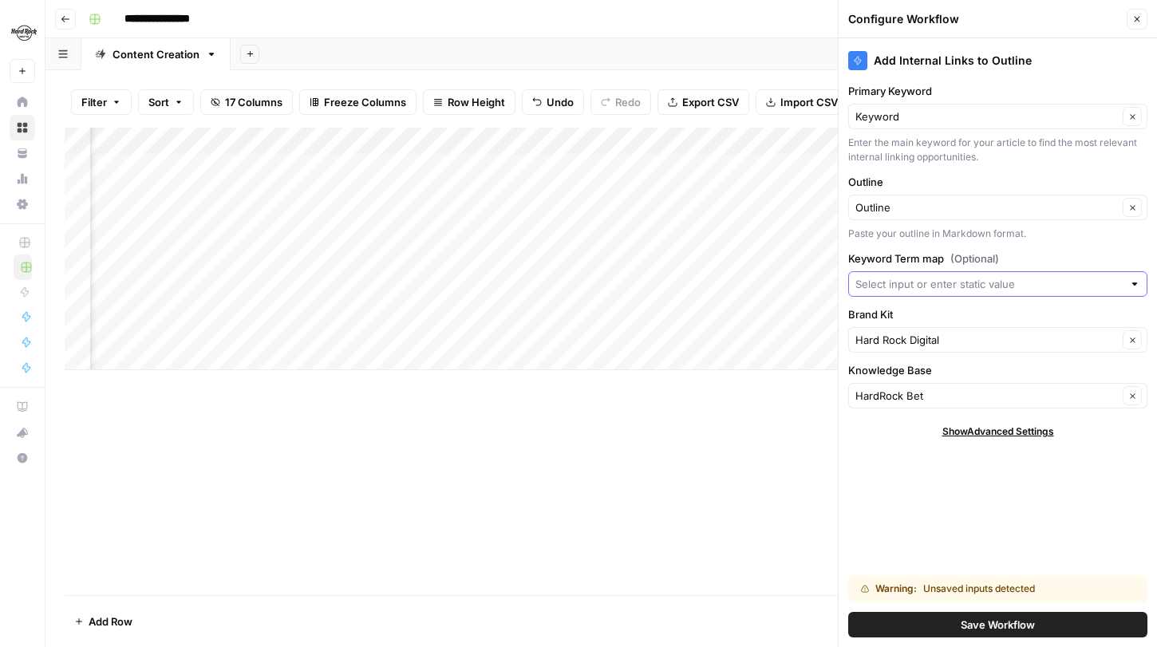
click at [939, 290] on input "Keyword Term map (Optional)" at bounding box center [989, 284] width 267 height 16
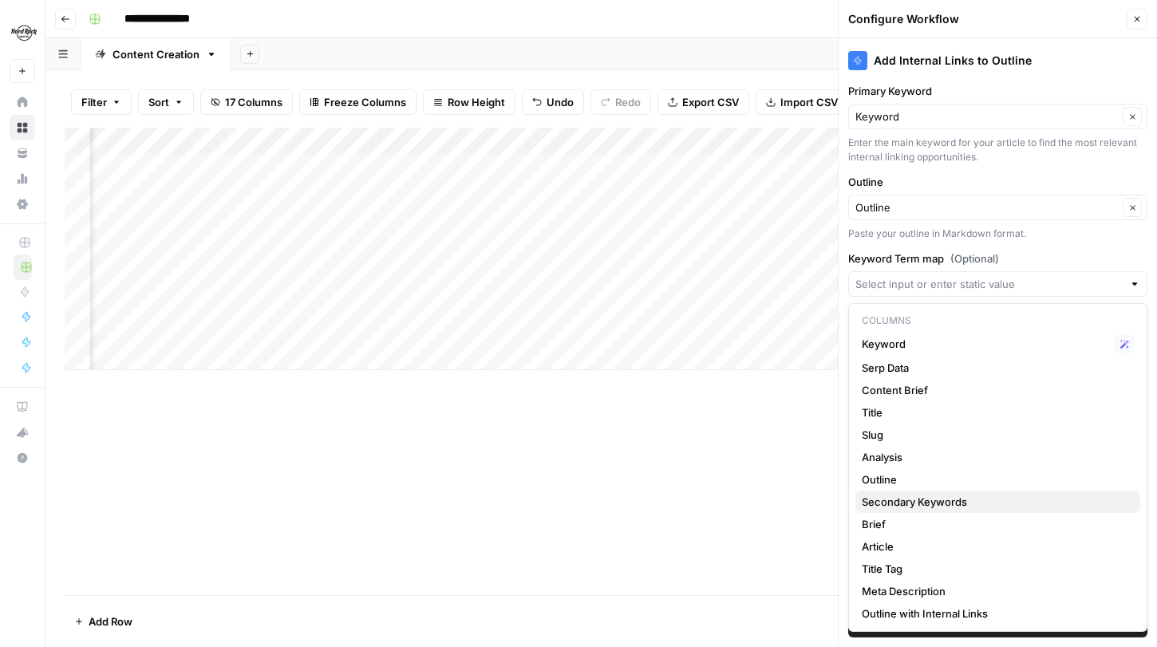
click at [961, 507] on span "Secondary Keywords" at bounding box center [995, 502] width 266 height 16
type input "Secondary Keywords"
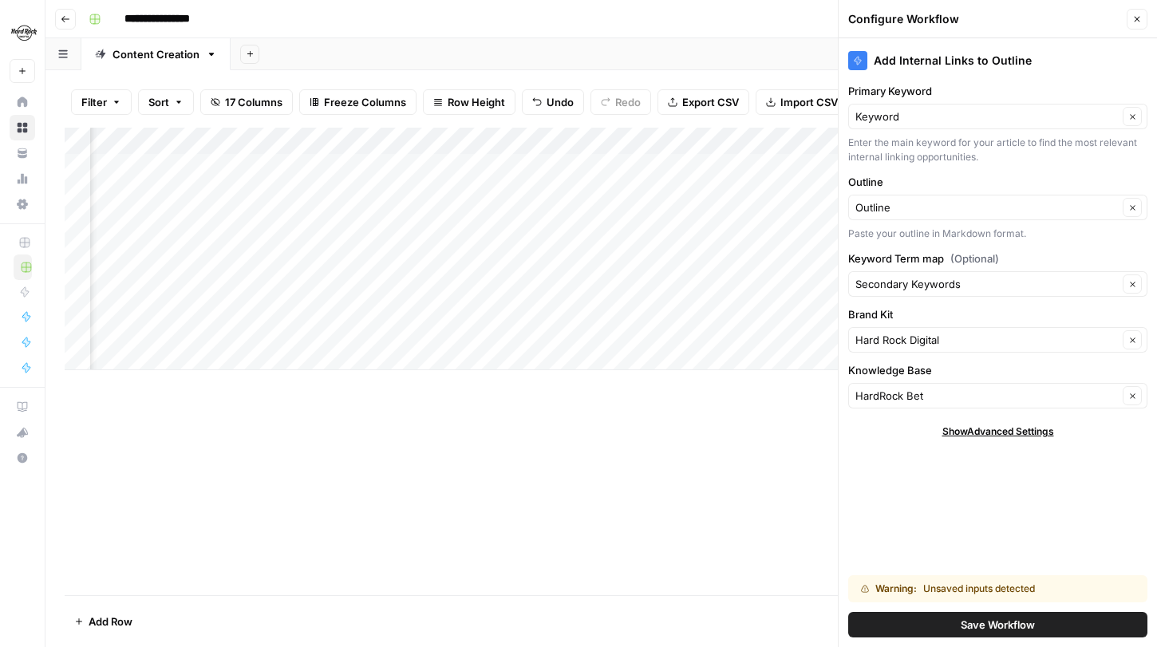
click at [1133, 16] on icon "button" at bounding box center [1138, 19] width 10 height 10
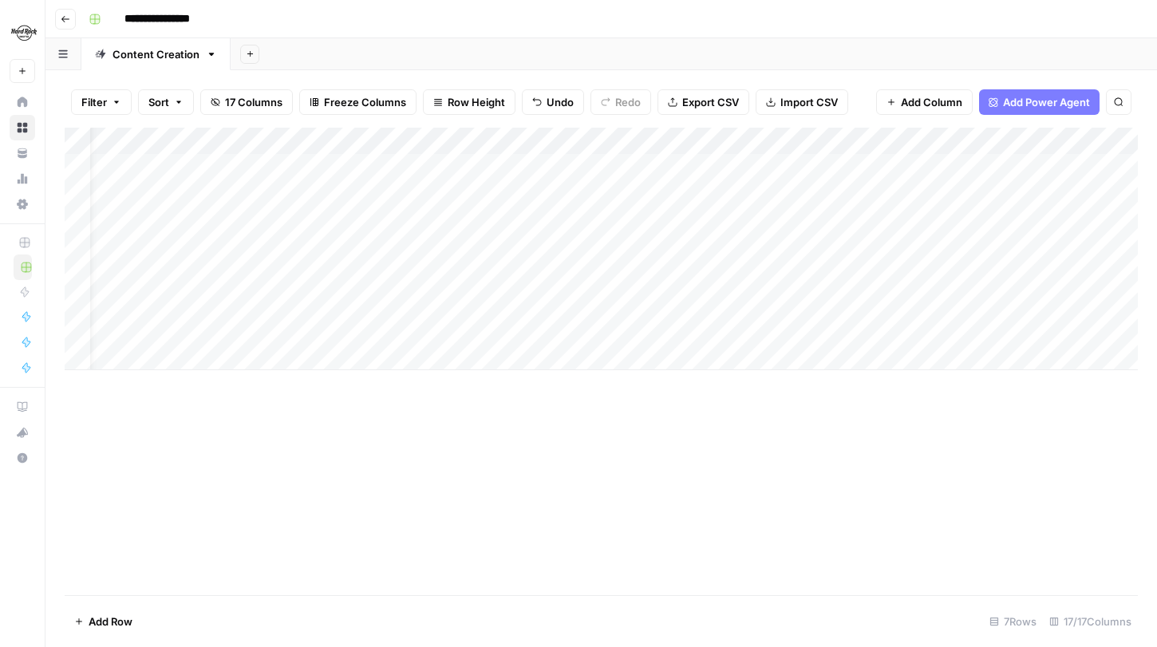
scroll to position [0, 0]
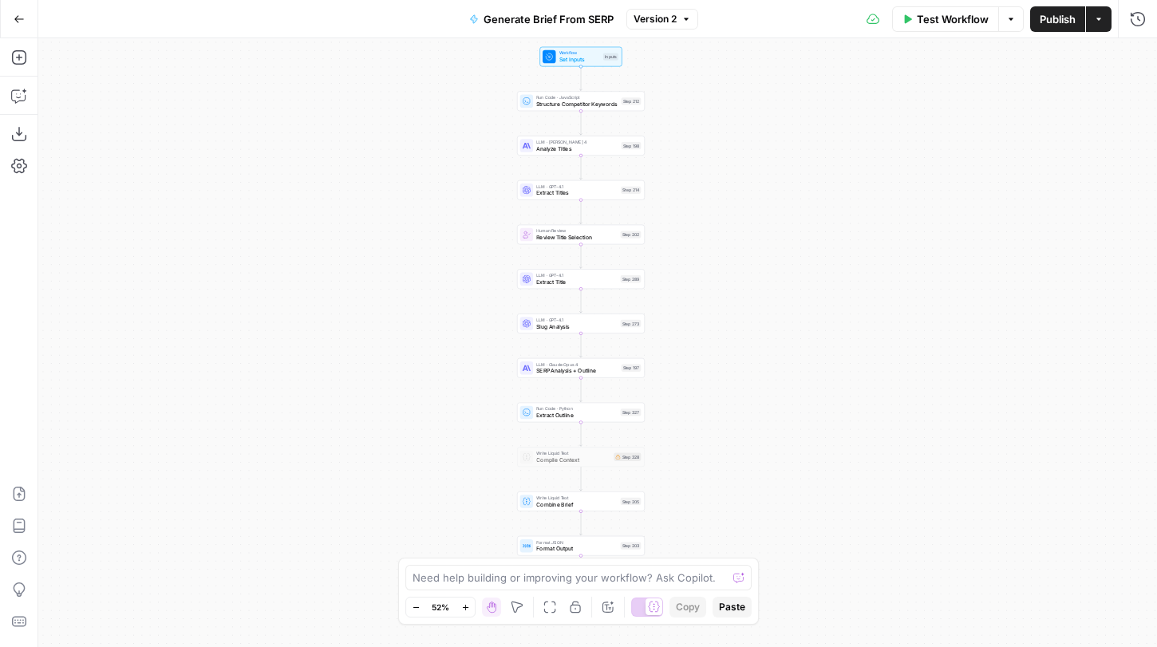
drag, startPoint x: 726, startPoint y: 208, endPoint x: 709, endPoint y: 188, distance: 25.5
click at [709, 188] on div "Workflow Set Inputs Inputs Run Code · JavaScript Structure Competitor Keywords …" at bounding box center [597, 342] width 1119 height 609
click at [682, 25] on button "Version 2" at bounding box center [663, 19] width 72 height 21
click at [682, 18] on icon "button" at bounding box center [687, 19] width 10 height 10
click at [713, 216] on div "Workflow Set Inputs Inputs Run Code · JavaScript Structure Competitor Keywords …" at bounding box center [597, 342] width 1119 height 609
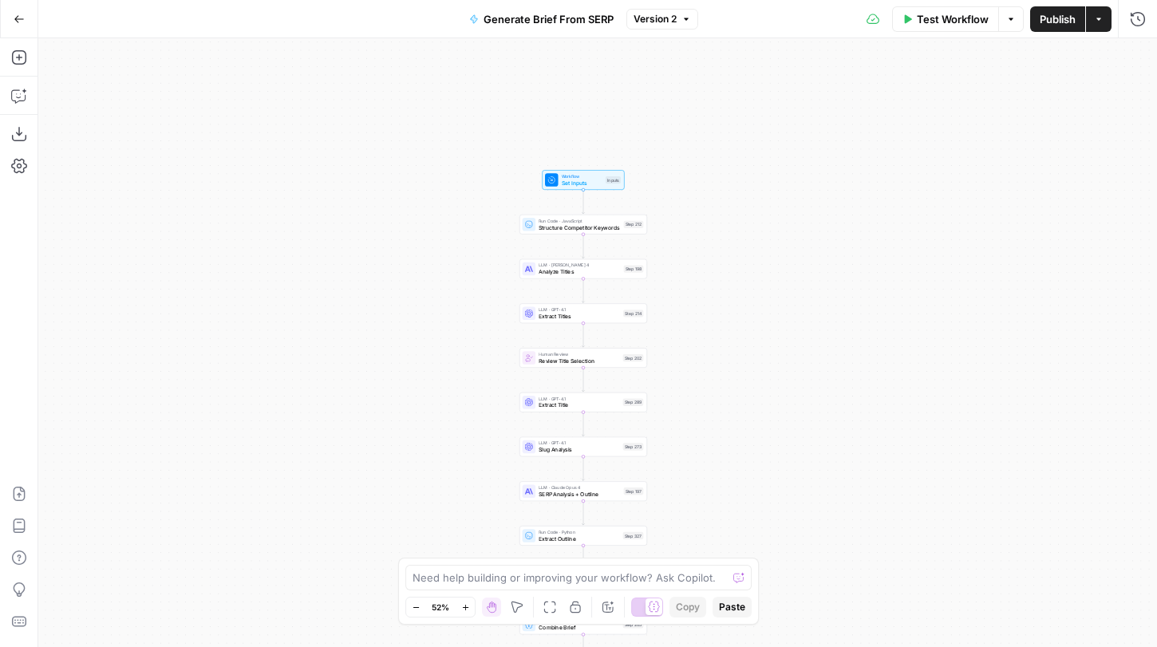
drag, startPoint x: 757, startPoint y: 150, endPoint x: 757, endPoint y: 324, distance: 174.0
click at [757, 324] on div "Workflow Set Inputs Inputs Run Code · JavaScript Structure Competitor Keywords …" at bounding box center [597, 342] width 1119 height 609
click at [631, 275] on div "LLM · Claude Sonnet 4 Analyze Titles Step 198 Copy step Delete step Edit Note T…" at bounding box center [583, 268] width 121 height 14
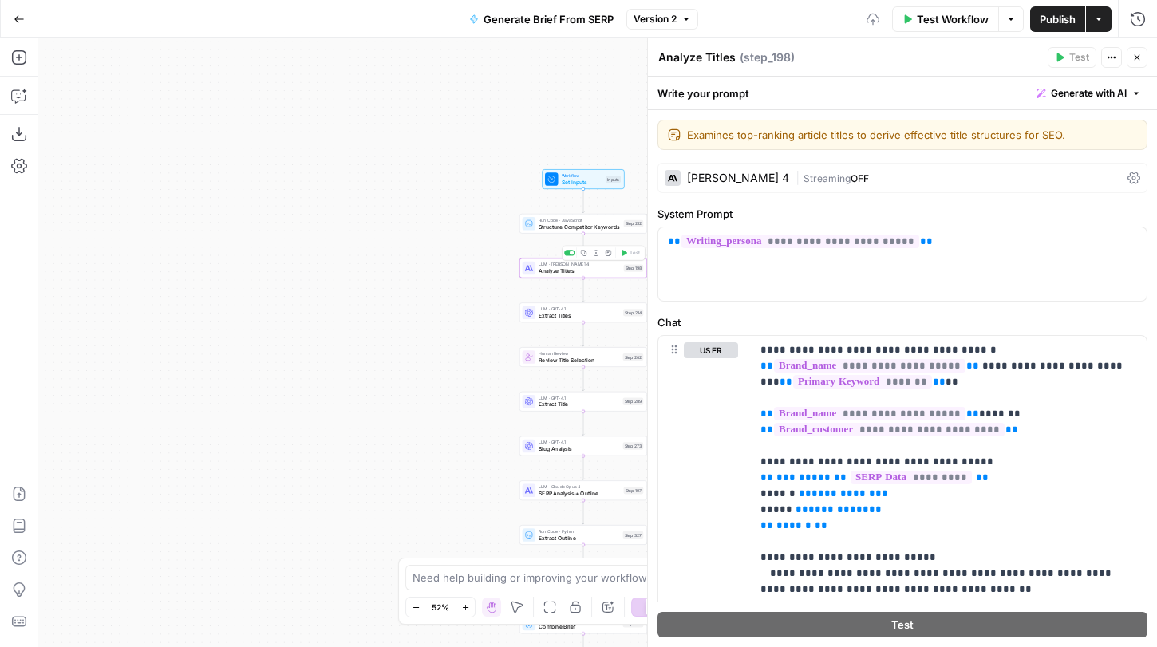
drag, startPoint x: 443, startPoint y: 284, endPoint x: 272, endPoint y: 242, distance: 176.0
click at [272, 242] on div "Workflow Set Inputs Inputs Run Code · JavaScript Structure Competitor Keywords …" at bounding box center [597, 342] width 1119 height 609
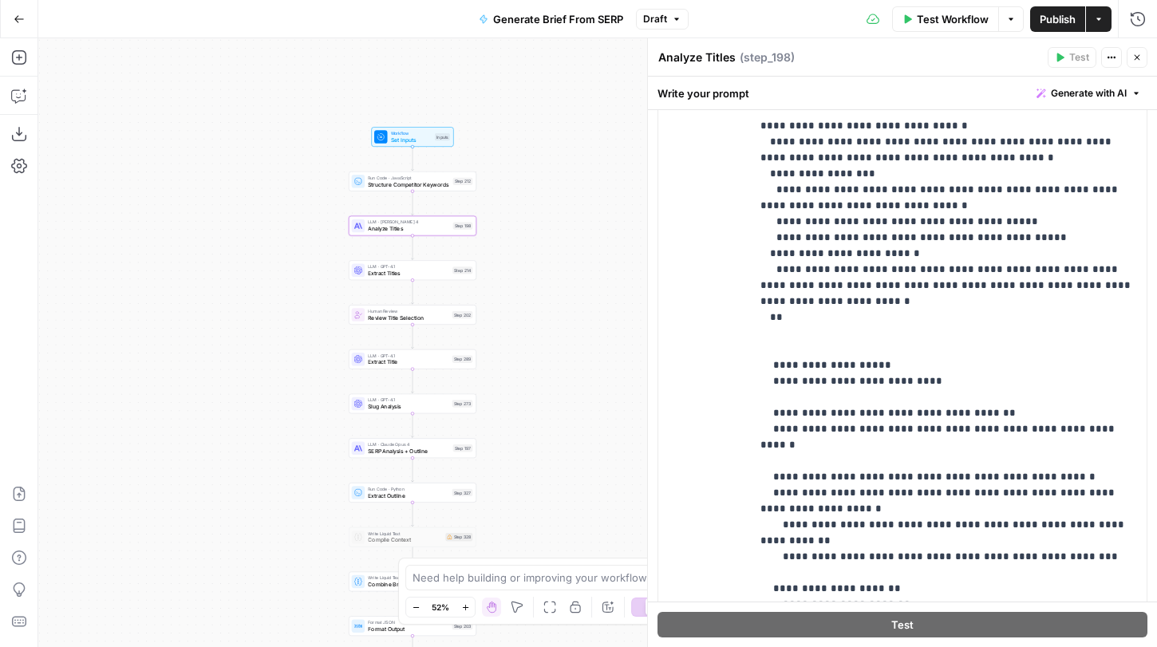
scroll to position [468, 0]
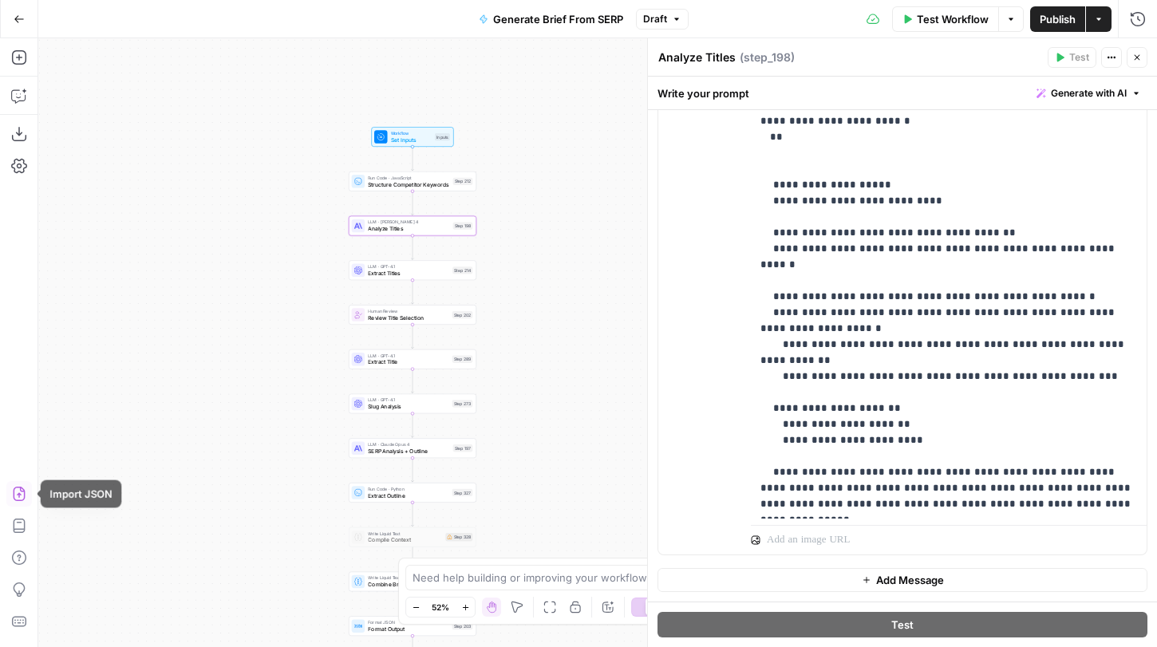
click at [19, 486] on icon "button" at bounding box center [19, 494] width 16 height 16
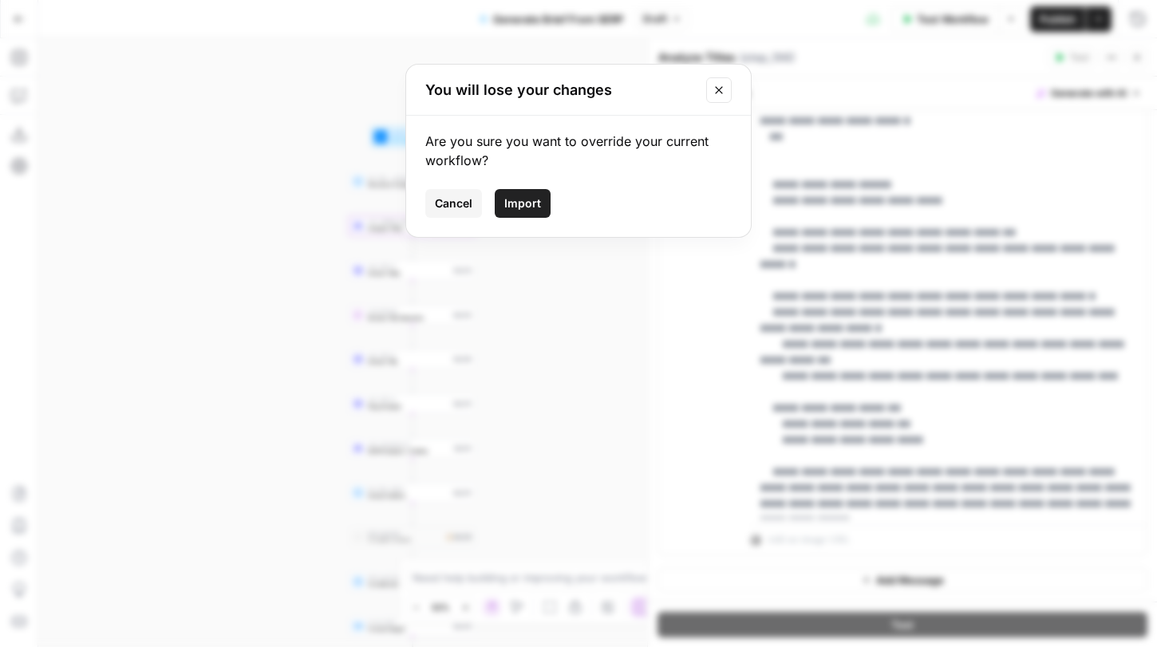
click at [524, 211] on span "Import" at bounding box center [522, 204] width 37 height 16
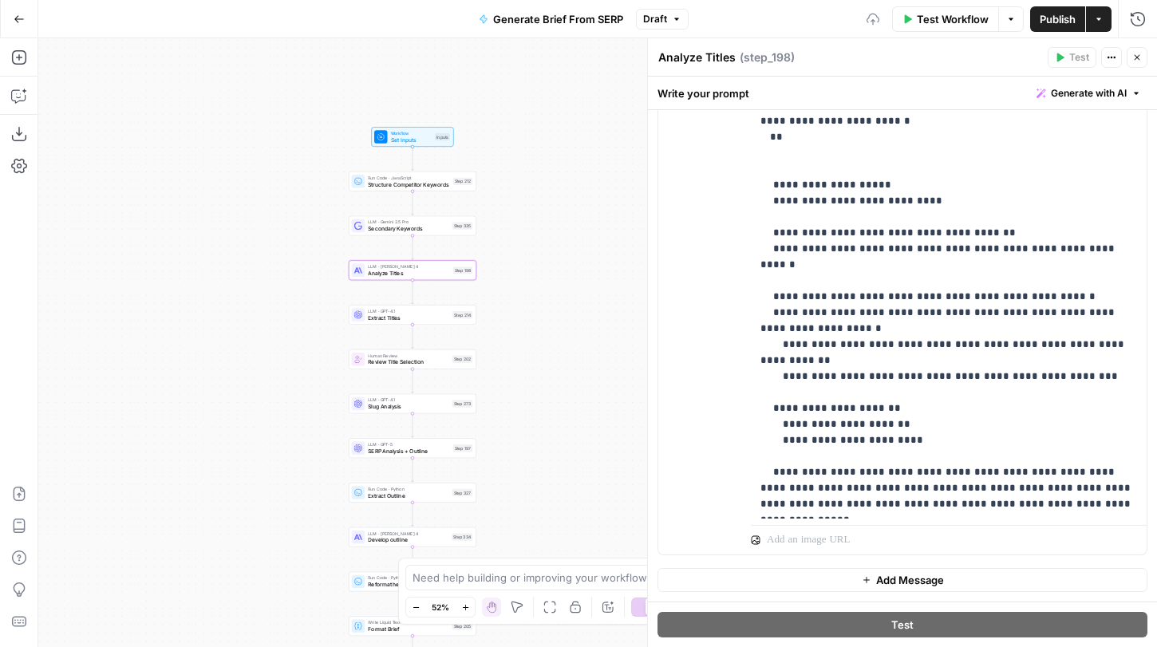
click at [655, 19] on span "Draft" at bounding box center [655, 19] width 24 height 14
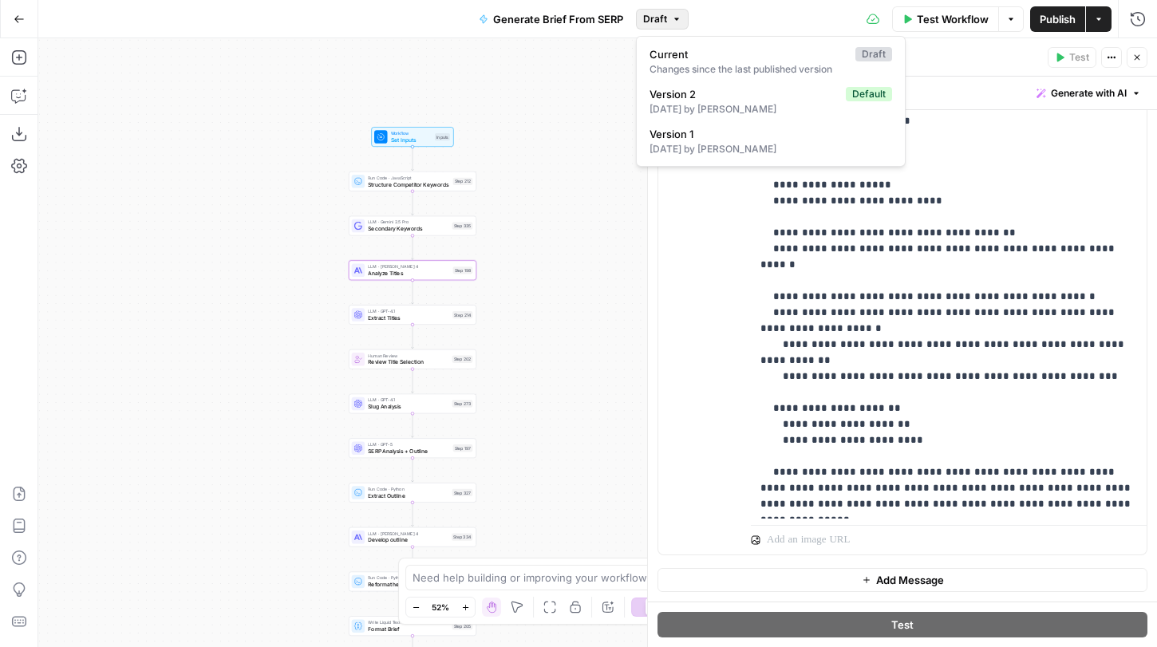
click at [1145, 49] on button "Close" at bounding box center [1137, 57] width 21 height 21
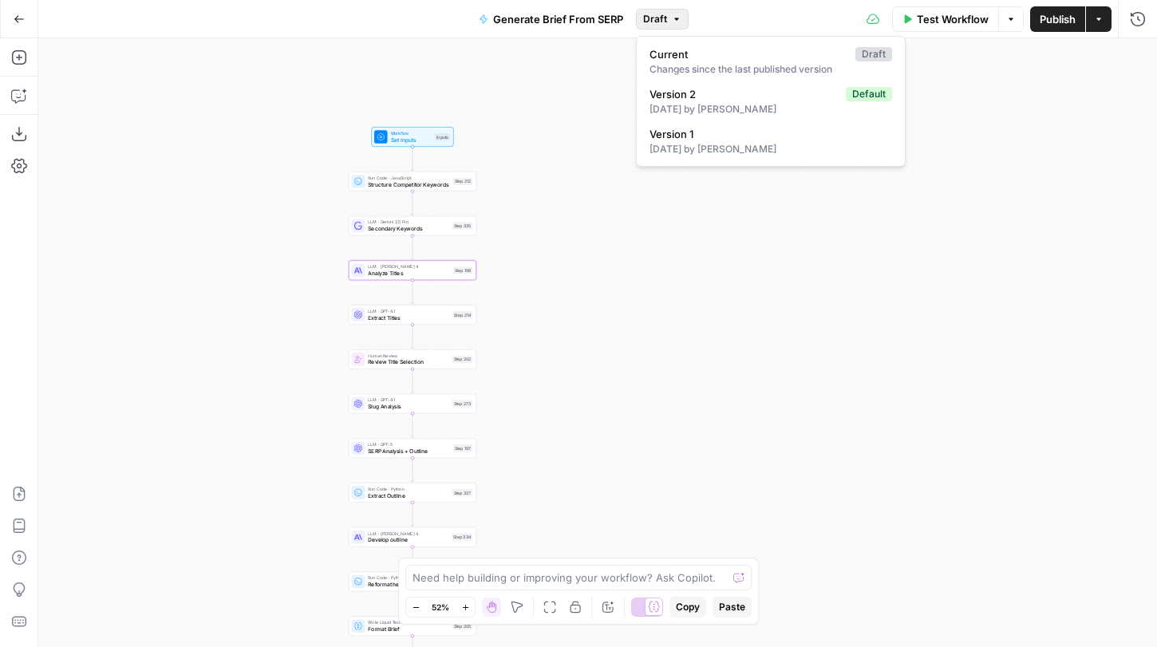
click at [672, 20] on icon "button" at bounding box center [677, 19] width 10 height 10
click at [532, 125] on div "Workflow Set Inputs Inputs Run Code · JavaScript Structure Competitor Keywords …" at bounding box center [597, 342] width 1119 height 609
click at [434, 172] on div "Copy step Delete step Add Note Test" at bounding box center [434, 166] width 83 height 15
click at [436, 180] on span "Structure Competitor Keywords" at bounding box center [409, 184] width 81 height 8
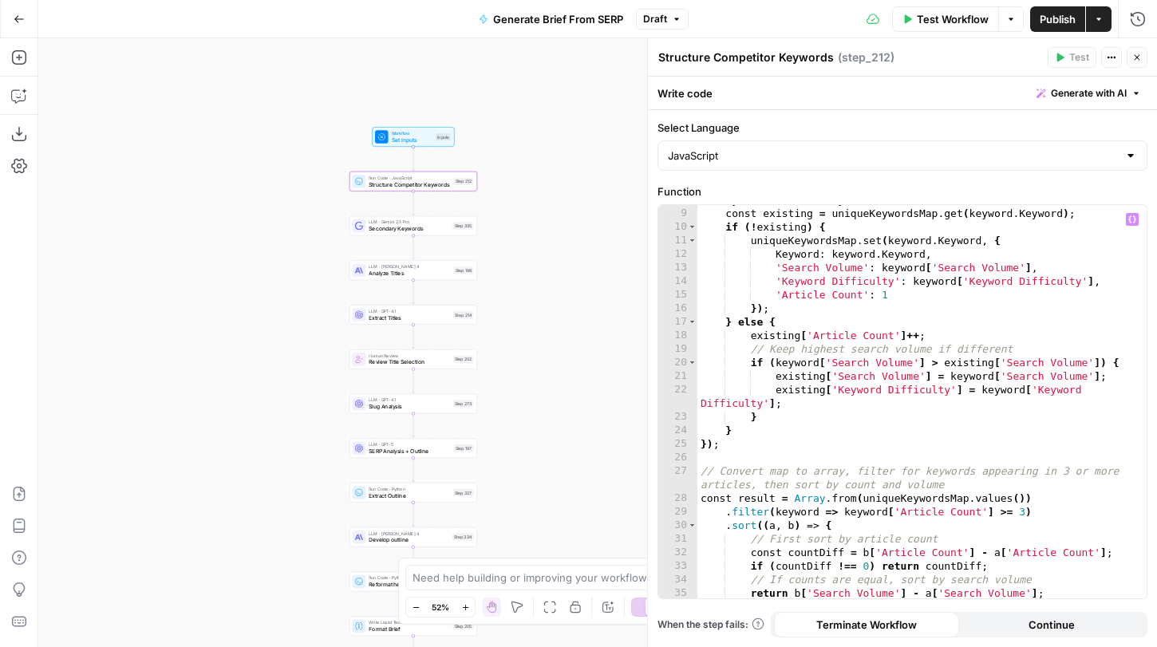
scroll to position [163, 0]
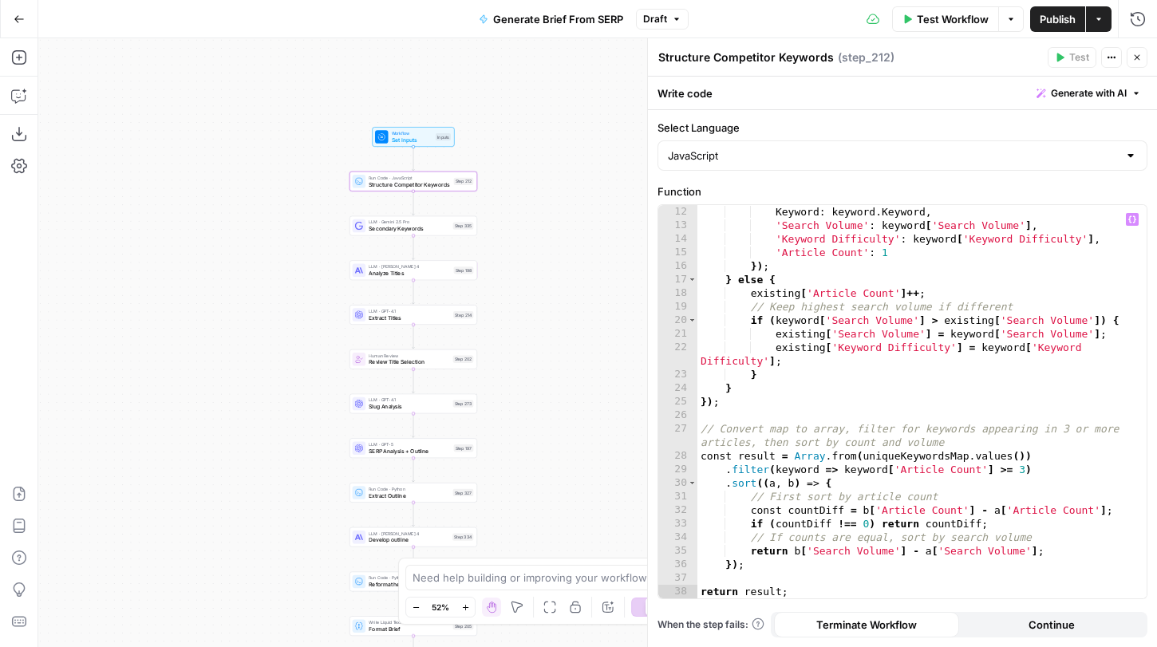
click at [425, 235] on div "LLM · Gemini 2.5 Pro Secondary Keywords Step 335 Copy step Delete step Add Note…" at bounding box center [414, 226] width 128 height 20
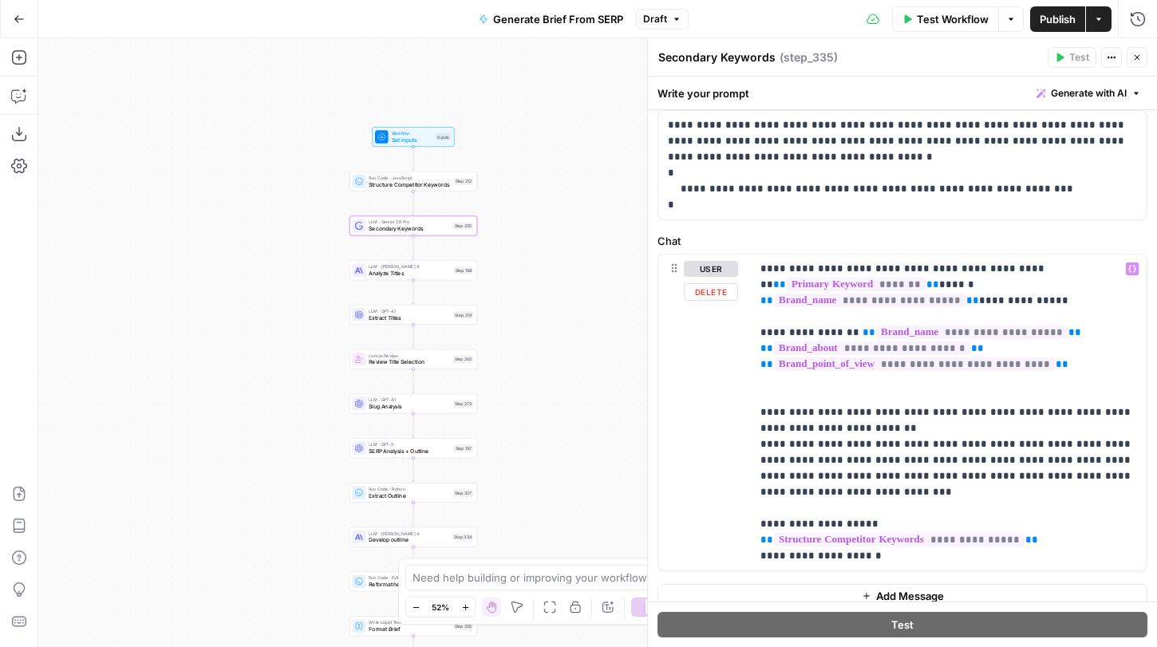
scroll to position [89, 0]
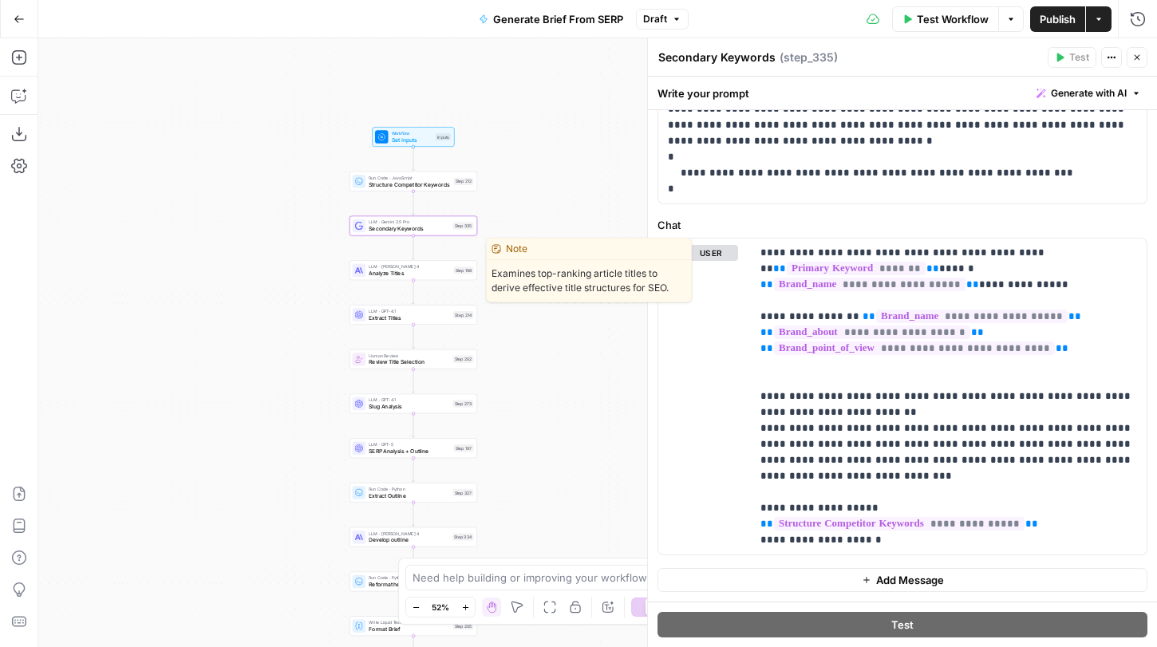
click at [460, 276] on div "LLM · Claude Sonnet 4 Analyze Titles Step 198 Copy step Delete step Edit Note T…" at bounding box center [413, 270] width 121 height 14
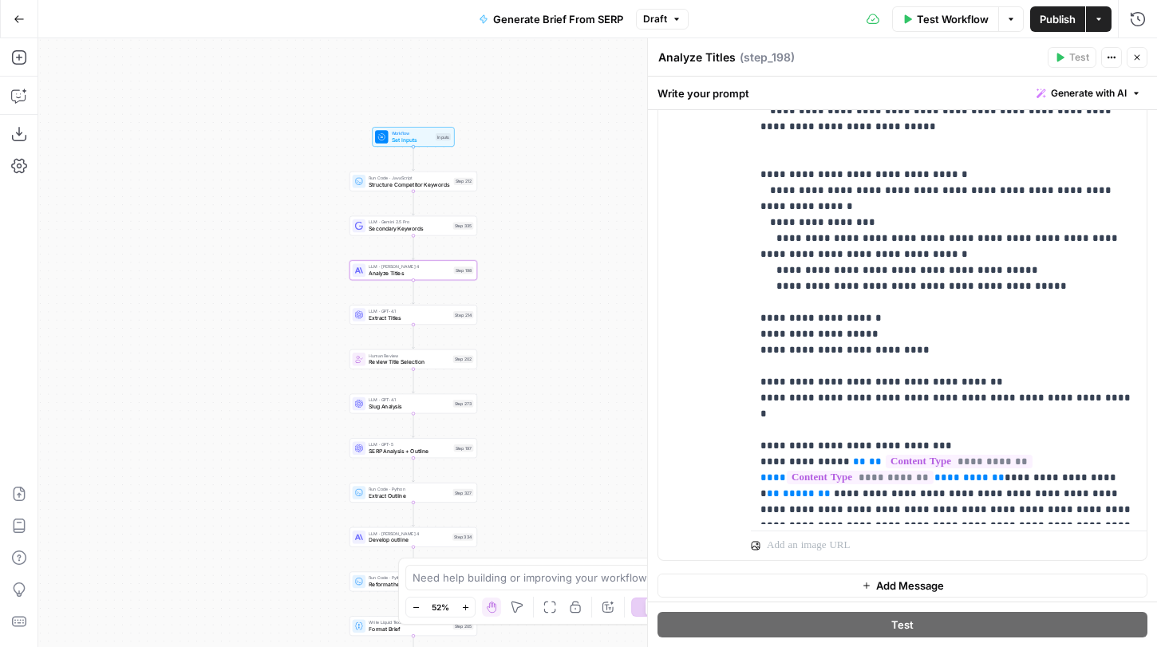
scroll to position [468, 0]
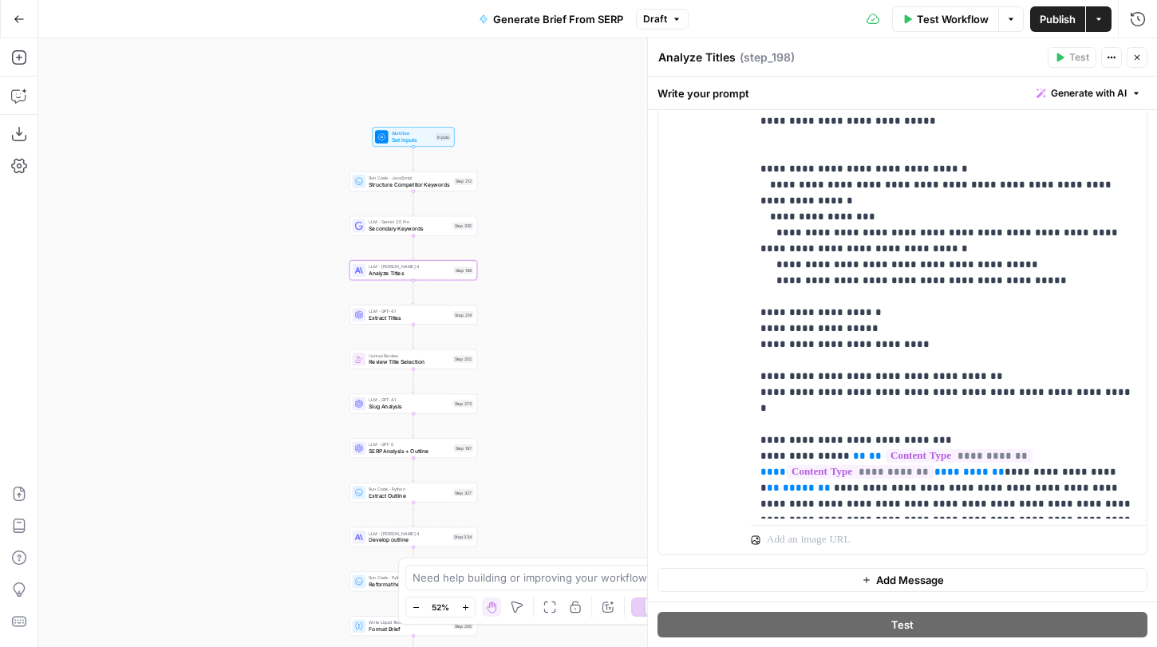
click at [444, 325] on div "Workflow Set Inputs Inputs Run Code · JavaScript Structure Competitor Keywords …" at bounding box center [597, 342] width 1119 height 609
click at [440, 314] on span "Extract Titles" at bounding box center [409, 318] width 81 height 8
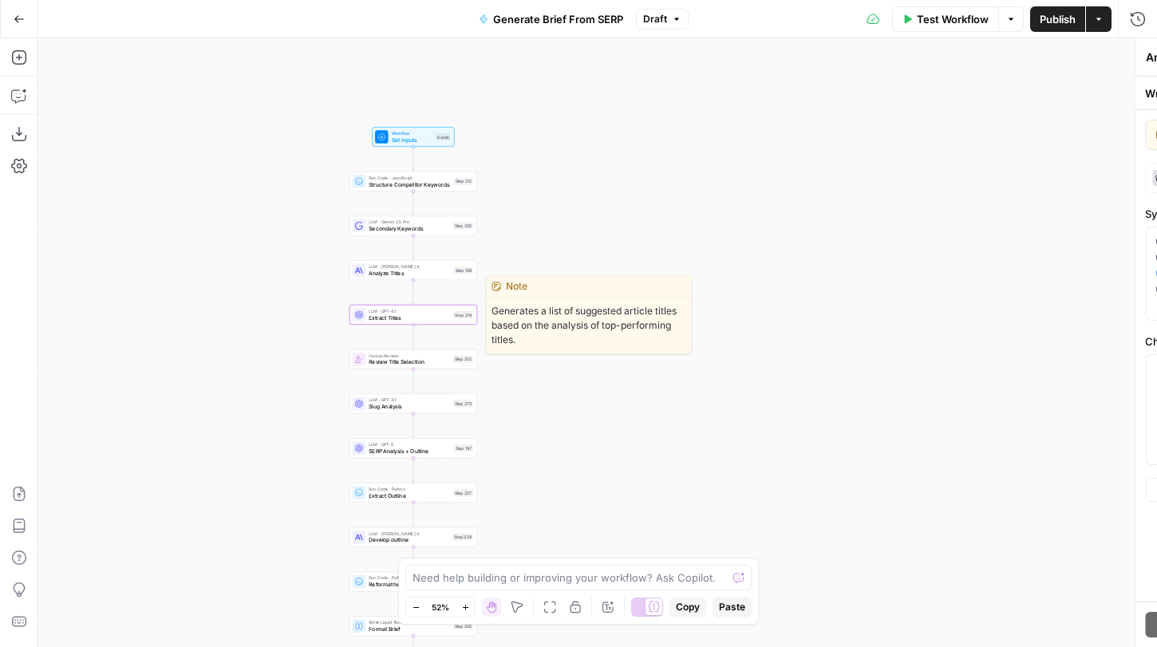
type textarea "Extract Titles"
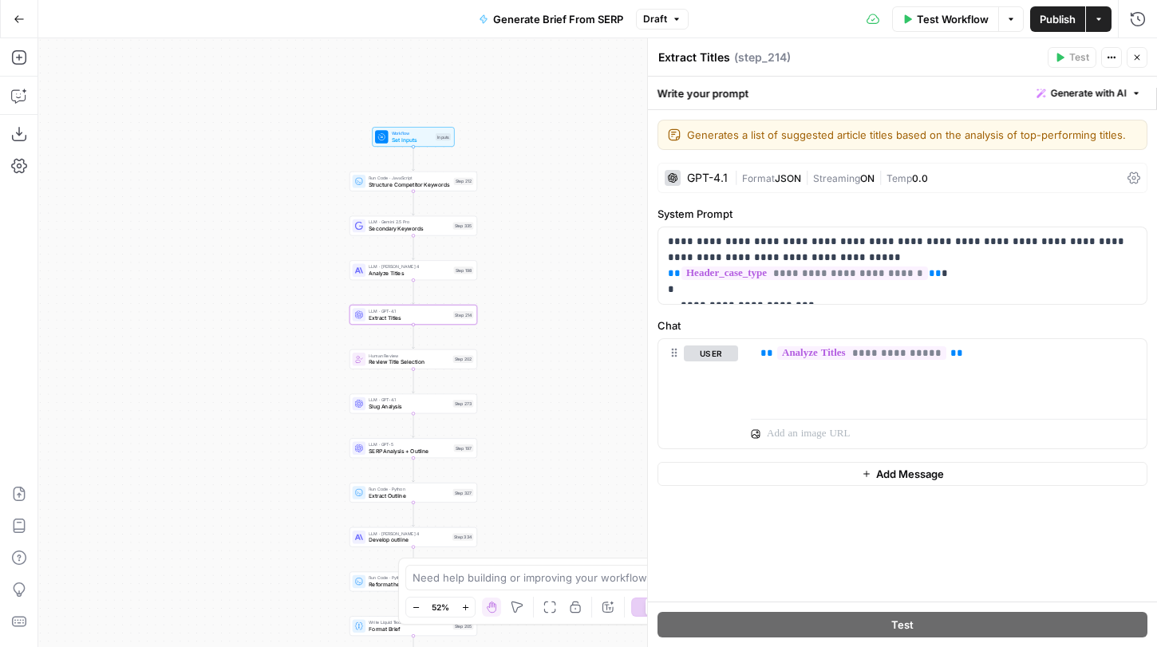
click at [470, 603] on button "Zoom In" at bounding box center [465, 607] width 19 height 19
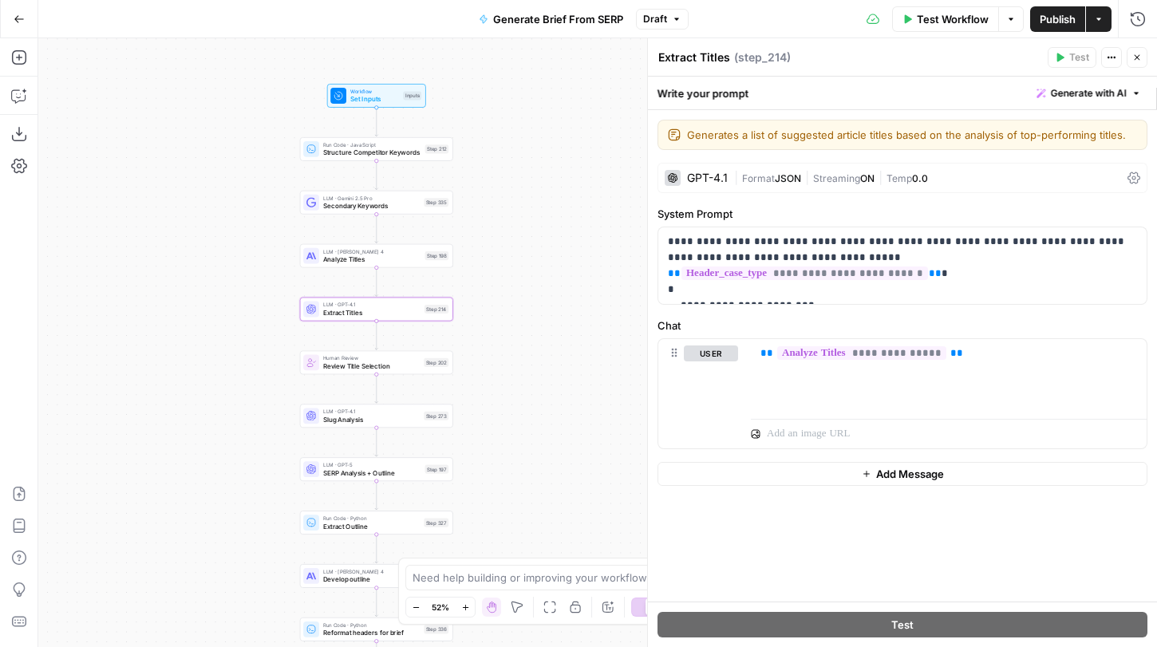
click at [470, 603] on button "Zoom In" at bounding box center [465, 607] width 19 height 19
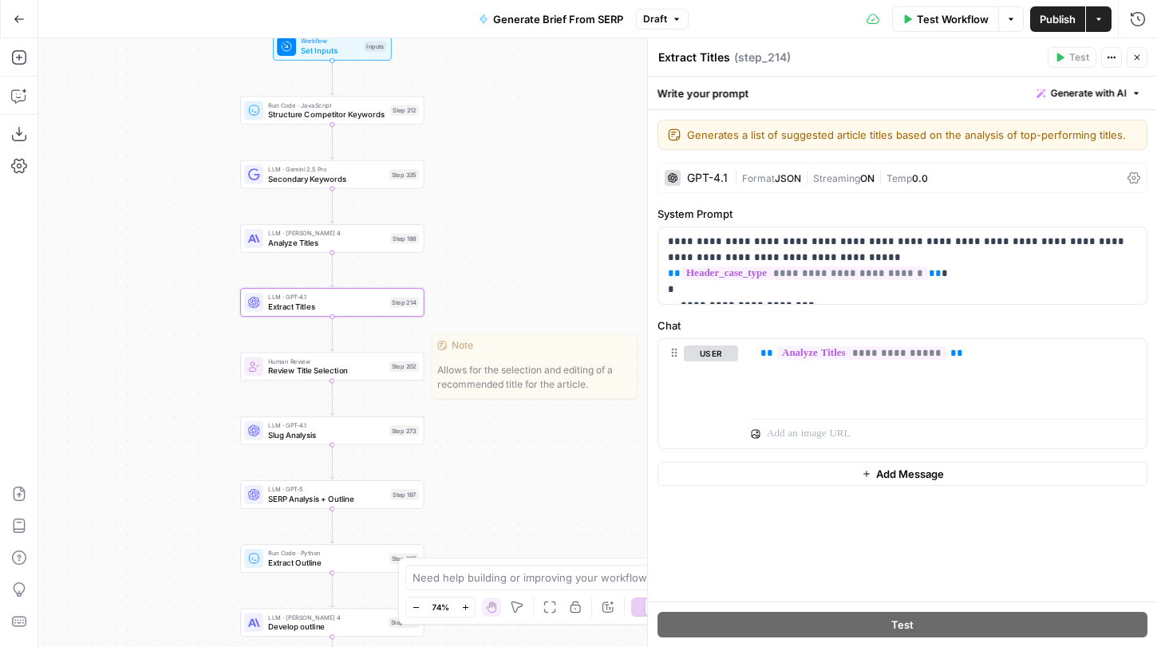
click at [384, 371] on div "Human Review Review Title Selection Step 202 Copy step Delete step Edit Note Te…" at bounding box center [331, 367] width 174 height 20
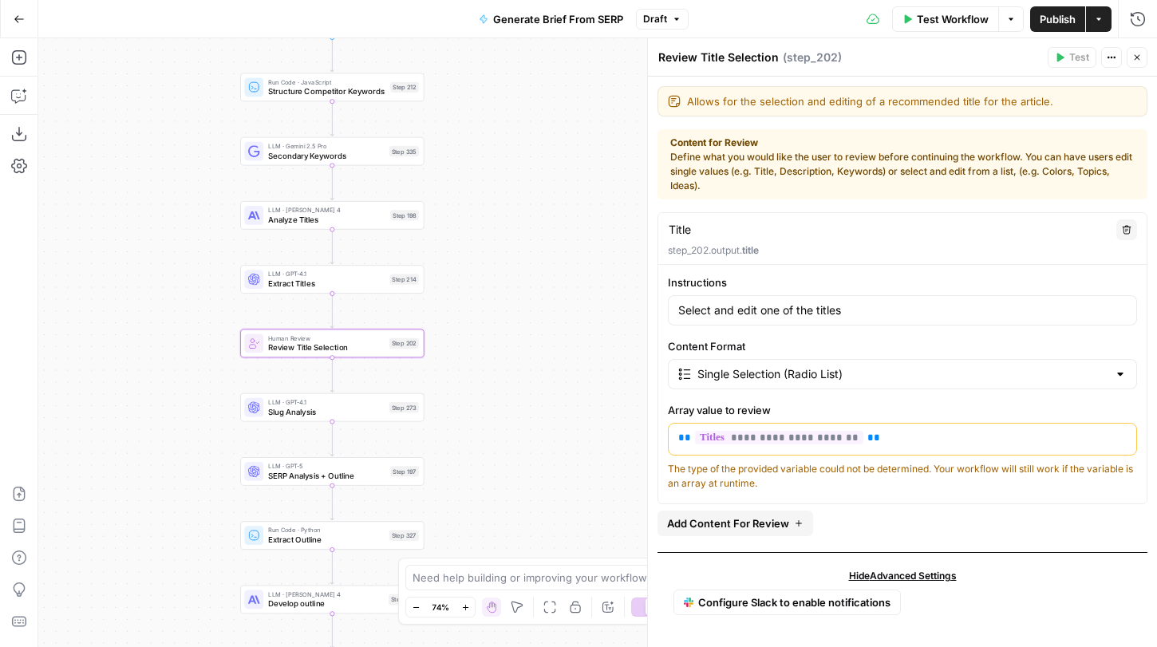
drag, startPoint x: 510, startPoint y: 374, endPoint x: 511, endPoint y: 262, distance: 112.5
click at [511, 262] on div "Workflow Set Inputs Inputs Run Code · JavaScript Structure Competitor Keywords …" at bounding box center [597, 342] width 1119 height 609
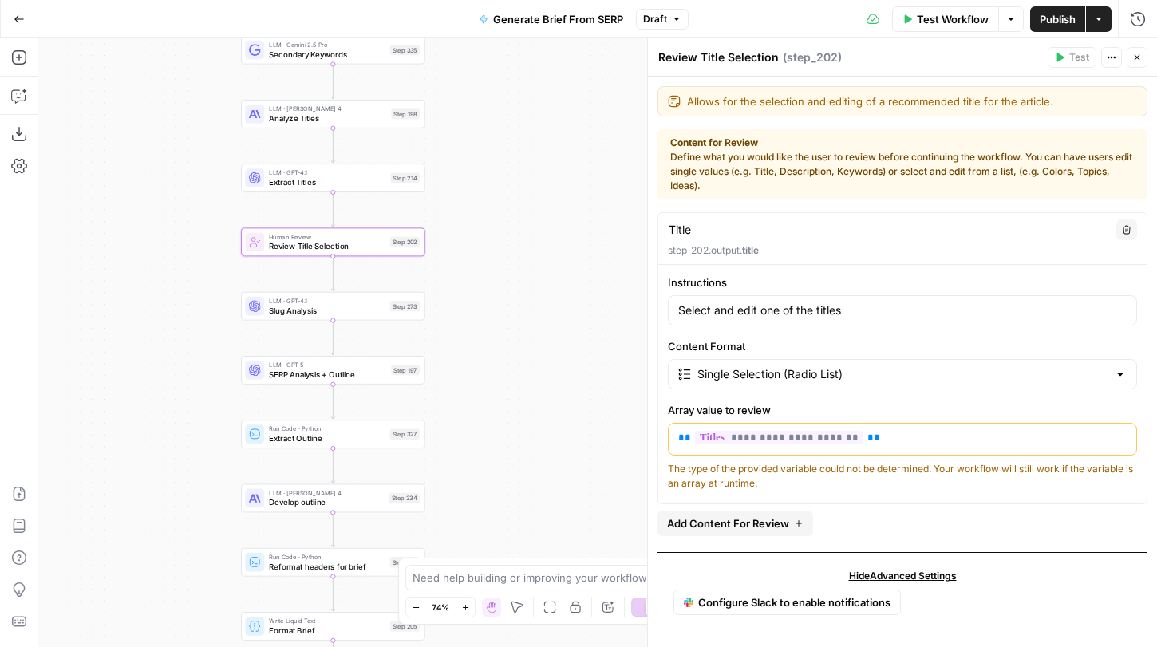
click at [388, 318] on div "LLM · GPT-4.1 Slug Analysis Step 273 Copy step Delete step Add Note Test" at bounding box center [333, 306] width 184 height 29
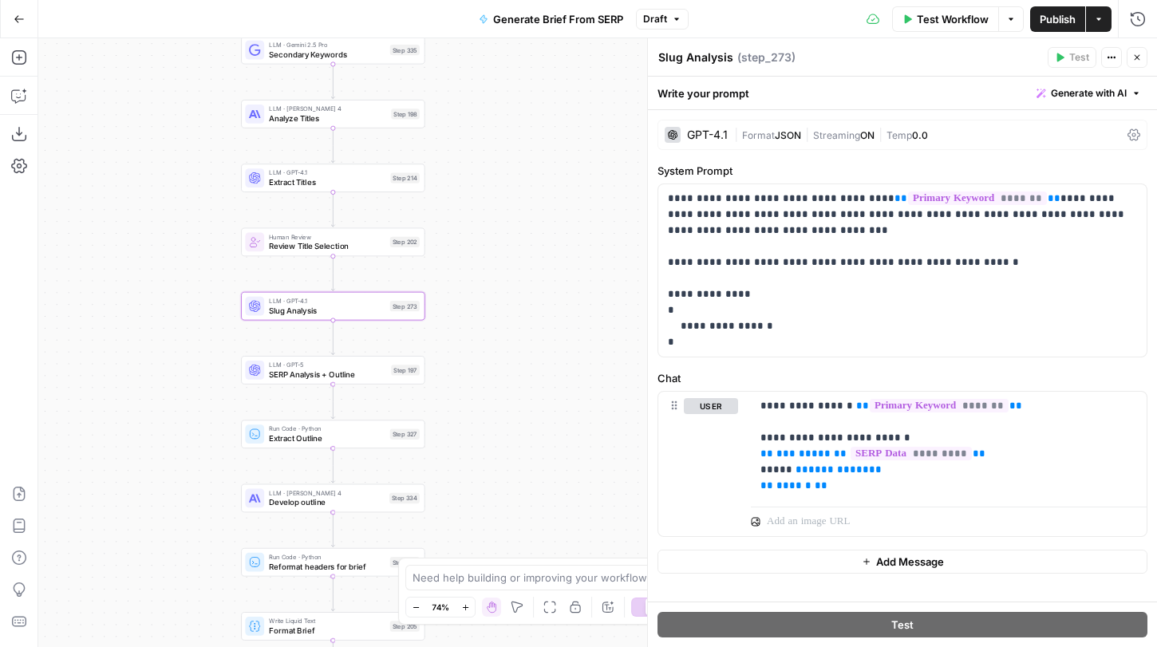
click at [374, 377] on span "SERP Analysis + Outline" at bounding box center [327, 375] width 117 height 12
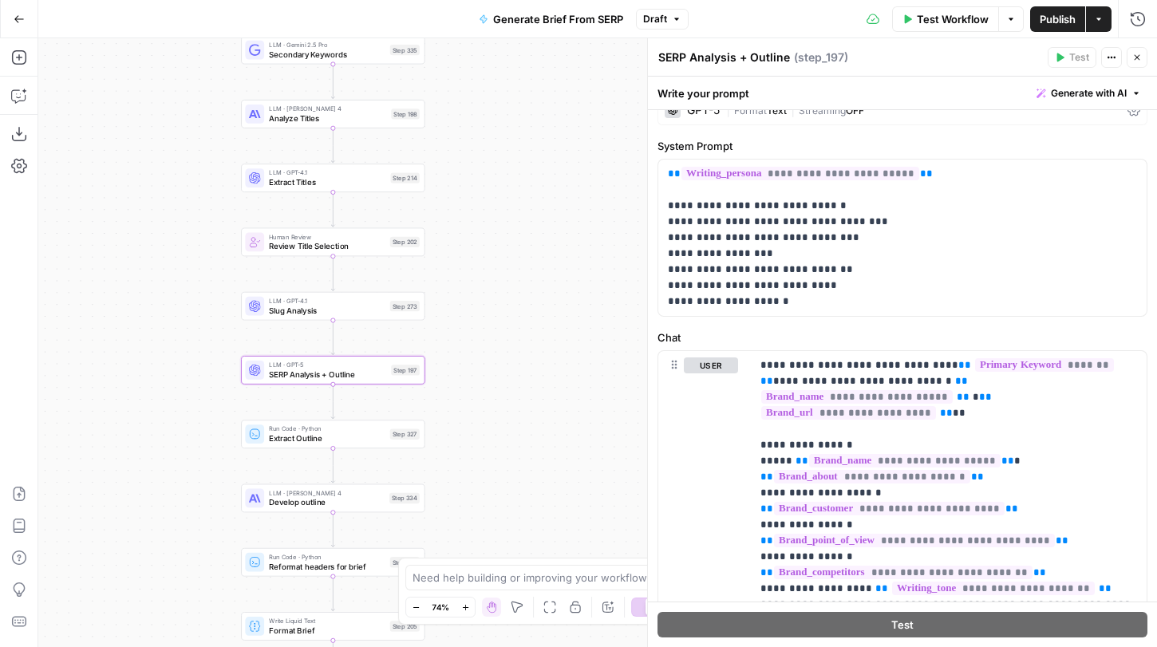
scroll to position [85, 0]
drag, startPoint x: 806, startPoint y: 305, endPoint x: 725, endPoint y: 274, distance: 87.2
click at [724, 273] on p "**********" at bounding box center [902, 237] width 469 height 144
click at [725, 274] on p "**********" at bounding box center [902, 237] width 469 height 144
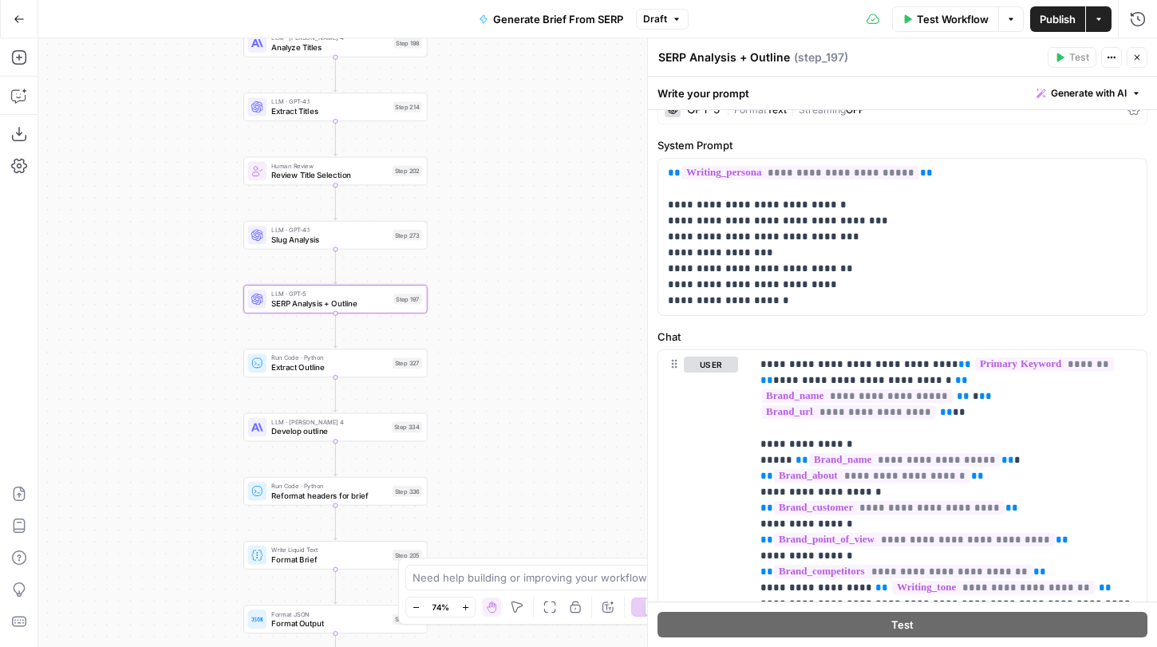
drag, startPoint x: 489, startPoint y: 477, endPoint x: 492, endPoint y: 407, distance: 70.3
click at [492, 406] on div "Workflow Set Inputs Inputs Run Code · JavaScript Structure Competitor Keywords …" at bounding box center [597, 342] width 1119 height 609
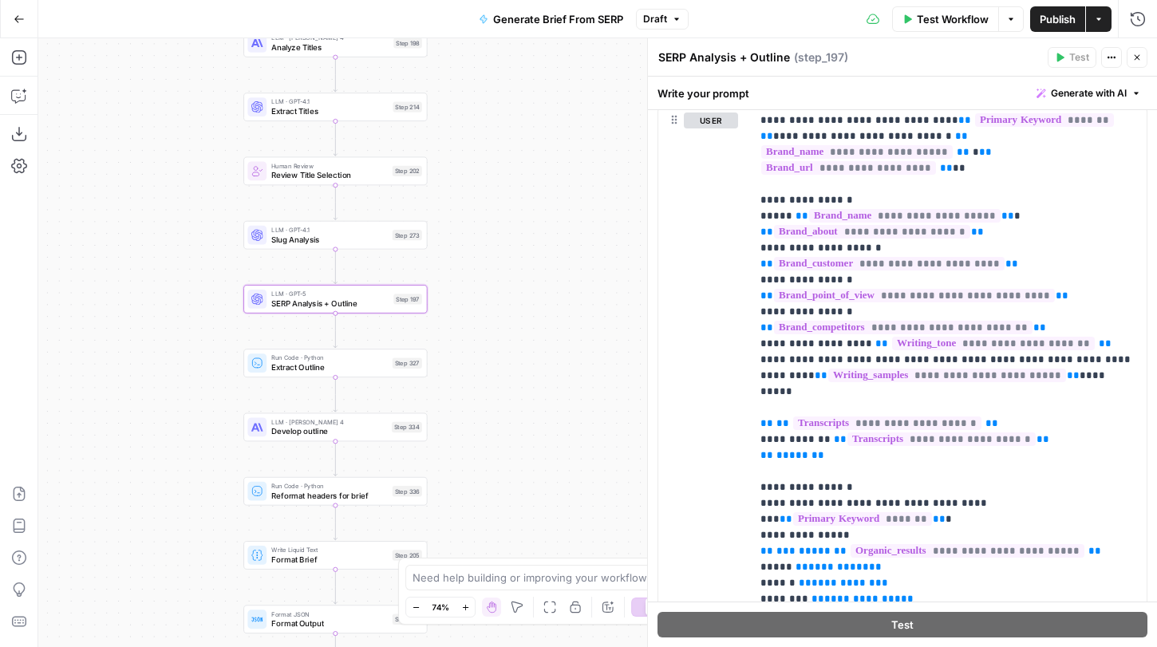
scroll to position [327, 0]
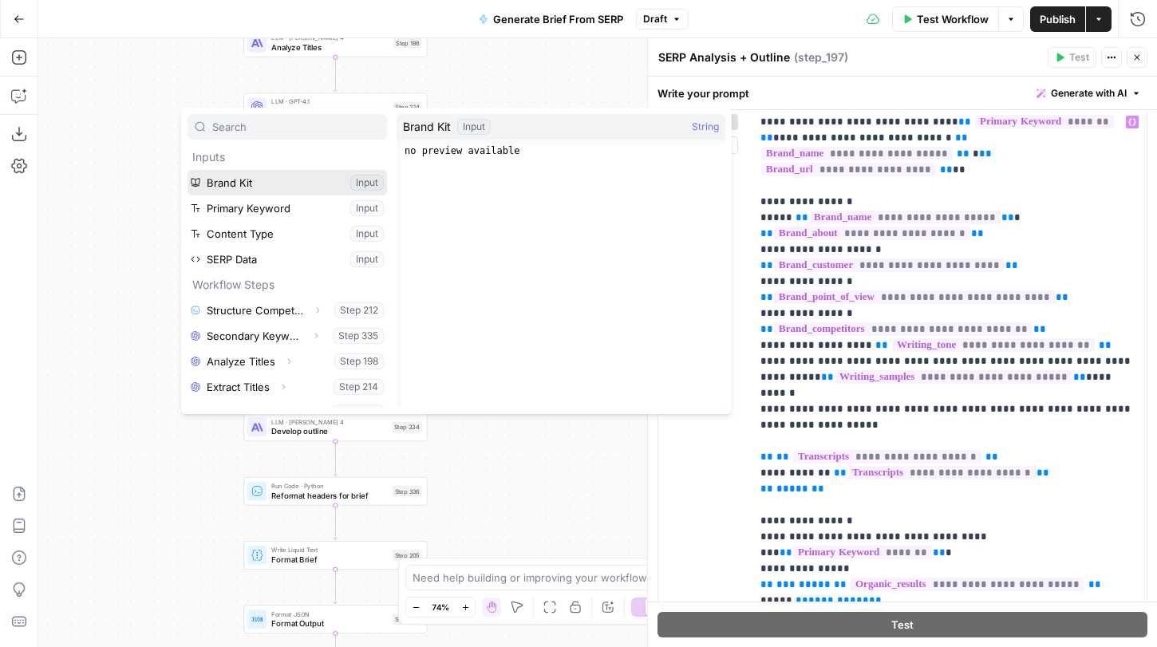
click at [259, 179] on button "Select variable Brand Kit" at bounding box center [288, 183] width 200 height 26
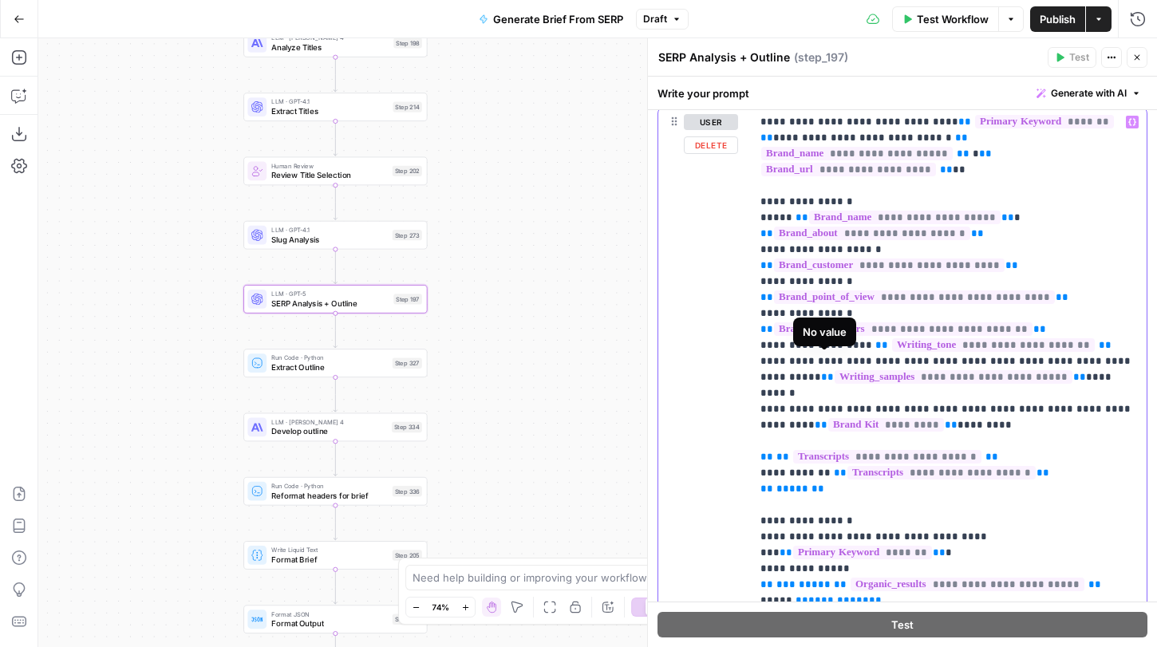
click at [872, 418] on span "*********" at bounding box center [887, 425] width 116 height 14
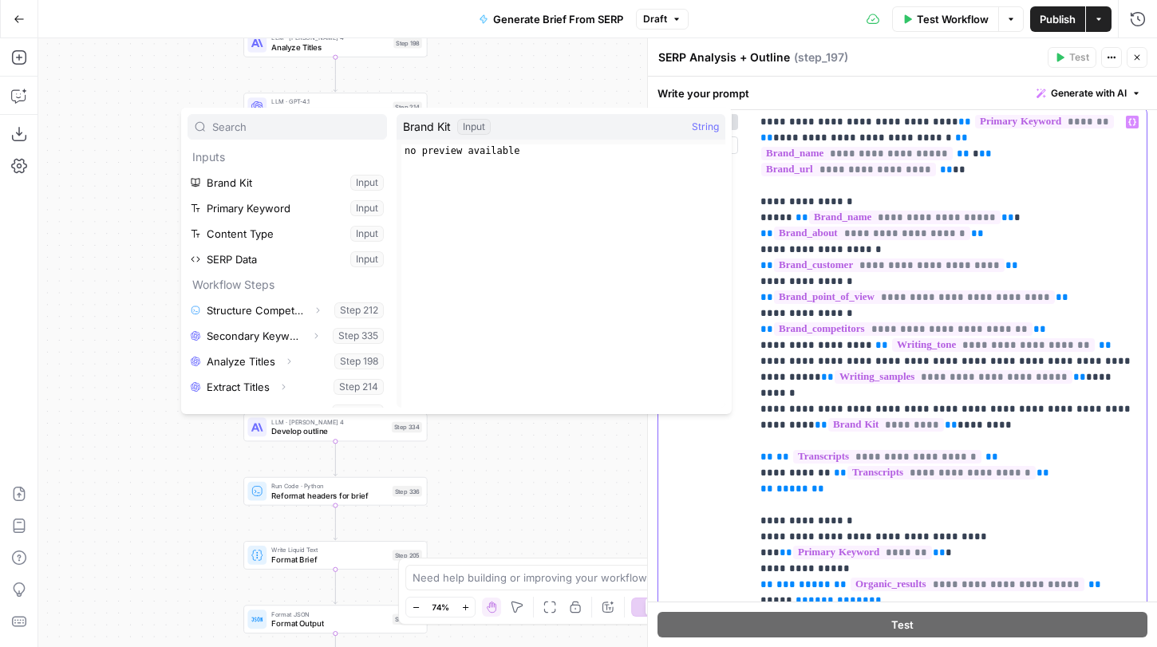
click at [877, 418] on span "*********" at bounding box center [887, 425] width 116 height 14
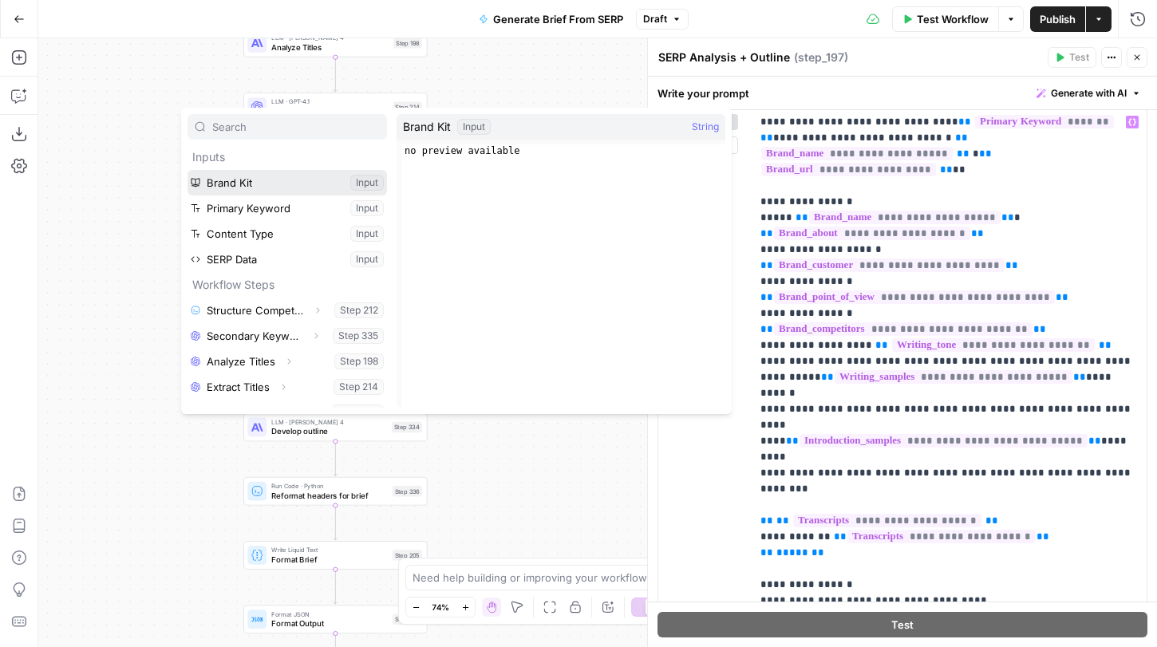
click at [279, 188] on button "Select variable Brand Kit" at bounding box center [288, 183] width 200 height 26
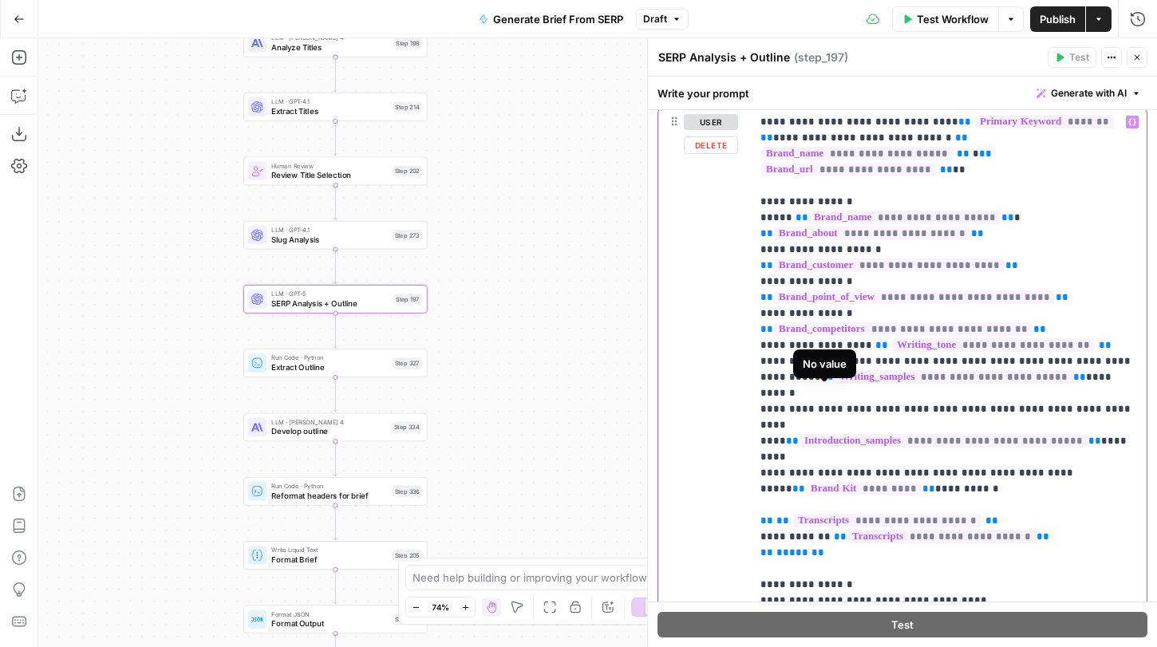
click at [873, 482] on span "*********" at bounding box center [864, 489] width 116 height 14
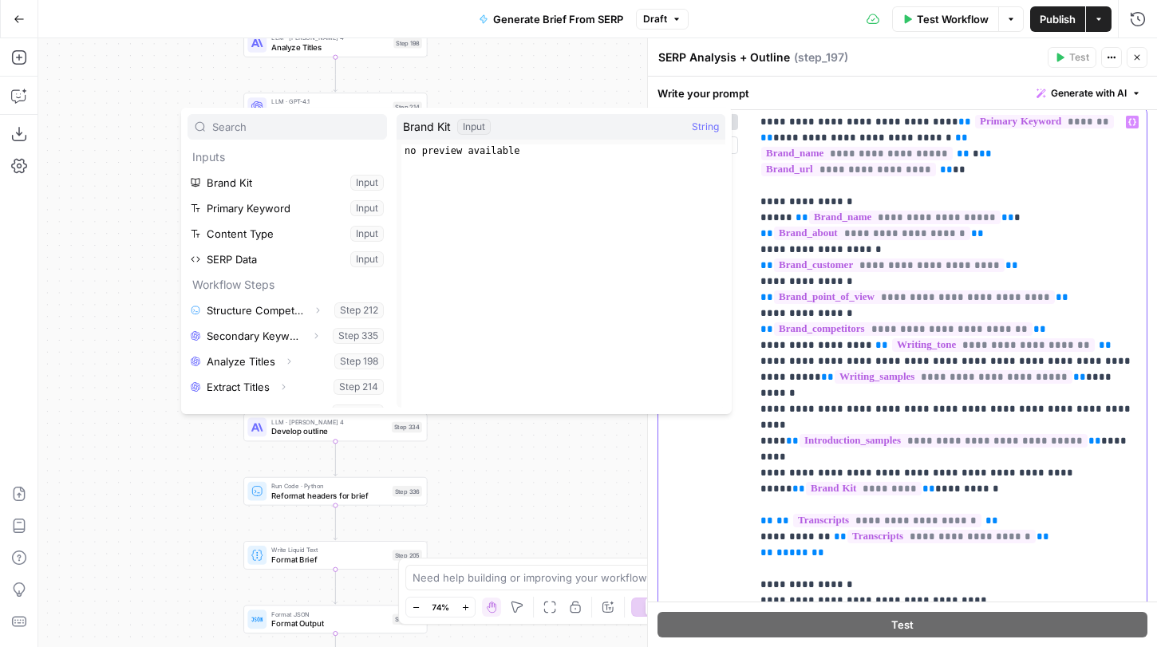
click at [876, 482] on span "*********" at bounding box center [864, 489] width 116 height 14
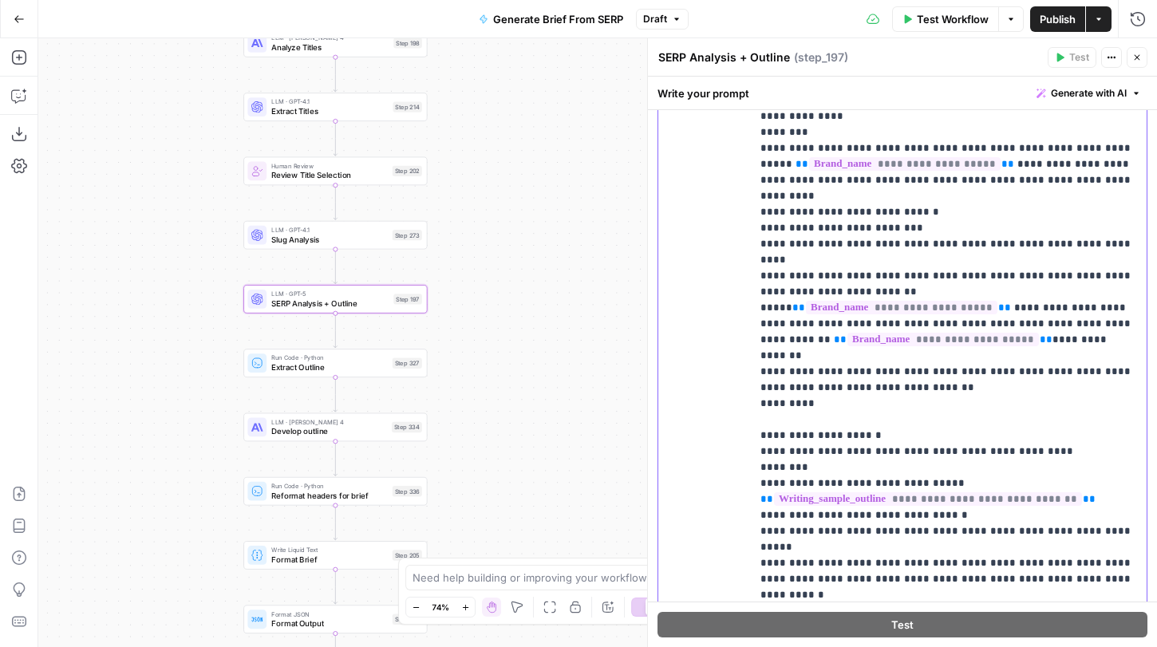
scroll to position [567, 0]
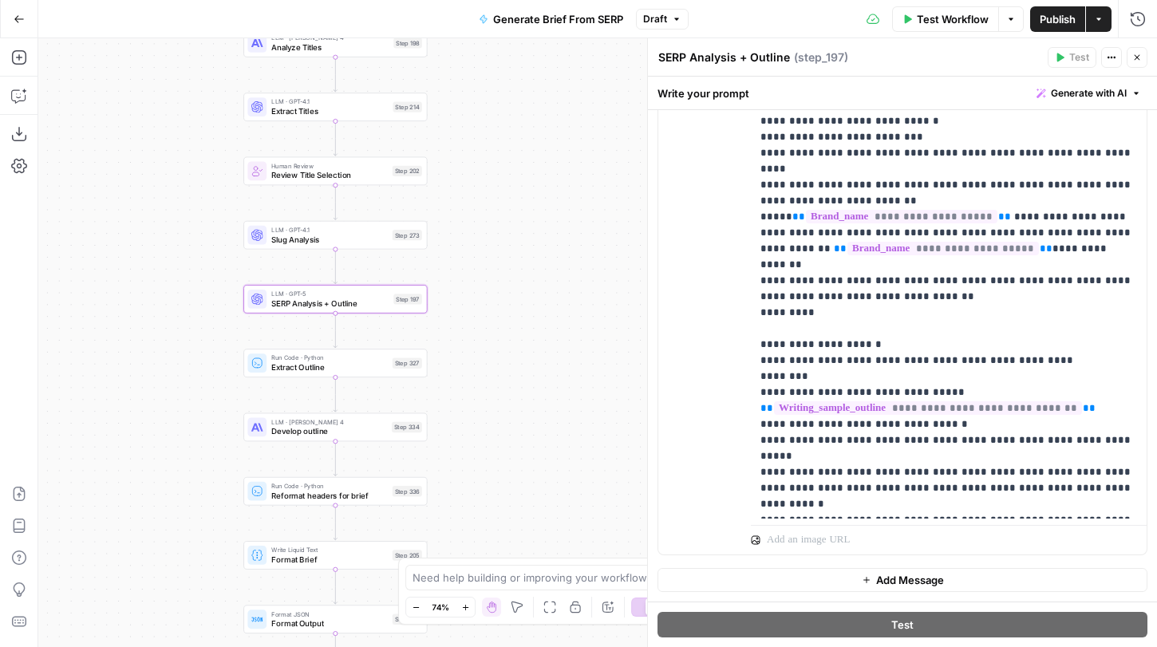
click at [379, 362] on span "Extract Outline" at bounding box center [329, 368] width 117 height 12
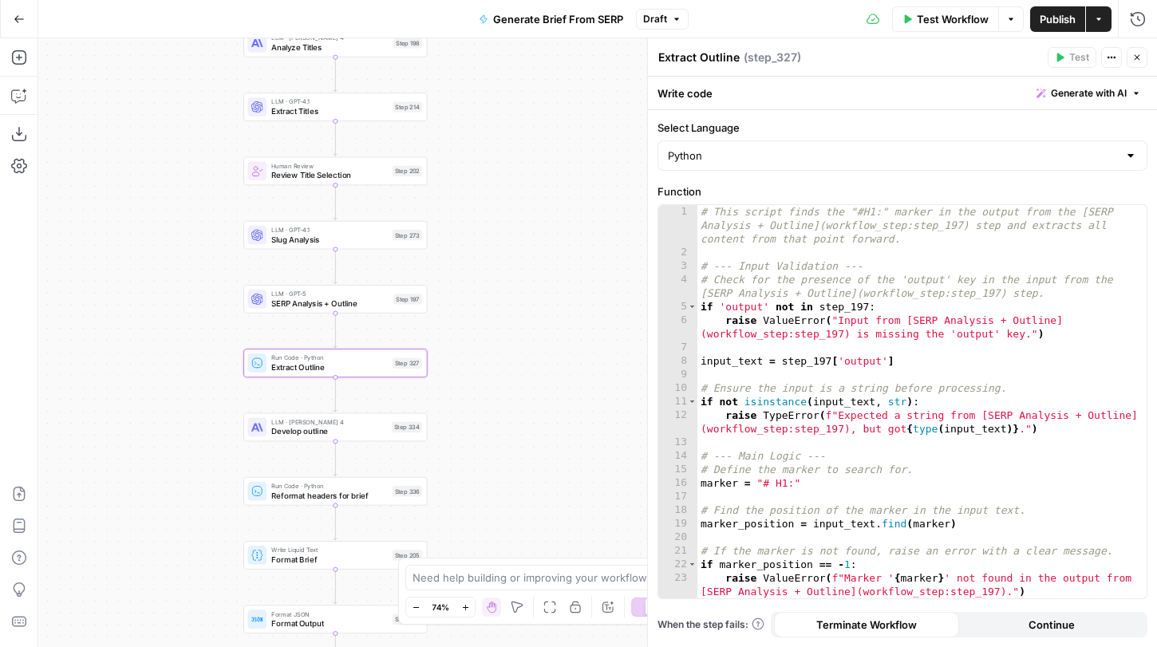
click at [388, 426] on div "LLM · Claude Sonnet 4 Develop outline Step 334 Copy step Delete step Edit Note …" at bounding box center [334, 427] width 174 height 20
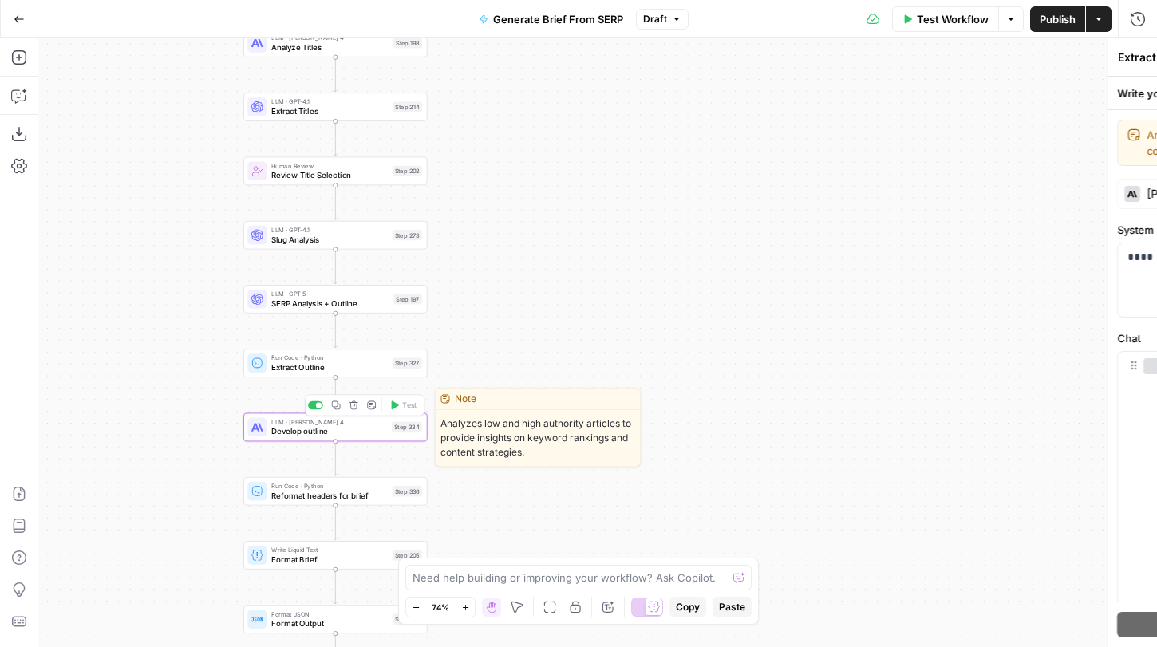
type textarea "Develop outline"
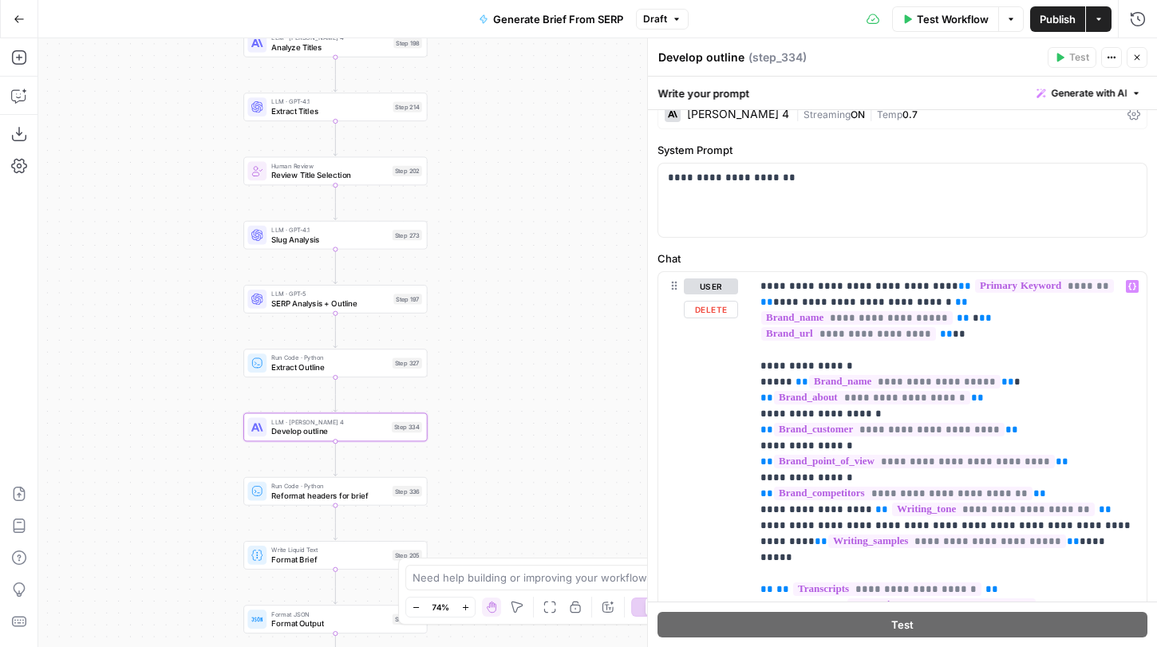
scroll to position [33, 0]
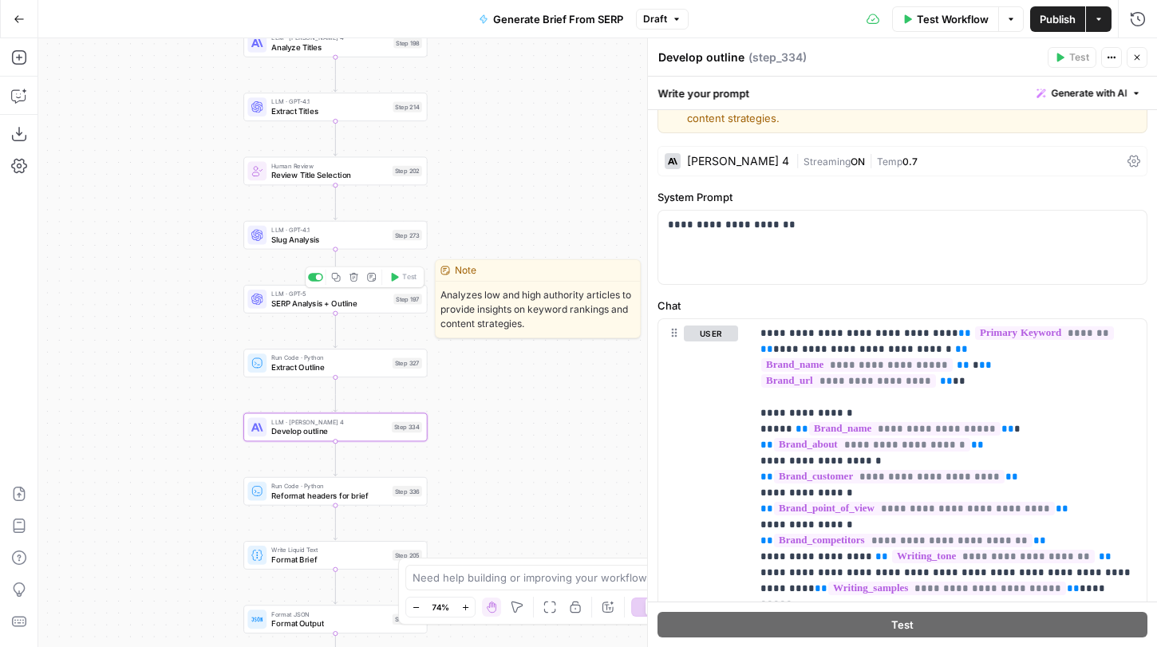
click at [366, 308] on span "SERP Analysis + Outline" at bounding box center [329, 304] width 117 height 12
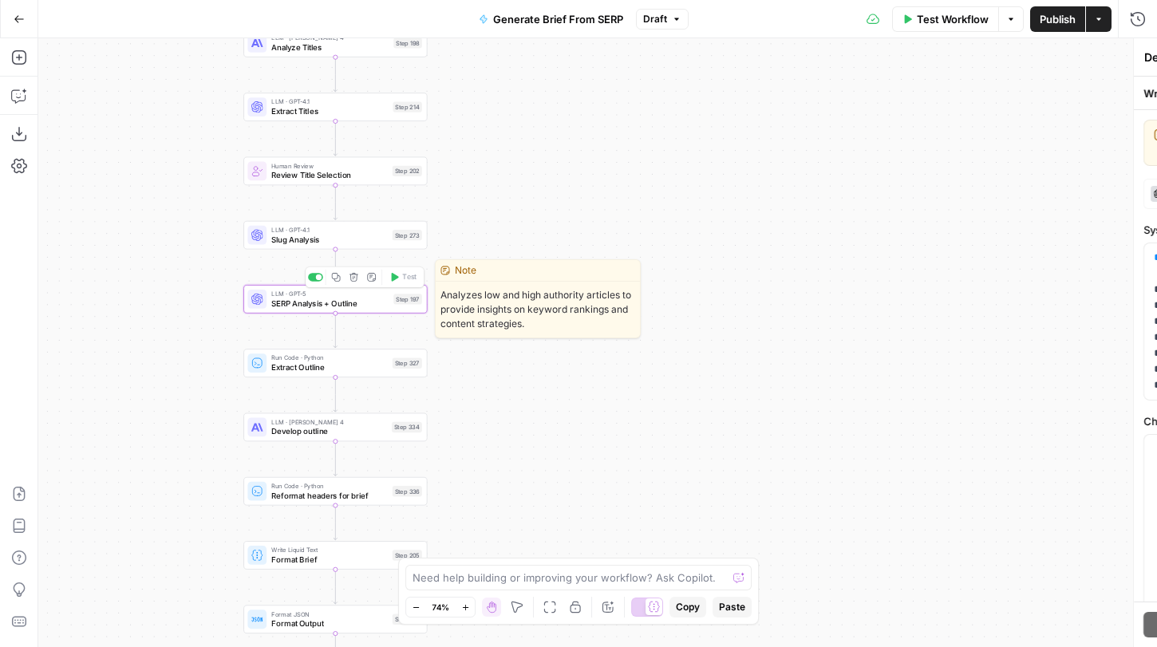
type textarea "SERP Analysis + Outline"
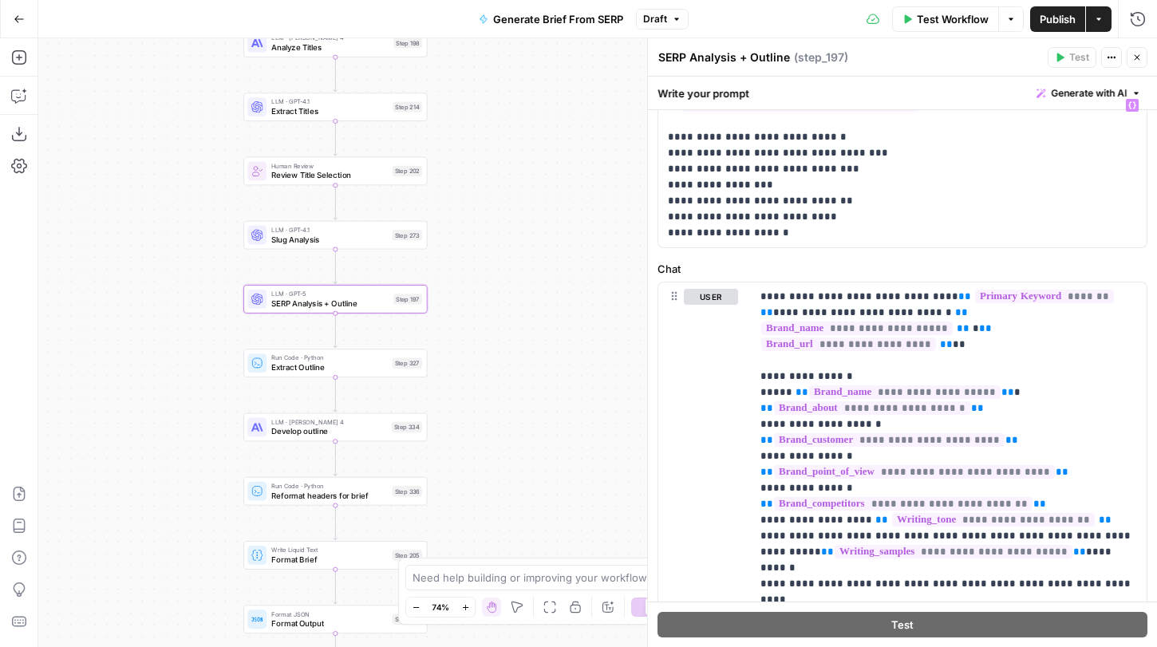
scroll to position [156, 0]
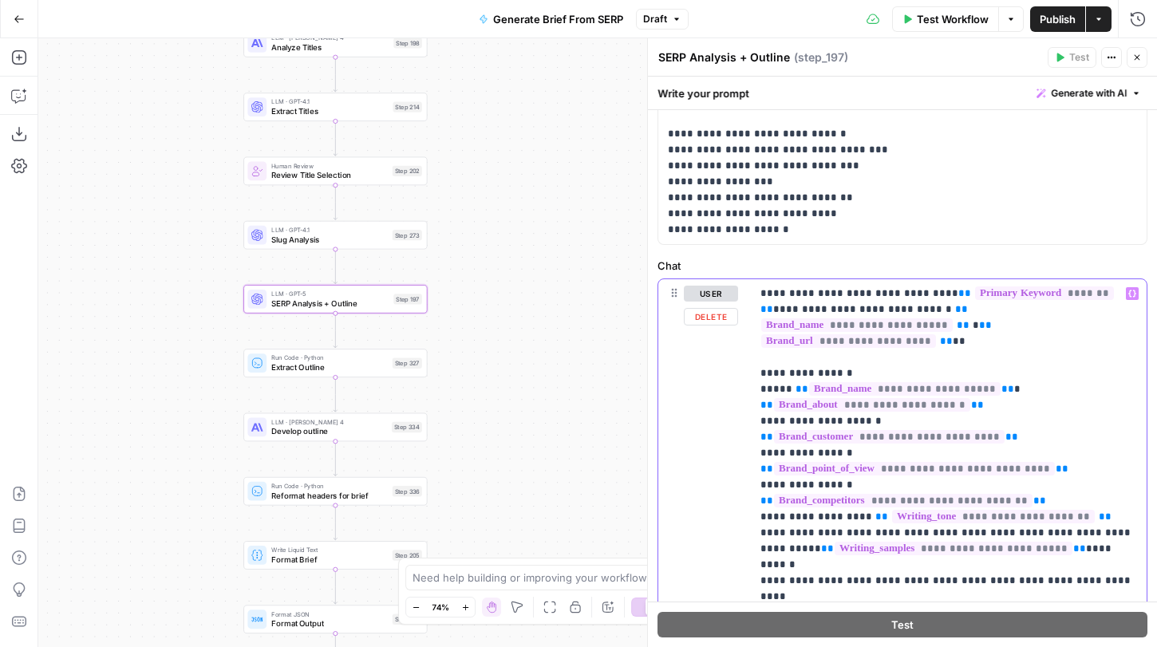
drag, startPoint x: 760, startPoint y: 293, endPoint x: 1136, endPoint y: 597, distance: 483.5
drag, startPoint x: 1071, startPoint y: 565, endPoint x: 760, endPoint y: 295, distance: 412.5
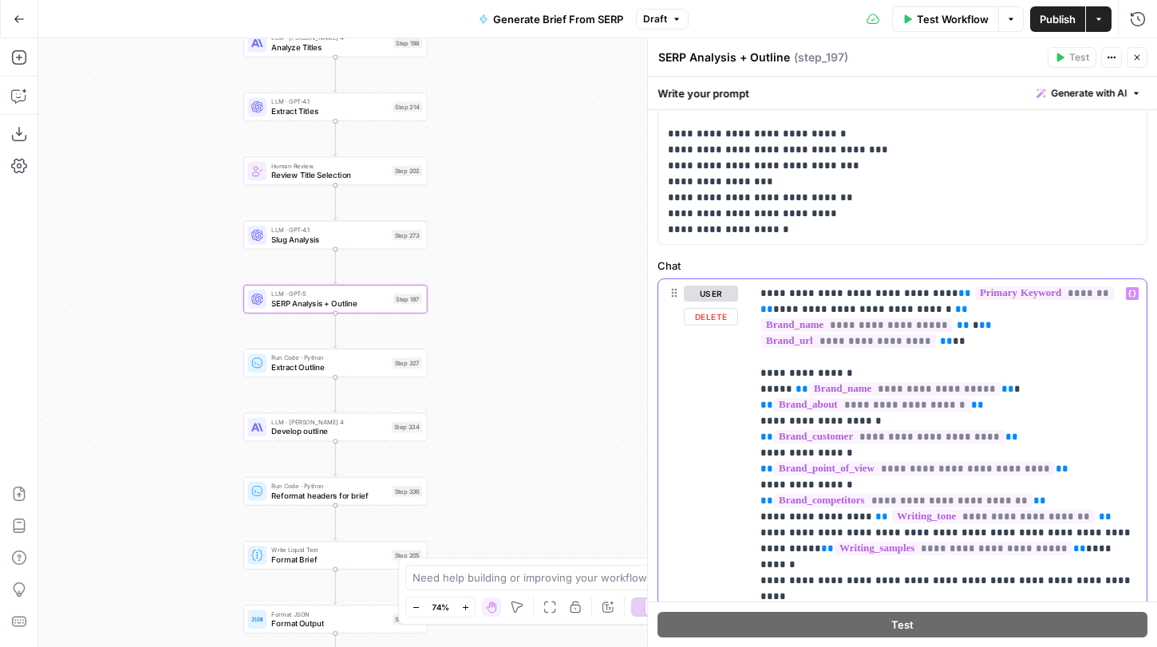
copy p "**********"
click at [408, 427] on div "Step 334" at bounding box center [407, 427] width 30 height 10
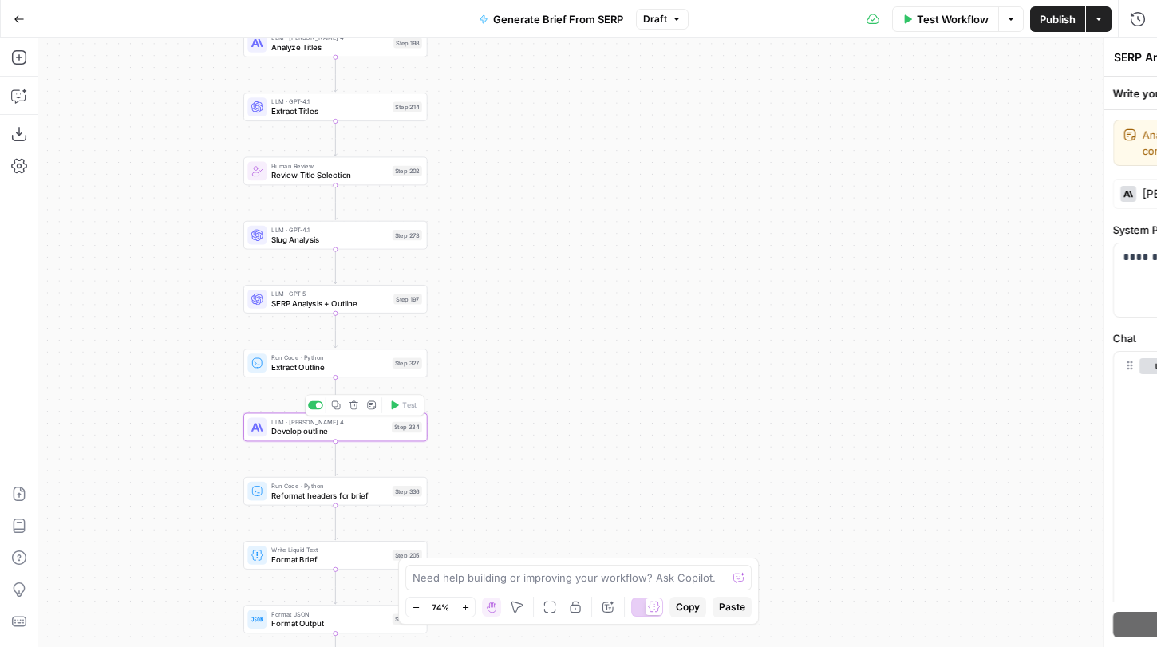
type textarea "Develop outline"
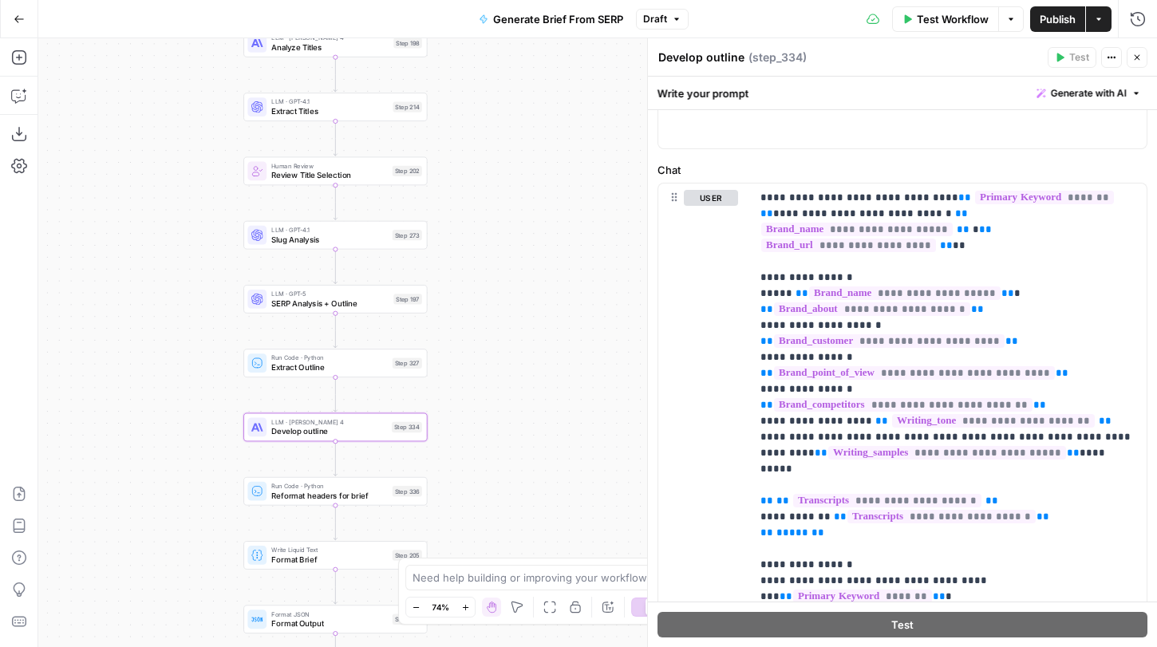
scroll to position [171, 0]
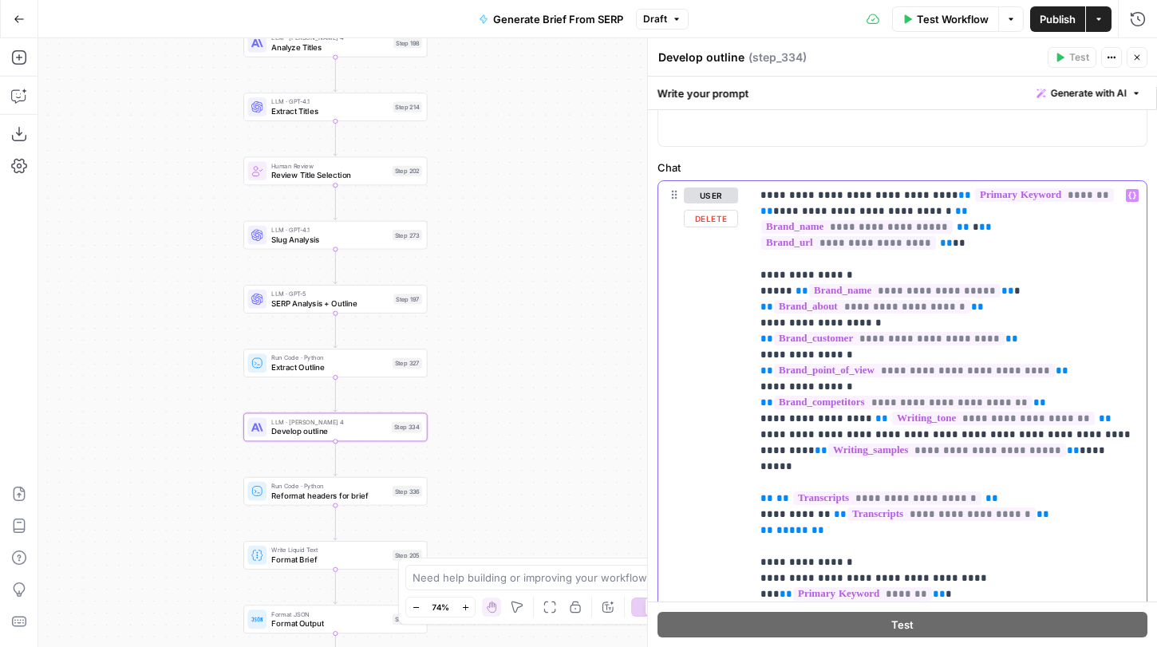
drag, startPoint x: 1076, startPoint y: 403, endPoint x: 759, endPoint y: 197, distance: 377.9
click at [759, 197] on div "**********" at bounding box center [949, 506] width 396 height 651
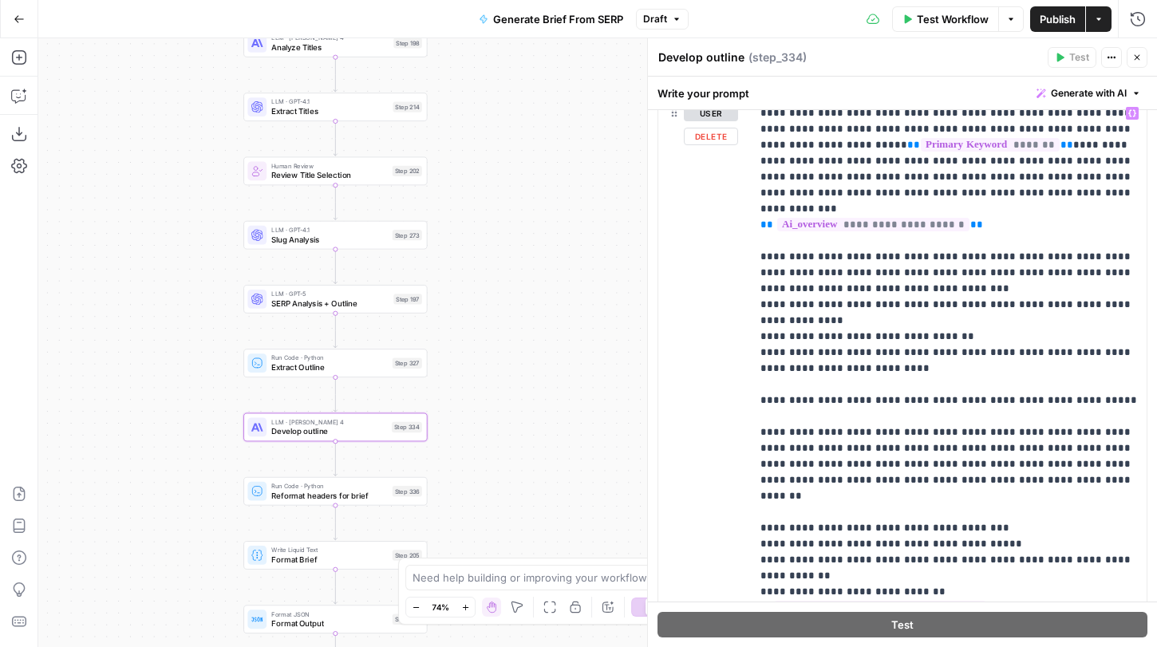
scroll to position [1088, 0]
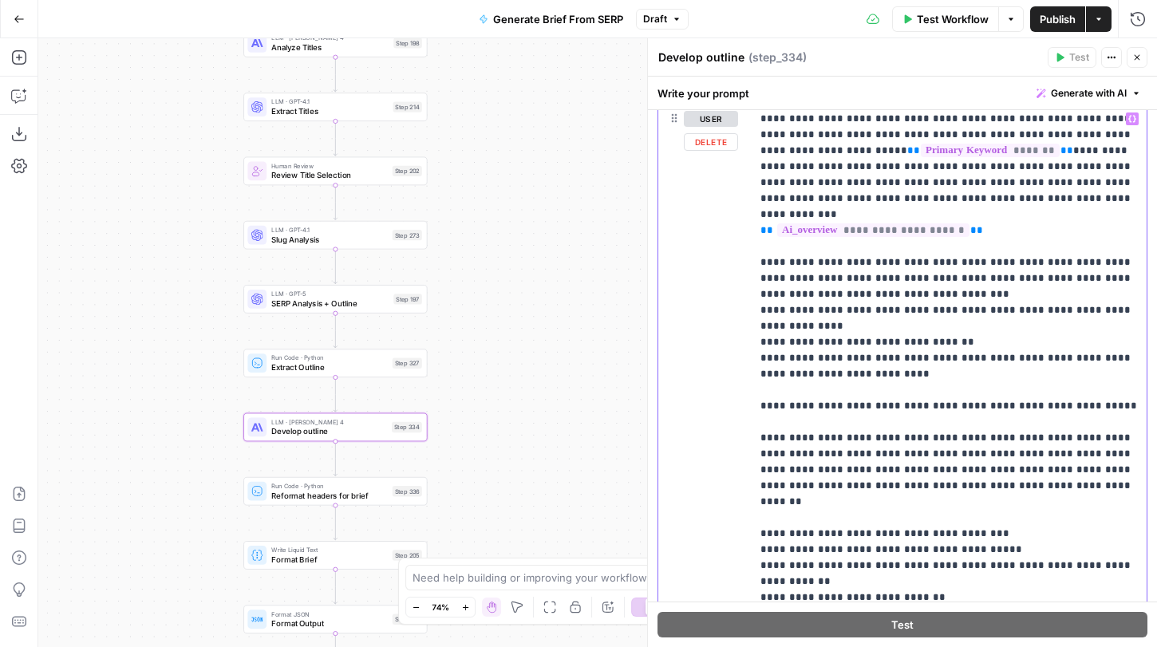
drag, startPoint x: 997, startPoint y: 220, endPoint x: 1007, endPoint y: 180, distance: 41.0
click at [1007, 180] on p "**********" at bounding box center [949, 358] width 377 height 495
drag, startPoint x: 760, startPoint y: 247, endPoint x: 991, endPoint y: 319, distance: 241.8
click at [991, 319] on p "**********" at bounding box center [949, 358] width 377 height 495
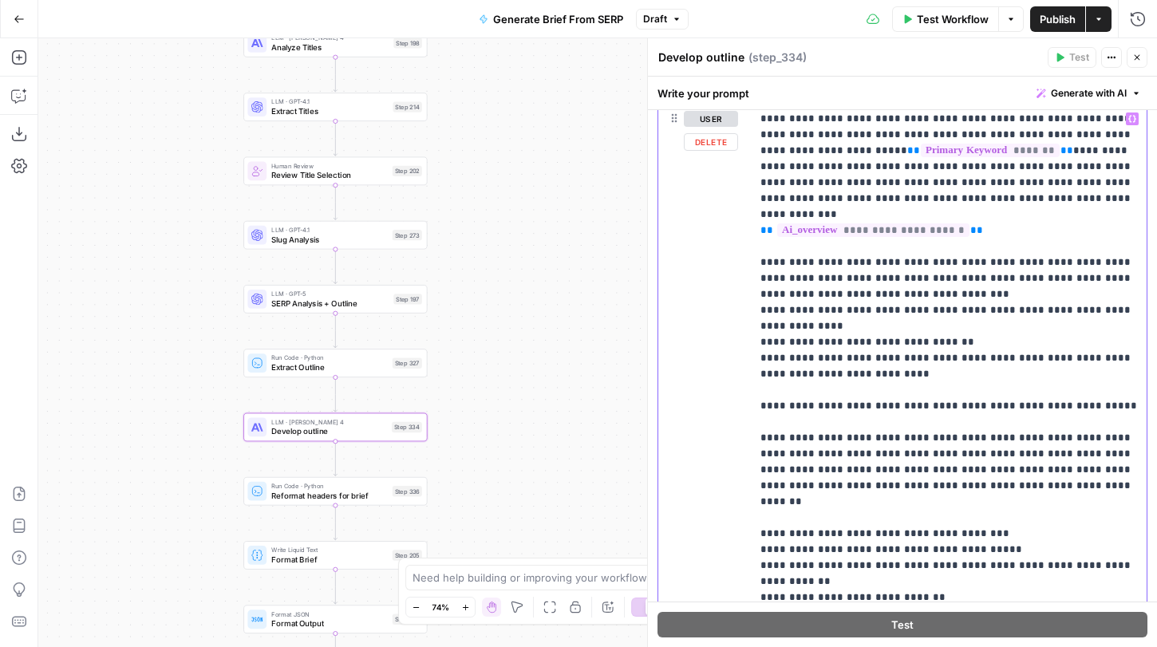
click at [991, 319] on p "**********" at bounding box center [949, 358] width 377 height 495
drag, startPoint x: 959, startPoint y: 360, endPoint x: 786, endPoint y: 271, distance: 194.2
click at [786, 271] on p "**********" at bounding box center [949, 358] width 377 height 495
click at [787, 271] on p "**********" at bounding box center [949, 358] width 377 height 495
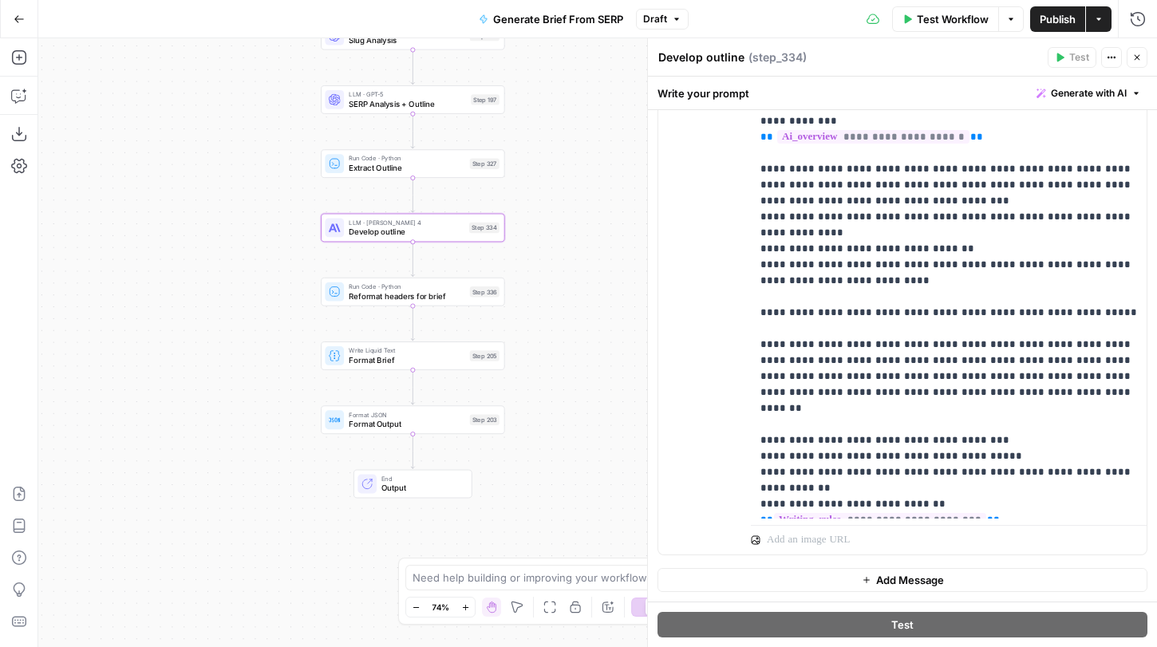
drag, startPoint x: 548, startPoint y: 441, endPoint x: 626, endPoint y: 242, distance: 214.0
click at [626, 242] on div "Workflow Set Inputs Inputs Run Code · JavaScript Structure Competitor Keywords …" at bounding box center [597, 342] width 1119 height 609
click at [488, 292] on div "Step 336" at bounding box center [485, 292] width 30 height 10
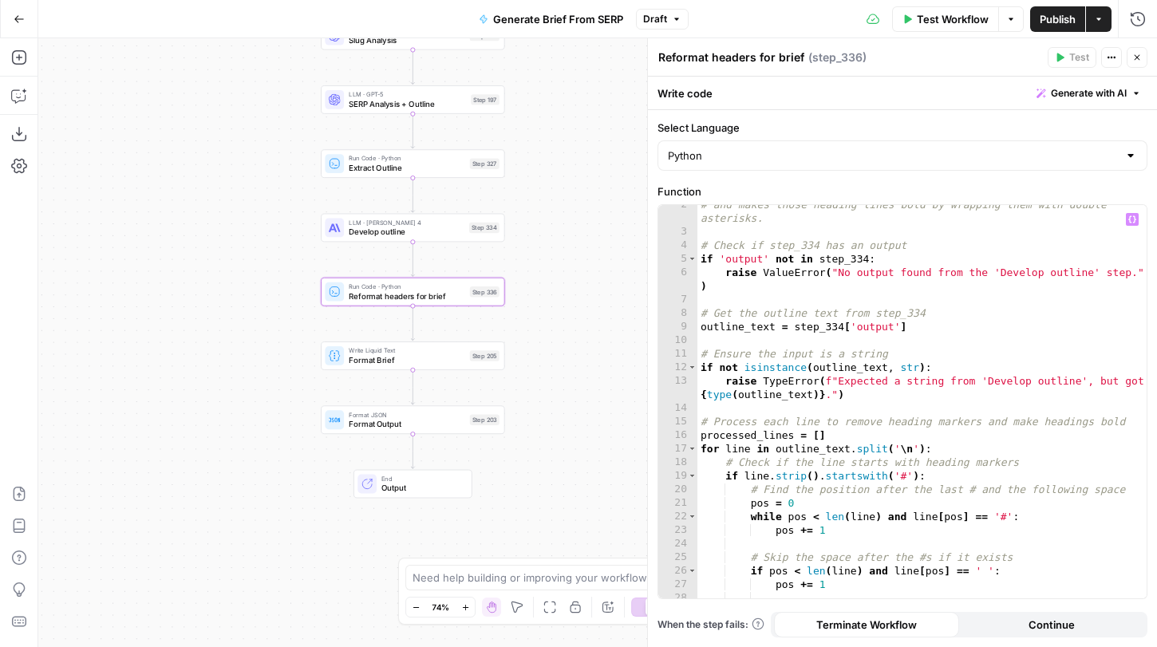
scroll to position [271, 0]
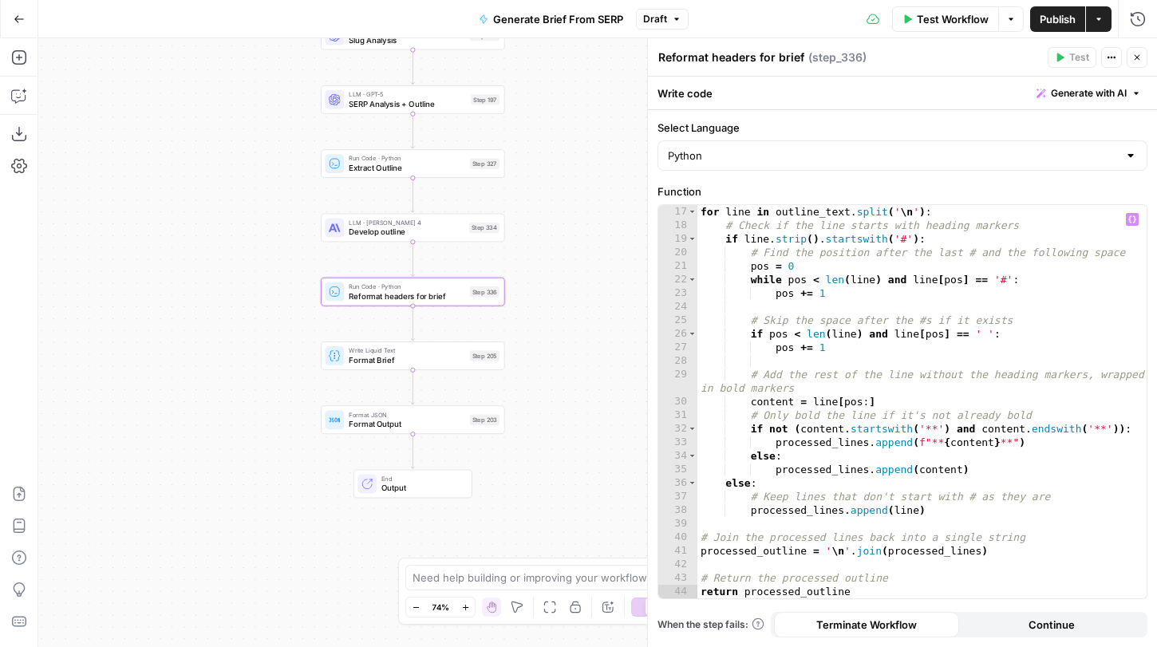
click at [461, 366] on div "Write Liquid Text Format Brief Step 205" at bounding box center [413, 356] width 184 height 29
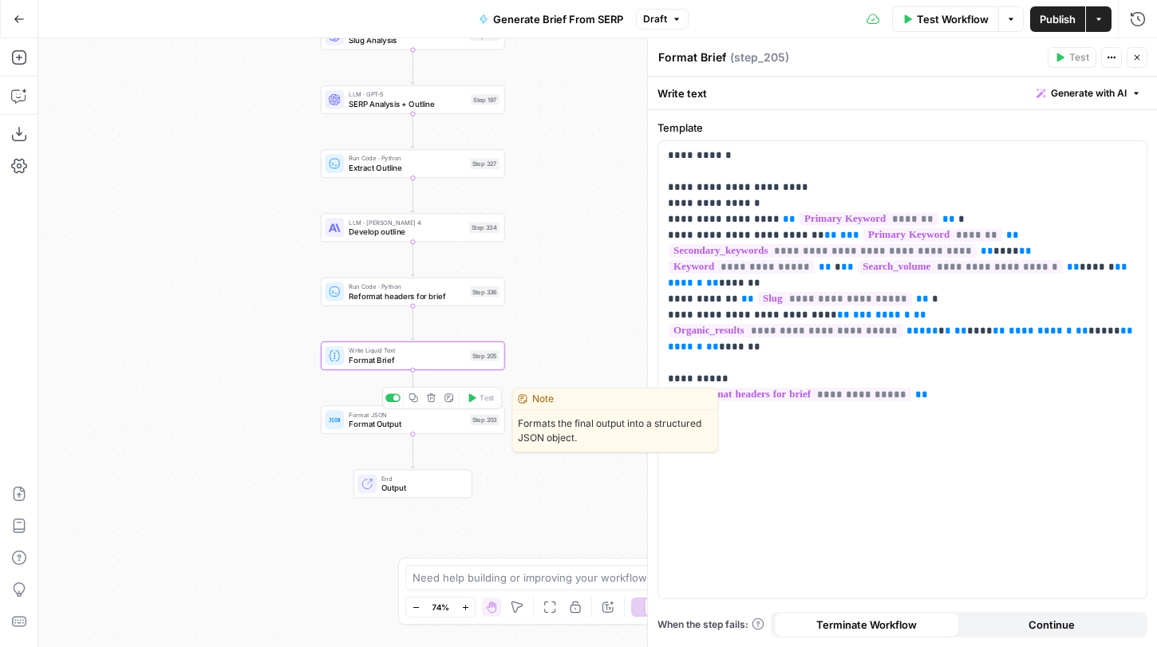
click at [458, 425] on span "Format Output" at bounding box center [407, 424] width 117 height 12
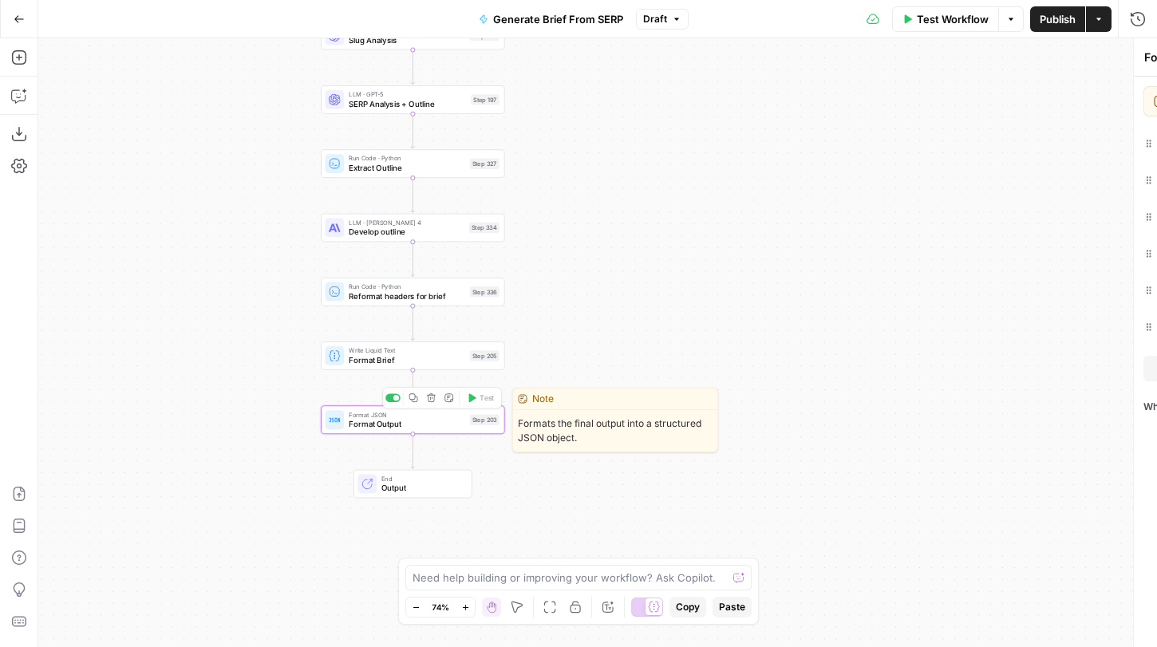
type textarea "Format Output"
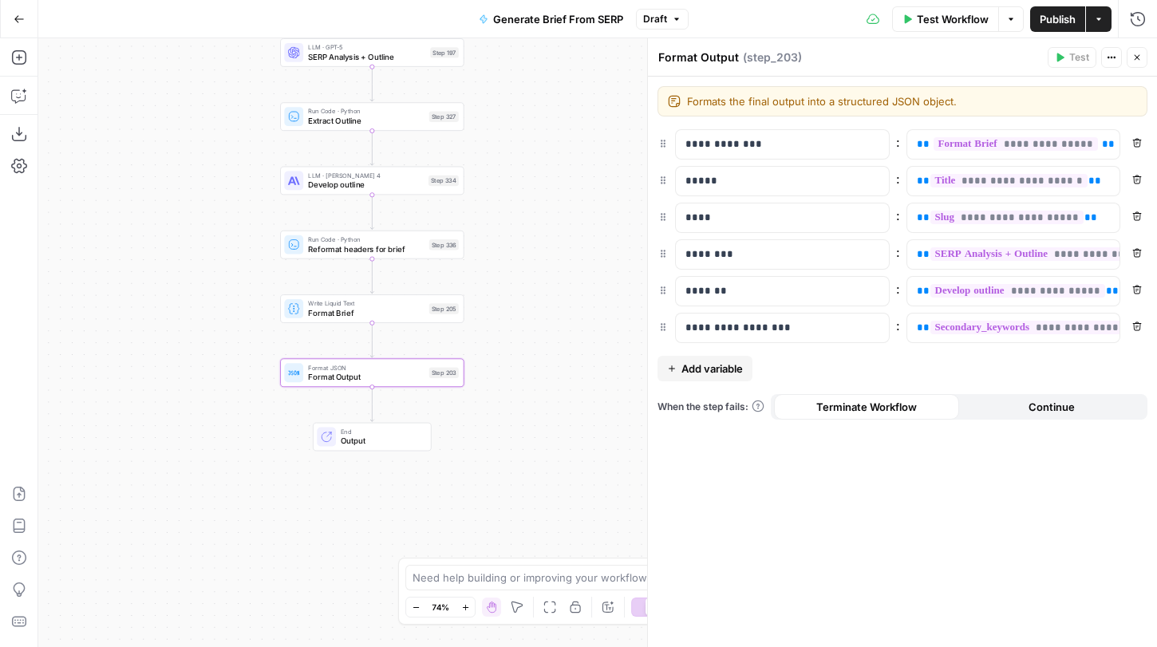
drag, startPoint x: 547, startPoint y: 383, endPoint x: 506, endPoint y: 332, distance: 65.3
click at [506, 334] on div "Workflow Set Inputs Inputs Run Code · JavaScript Structure Competitor Keywords …" at bounding box center [597, 342] width 1119 height 609
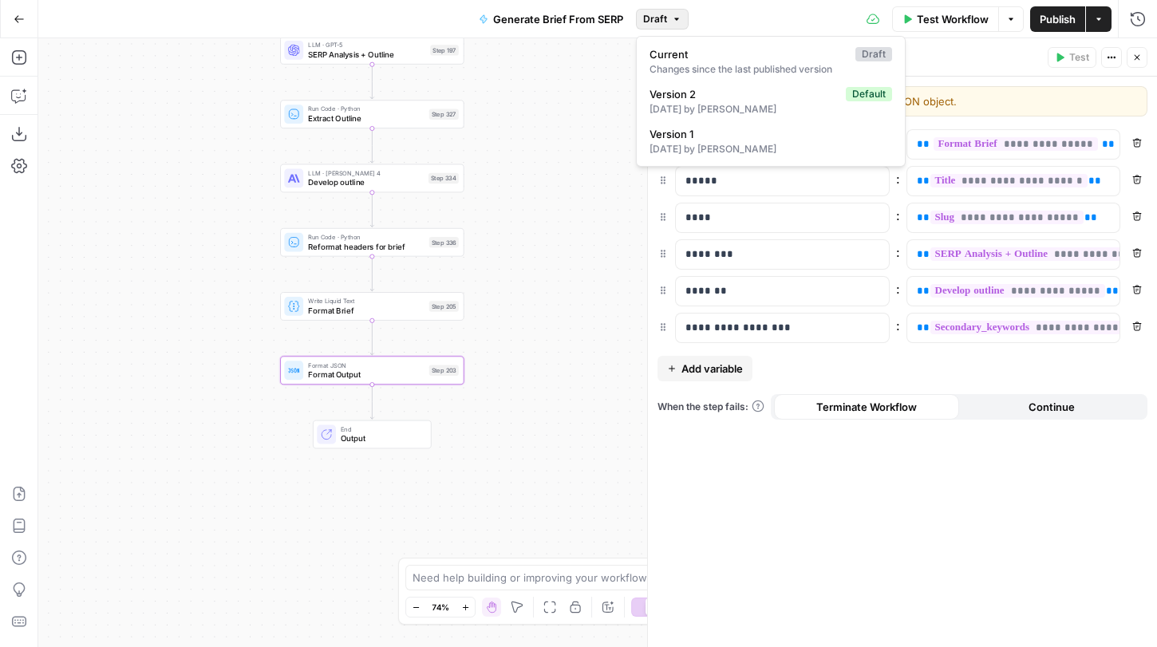
click at [675, 29] on button "Draft" at bounding box center [662, 19] width 53 height 21
click at [674, 16] on icon "button" at bounding box center [677, 19] width 10 height 10
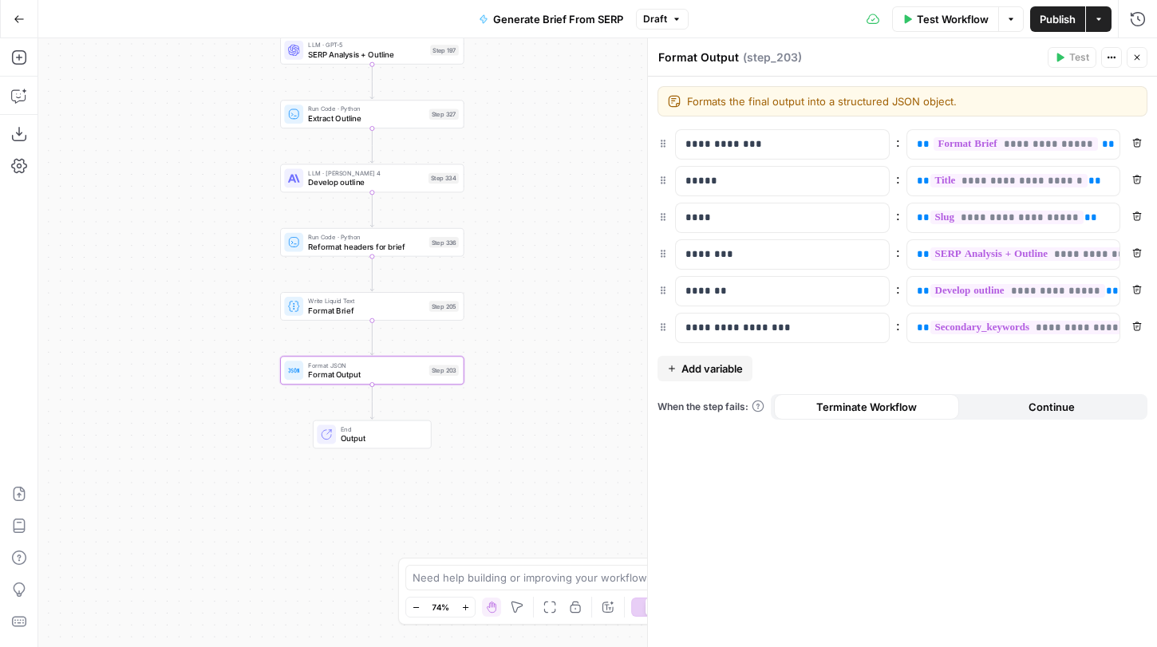
click at [1058, 14] on span "Publish" at bounding box center [1058, 19] width 36 height 16
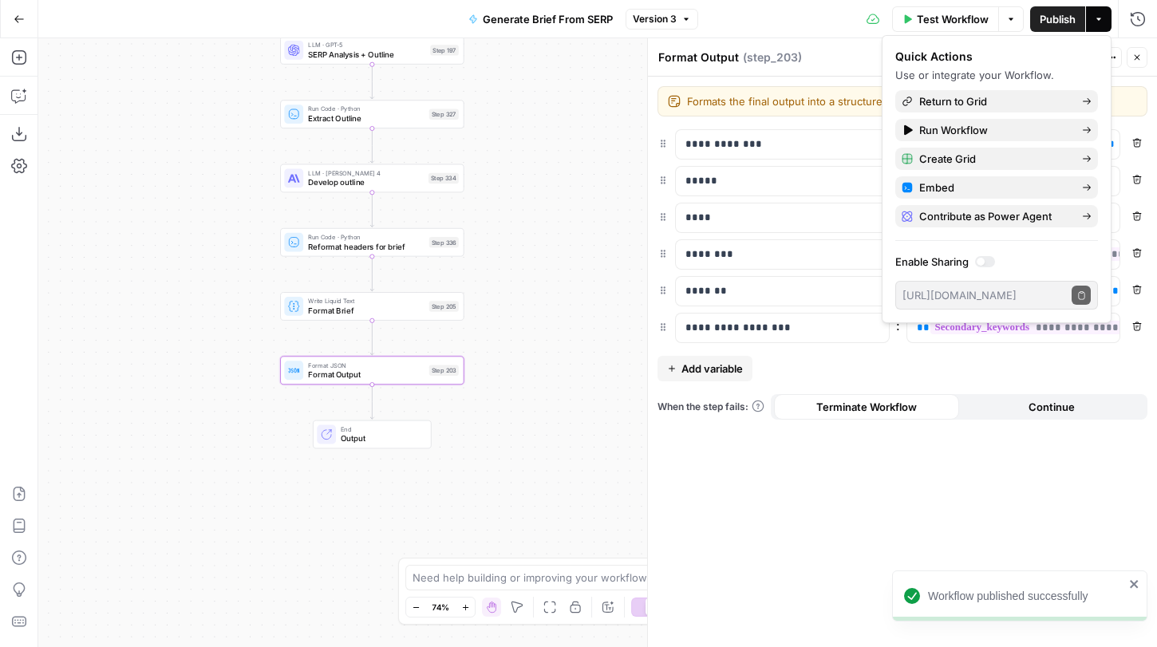
click at [1140, 58] on icon "button" at bounding box center [1138, 58] width 10 height 10
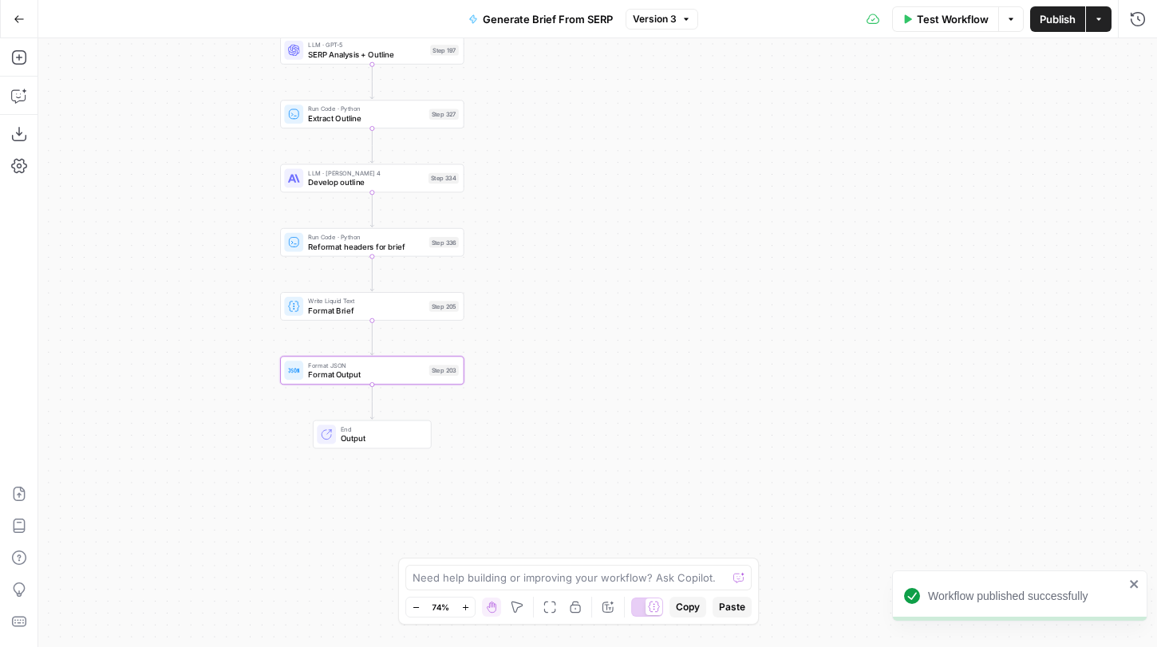
click at [22, 19] on icon "button" at bounding box center [19, 18] width 10 height 7
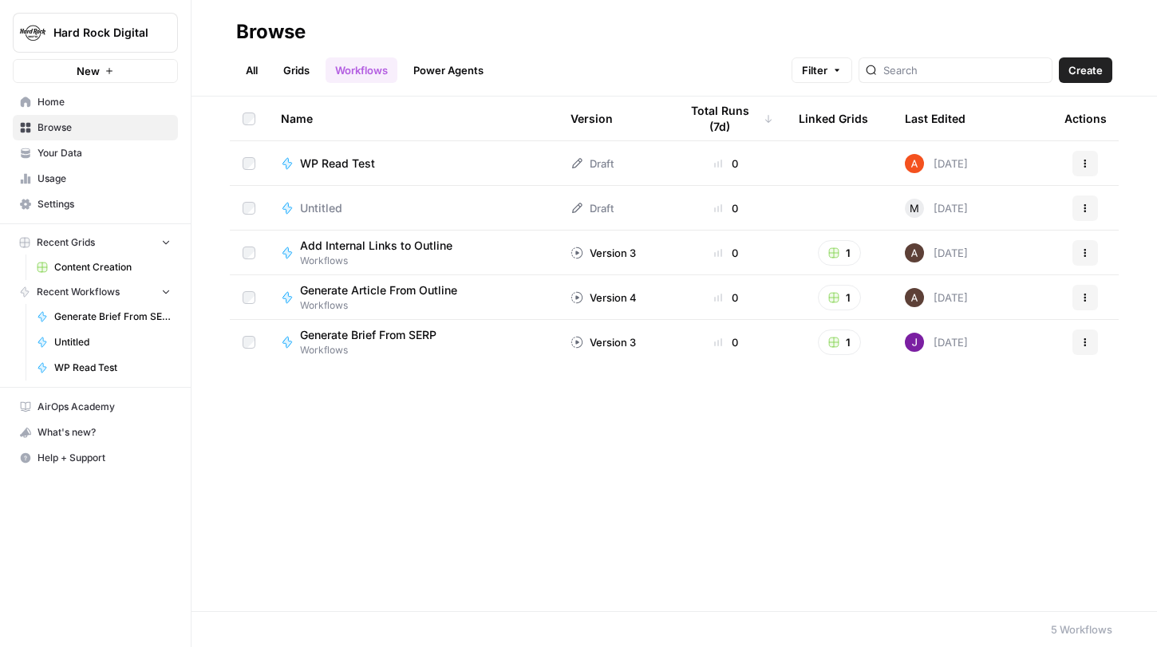
click at [295, 69] on link "Grids" at bounding box center [296, 70] width 45 height 26
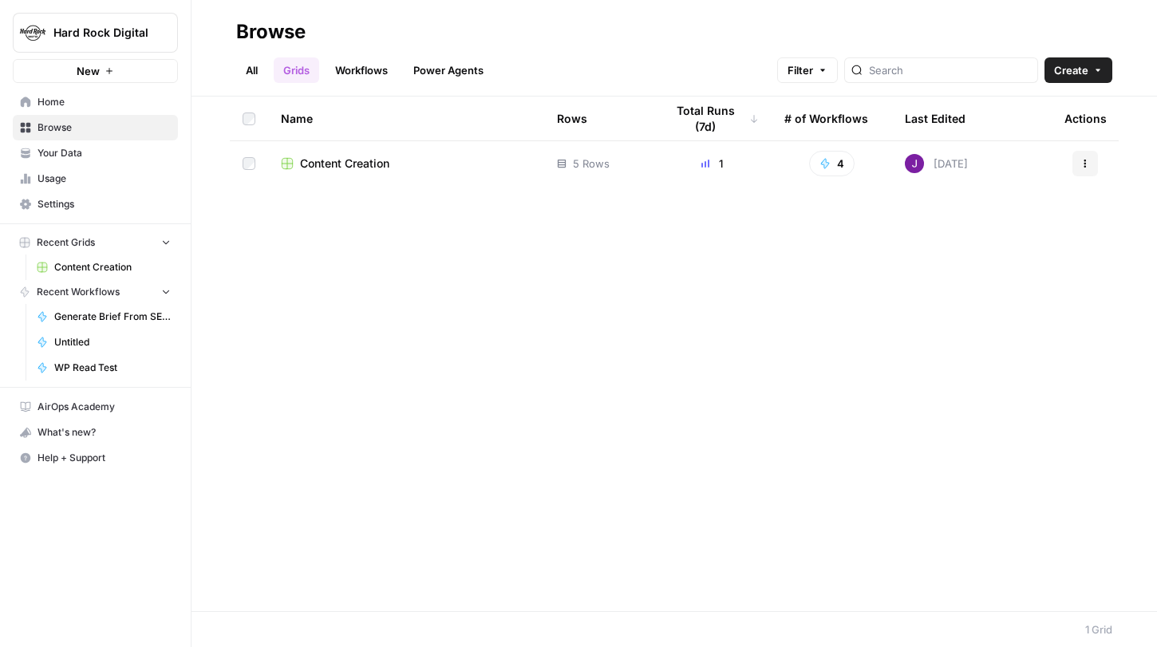
click at [327, 166] on span "Content Creation" at bounding box center [344, 164] width 89 height 16
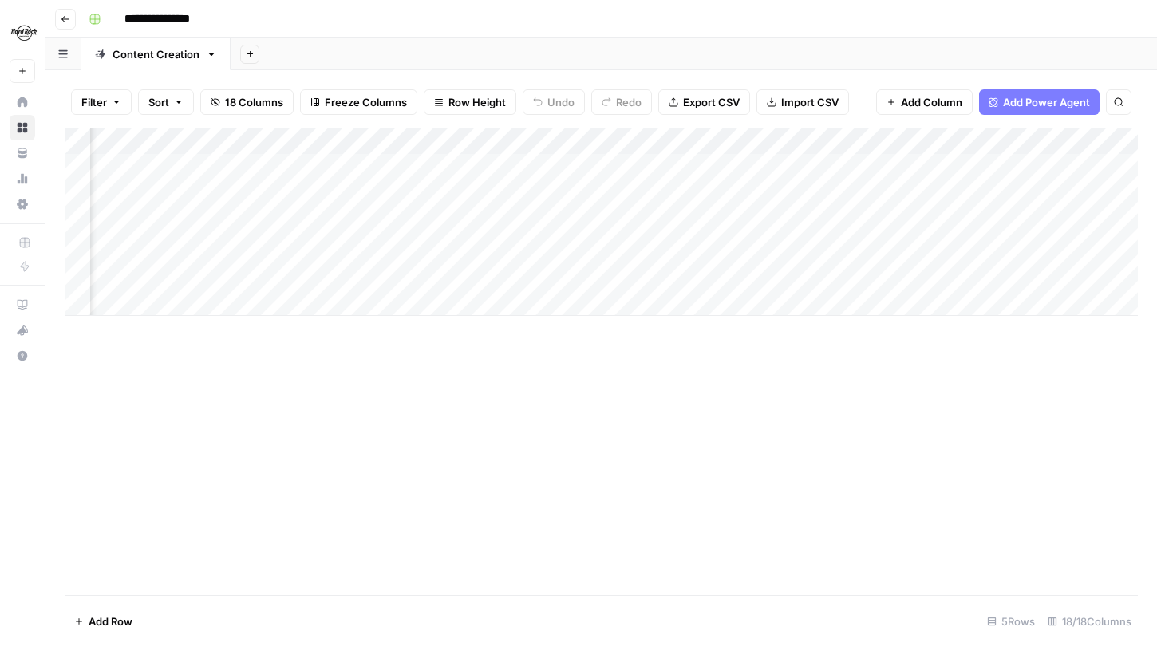
scroll to position [0, 136]
click at [699, 241] on div "Add Column" at bounding box center [602, 222] width 1074 height 188
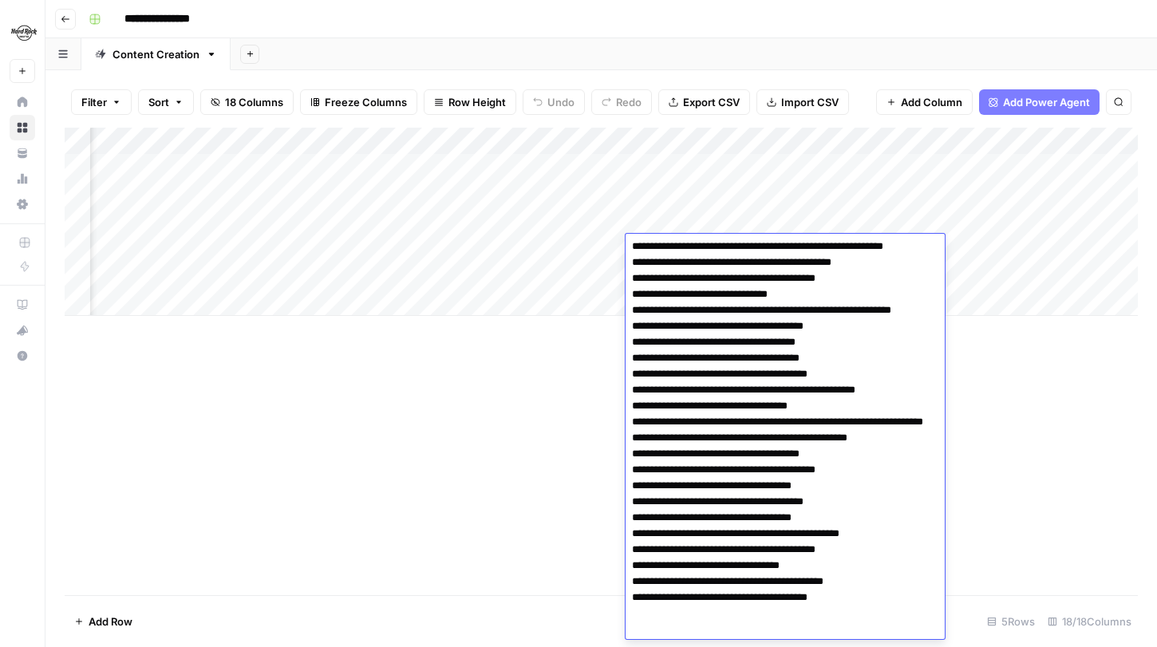
scroll to position [0, 0]
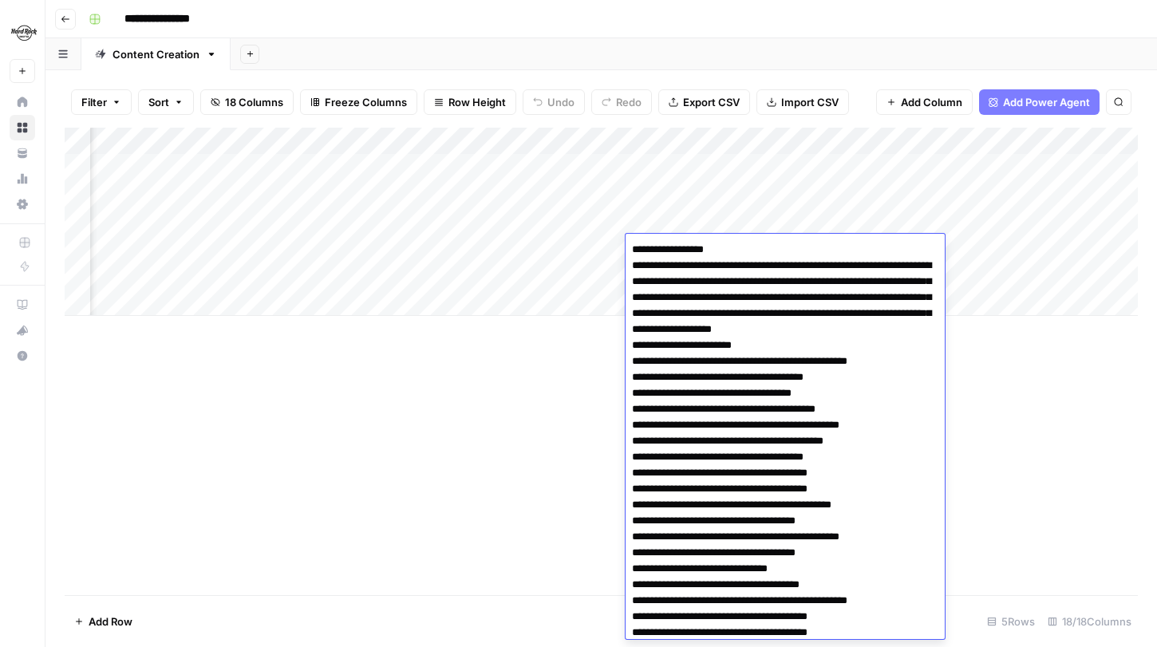
click at [1042, 341] on div "Add Column" at bounding box center [602, 362] width 1074 height 468
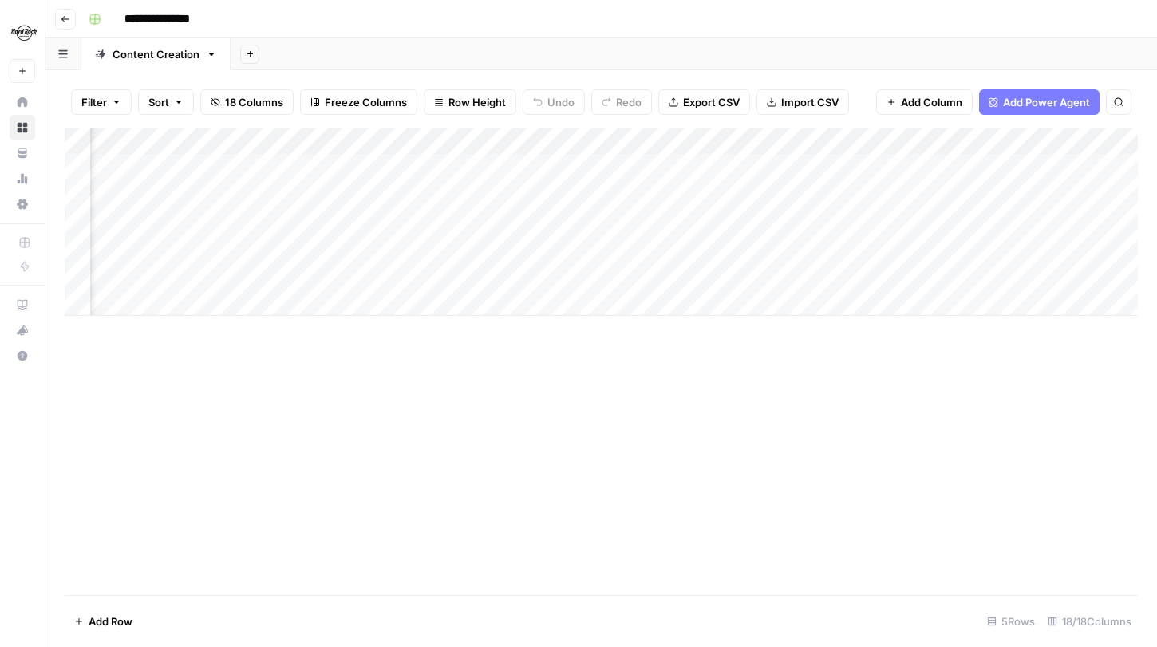
scroll to position [0, 374]
click at [746, 243] on div "Add Column" at bounding box center [602, 222] width 1074 height 188
click at [755, 140] on div "Add Column" at bounding box center [602, 222] width 1074 height 188
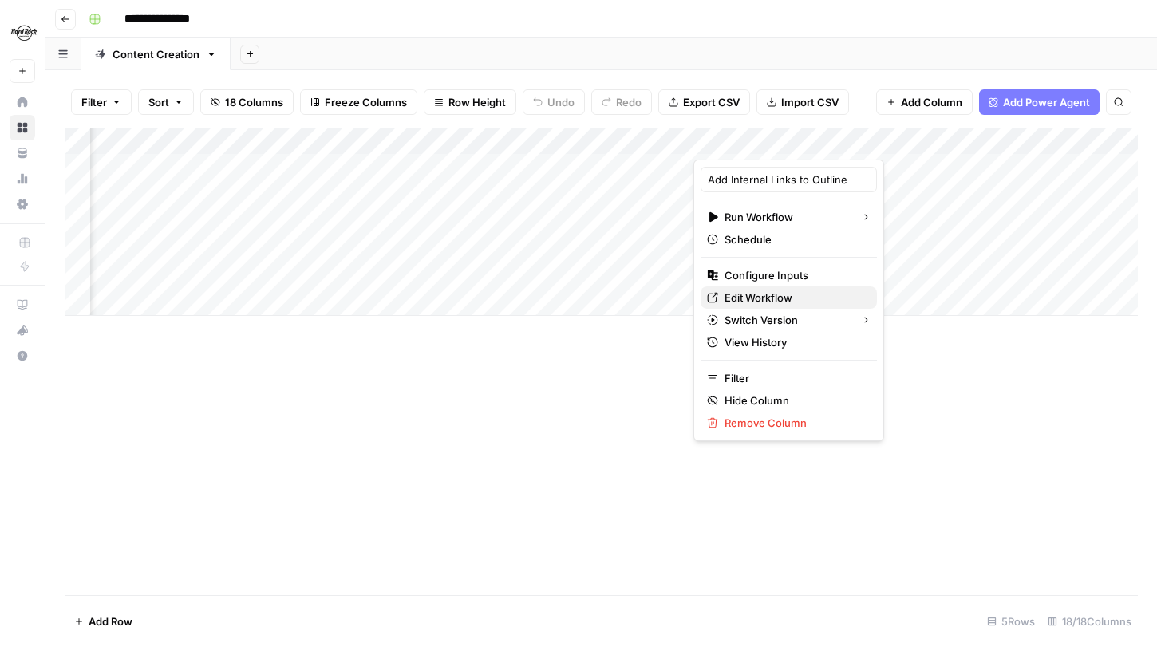
click at [771, 294] on span "Edit Workflow" at bounding box center [795, 298] width 140 height 16
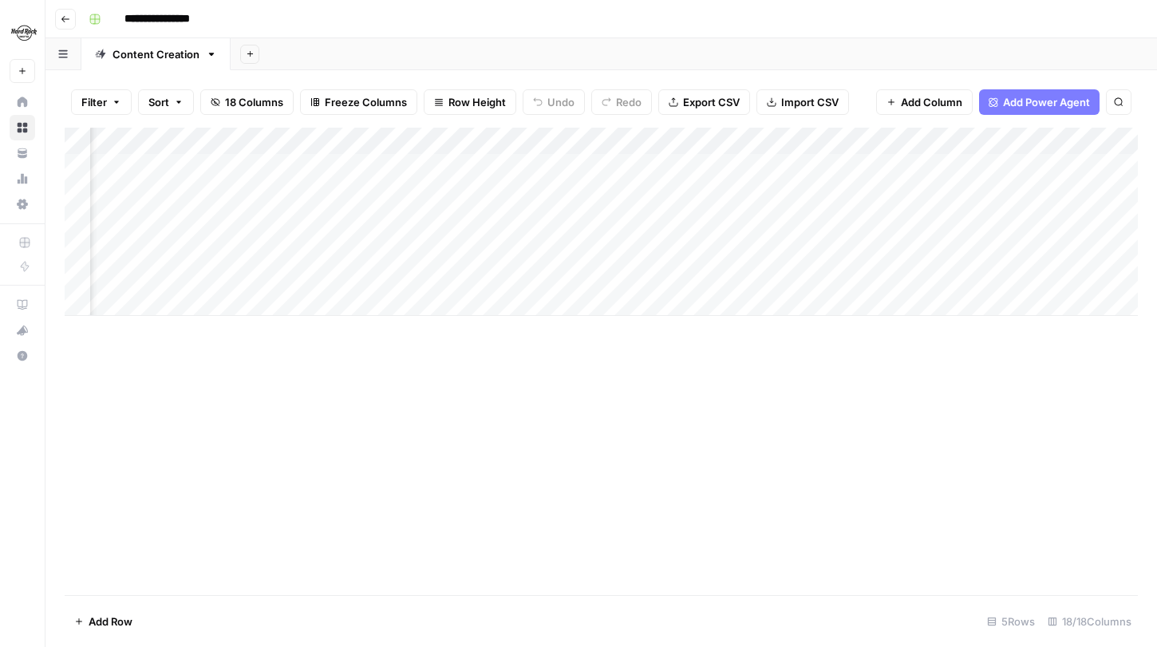
scroll to position [0, 1510]
drag, startPoint x: 764, startPoint y: 136, endPoint x: 491, endPoint y: 137, distance: 273.0
click at [491, 137] on div "Add Column" at bounding box center [602, 222] width 1074 height 188
click at [622, 142] on div "Add Column" at bounding box center [602, 222] width 1074 height 188
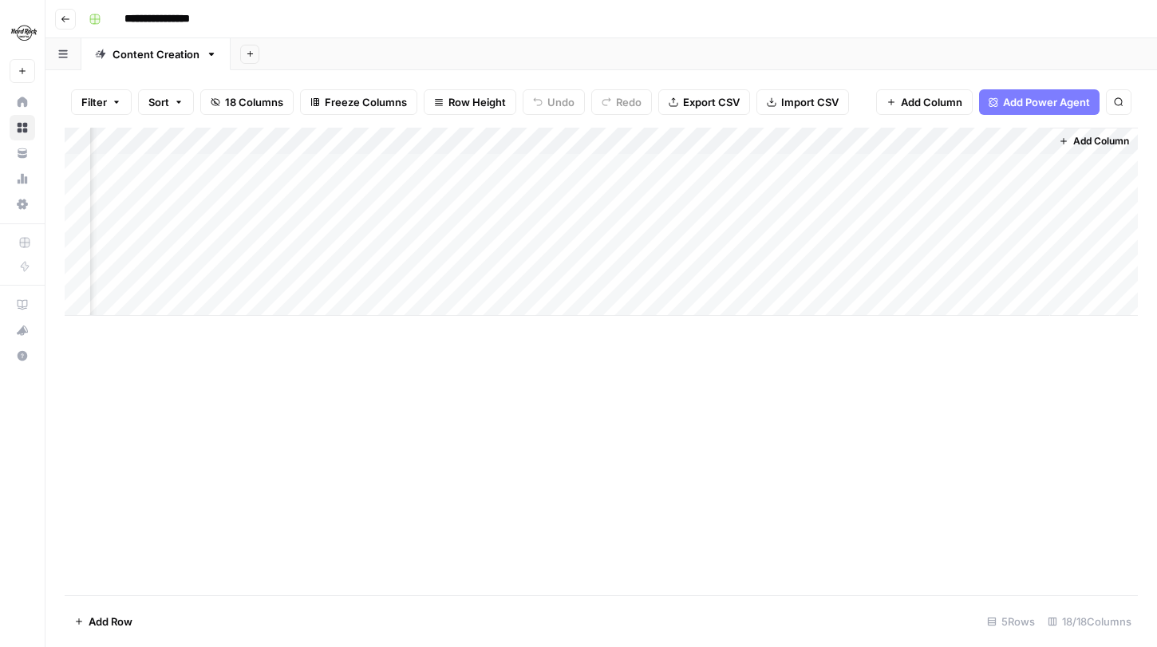
click at [610, 142] on div "Add Column" at bounding box center [602, 222] width 1074 height 188
click at [560, 290] on span "Remove Column" at bounding box center [575, 298] width 140 height 16
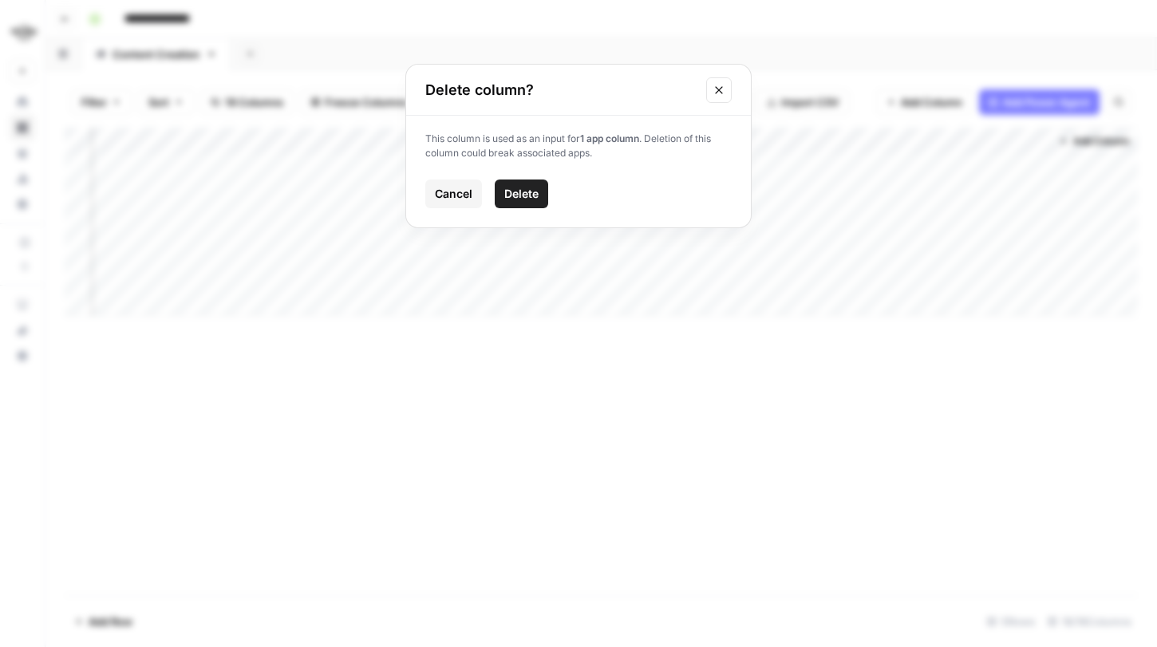
click at [465, 190] on span "Cancel" at bounding box center [454, 194] width 38 height 16
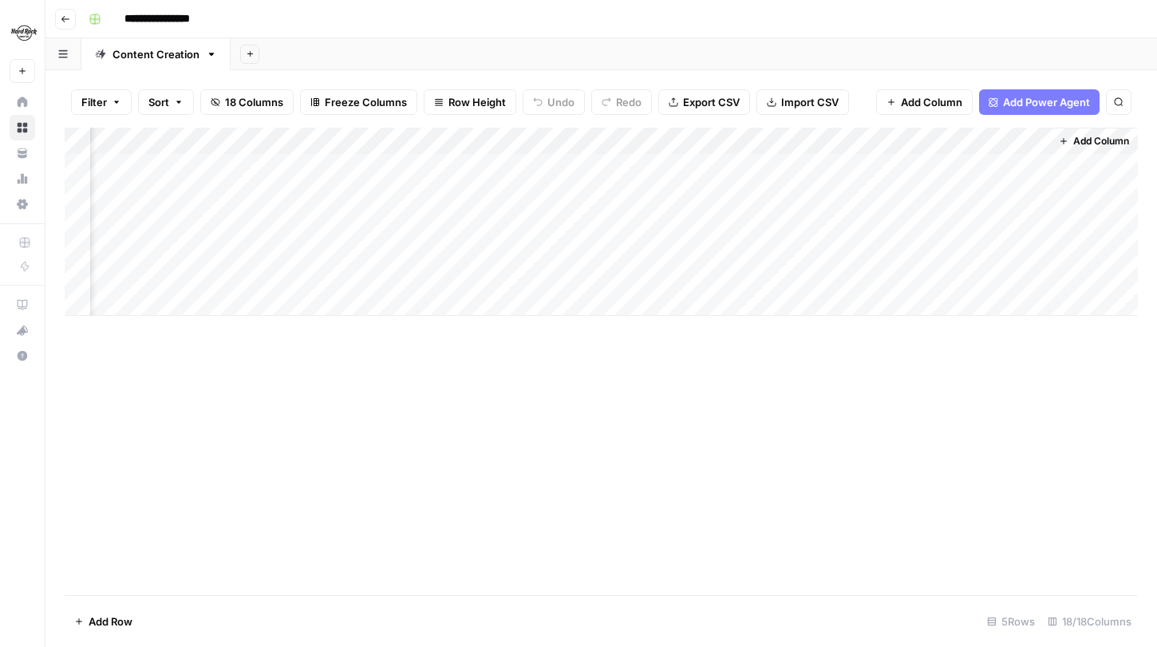
drag, startPoint x: 381, startPoint y: 136, endPoint x: 417, endPoint y: 143, distance: 37.3
click at [417, 143] on div "Add Column" at bounding box center [602, 222] width 1074 height 188
click at [592, 393] on div "Add Column" at bounding box center [602, 362] width 1074 height 468
drag, startPoint x: 682, startPoint y: 144, endPoint x: 438, endPoint y: 144, distance: 243.4
click at [438, 144] on div "Add Column" at bounding box center [602, 222] width 1074 height 188
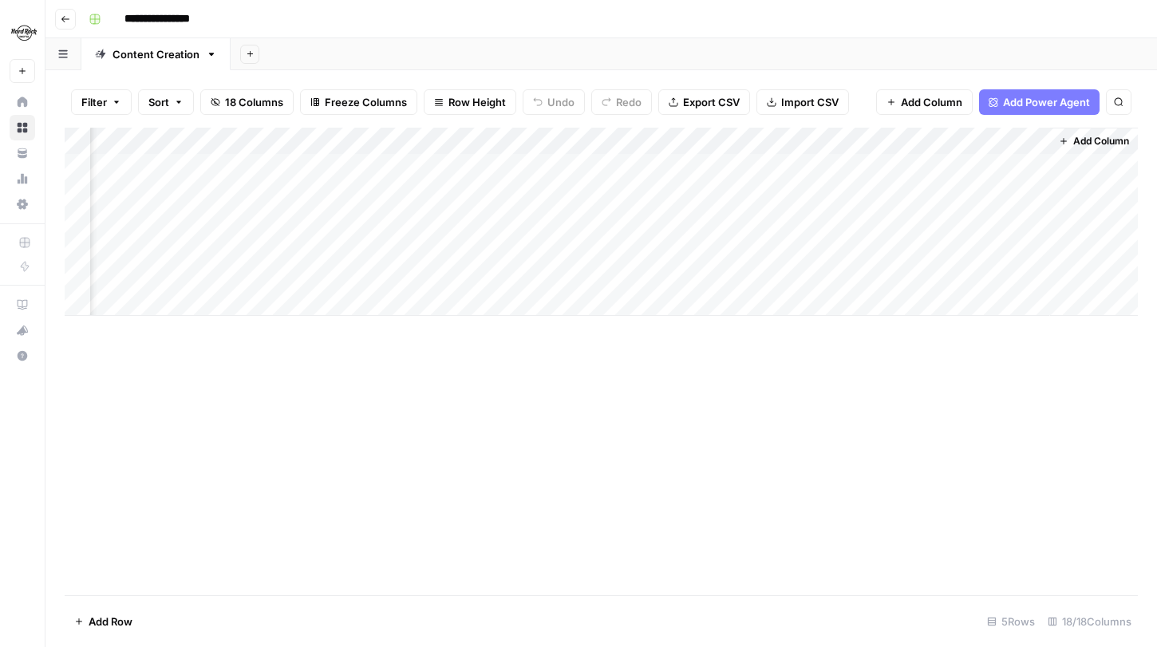
drag, startPoint x: 840, startPoint y: 140, endPoint x: 588, endPoint y: 138, distance: 251.4
click at [588, 138] on div "Add Column" at bounding box center [602, 222] width 1074 height 188
drag, startPoint x: 1010, startPoint y: 134, endPoint x: 726, endPoint y: 134, distance: 283.4
click at [726, 134] on div "Add Column" at bounding box center [602, 222] width 1074 height 188
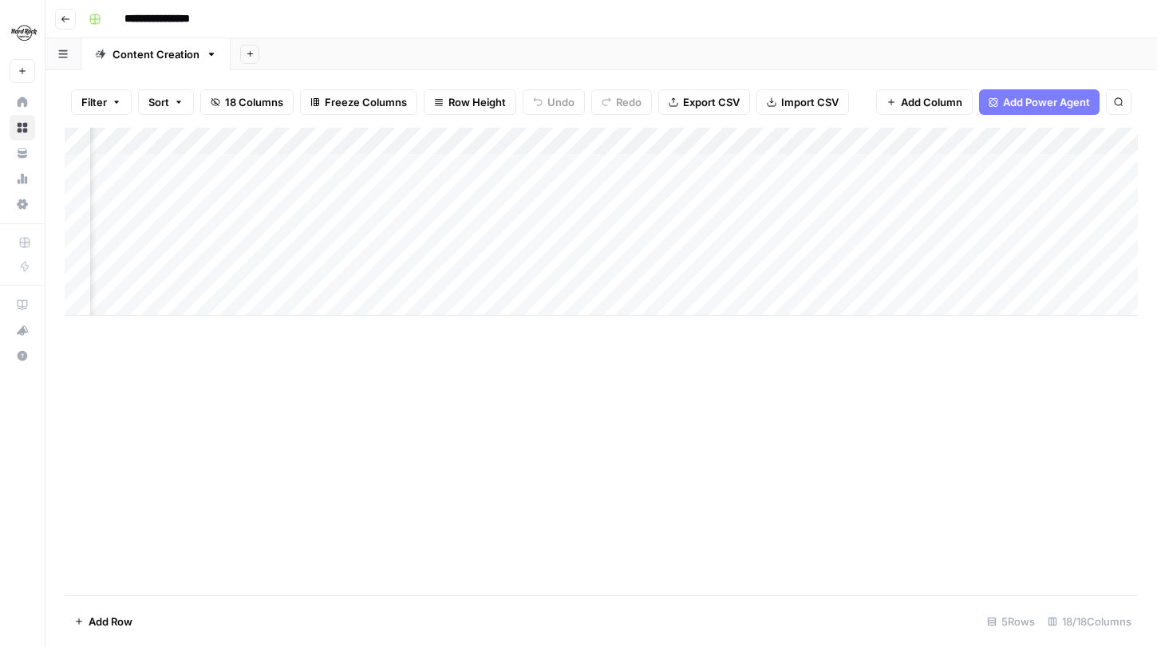
click at [818, 136] on div "Add Column" at bounding box center [602, 222] width 1074 height 188
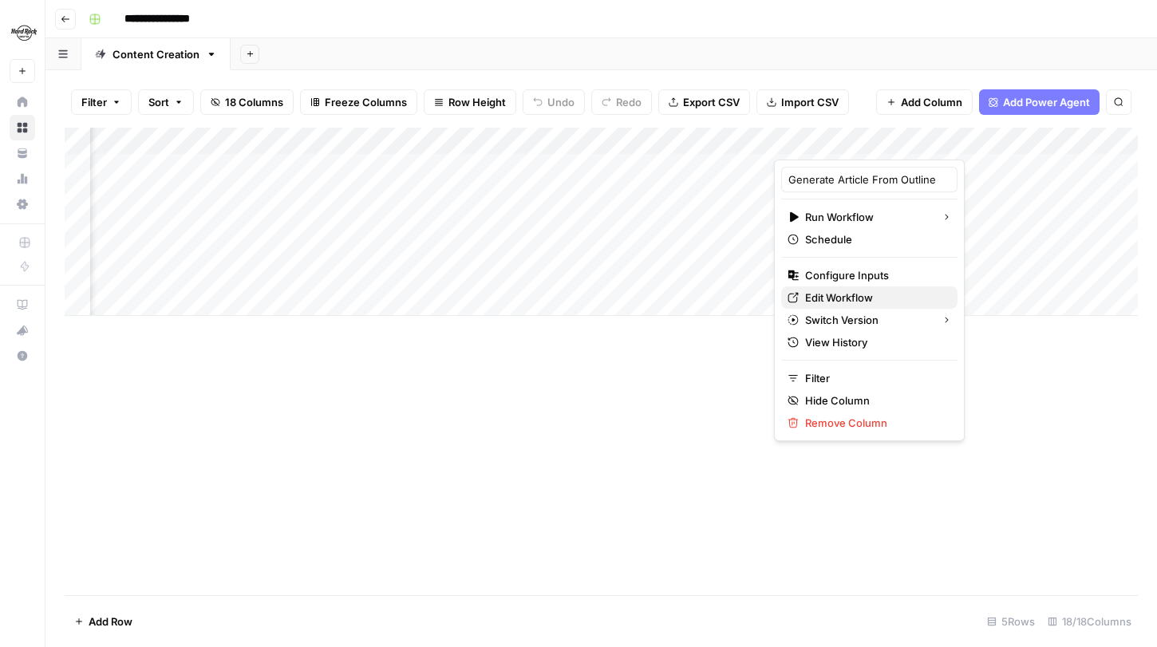
click at [850, 299] on span "Edit Workflow" at bounding box center [875, 298] width 140 height 16
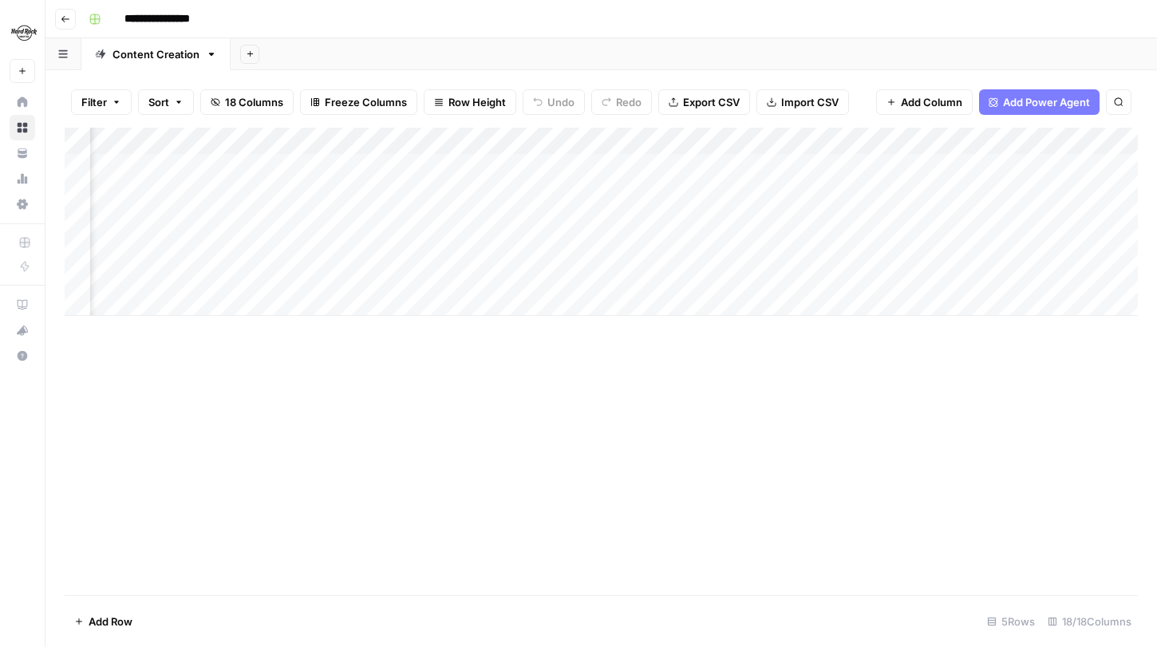
scroll to position [0, 665]
click at [446, 141] on div "Add Column" at bounding box center [602, 222] width 1074 height 188
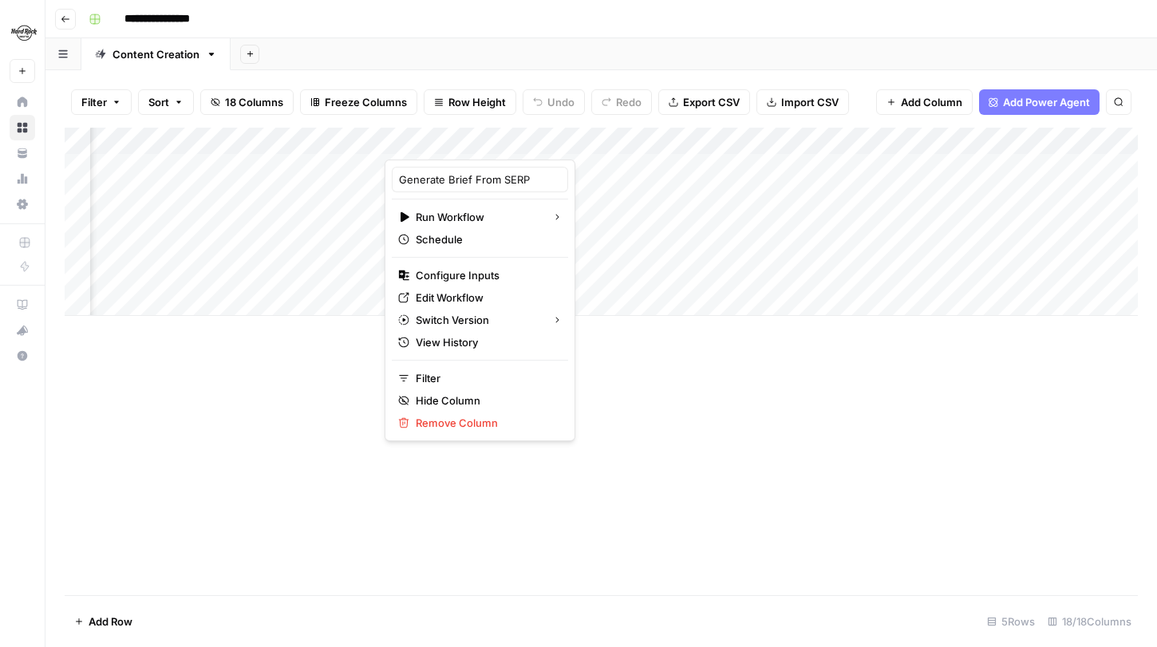
click at [661, 338] on div "Add Column" at bounding box center [602, 362] width 1074 height 468
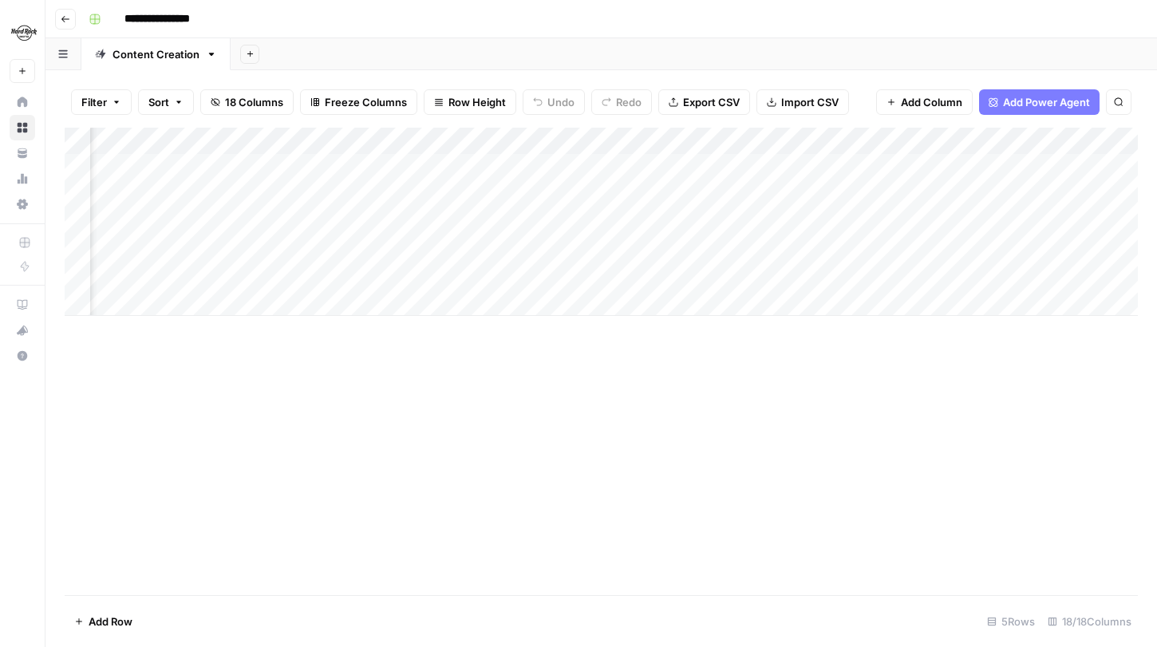
click at [493, 245] on div "Add Column" at bounding box center [602, 222] width 1074 height 188
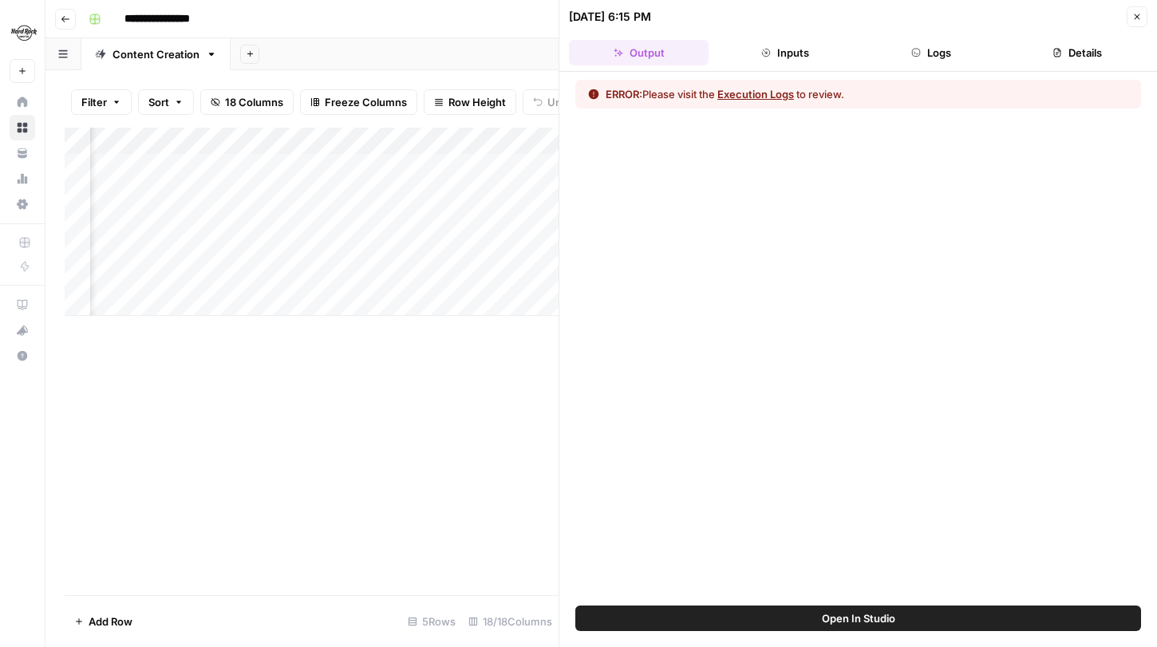
click at [765, 96] on button "Execution Logs" at bounding box center [756, 94] width 77 height 16
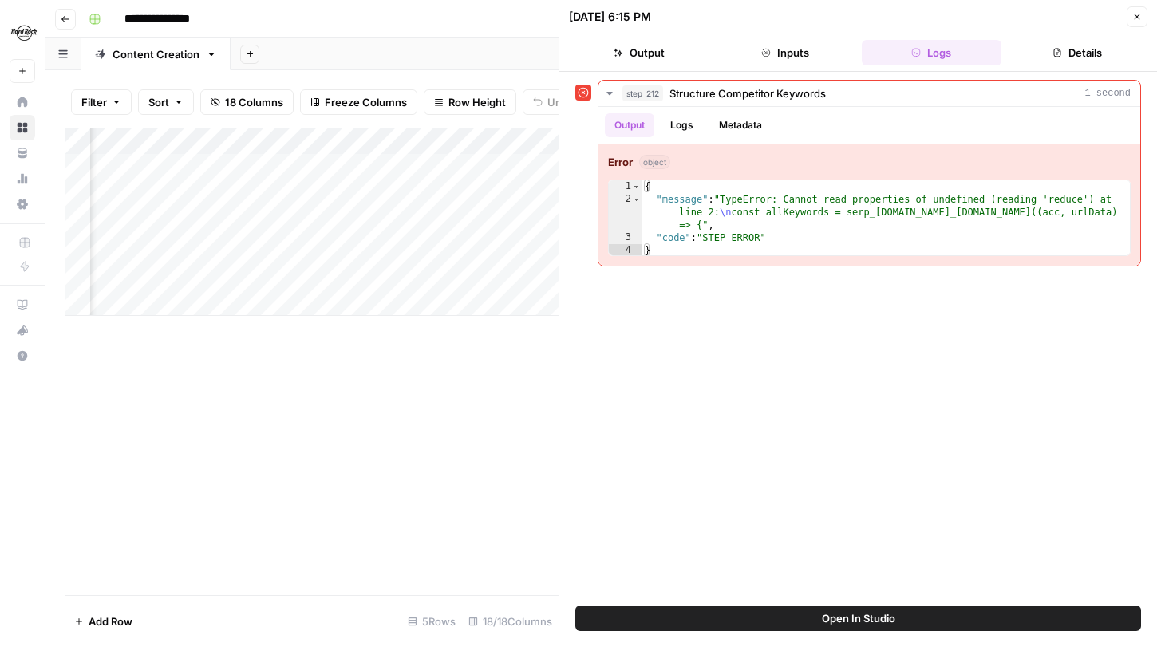
click at [1141, 18] on icon "button" at bounding box center [1138, 17] width 10 height 10
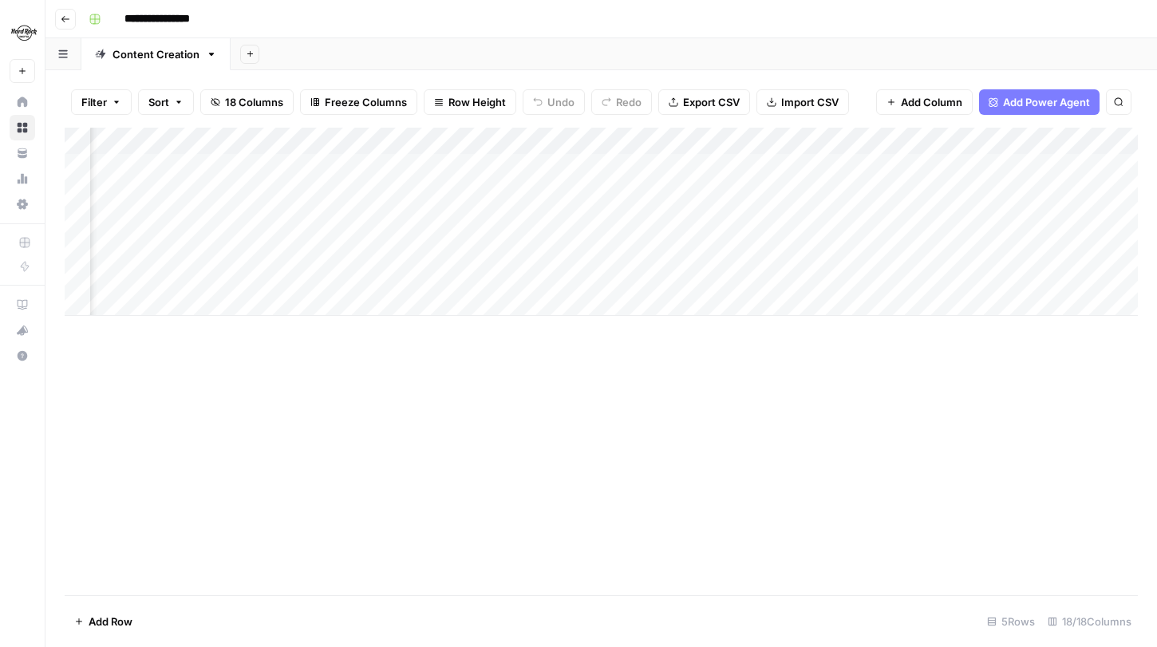
scroll to position [0, 7]
click at [918, 102] on span "Add Column" at bounding box center [931, 102] width 61 height 16
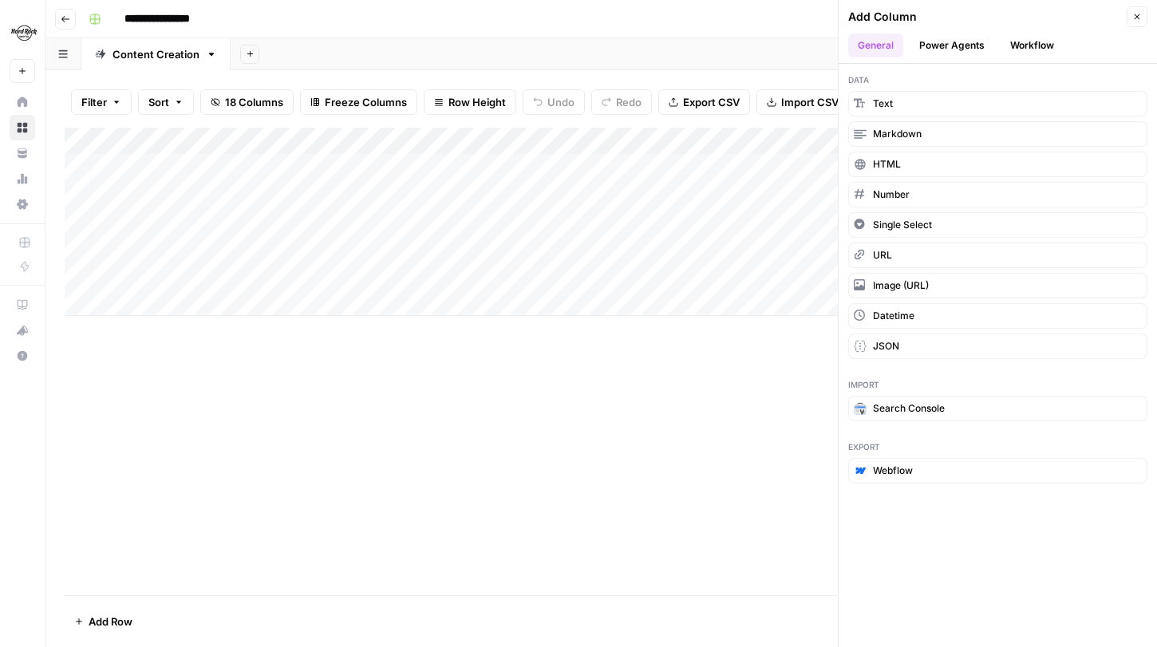
click at [1033, 44] on button "Workflow" at bounding box center [1032, 46] width 63 height 24
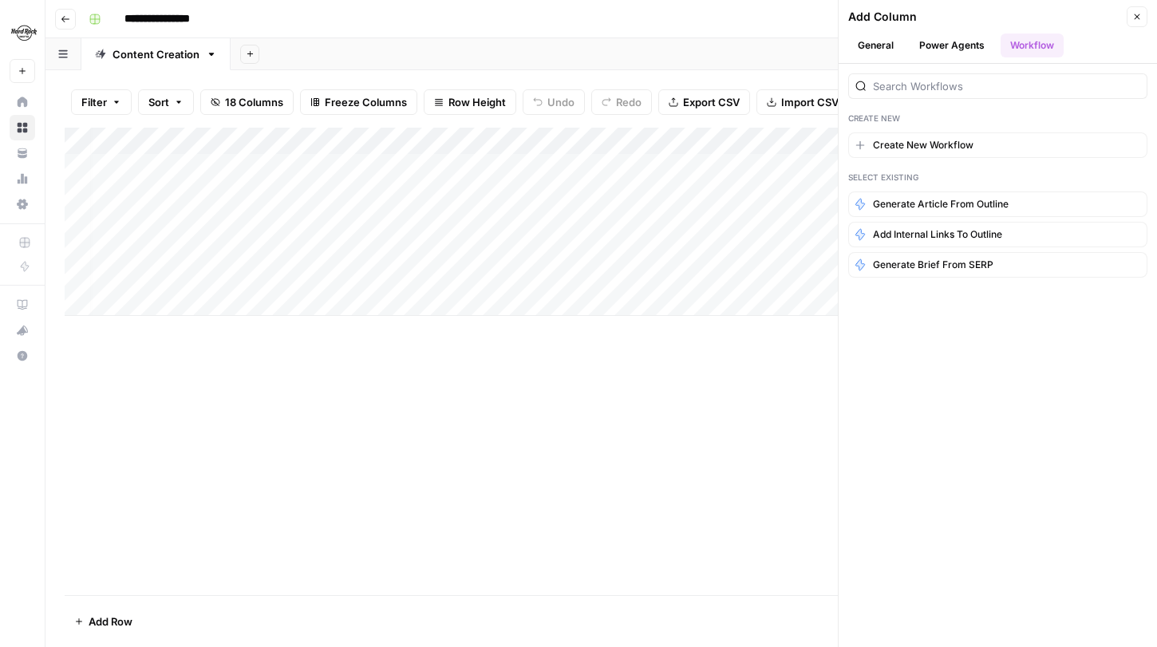
click at [1139, 14] on icon "button" at bounding box center [1138, 17] width 10 height 10
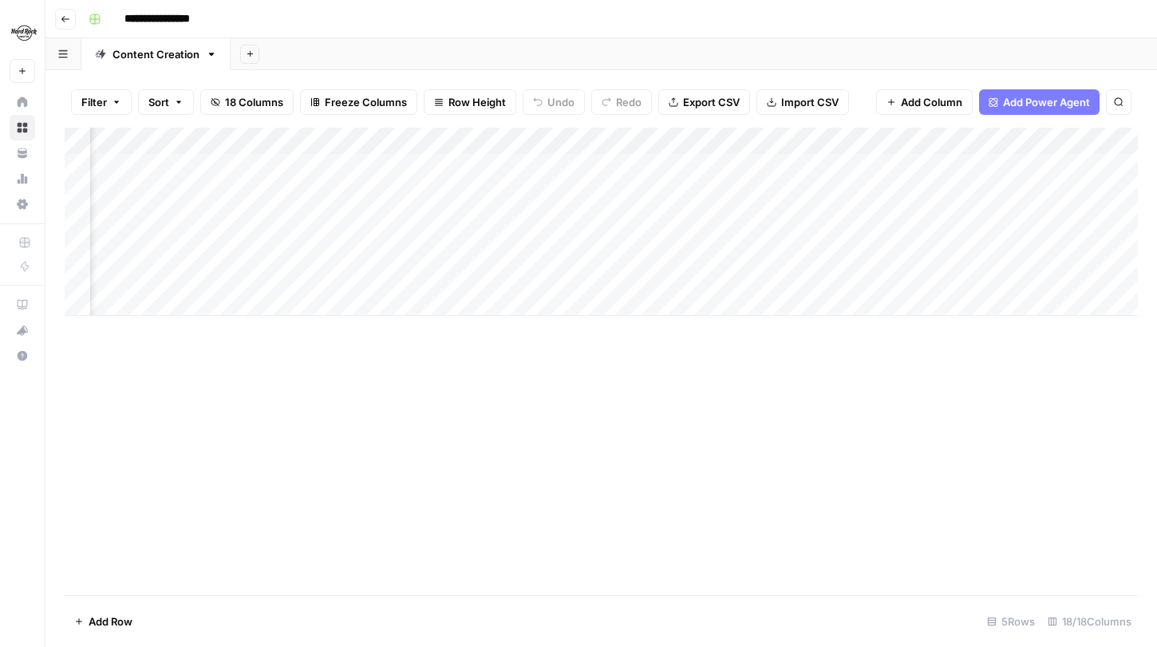
scroll to position [0, 170]
click at [983, 243] on div "Add Column" at bounding box center [602, 222] width 1074 height 188
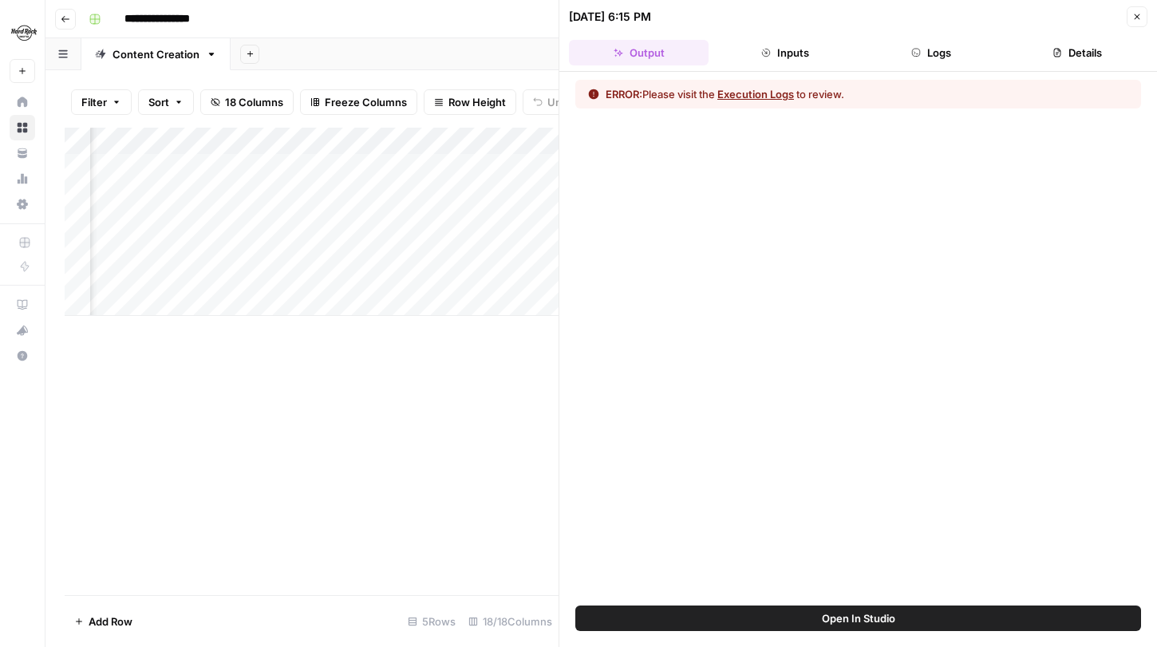
click at [961, 619] on button "Open In Studio" at bounding box center [858, 619] width 566 height 26
click at [1137, 13] on icon "button" at bounding box center [1138, 17] width 10 height 10
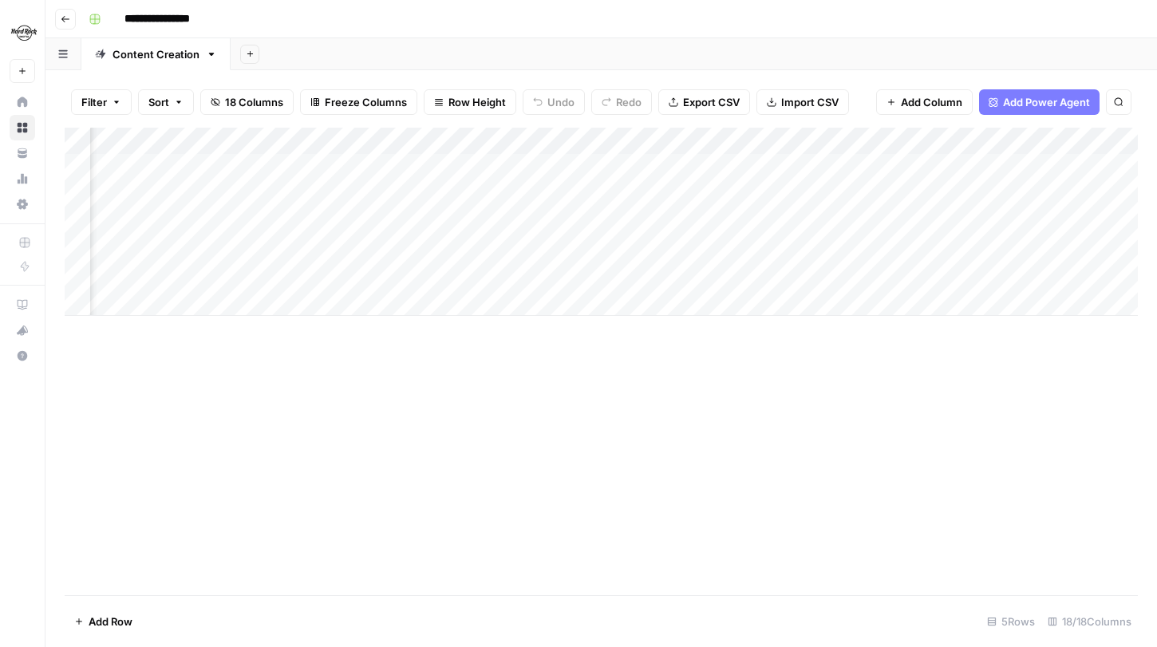
click at [940, 132] on div "Add Column" at bounding box center [602, 222] width 1074 height 188
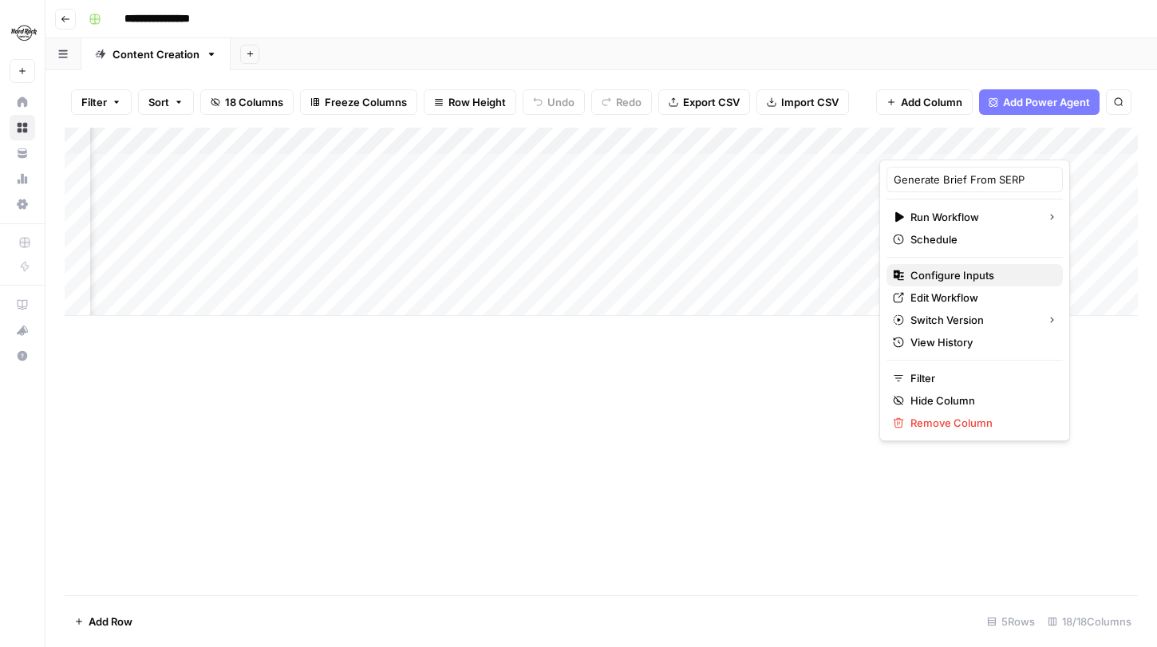
click at [959, 276] on span "Configure Inputs" at bounding box center [981, 275] width 140 height 16
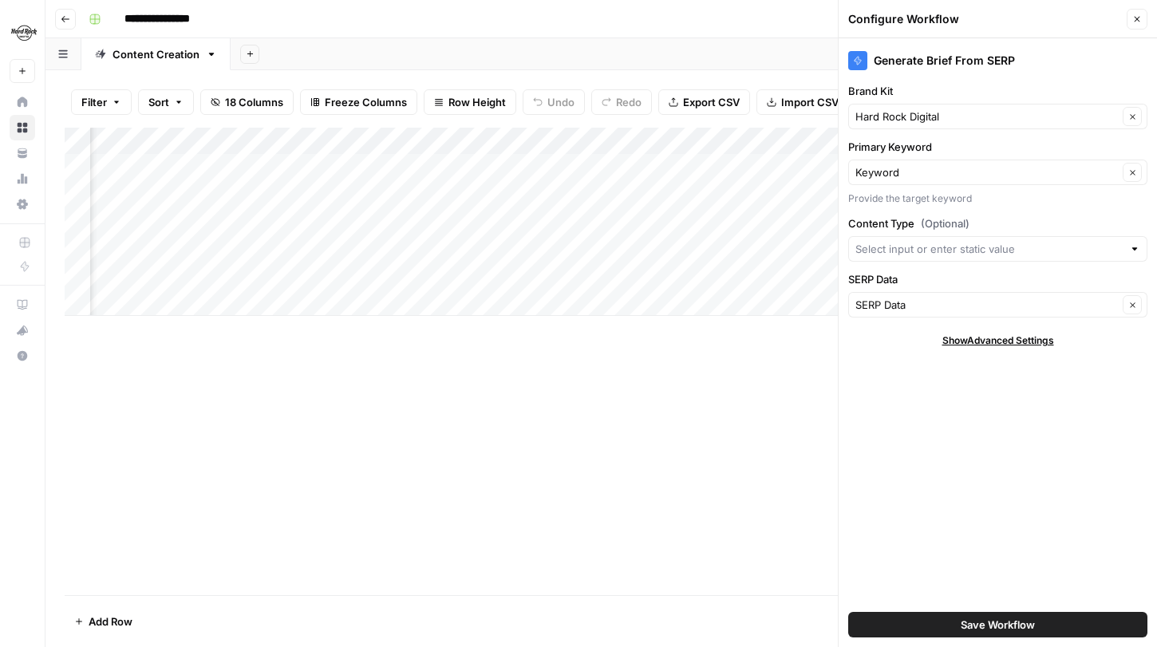
scroll to position [0, 357]
click at [981, 239] on div at bounding box center [997, 249] width 299 height 26
click at [1007, 209] on div "Generate Brief From SERP Brand Kit Hard Rock Digital Clear Primary Keyword Keyw…" at bounding box center [998, 342] width 318 height 609
click at [243, 247] on div "Add Column" at bounding box center [602, 222] width 1074 height 188
click at [243, 249] on div "Add Column" at bounding box center [602, 222] width 1074 height 188
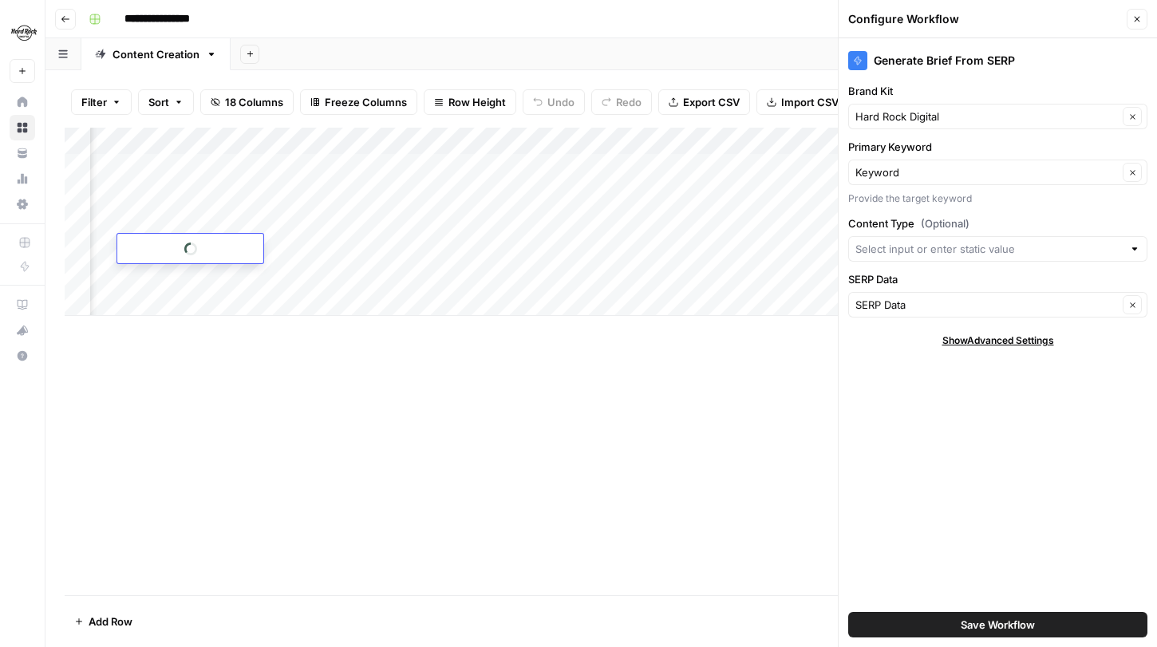
click at [243, 249] on div at bounding box center [190, 249] width 146 height 30
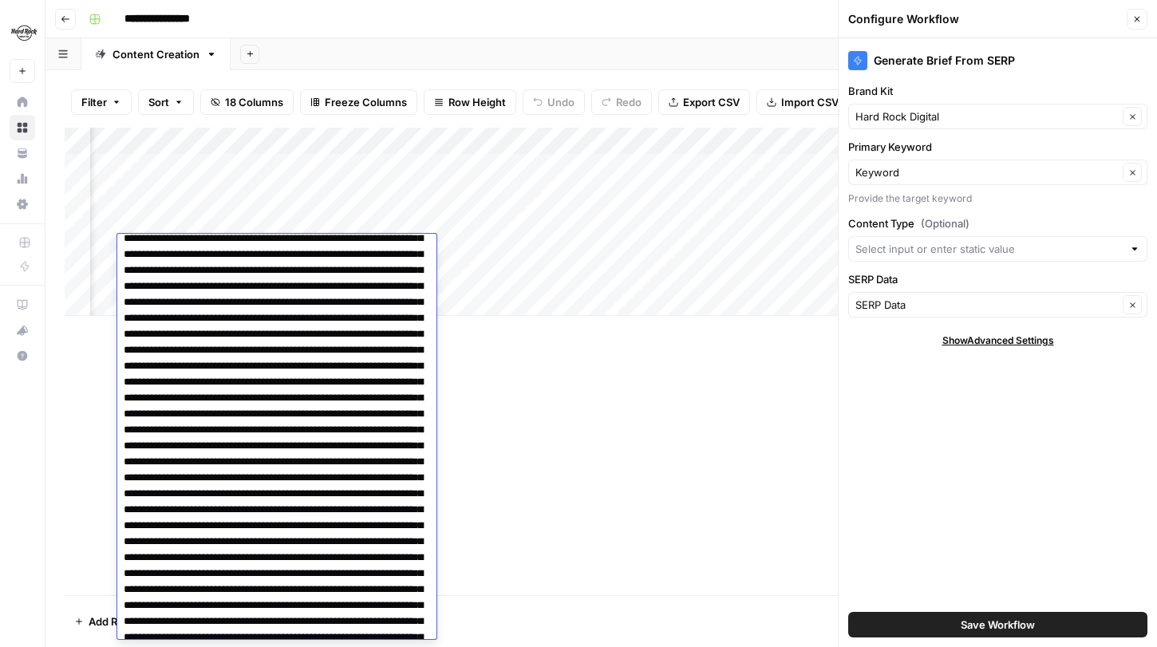
scroll to position [0, 0]
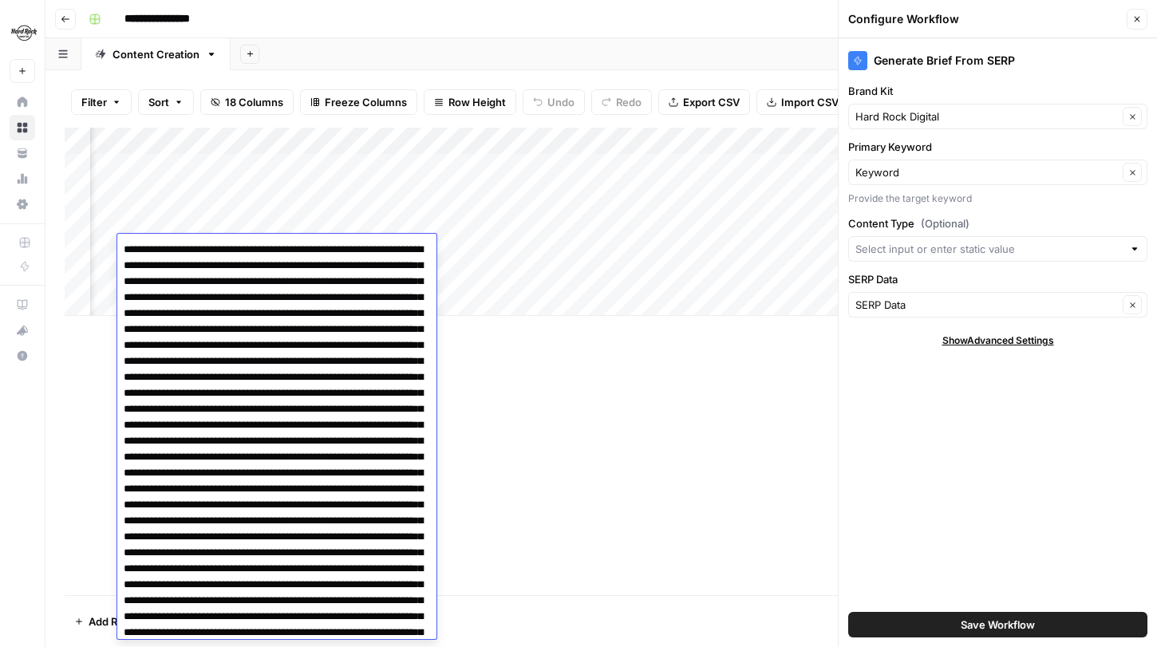
click at [504, 296] on div "Add Column" at bounding box center [602, 222] width 1074 height 188
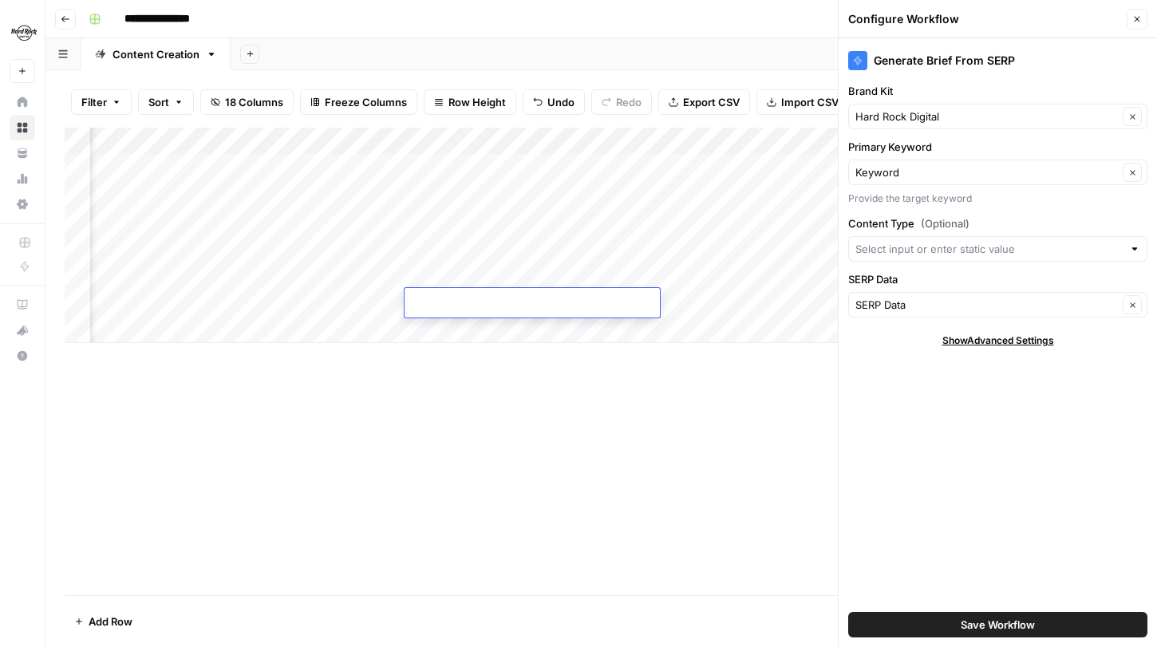
click at [437, 339] on div "Add Column" at bounding box center [602, 236] width 1074 height 216
click at [214, 251] on div "Add Column" at bounding box center [602, 249] width 1074 height 243
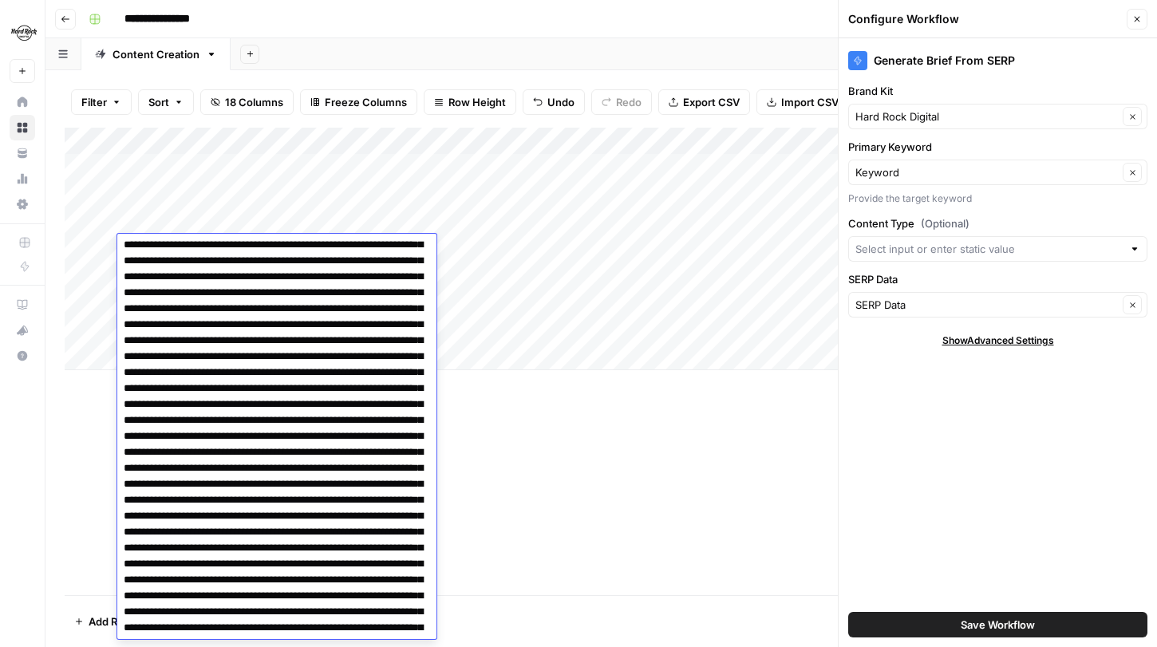
click at [544, 312] on div "Add Column" at bounding box center [602, 249] width 1074 height 243
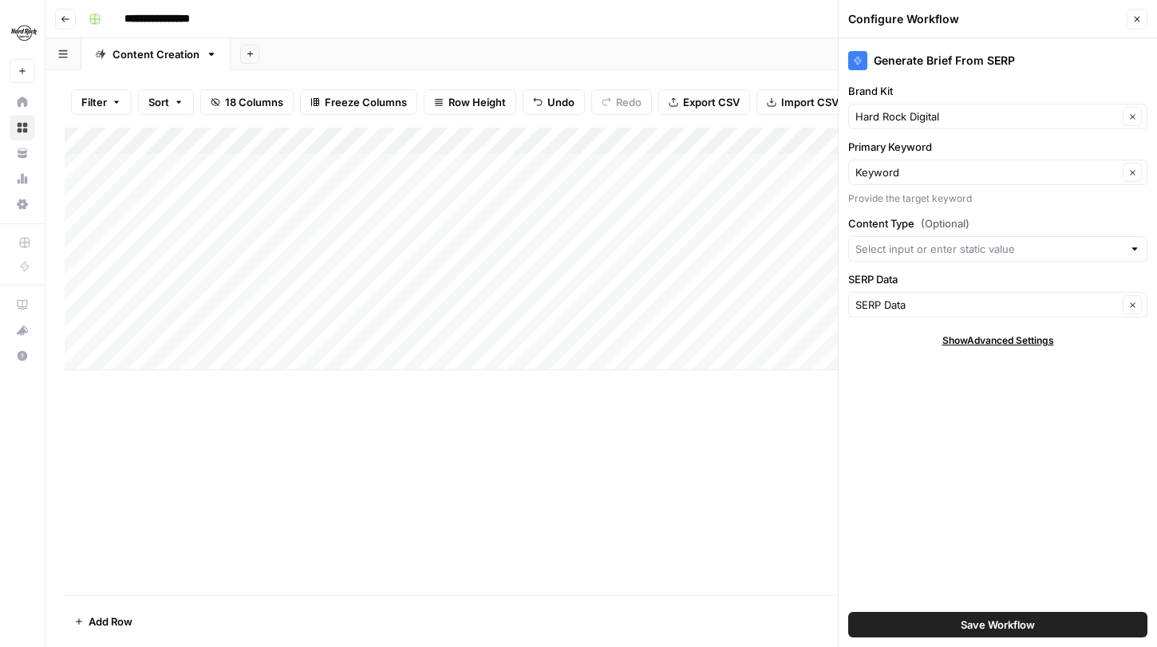
click at [1133, 14] on icon "button" at bounding box center [1138, 19] width 10 height 10
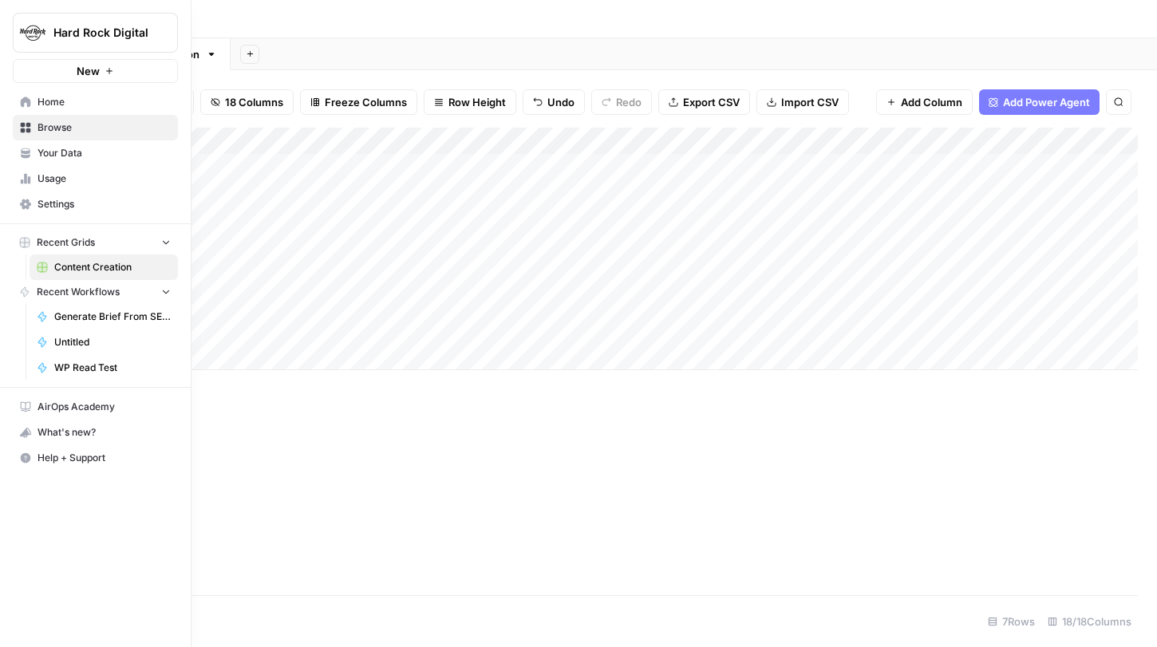
click at [33, 129] on link "Browse" at bounding box center [95, 128] width 165 height 26
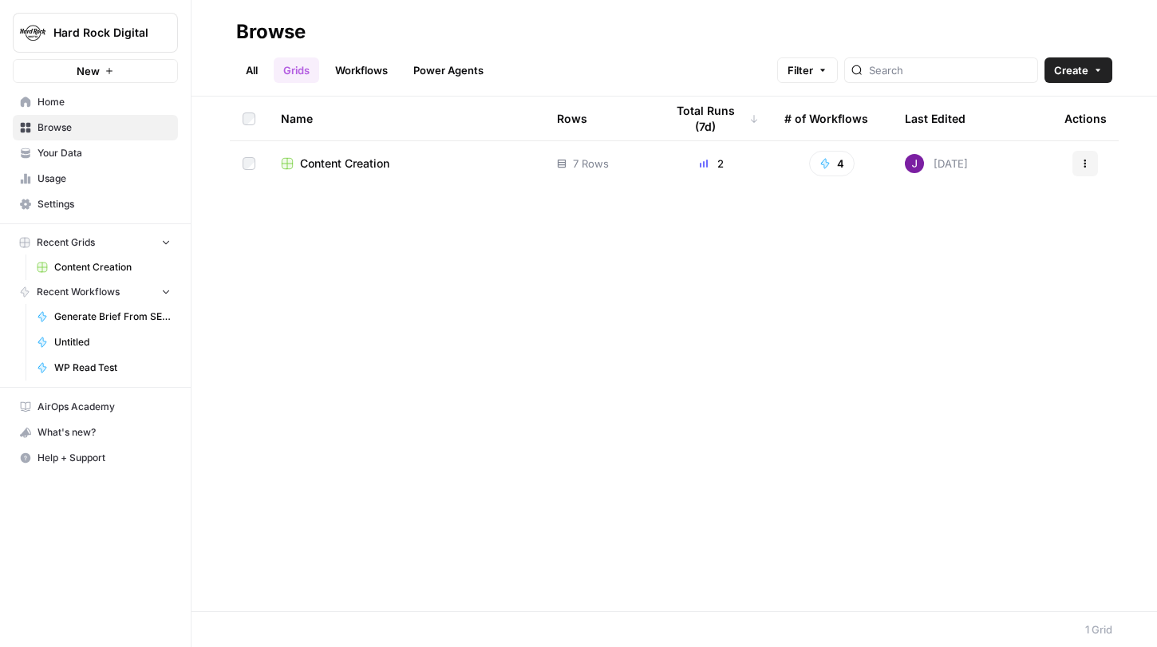
click at [366, 71] on link "Workflows" at bounding box center [362, 70] width 72 height 26
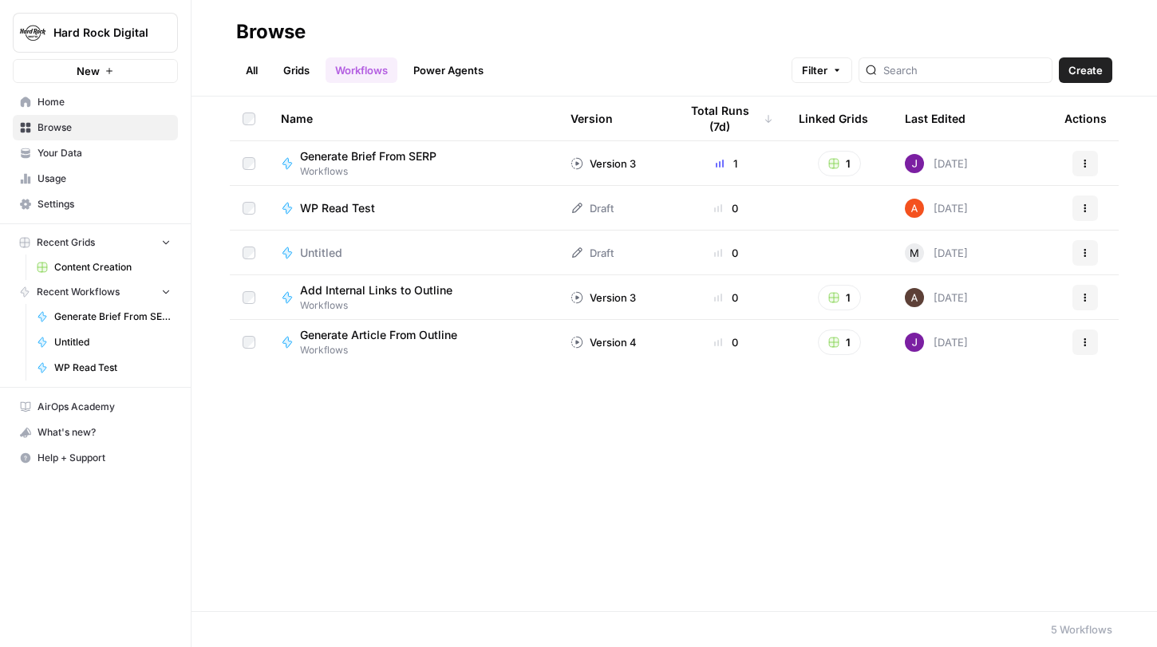
click at [1081, 72] on span "Create" at bounding box center [1086, 70] width 34 height 16
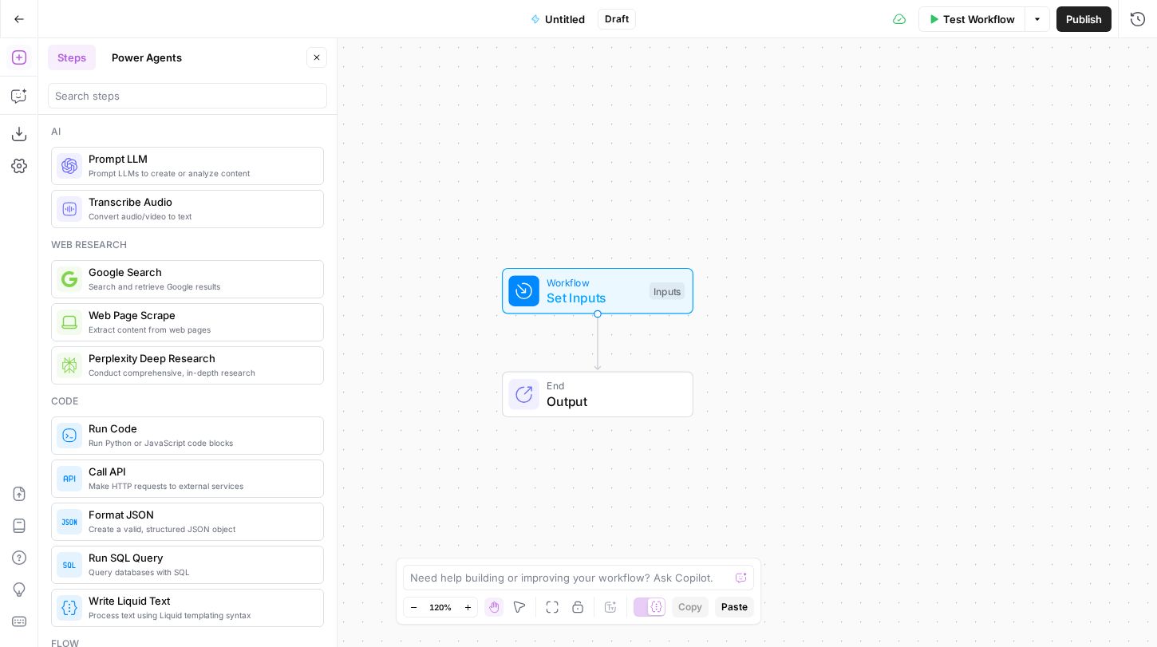
click at [560, 20] on span "Untitled" at bounding box center [565, 19] width 40 height 16
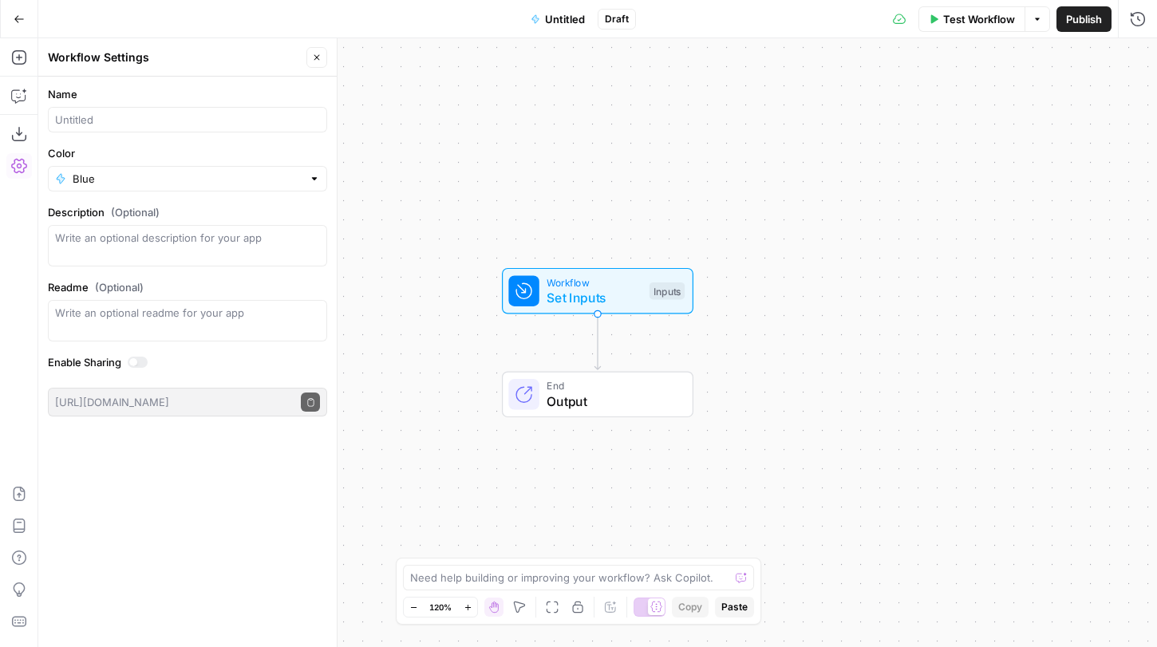
click at [166, 129] on div at bounding box center [187, 120] width 279 height 26
type input "SERP Research"
click at [322, 63] on button "Close" at bounding box center [317, 57] width 21 height 21
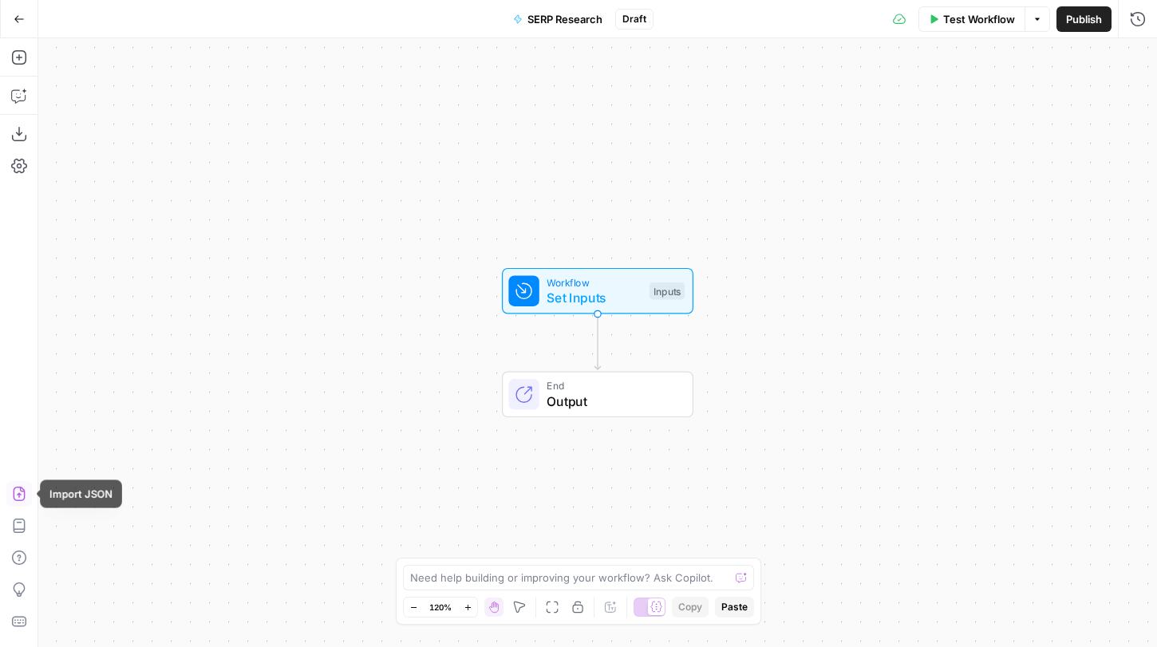
click at [17, 486] on icon "button" at bounding box center [19, 494] width 16 height 16
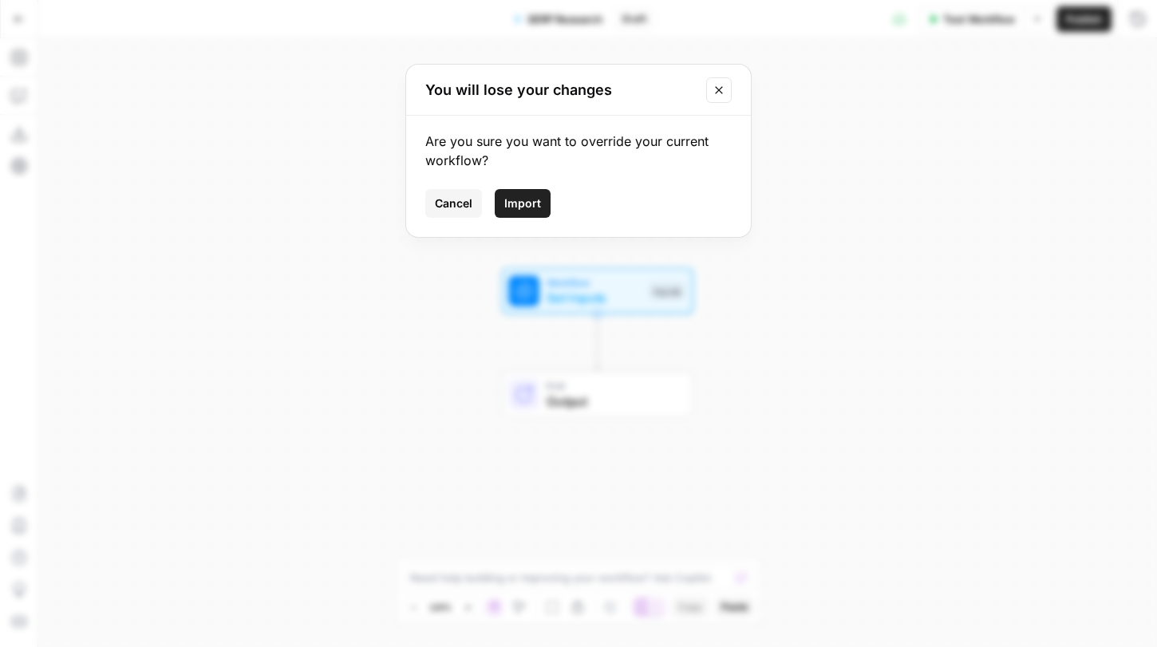
click at [516, 200] on span "Import" at bounding box center [522, 204] width 37 height 16
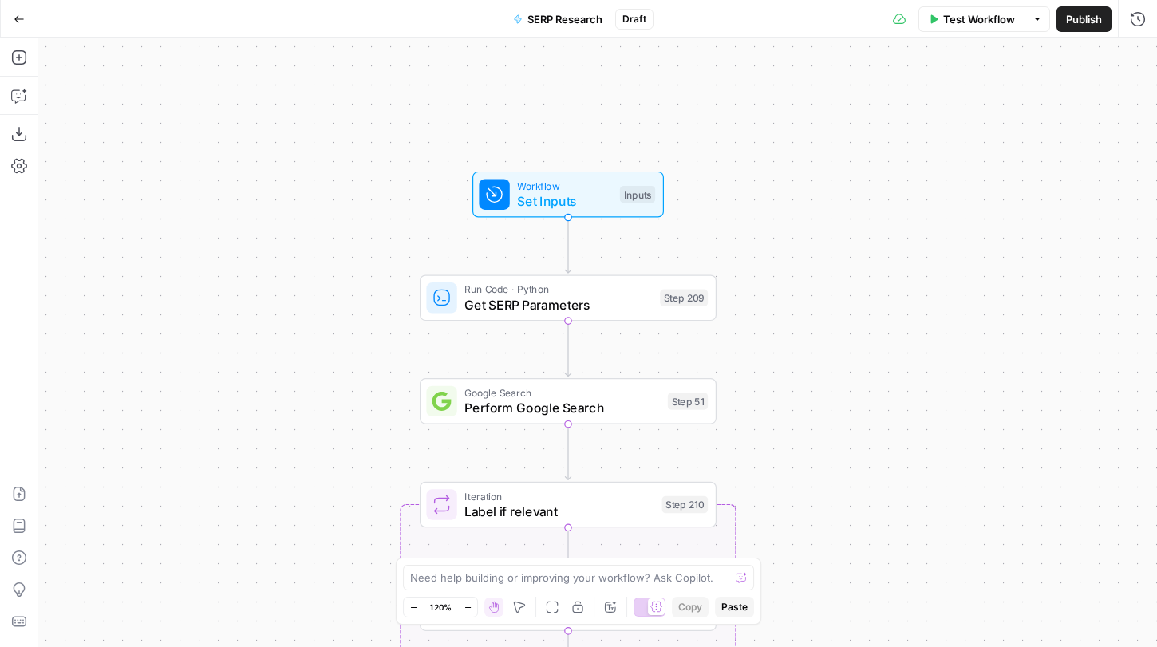
drag, startPoint x: 496, startPoint y: 334, endPoint x: 467, endPoint y: 238, distance: 100.0
click at [467, 237] on div "false true Workflow Set Inputs Inputs Run Code · Python Get SERP Parameters Ste…" at bounding box center [597, 342] width 1119 height 609
click at [1081, 22] on span "Publish" at bounding box center [1084, 19] width 36 height 16
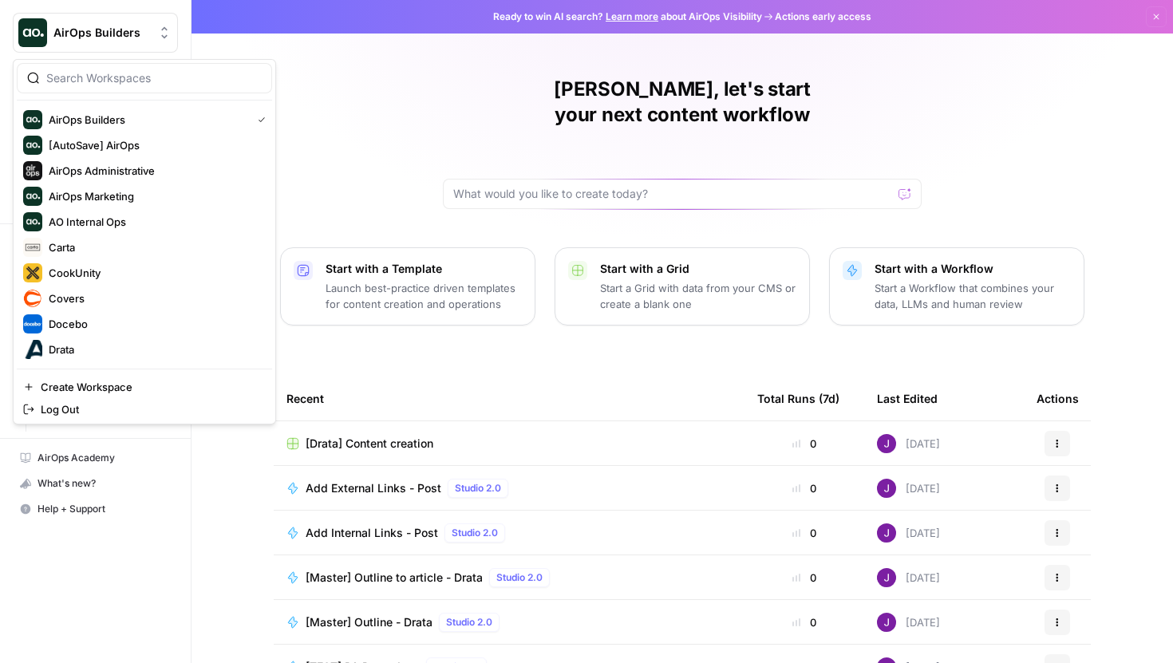
click at [133, 33] on span "AirOps Builders" at bounding box center [101, 33] width 97 height 16
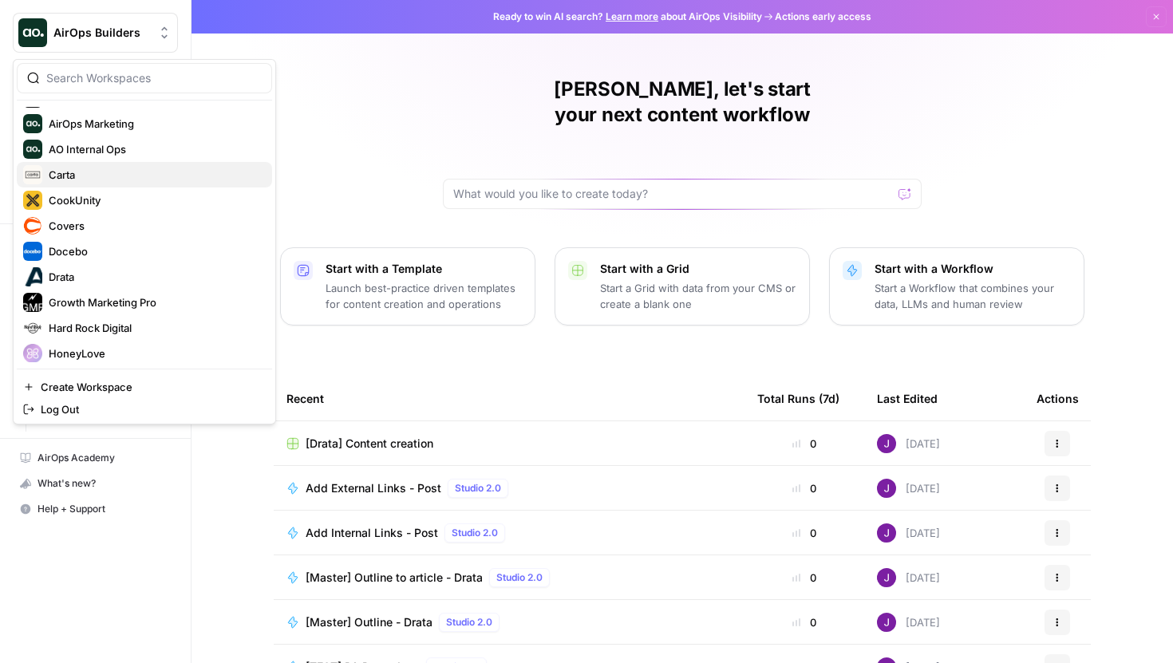
scroll to position [101, 0]
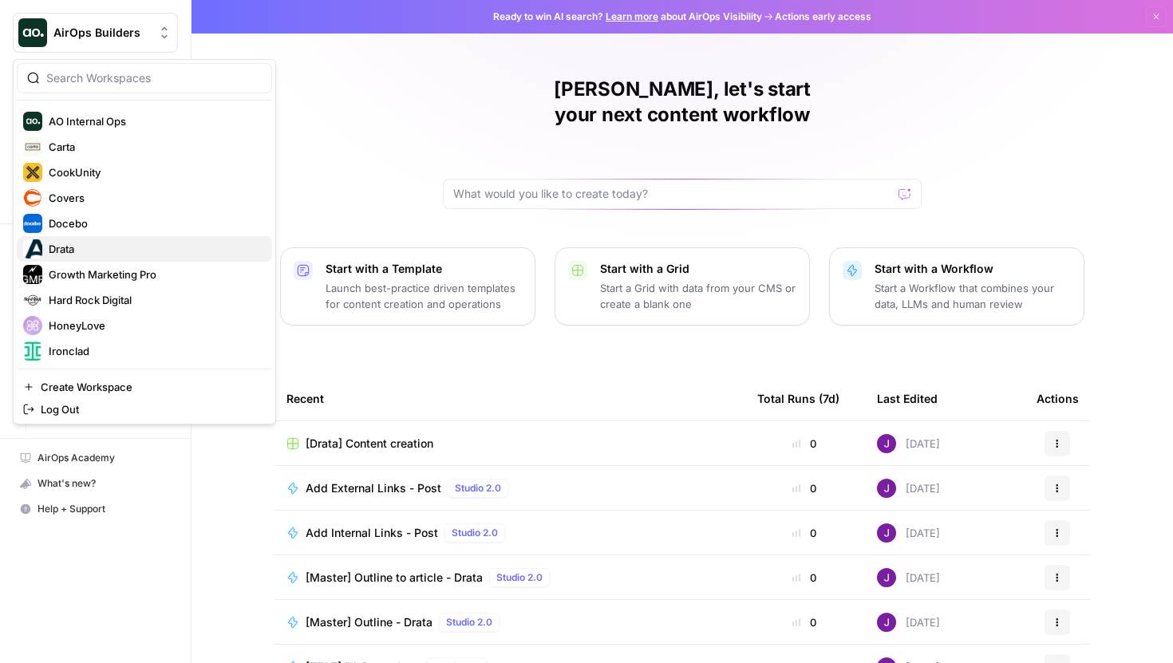
click at [81, 252] on span "Drata" at bounding box center [154, 249] width 211 height 16
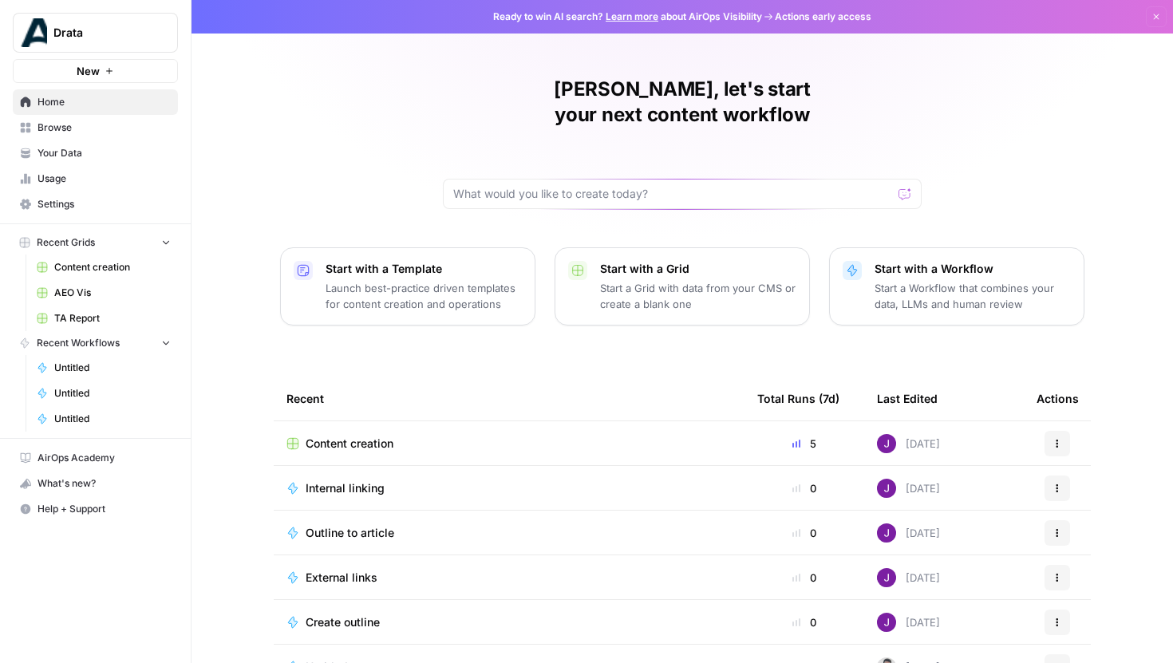
click at [85, 123] on span "Browse" at bounding box center [104, 128] width 133 height 14
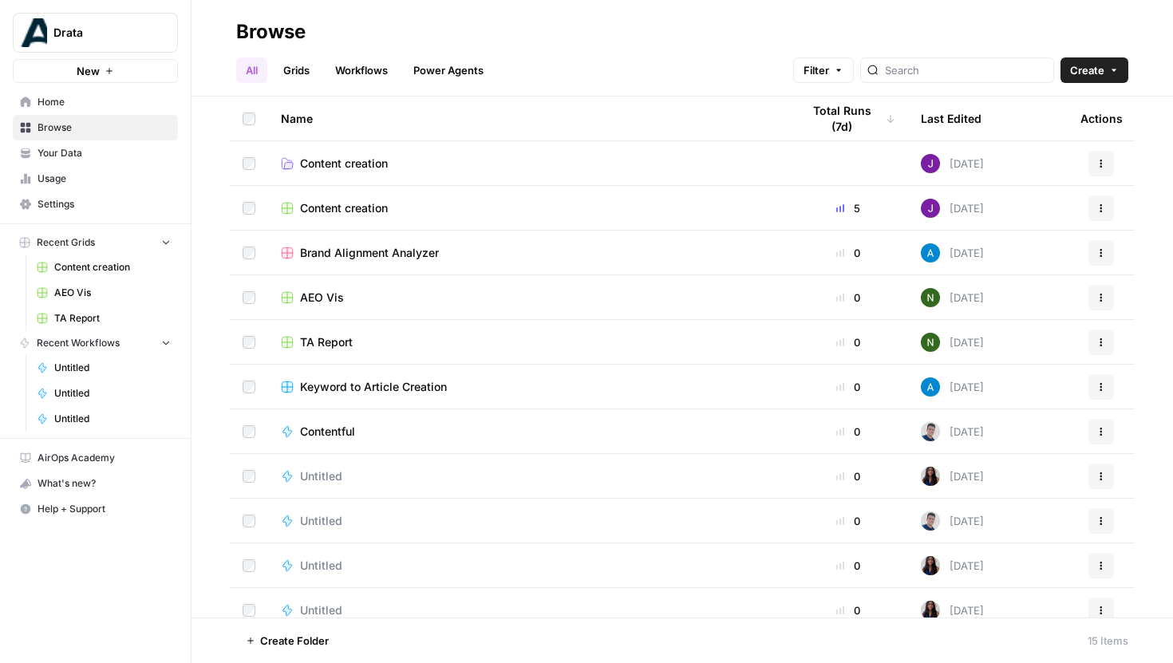
click at [345, 209] on span "Content creation" at bounding box center [344, 208] width 88 height 16
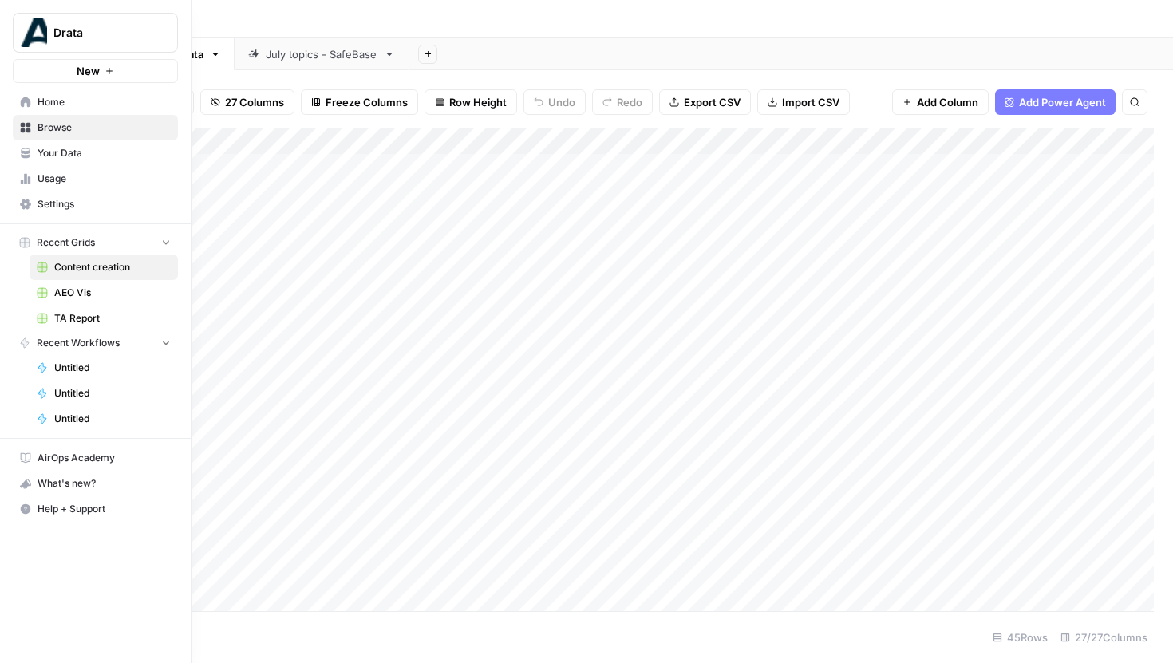
click at [33, 34] on img "Workspace: Drata" at bounding box center [32, 32] width 29 height 29
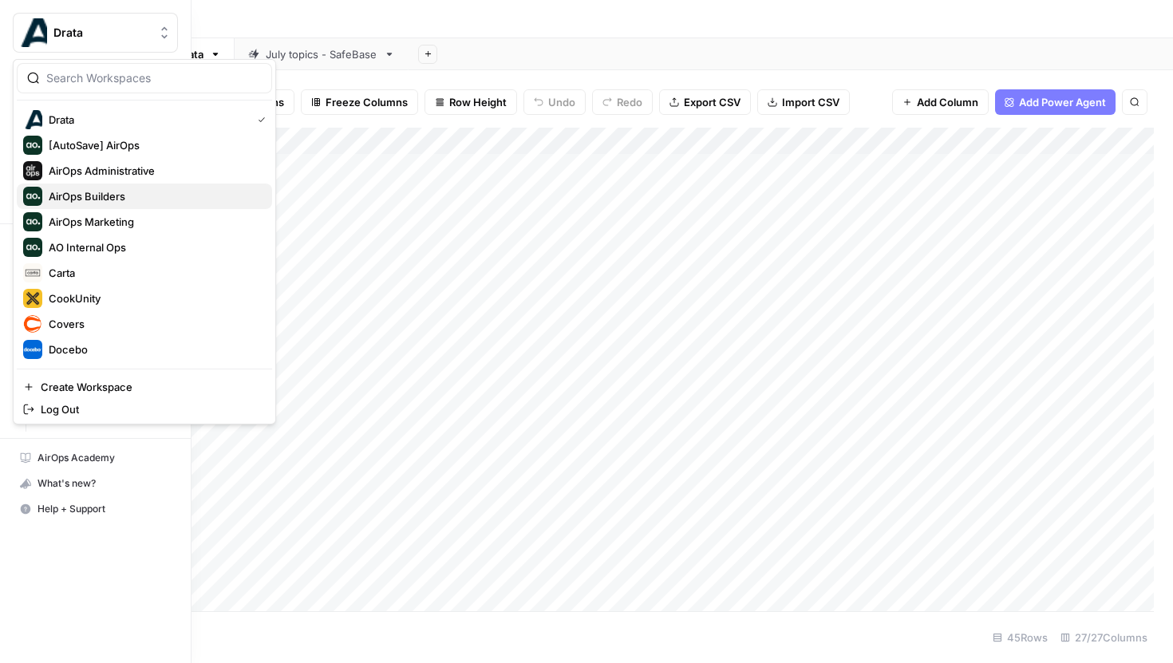
click at [126, 201] on span "AirOps Builders" at bounding box center [154, 196] width 211 height 16
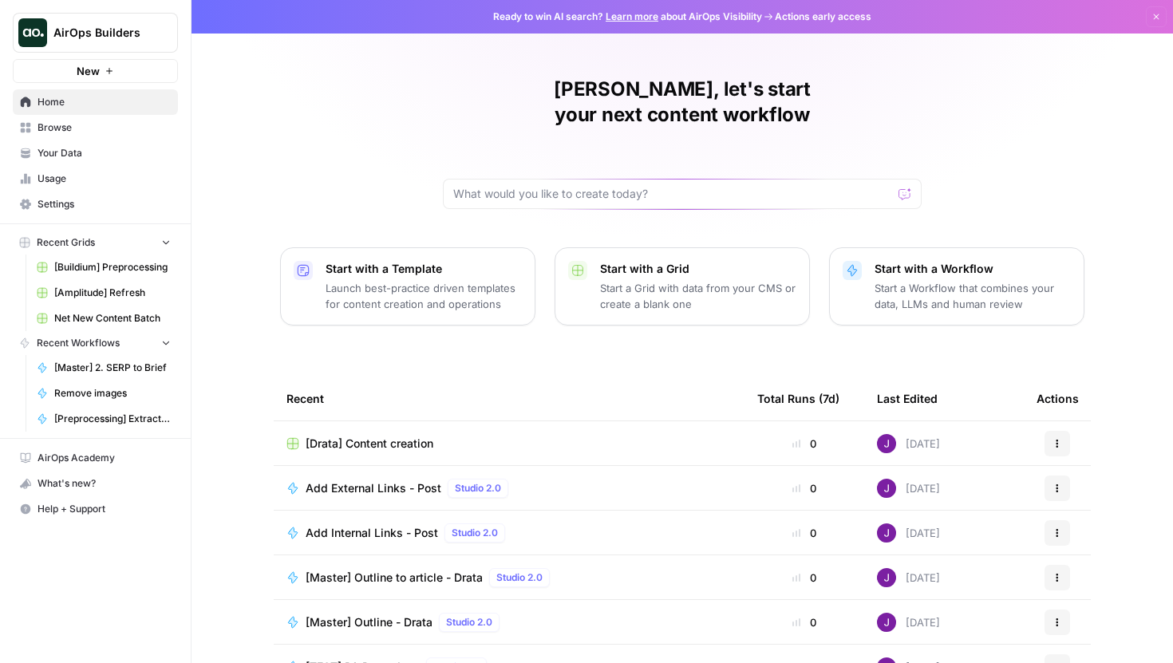
click at [89, 131] on span "Browse" at bounding box center [104, 128] width 133 height 14
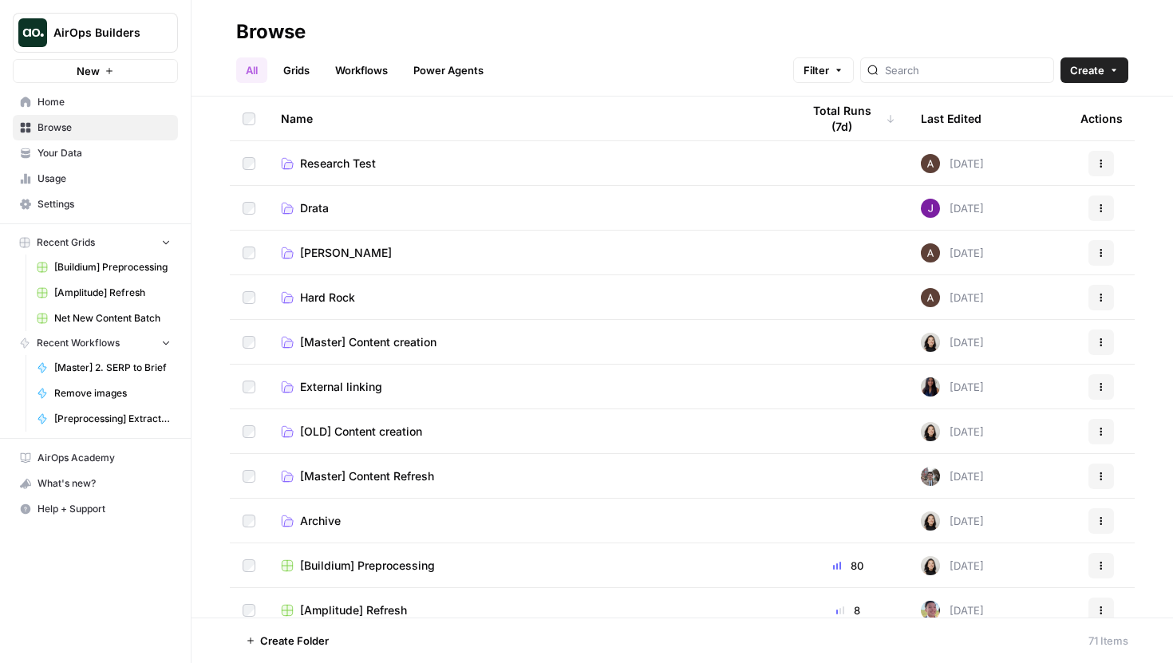
click at [392, 341] on span "[Master] Content creation" at bounding box center [368, 342] width 136 height 16
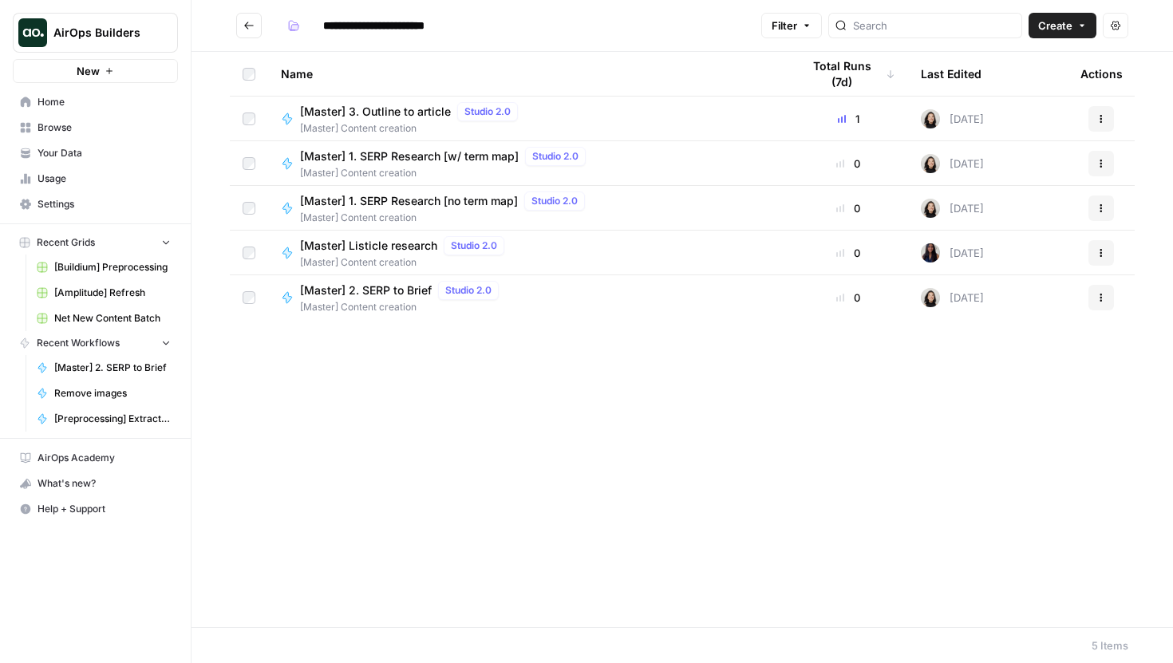
click at [409, 294] on span "[Master] 2. SERP to Brief" at bounding box center [366, 291] width 132 height 16
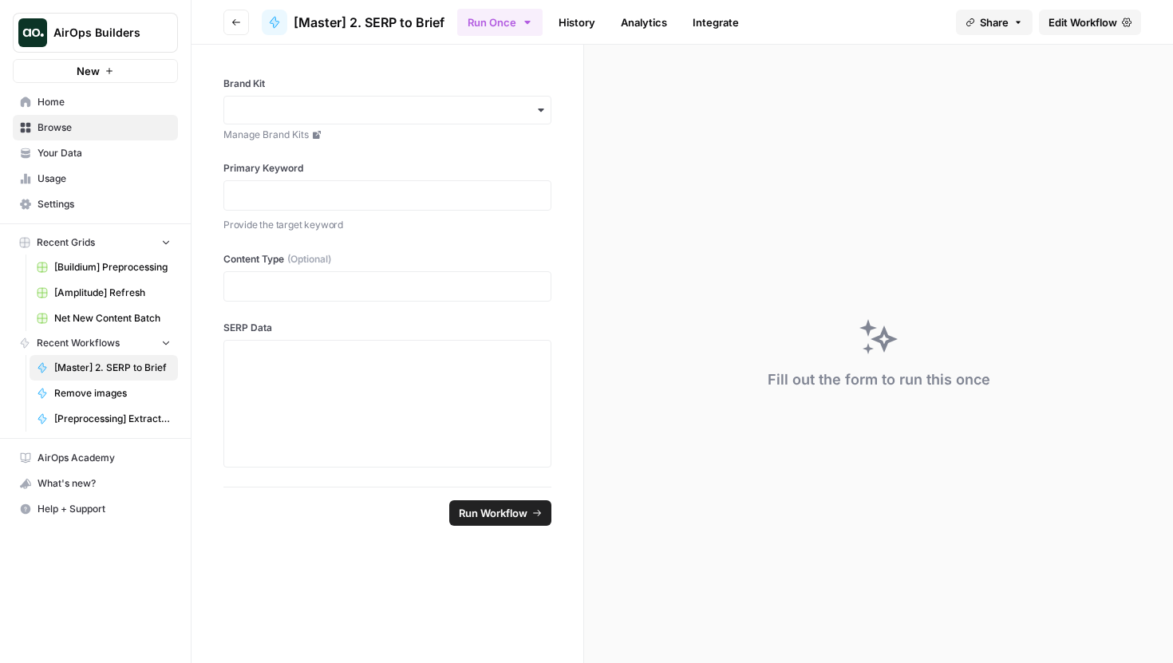
click at [1049, 25] on span "Edit Workflow" at bounding box center [1083, 22] width 69 height 16
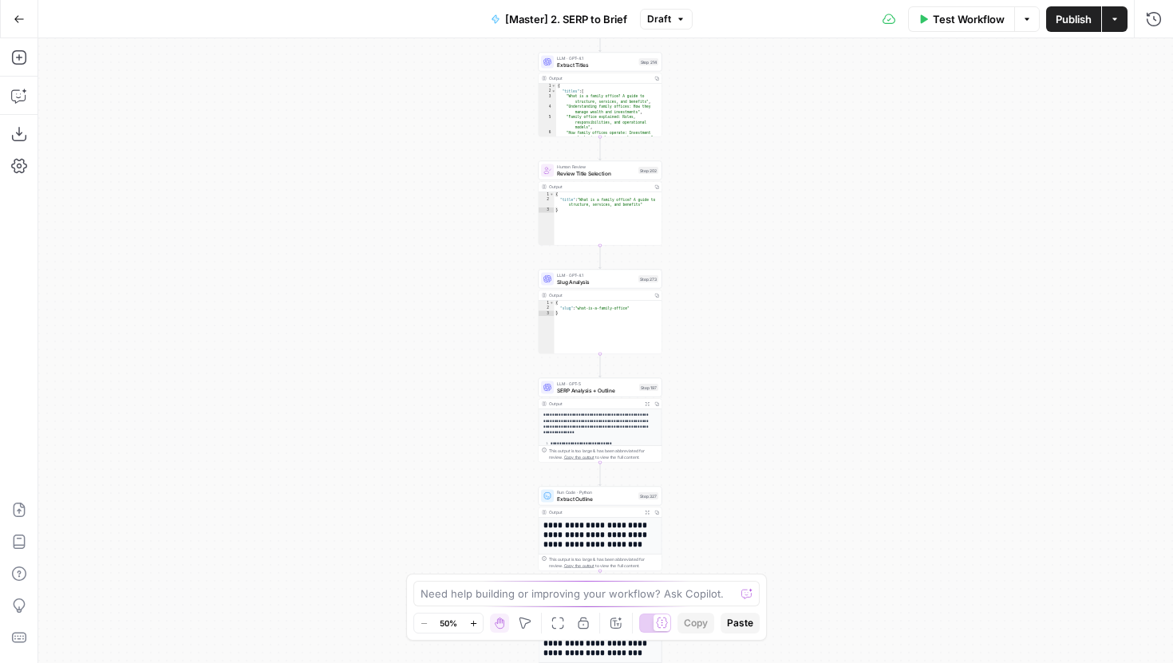
drag, startPoint x: 751, startPoint y: 347, endPoint x: 743, endPoint y: 366, distance: 20.0
click at [743, 366] on div "Workflow Set Inputs Inputs Run Code · JavaScript Structure Competitor Keywords …" at bounding box center [605, 350] width 1135 height 625
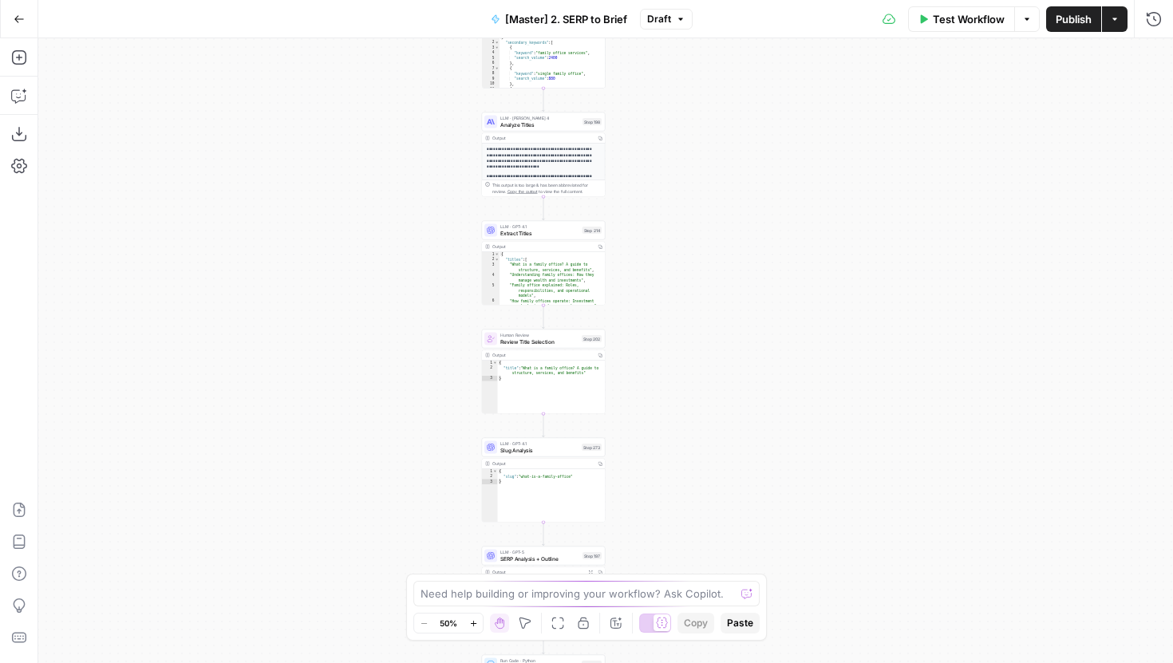
drag, startPoint x: 730, startPoint y: 240, endPoint x: 670, endPoint y: 453, distance: 220.6
click at [670, 450] on div "Workflow Set Inputs Inputs Run Code · JavaScript Structure Competitor Keywords …" at bounding box center [605, 350] width 1135 height 625
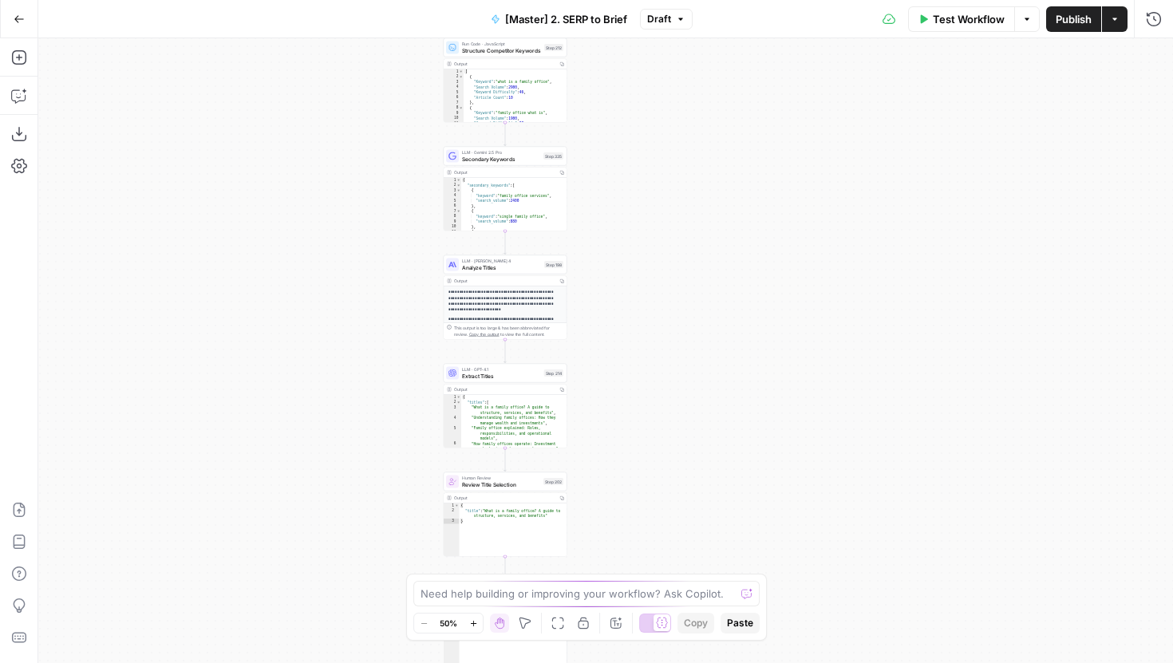
drag, startPoint x: 701, startPoint y: 167, endPoint x: 705, endPoint y: 429, distance: 261.8
click at [704, 427] on div "Workflow Set Inputs Inputs Run Code · JavaScript Structure Competitor Keywords …" at bounding box center [605, 350] width 1135 height 625
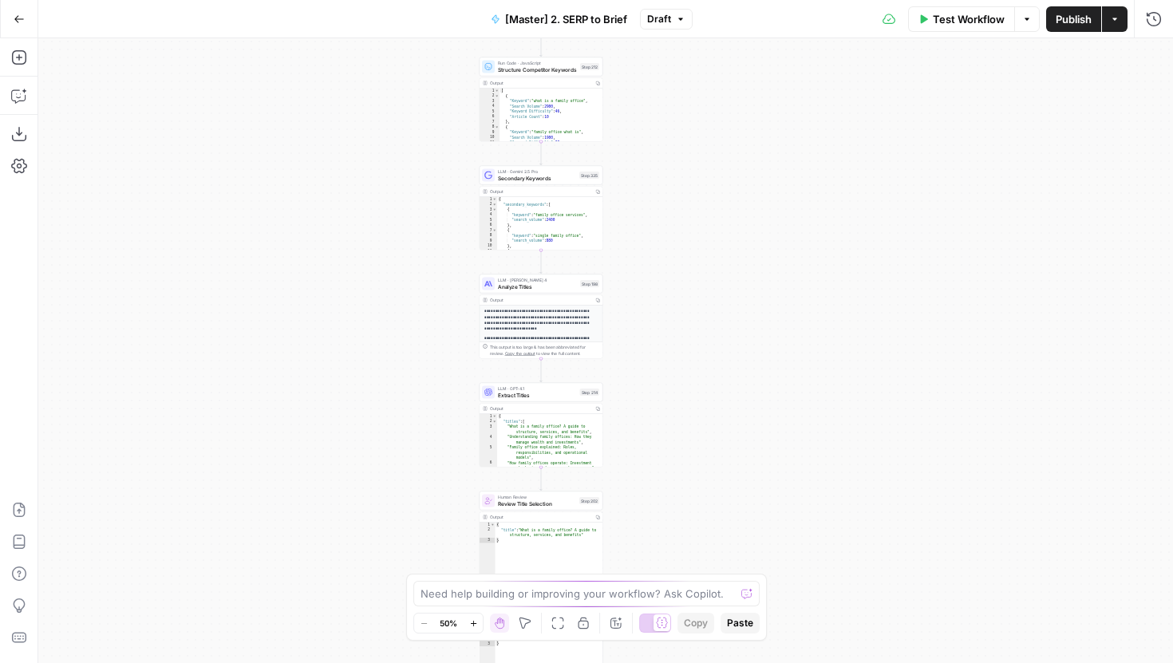
drag, startPoint x: 717, startPoint y: 441, endPoint x: 740, endPoint y: 177, distance: 265.2
click at [740, 177] on div "Workflow Set Inputs Inputs Run Code · JavaScript Structure Competitor Keywords …" at bounding box center [605, 350] width 1135 height 625
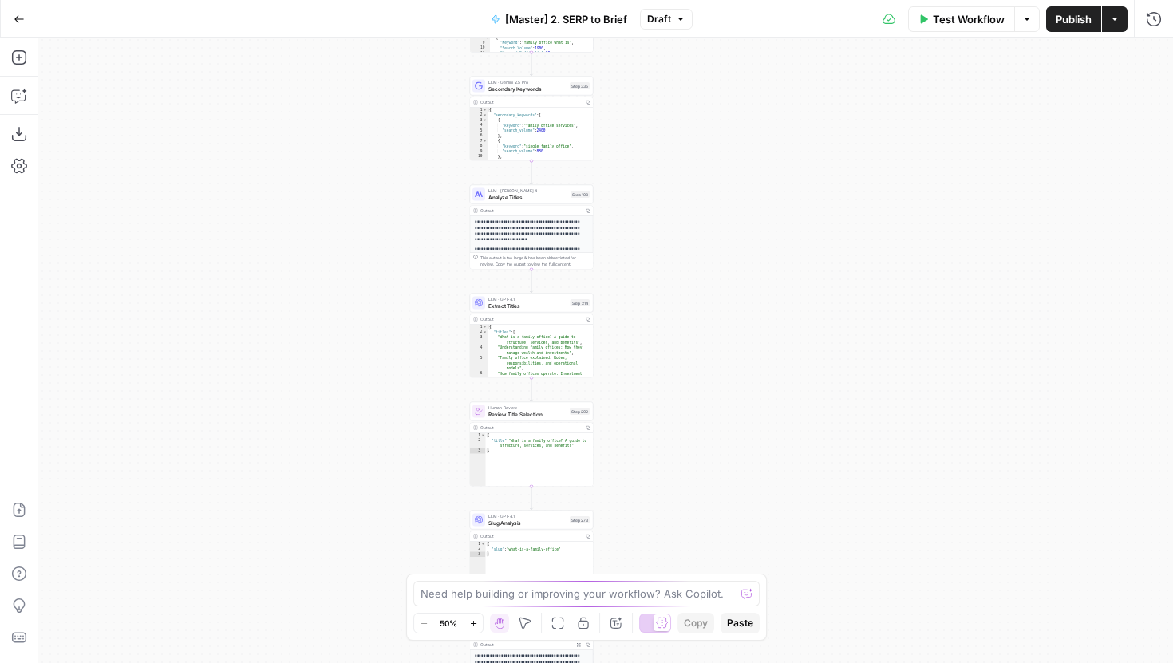
drag, startPoint x: 694, startPoint y: 301, endPoint x: 694, endPoint y: 235, distance: 66.2
click at [694, 235] on div "Workflow Set Inputs Inputs Run Code · JavaScript Structure Competitor Keywords …" at bounding box center [605, 350] width 1135 height 625
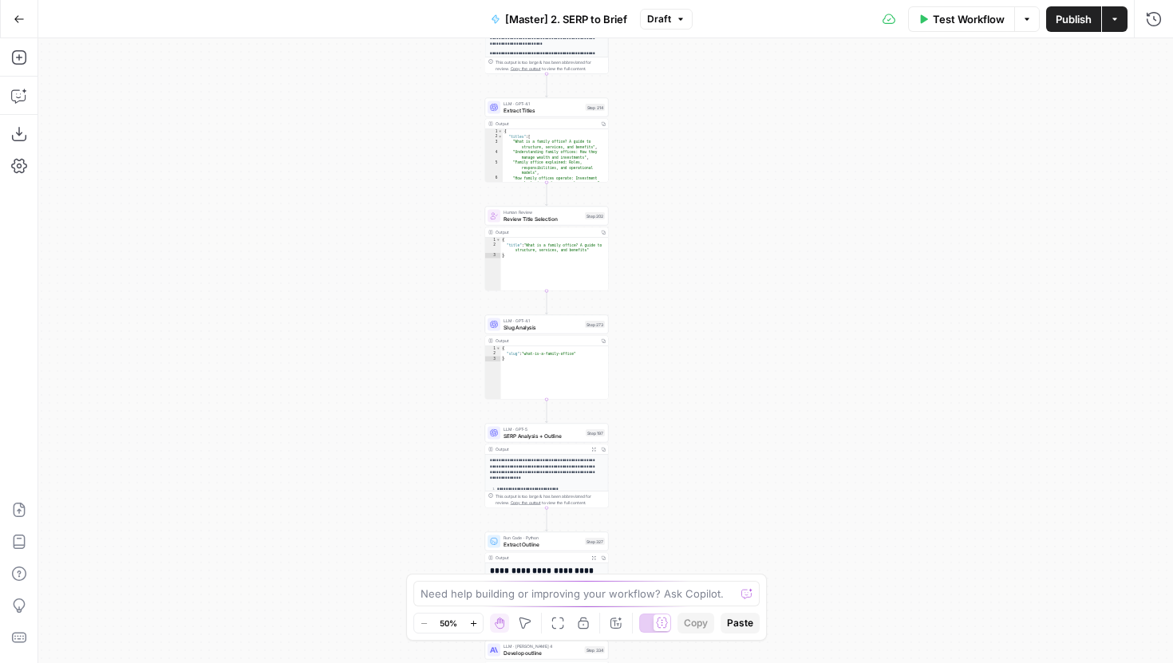
drag, startPoint x: 706, startPoint y: 295, endPoint x: 721, endPoint y: 100, distance: 196.1
click at [721, 100] on div "Workflow Set Inputs Inputs Run Code · JavaScript Structure Competitor Keywords …" at bounding box center [605, 350] width 1135 height 625
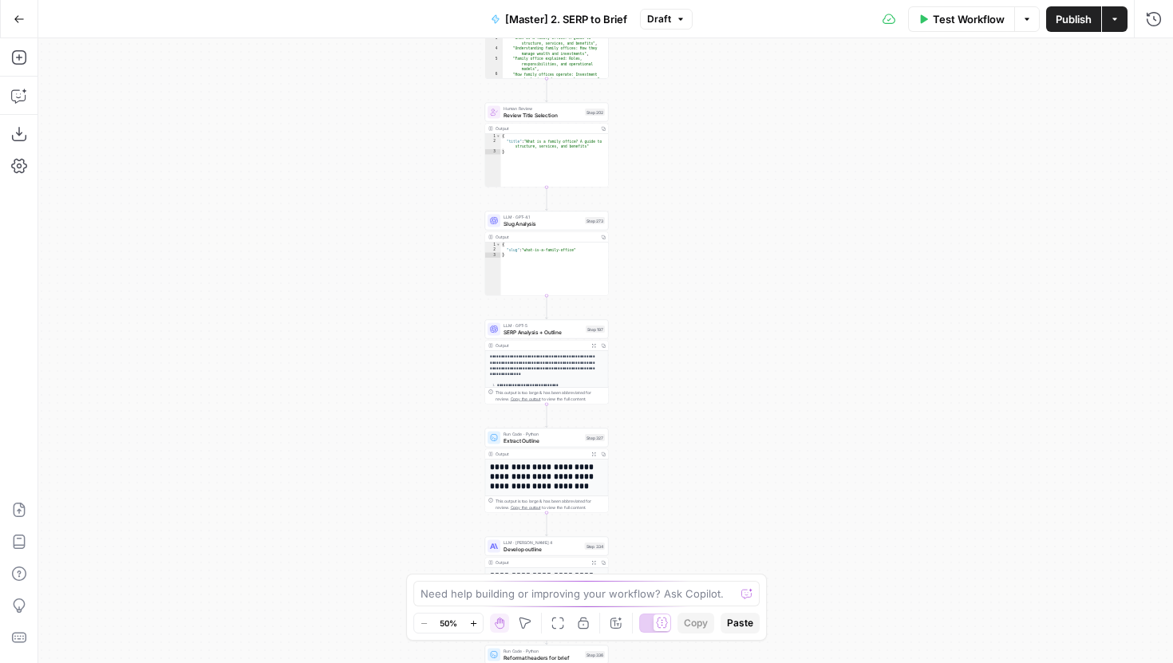
drag, startPoint x: 722, startPoint y: 240, endPoint x: 722, endPoint y: 138, distance: 102.2
click at [722, 137] on div "Workflow Set Inputs Inputs Run Code · JavaScript Structure Competitor Keywords …" at bounding box center [605, 350] width 1135 height 625
click at [21, 137] on icon "button" at bounding box center [19, 134] width 16 height 16
click at [14, 13] on button "Go Back" at bounding box center [19, 19] width 29 height 29
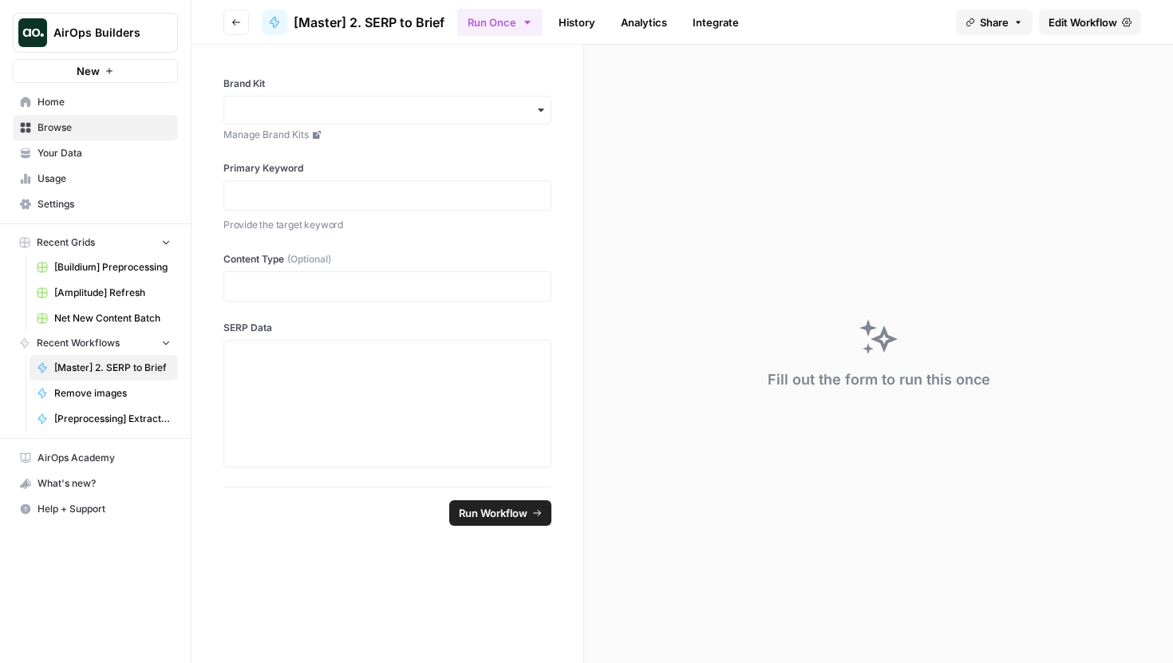
click at [235, 22] on icon "button" at bounding box center [236, 23] width 10 height 10
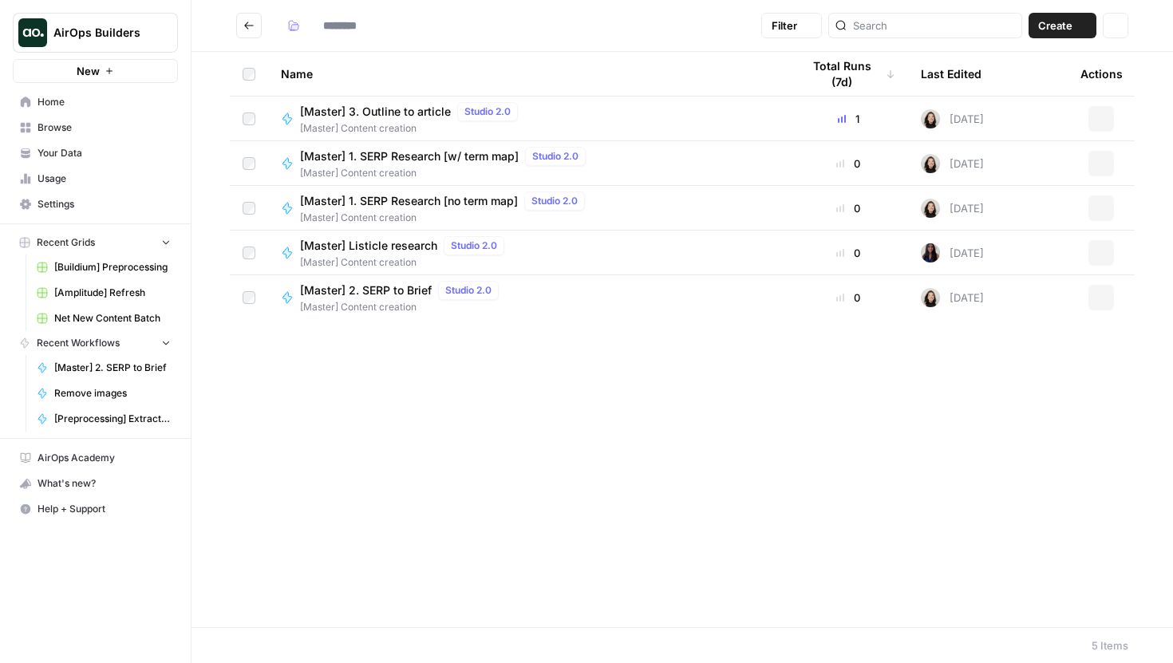
type input "**********"
click at [418, 113] on span "[Master] 3. Outline to article" at bounding box center [375, 112] width 151 height 16
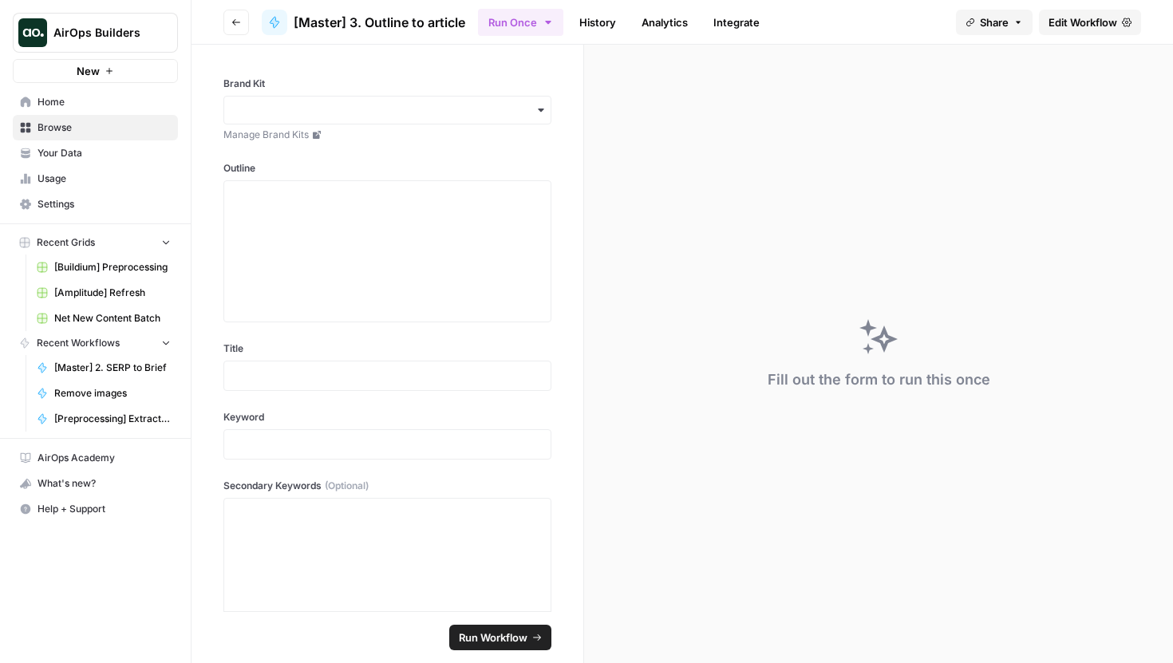
click at [1062, 13] on link "Edit Workflow" at bounding box center [1090, 23] width 102 height 26
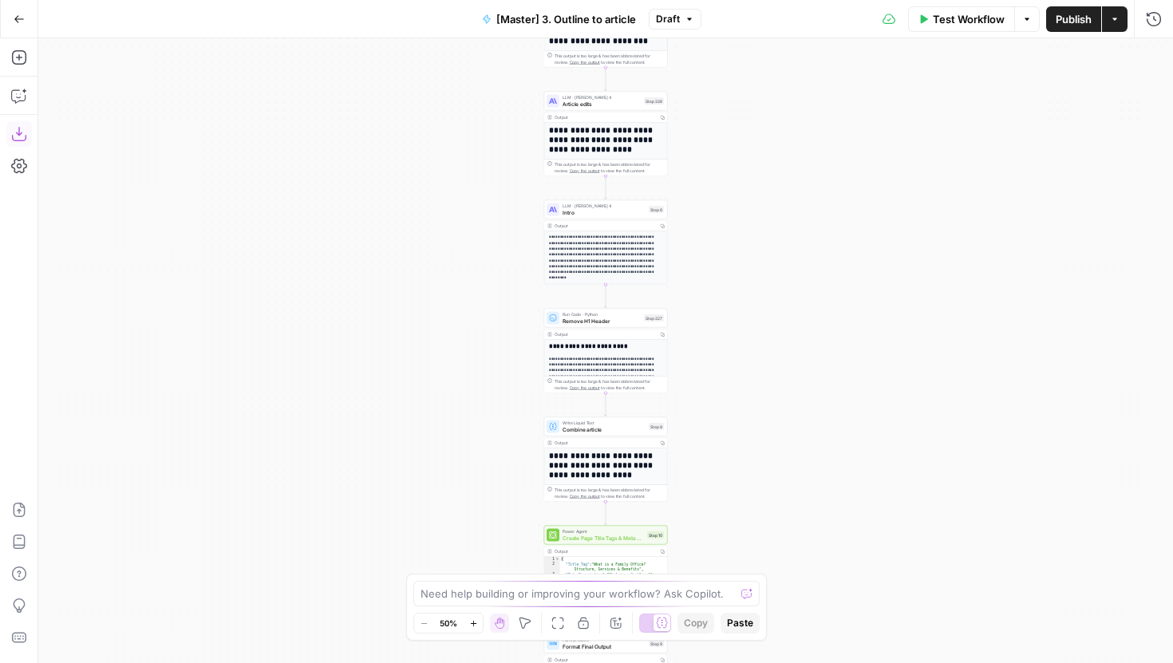
click at [24, 134] on icon "button" at bounding box center [19, 134] width 16 height 16
click at [23, 14] on icon "button" at bounding box center [19, 19] width 11 height 11
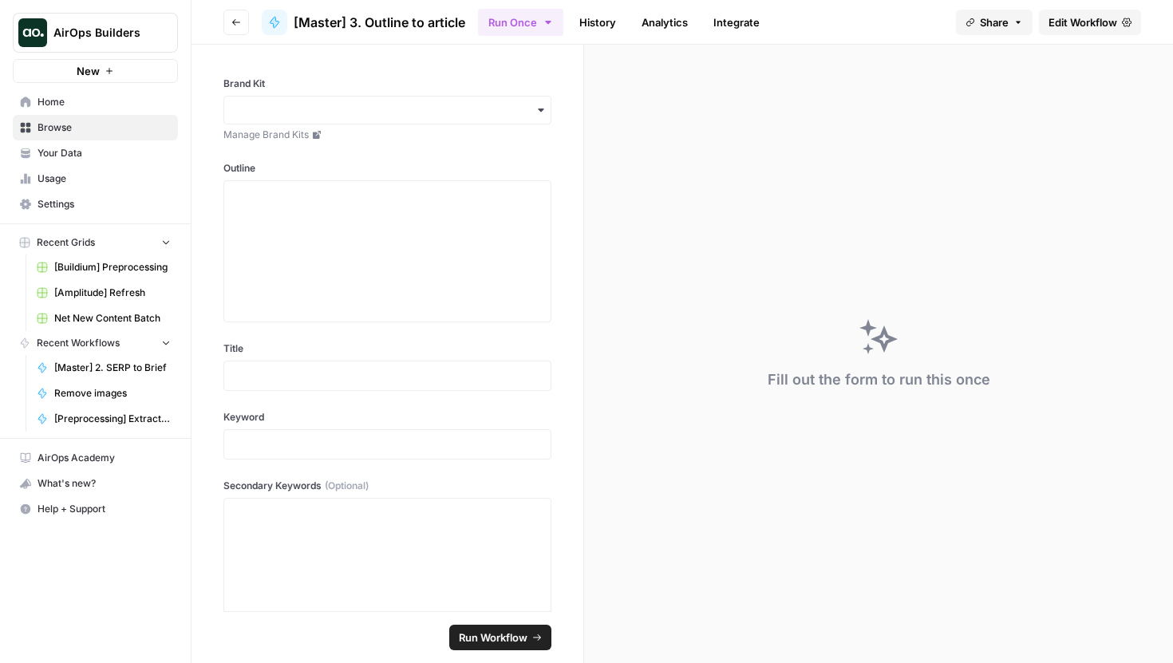
click at [235, 21] on icon "button" at bounding box center [236, 23] width 10 height 10
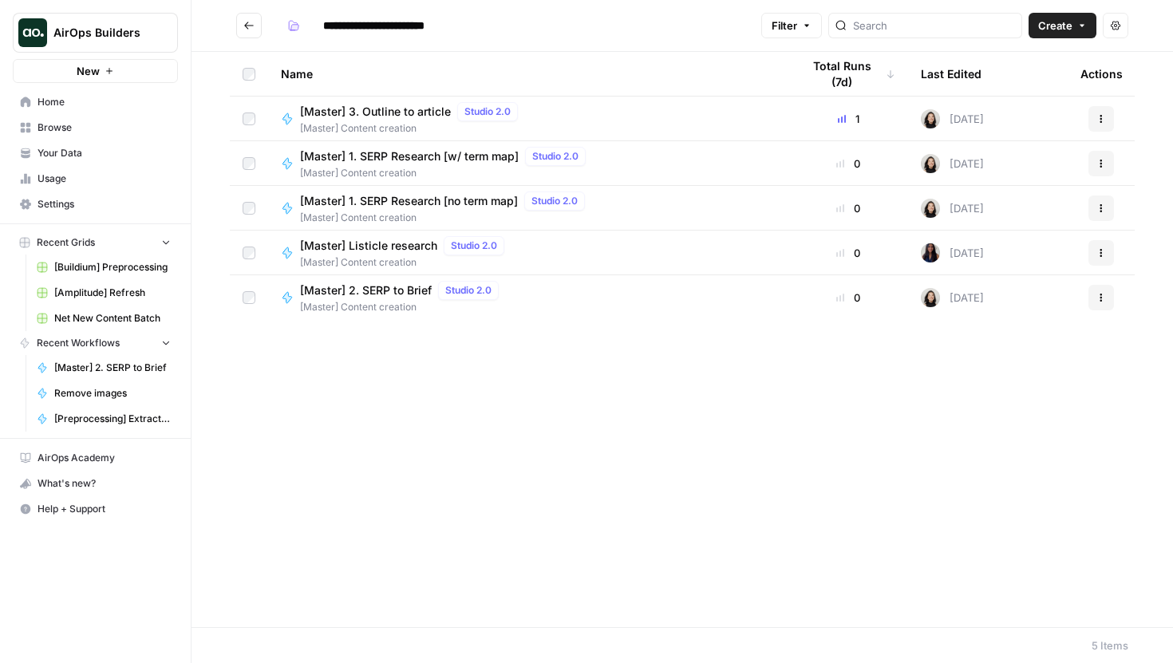
click at [469, 157] on span "[Master] 1. SERP Research [w/ term map]" at bounding box center [409, 156] width 219 height 16
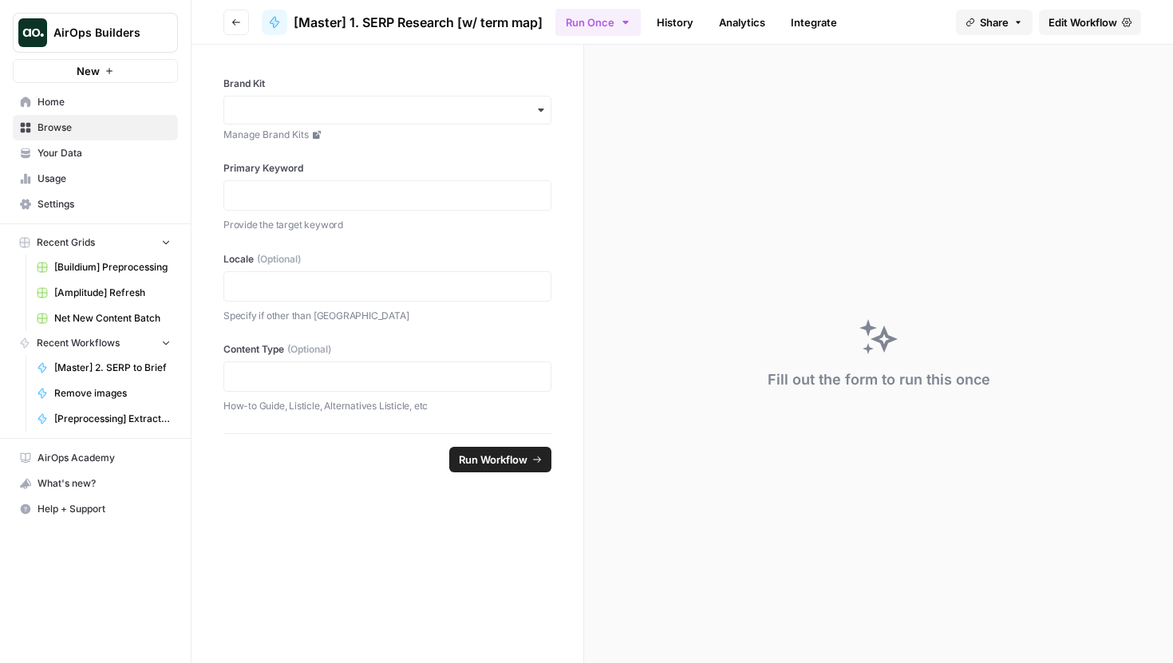
click at [1062, 20] on span "Edit Workflow" at bounding box center [1083, 22] width 69 height 16
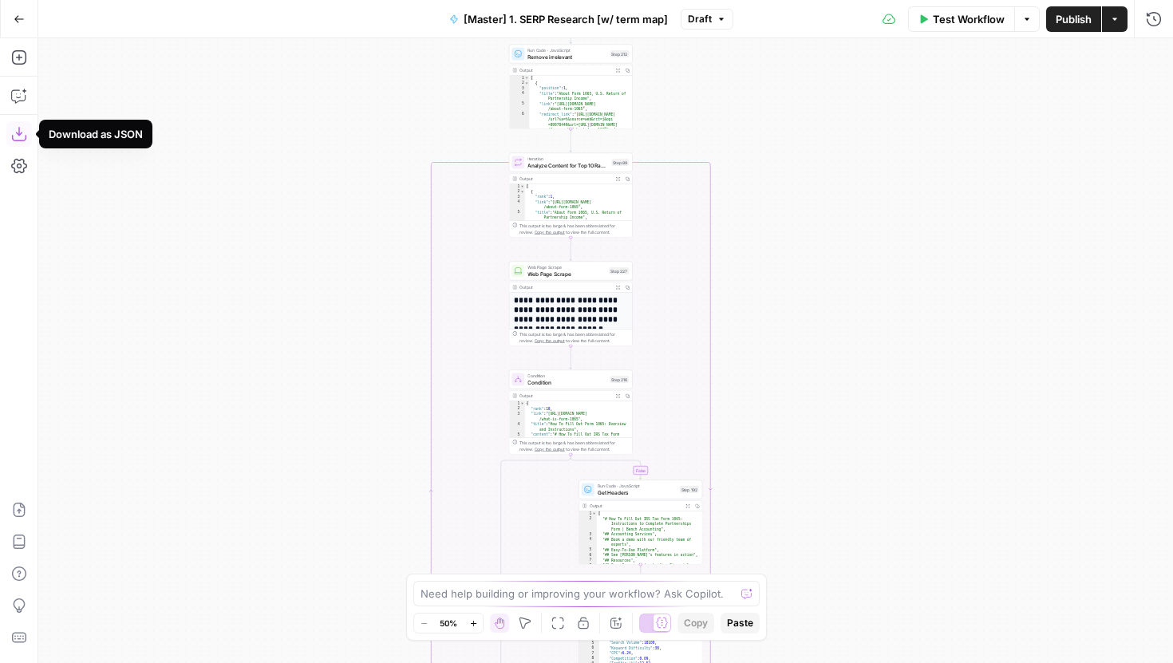
click at [18, 133] on icon "button" at bounding box center [18, 134] width 14 height 14
click at [24, 16] on button "Go Back" at bounding box center [19, 19] width 29 height 29
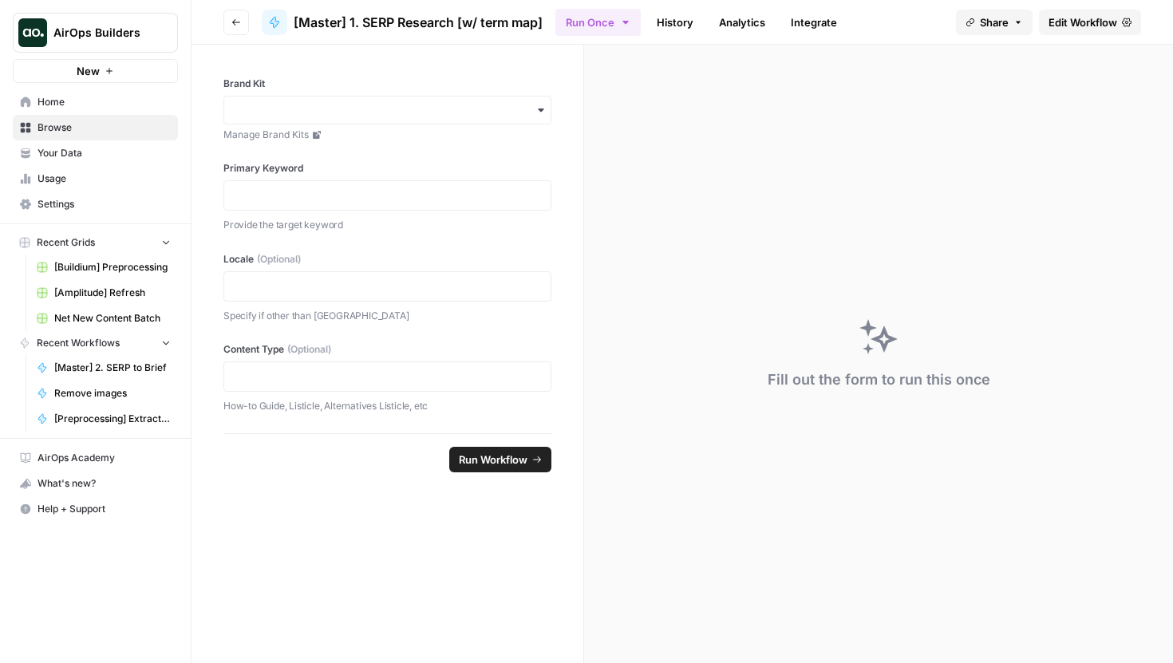
click at [235, 18] on icon "button" at bounding box center [236, 23] width 10 height 10
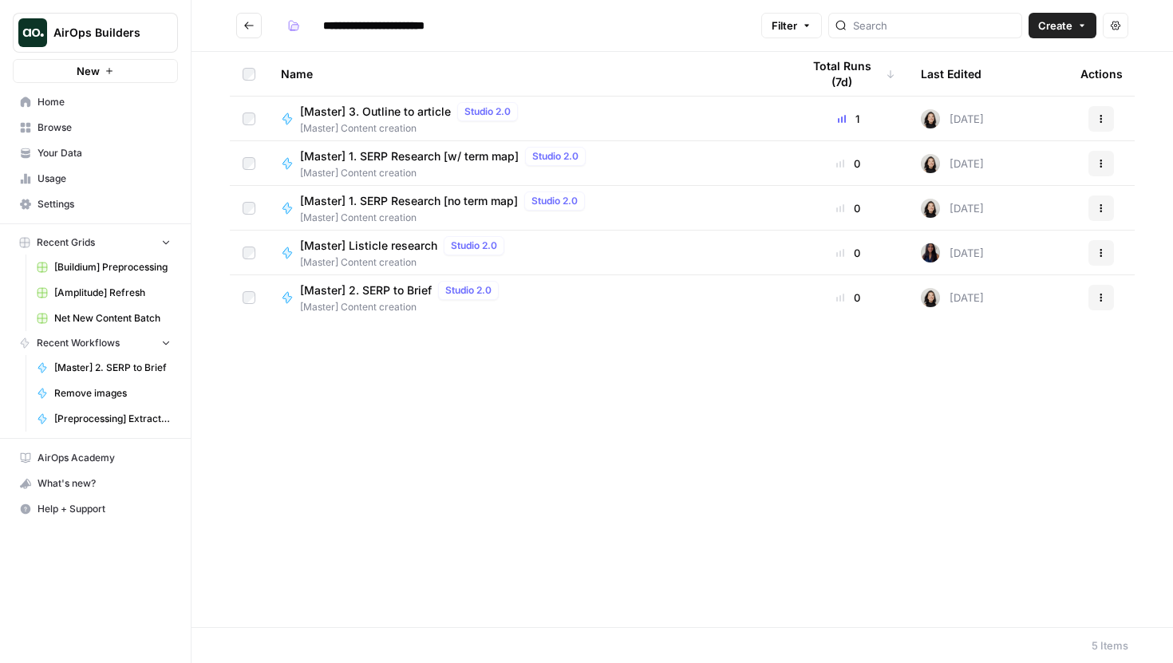
click at [429, 154] on span "[Master] 1. SERP Research [w/ term map]" at bounding box center [409, 156] width 219 height 16
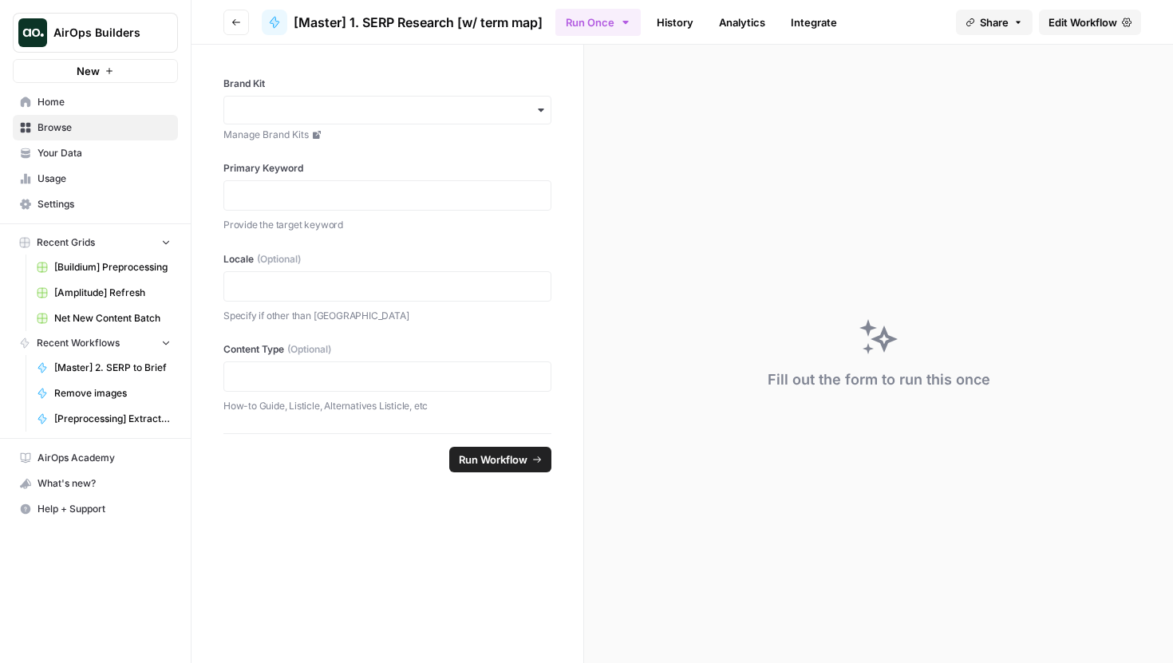
click at [1074, 11] on link "Edit Workflow" at bounding box center [1090, 23] width 102 height 26
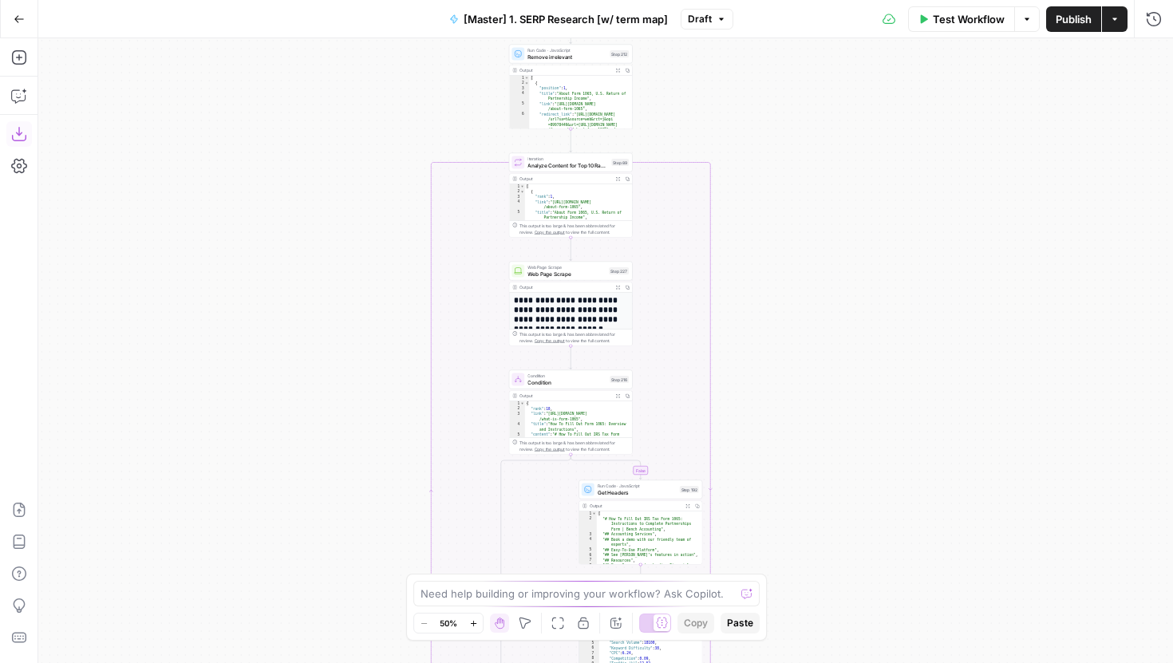
click at [17, 131] on icon "button" at bounding box center [19, 134] width 16 height 16
click at [17, 20] on icon "button" at bounding box center [19, 19] width 11 height 11
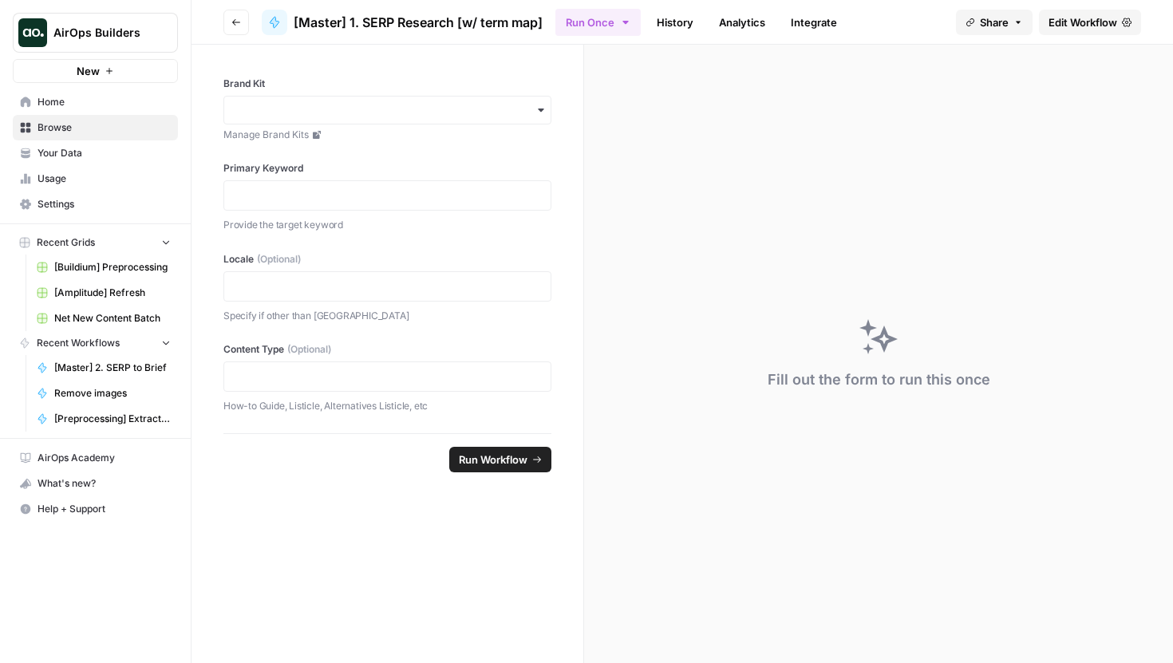
click at [241, 23] on button "Go back" at bounding box center [236, 23] width 26 height 26
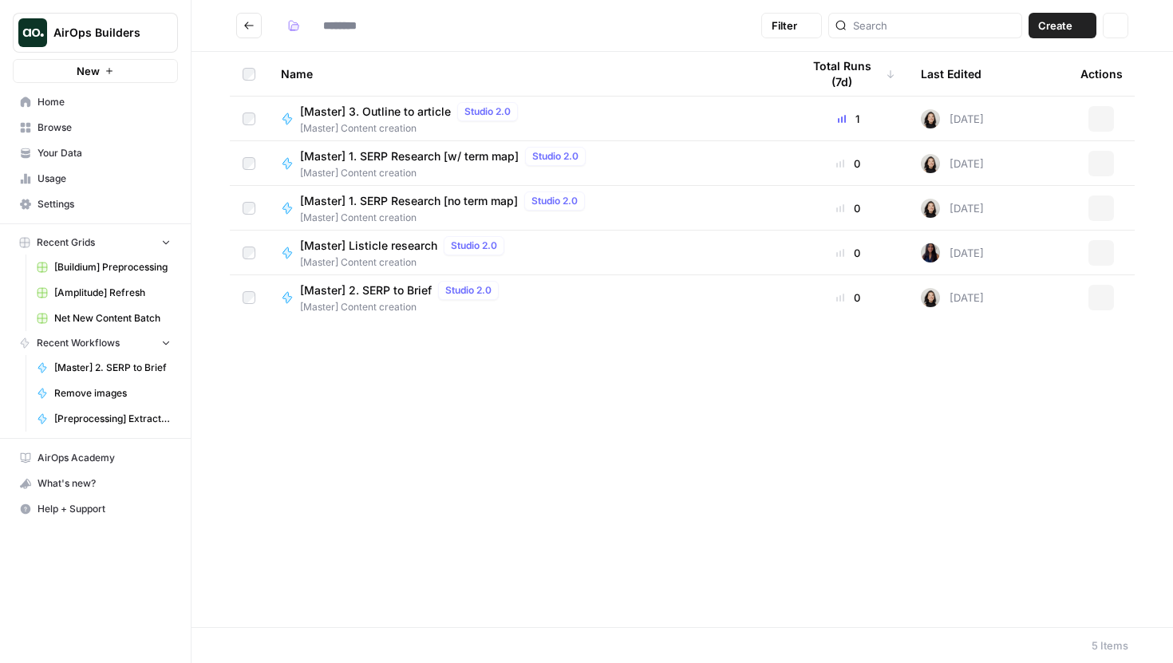
type input "**********"
click at [415, 113] on span "[Master] 3. Outline to article" at bounding box center [375, 112] width 151 height 16
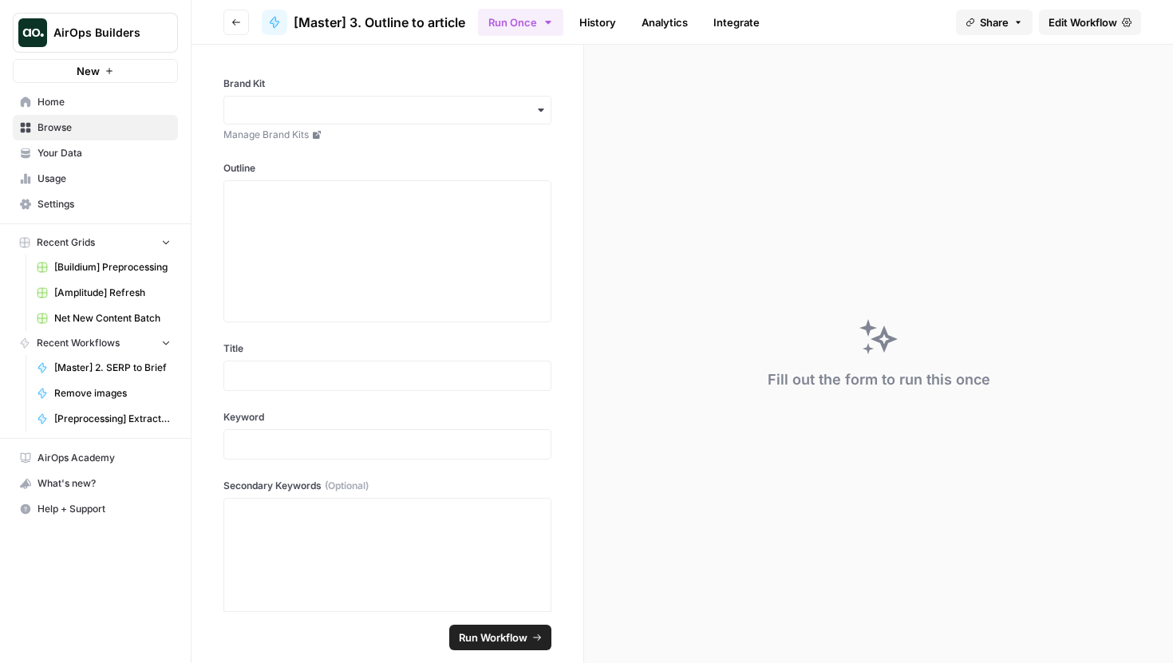
click at [1066, 22] on span "Edit Workflow" at bounding box center [1083, 22] width 69 height 16
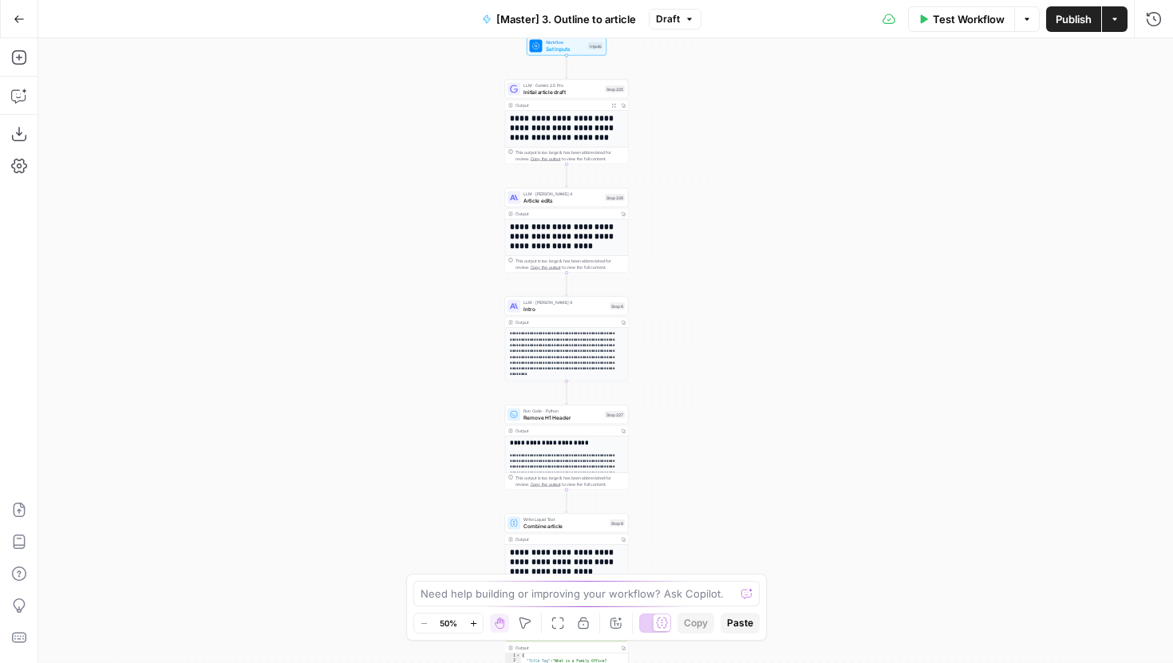
drag, startPoint x: 741, startPoint y: 308, endPoint x: 691, endPoint y: 421, distance: 122.9
click at [691, 421] on div "**********" at bounding box center [605, 350] width 1135 height 625
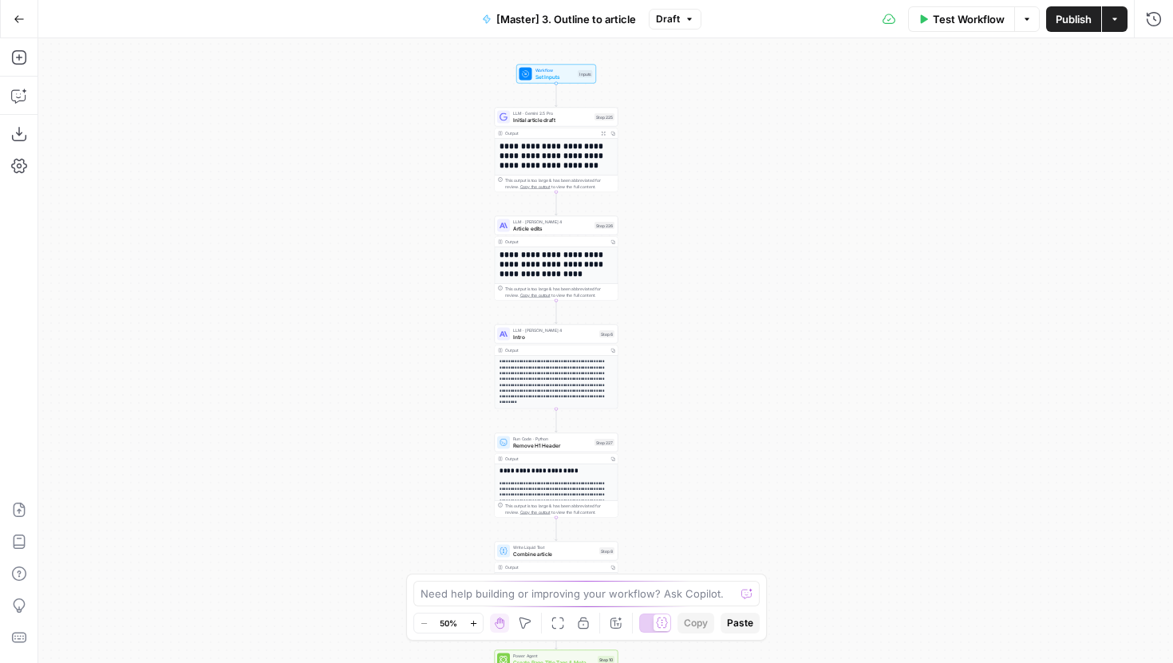
click at [713, 336] on div "**********" at bounding box center [605, 350] width 1135 height 625
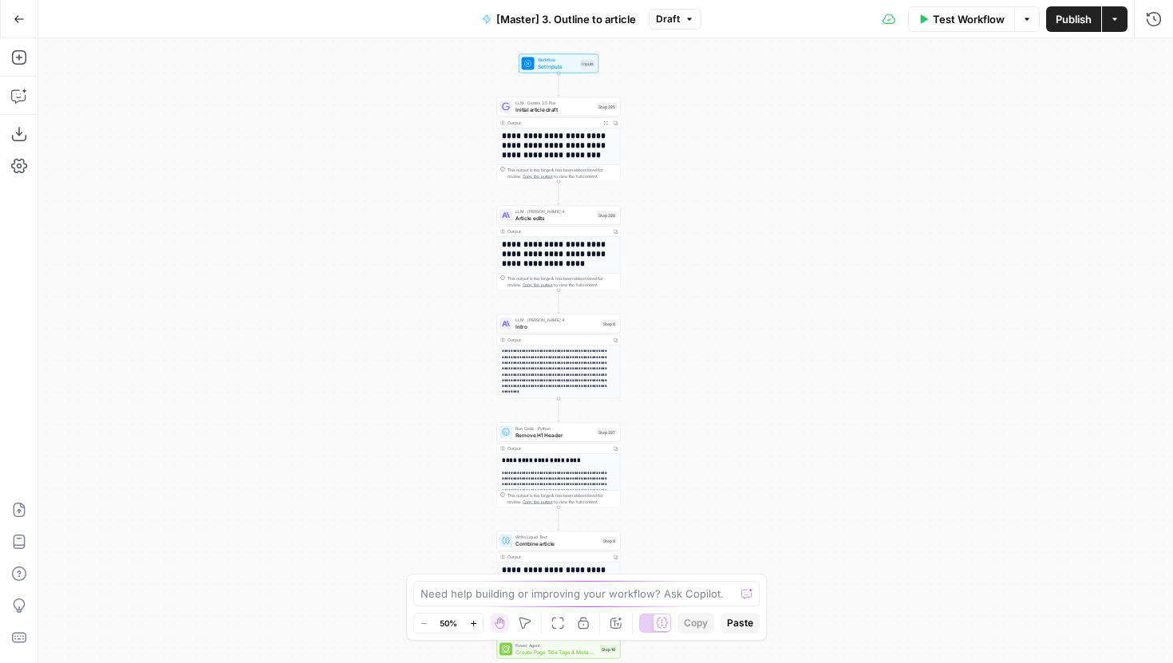
drag, startPoint x: 710, startPoint y: 374, endPoint x: 712, endPoint y: 361, distance: 13.0
click at [712, 361] on div "**********" at bounding box center [605, 350] width 1135 height 625
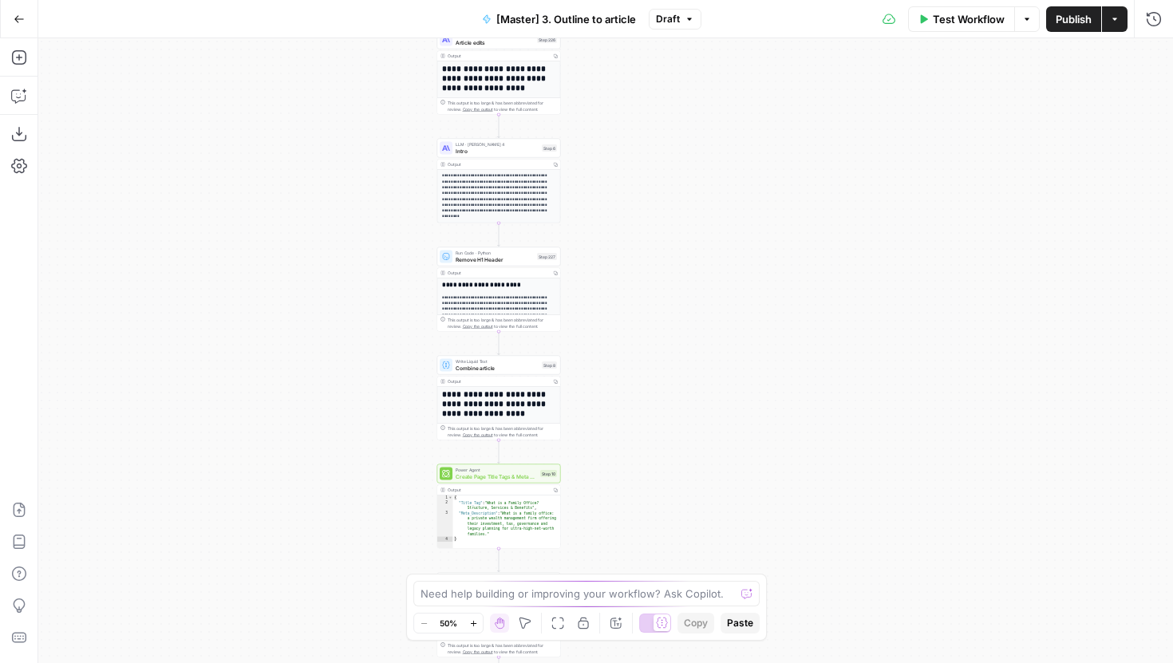
drag, startPoint x: 817, startPoint y: 329, endPoint x: 757, endPoint y: 156, distance: 182.5
click at [757, 156] on div "**********" at bounding box center [605, 350] width 1135 height 625
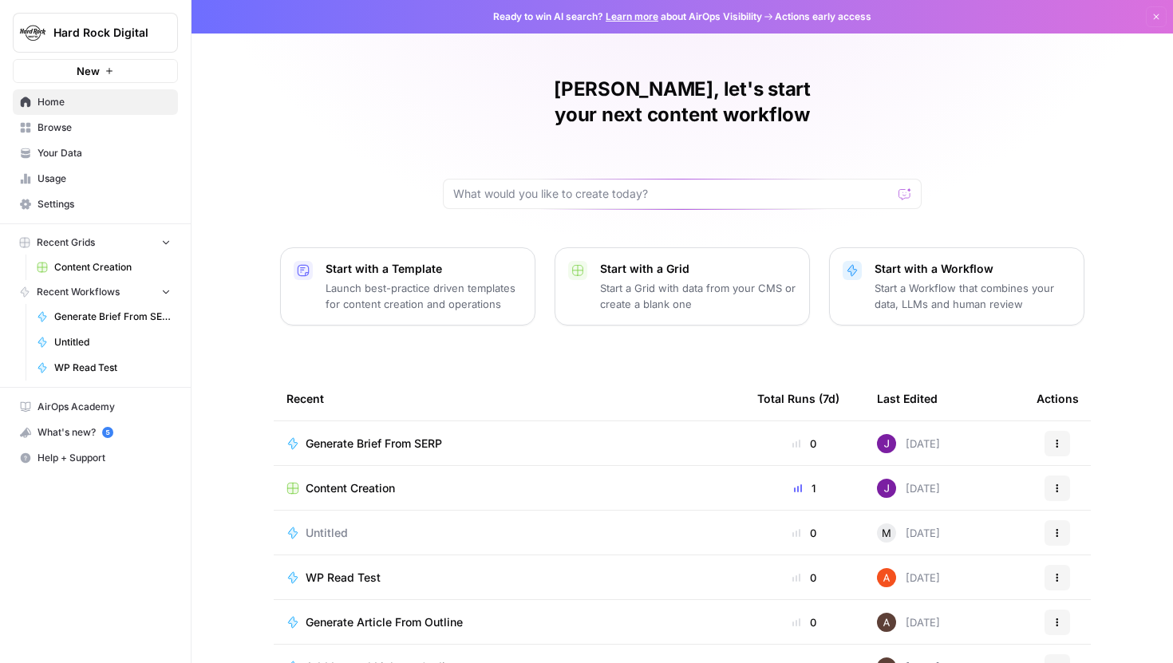
click at [111, 27] on span "Hard Rock Digital" at bounding box center [101, 33] width 97 height 16
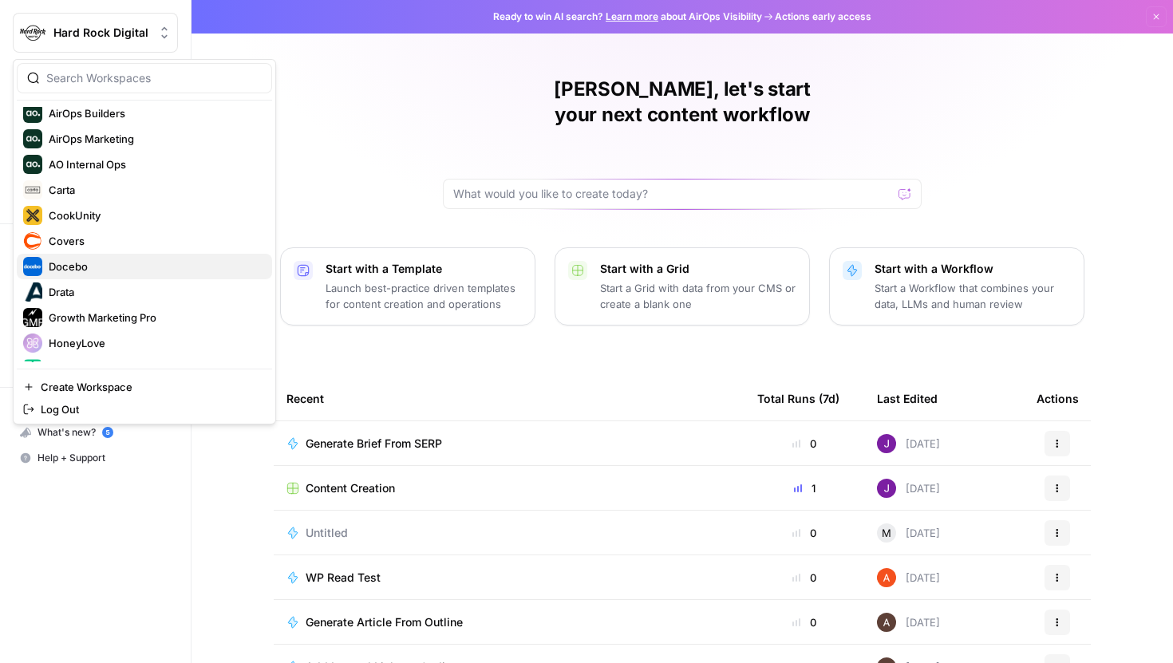
scroll to position [91, 0]
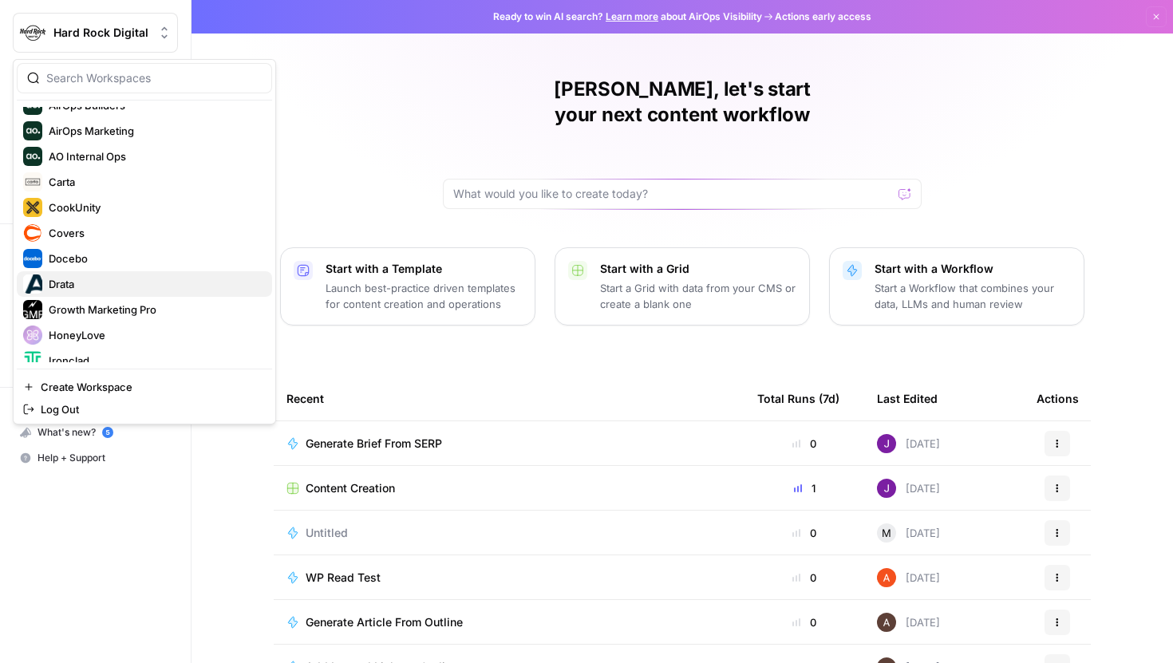
click at [88, 293] on div "Drata" at bounding box center [144, 284] width 243 height 19
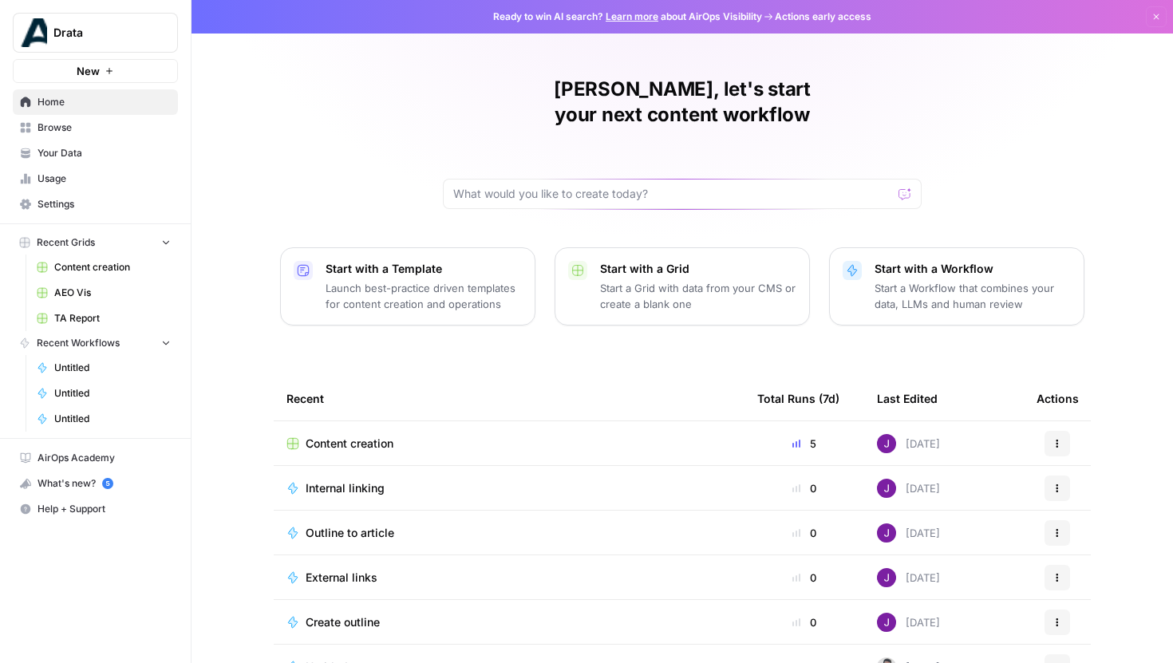
click at [361, 436] on span "Content creation" at bounding box center [350, 444] width 88 height 16
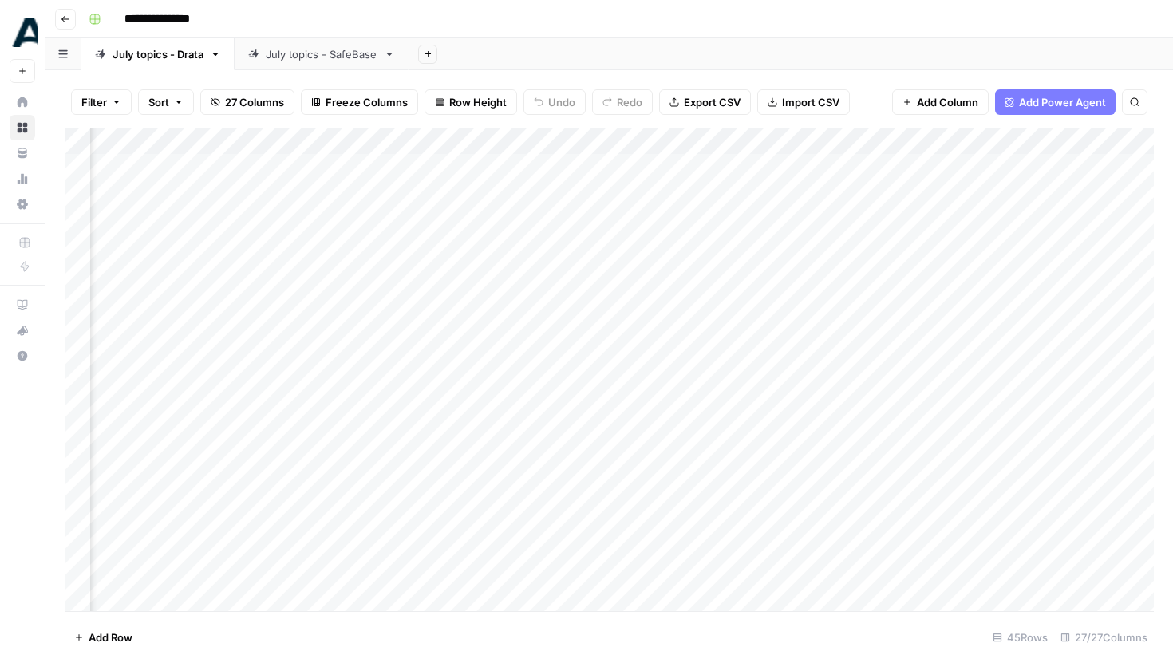
scroll to position [0, 1927]
click at [445, 140] on div "Add Column" at bounding box center [610, 370] width 1090 height 484
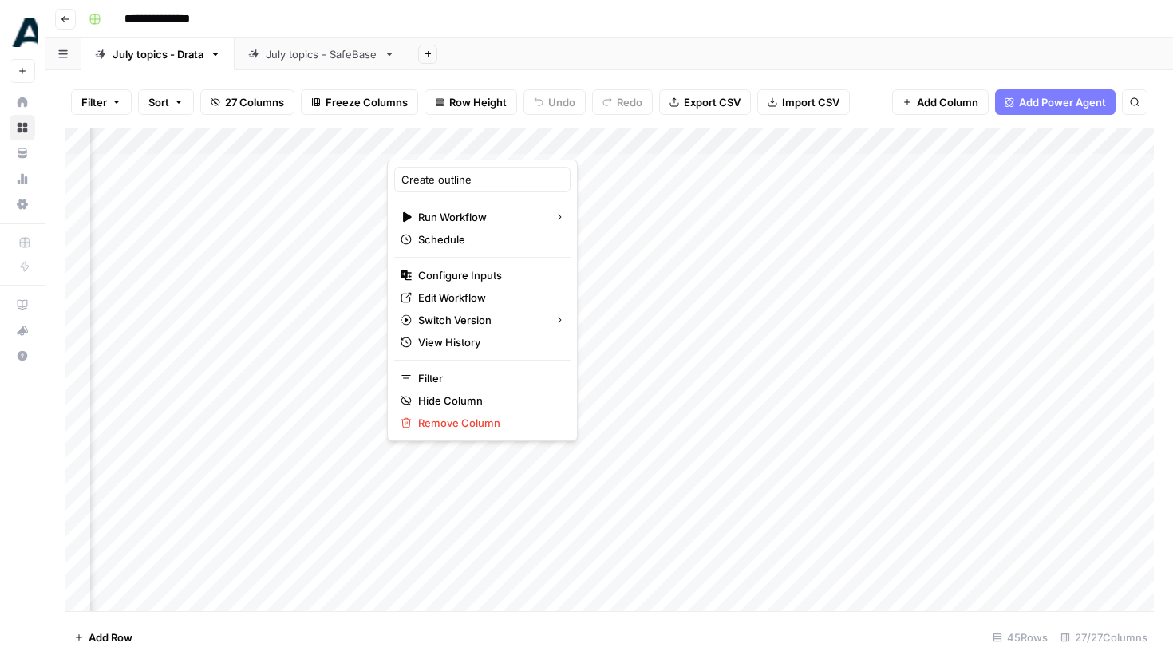
click at [465, 137] on div at bounding box center [459, 144] width 144 height 32
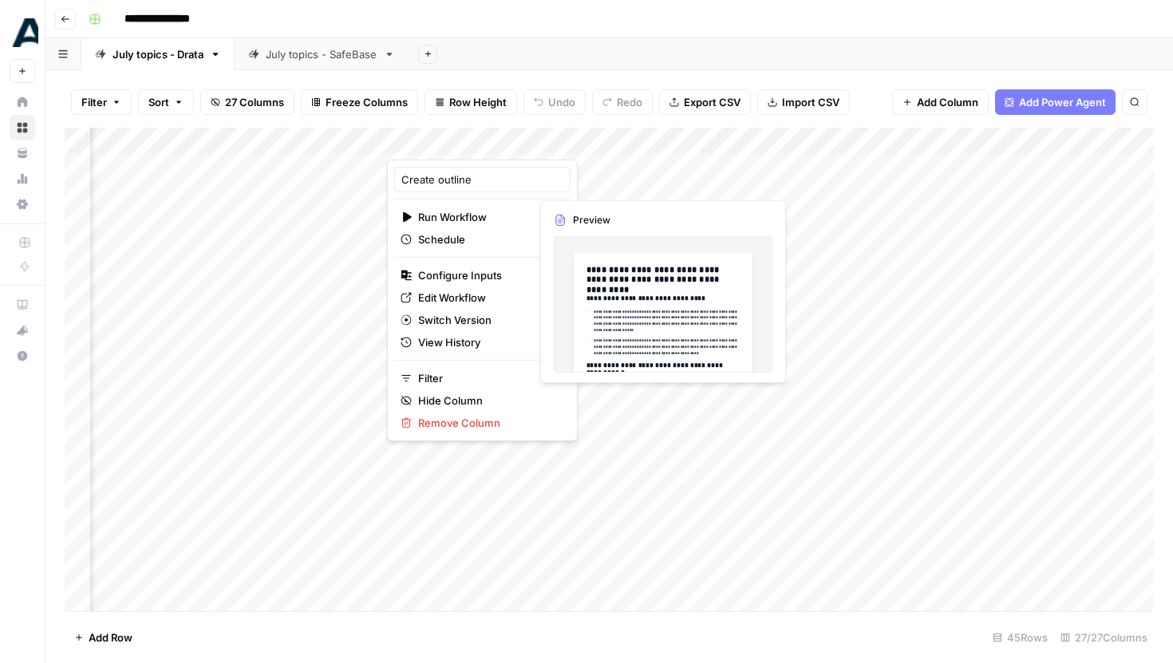
click at [312, 477] on div "Add Column" at bounding box center [610, 370] width 1090 height 484
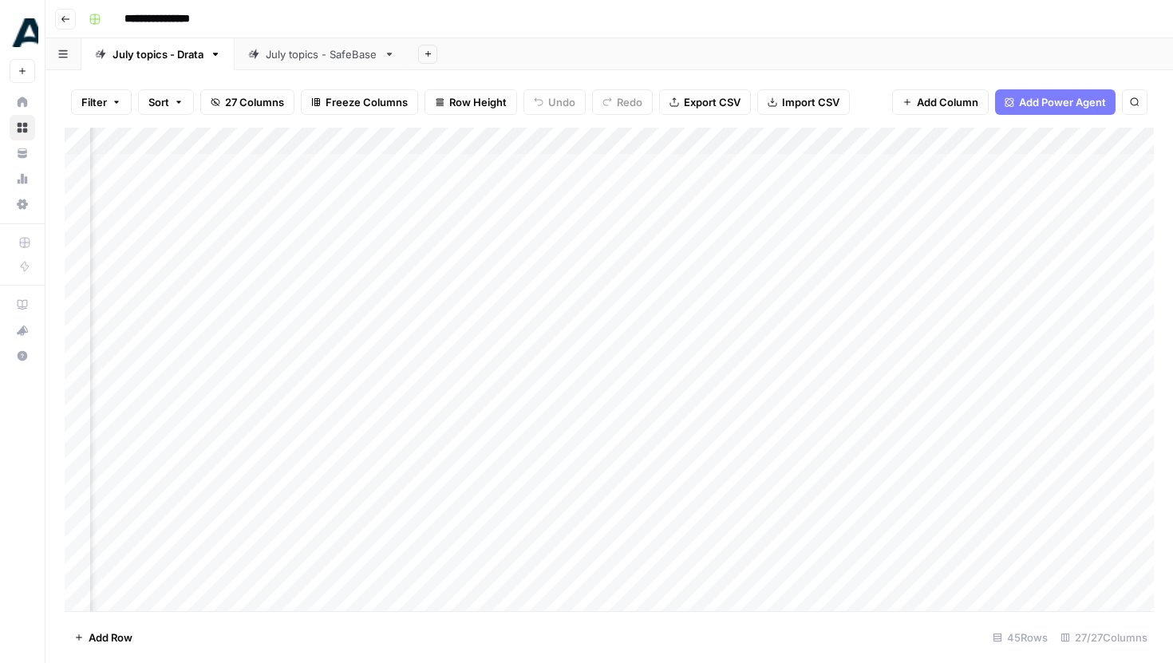
scroll to position [0, 1030]
click at [634, 141] on div "Add Column" at bounding box center [610, 370] width 1090 height 484
click at [790, 393] on div "Add Column" at bounding box center [610, 370] width 1090 height 484
click at [656, 142] on div "Add Column" at bounding box center [610, 370] width 1090 height 484
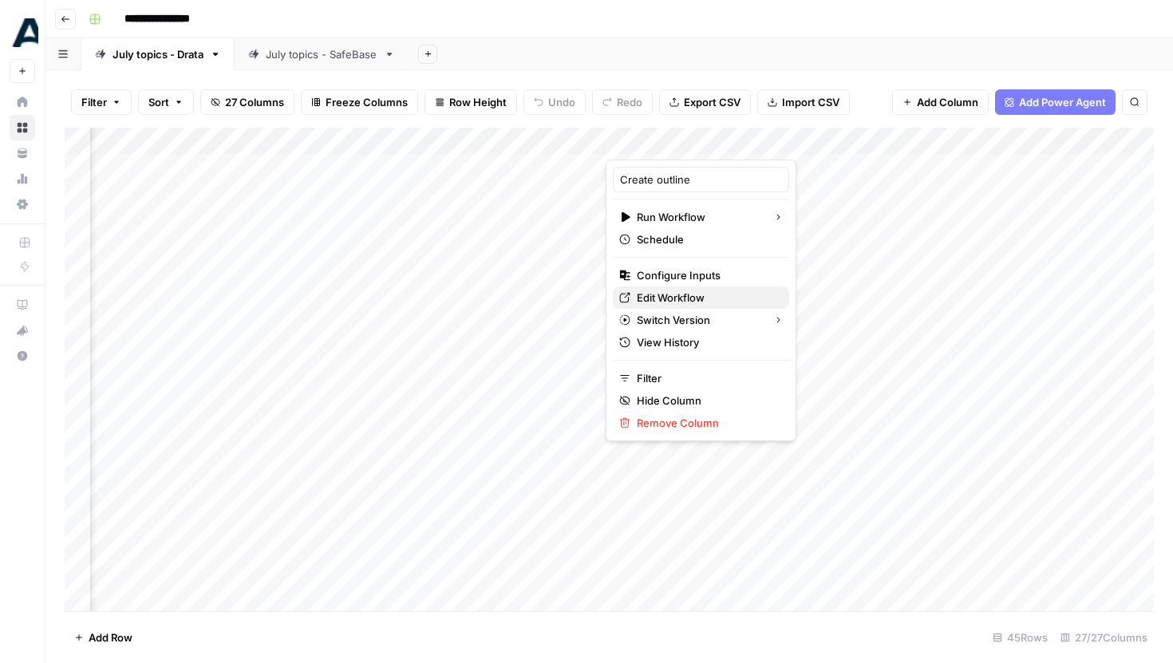
click at [679, 300] on span "Edit Workflow" at bounding box center [707, 298] width 140 height 16
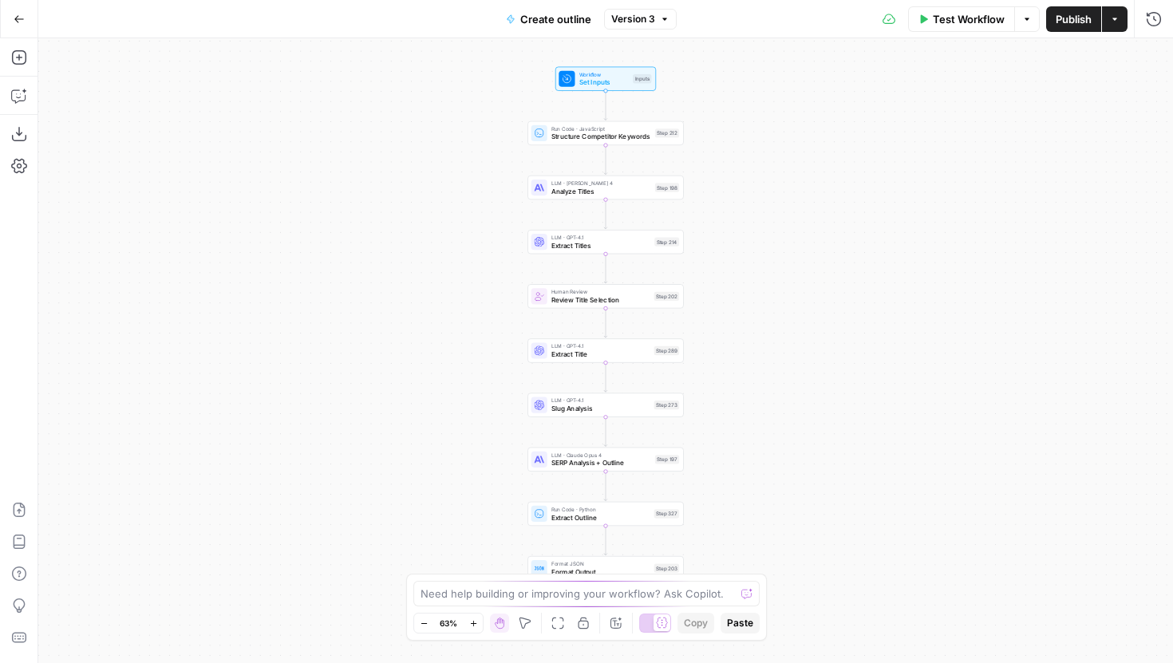
drag, startPoint x: 717, startPoint y: 105, endPoint x: 698, endPoint y: 129, distance: 29.5
click at [698, 129] on div "Workflow Set Inputs Inputs Run Code · JavaScript Structure Competitor Keywords …" at bounding box center [605, 350] width 1135 height 625
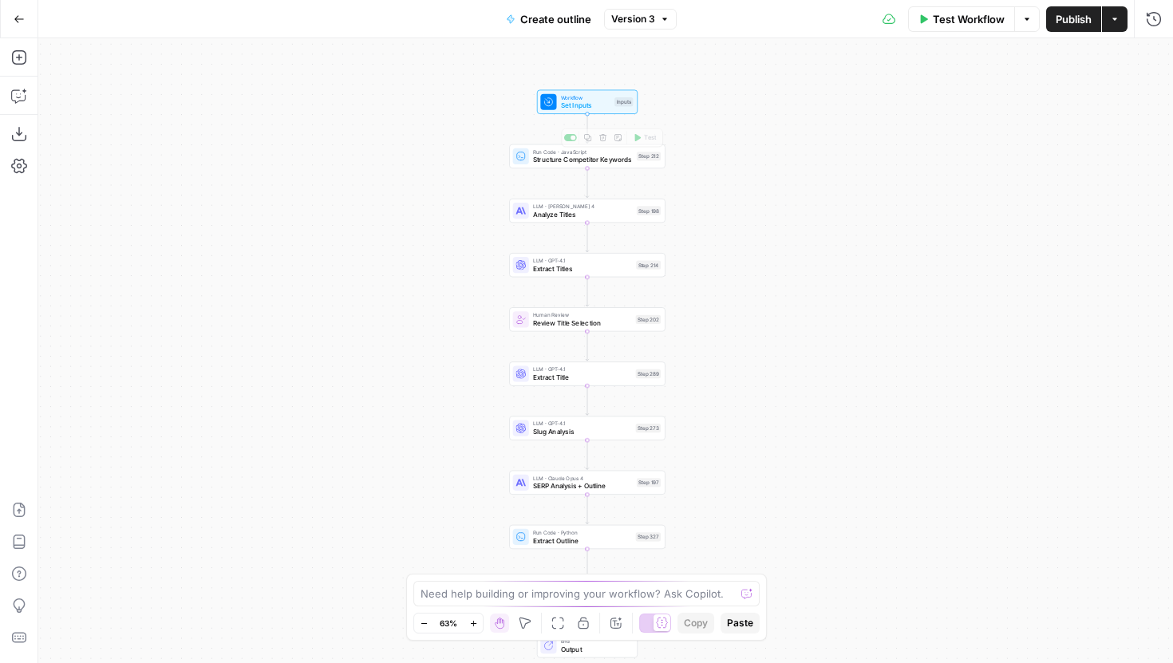
click at [609, 222] on div "Workflow Set Inputs Inputs Run Code · JavaScript Structure Competitor Keywords …" at bounding box center [605, 350] width 1135 height 625
click at [618, 263] on span "Extract Titles" at bounding box center [582, 268] width 99 height 10
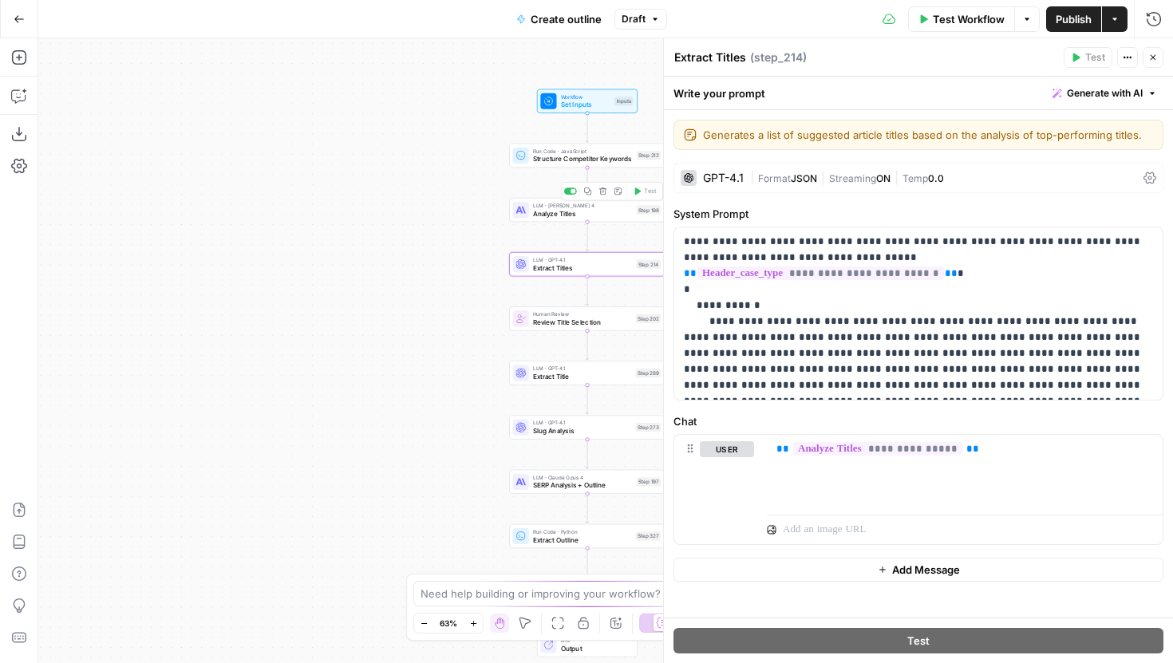
click at [619, 214] on span "Analyze Titles" at bounding box center [583, 213] width 100 height 10
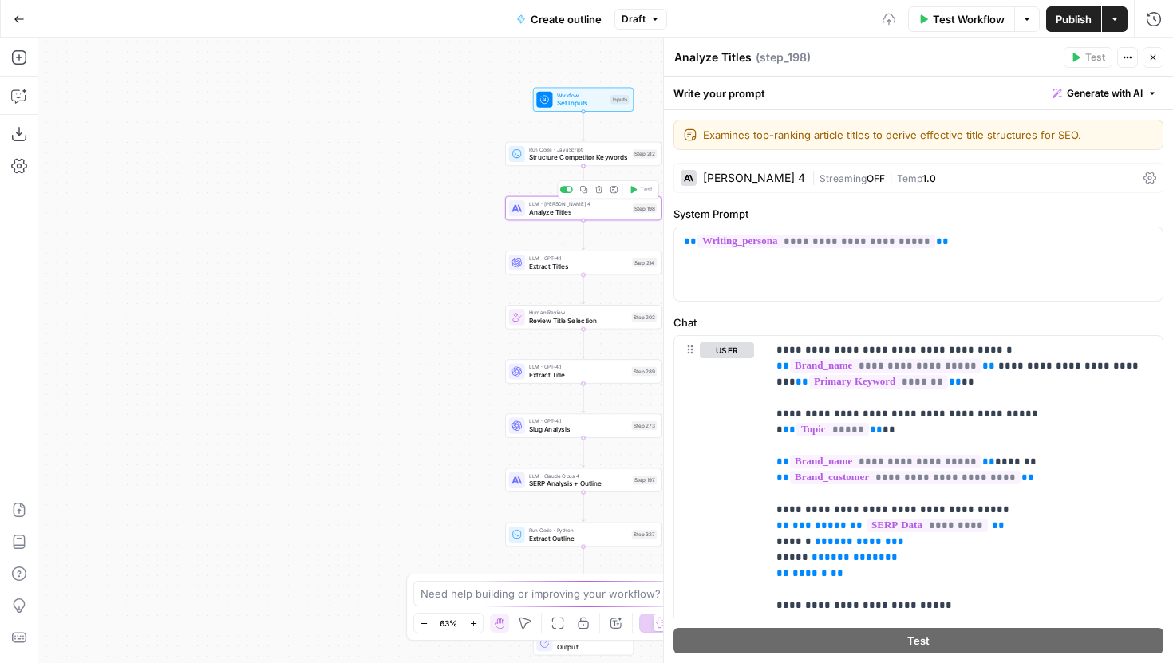
drag, startPoint x: 438, startPoint y: 354, endPoint x: 302, endPoint y: 235, distance: 181.6
click at [302, 234] on div "Workflow Set Inputs Inputs Run Code · JavaScript Structure Competitor Keywords …" at bounding box center [605, 350] width 1135 height 625
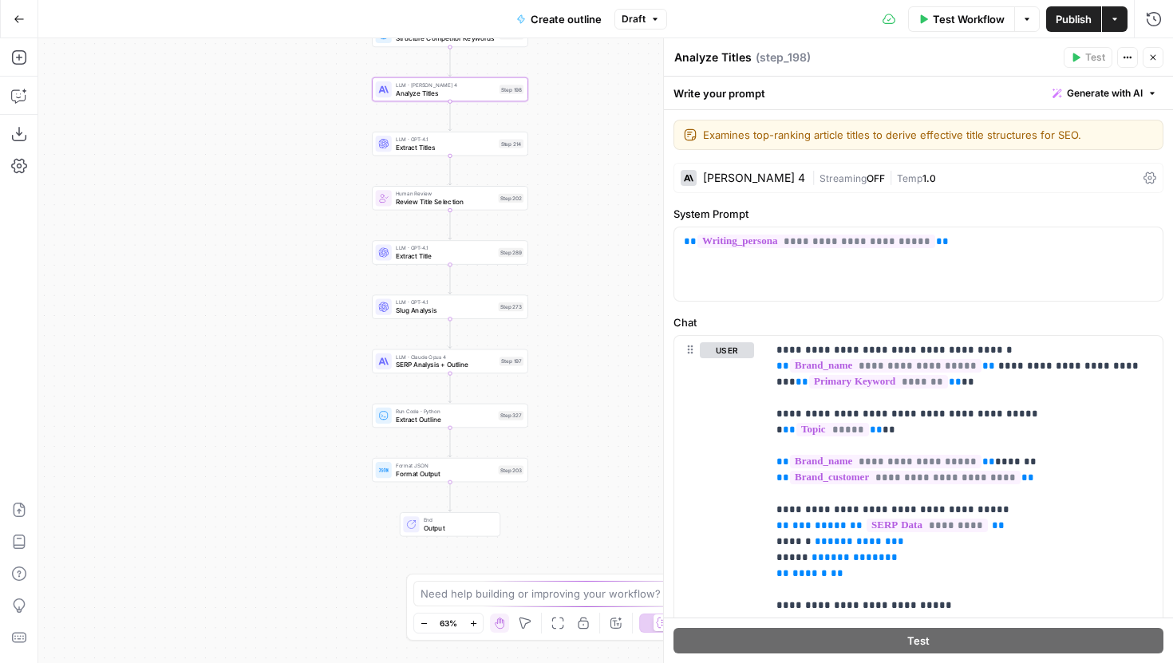
click at [440, 253] on span "Extract Title" at bounding box center [445, 256] width 99 height 10
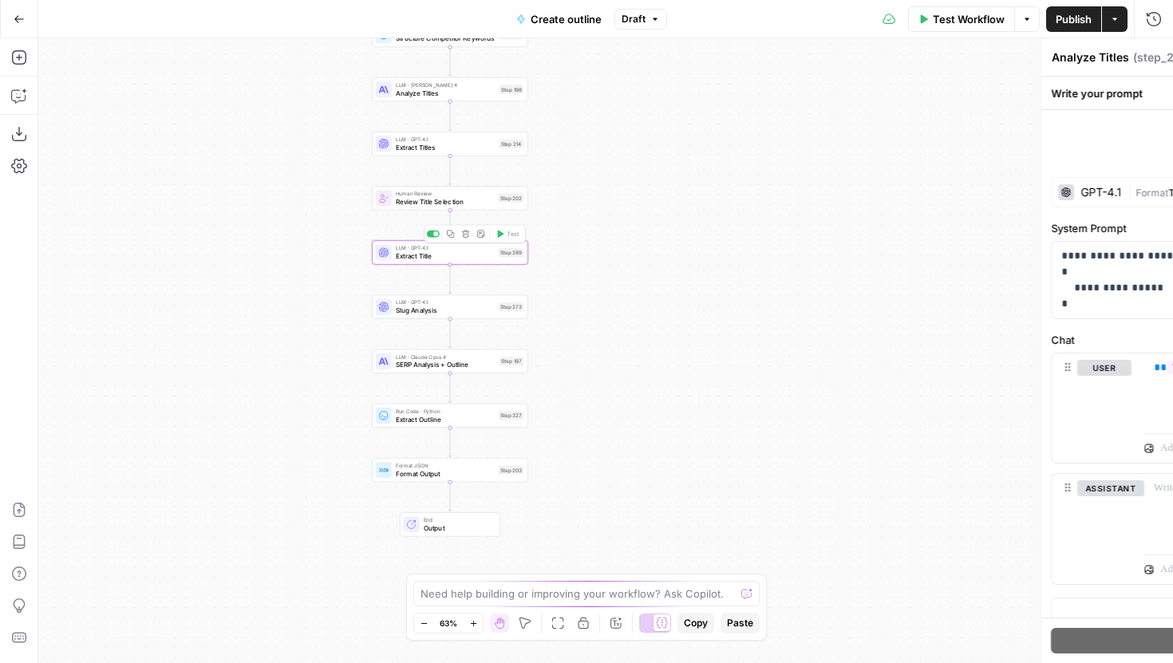
type textarea "Extract Title"
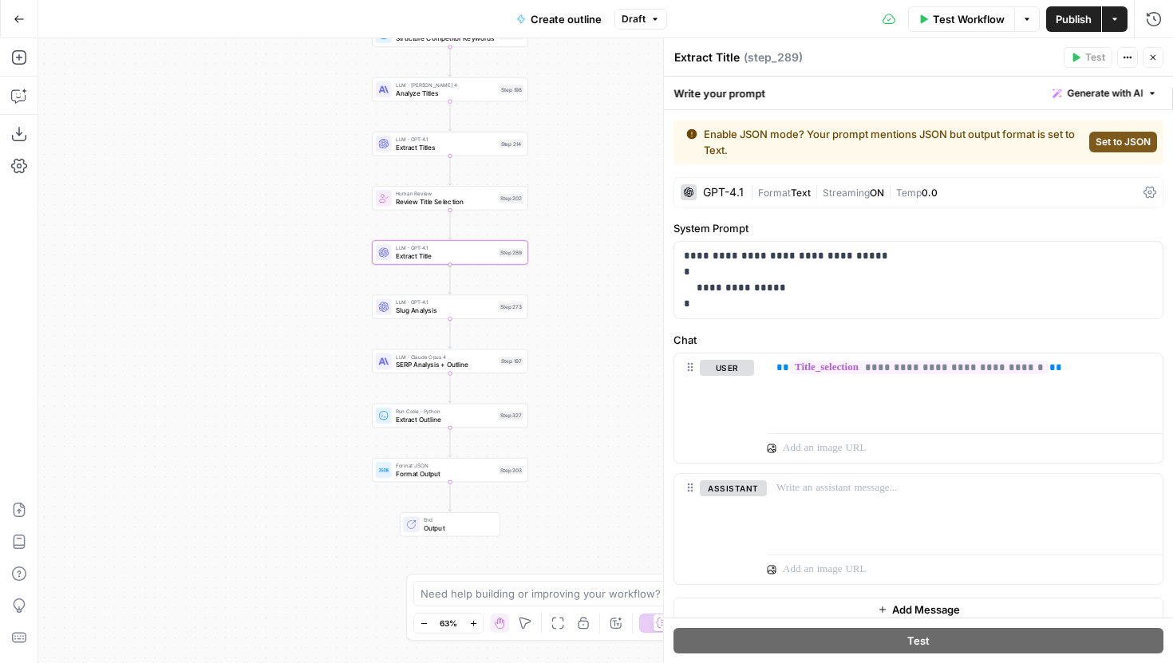
click at [576, 312] on div "Workflow Set Inputs Inputs Run Code · JavaScript Structure Competitor Keywords …" at bounding box center [605, 350] width 1135 height 625
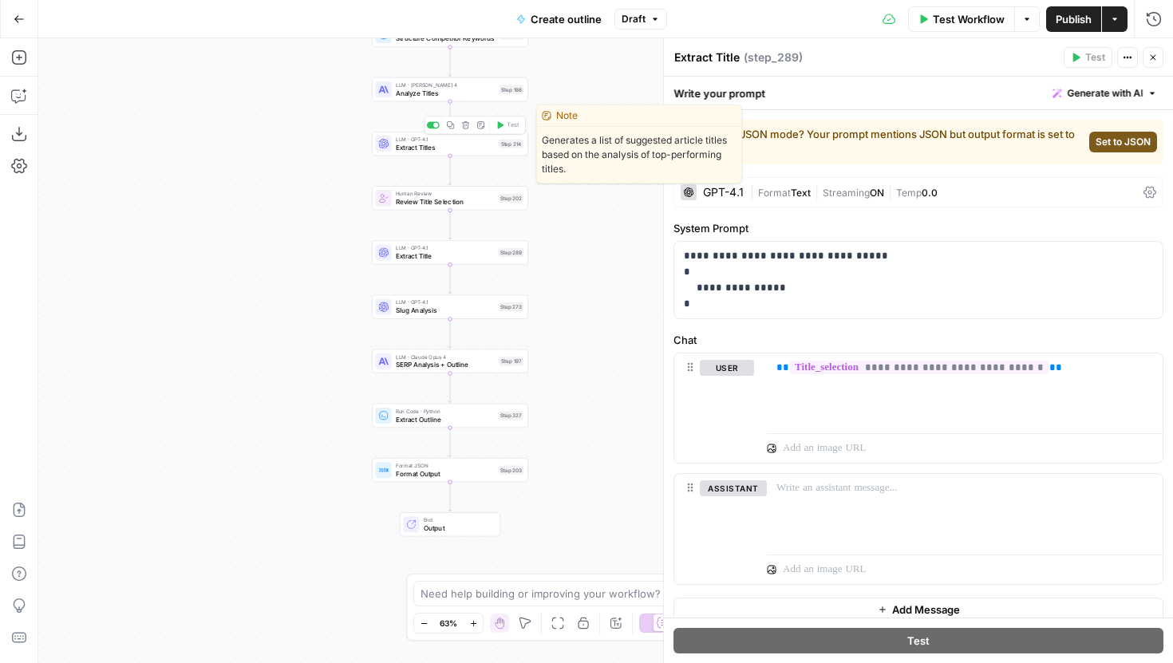
click at [476, 150] on span "Extract Titles" at bounding box center [445, 147] width 99 height 10
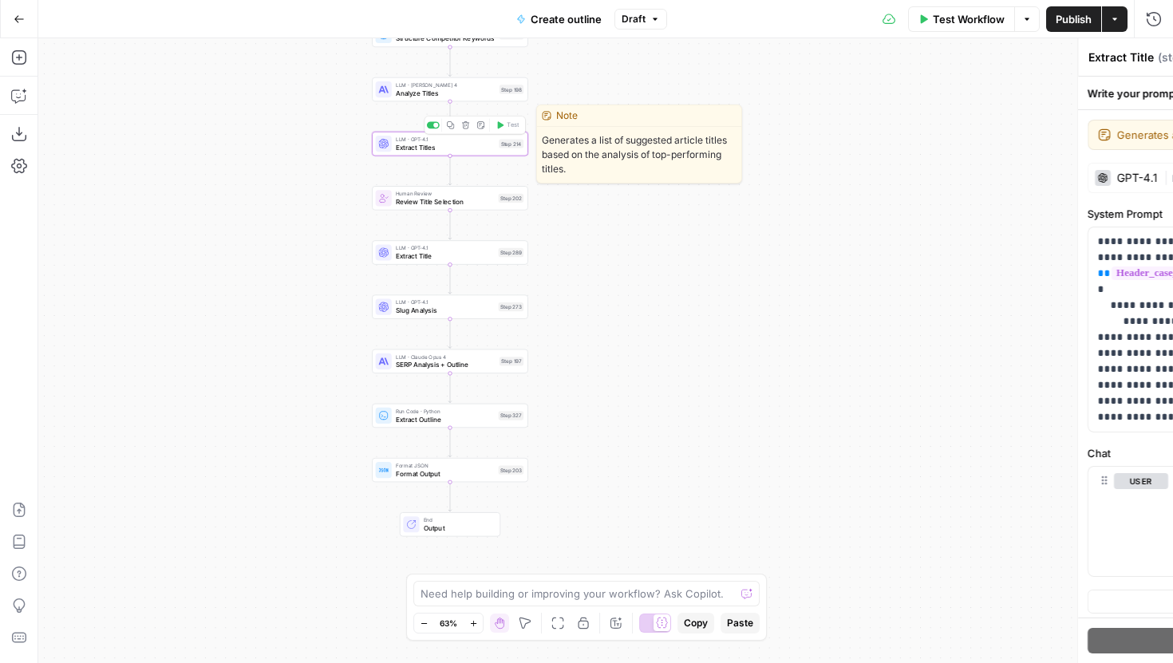
type textarea "Extract Titles"
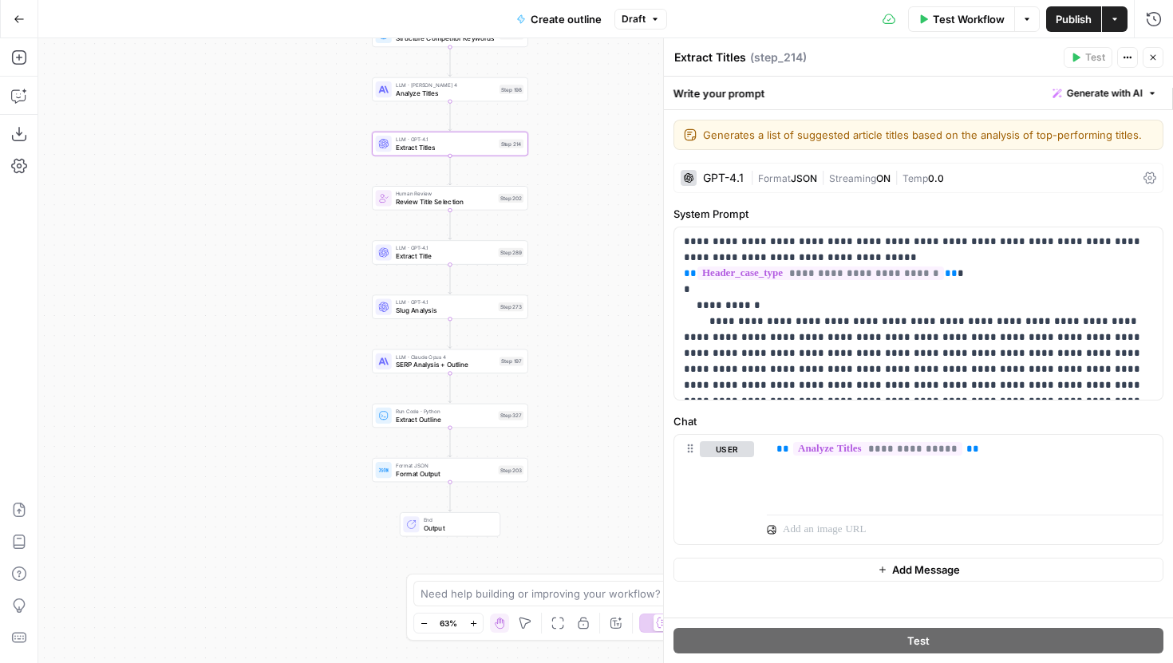
click at [463, 299] on span "LLM · GPT-4.1" at bounding box center [445, 303] width 99 height 8
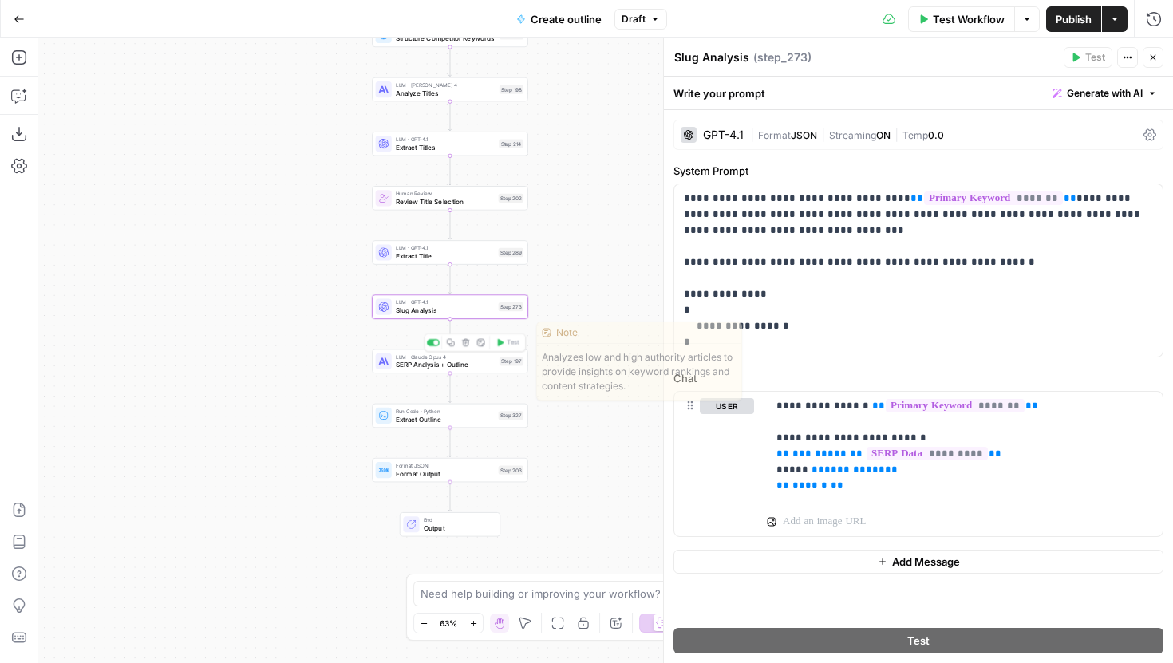
click at [503, 359] on div "Step 197" at bounding box center [512, 361] width 24 height 9
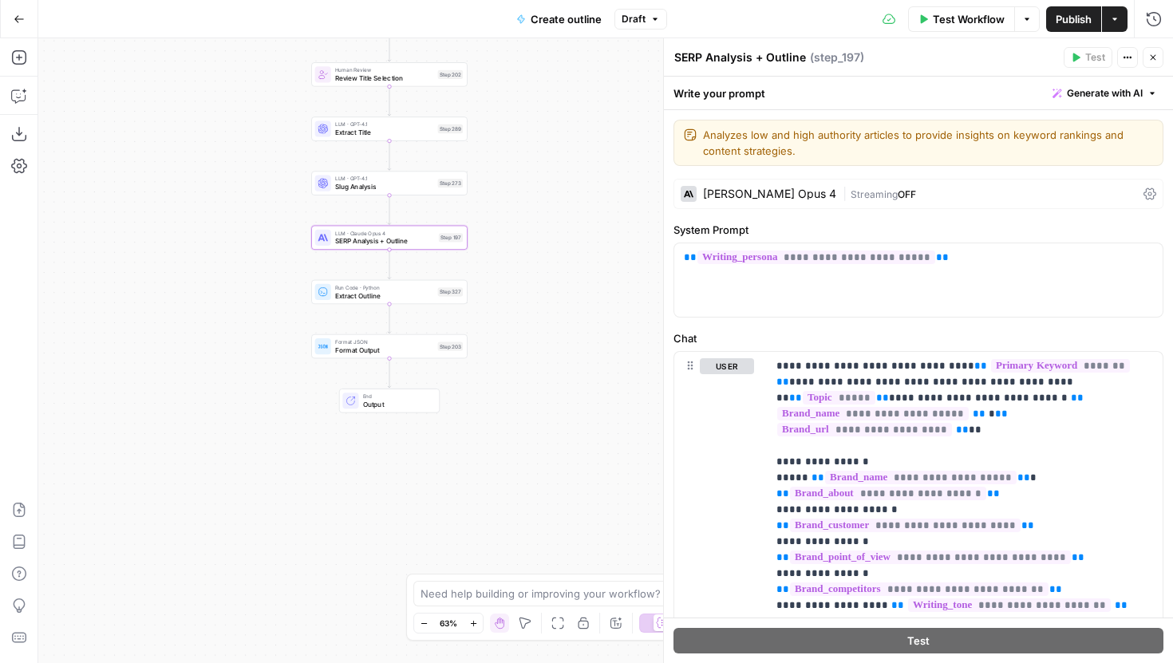
drag, startPoint x: 260, startPoint y: 362, endPoint x: 200, endPoint y: 239, distance: 137.1
click at [200, 239] on div "Workflow Set Inputs Inputs Run Code · JavaScript Structure Competitor Keywords …" at bounding box center [605, 350] width 1135 height 625
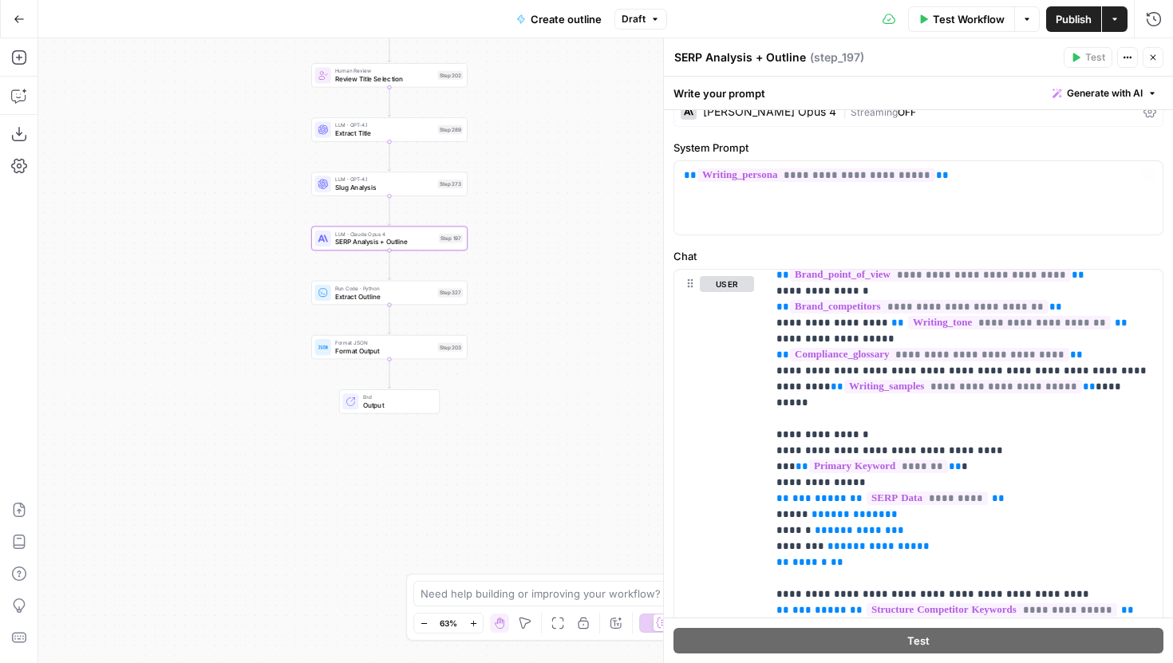
scroll to position [277, 0]
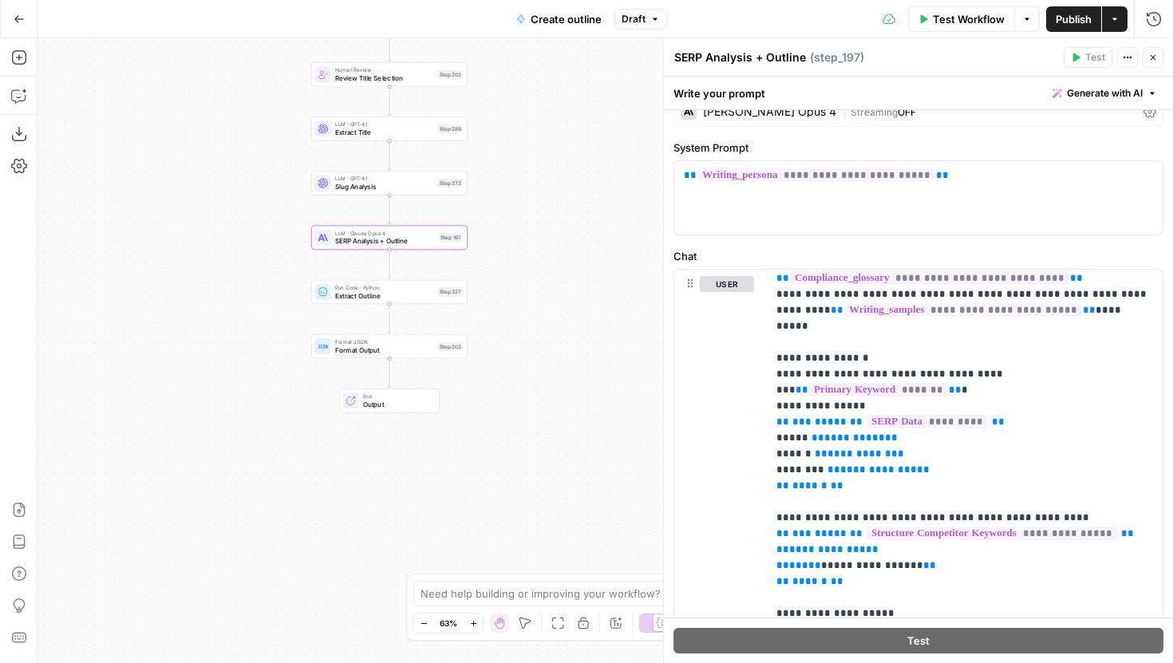
drag, startPoint x: 562, startPoint y: 134, endPoint x: 546, endPoint y: 188, distance: 55.8
click at [560, 210] on div "Workflow Set Inputs Inputs Run Code · JavaScript Structure Competitor Keywords …" at bounding box center [605, 350] width 1135 height 625
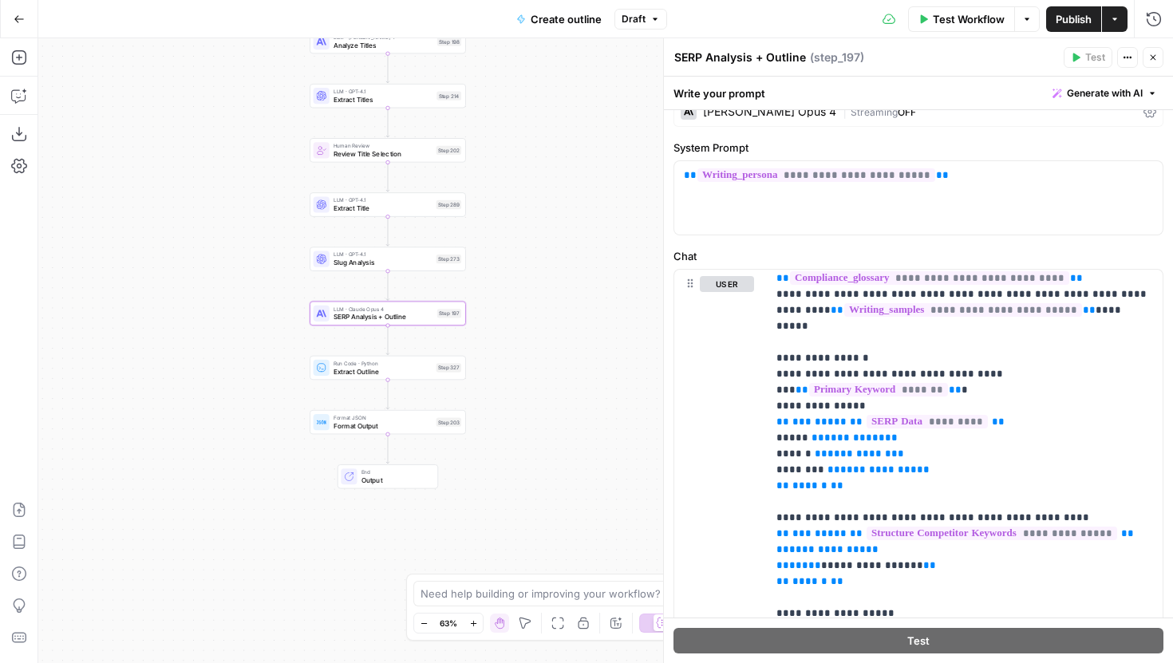
click at [26, 18] on button "Go Back" at bounding box center [19, 19] width 29 height 29
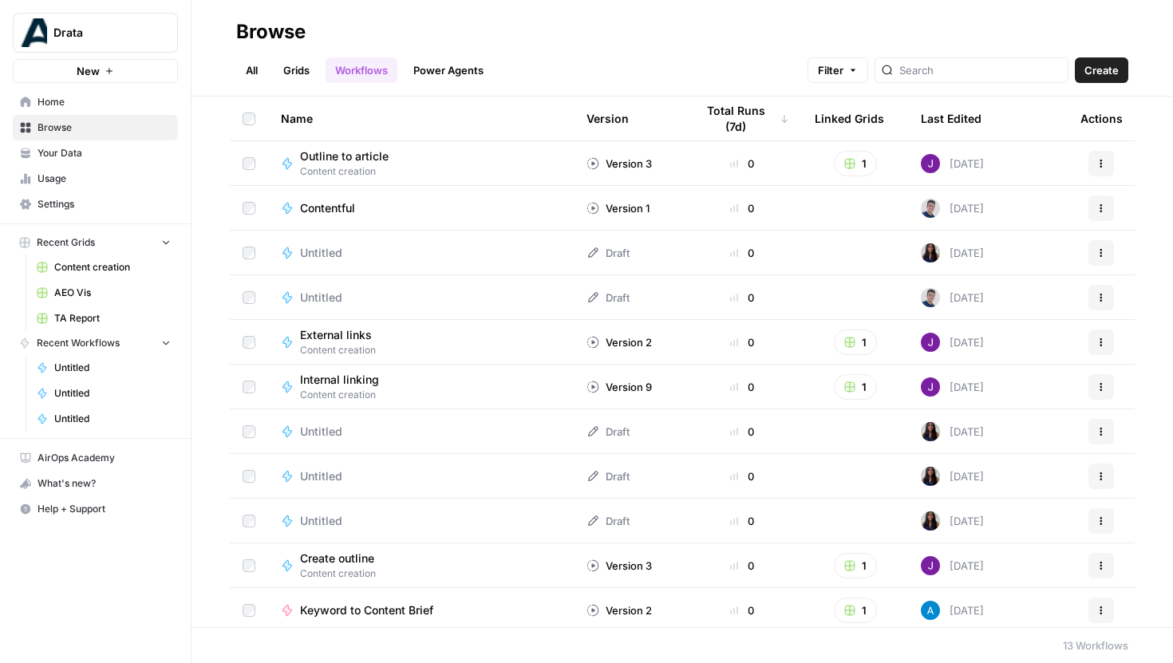
click at [66, 158] on span "Your Data" at bounding box center [104, 153] width 133 height 14
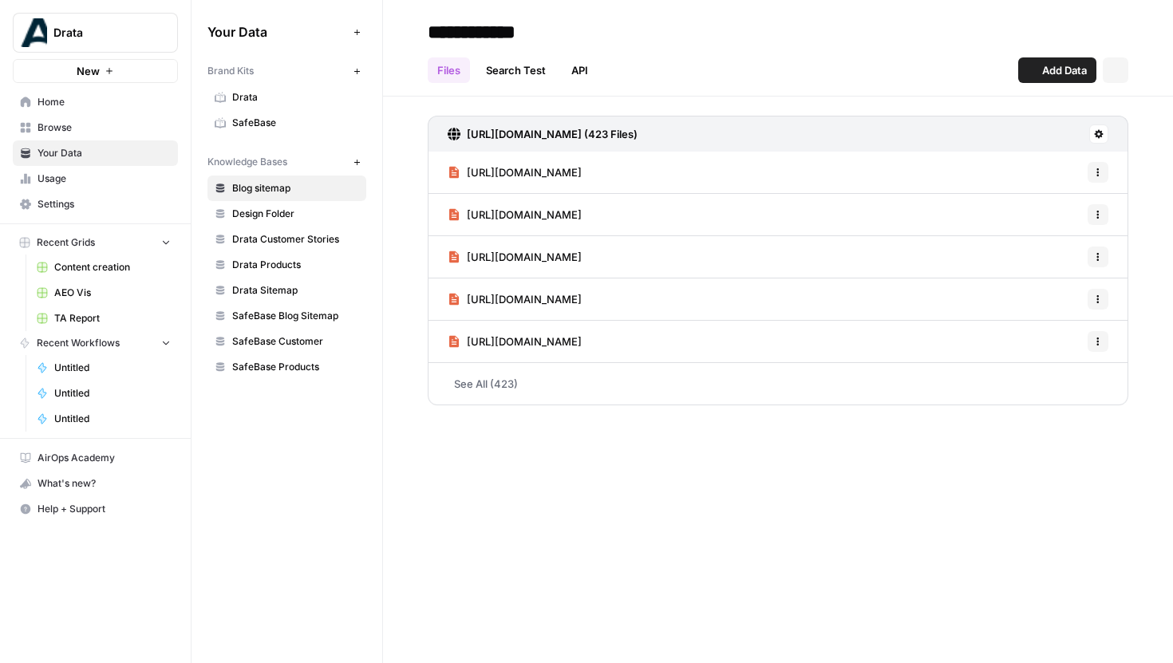
click at [69, 136] on link "Browse" at bounding box center [95, 128] width 165 height 26
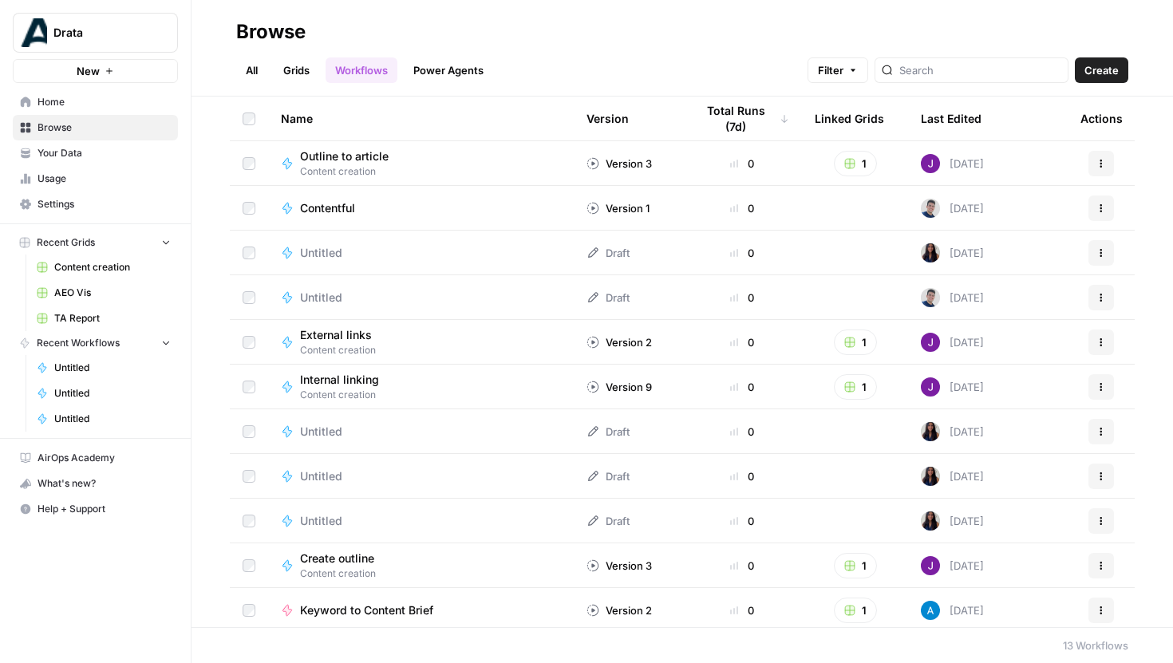
click at [298, 73] on link "Grids" at bounding box center [296, 70] width 45 height 26
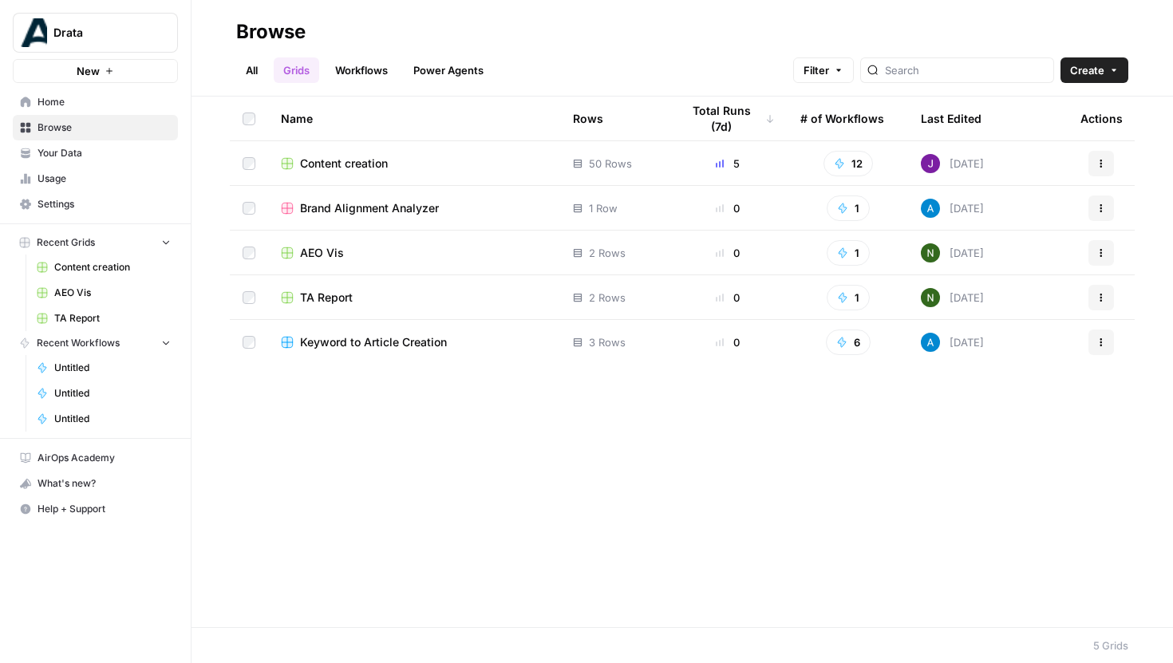
click at [369, 167] on span "Content creation" at bounding box center [344, 164] width 88 height 16
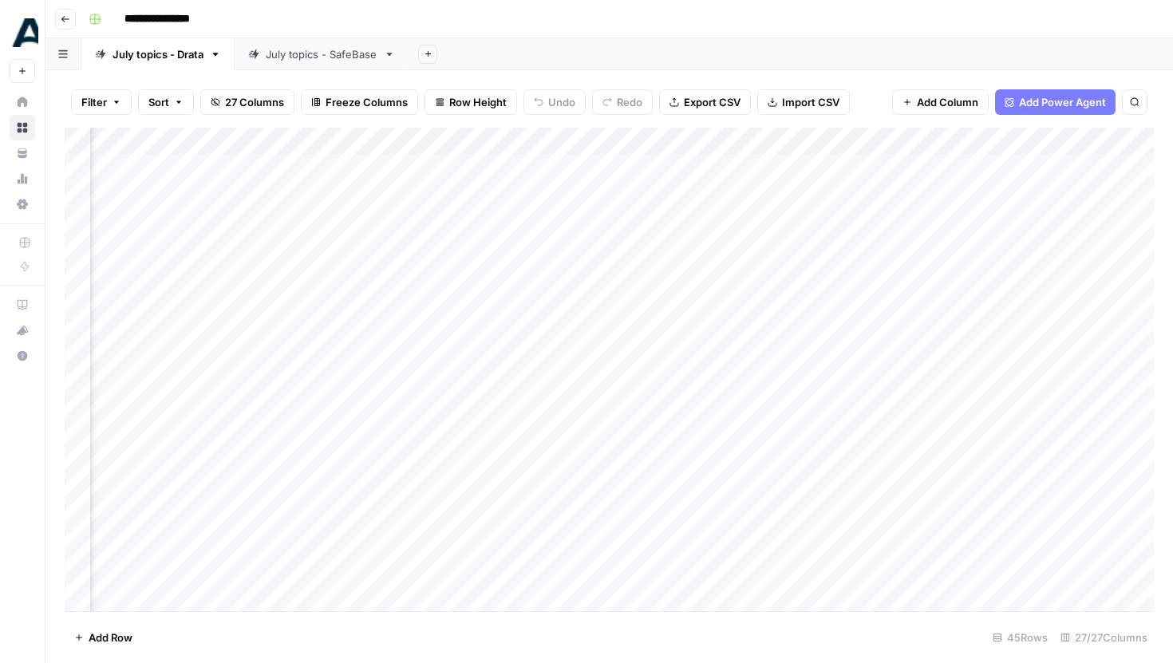
scroll to position [0, 1548]
click at [825, 139] on div "Add Column" at bounding box center [610, 370] width 1090 height 484
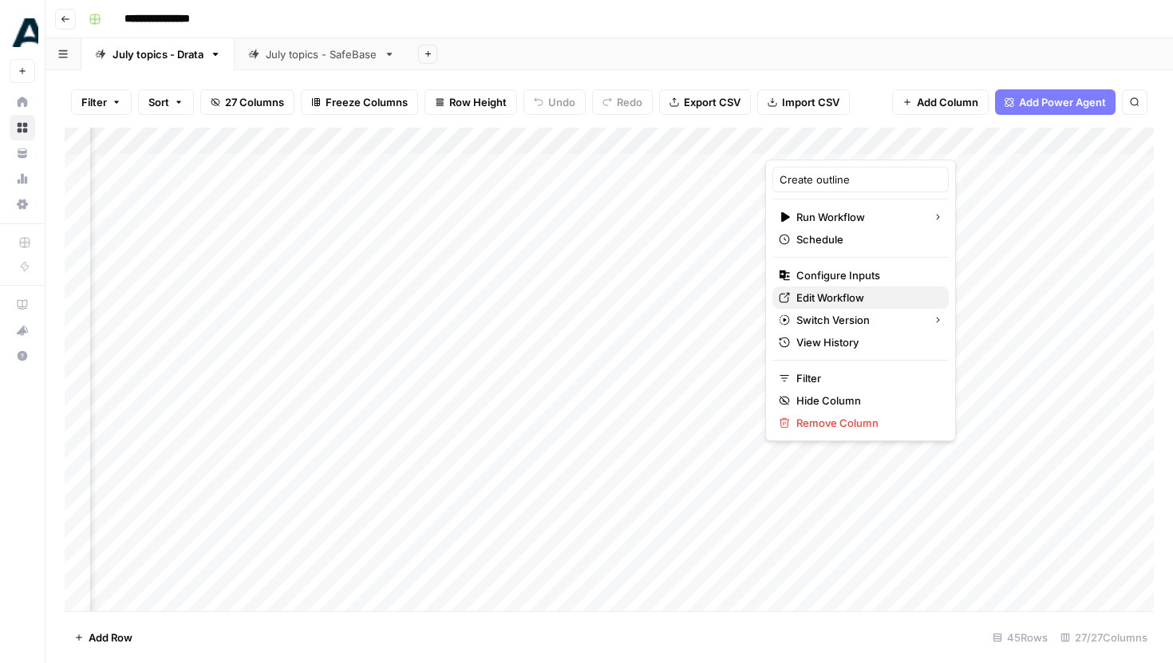
click at [827, 299] on span "Edit Workflow" at bounding box center [867, 298] width 140 height 16
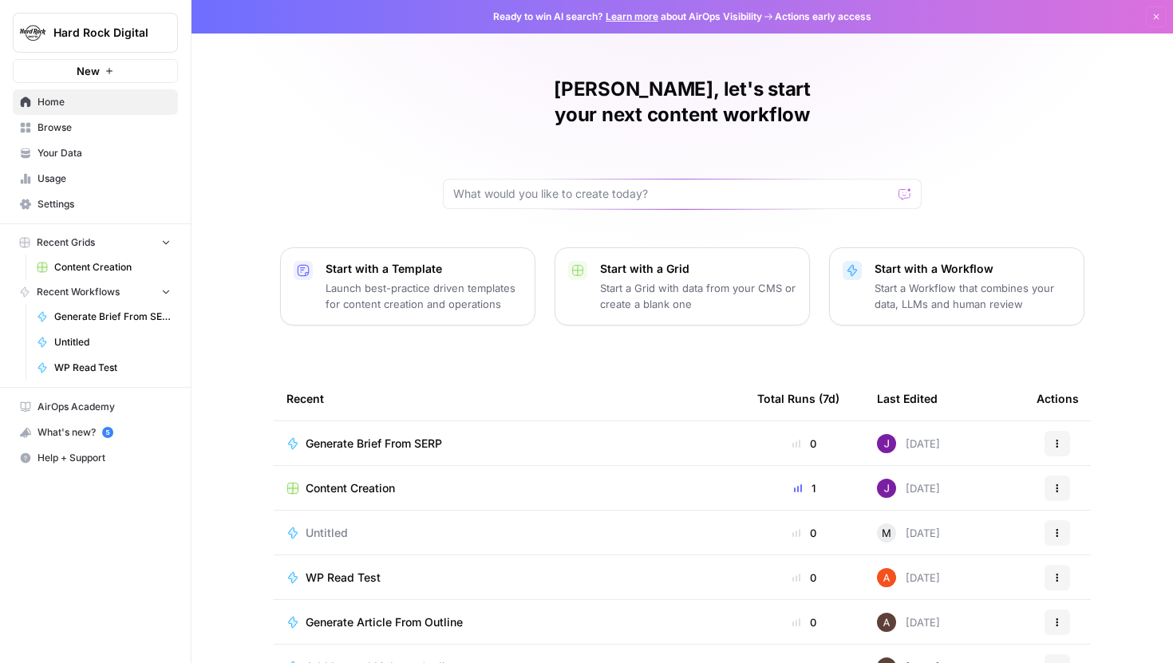
click at [79, 130] on span "Browse" at bounding box center [104, 128] width 133 height 14
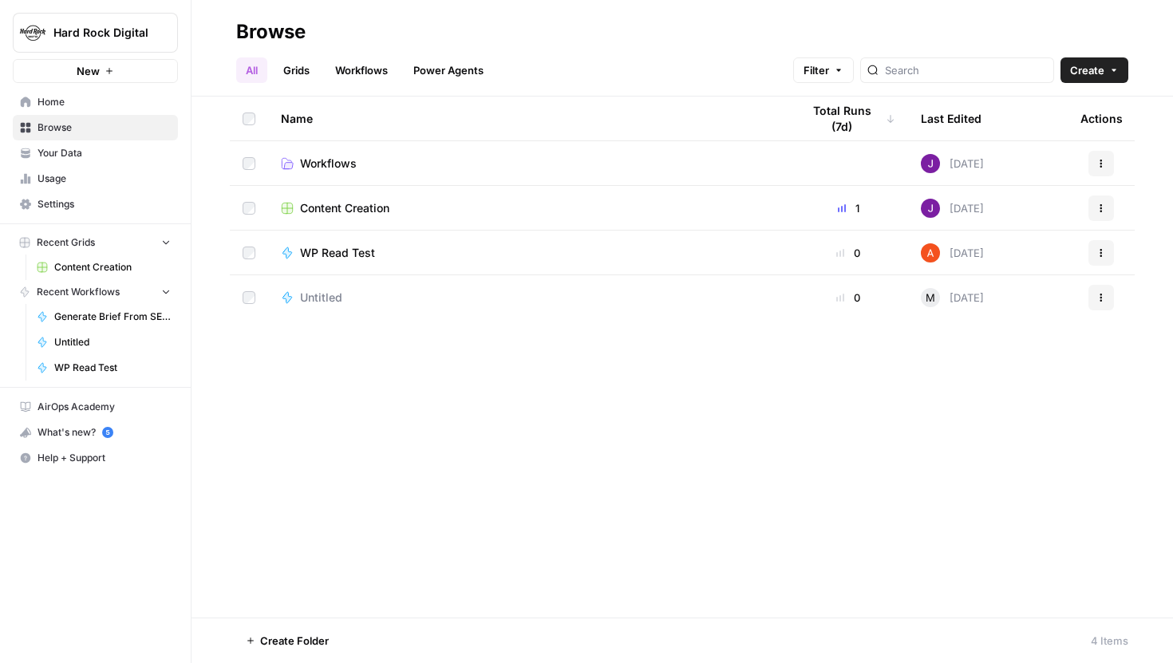
click at [89, 153] on span "Your Data" at bounding box center [104, 153] width 133 height 14
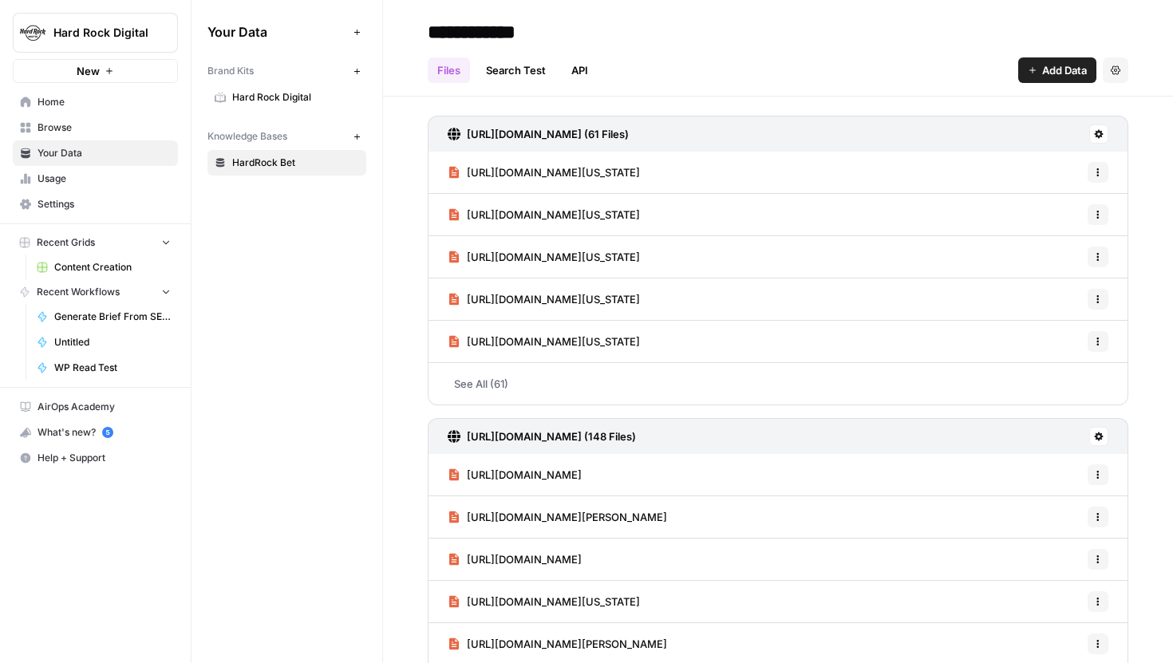
click at [299, 97] on span "Hard Rock Digital" at bounding box center [295, 97] width 127 height 14
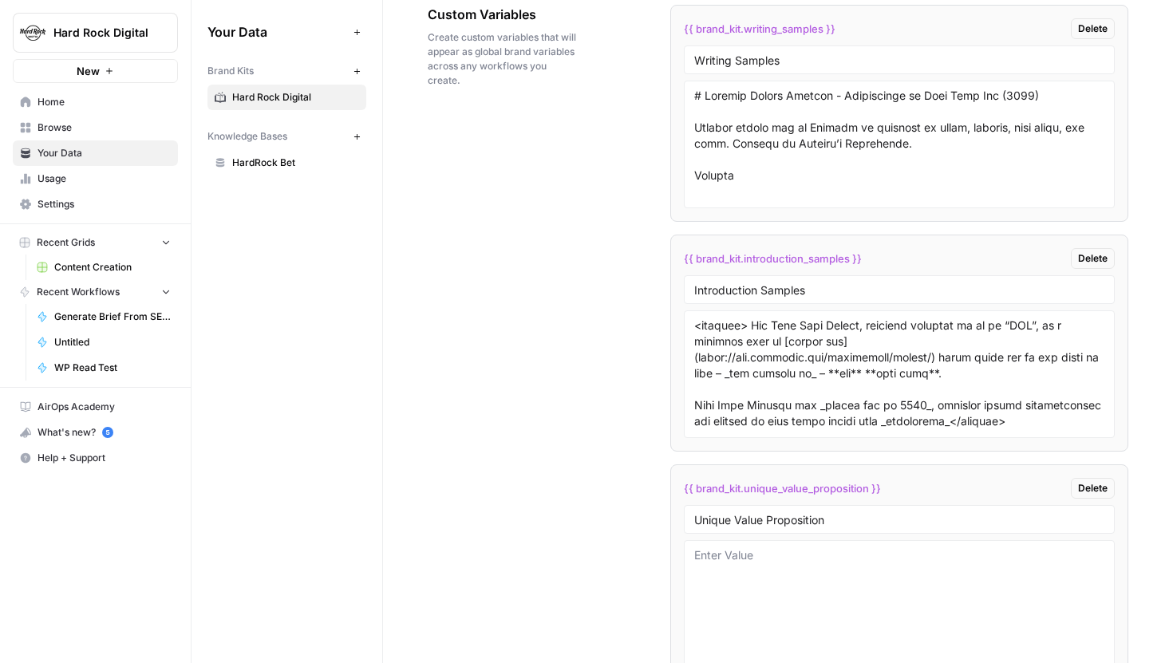
scroll to position [1291, 0]
click at [978, 389] on textarea at bounding box center [899, 374] width 411 height 113
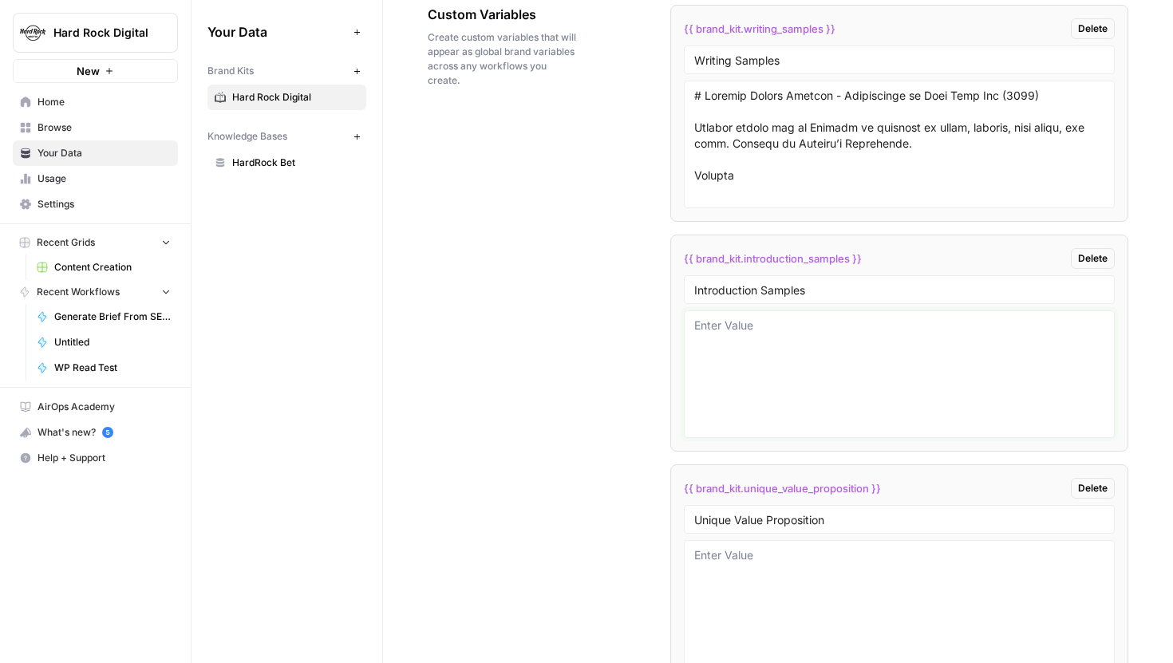
scroll to position [0, 0]
click at [875, 337] on textarea "<example>" at bounding box center [899, 374] width 411 height 113
paste textarea "As NASCAR’s first-ever playoff points suspension reverberates through the Xfini…"
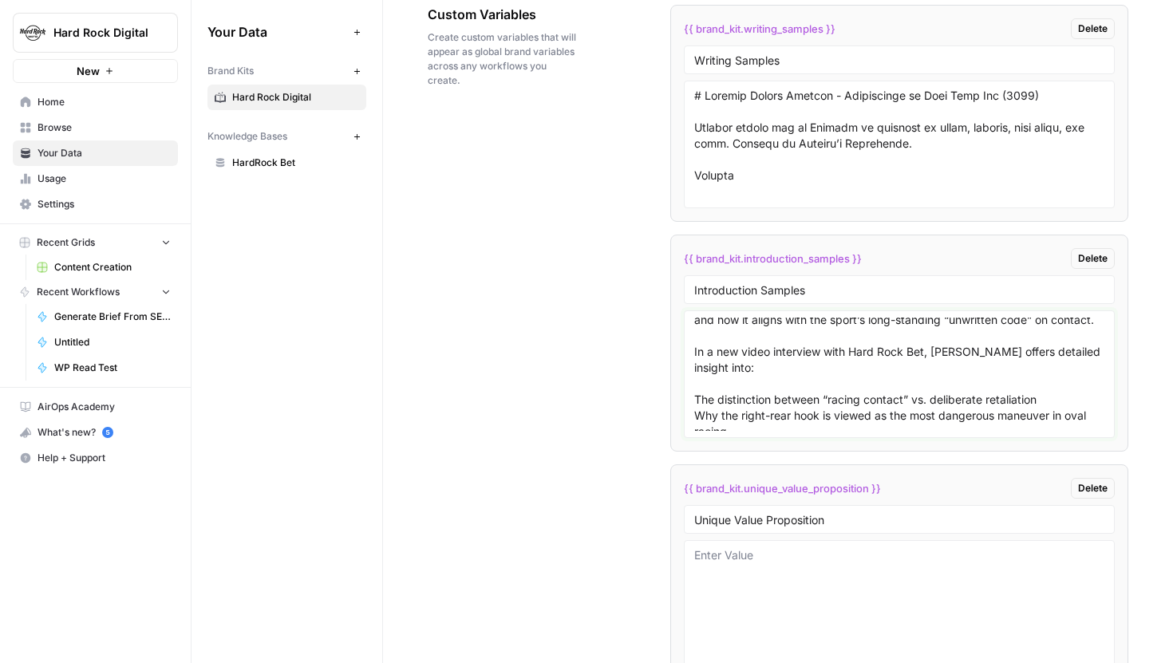
scroll to position [54, 0]
click at [693, 400] on div "<example>As NASCAR’s first-ever playoff points suspension reverberates through …" at bounding box center [900, 374] width 432 height 128
click at [691, 397] on div "<example>As NASCAR’s first-ever playoff points suspension reverberates through …" at bounding box center [900, 374] width 432 height 128
click at [696, 397] on textarea "<example>As NASCAR’s first-ever playoff points suspension reverberates through …" at bounding box center [899, 374] width 411 height 113
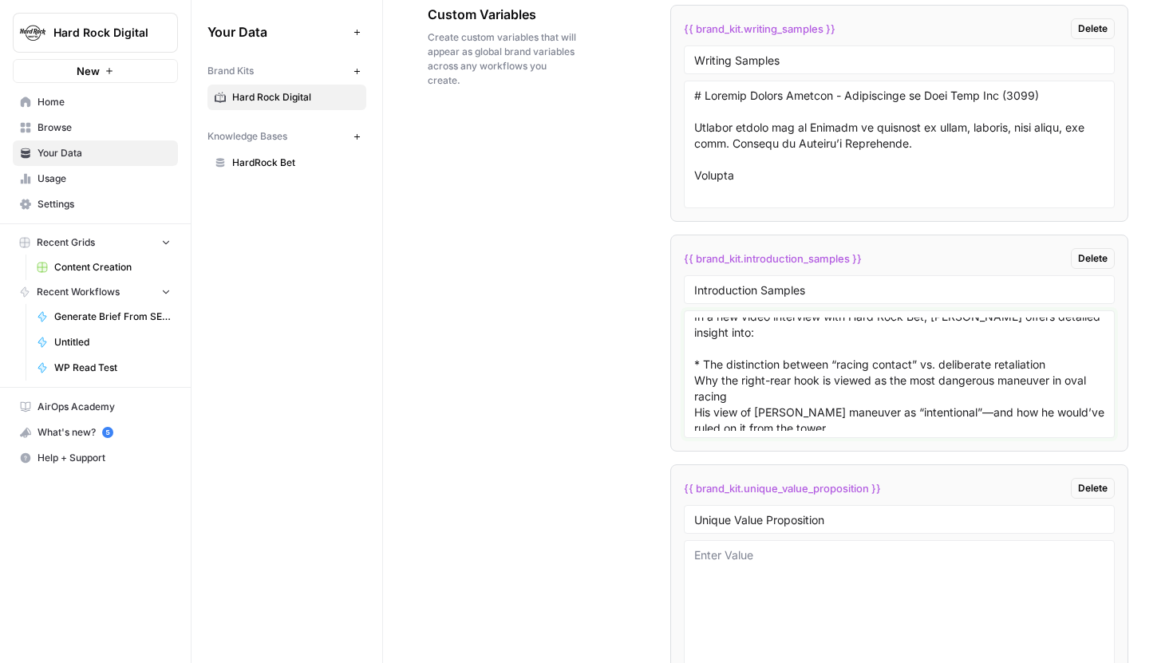
scroll to position [89, 0]
click at [694, 381] on textarea "<example>As NASCAR’s first-ever playoff points suspension reverberates through …" at bounding box center [899, 374] width 411 height 113
click at [694, 417] on textarea "<example>As NASCAR’s first-ever playoff points suspension reverberates through …" at bounding box center [899, 374] width 411 height 113
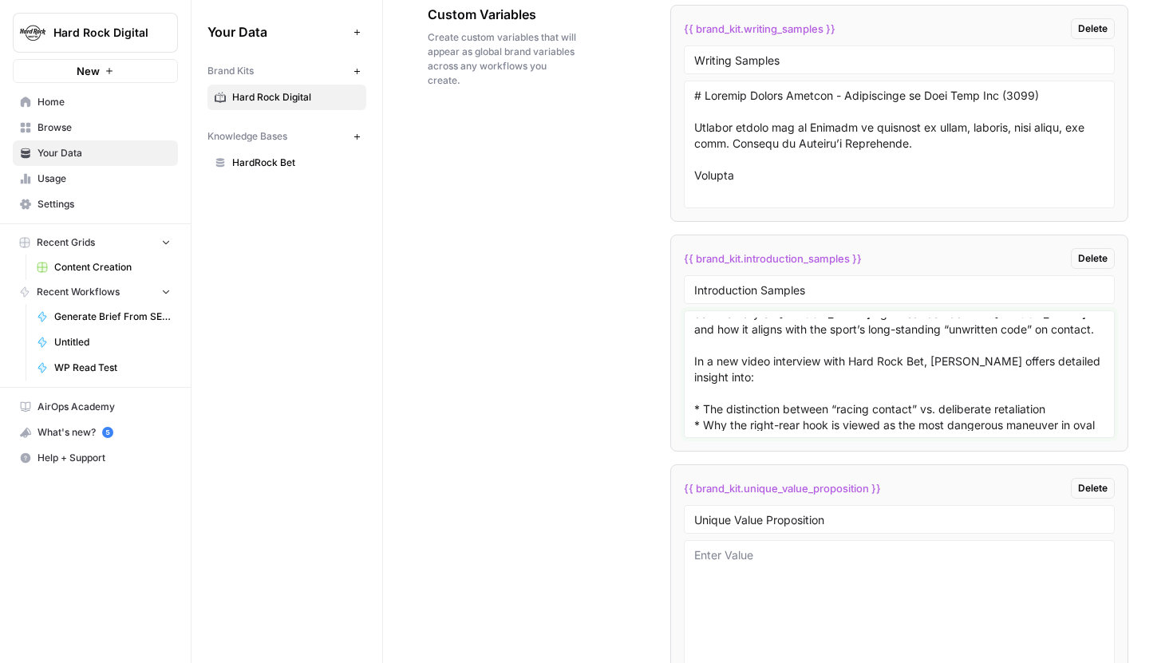
scroll to position [94, 0]
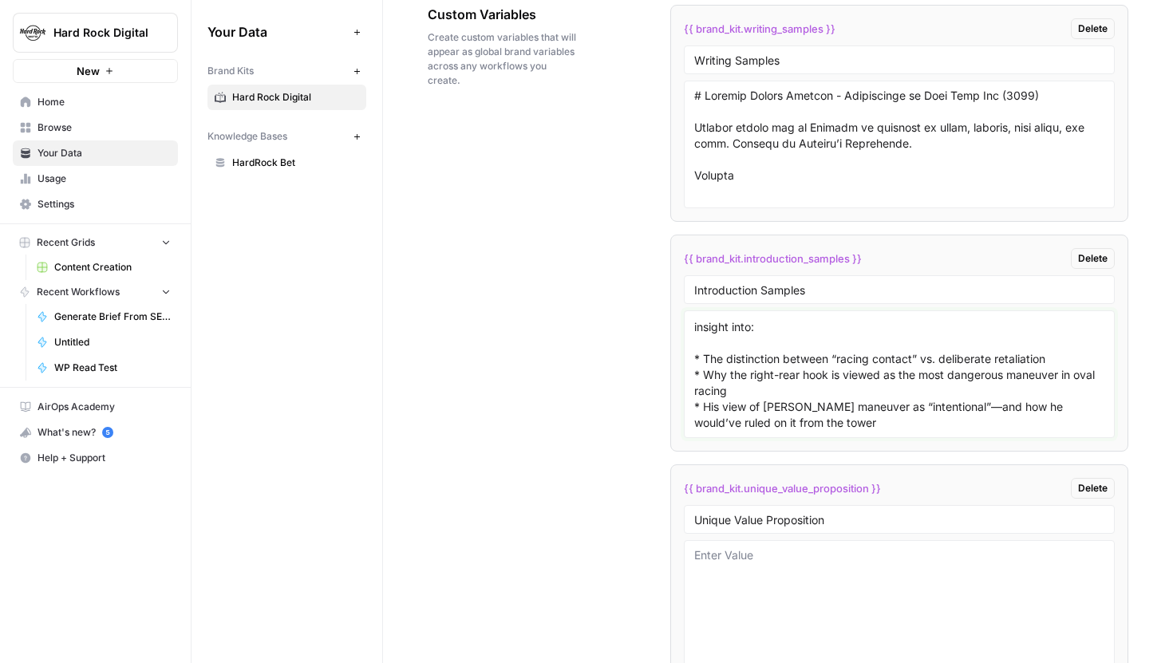
click at [701, 360] on textarea "<example>As NASCAR’s first-ever playoff points suspension reverberates through …" at bounding box center [899, 374] width 411 height 113
type textarea "<example>As NASCAR’s first-ever playoff points suspension reverberates through …"
click at [702, 360] on textarea "<example>As NASCAR’s first-ever playoff points suspension reverberates through …" at bounding box center [899, 374] width 411 height 113
click at [706, 358] on textarea "<example>As NASCAR’s first-ever playoff points suspension reverberates through …" at bounding box center [899, 374] width 411 height 113
click at [693, 354] on div "<example>As NASCAR’s first-ever playoff points suspension reverberates through …" at bounding box center [900, 374] width 432 height 128
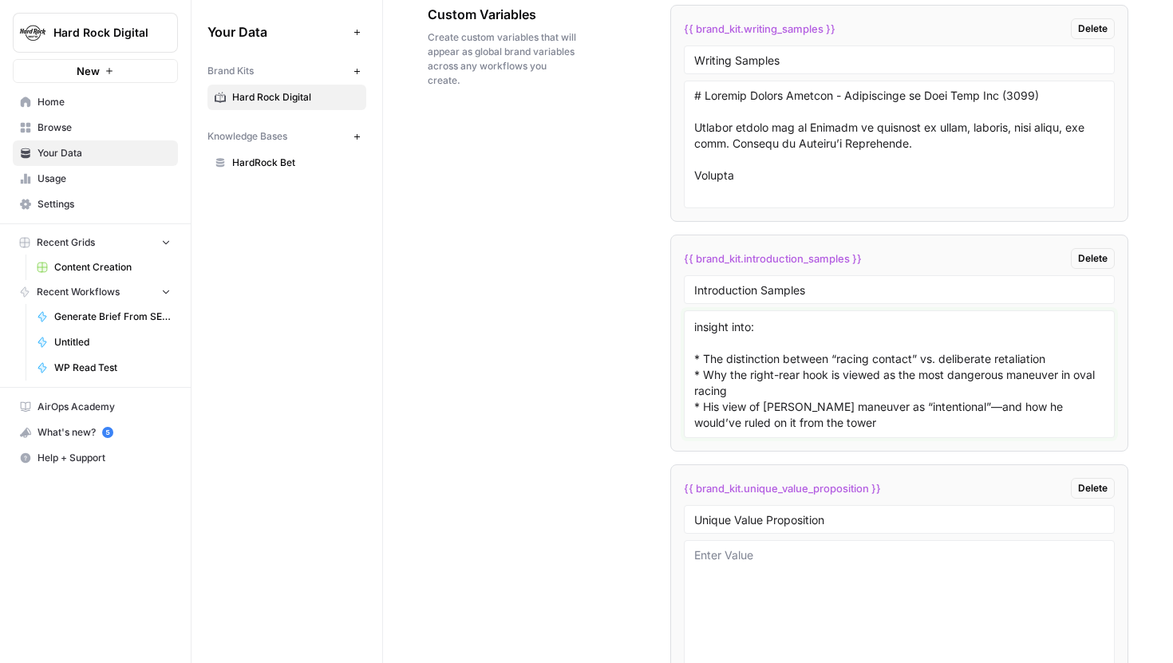
click at [705, 361] on textarea "<example>As NASCAR’s first-ever playoff points suspension reverberates through …" at bounding box center [899, 374] width 411 height 113
click at [698, 362] on textarea "<example>As NASCAR’s first-ever playoff points suspension reverberates through …" at bounding box center [899, 374] width 411 height 113
click at [780, 374] on textarea "<example>As NASCAR’s first-ever playoff points suspension reverberates through …" at bounding box center [899, 374] width 411 height 113
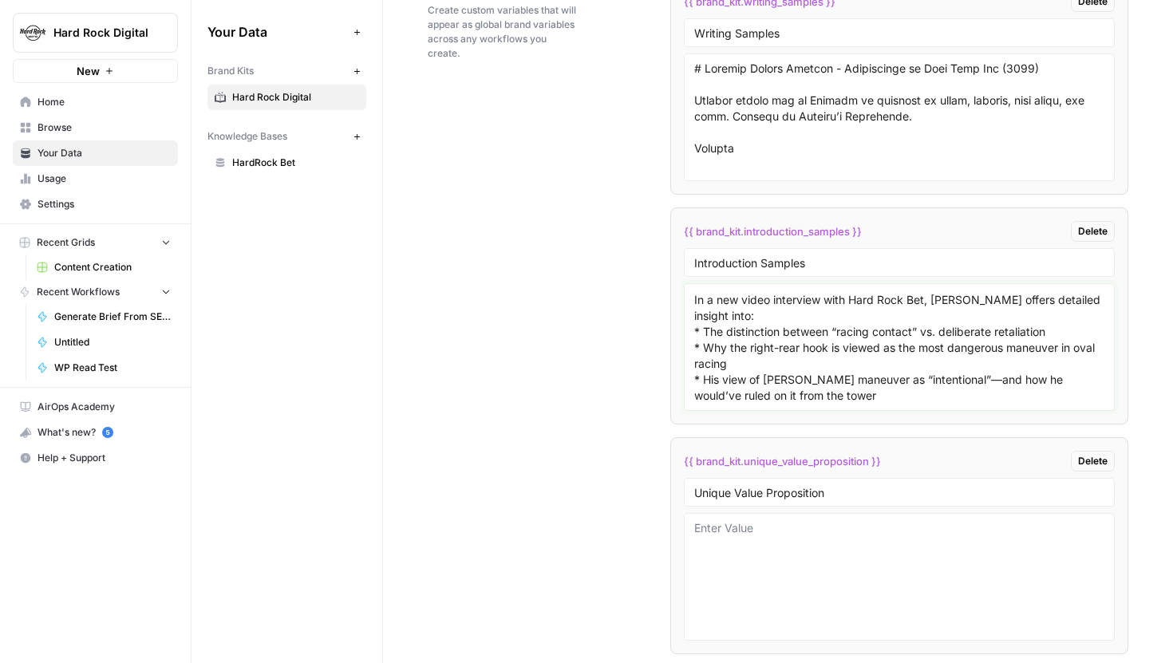
scroll to position [3149, 0]
click at [810, 382] on textarea "<example>As NASCAR’s first-ever playoff points suspension reverberates through …" at bounding box center [899, 347] width 411 height 113
click at [807, 407] on div "<example>As NASCAR’s first-ever playoff points suspension reverberates through …" at bounding box center [900, 348] width 432 height 128
click at [805, 402] on textarea "<example>As NASCAR’s first-ever playoff points suspension reverberates through …" at bounding box center [899, 347] width 411 height 113
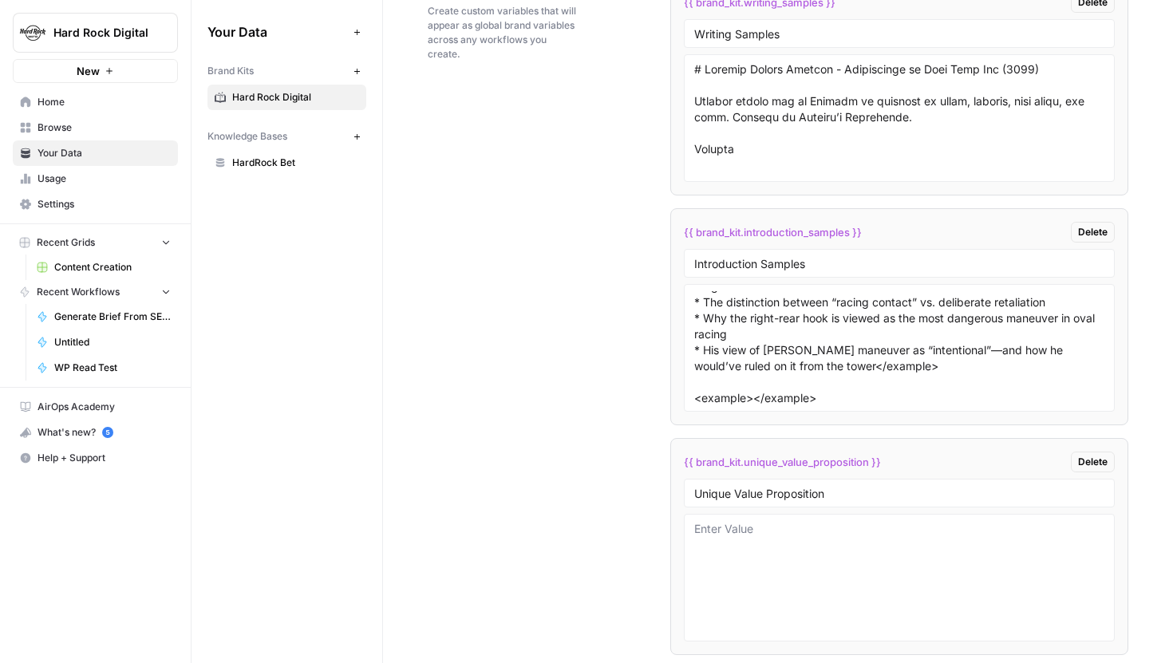
click at [751, 405] on div "<example>As NASCAR’s first-ever playoff points suspension reverberates through …" at bounding box center [900, 348] width 432 height 128
click at [752, 402] on textarea "<example>As NASCAR’s first-ever playoff points suspension reverberates through …" at bounding box center [899, 347] width 411 height 113
paste textarea "Training camps and the preseason are officially underway across the league, giv…"
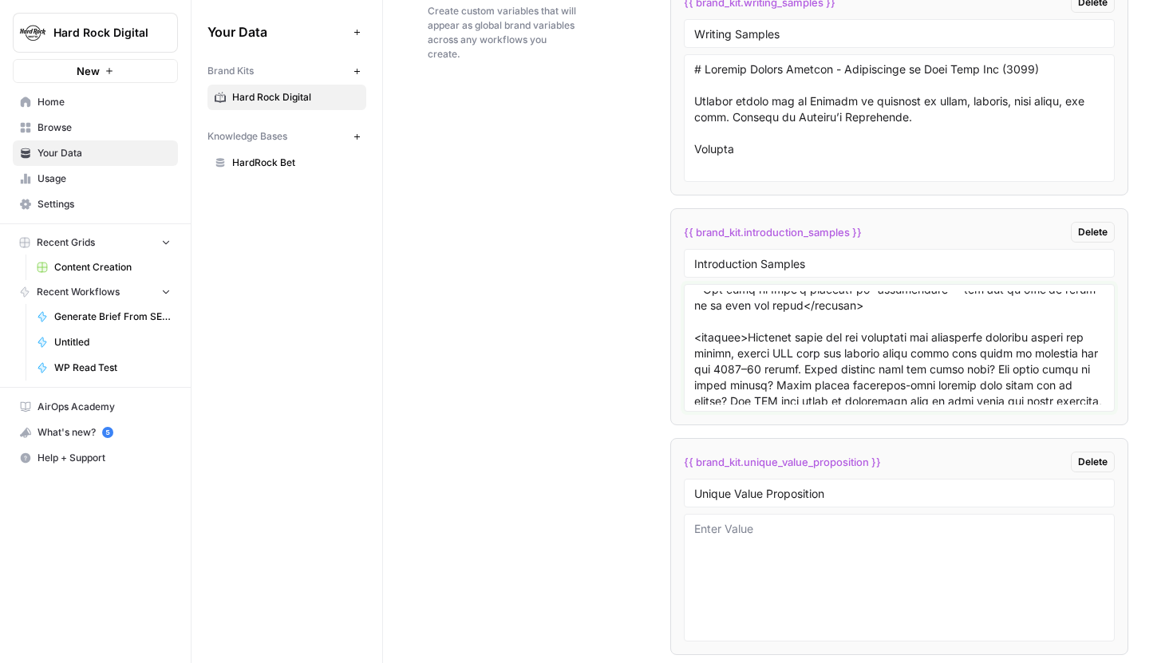
scroll to position [286, 0]
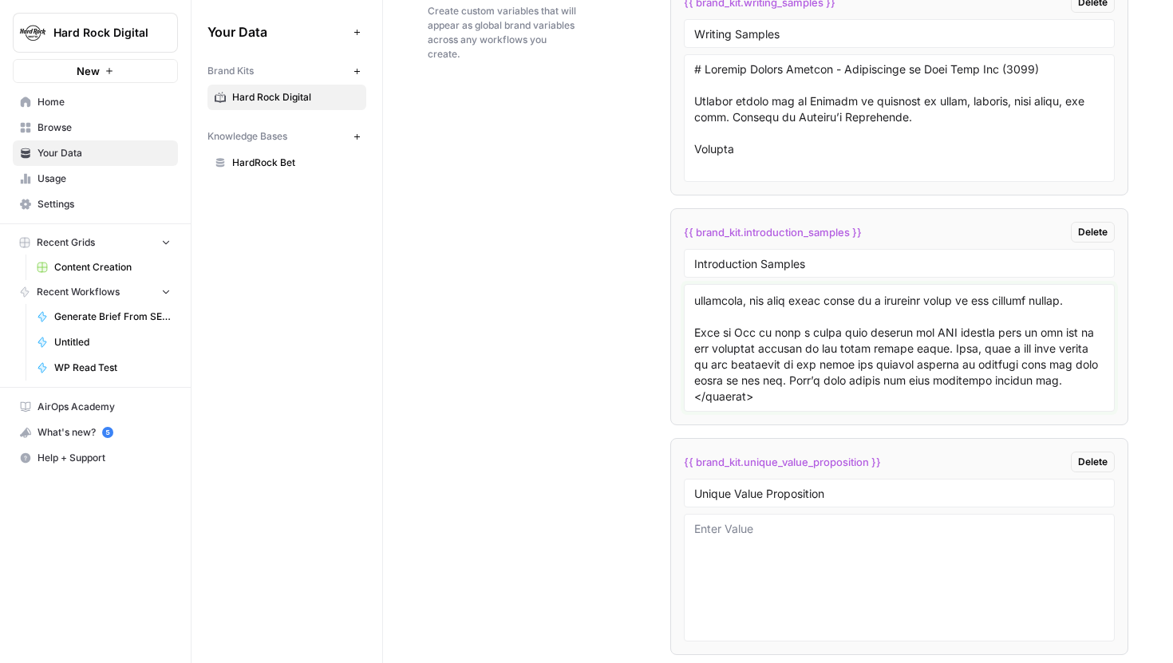
click at [831, 390] on textarea at bounding box center [899, 347] width 411 height 113
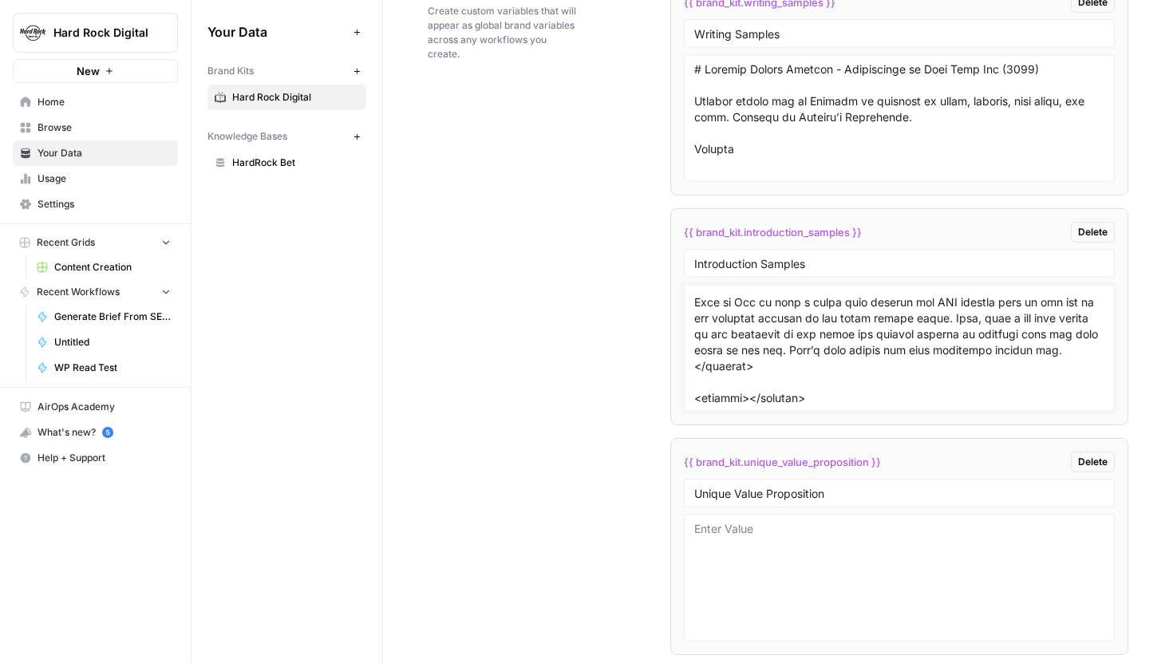
click at [754, 398] on textarea at bounding box center [899, 347] width 411 height 113
paste textarea "[PERSON_NAME] has entered rarefied air following his latest win at the 153rd Op…"
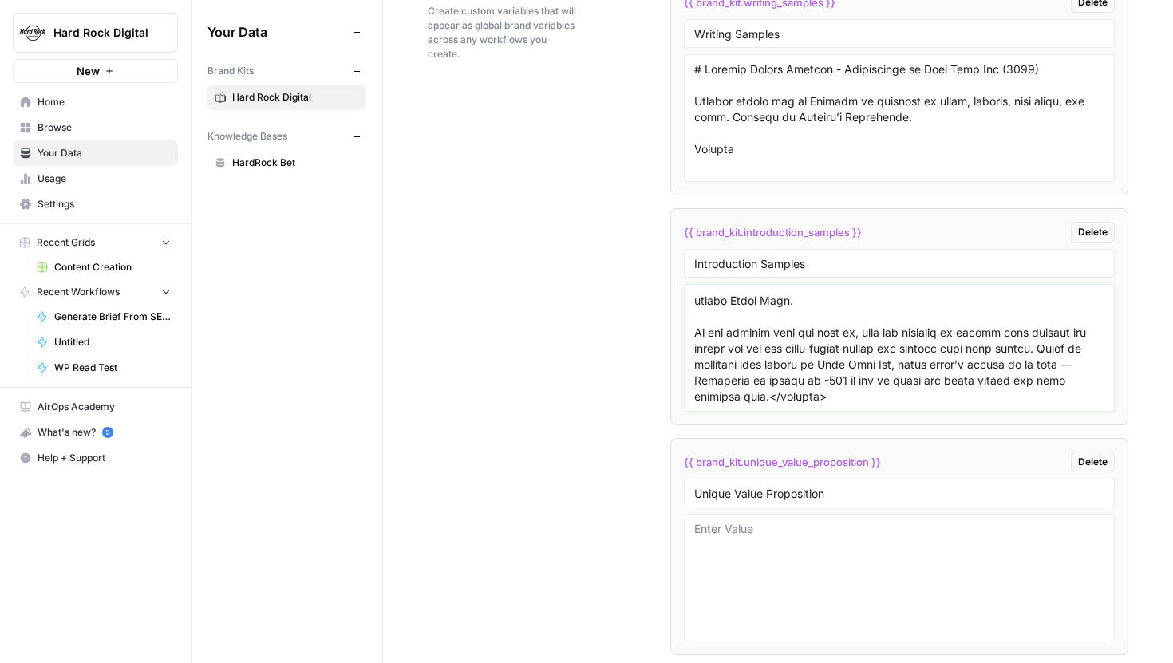
click at [882, 392] on textarea at bounding box center [899, 347] width 411 height 113
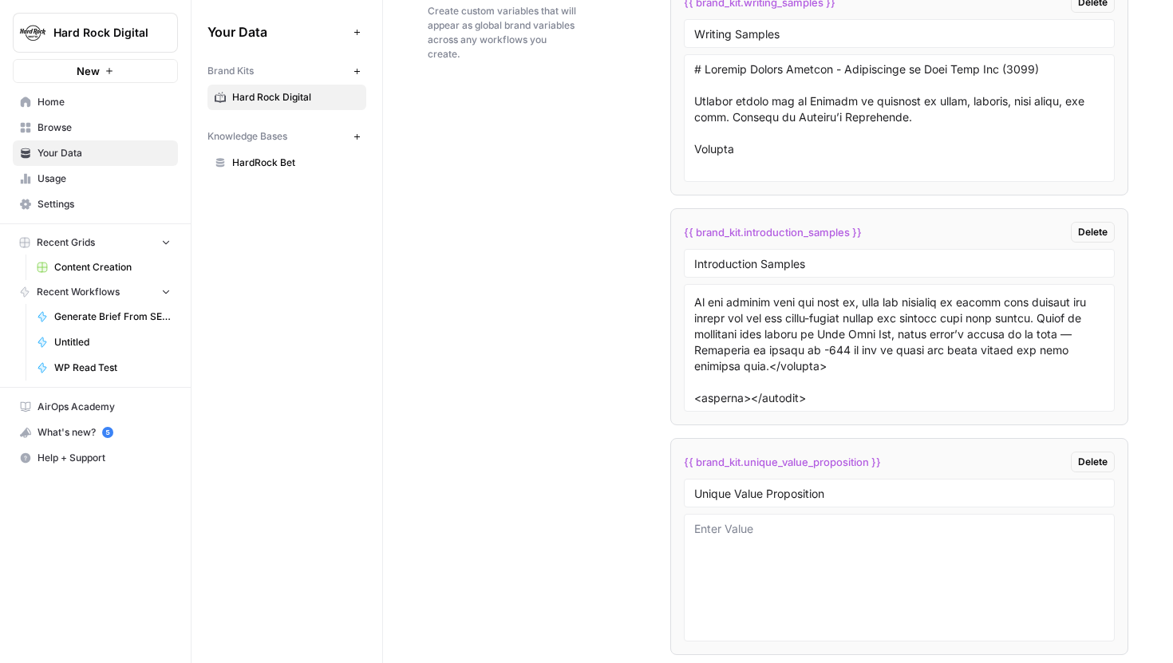
click at [855, 408] on div at bounding box center [900, 348] width 432 height 128
click at [752, 398] on textarea at bounding box center [899, 347] width 411 height 113
paste textarea "There’s hype — and then there’s [PERSON_NAME]… and at [GEOGRAPHIC_DATA] Bet the…"
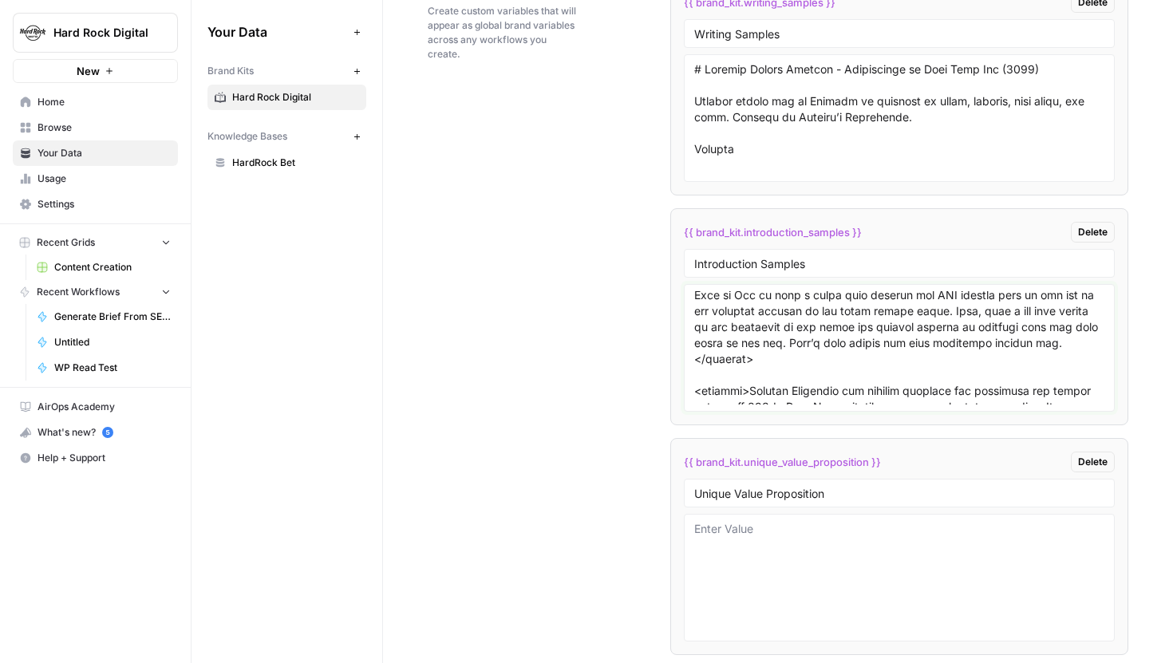
scroll to position [765, 0]
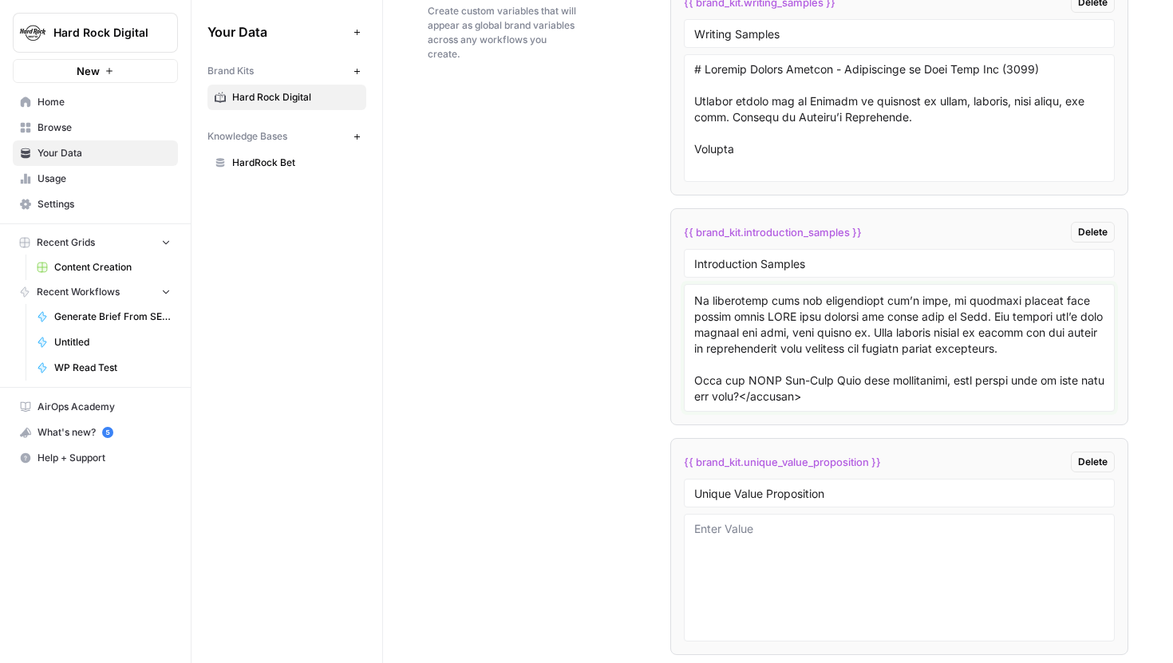
type textarea "<loremip>Do SITAME’c adipi-elit seddoei tempor incididunt utlaboreetdo magnaal …"
click at [608, 370] on div "Custom Variables Create custom variables that will appear as global brand varia…" at bounding box center [778, 451] width 701 height 1009
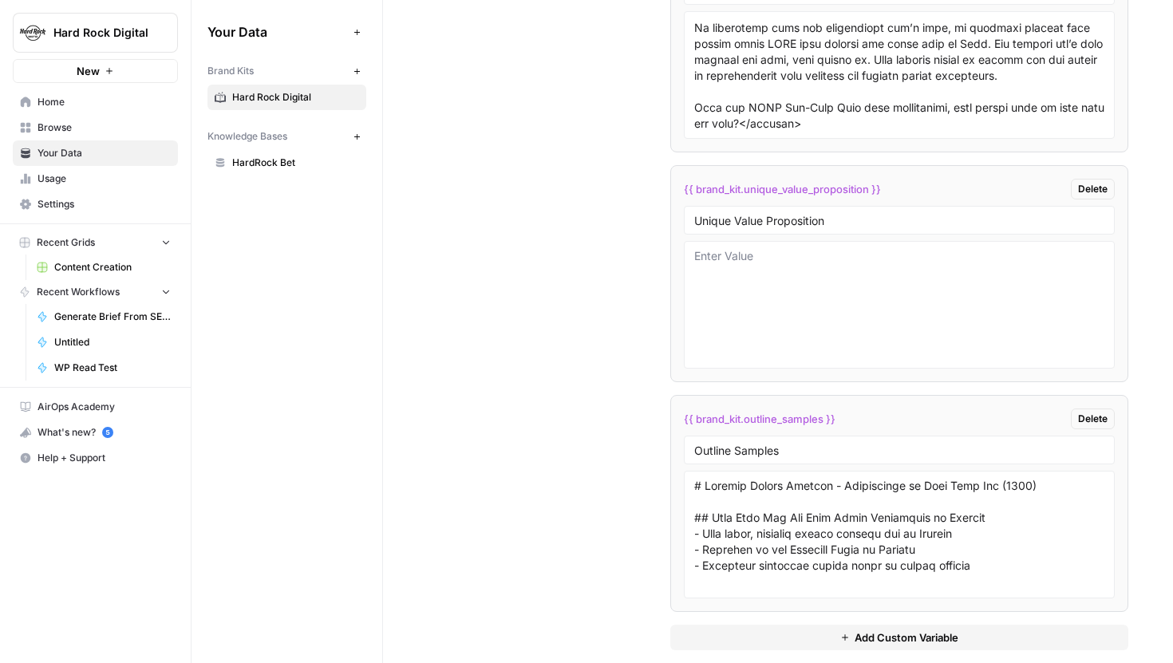
scroll to position [3441, 0]
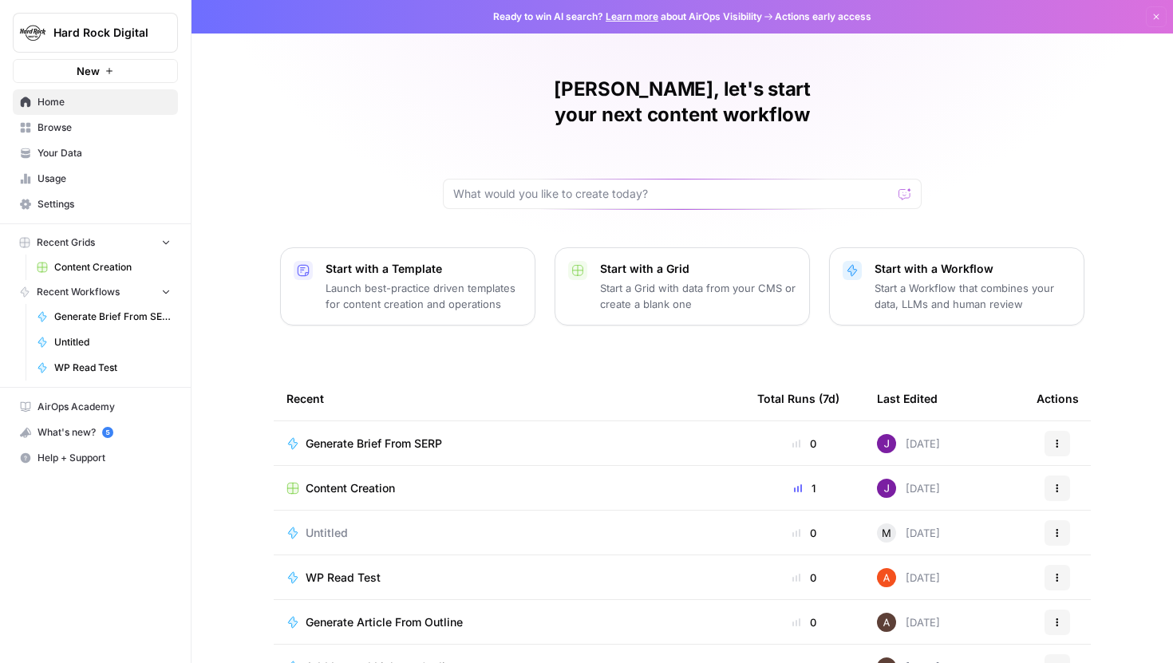
click at [125, 26] on span "Hard Rock Digital" at bounding box center [101, 33] width 97 height 16
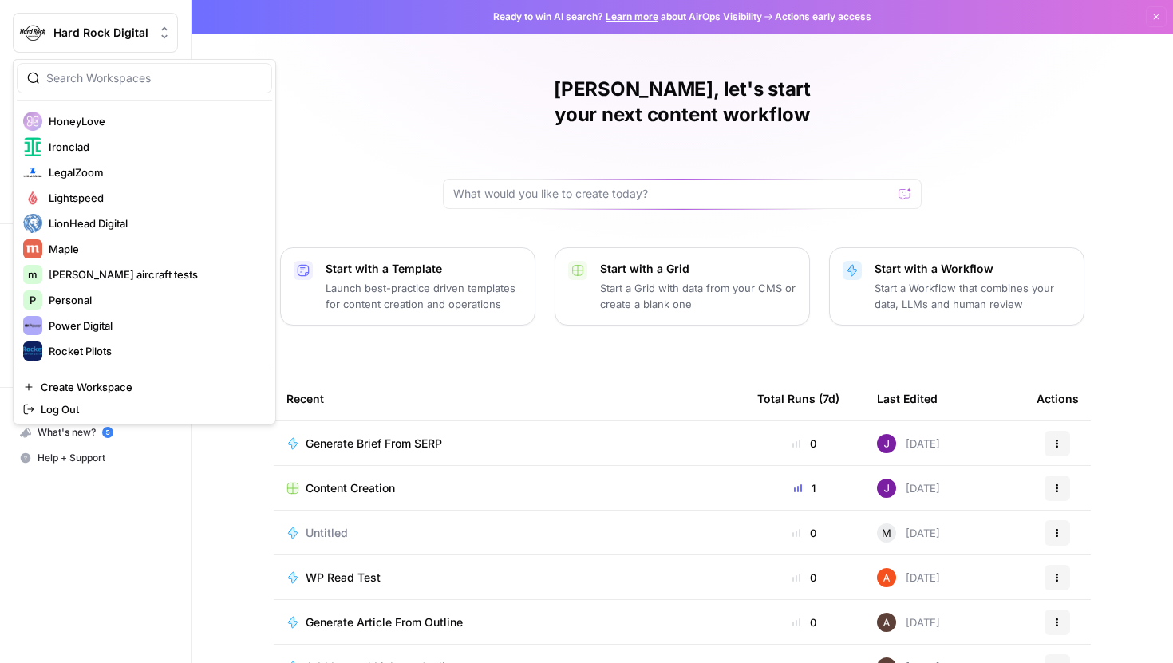
scroll to position [310, 0]
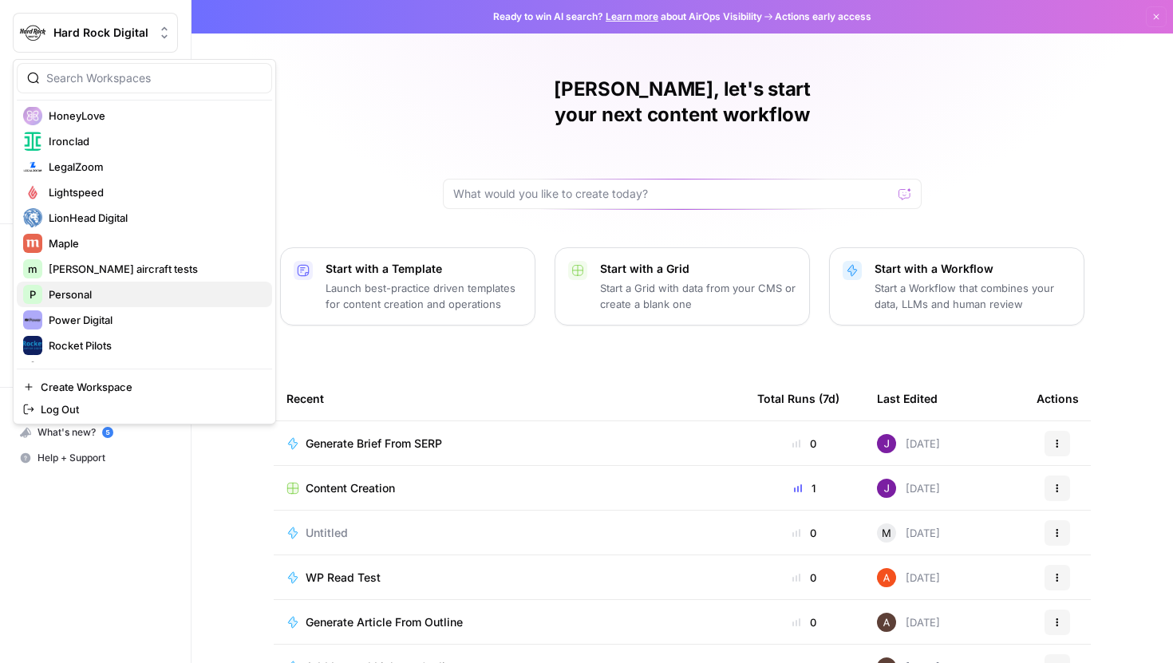
click at [91, 299] on span "Personal" at bounding box center [154, 295] width 211 height 16
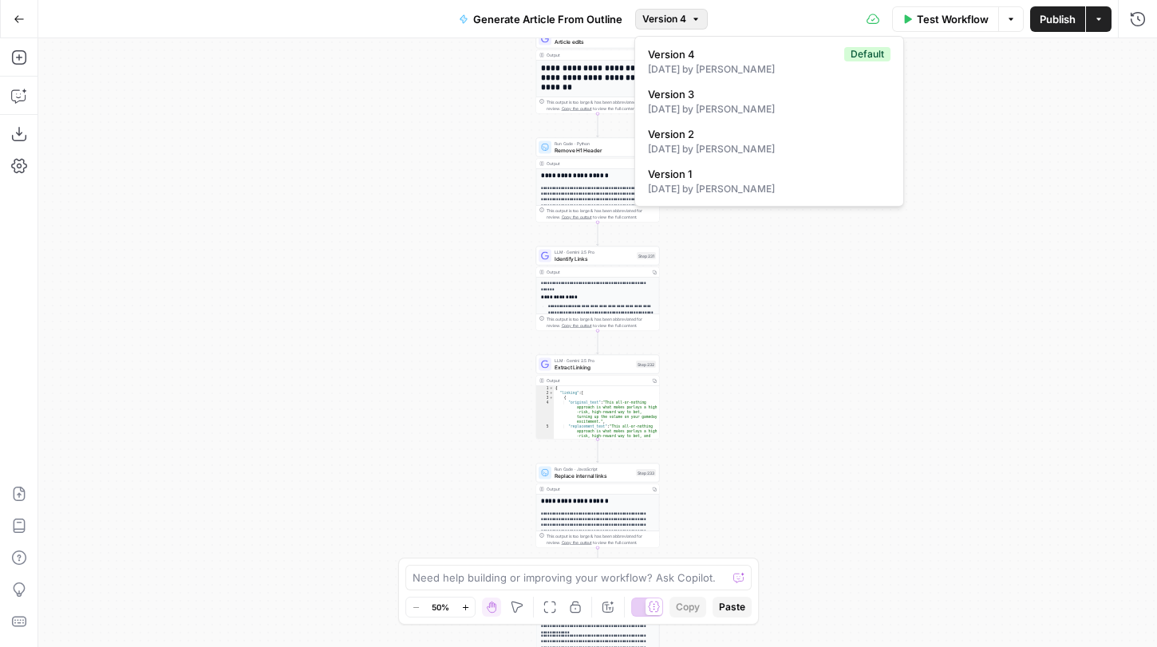
click at [682, 18] on span "Version 4" at bounding box center [665, 19] width 44 height 14
click at [988, 170] on div "Workflow Set Inputs Inputs Google Search Google Search Results Step 223 Output …" at bounding box center [597, 342] width 1119 height 609
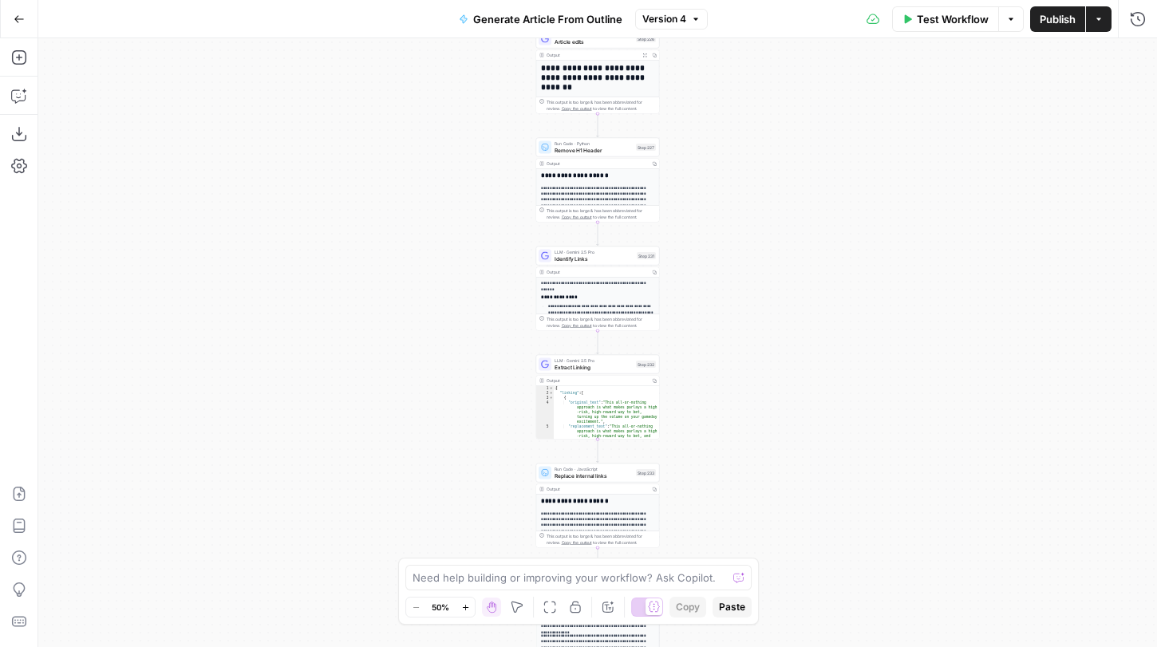
click at [20, 483] on button "Import JSON" at bounding box center [19, 494] width 26 height 26
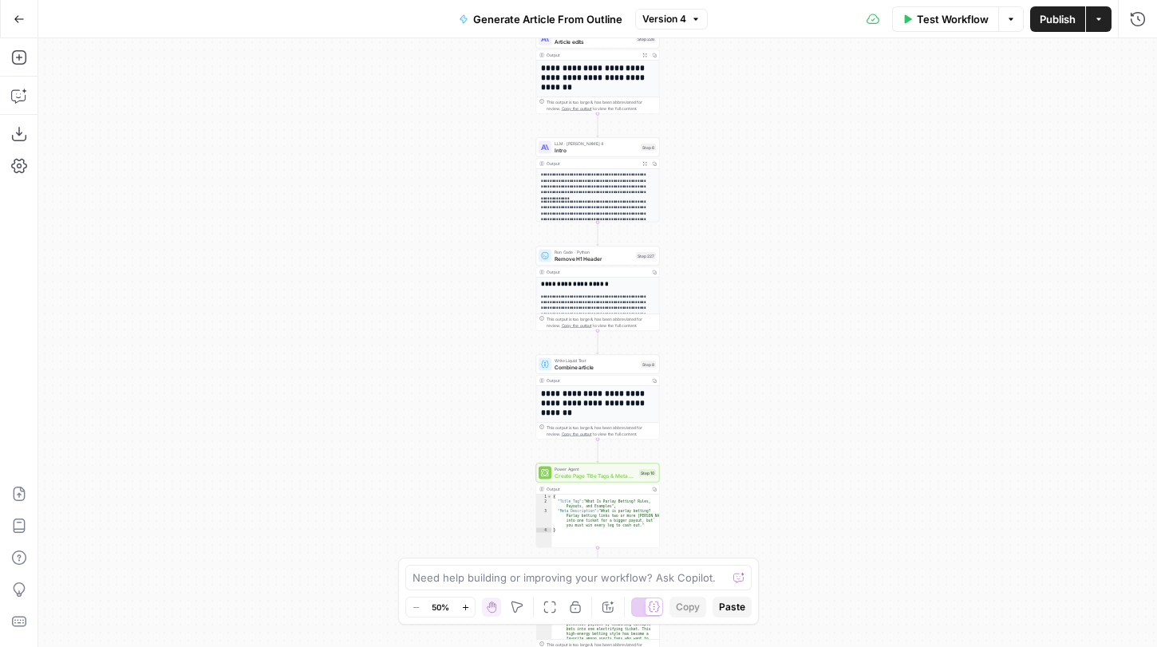
drag, startPoint x: 824, startPoint y: 152, endPoint x: 853, endPoint y: 462, distance: 311.9
click at [853, 462] on div "**********" at bounding box center [597, 342] width 1119 height 609
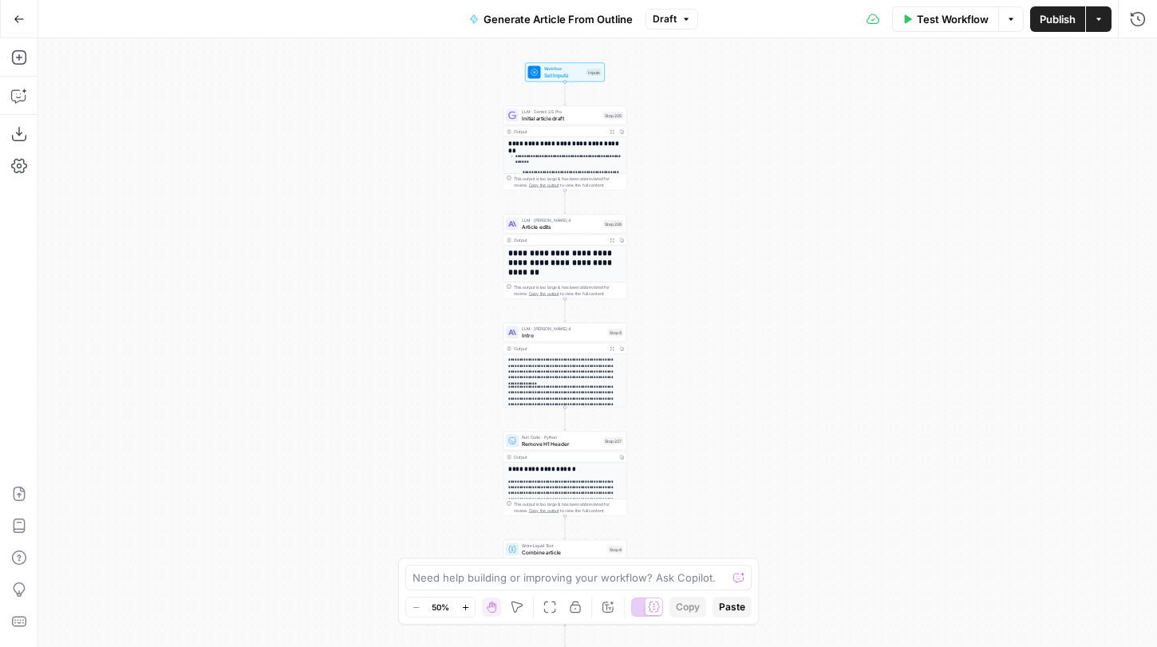
drag, startPoint x: 860, startPoint y: 239, endPoint x: 788, endPoint y: 55, distance: 197.4
click at [788, 55] on div "**********" at bounding box center [597, 342] width 1119 height 609
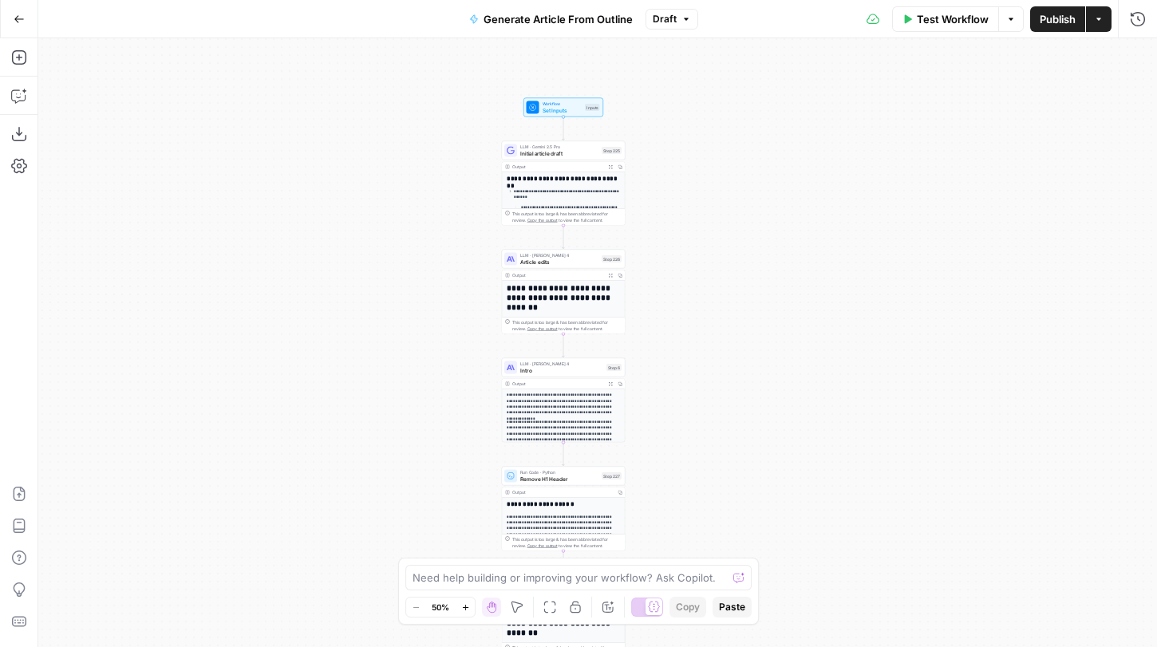
drag, startPoint x: 757, startPoint y: 200, endPoint x: 767, endPoint y: 301, distance: 101.0
click at [767, 301] on div "**********" at bounding box center [597, 342] width 1119 height 609
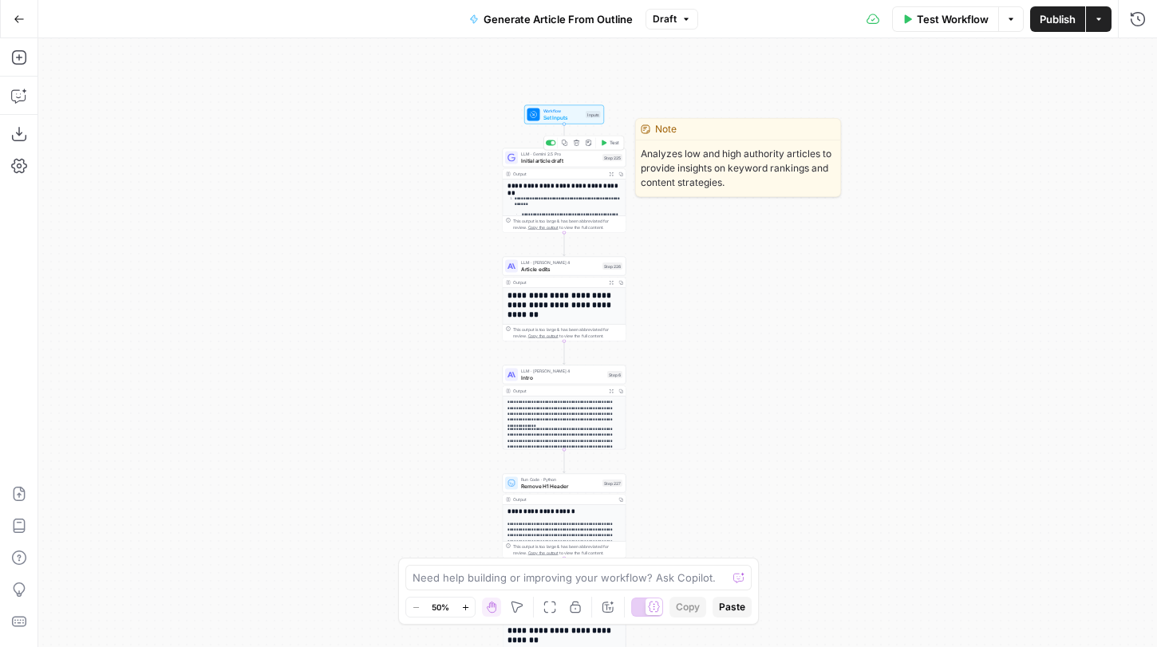
click at [586, 162] on span "Initial article draft" at bounding box center [560, 160] width 78 height 8
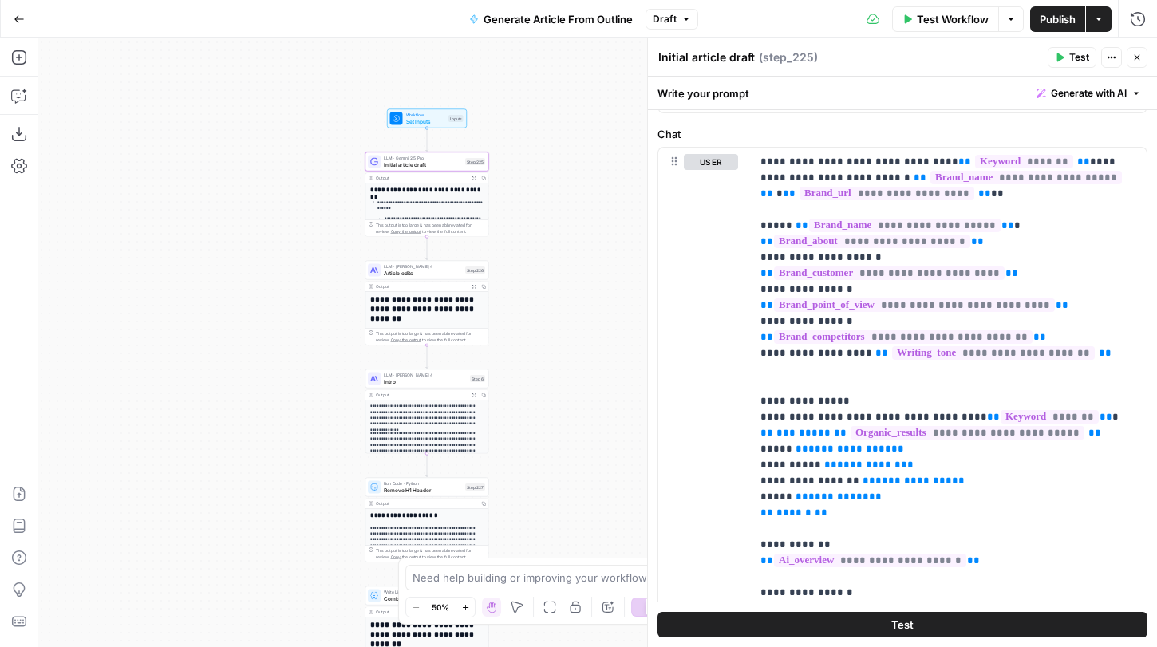
drag, startPoint x: 370, startPoint y: 194, endPoint x: 228, endPoint y: 198, distance: 141.3
click at [228, 198] on div "**********" at bounding box center [597, 342] width 1119 height 609
drag, startPoint x: 1079, startPoint y: 326, endPoint x: 752, endPoint y: 155, distance: 369.2
click at [752, 155] on div "**********" at bounding box center [949, 473] width 396 height 651
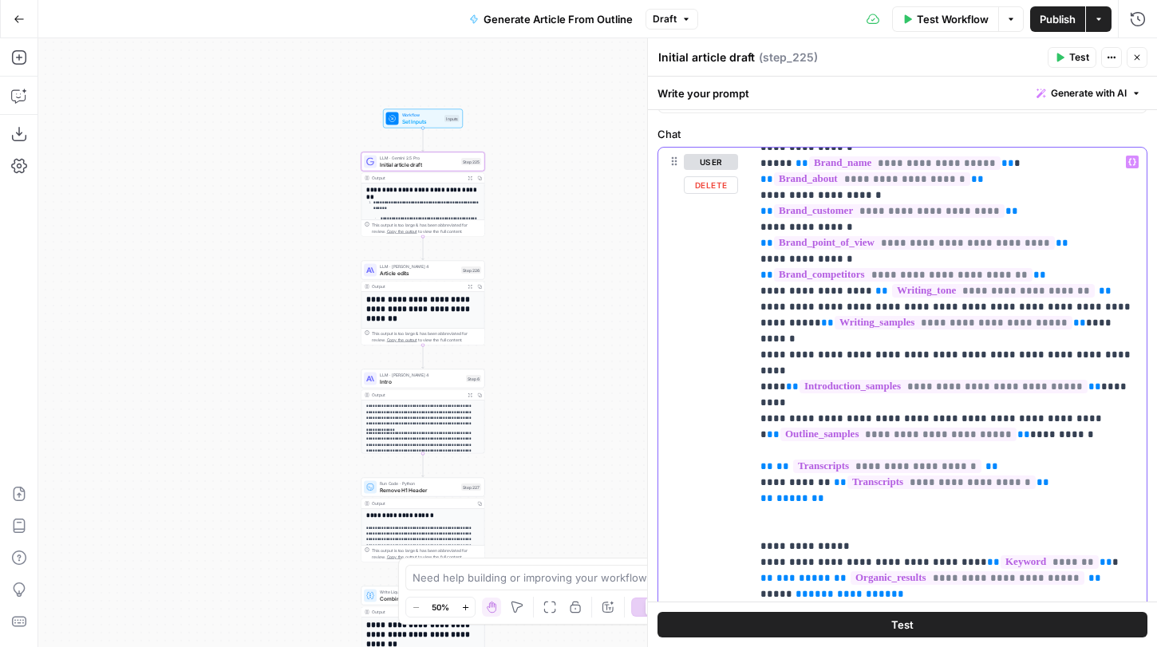
scroll to position [96, 0]
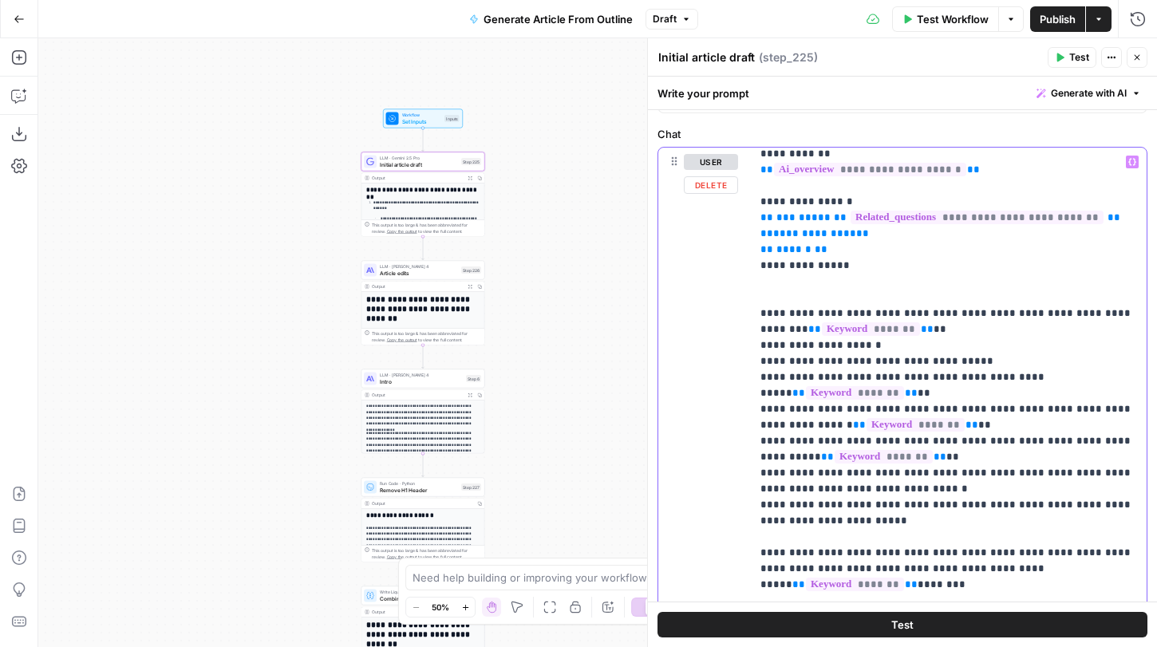
scroll to position [600, 0]
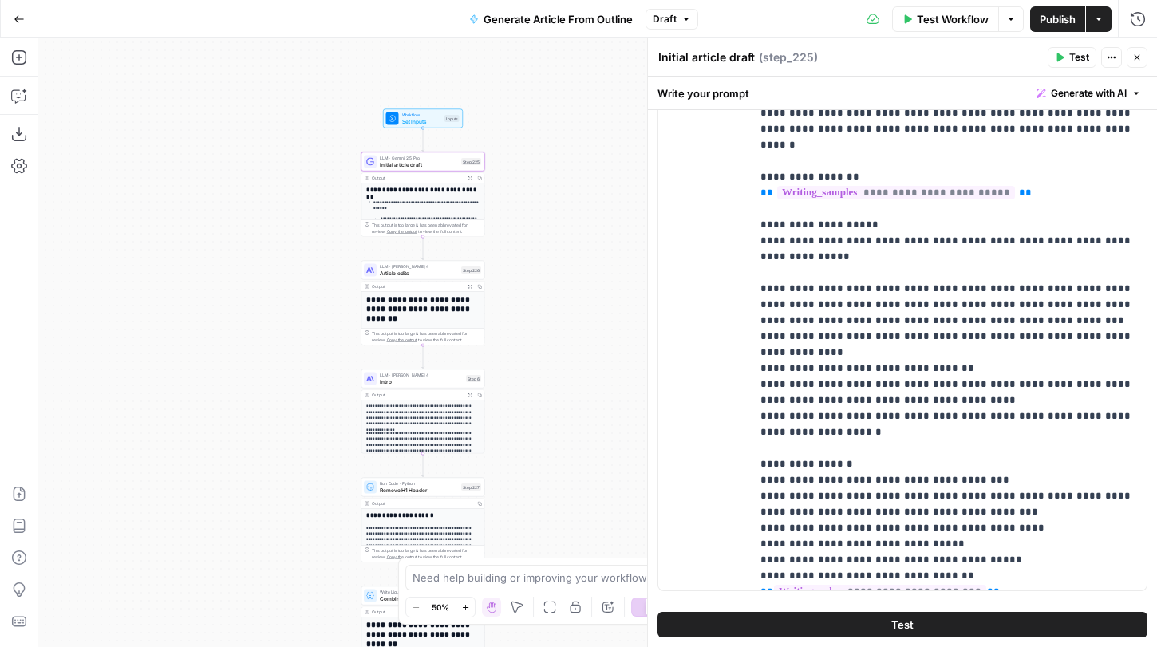
scroll to position [1194, 0]
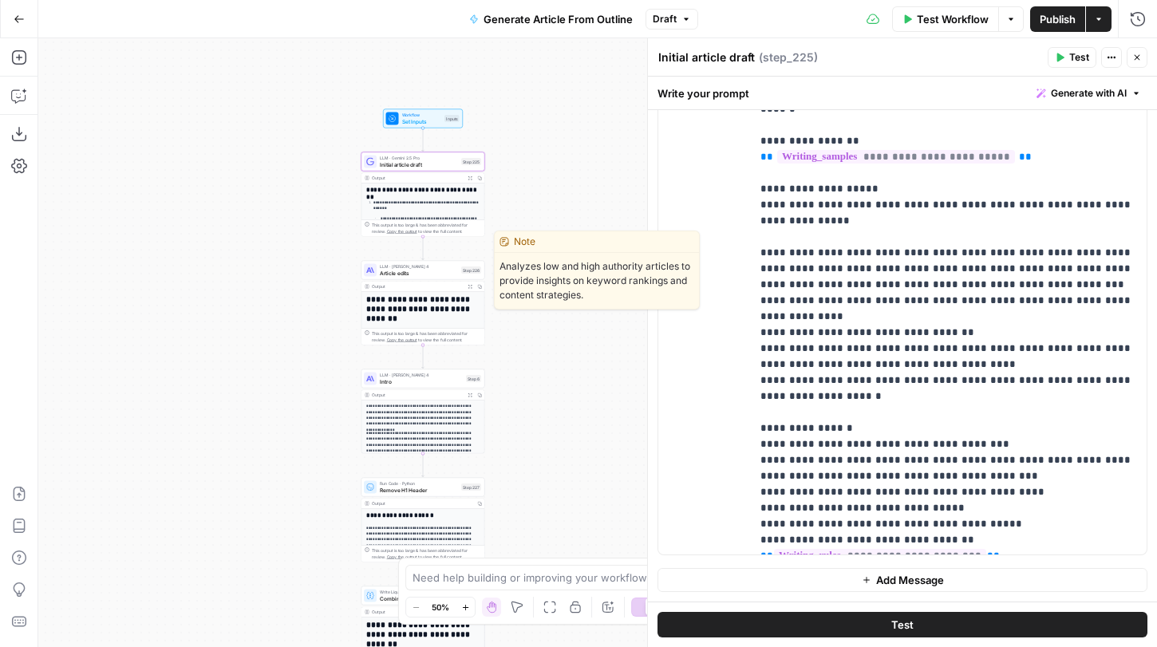
click at [458, 272] on div "LLM · Claude Sonnet 4 Article edits Step 226 Copy step Delete step Edit Note Te…" at bounding box center [422, 270] width 117 height 14
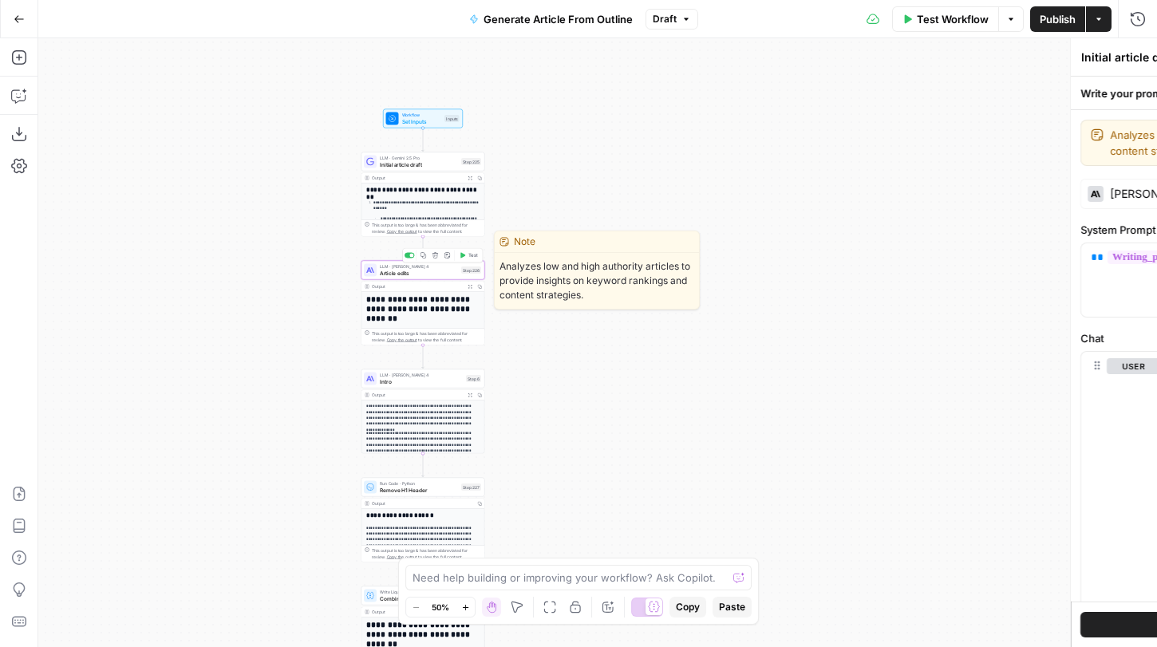
type textarea "Article edits"
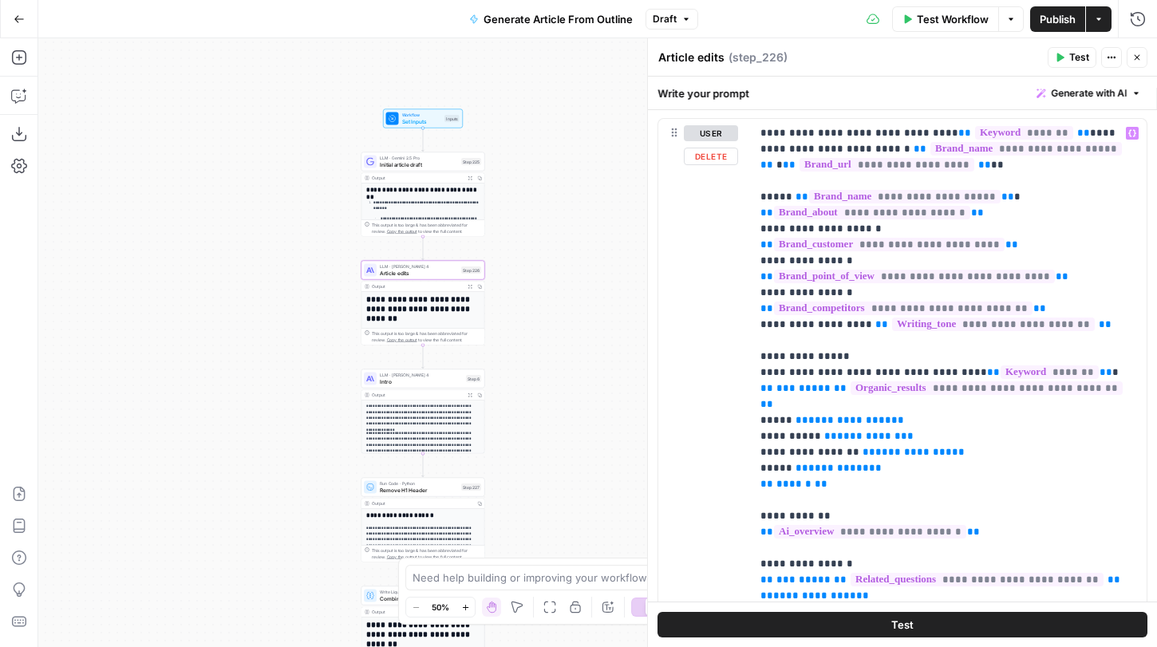
scroll to position [640, 0]
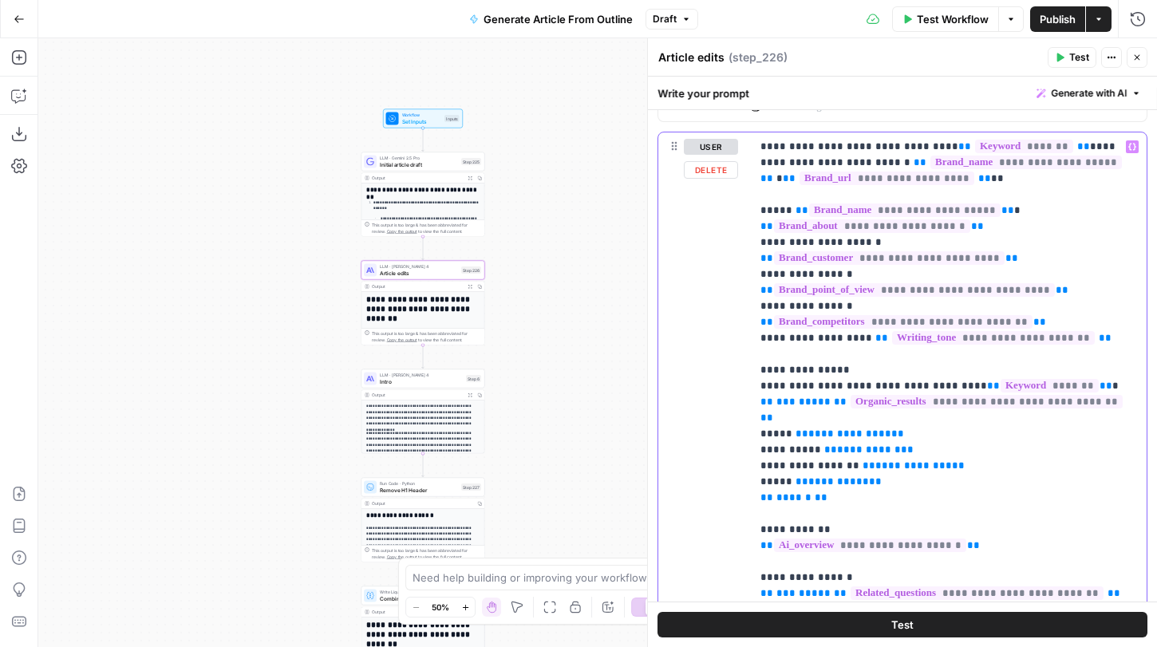
drag, startPoint x: 1094, startPoint y: 308, endPoint x: 760, endPoint y: 139, distance: 374.1
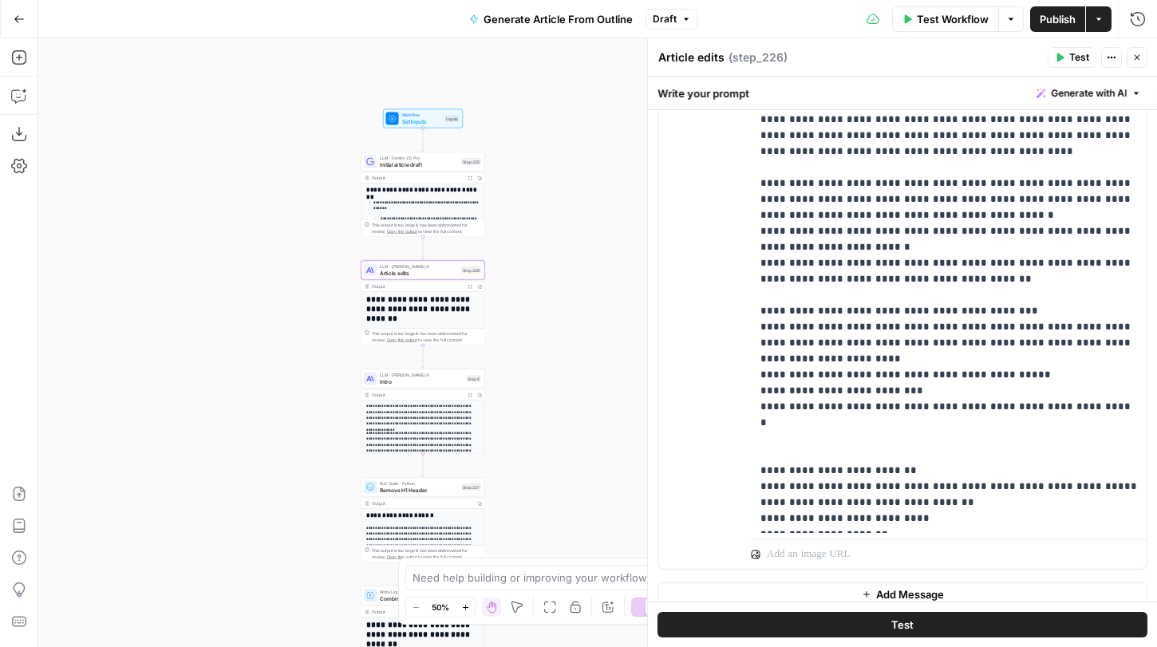
scroll to position [2389, 0]
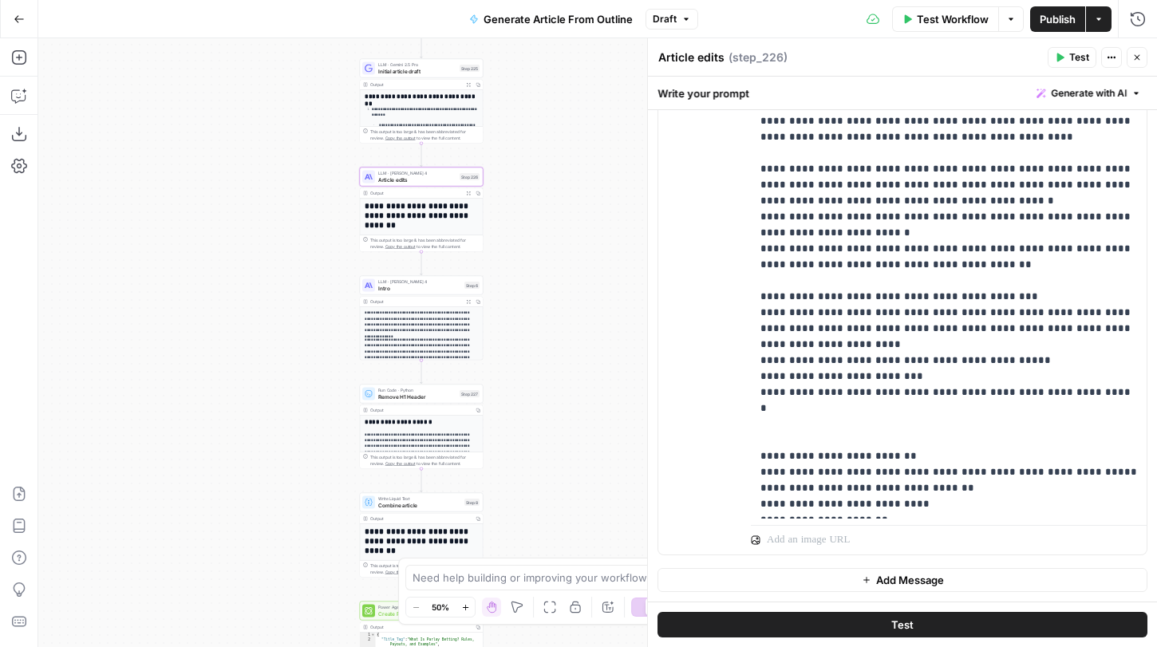
drag, startPoint x: 590, startPoint y: 429, endPoint x: 584, endPoint y: 330, distance: 99.1
click at [584, 330] on div "**********" at bounding box center [597, 342] width 1119 height 609
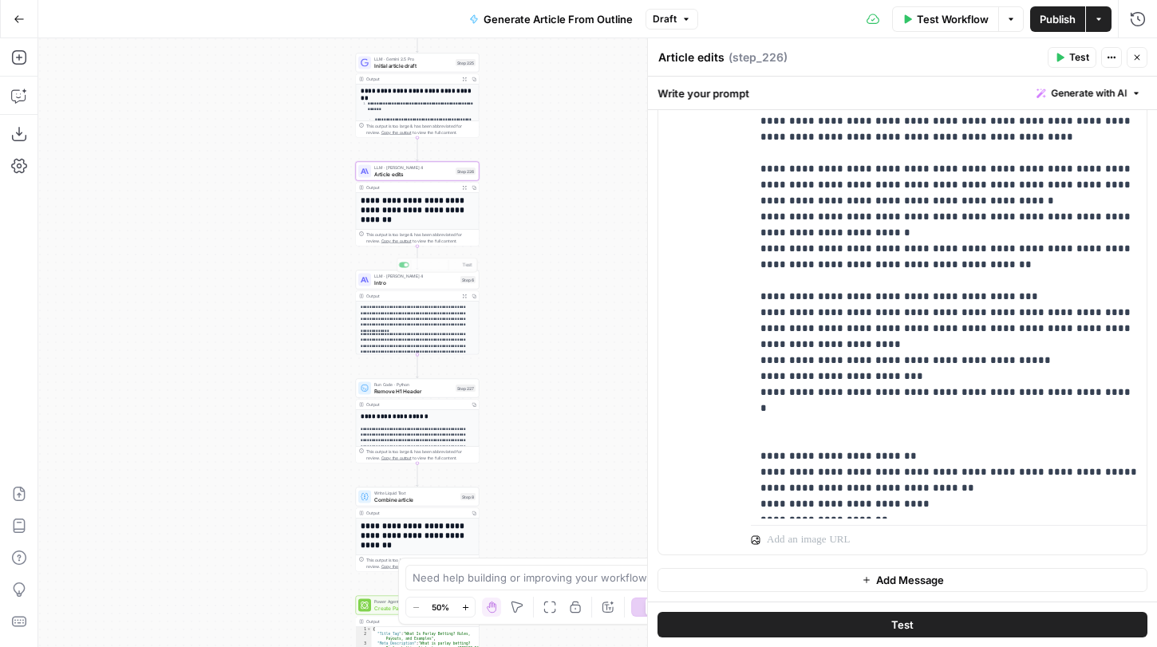
click at [459, 281] on div "Expand Output" at bounding box center [464, 270] width 84 height 26
click at [398, 279] on span "Intro" at bounding box center [415, 283] width 83 height 8
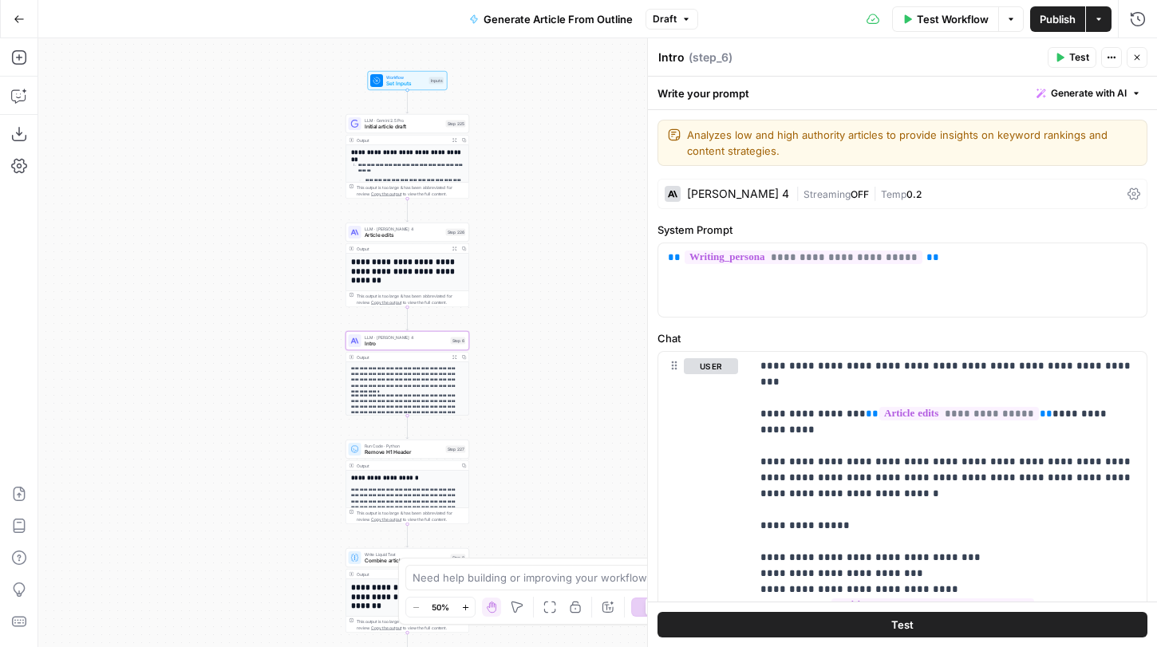
click at [659, 15] on span "Draft" at bounding box center [665, 19] width 24 height 14
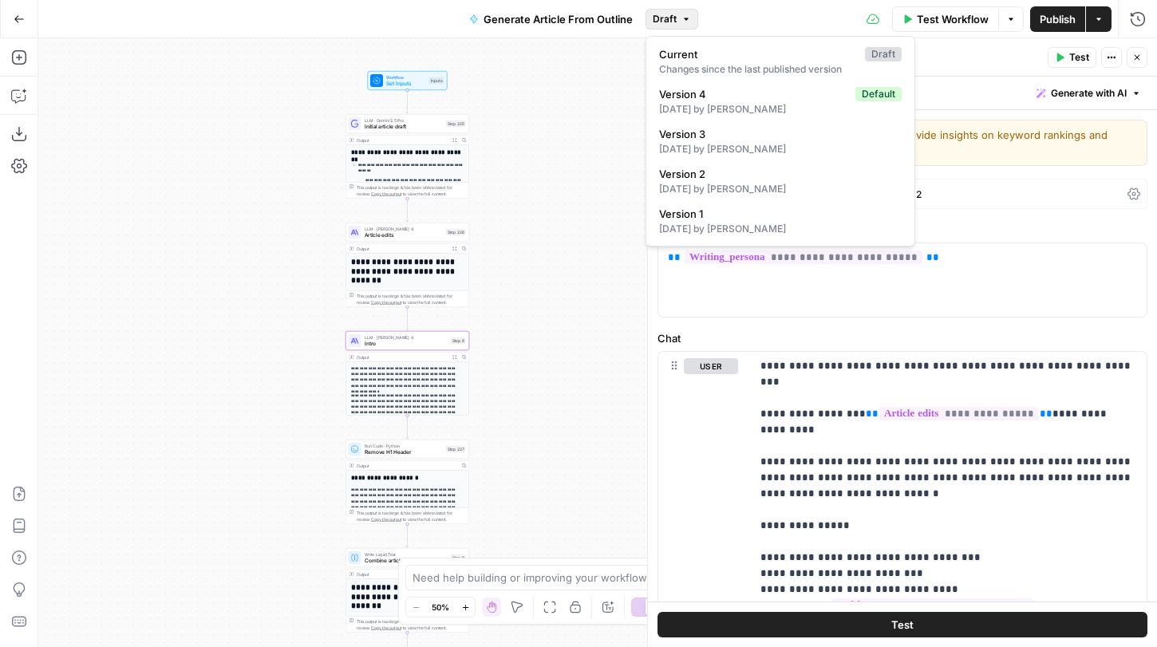
click at [668, 15] on span "Draft" at bounding box center [665, 19] width 24 height 14
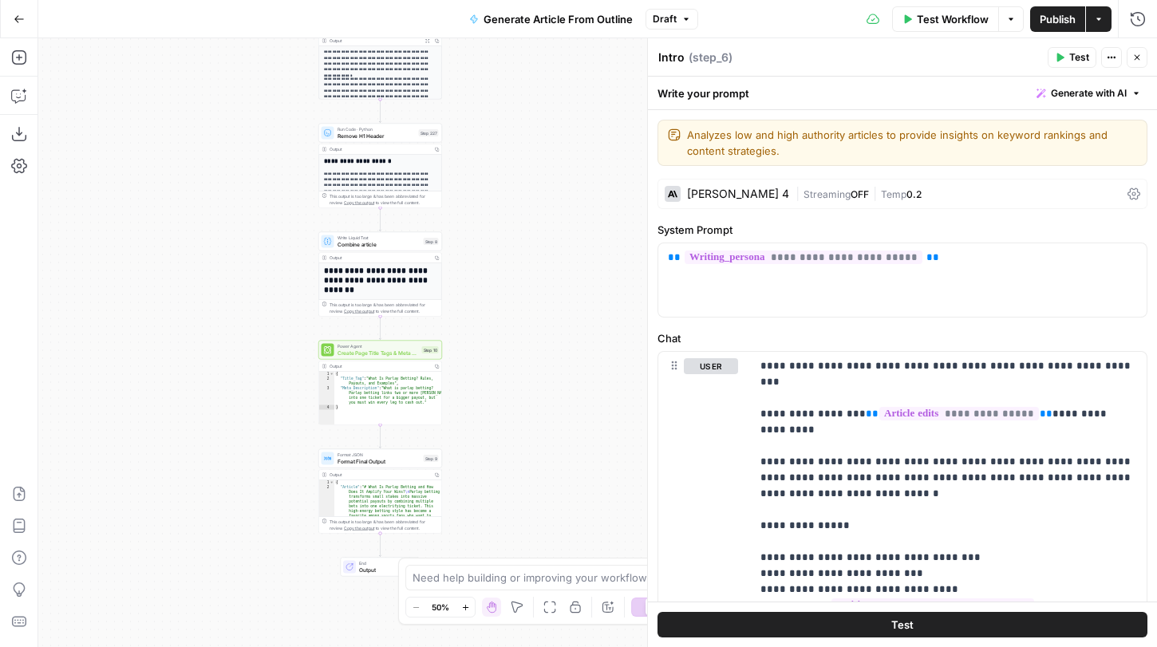
drag, startPoint x: 526, startPoint y: 401, endPoint x: 501, endPoint y: 348, distance: 58.9
click at [502, 346] on div "**********" at bounding box center [597, 342] width 1119 height 609
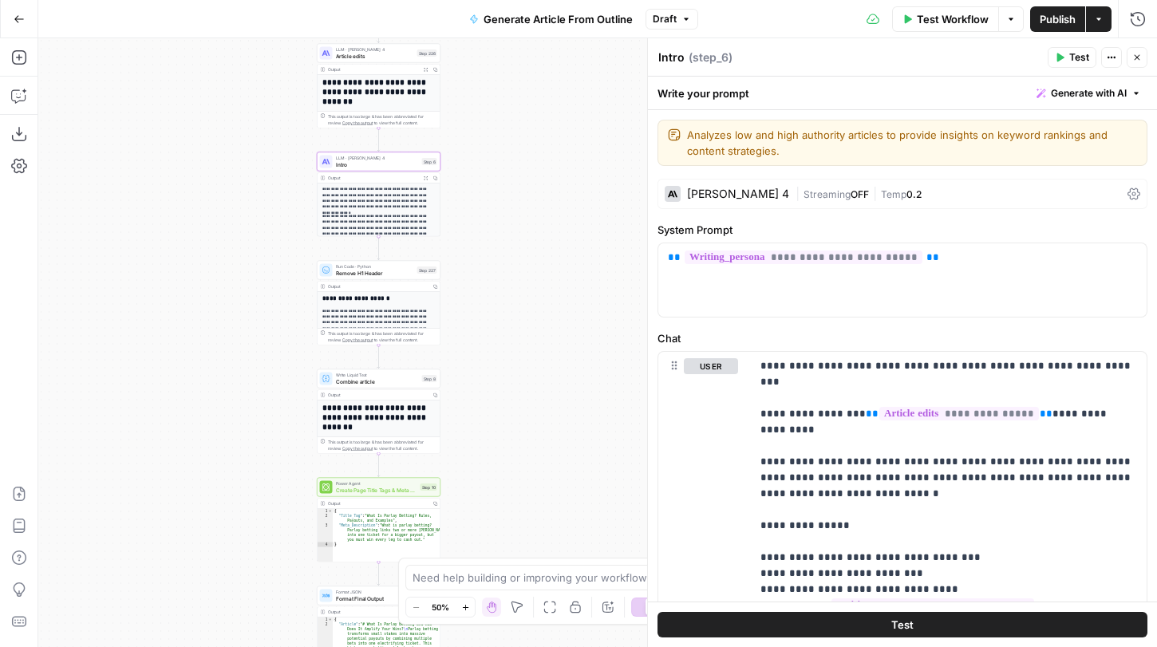
drag, startPoint x: 512, startPoint y: 238, endPoint x: 513, endPoint y: 381, distance: 142.9
click at [513, 380] on div "**********" at bounding box center [597, 342] width 1119 height 609
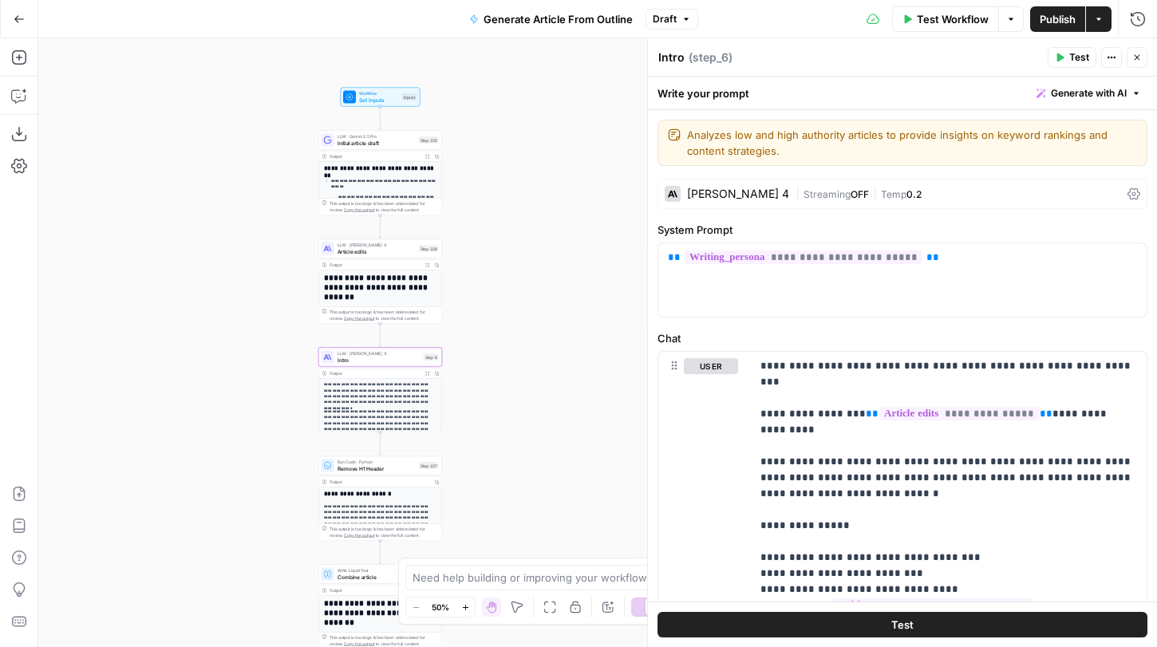
drag, startPoint x: 521, startPoint y: 291, endPoint x: 522, endPoint y: 475, distance: 183.6
click at [522, 475] on div "**********" at bounding box center [597, 342] width 1119 height 609
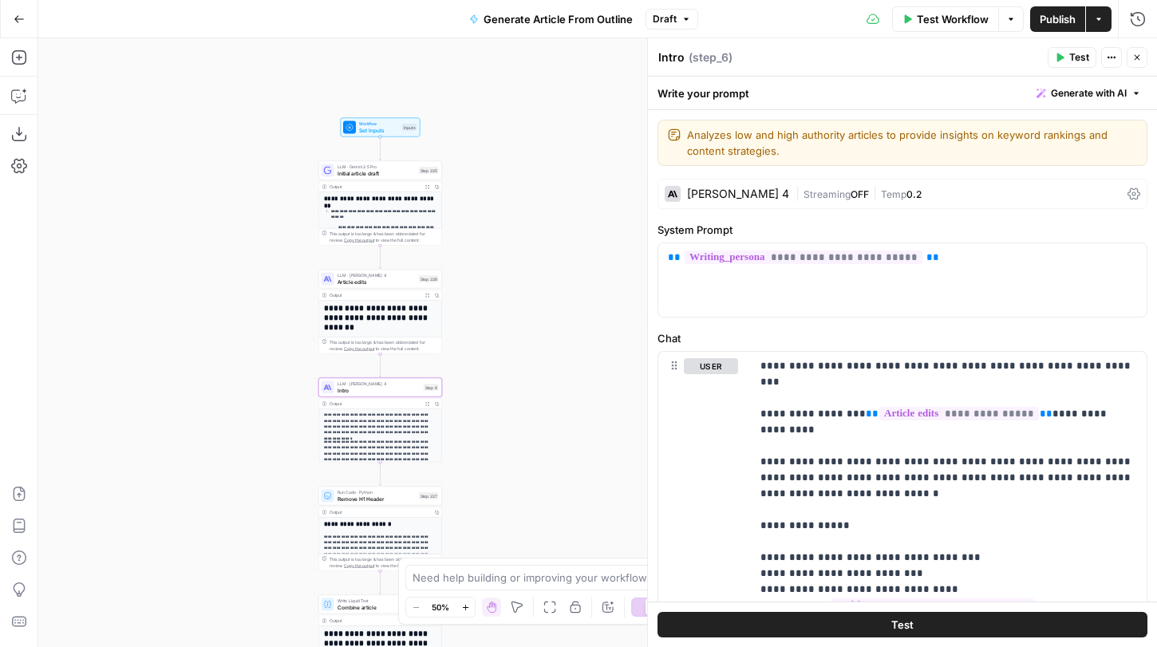
drag, startPoint x: 522, startPoint y: 355, endPoint x: 522, endPoint y: 386, distance: 30.3
click at [522, 386] on div "**********" at bounding box center [597, 342] width 1119 height 609
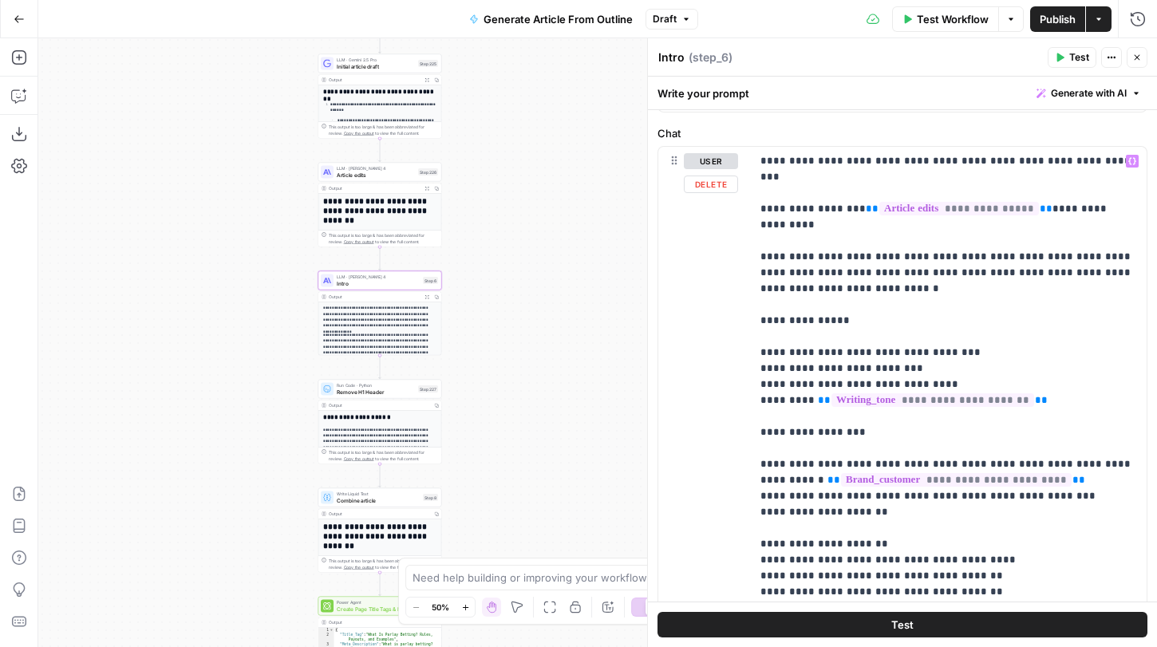
scroll to position [0, 0]
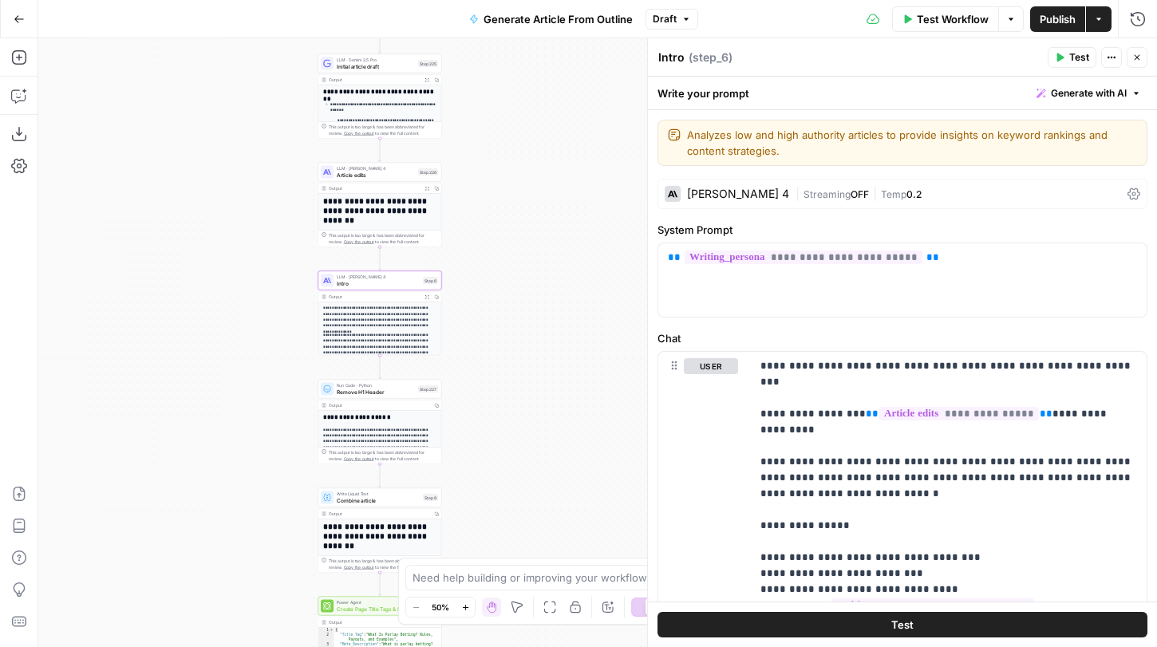
click at [409, 172] on span "Article edits" at bounding box center [376, 175] width 78 height 8
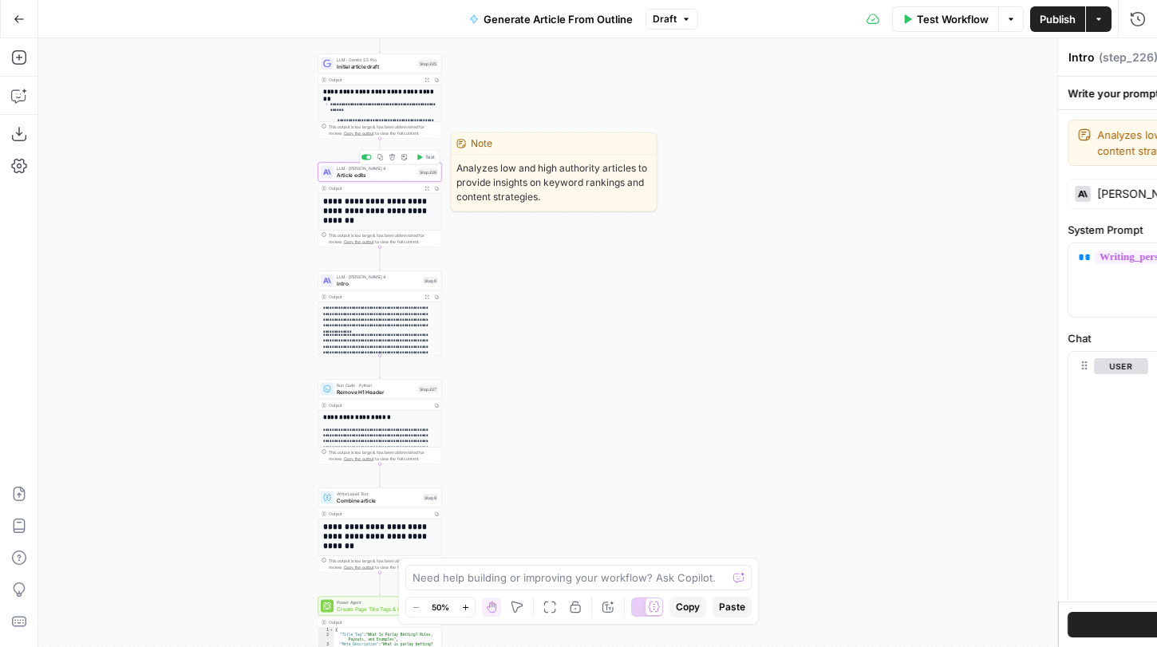
type textarea "Article edits"
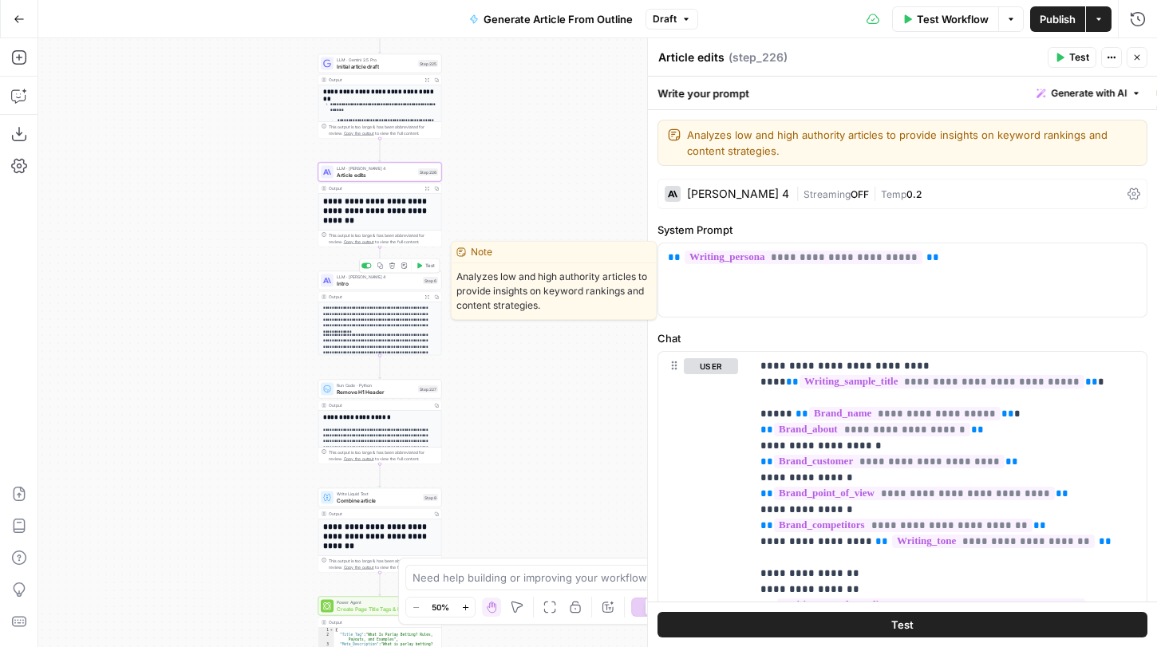
click at [405, 285] on span "Intro" at bounding box center [378, 283] width 83 height 8
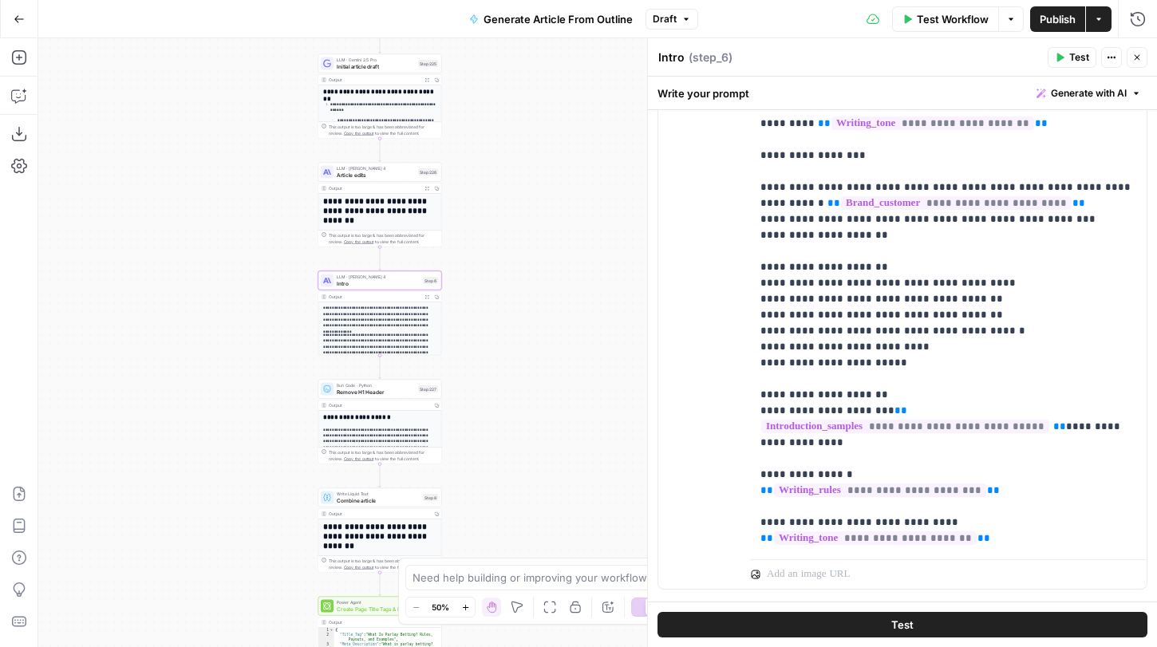
scroll to position [458, 0]
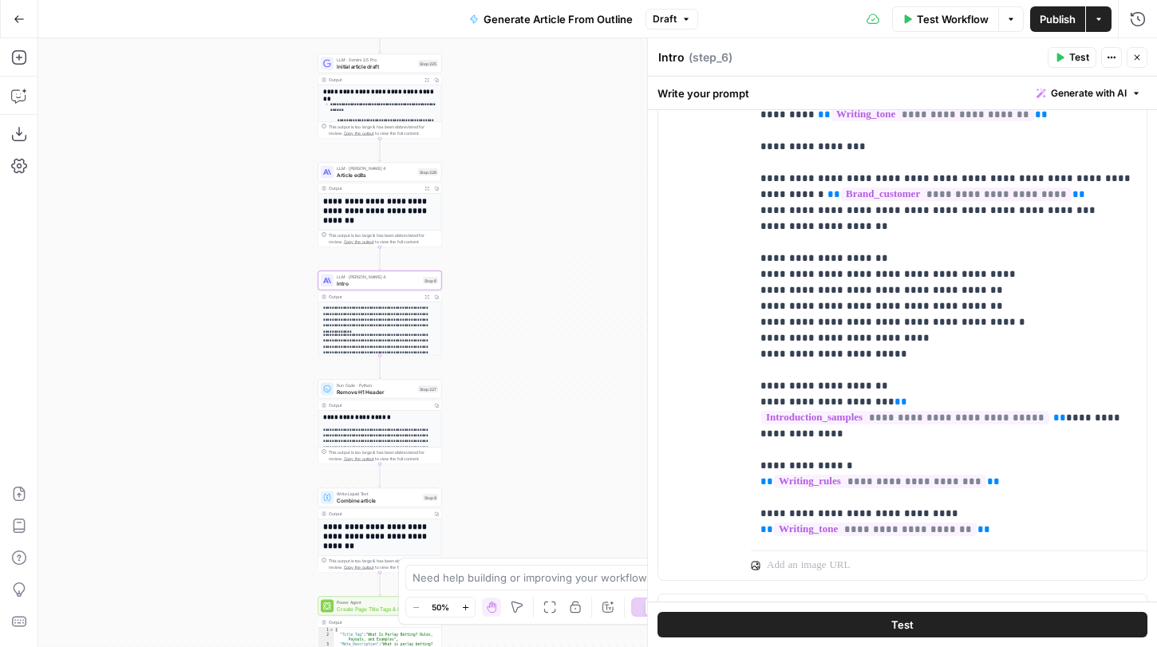
click at [416, 391] on div "Run Code · Python Remove H1 Header Step 227 Copy step Delete step Edit Note Test" at bounding box center [379, 389] width 117 height 14
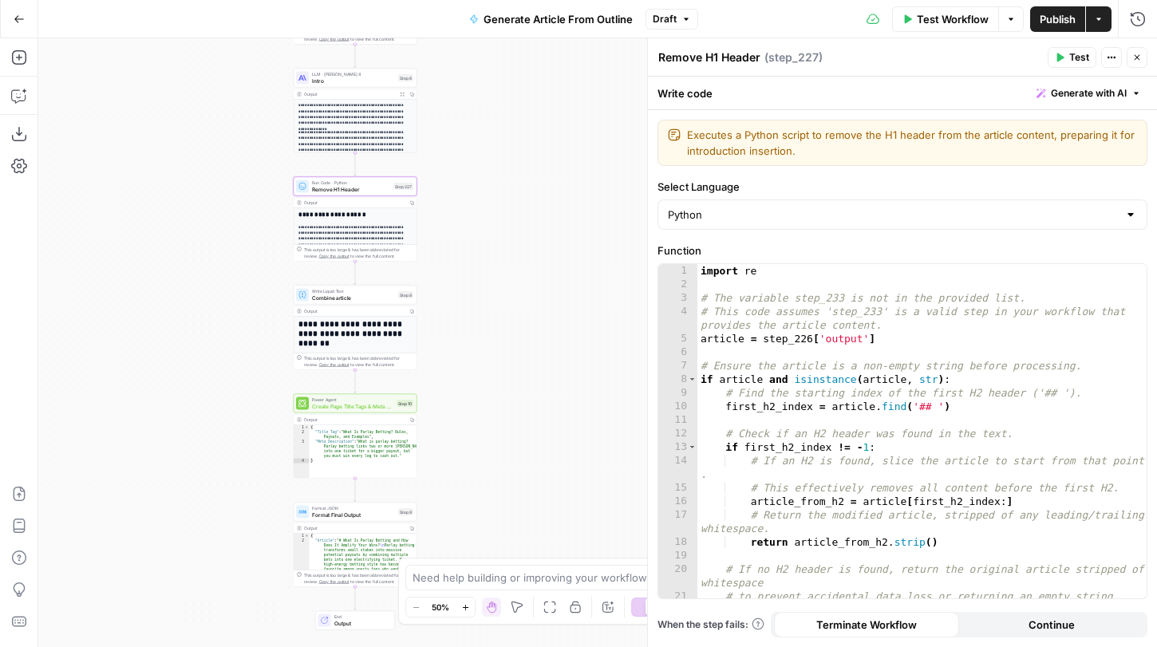
drag, startPoint x: 270, startPoint y: 433, endPoint x: 236, endPoint y: 198, distance: 237.8
click at [236, 198] on div "**********" at bounding box center [597, 342] width 1119 height 609
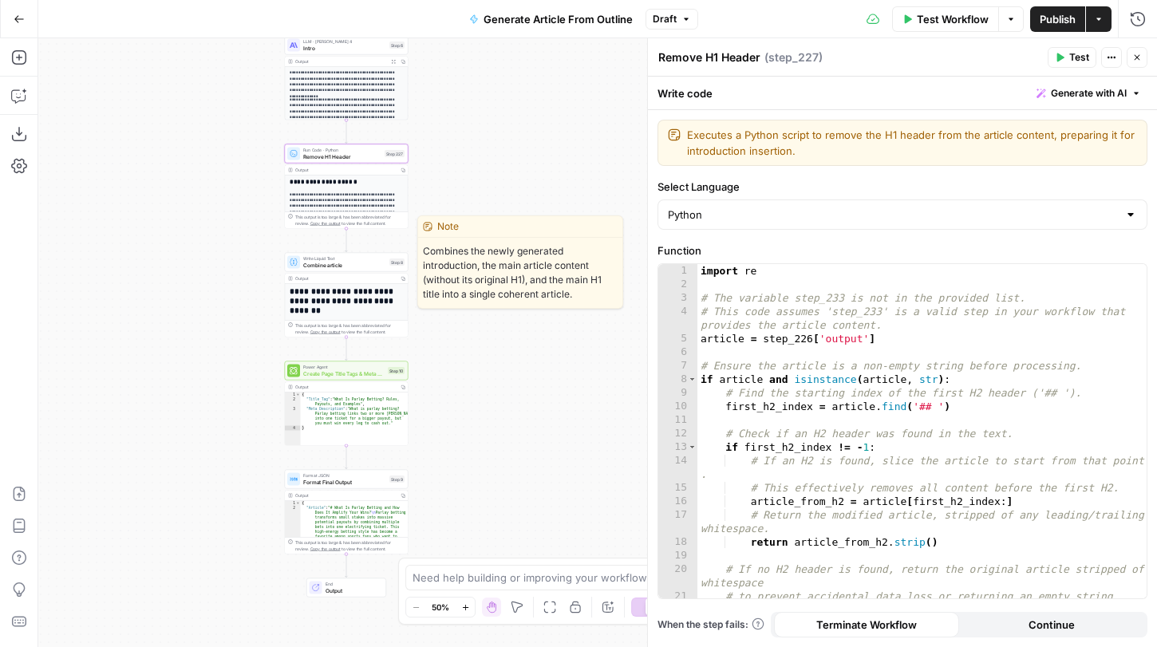
click at [338, 262] on span "Combine article" at bounding box center [344, 265] width 83 height 8
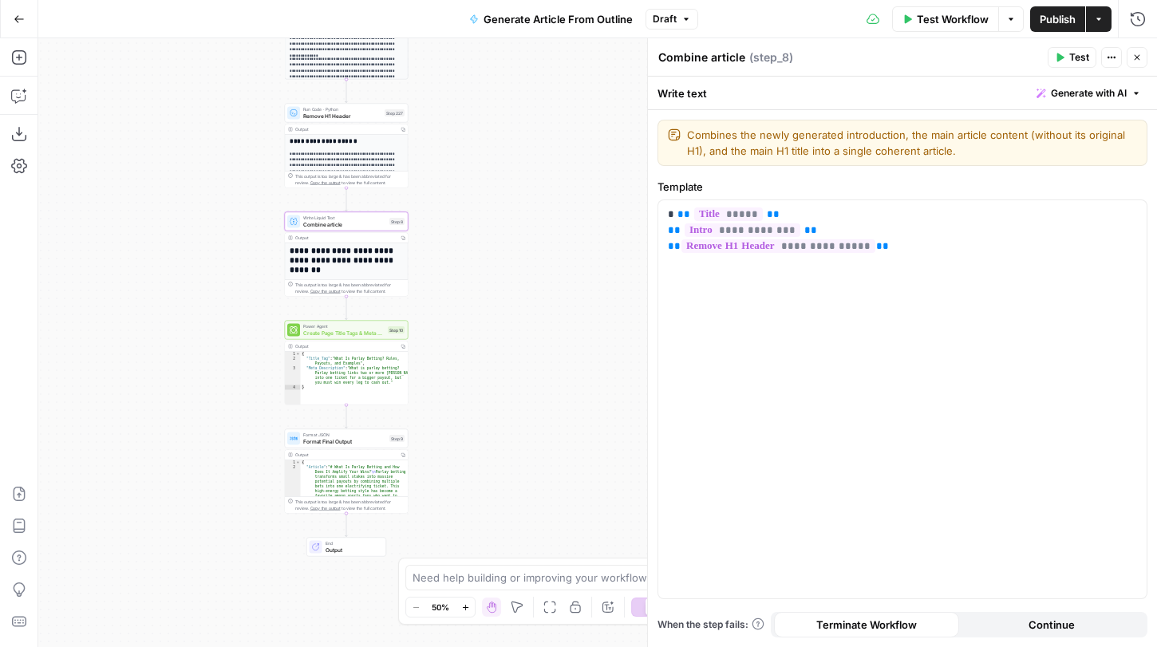
drag, startPoint x: 255, startPoint y: 259, endPoint x: 255, endPoint y: 219, distance: 40.7
click at [255, 219] on div "**********" at bounding box center [597, 342] width 1119 height 609
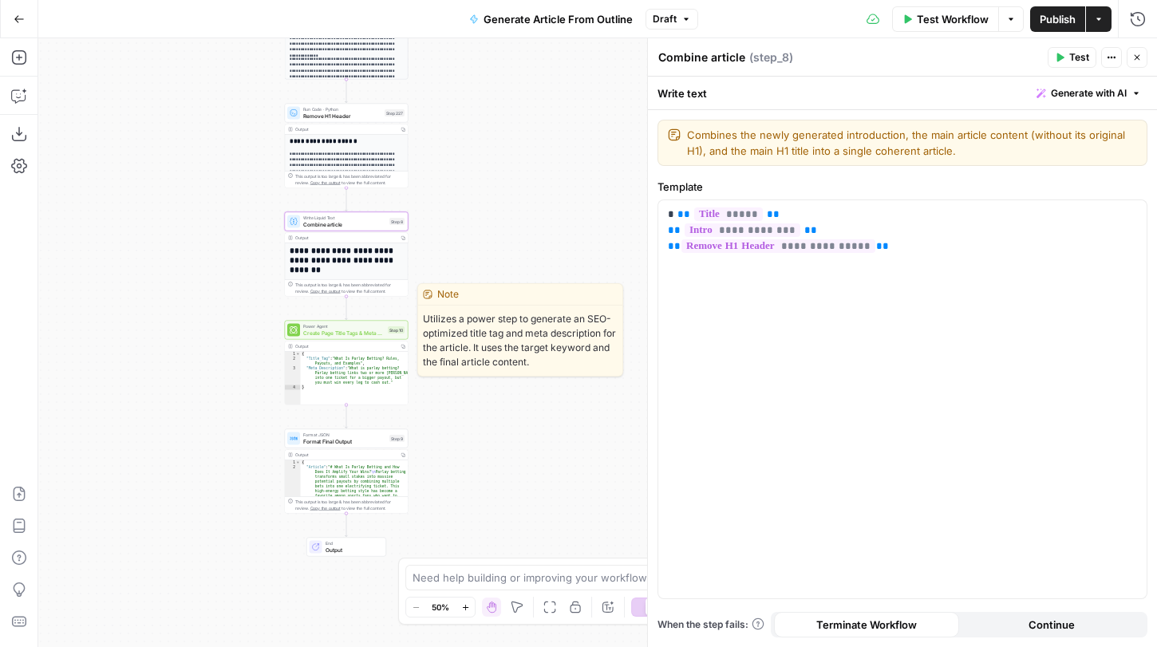
click at [352, 330] on span "Create Page Title Tags & Meta Descriptions" at bounding box center [343, 333] width 81 height 8
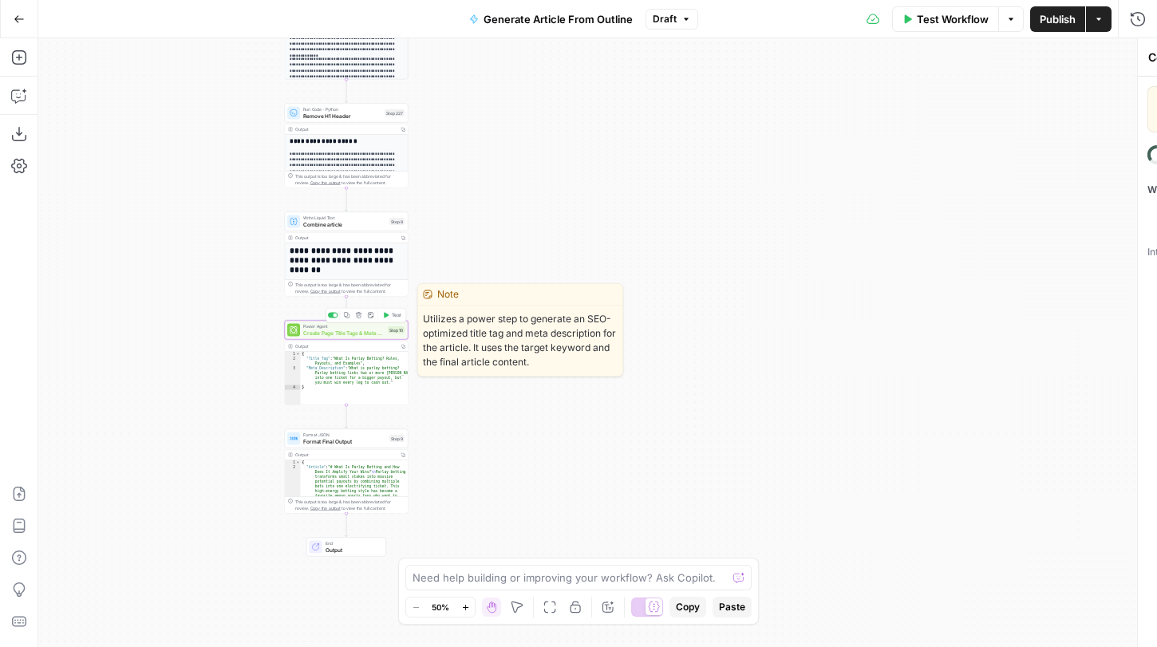
type textarea "Create Page Title Tags & Meta Descriptions"
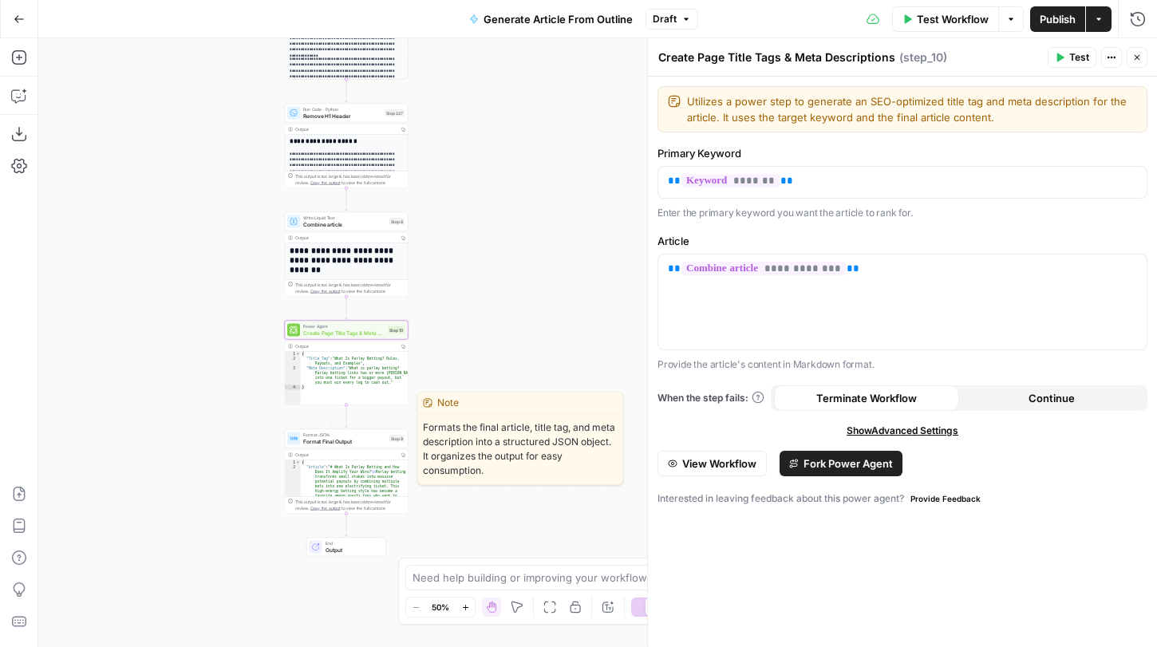
click at [342, 442] on span "Format Final Output" at bounding box center [344, 441] width 83 height 8
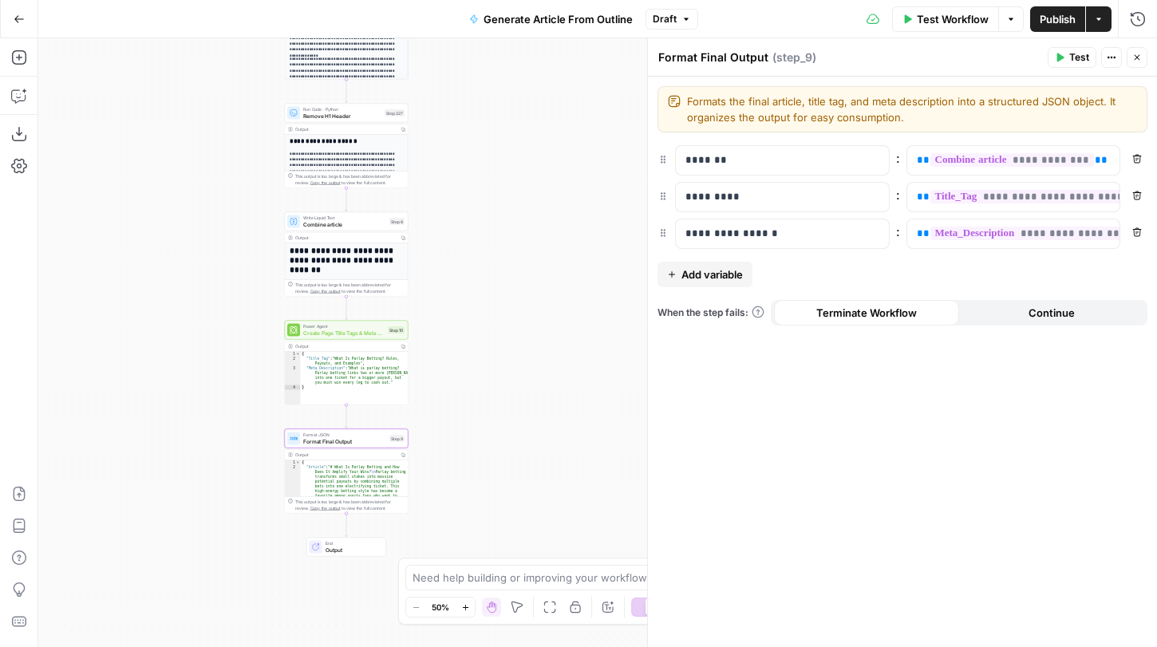
click at [674, 12] on span "Draft" at bounding box center [665, 19] width 24 height 14
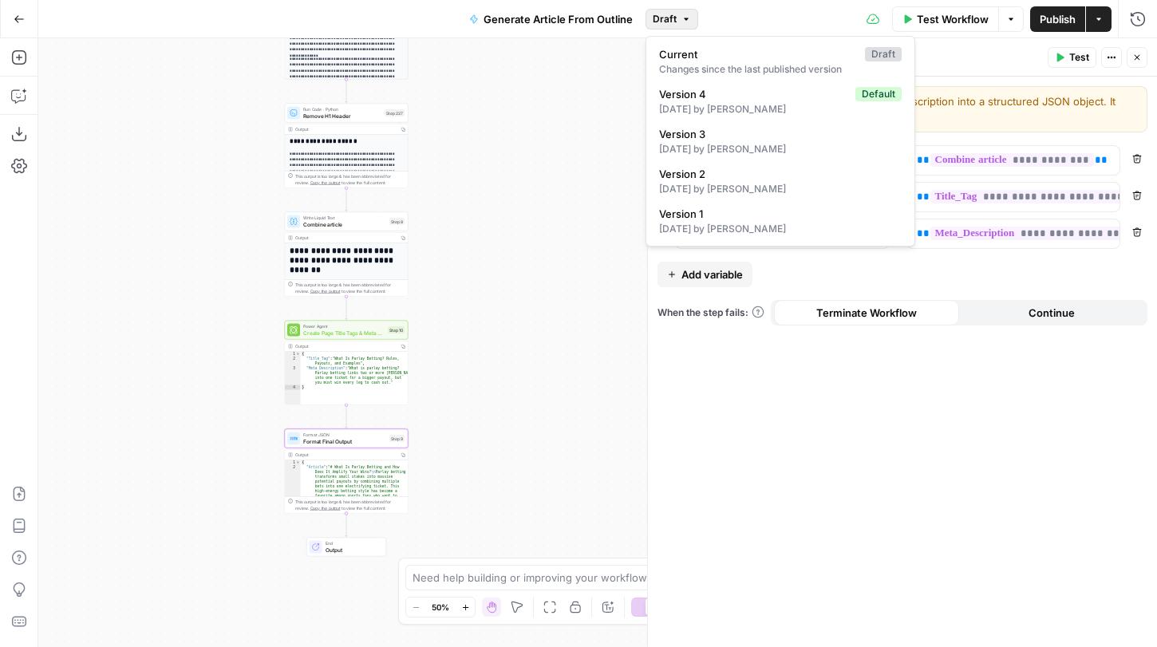
click at [683, 17] on icon "button" at bounding box center [687, 19] width 10 height 10
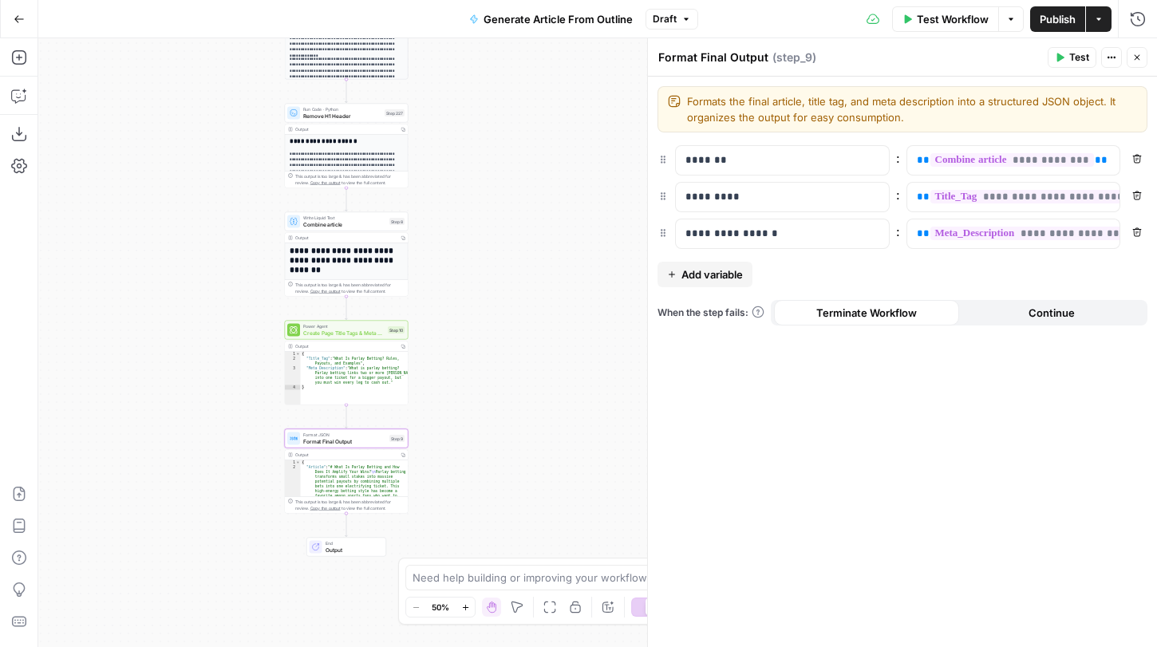
click at [1055, 11] on span "Publish" at bounding box center [1058, 19] width 36 height 16
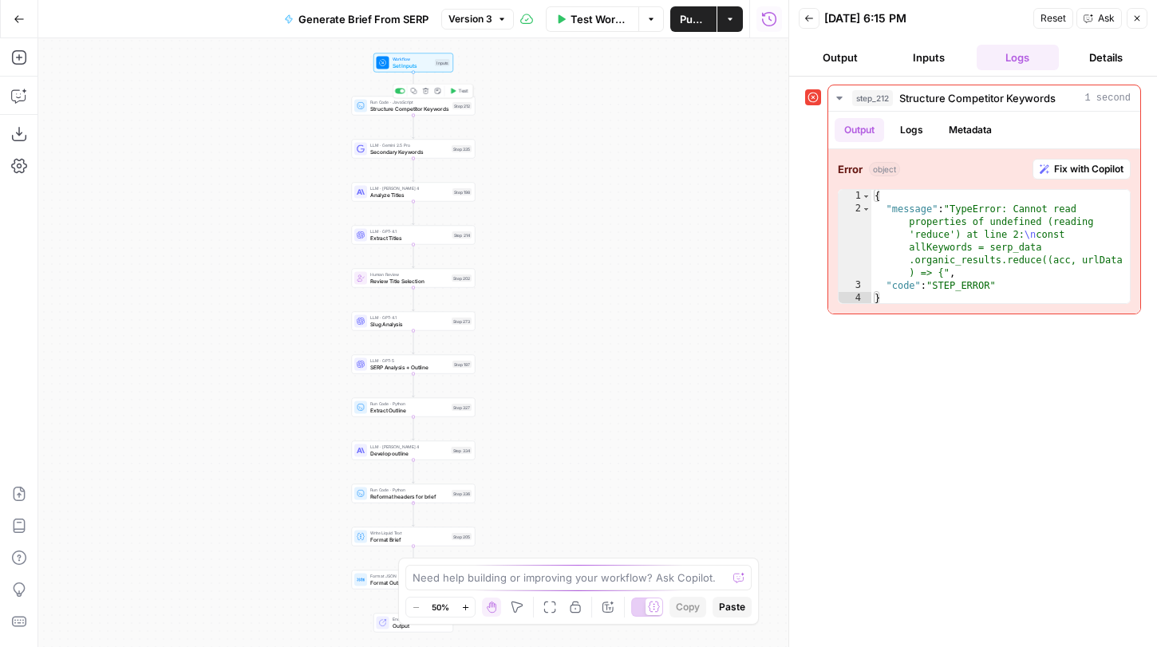
click at [449, 109] on span "Structure Competitor Keywords" at bounding box center [409, 109] width 79 height 8
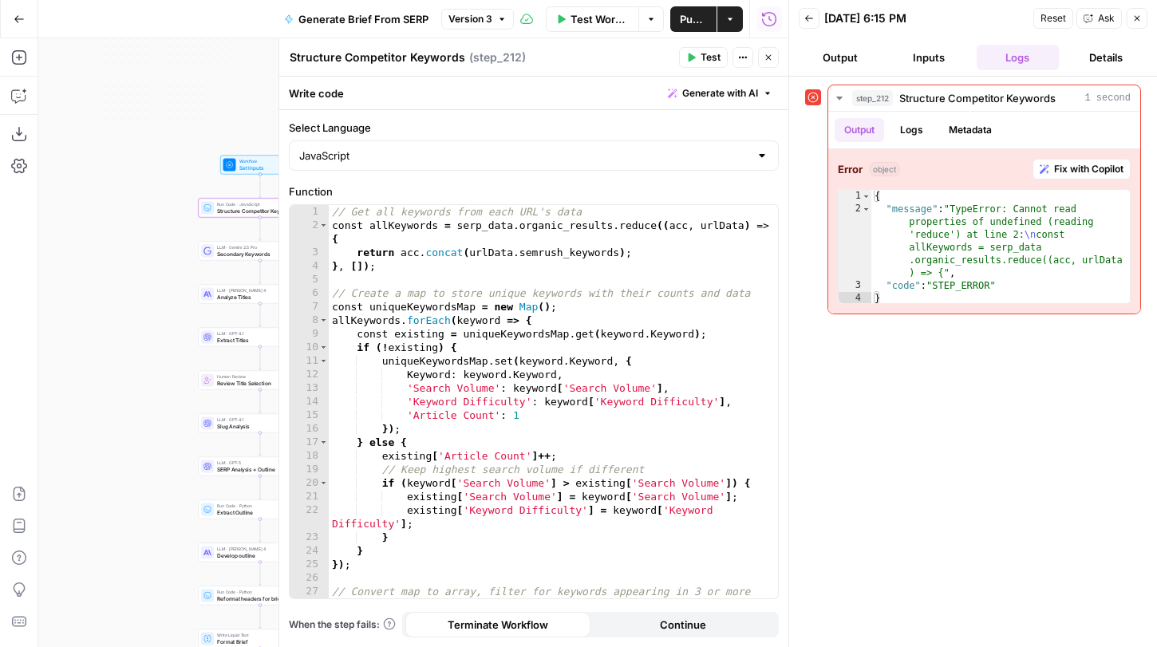
drag, startPoint x: 249, startPoint y: 208, endPoint x: 97, endPoint y: 310, distance: 183.5
click at [97, 310] on div "Workflow Set Inputs Inputs Run Code · JavaScript Structure Competitor Keywords …" at bounding box center [413, 342] width 750 height 609
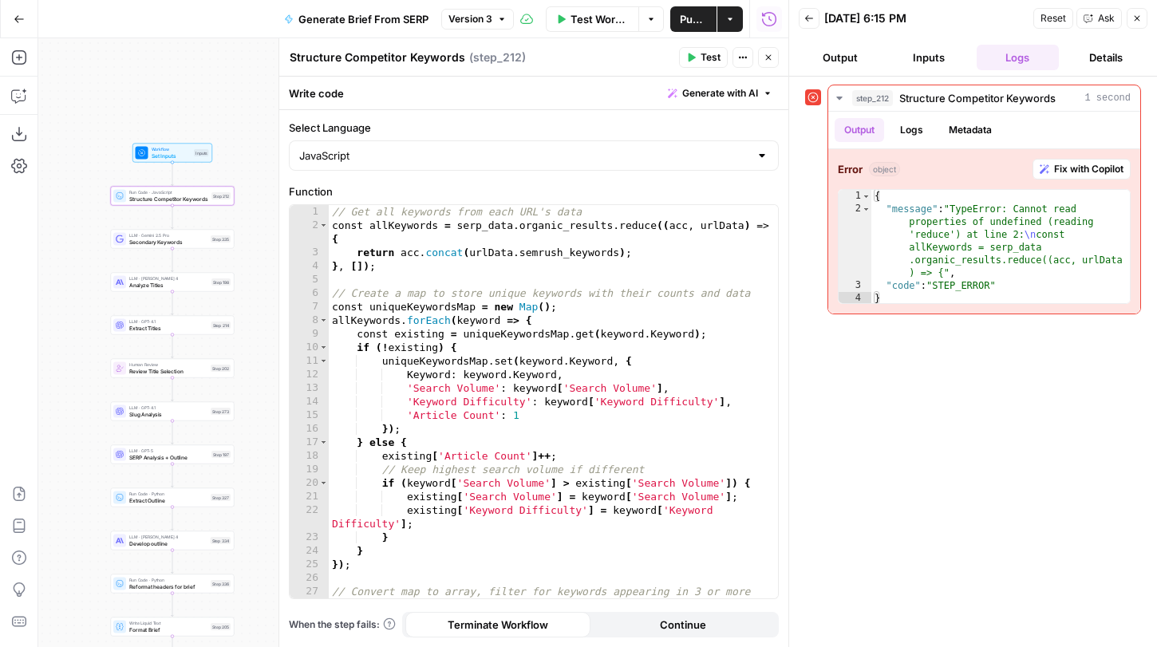
drag, startPoint x: 161, startPoint y: 330, endPoint x: 73, endPoint y: 318, distance: 89.4
click at [73, 318] on div "Workflow Set Inputs Inputs Run Code · JavaScript Structure Competitor Keywords …" at bounding box center [413, 342] width 750 height 609
click at [1065, 175] on span "Fix with Copilot" at bounding box center [1088, 169] width 69 height 14
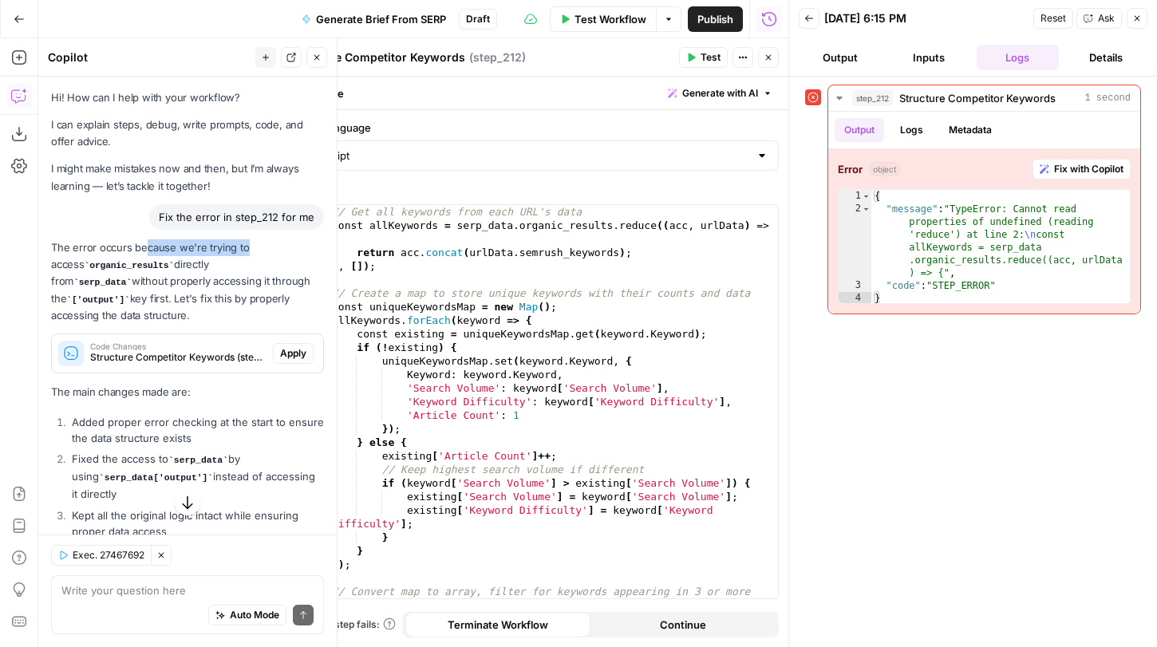
drag, startPoint x: 146, startPoint y: 246, endPoint x: 243, endPoint y: 246, distance: 96.6
click at [243, 246] on p "The error occurs because we're trying to access organic_results directly from s…" at bounding box center [187, 281] width 273 height 85
click at [132, 278] on code "serp_data" at bounding box center [102, 283] width 58 height 10
drag, startPoint x: 182, startPoint y: 273, endPoint x: 239, endPoint y: 277, distance: 56.8
click at [239, 277] on p "The error occurs because we're trying to access organic_results directly from s…" at bounding box center [187, 281] width 273 height 85
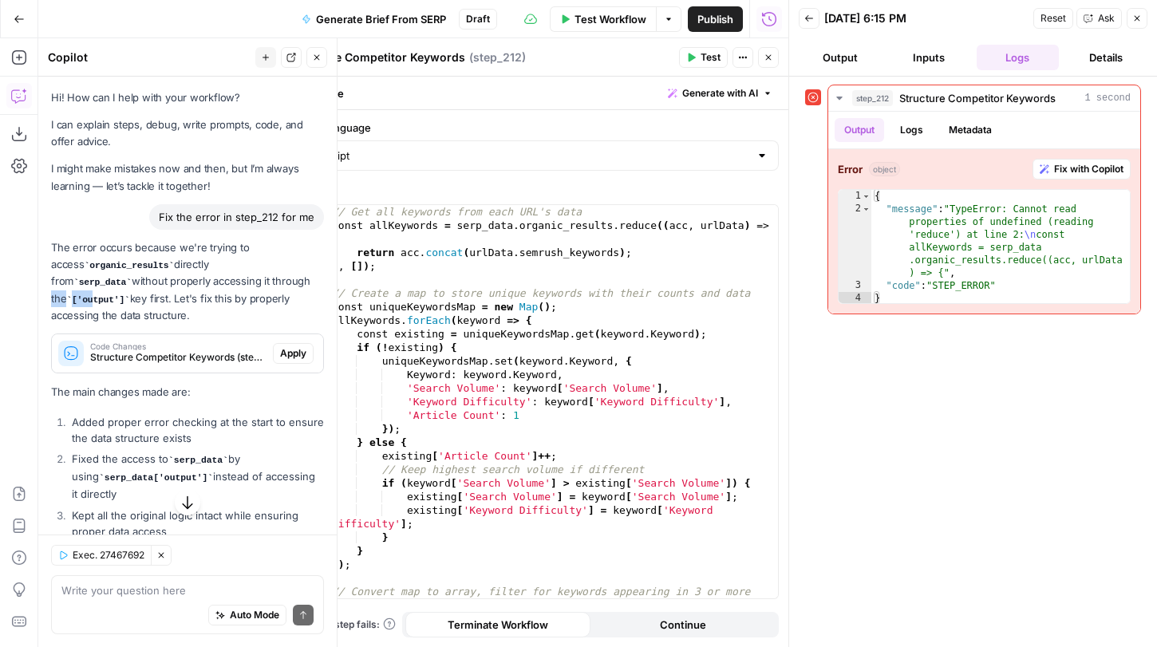
click at [129, 295] on code "['output']" at bounding box center [97, 300] width 63 height 10
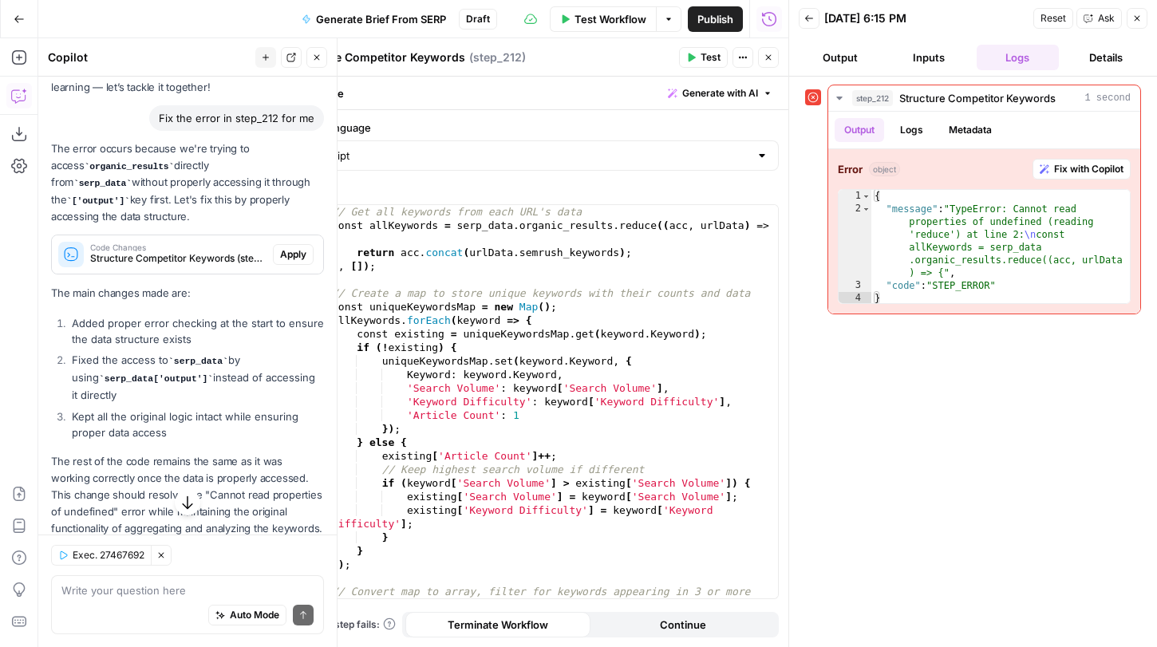
scroll to position [104, 0]
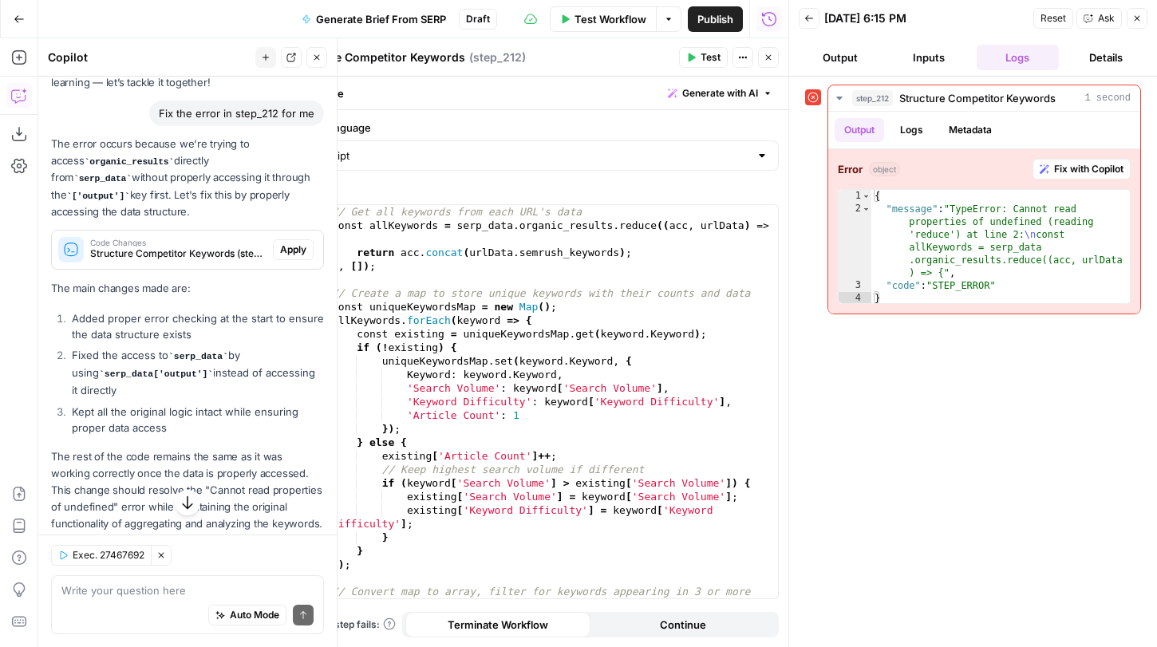
click at [317, 56] on icon "button" at bounding box center [317, 58] width 10 height 10
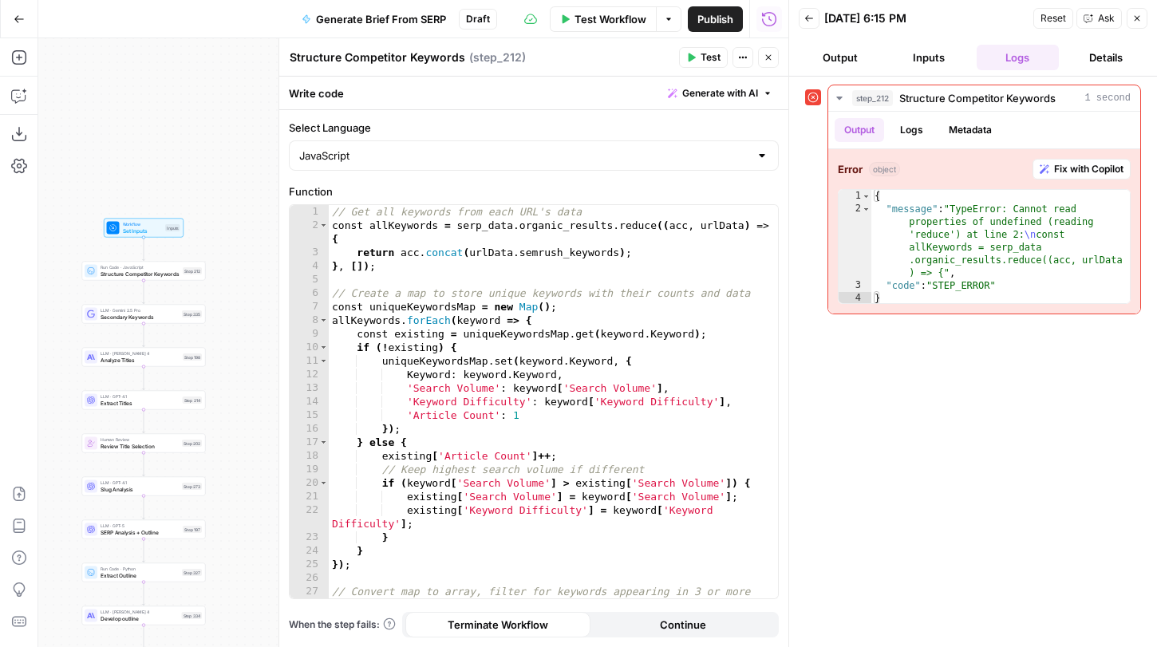
drag, startPoint x: 144, startPoint y: 296, endPoint x: 233, endPoint y: 224, distance: 114.1
click at [233, 224] on div "Workflow Set Inputs Inputs Run Code · JavaScript Structure Competitor Keywords …" at bounding box center [413, 342] width 750 height 609
click at [166, 311] on span "LLM · Gemini 2.5 Pro" at bounding box center [142, 310] width 78 height 6
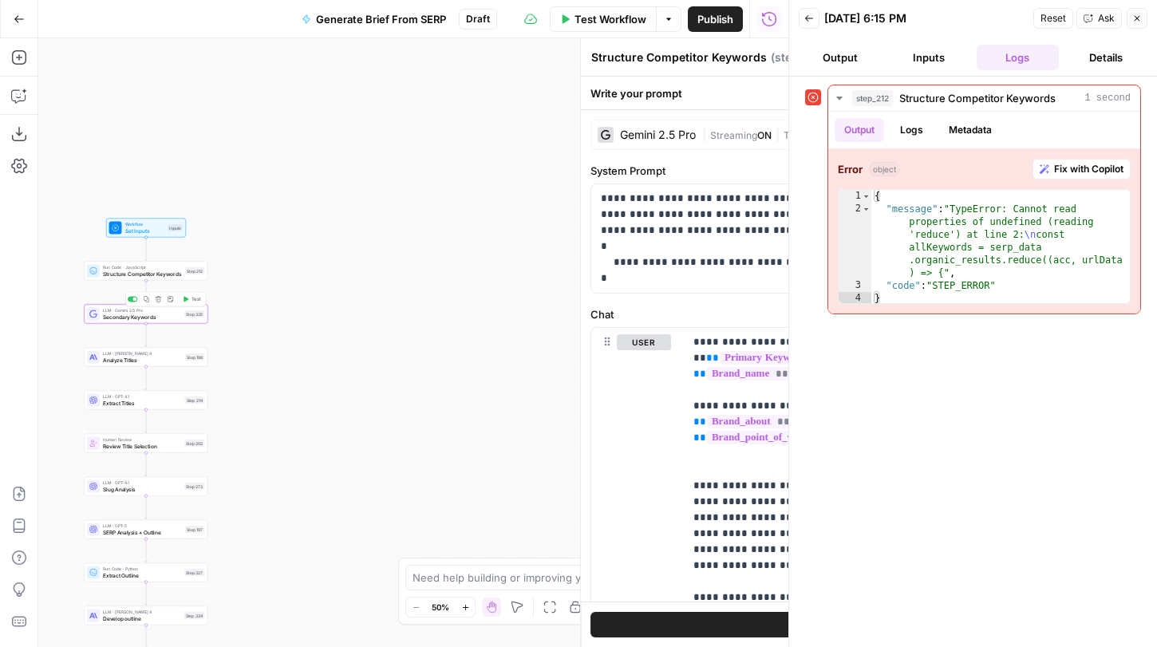
type textarea "Secondary Keywords"
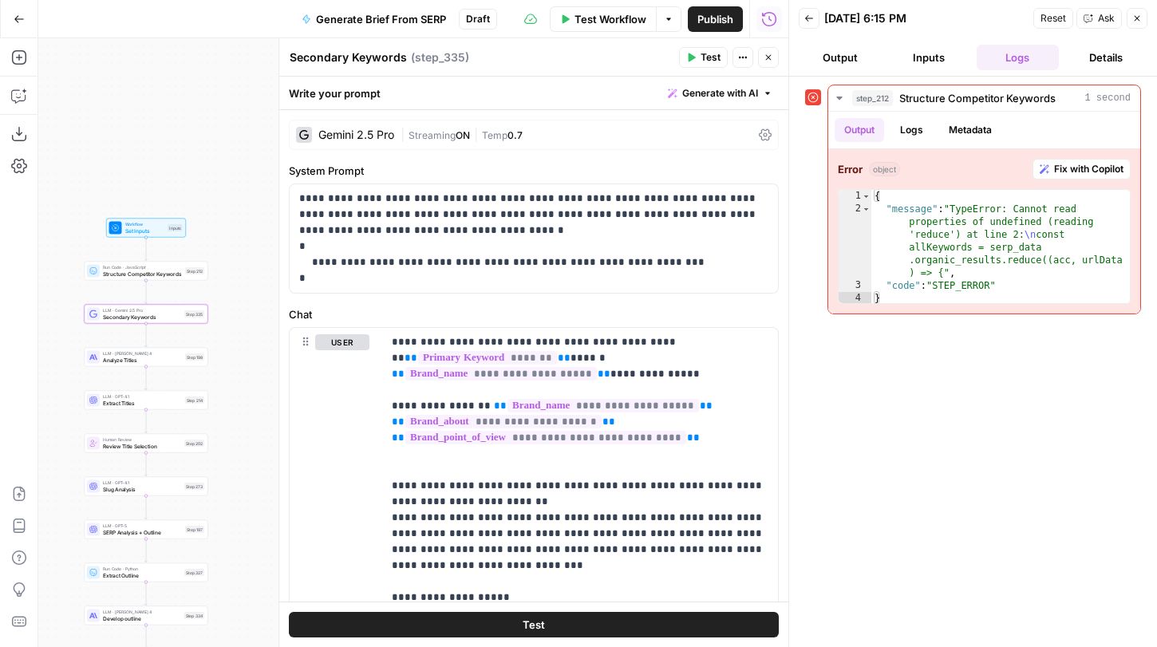
click at [214, 69] on div "Workflow Set Inputs Inputs Run Code · JavaScript Structure Competitor Keywords …" at bounding box center [413, 342] width 750 height 609
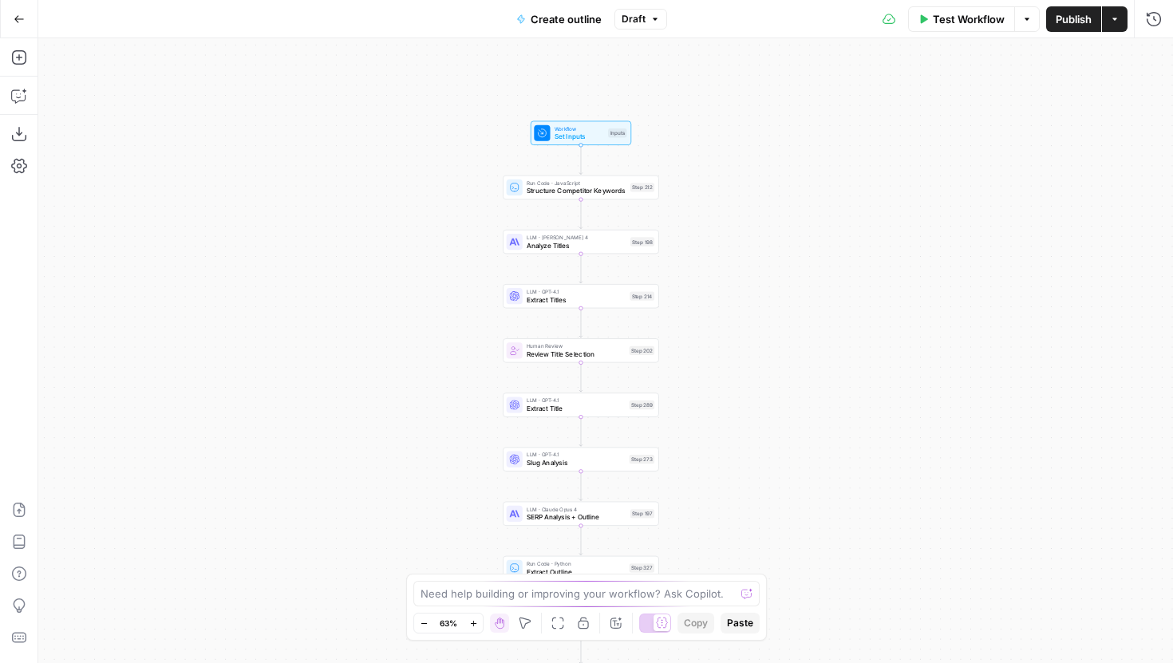
drag, startPoint x: 428, startPoint y: 175, endPoint x: 403, endPoint y: 223, distance: 54.6
click at [403, 223] on div "Workflow Set Inputs Inputs Run Code · JavaScript Structure Competitor Keywords …" at bounding box center [605, 350] width 1135 height 625
click at [575, 192] on span "Structure Competitor Keywords" at bounding box center [577, 191] width 100 height 10
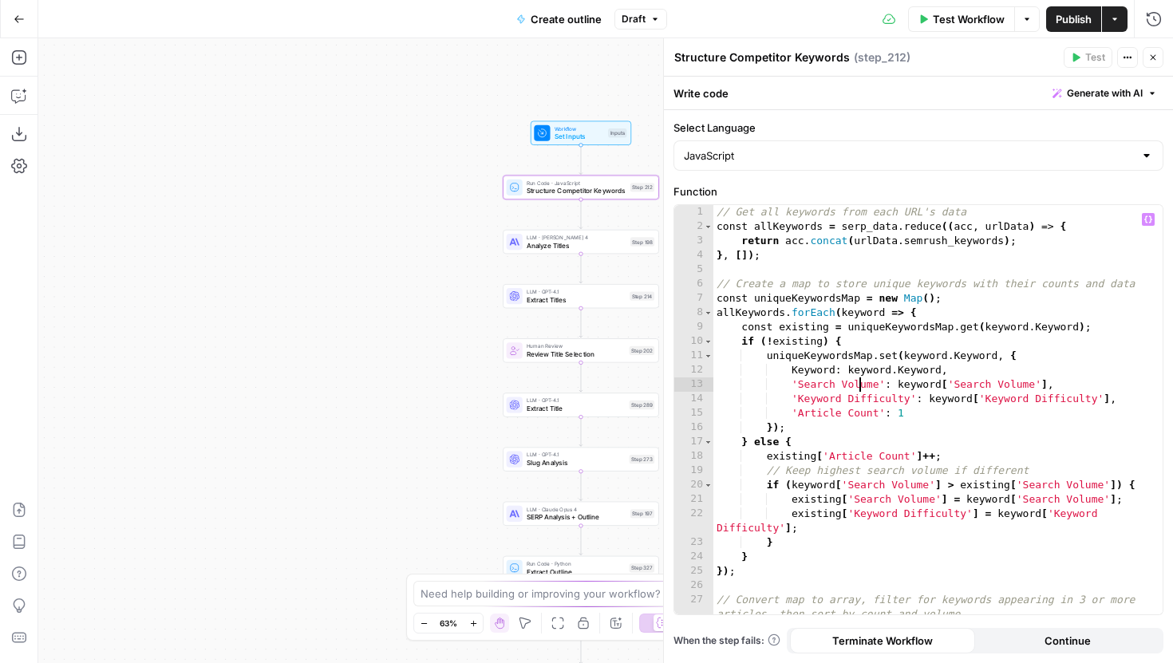
click at [863, 386] on div "// Get all keywords from each URL's data const allKeywords = serp_data . reduce…" at bounding box center [938, 424] width 449 height 438
type textarea "**********"
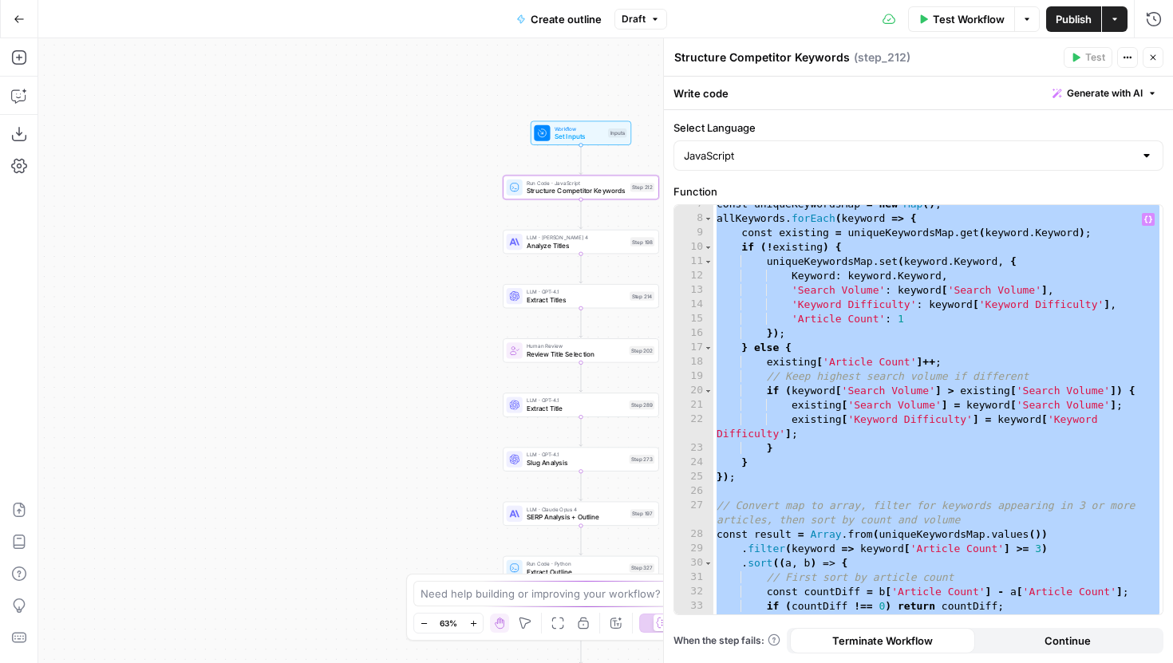
scroll to position [94, 0]
click at [523, 252] on div "LLM · Claude Sonnet 4 Analyze Titles Step 198 Copy step Delete step Edit Note T…" at bounding box center [581, 242] width 156 height 24
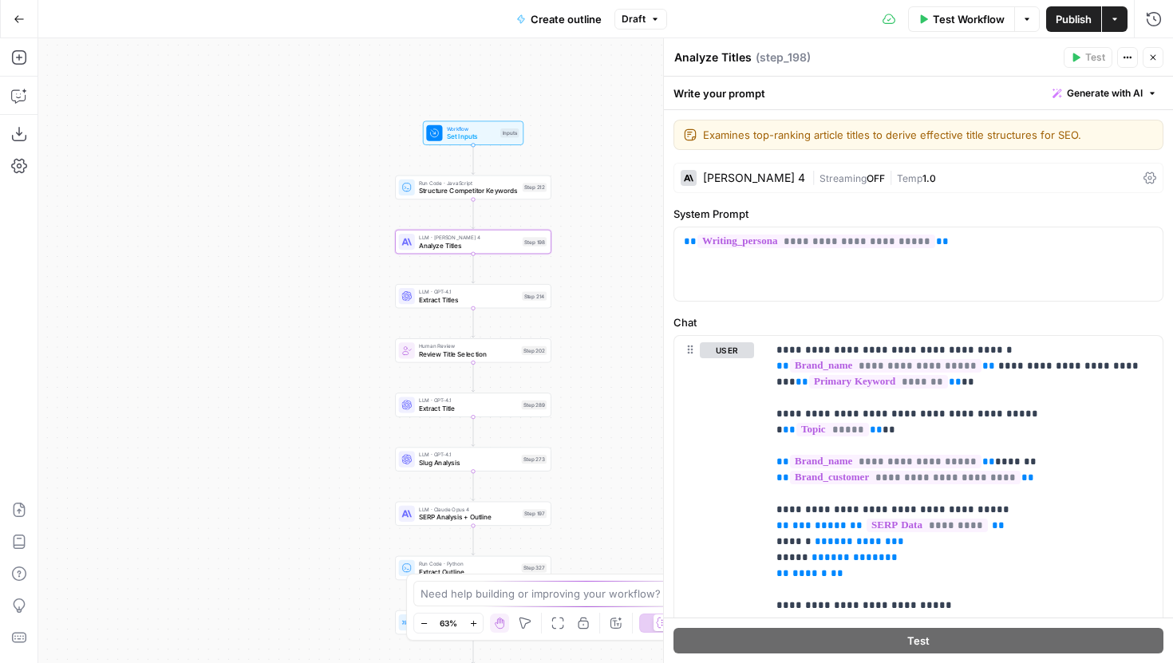
drag, startPoint x: 469, startPoint y: 261, endPoint x: 284, endPoint y: 257, distance: 184.4
click at [284, 257] on div "Workflow Set Inputs Inputs Run Code · JavaScript Structure Competitor Keywords …" at bounding box center [605, 350] width 1135 height 625
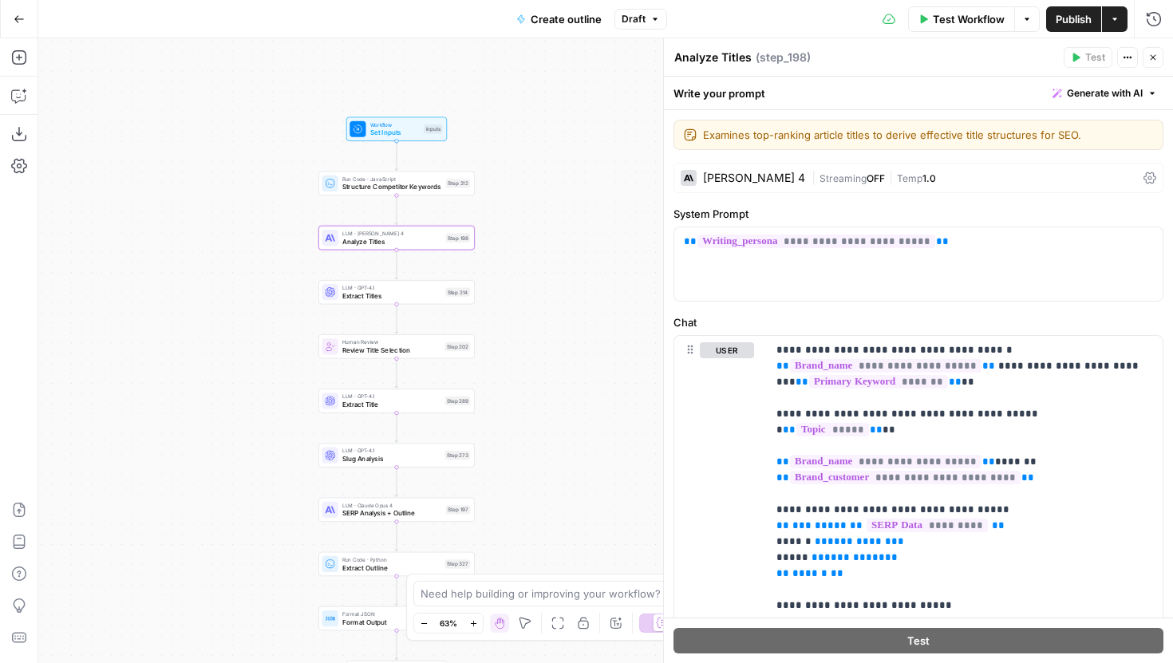
click at [18, 20] on icon "button" at bounding box center [19, 19] width 11 height 11
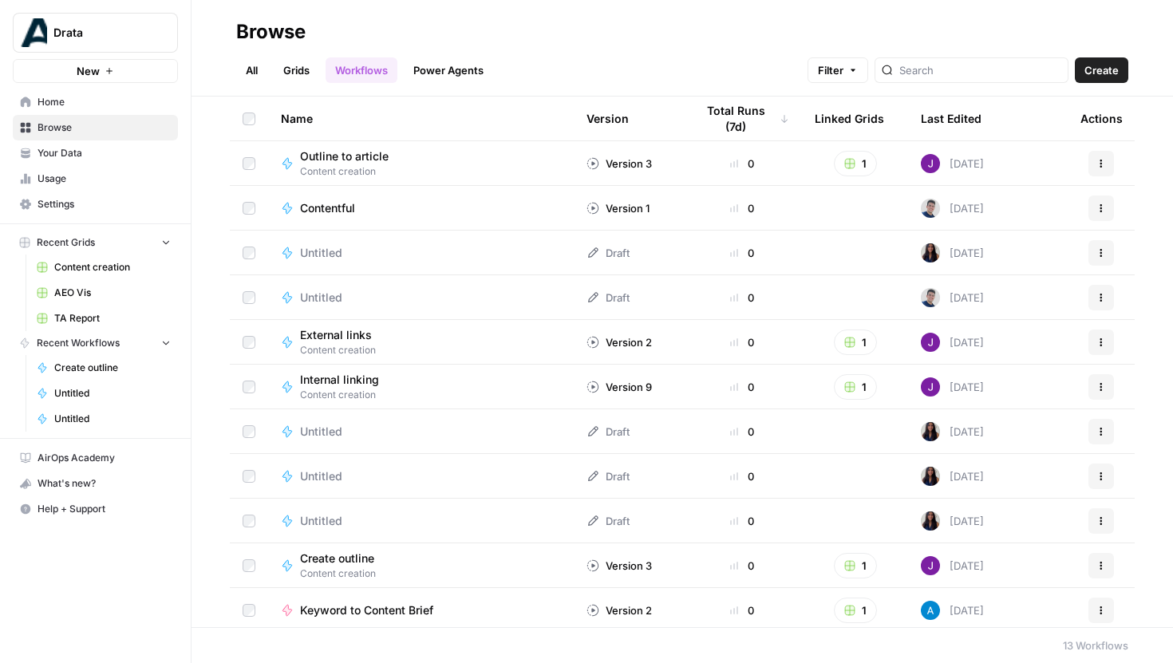
click at [309, 58] on link "Grids" at bounding box center [296, 70] width 45 height 26
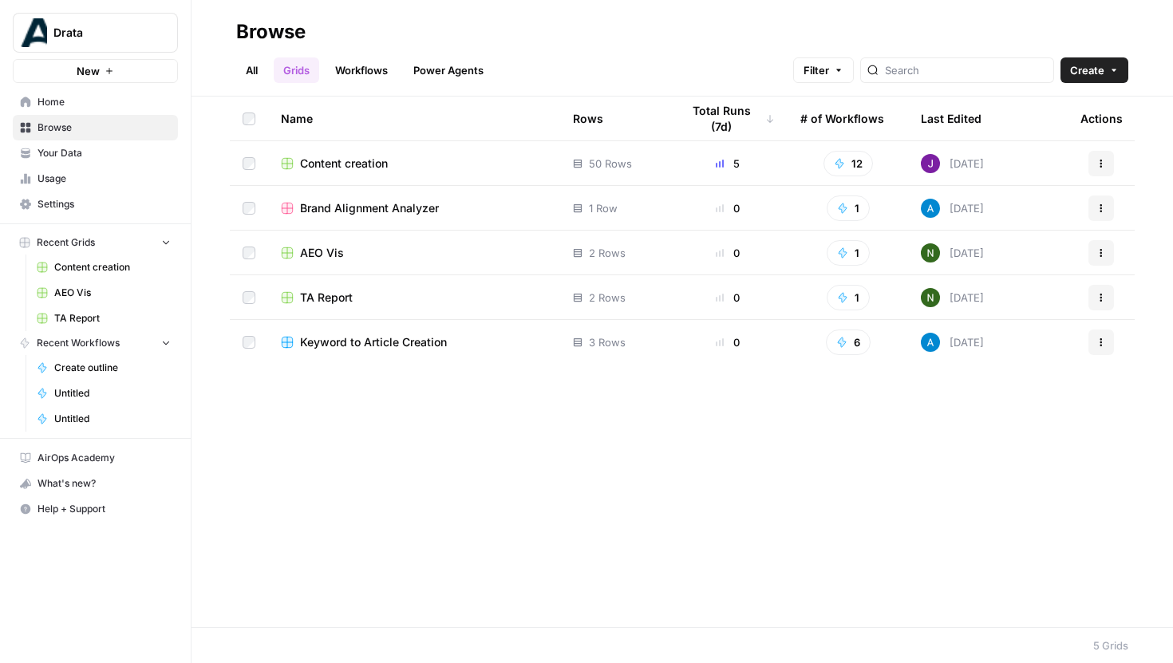
click at [376, 170] on span "Content creation" at bounding box center [344, 164] width 88 height 16
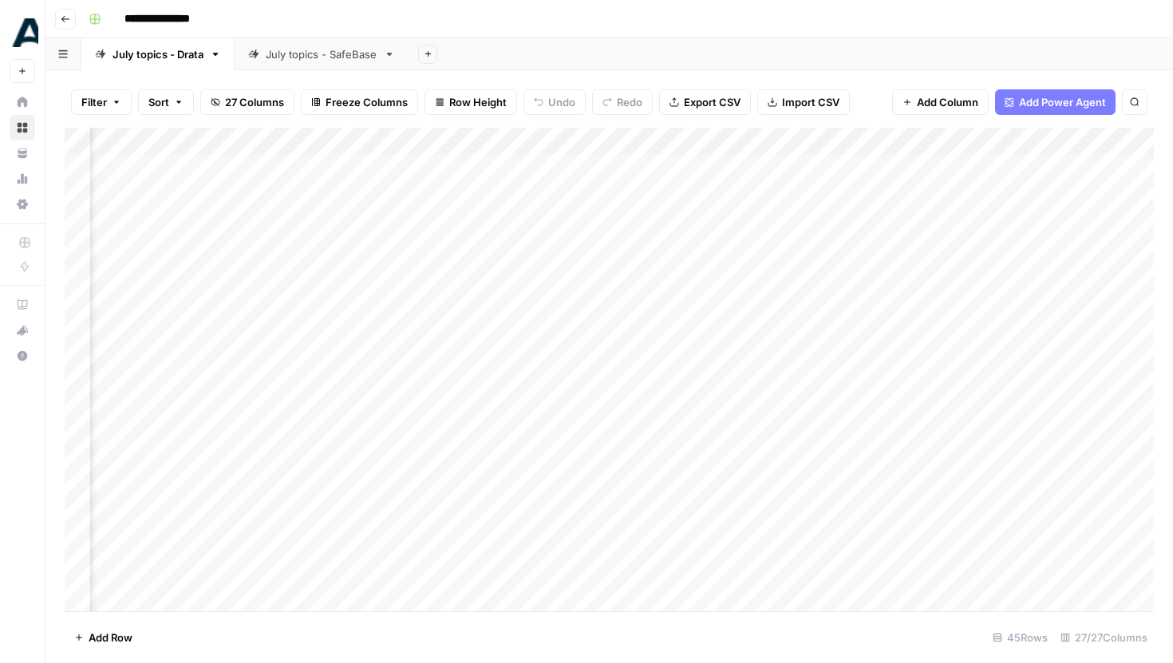
scroll to position [0, 2217]
click at [892, 139] on div "Add Column" at bounding box center [610, 370] width 1090 height 484
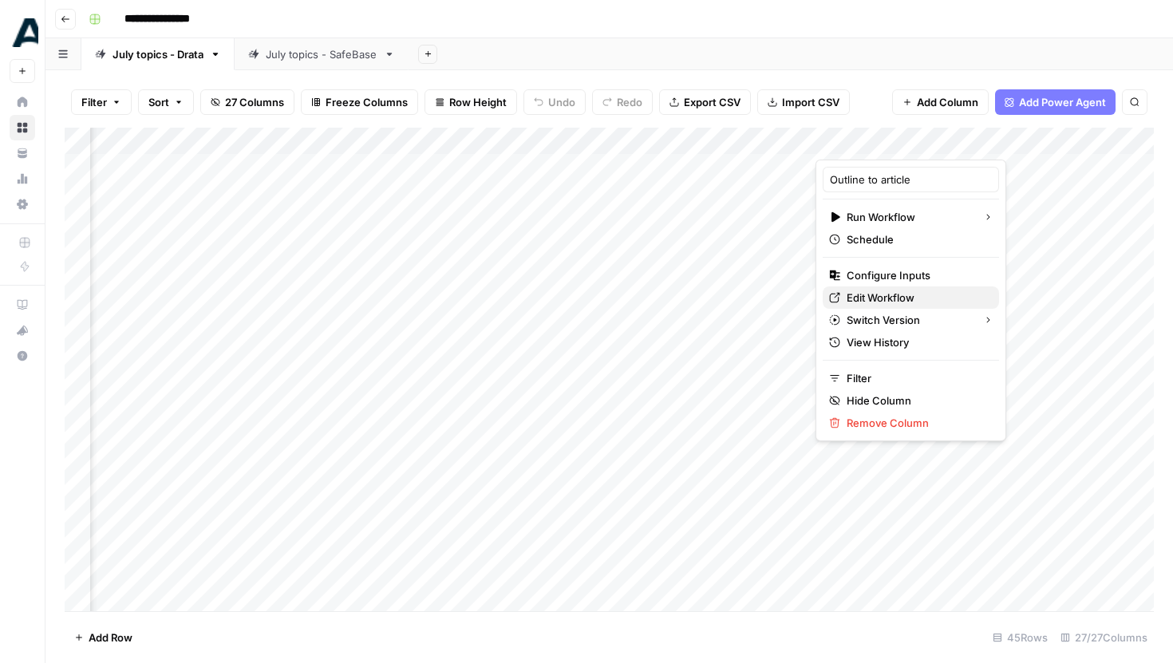
click at [881, 293] on span "Edit Workflow" at bounding box center [917, 298] width 140 height 16
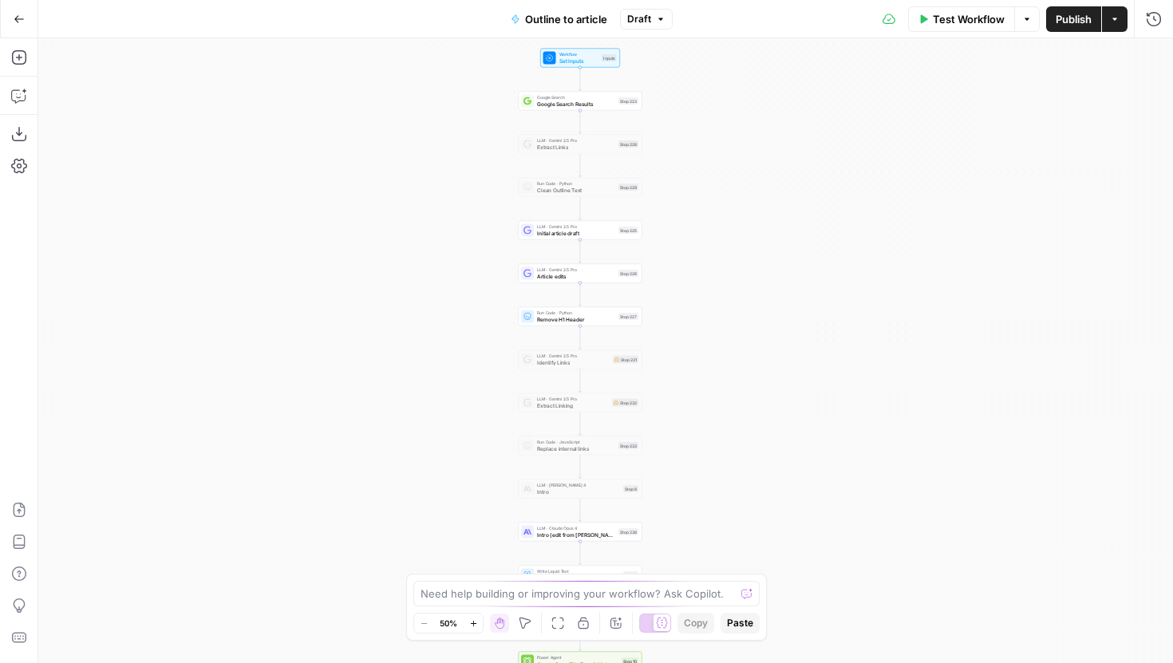
drag, startPoint x: 464, startPoint y: 243, endPoint x: 431, endPoint y: 417, distance: 176.3
click at [431, 416] on div "Workflow Set Inputs Inputs Google Search Google Search Results Step 223 LLM · G…" at bounding box center [605, 350] width 1135 height 625
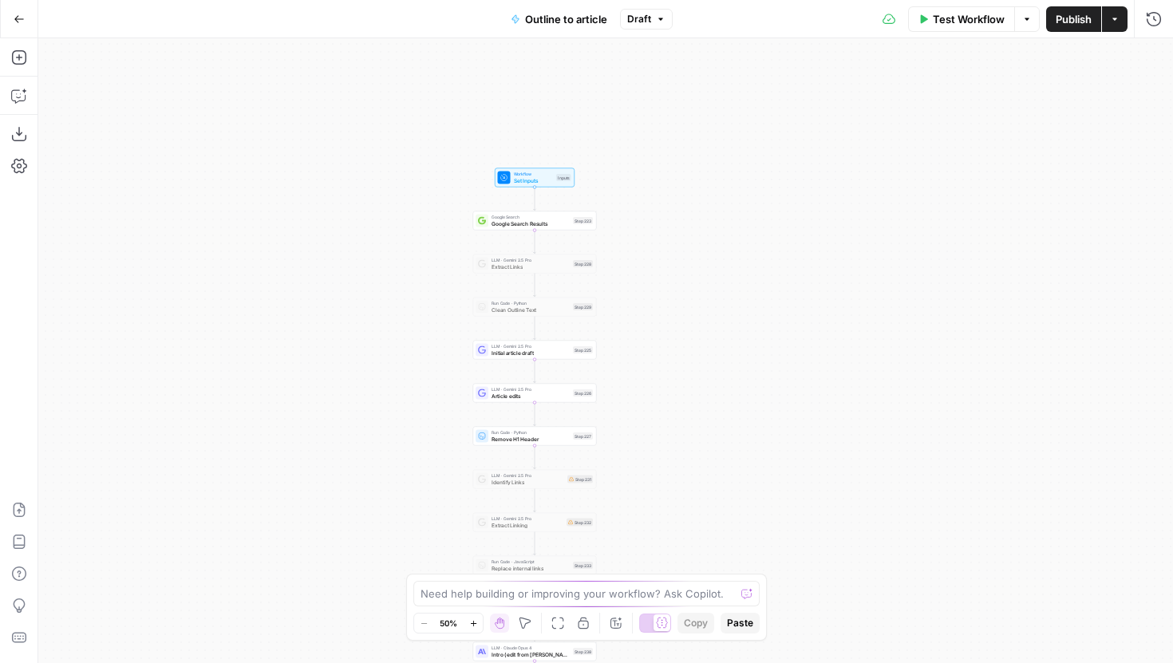
drag, startPoint x: 694, startPoint y: 324, endPoint x: 681, endPoint y: 271, distance: 55.0
click at [681, 271] on div "Workflow Set Inputs Inputs Google Search Google Search Results Step 223 LLM · G…" at bounding box center [605, 350] width 1135 height 625
click at [572, 227] on div "Google Search Google Search Results Step 223 Copy step Delete step Edit Note Te…" at bounding box center [535, 220] width 124 height 19
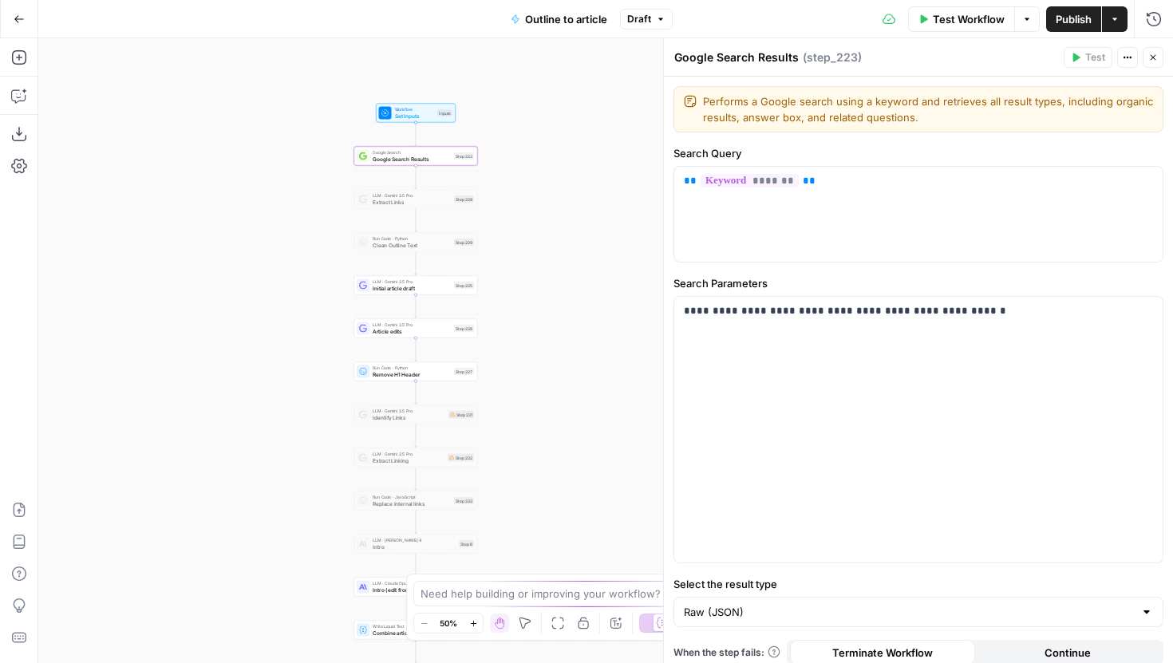
drag, startPoint x: 405, startPoint y: 308, endPoint x: 287, endPoint y: 244, distance: 135.0
click at [287, 244] on div "Workflow Set Inputs Inputs Google Search Google Search Results Step 223 LLM · G…" at bounding box center [605, 350] width 1135 height 625
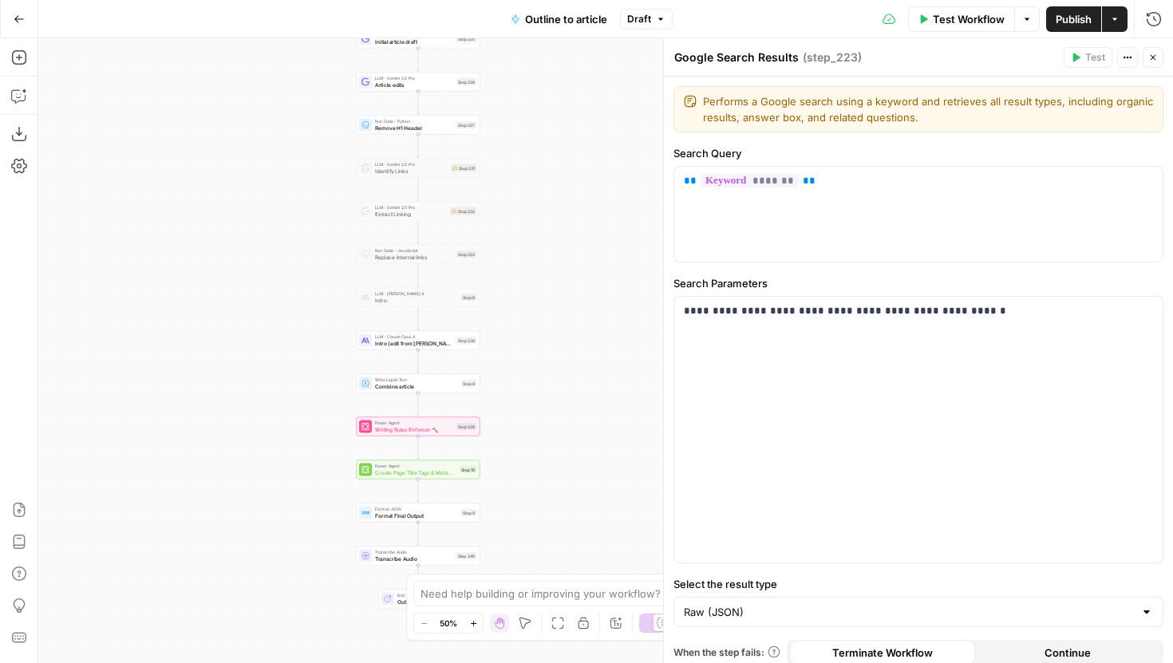
drag, startPoint x: 313, startPoint y: 441, endPoint x: 314, endPoint y: 192, distance: 249.8
click at [314, 192] on div "Workflow Set Inputs Inputs Google Search Google Search Results Step 223 LLM · G…" at bounding box center [605, 350] width 1135 height 625
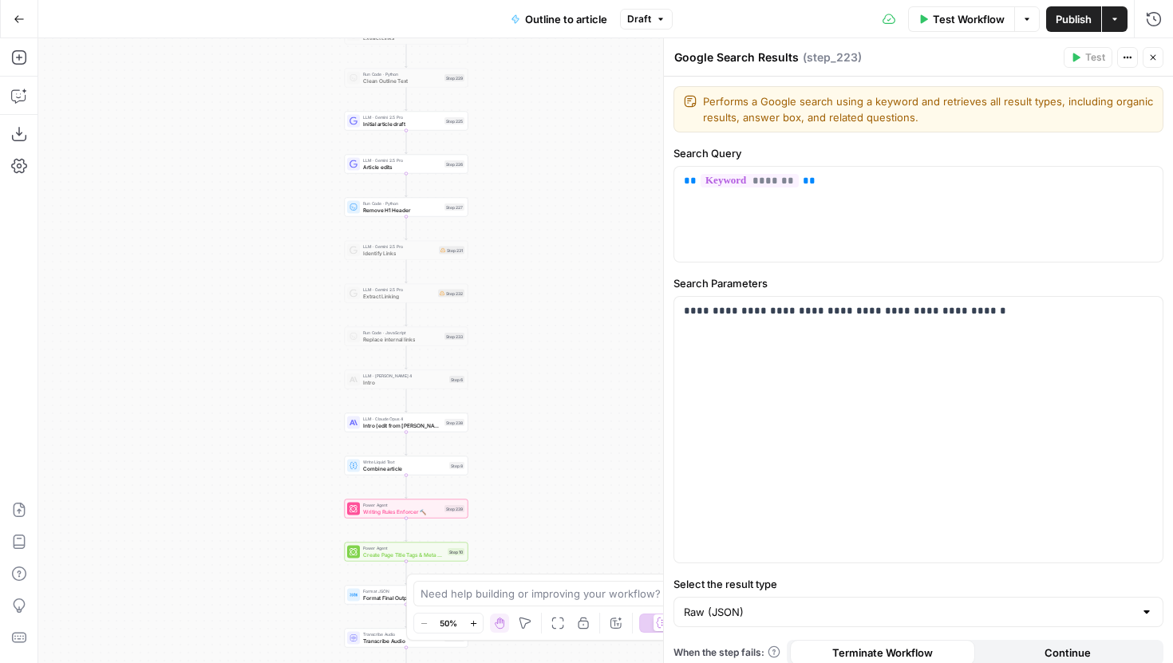
drag, startPoint x: 313, startPoint y: 438, endPoint x: 303, endPoint y: 522, distance: 84.5
click at [303, 522] on div "Workflow Set Inputs Inputs Google Search Google Search Results Step 223 LLM · G…" at bounding box center [605, 350] width 1135 height 625
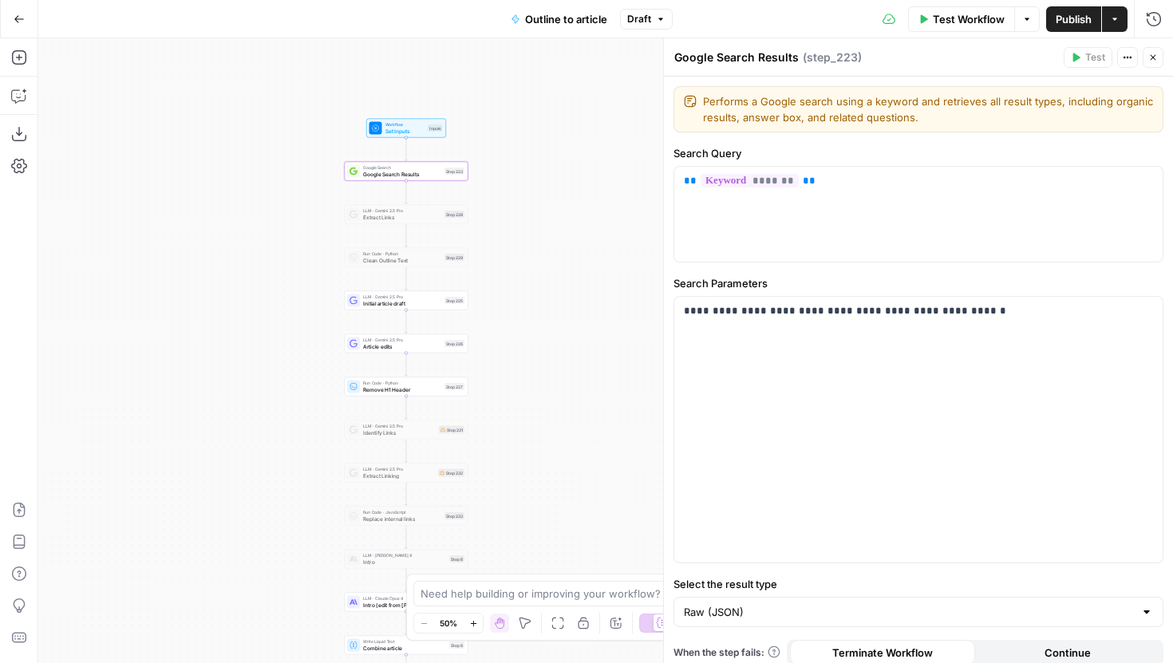
drag, startPoint x: 303, startPoint y: 331, endPoint x: 302, endPoint y: 514, distance: 182.8
click at [302, 514] on div "Workflow Set Inputs Inputs Google Search Google Search Results Step 223 LLM · G…" at bounding box center [605, 350] width 1135 height 625
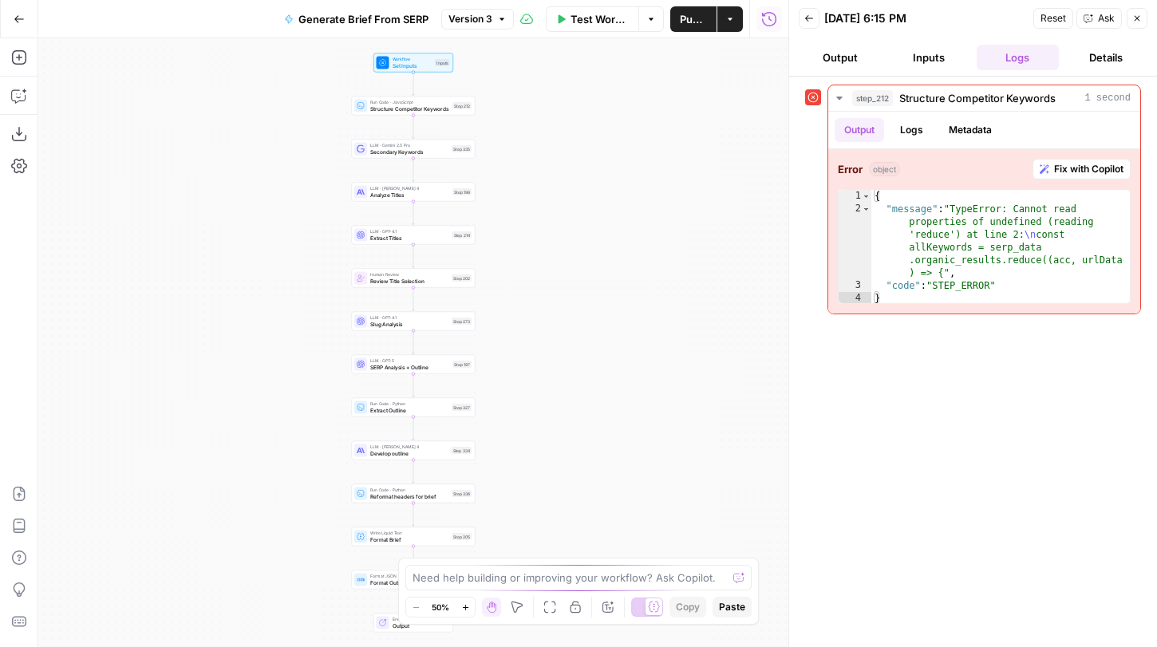
click at [494, 21] on button "Version 3" at bounding box center [477, 19] width 73 height 21
click at [495, 16] on button "Version 3" at bounding box center [477, 19] width 73 height 21
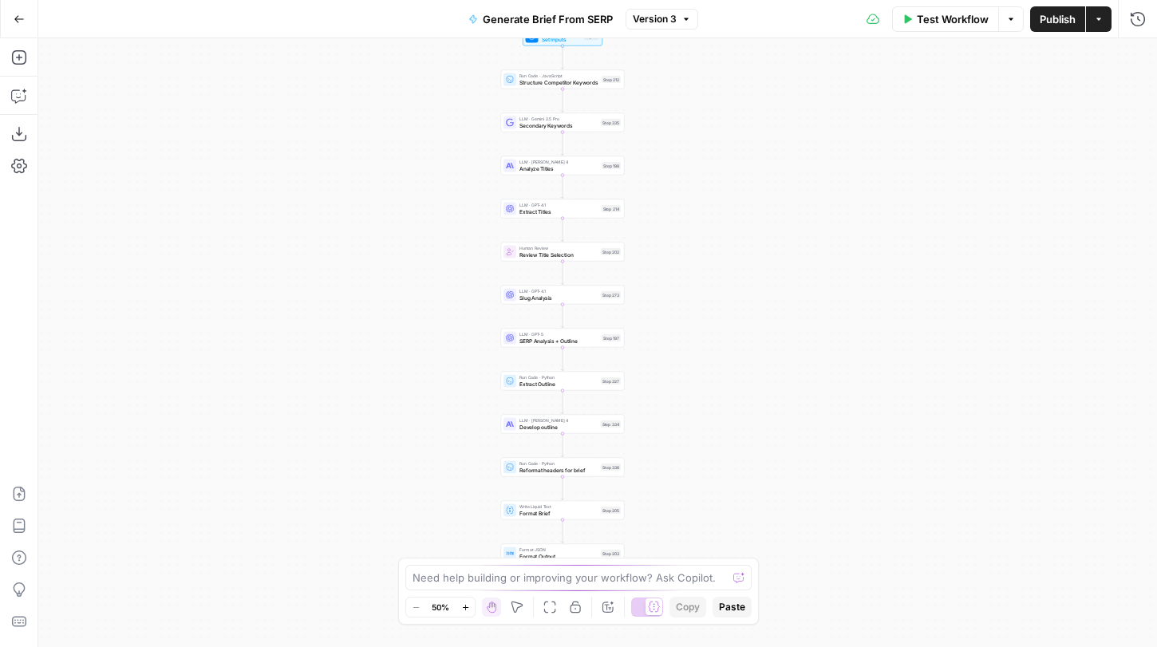
drag, startPoint x: 491, startPoint y: 336, endPoint x: 461, endPoint y: 289, distance: 56.0
click at [447, 291] on div "Workflow Set Inputs Inputs Run Code · JavaScript Structure Competitor Keywords …" at bounding box center [597, 342] width 1119 height 609
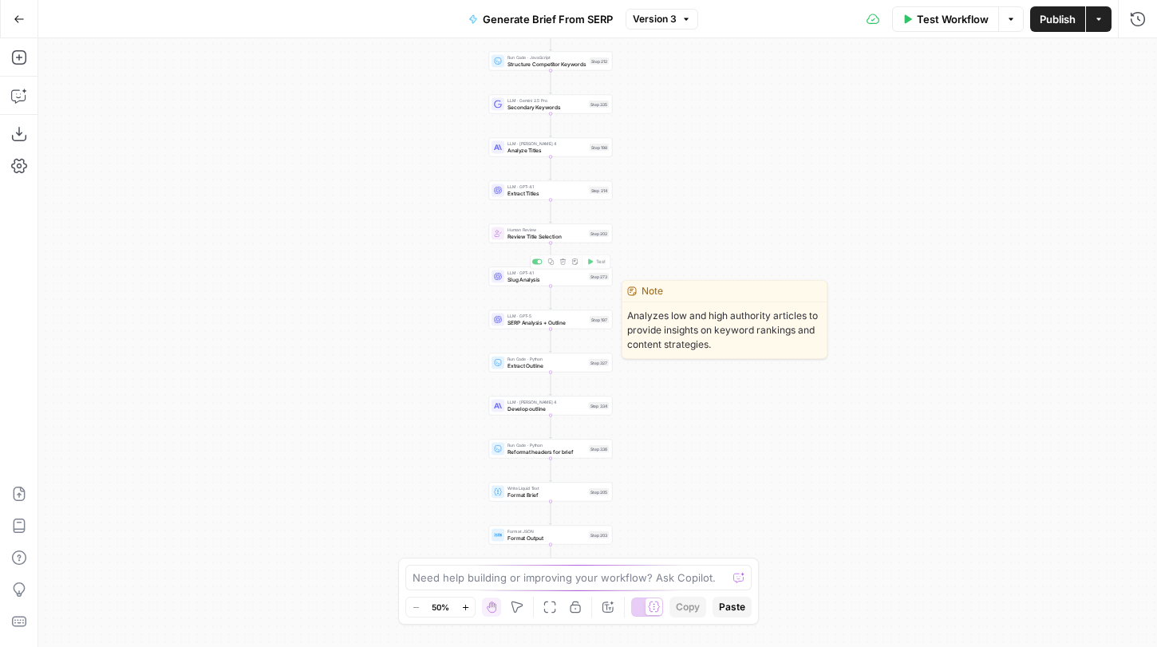
click at [539, 323] on span "SERP Analysis + Outline" at bounding box center [547, 322] width 79 height 8
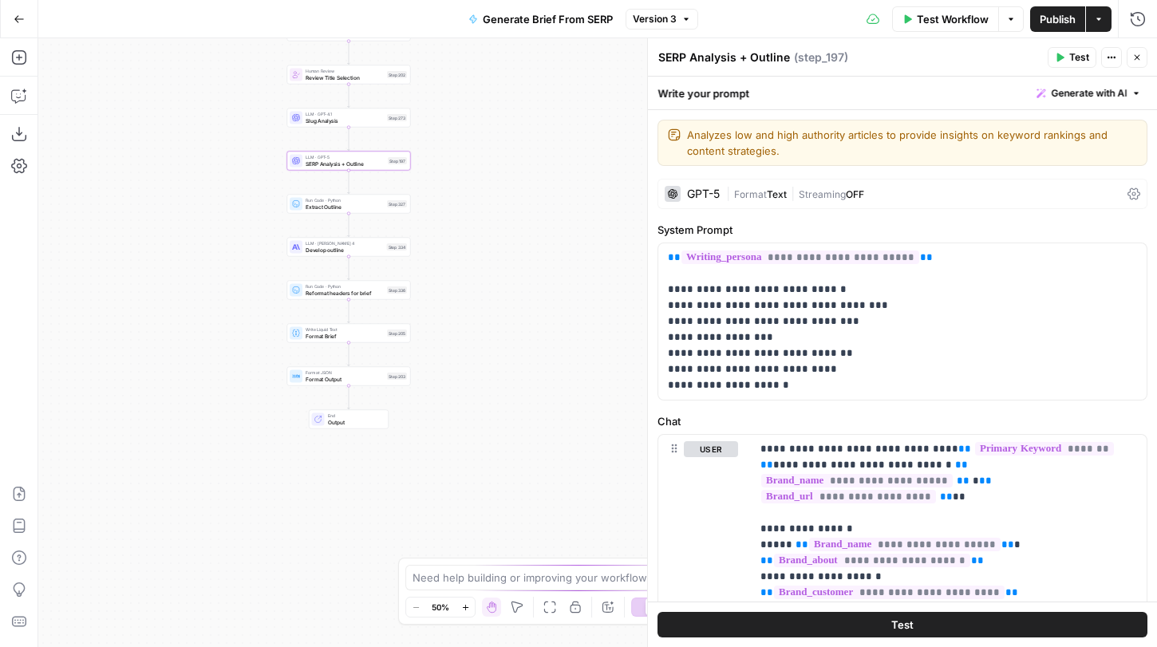
drag, startPoint x: 433, startPoint y: 350, endPoint x: 231, endPoint y: 191, distance: 256.9
click at [231, 191] on div "Workflow Set Inputs Inputs Run Code · JavaScript Structure Competitor Keywords …" at bounding box center [597, 342] width 1119 height 609
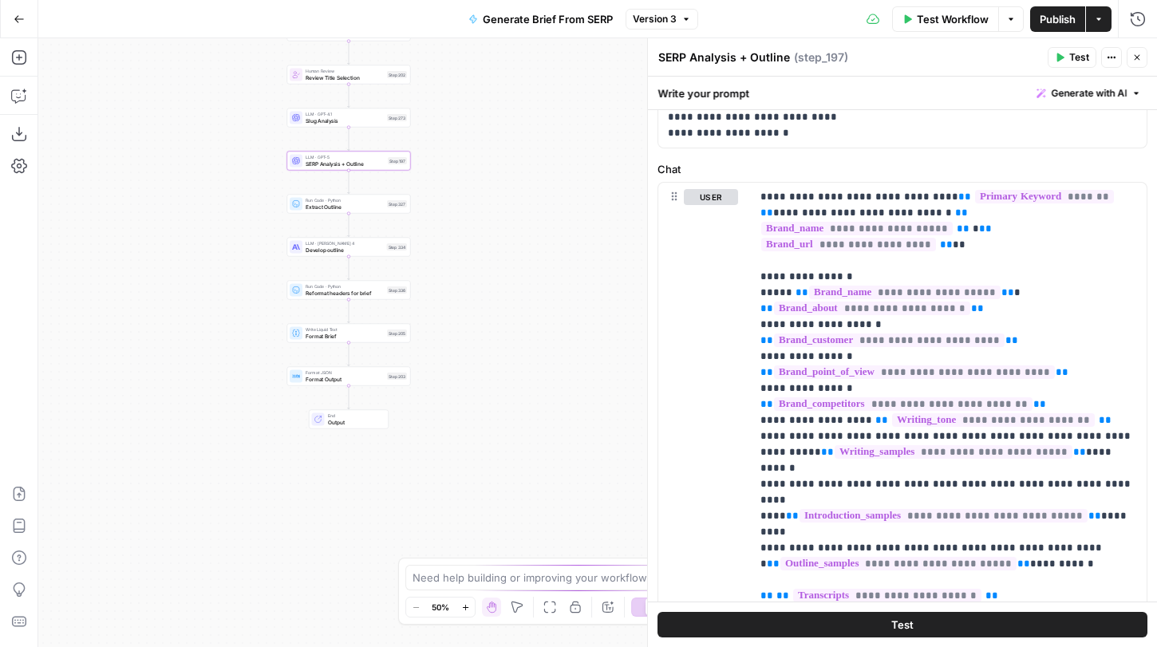
scroll to position [269, 0]
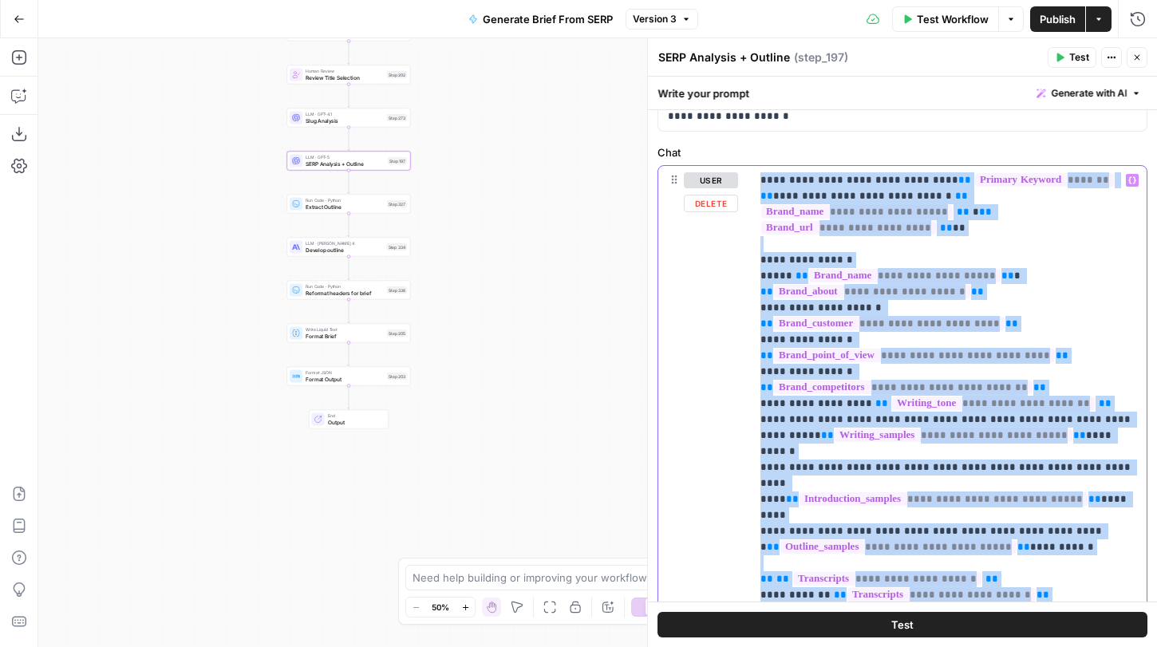
drag, startPoint x: 833, startPoint y: 520, endPoint x: 759, endPoint y: 184, distance: 343.4
click at [759, 184] on div "**********" at bounding box center [949, 491] width 396 height 651
copy p "**********"
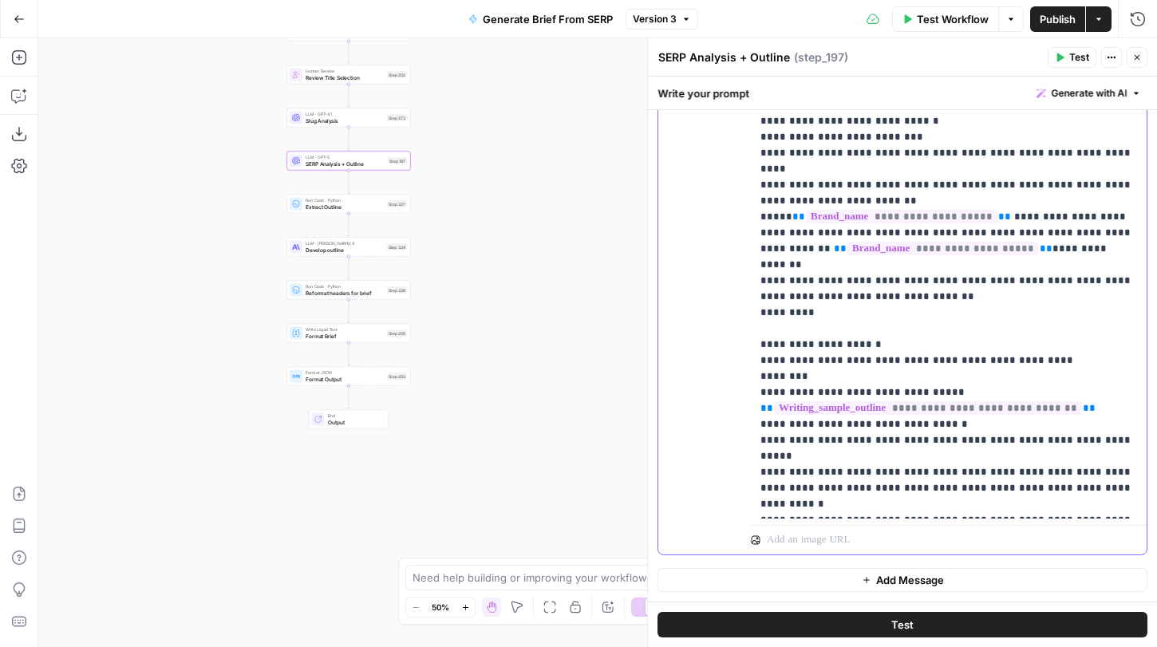
scroll to position [0, 0]
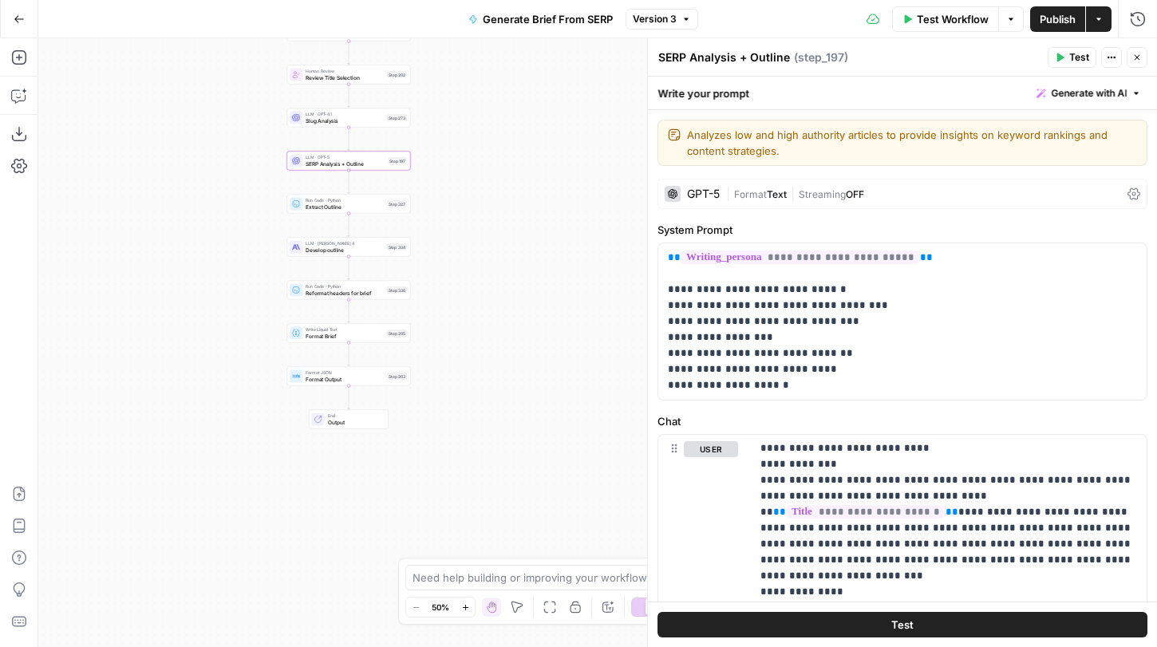
drag, startPoint x: 467, startPoint y: 231, endPoint x: 467, endPoint y: 256, distance: 25.5
click at [467, 256] on div "Workflow Set Inputs Inputs Run Code · JavaScript Structure Competitor Keywords …" at bounding box center [597, 342] width 1119 height 609
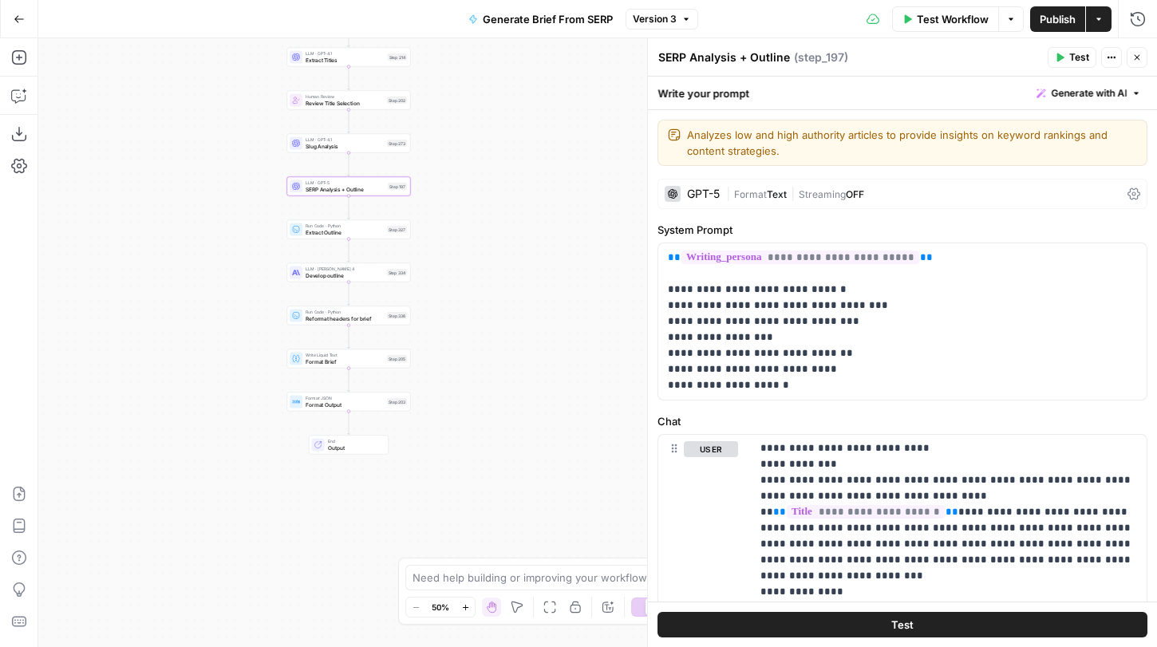
click at [378, 275] on span "Develop outline" at bounding box center [345, 275] width 78 height 8
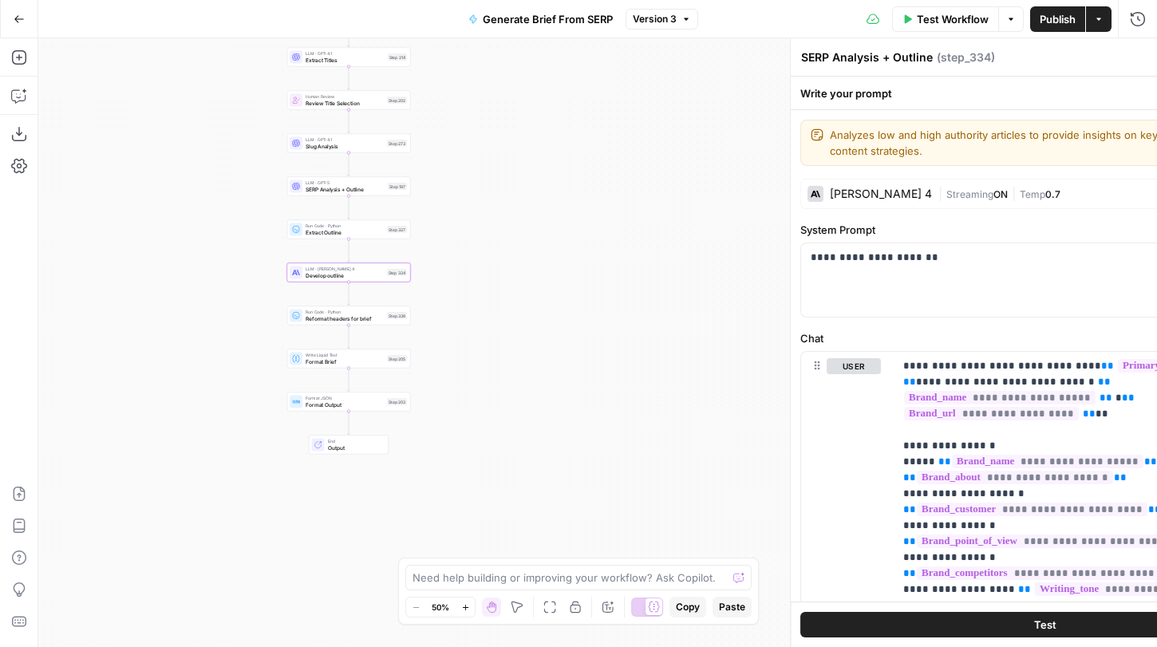
type textarea "Develop outline"
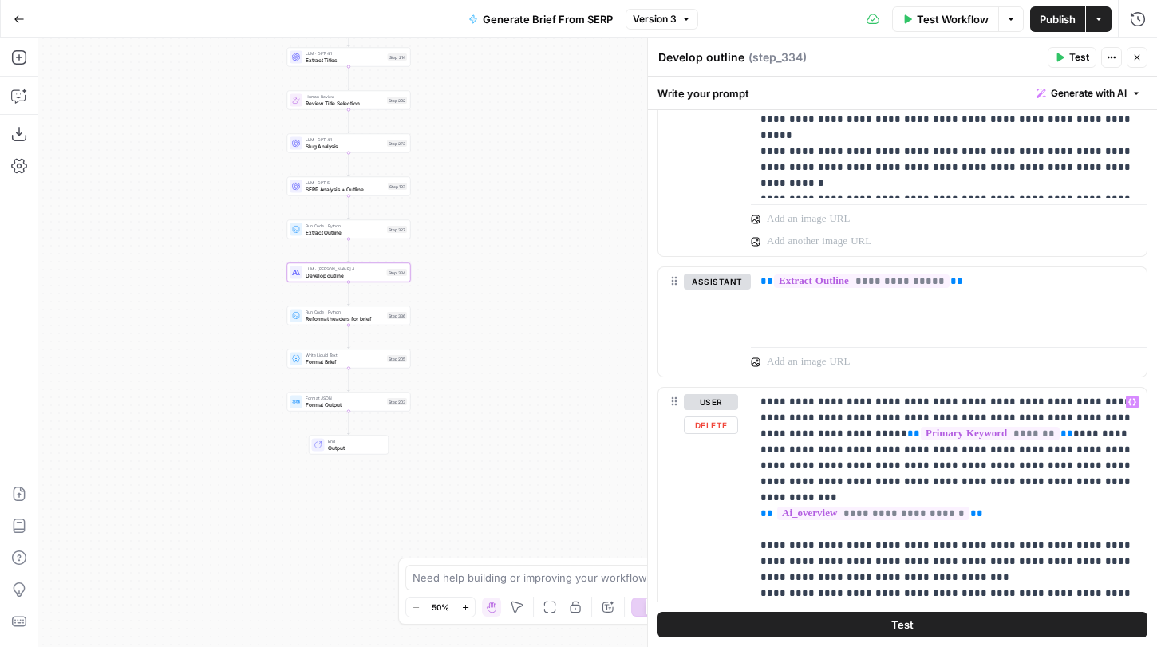
scroll to position [769, 0]
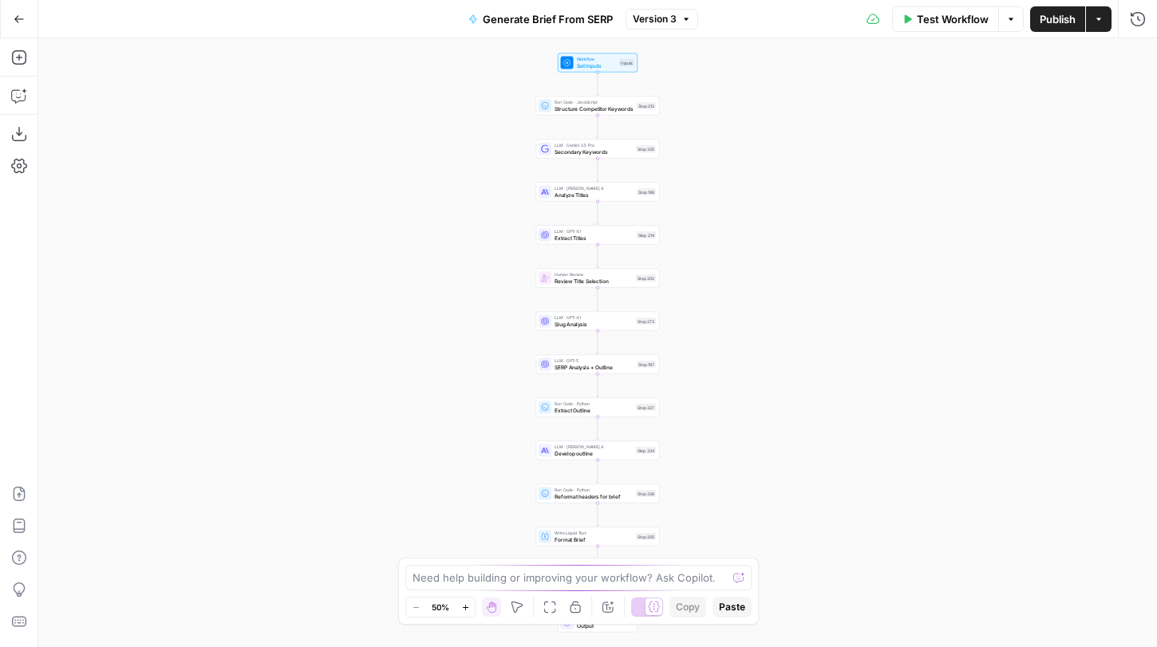
drag, startPoint x: 721, startPoint y: 498, endPoint x: 721, endPoint y: 265, distance: 233.1
click at [721, 265] on div "Workflow Set Inputs Inputs Run Code · JavaScript Structure Competitor Keywords …" at bounding box center [597, 342] width 1119 height 609
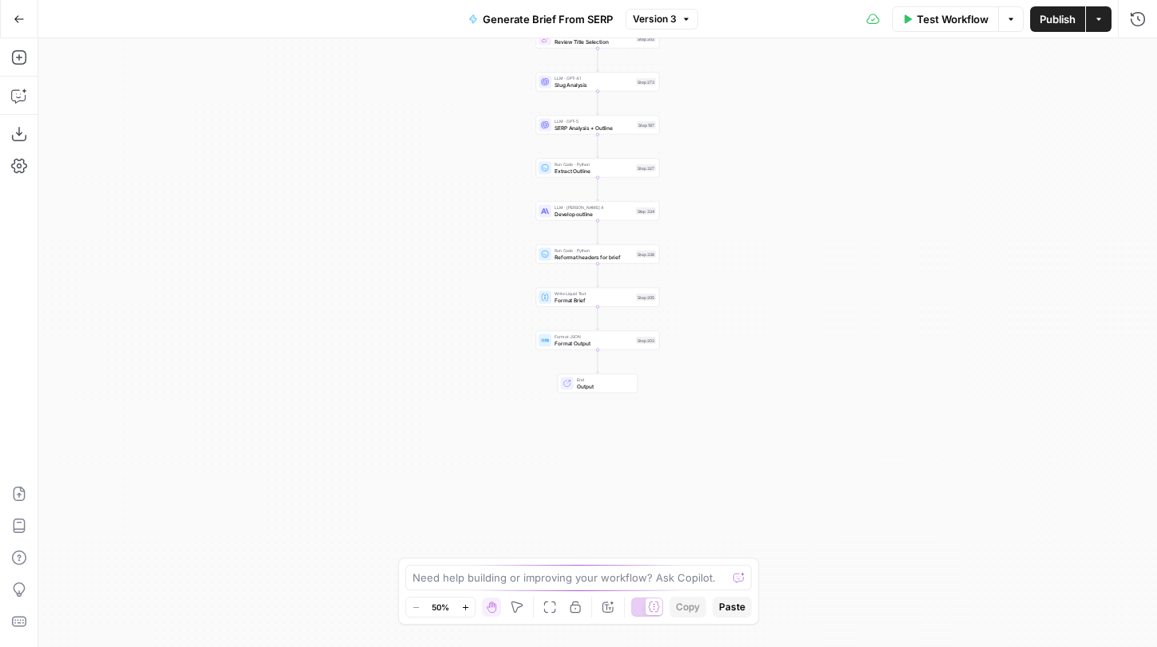
drag, startPoint x: 752, startPoint y: 480, endPoint x: 752, endPoint y: 469, distance: 10.4
click at [752, 469] on div "Workflow Set Inputs Inputs Run Code · JavaScript Structure Competitor Keywords …" at bounding box center [597, 342] width 1119 height 609
click at [614, 335] on span "Format Output" at bounding box center [594, 339] width 78 height 8
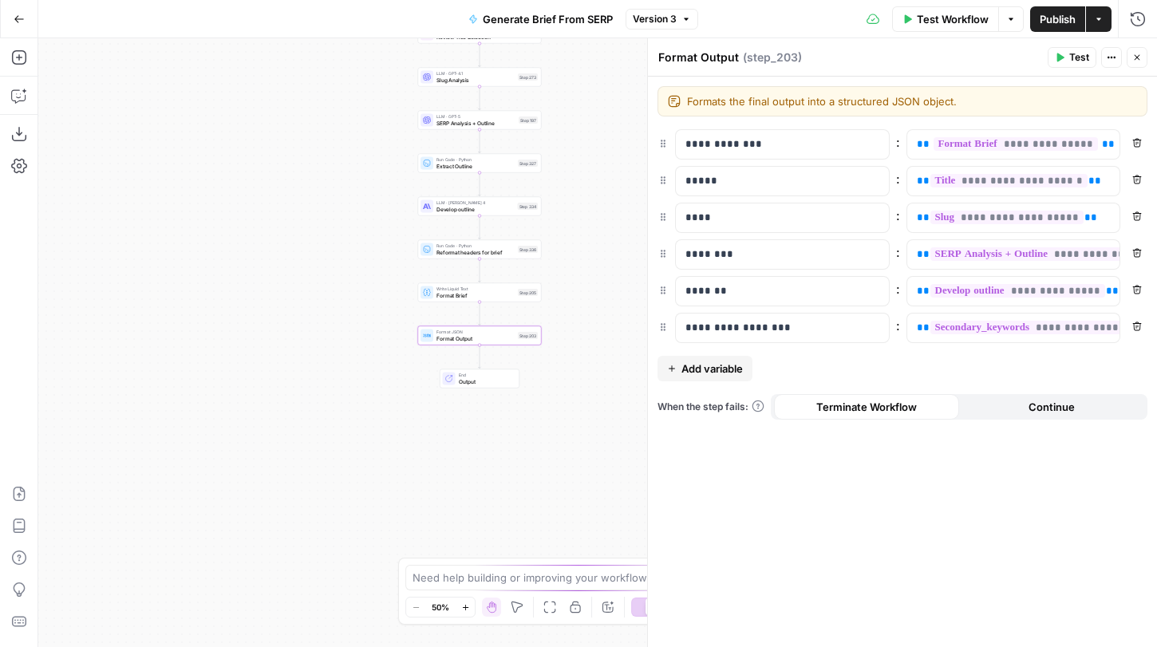
drag, startPoint x: 424, startPoint y: 285, endPoint x: 303, endPoint y: 284, distance: 121.3
click at [303, 284] on div "Workflow Set Inputs Inputs Run Code · JavaScript Structure Competitor Keywords …" at bounding box center [597, 342] width 1119 height 609
drag, startPoint x: 615, startPoint y: 229, endPoint x: 592, endPoint y: 356, distance: 128.9
click at [592, 356] on div "Workflow Set Inputs Inputs Run Code · JavaScript Structure Competitor Keywords …" at bounding box center [597, 342] width 1119 height 609
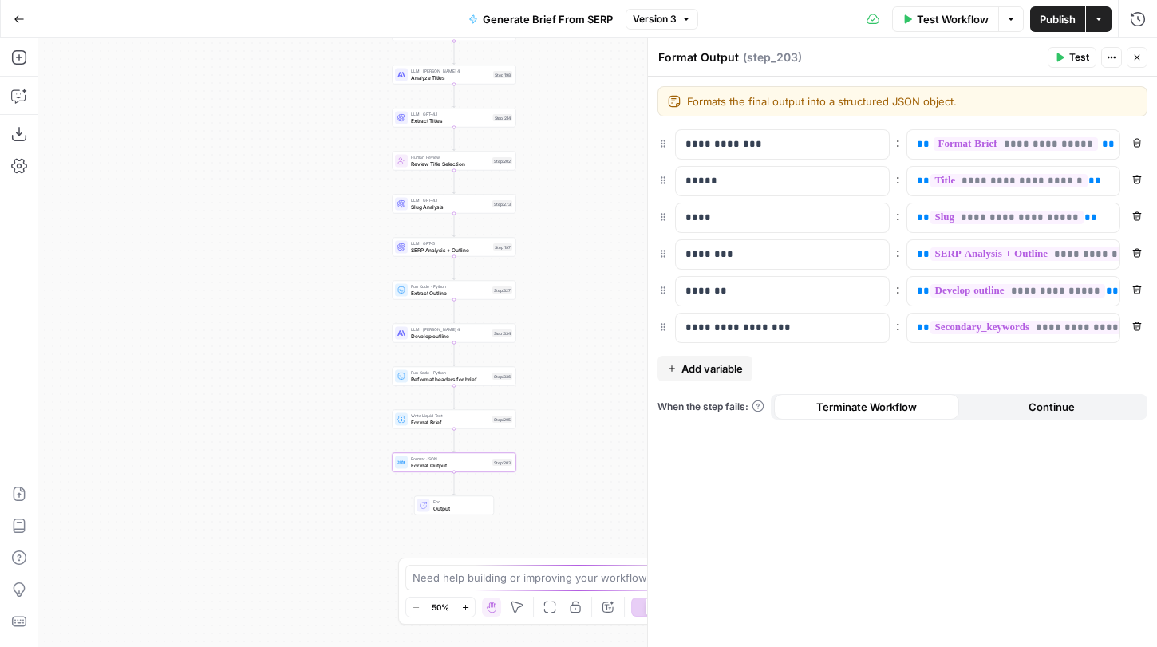
click at [467, 603] on icon "button" at bounding box center [465, 607] width 9 height 9
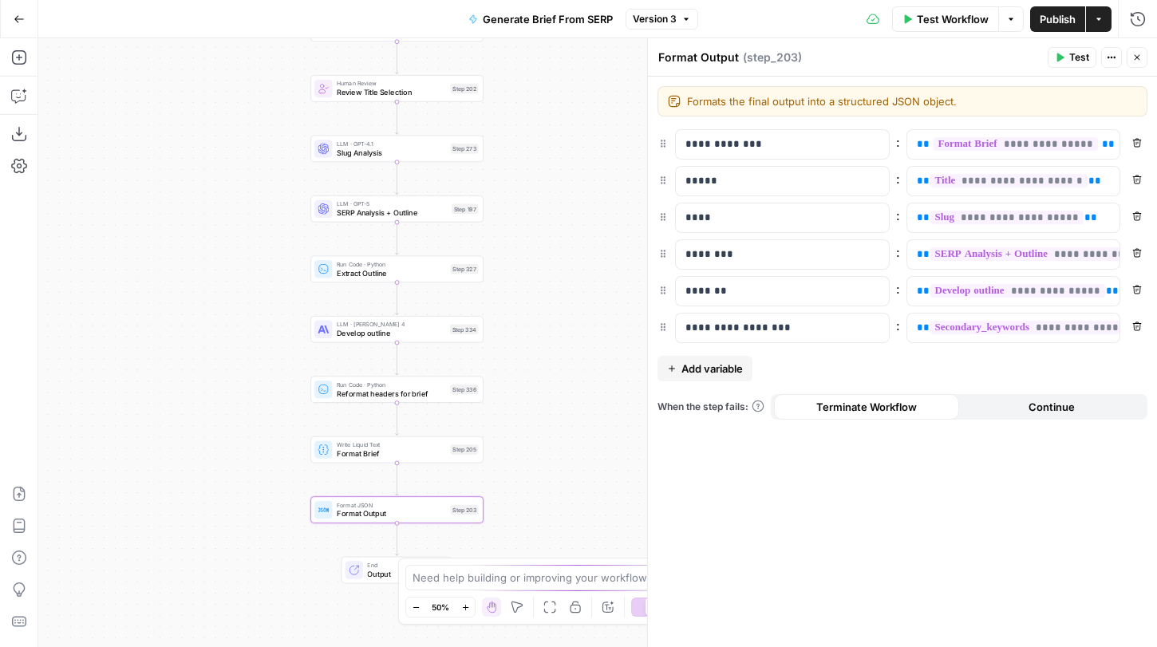
click at [467, 603] on icon "button" at bounding box center [465, 607] width 9 height 9
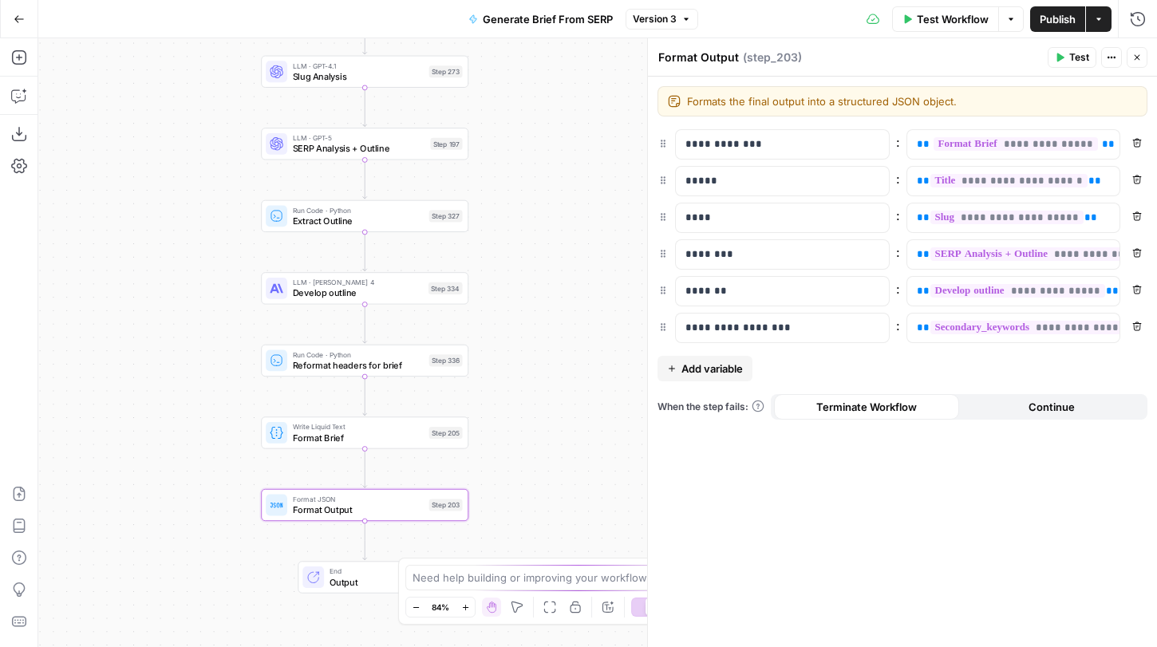
drag, startPoint x: 546, startPoint y: 449, endPoint x: 554, endPoint y: 410, distance: 39.1
click at [554, 410] on div "Workflow Set Inputs Inputs Run Code · JavaScript Structure Competitor Keywords …" at bounding box center [597, 342] width 1119 height 609
